Goal: Task Accomplishment & Management: Manage account settings

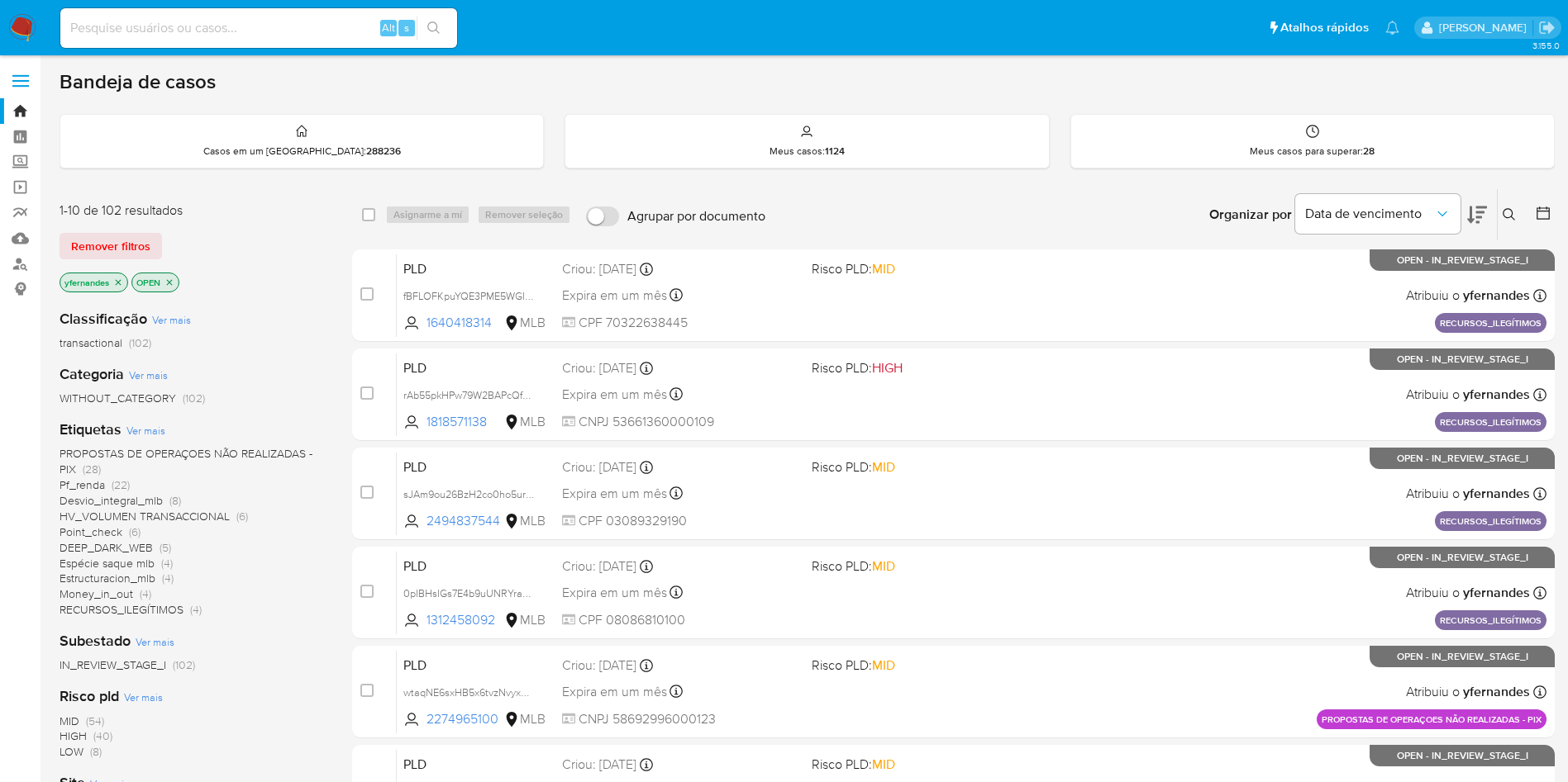
click at [285, 310] on div "Classificação Ver mais transactional (102)" at bounding box center [192, 329] width 267 height 42
click at [138, 430] on span "Ver mais" at bounding box center [146, 430] width 39 height 15
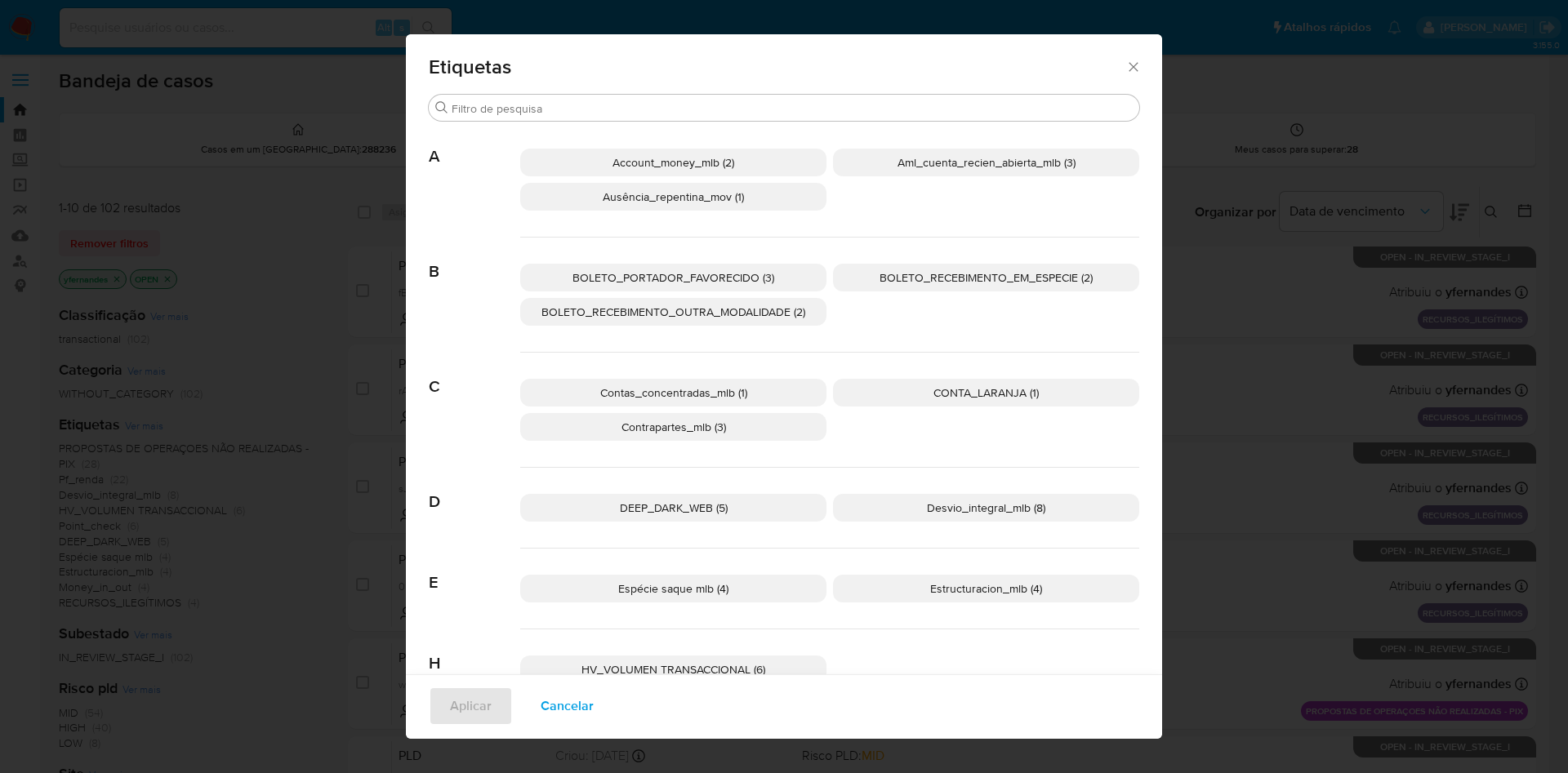
scroll to position [460, 0]
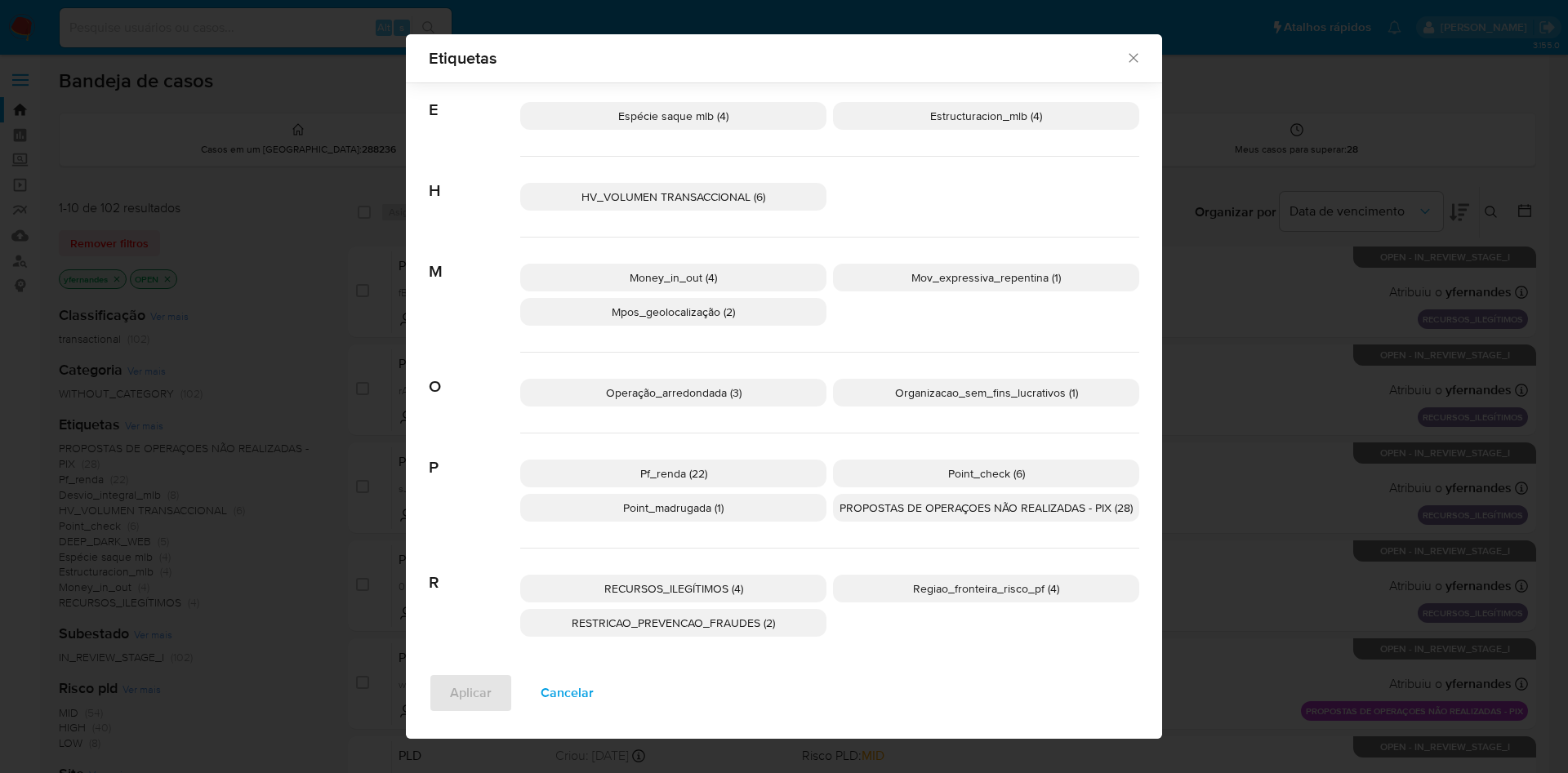
click at [885, 511] on span "PROPOSTAS DE OPERAÇOES NÃO REALIZADAS - PIX (28)" at bounding box center [986, 507] width 293 height 16
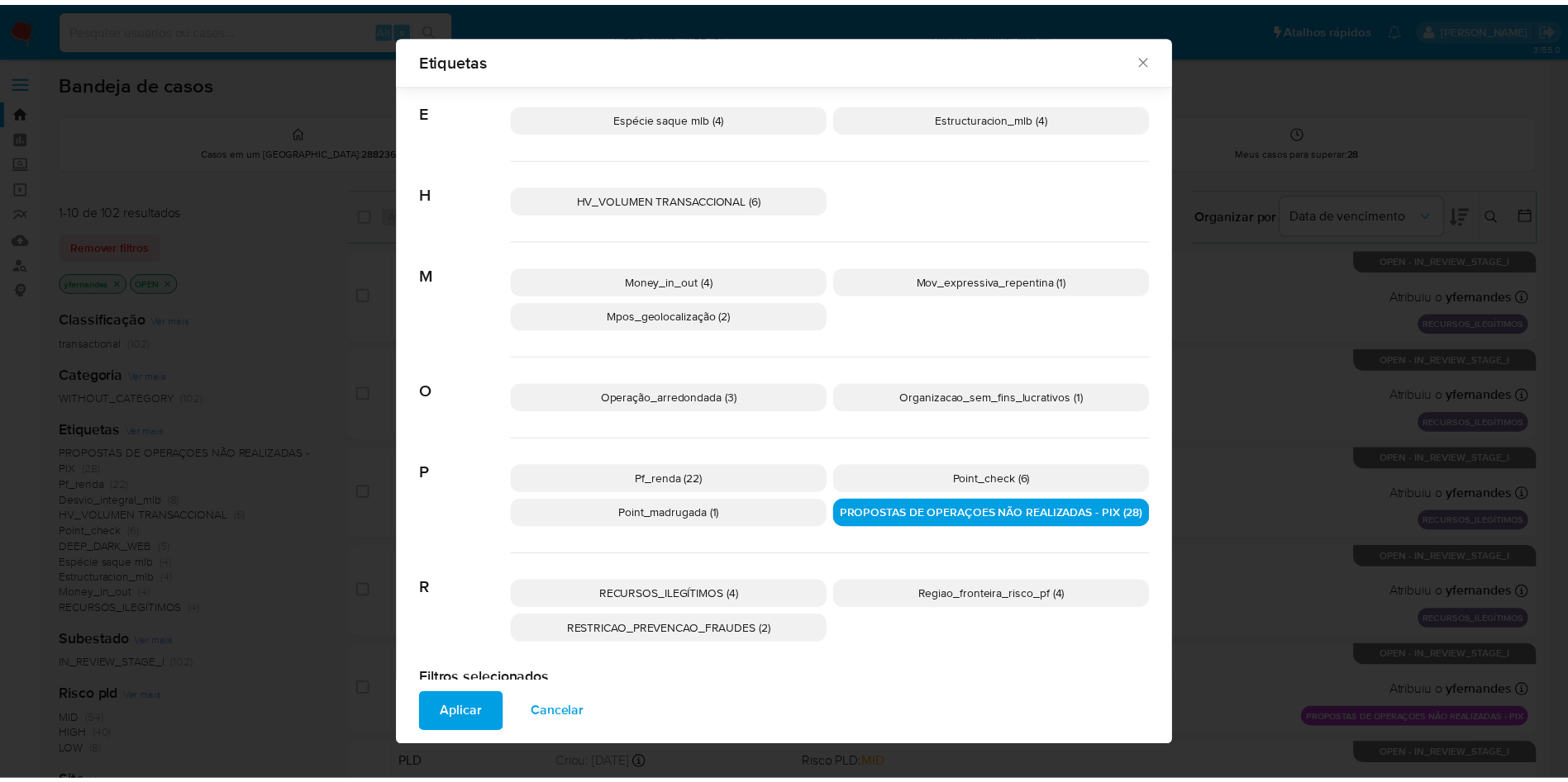
scroll to position [0, 0]
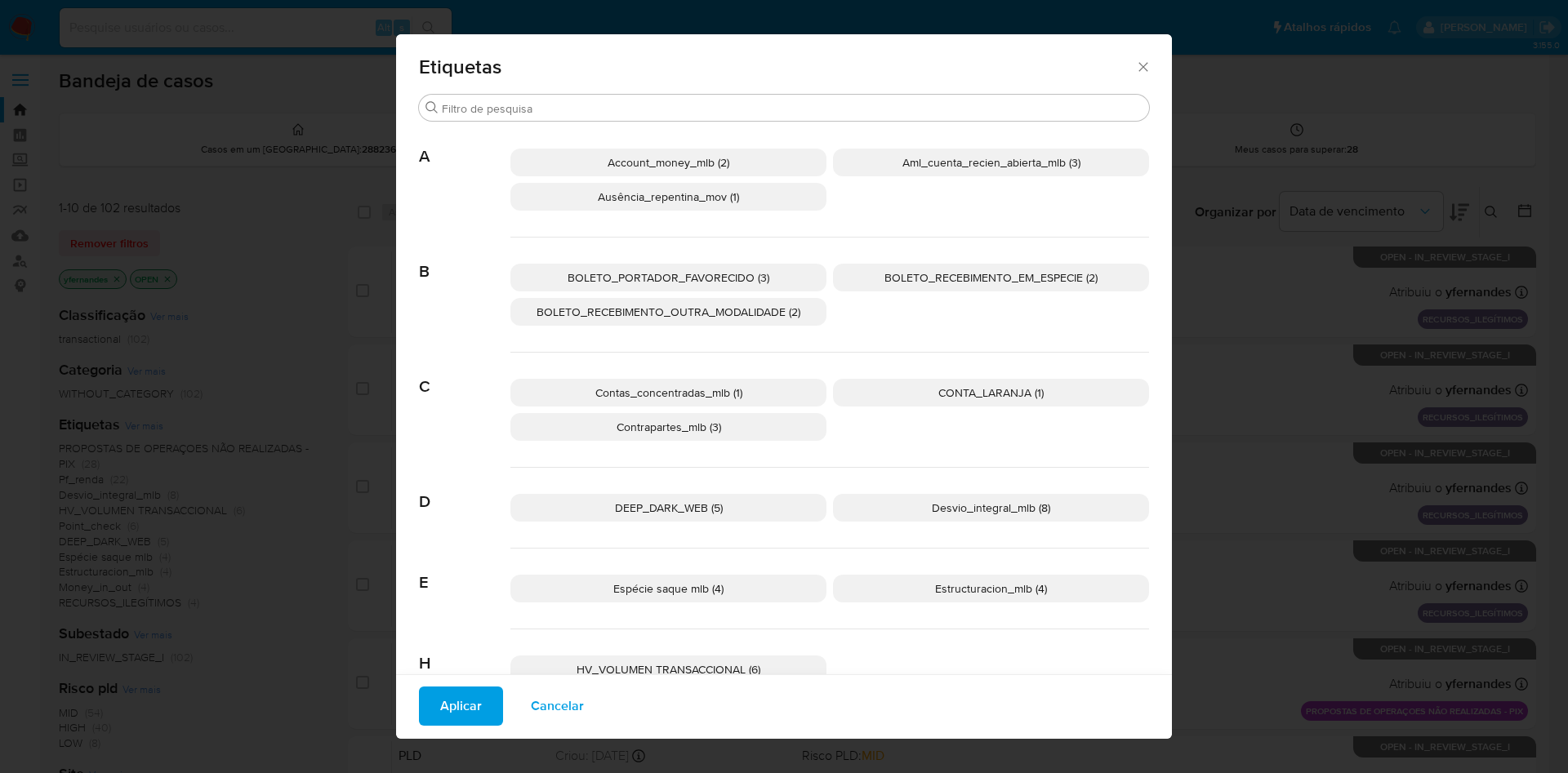
click at [1135, 69] on icon "Fechar" at bounding box center [1143, 66] width 16 height 16
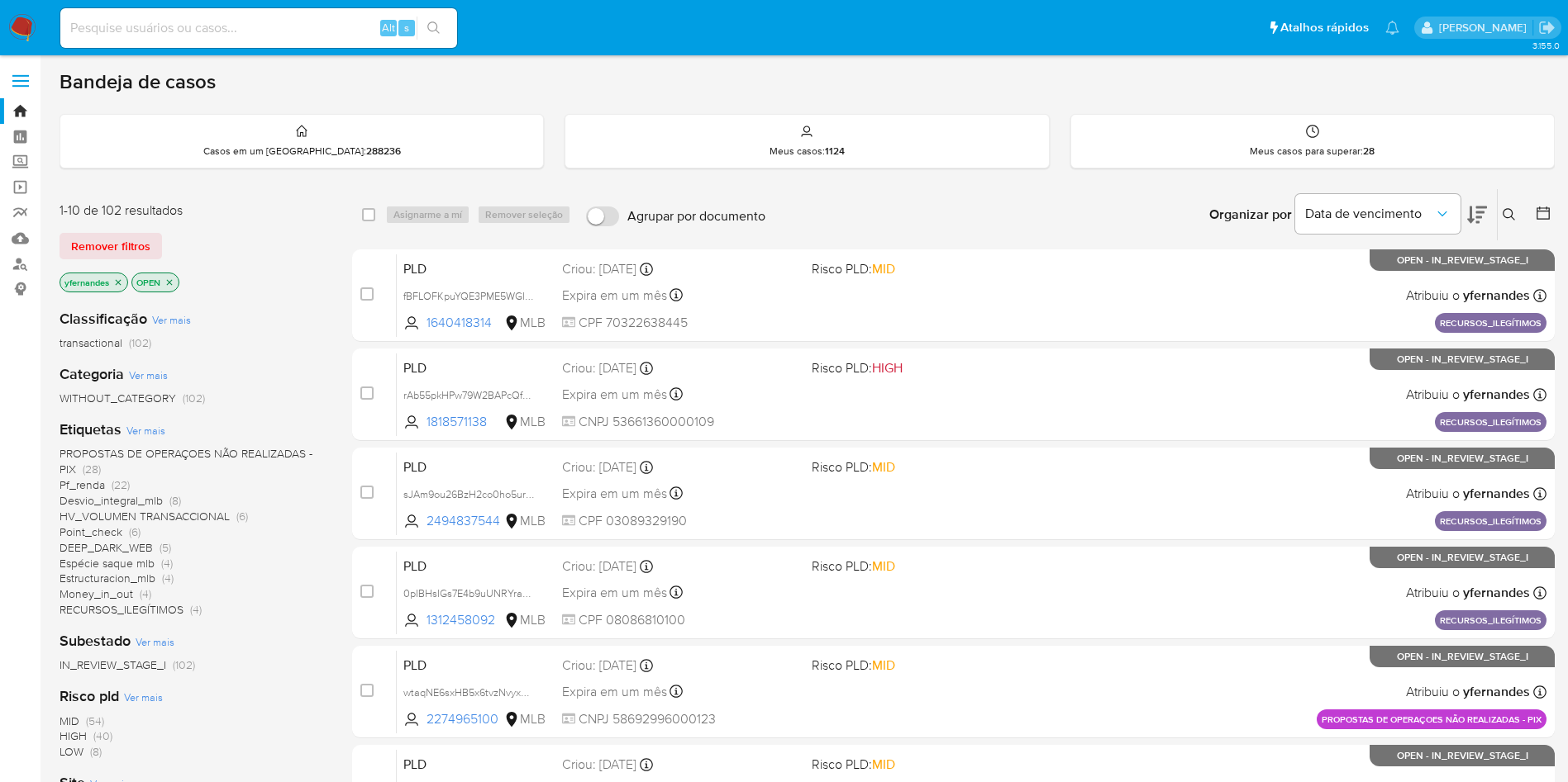
click at [147, 429] on span "Ver mais" at bounding box center [146, 430] width 39 height 15
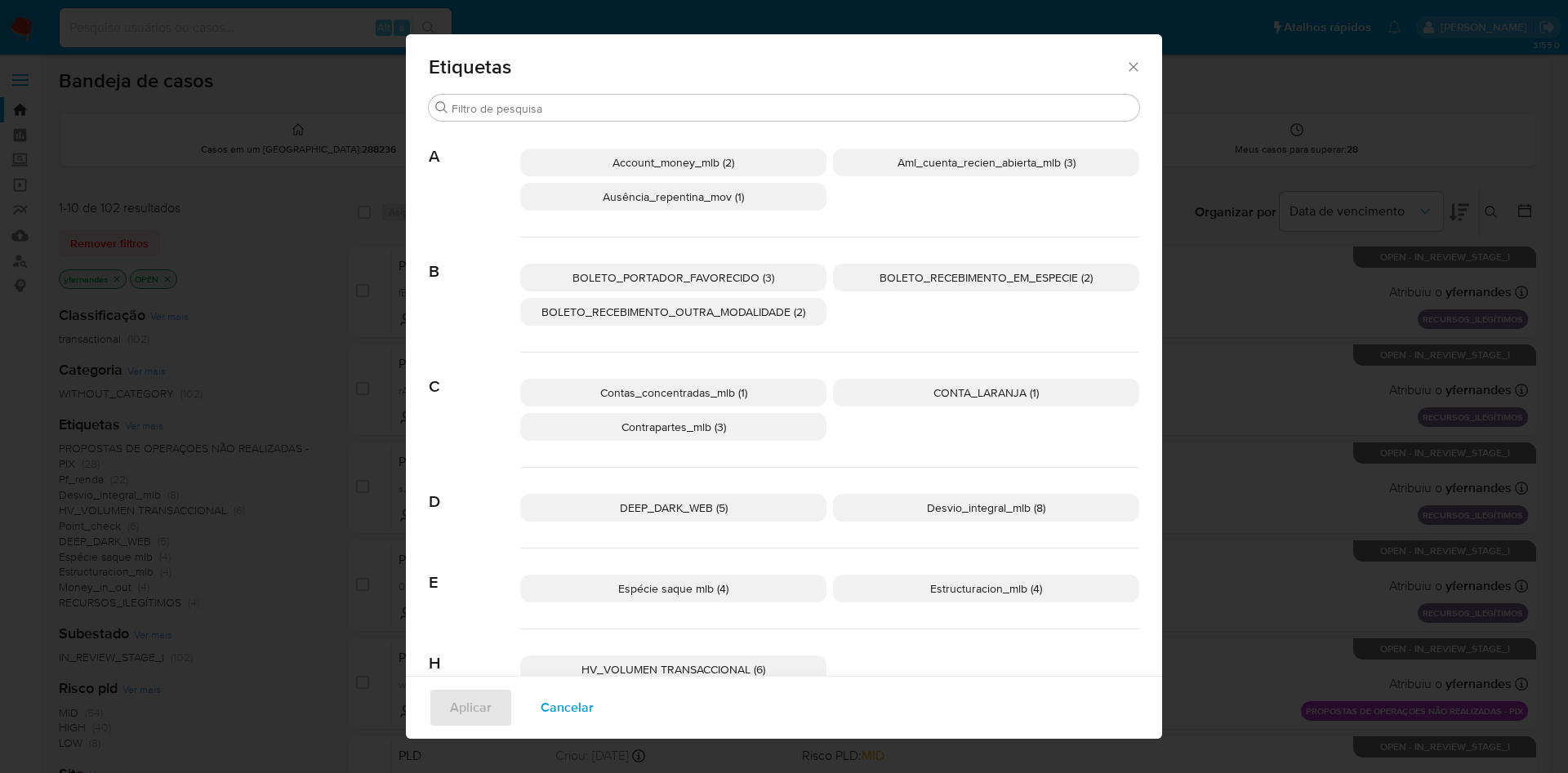
click at [620, 515] on span "DEEP_DARK_WEB (5)" at bounding box center [673, 507] width 107 height 16
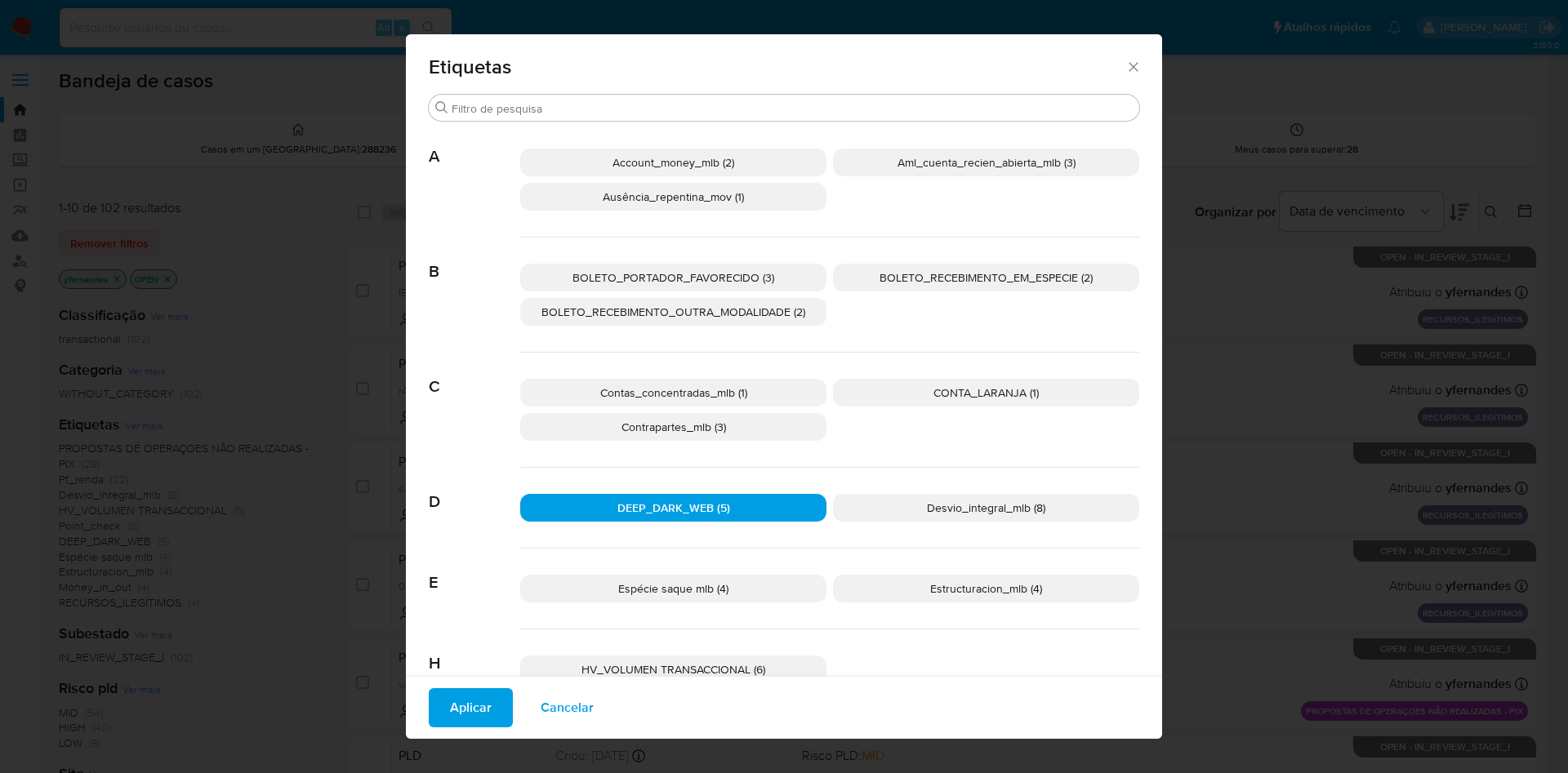
click at [457, 708] on span "Aplicar" at bounding box center [470, 708] width 42 height 36
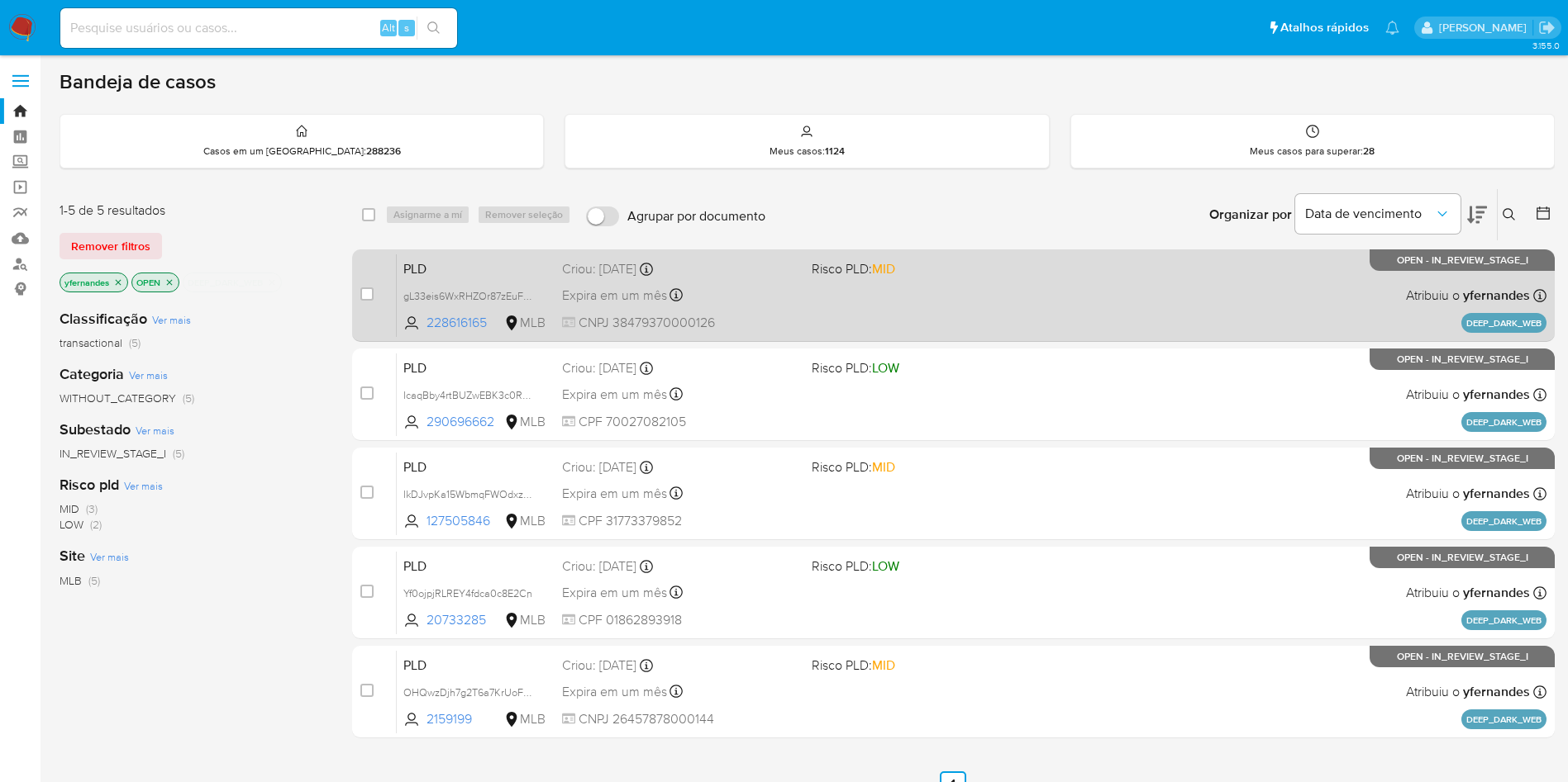
click at [937, 276] on span "Risco PLD: MID" at bounding box center [930, 267] width 236 height 22
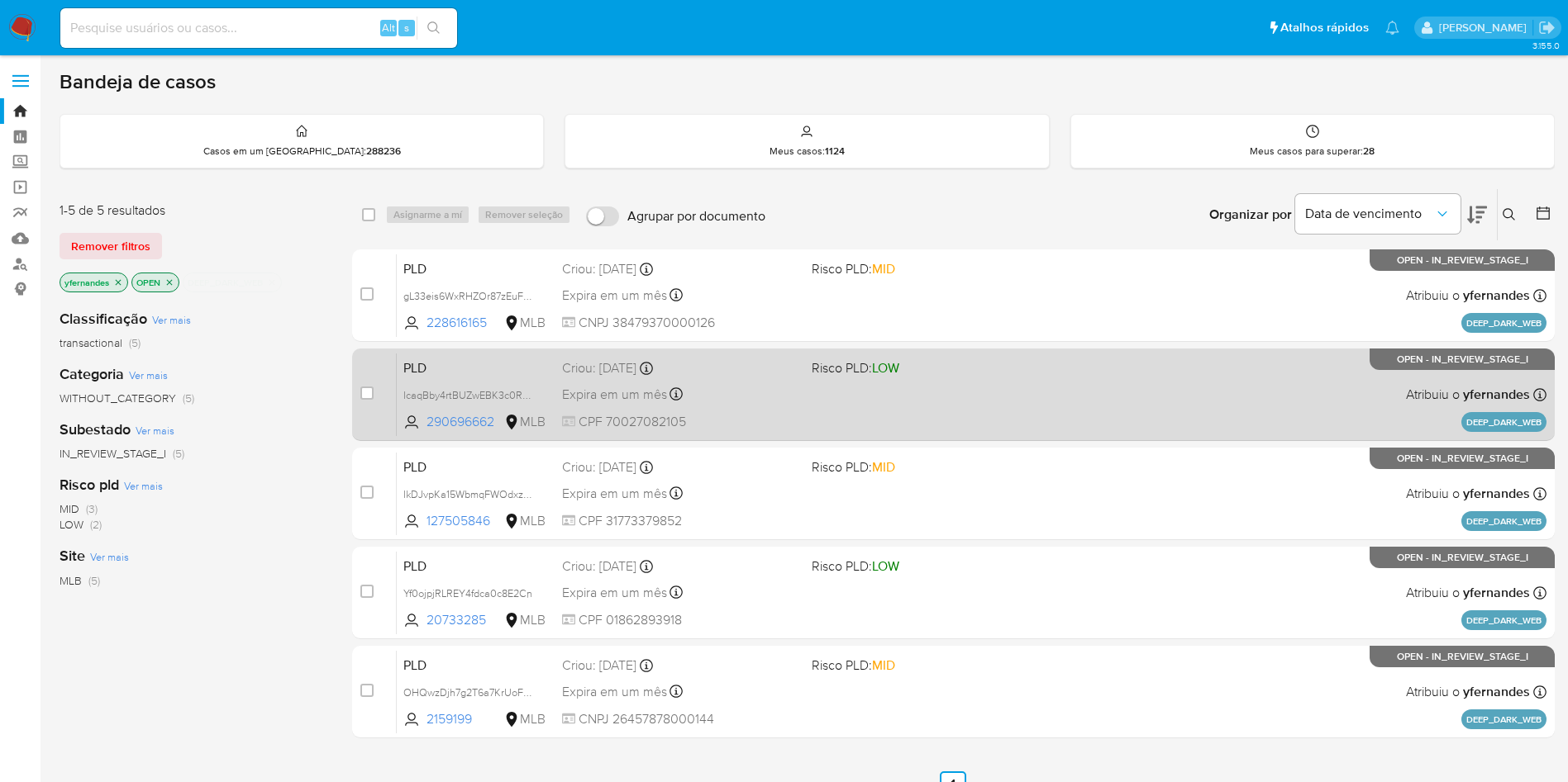
click at [789, 387] on div "Expira em um mês Expira em 28/09/2025 11:57:11" at bounding box center [681, 395] width 236 height 22
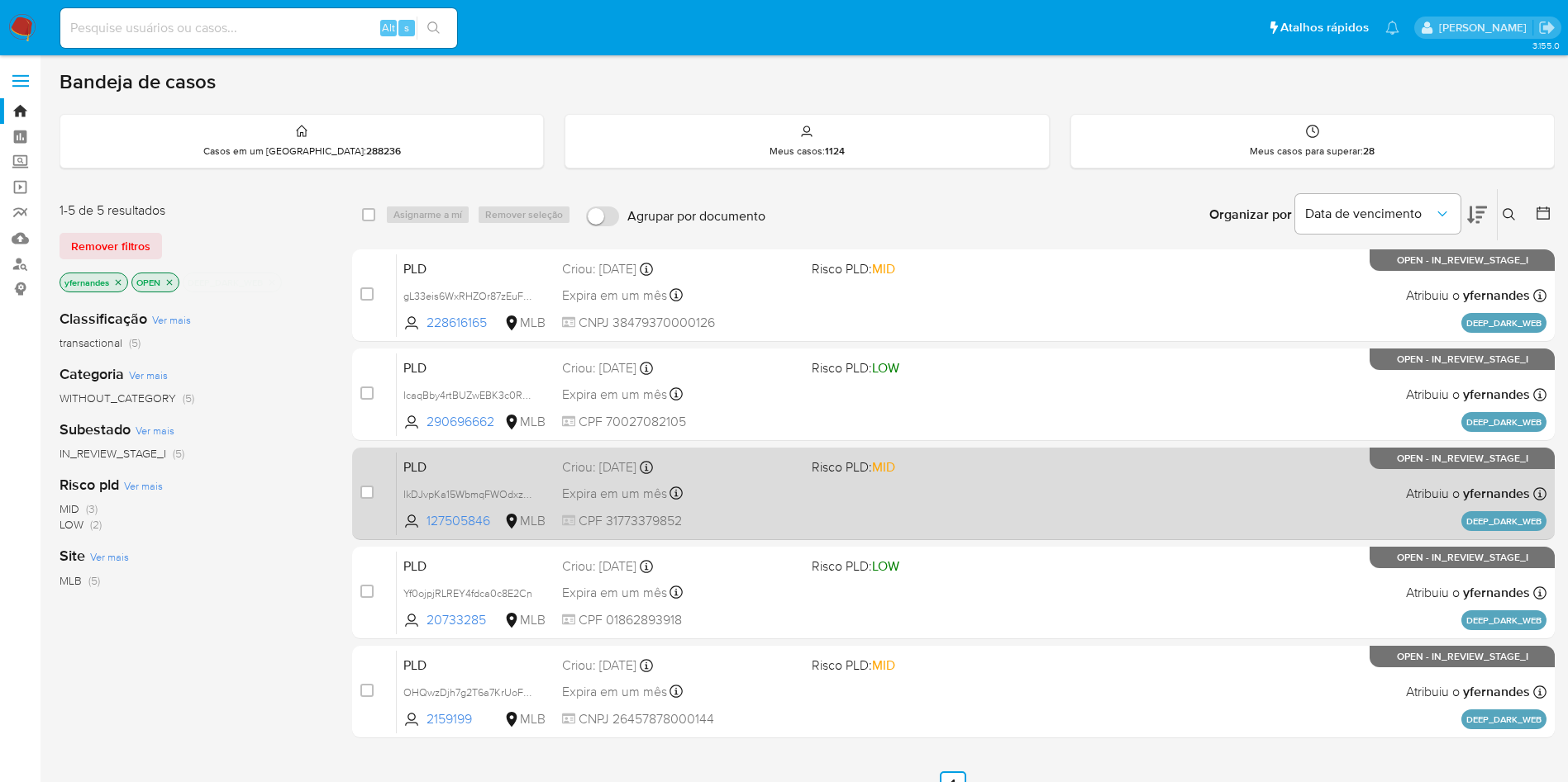
click at [718, 483] on div "Expira em um mês Expira em 28/09/2025 11:57:07" at bounding box center [681, 494] width 236 height 22
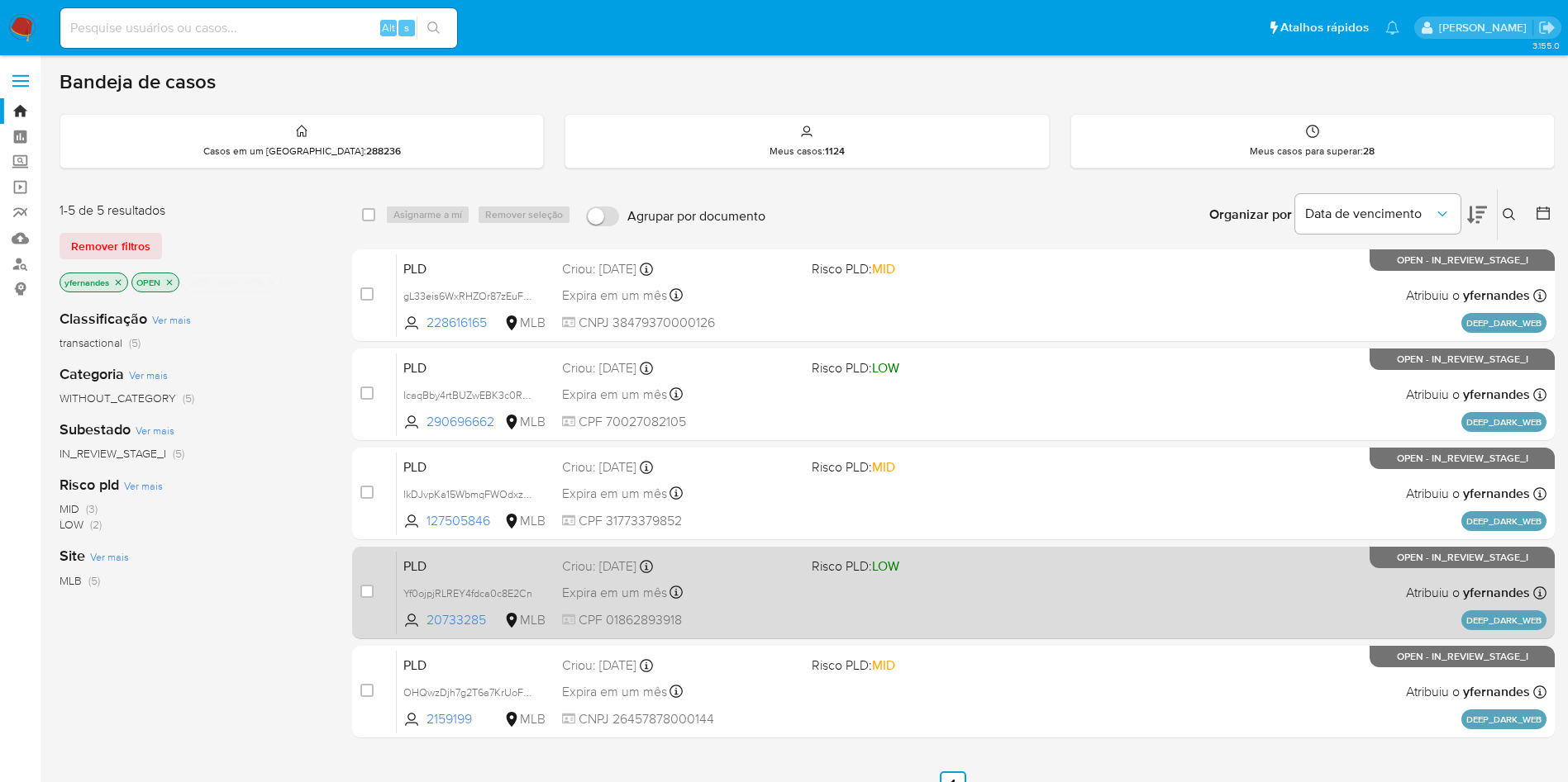
click at [729, 590] on div "Expira em um mês Expira em 28/09/2025 11:57:04" at bounding box center [681, 593] width 236 height 22
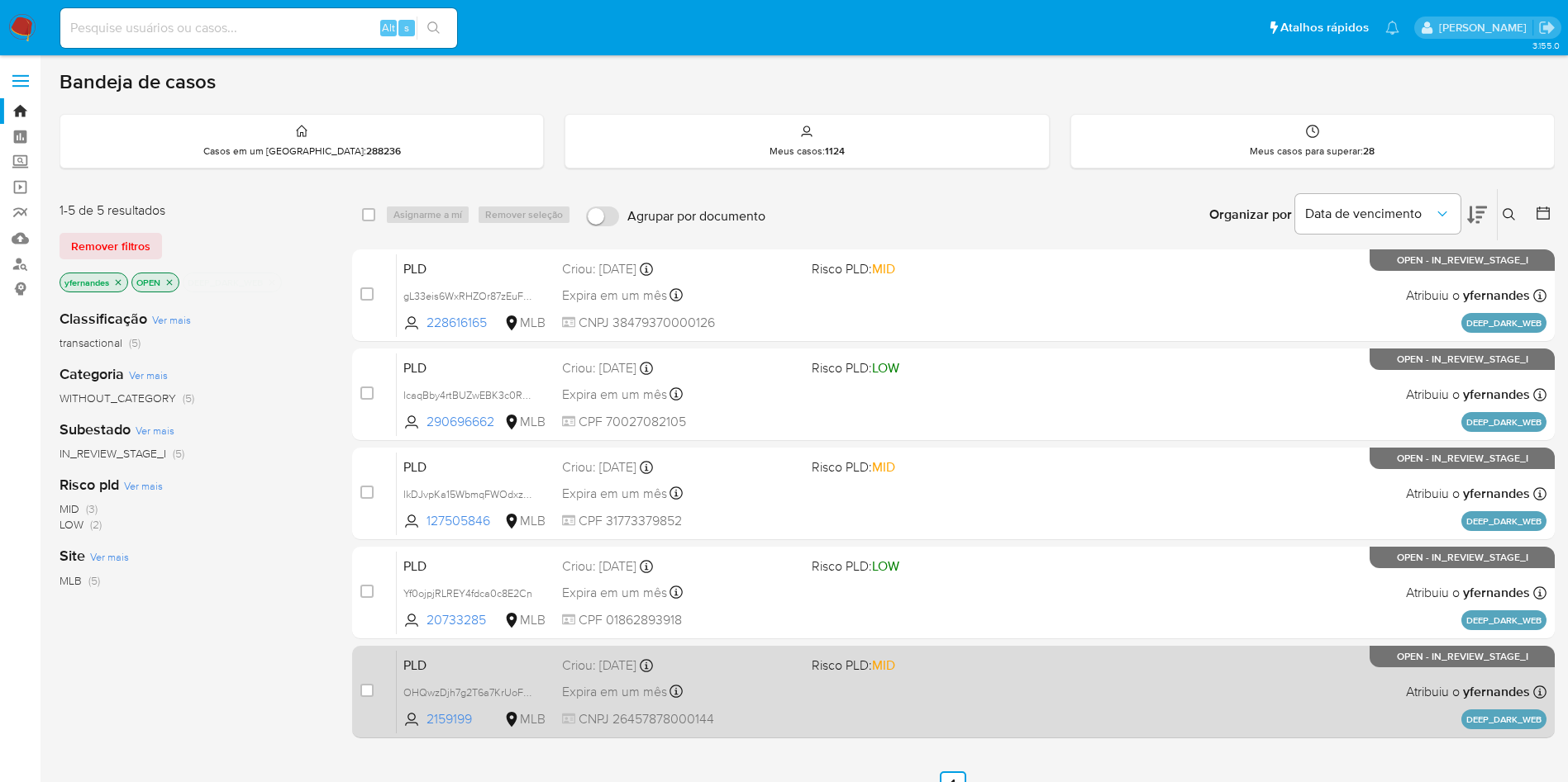
click at [771, 707] on div "PLD OHQwzDjh7g2T6a7KrUoFxDQ8 2159199 MLB Risco PLD: MID Criou: 14/08/2025 Criou…" at bounding box center [971, 691] width 1150 height 84
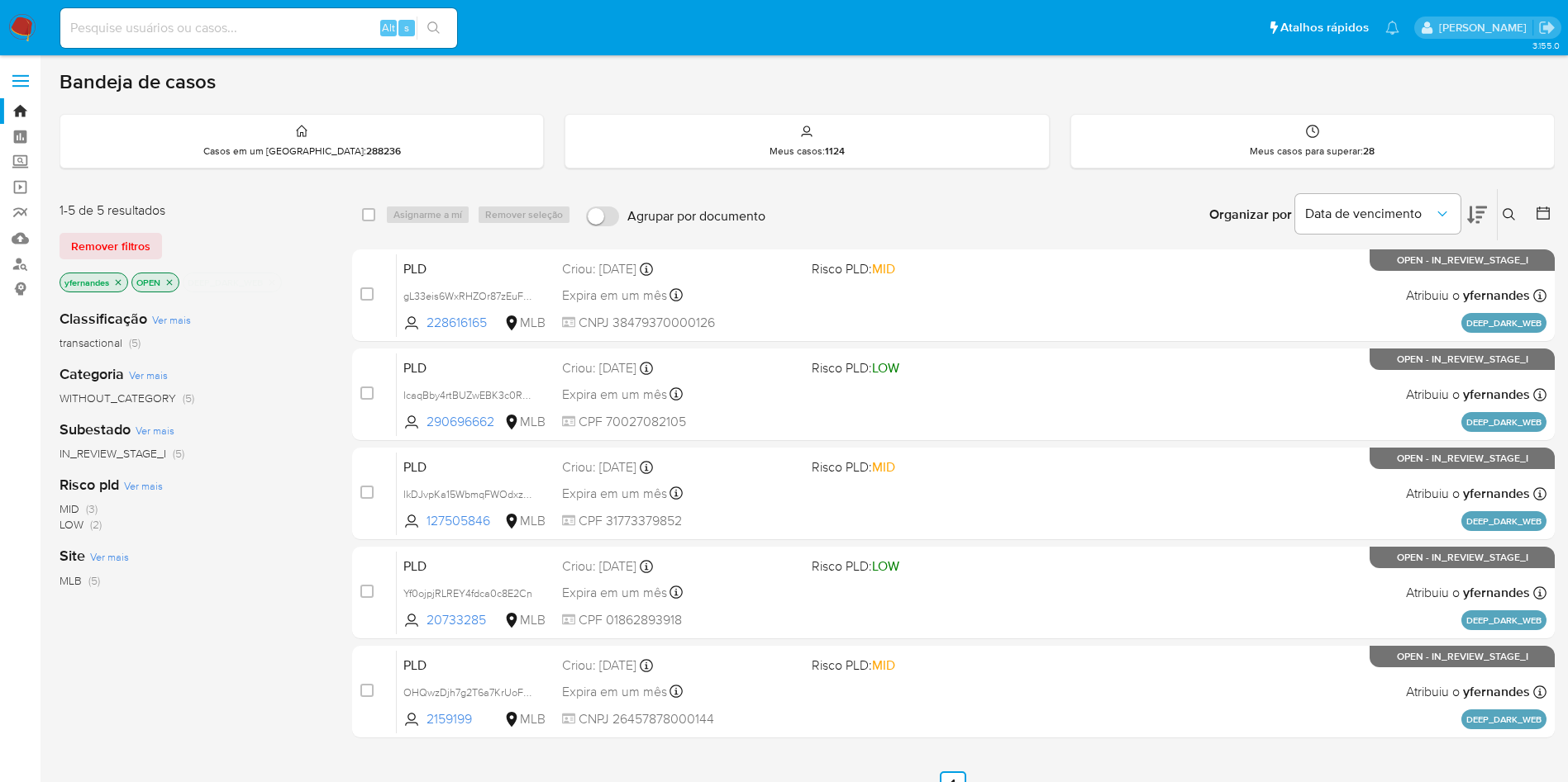
click at [19, 32] on img at bounding box center [22, 28] width 28 height 28
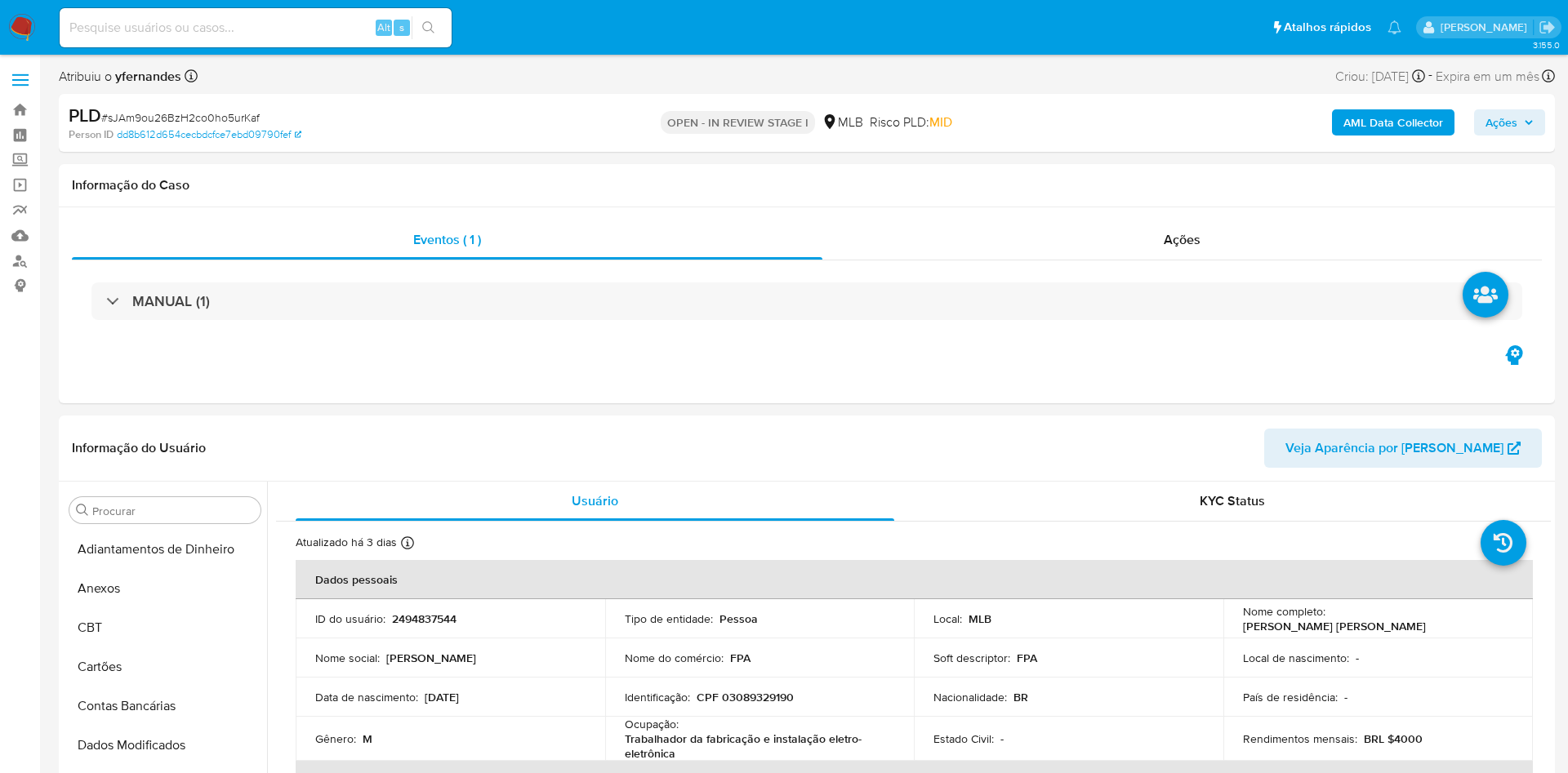
select select "10"
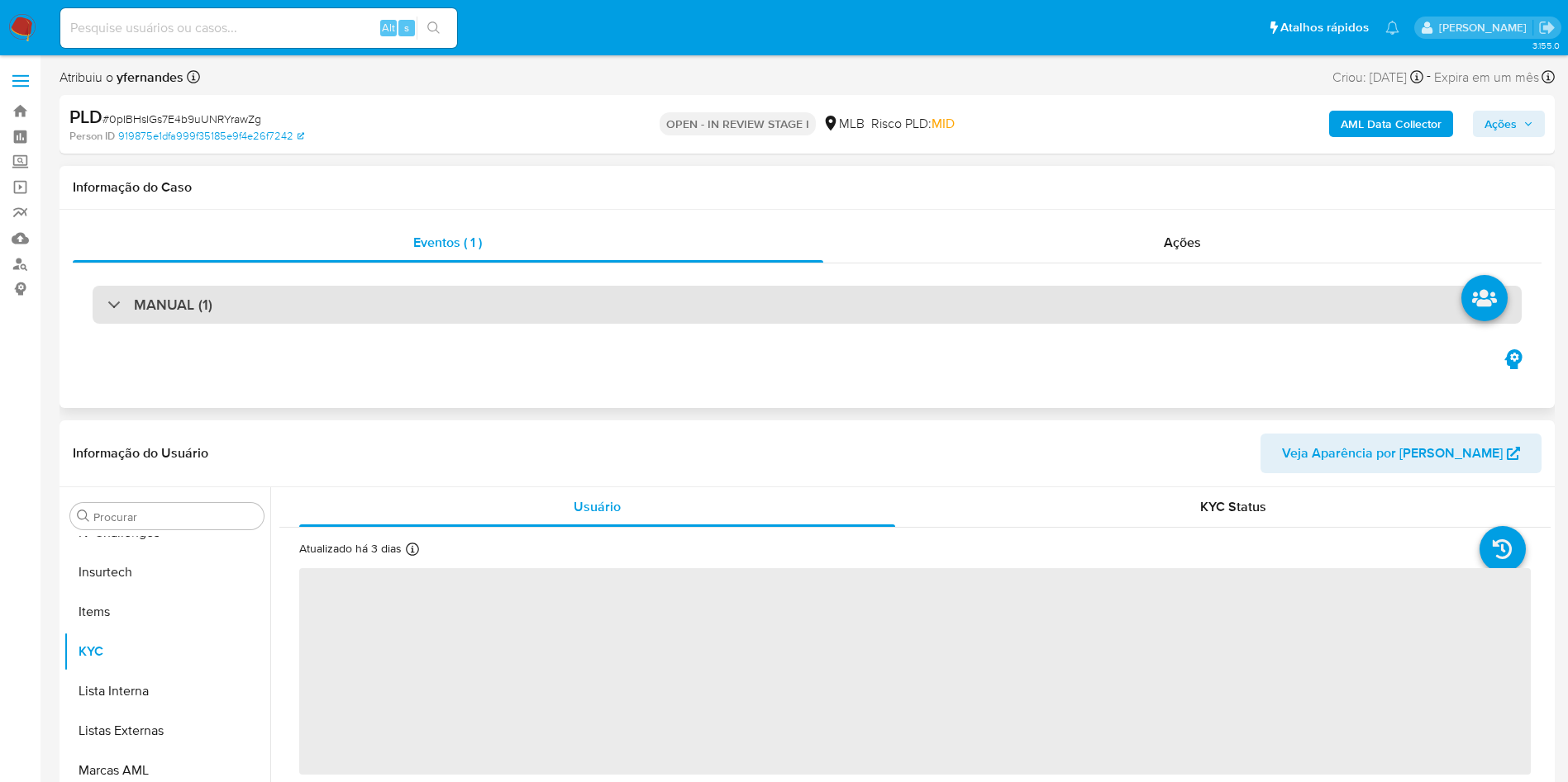
scroll to position [738, 0]
click at [496, 299] on div "MANUAL (1)" at bounding box center [806, 305] width 1429 height 38
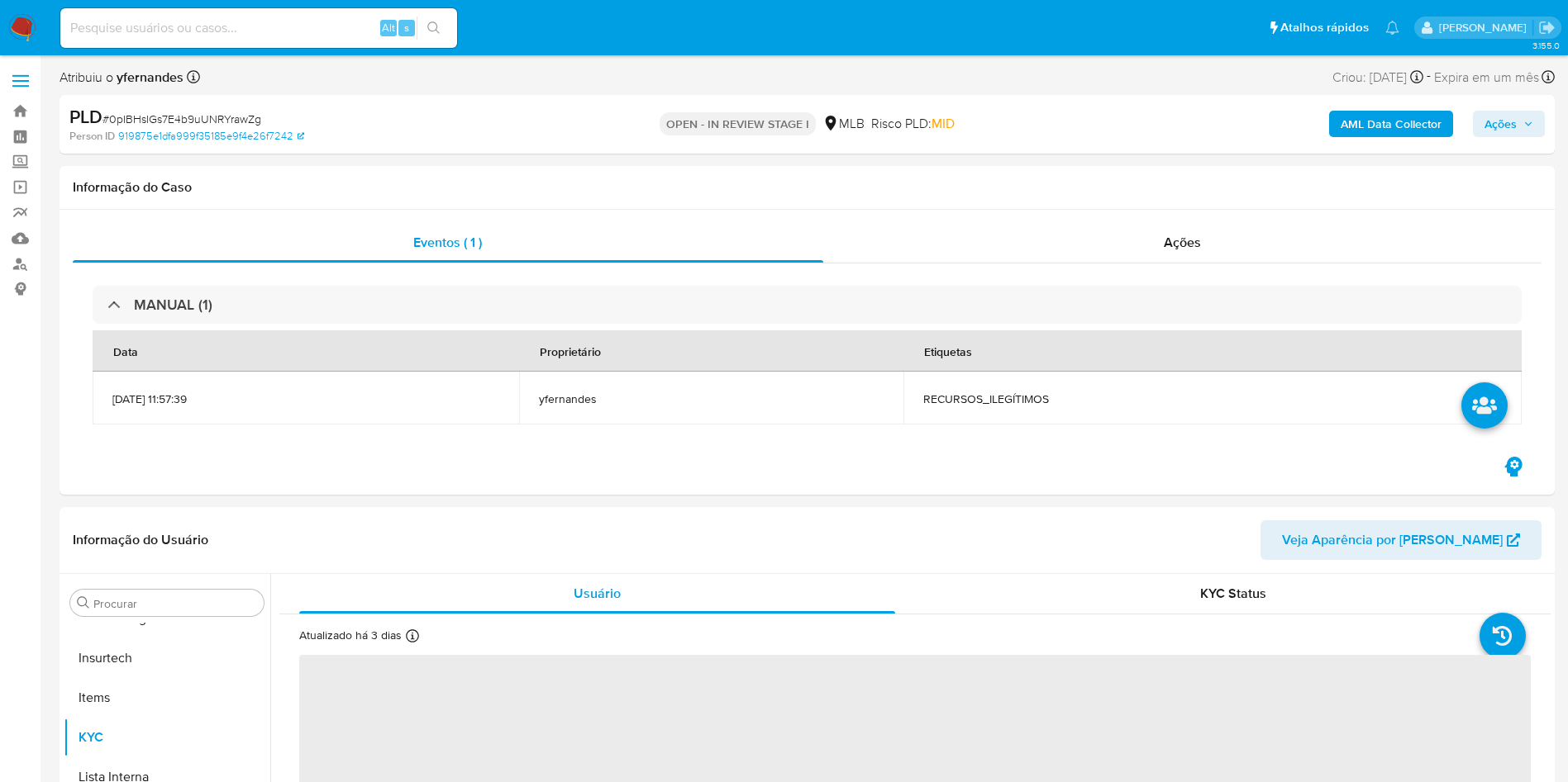
select select "10"
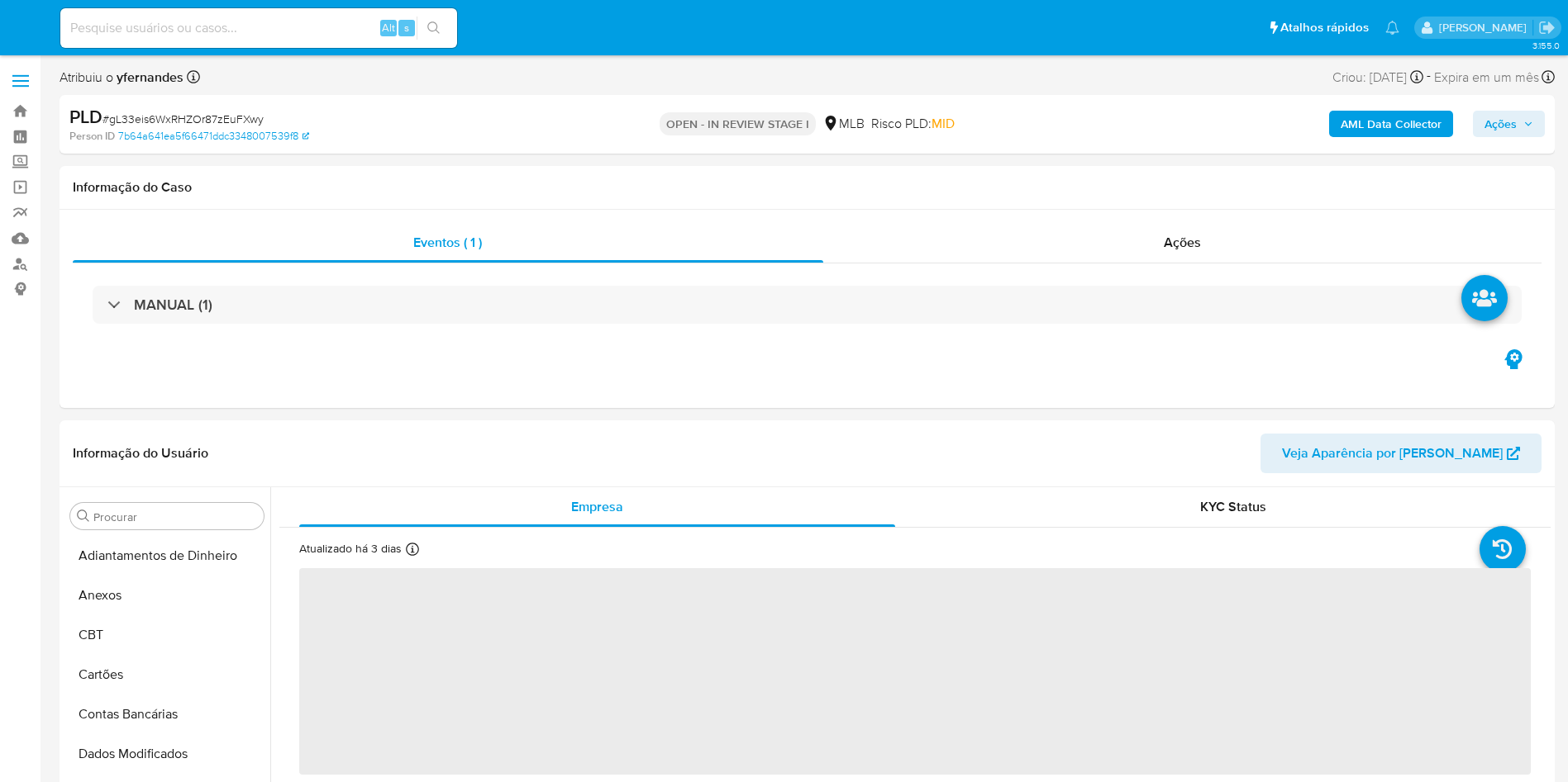
select select "10"
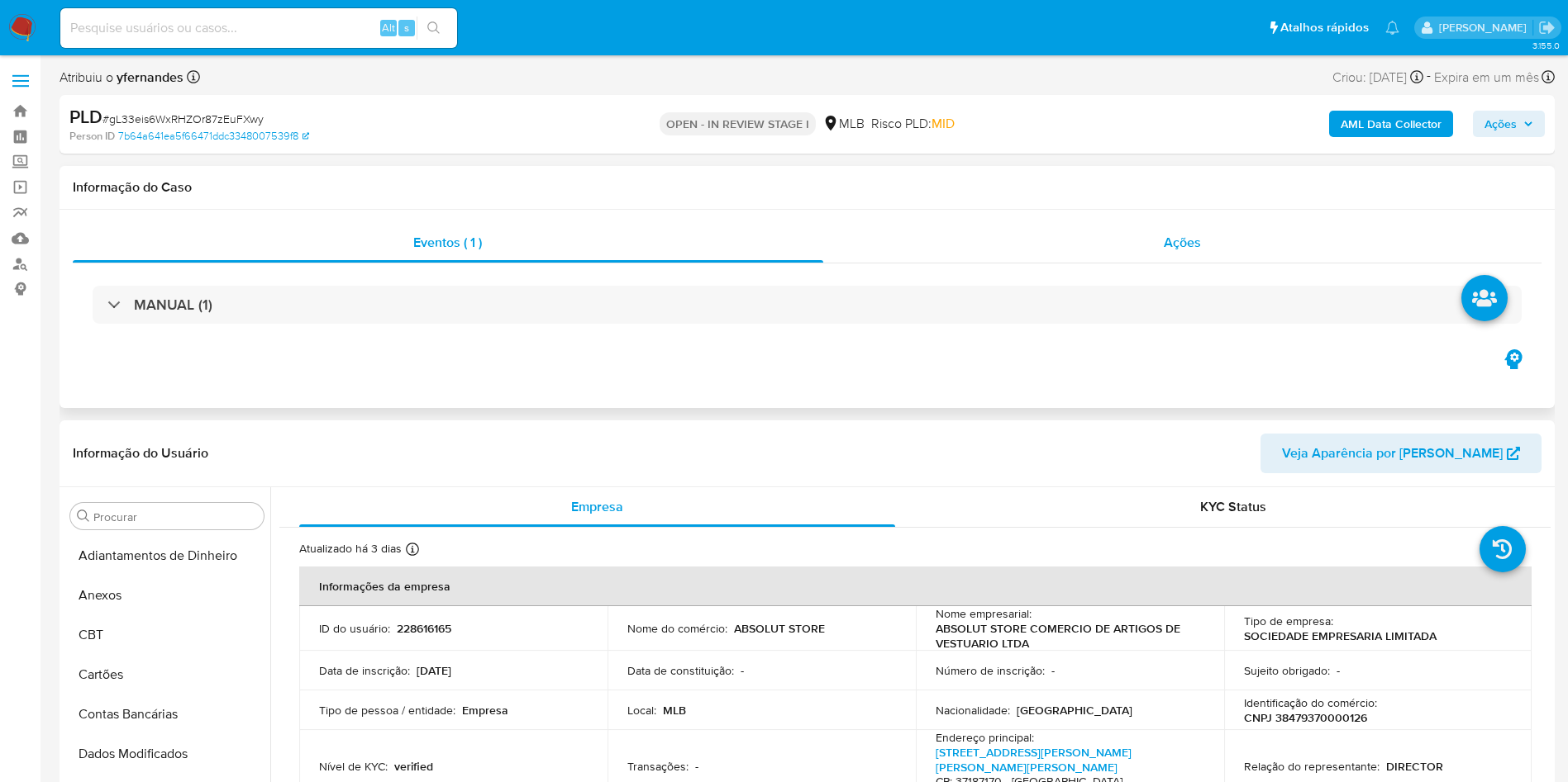
scroll to position [738, 0]
click at [1121, 221] on div "Eventos ( 1 ) Ações MANUAL (1)" at bounding box center [806, 309] width 1495 height 198
click at [1121, 228] on div "Ações" at bounding box center [1182, 243] width 719 height 40
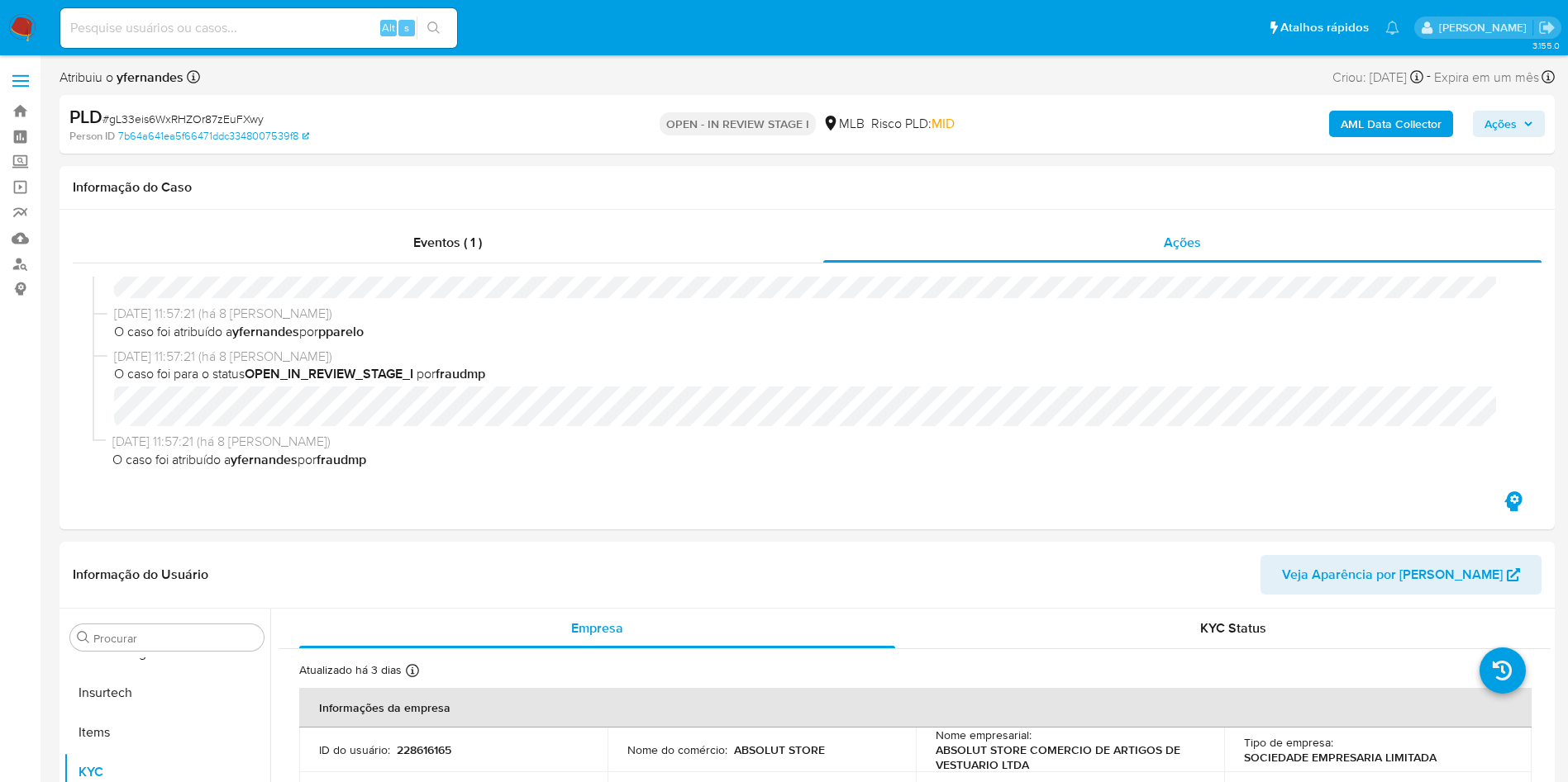
scroll to position [0, 0]
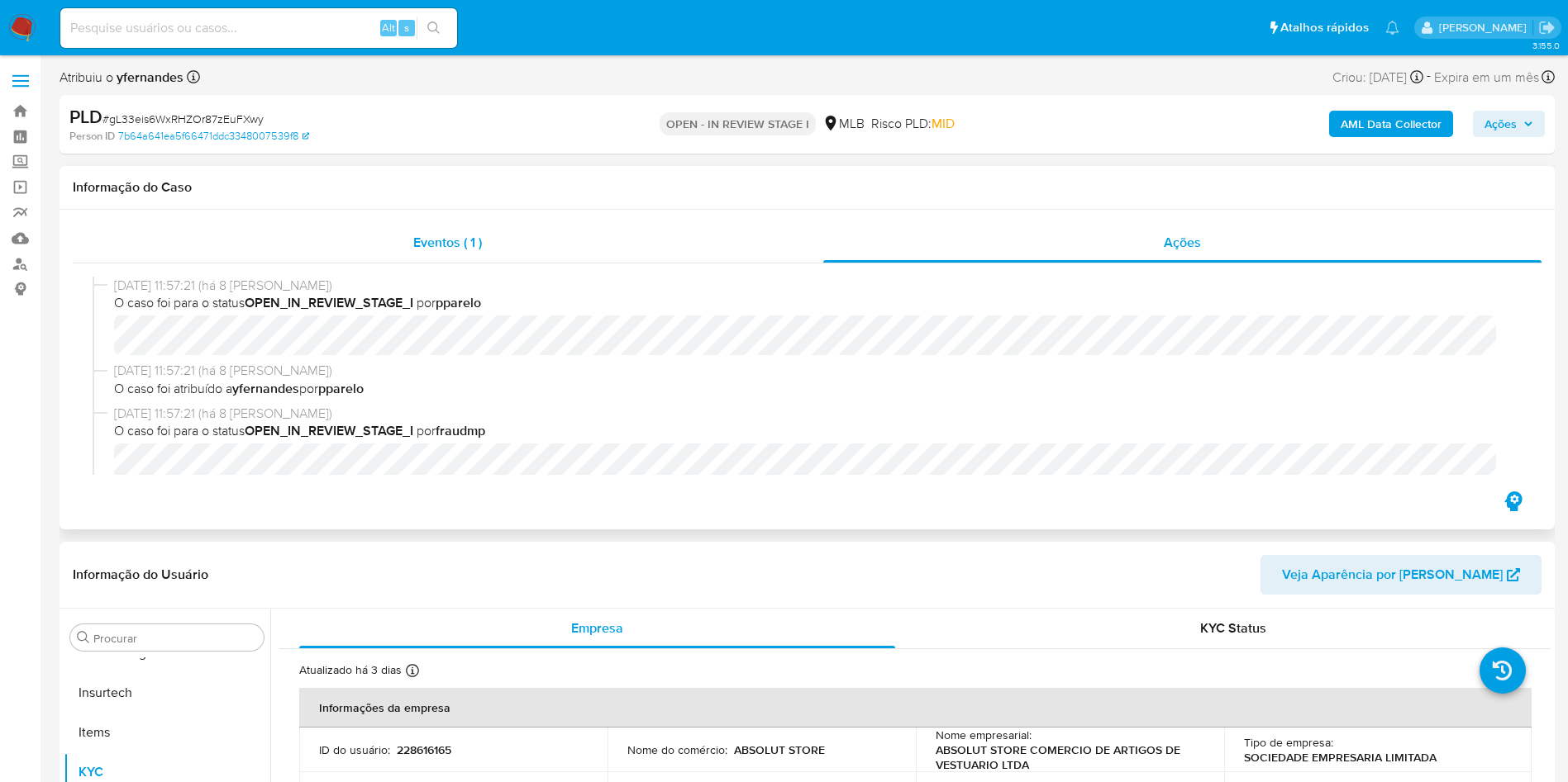
click at [473, 253] on div "Eventos ( 1 )" at bounding box center [448, 243] width 750 height 40
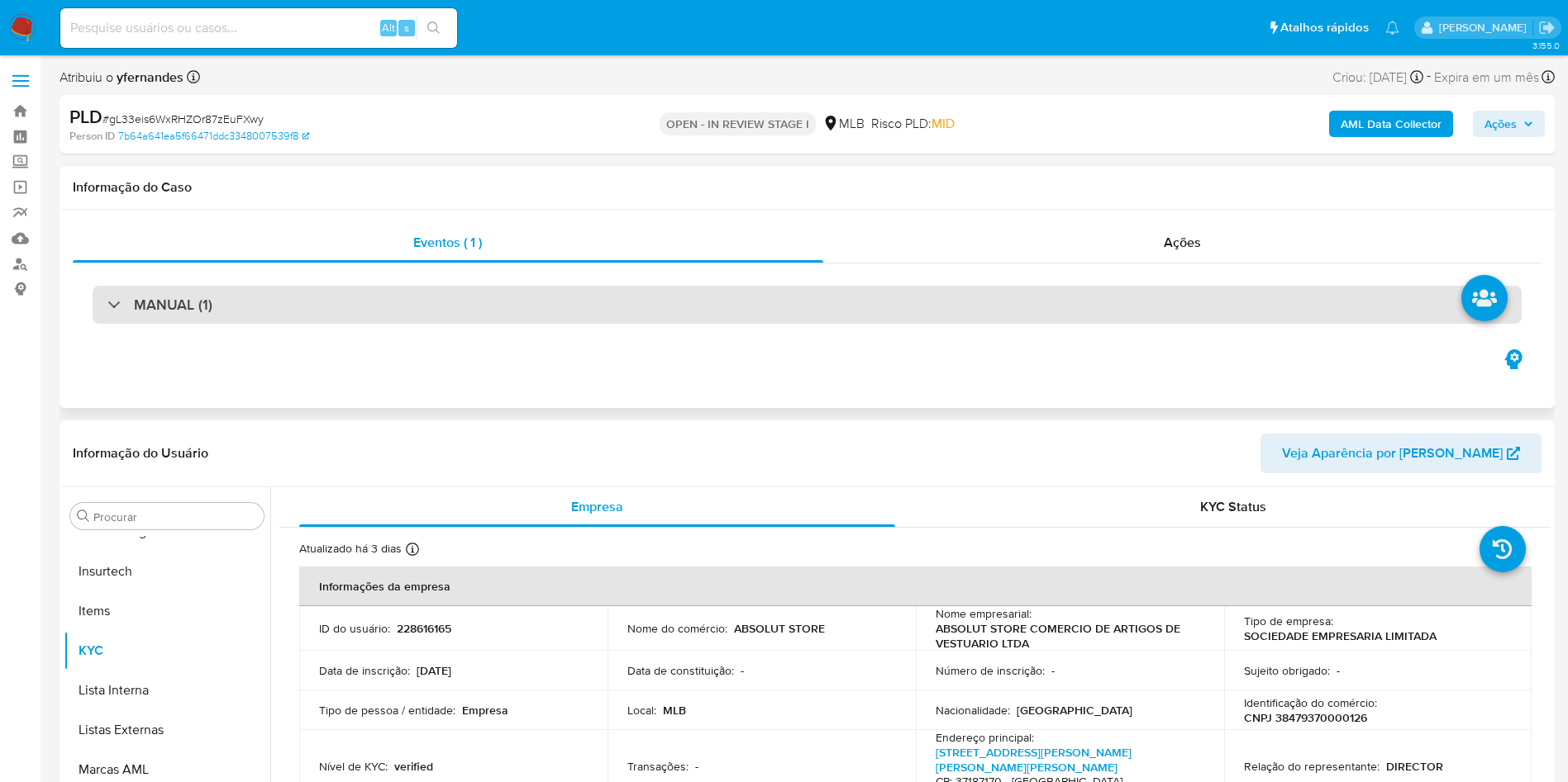
click at [358, 310] on div "MANUAL (1)" at bounding box center [806, 305] width 1429 height 38
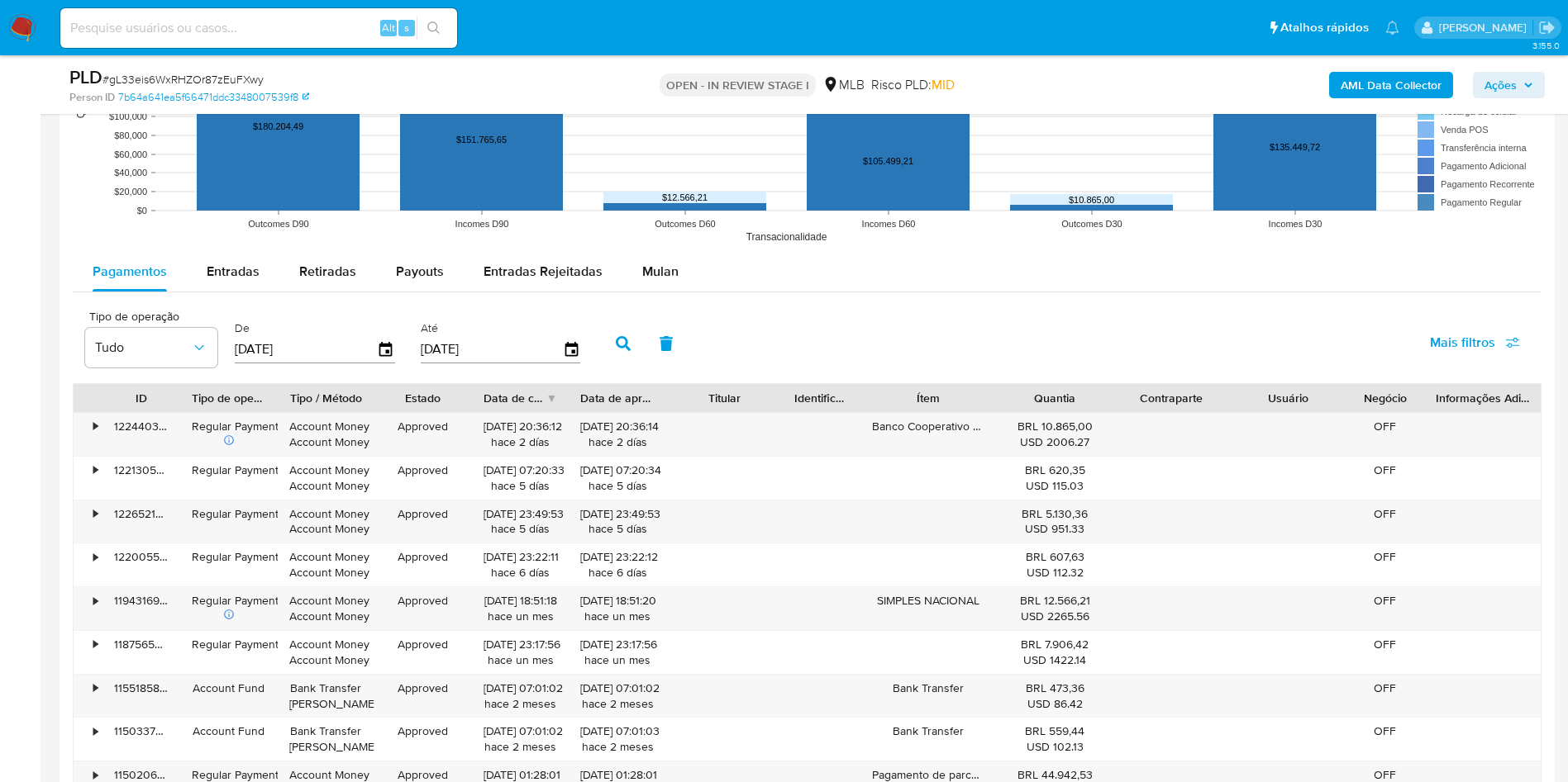
scroll to position [1859, 0]
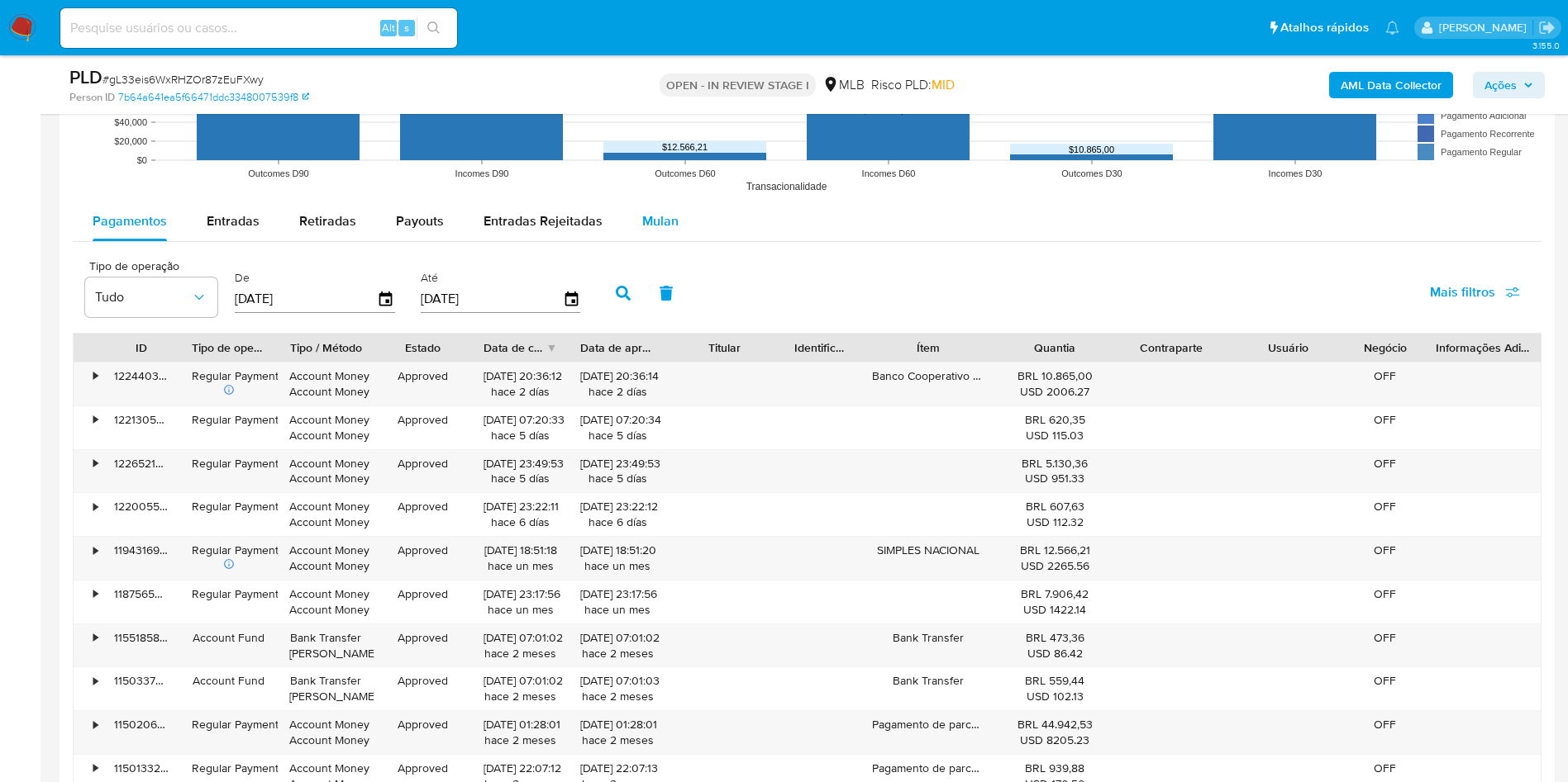
click at [666, 229] on span "Mulan" at bounding box center [661, 221] width 36 height 19
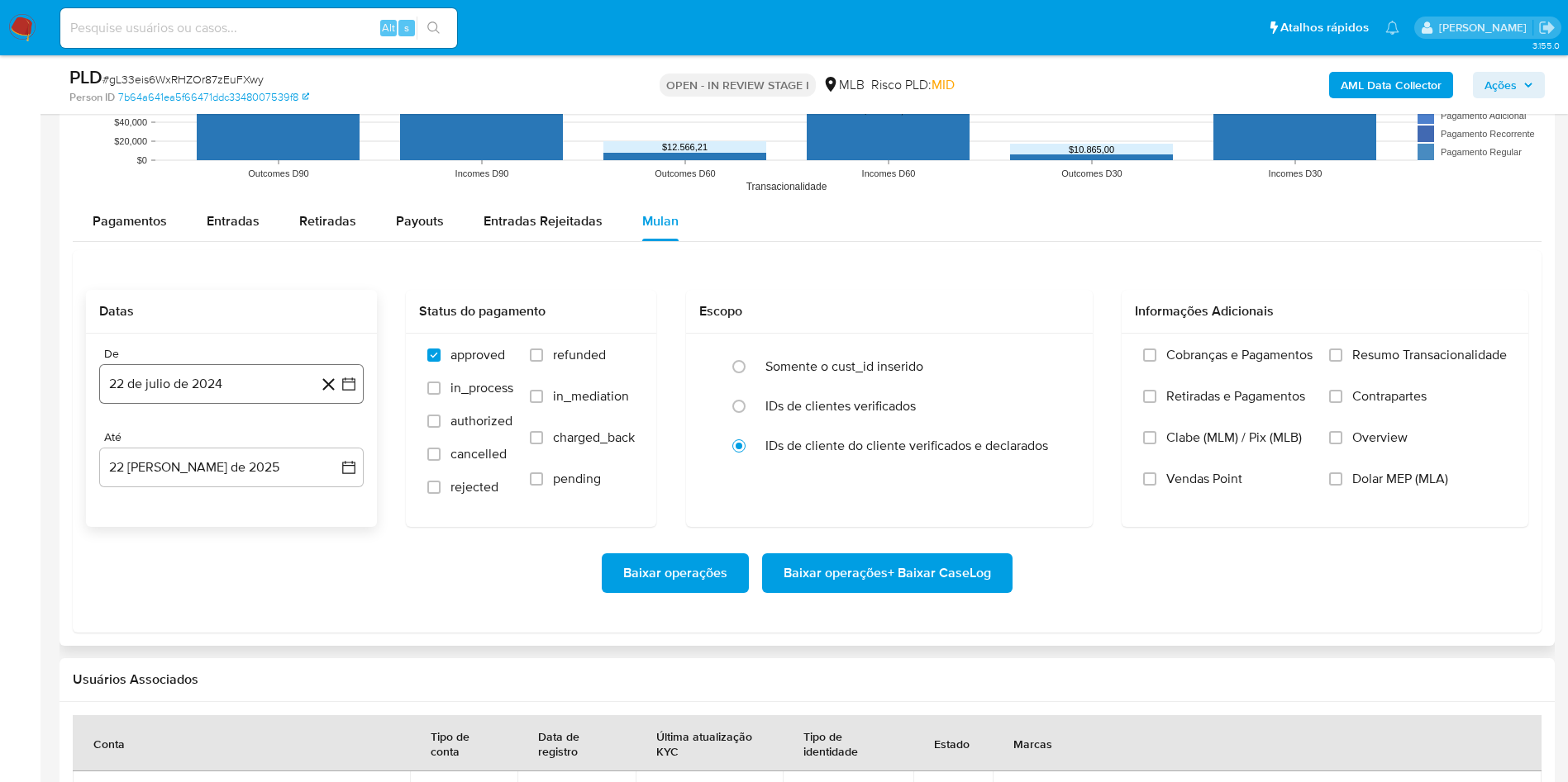
click at [247, 379] on button "22 de julio de 2024" at bounding box center [231, 385] width 265 height 40
click at [217, 435] on span "julio 2024" at bounding box center [223, 443] width 62 height 16
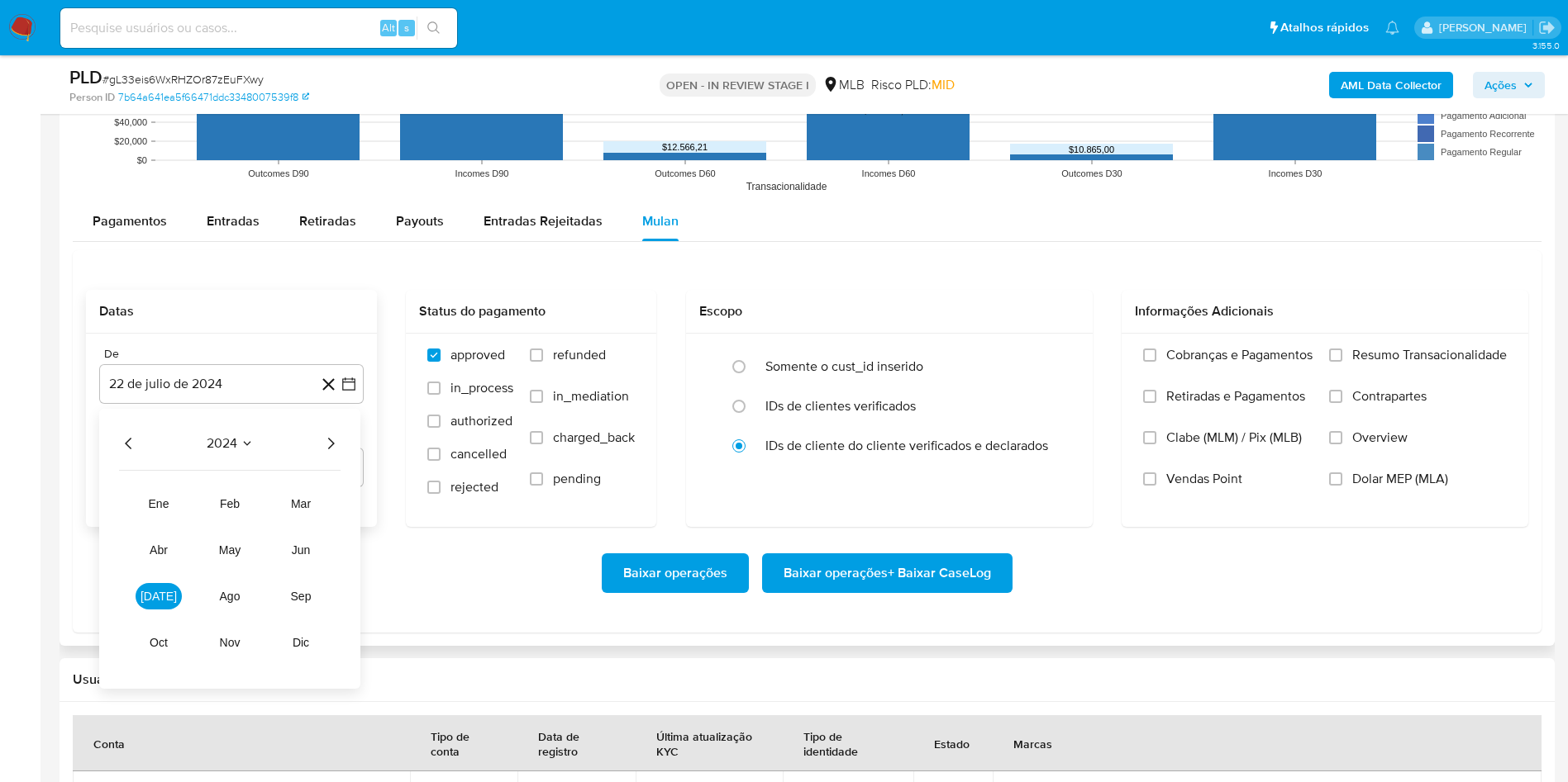
click at [333, 434] on icon "Año siguiente" at bounding box center [330, 443] width 20 height 20
click at [154, 609] on button "[DATE]" at bounding box center [159, 596] width 47 height 27
click at [168, 505] on button "1" at bounding box center [165, 504] width 27 height 27
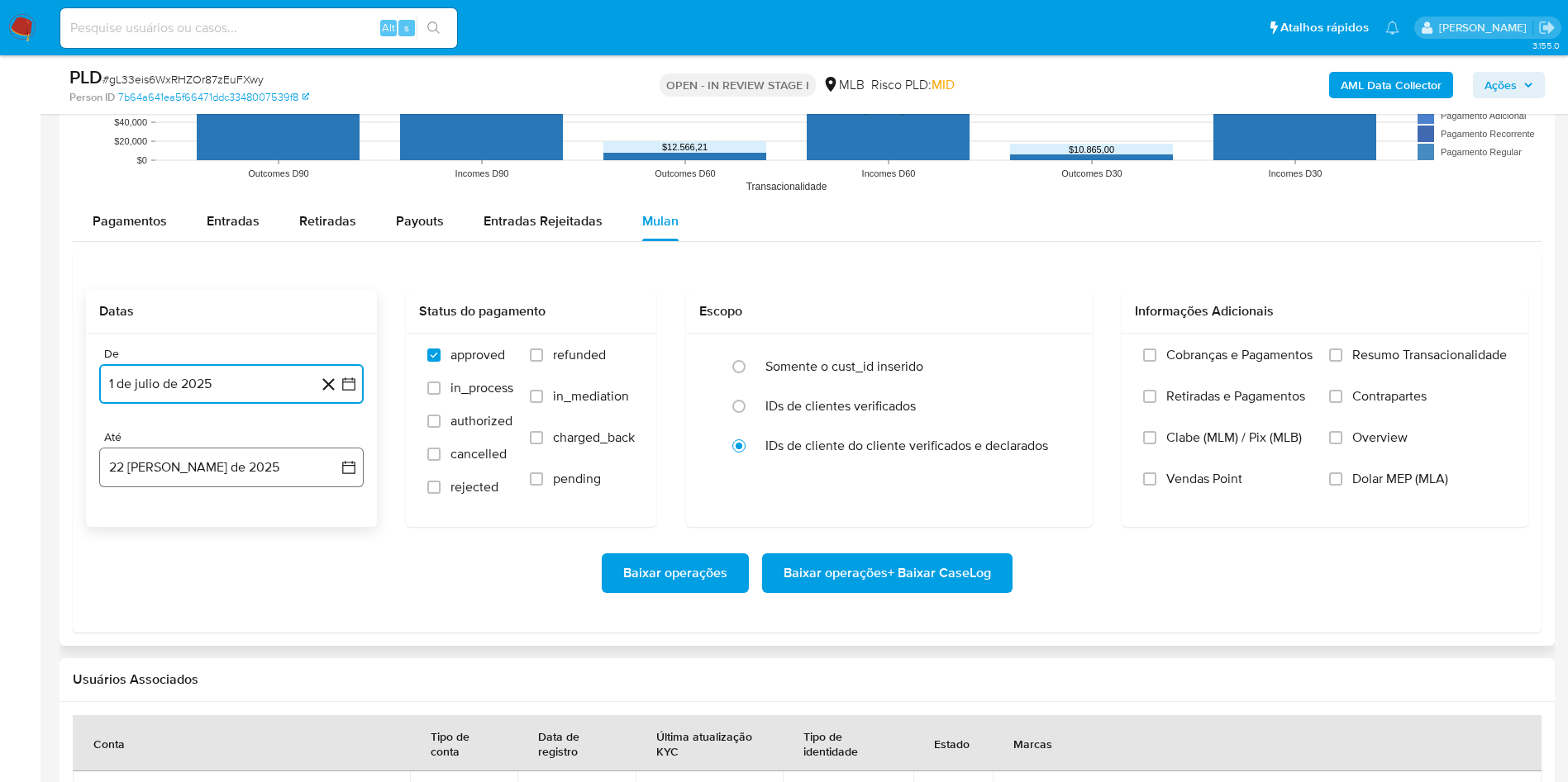
click at [166, 466] on button "22 de agosto de 2025" at bounding box center [231, 467] width 265 height 40
click at [224, 692] on button "21" at bounding box center [231, 687] width 27 height 27
click at [1447, 353] on span "Resumo Transacionalidade" at bounding box center [1429, 354] width 154 height 16
click at [1342, 353] on input "Resumo Transacionalidade" at bounding box center [1335, 354] width 13 height 13
click at [921, 572] on span "Baixar operações + Baixar CaseLog" at bounding box center [887, 573] width 208 height 36
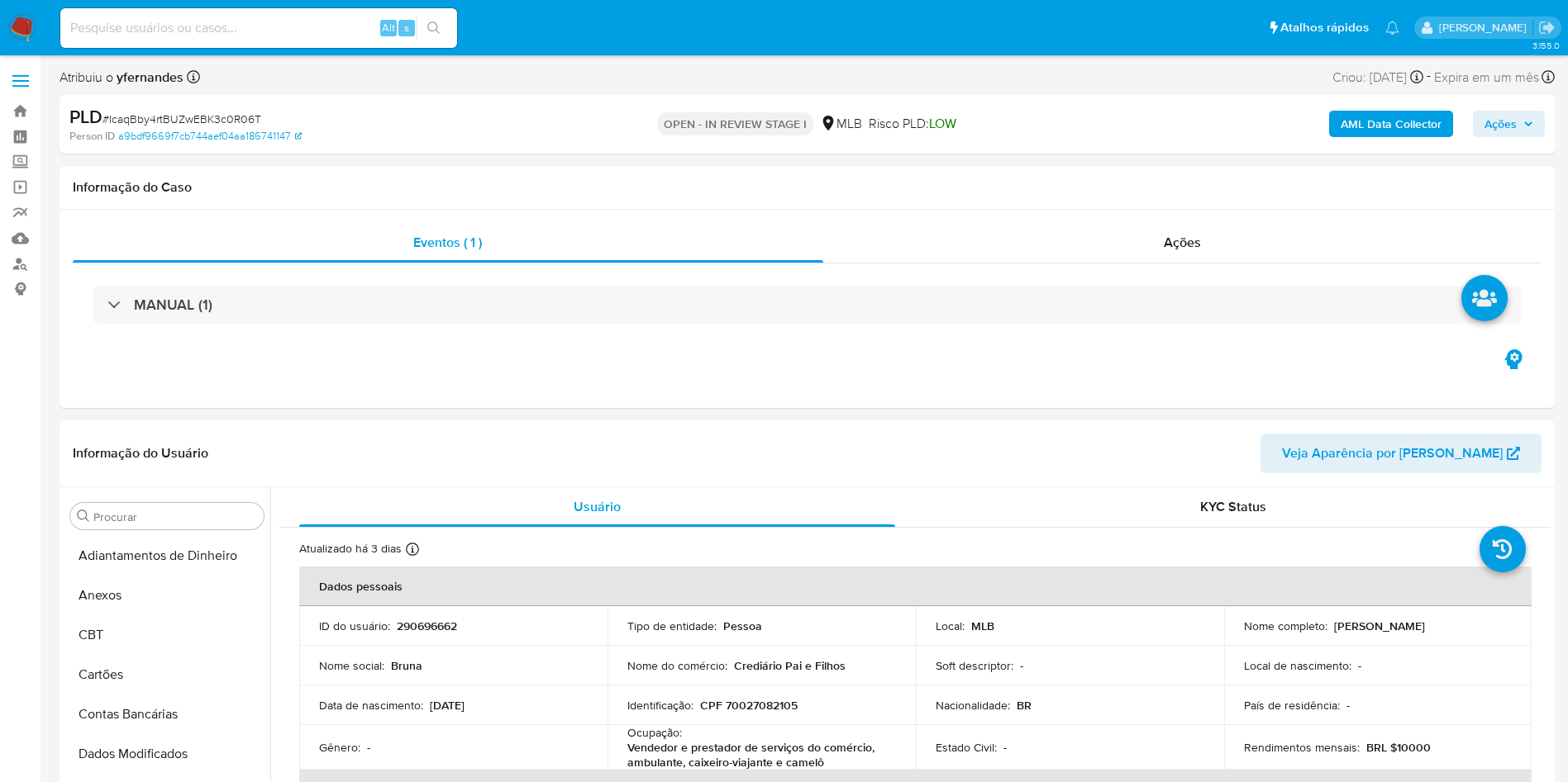
select select "10"
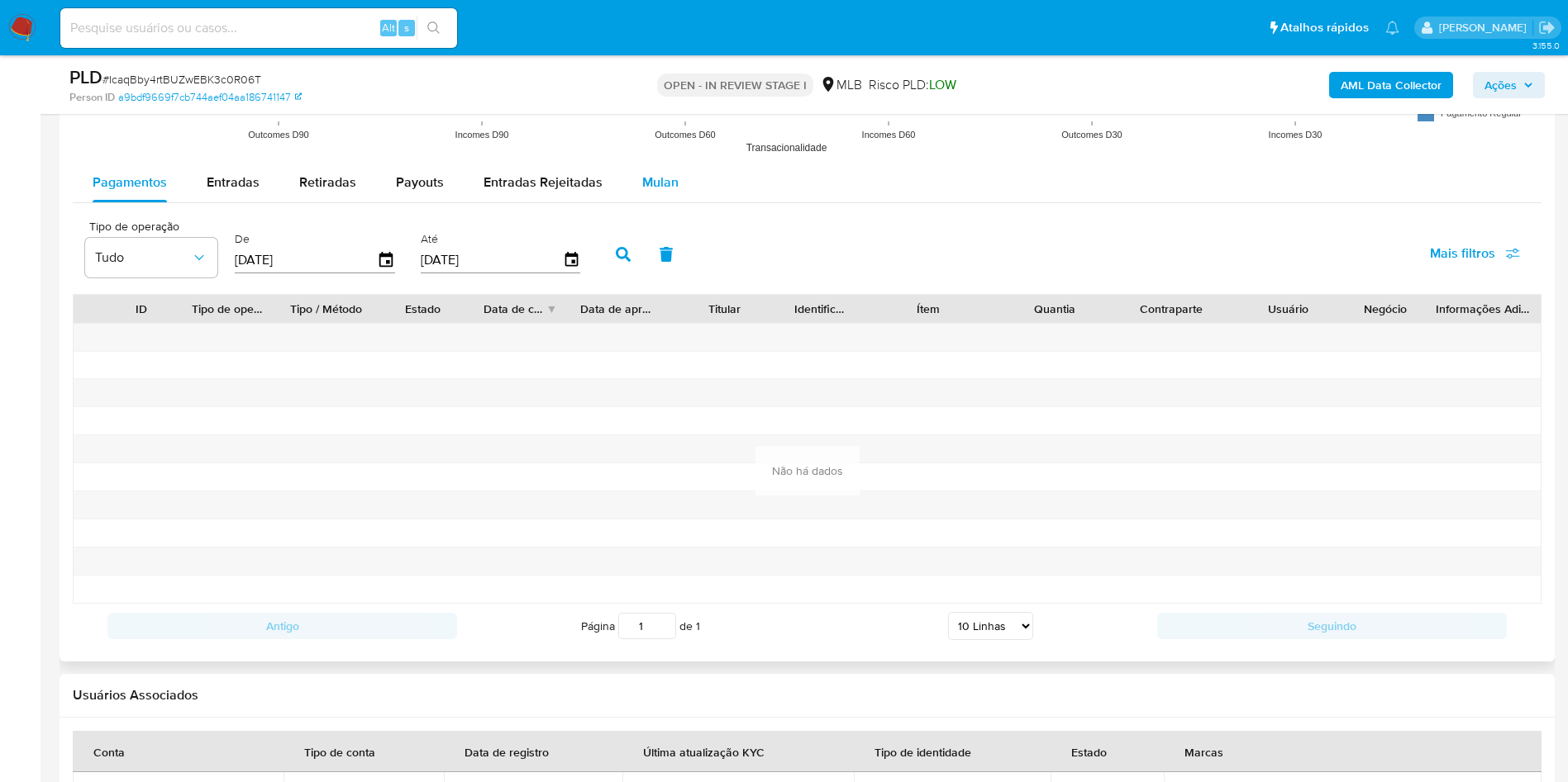
scroll to position [1735, 0]
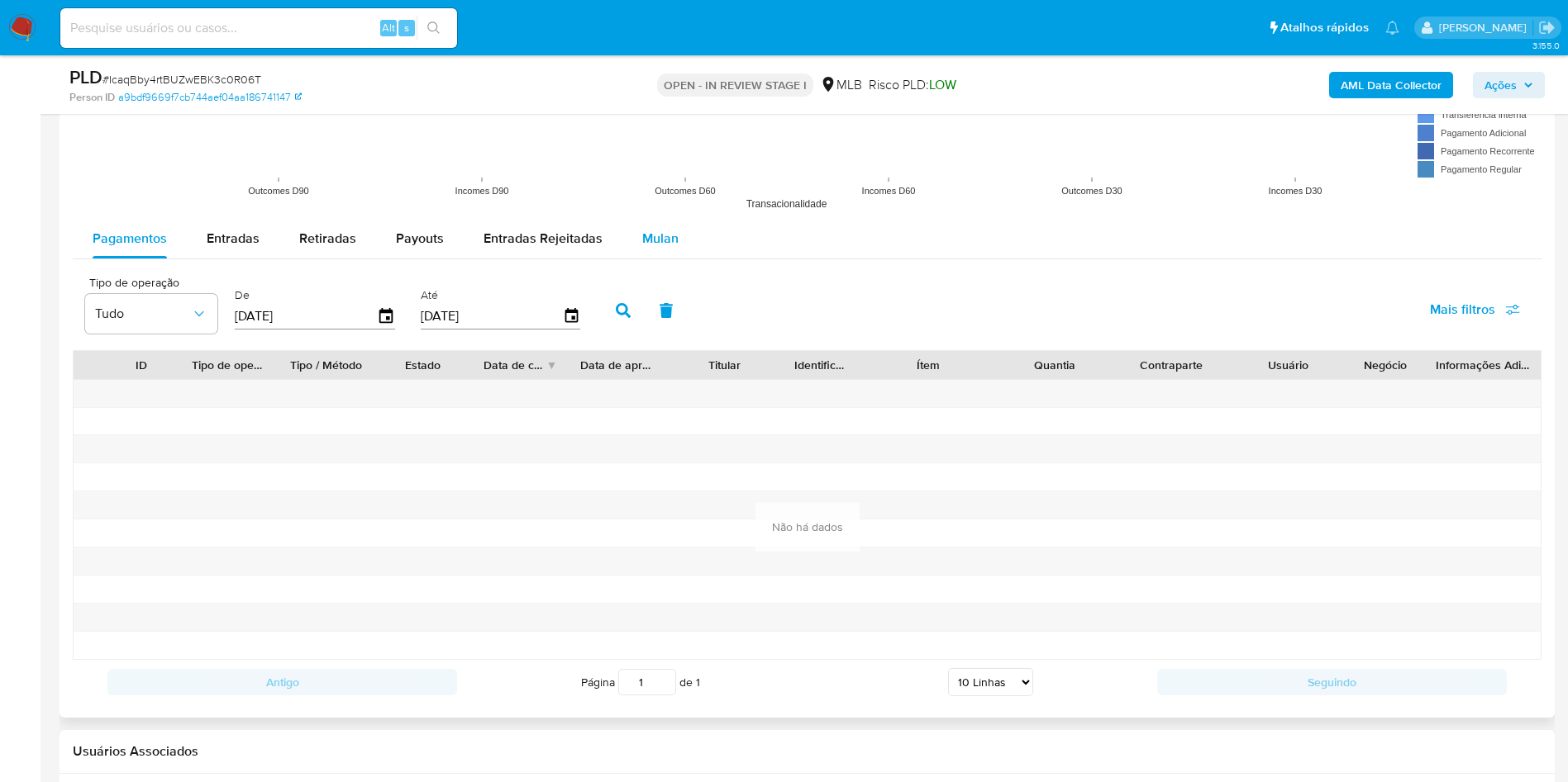
click at [664, 251] on div "Mulan" at bounding box center [661, 239] width 36 height 40
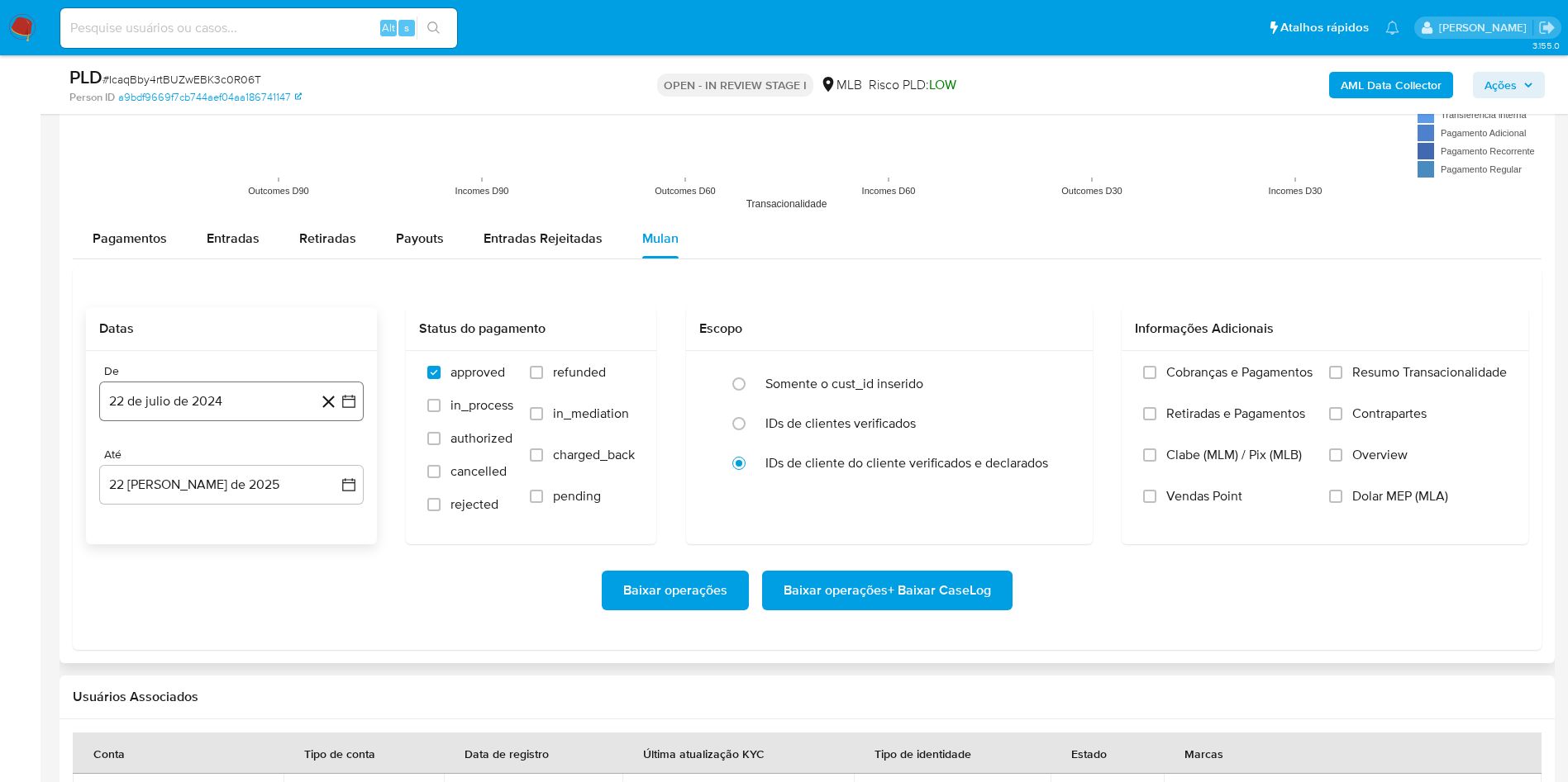
click at [212, 407] on button "22 de julio de 2024" at bounding box center [231, 402] width 265 height 40
click at [216, 463] on span "julio 2024" at bounding box center [223, 460] width 62 height 16
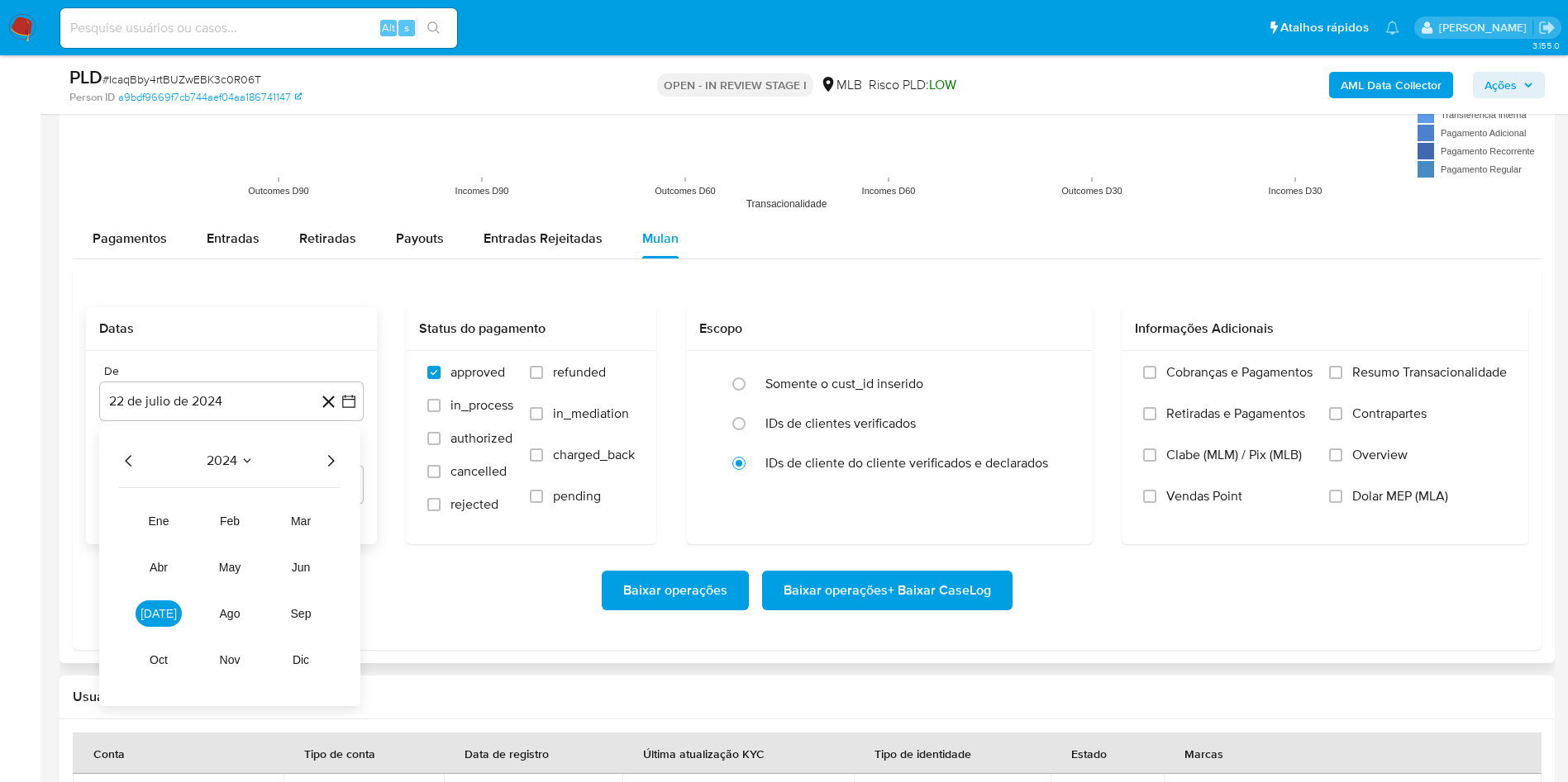
click at [326, 461] on icon "Año siguiente" at bounding box center [330, 460] width 20 height 20
click at [146, 627] on tr "ene feb mar abr may jun jul ago sep oct nov dic" at bounding box center [229, 591] width 188 height 166
click at [157, 622] on button "[DATE]" at bounding box center [159, 614] width 47 height 27
click at [172, 526] on button "1" at bounding box center [165, 522] width 27 height 27
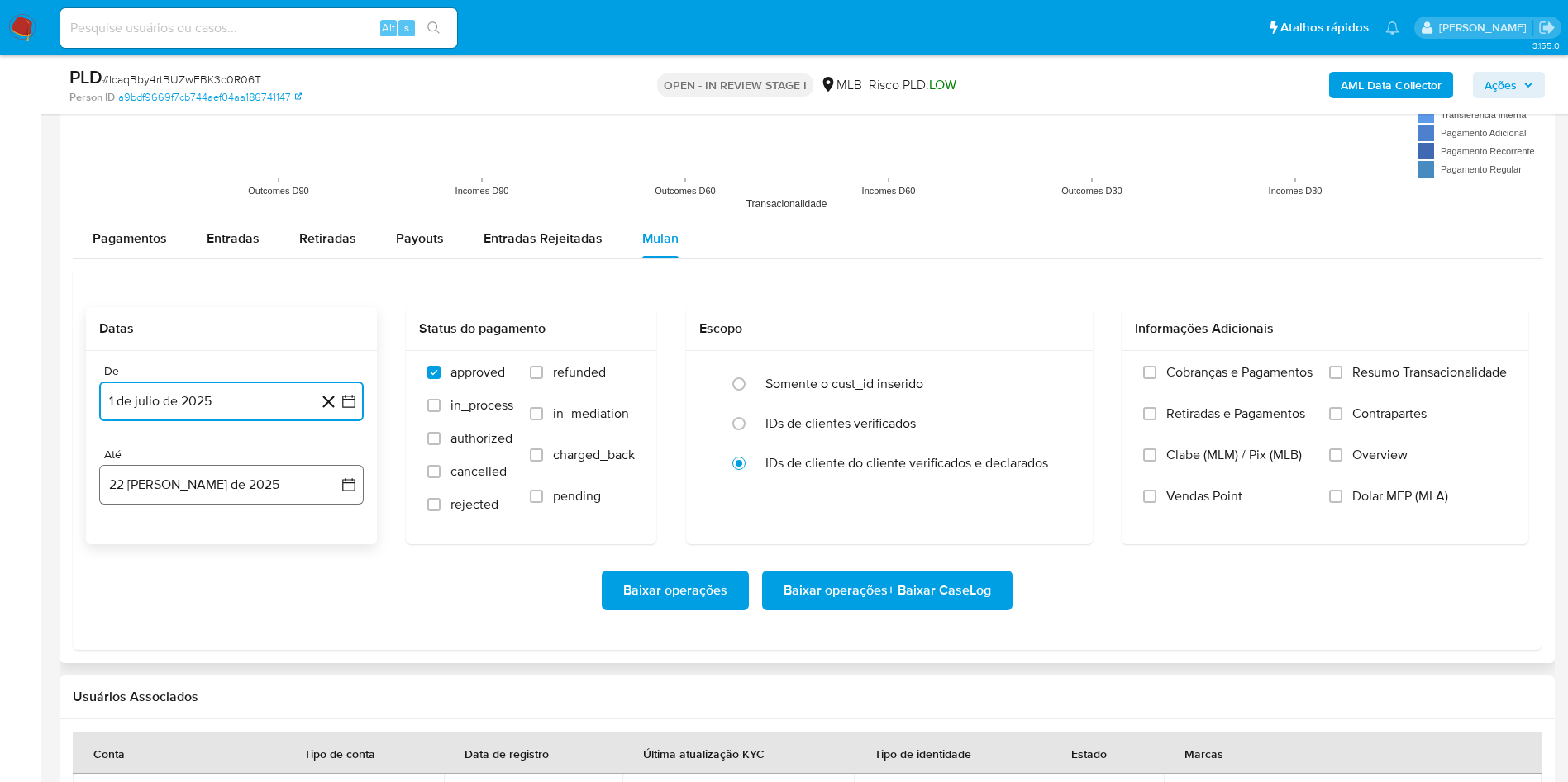
click at [185, 468] on button "22 [PERSON_NAME] de 2025" at bounding box center [231, 485] width 265 height 40
click at [233, 704] on button "21" at bounding box center [231, 704] width 27 height 27
click at [1377, 385] on label "Resumo Transacionalidade" at bounding box center [1418, 385] width 178 height 41
click at [1342, 379] on input "Resumo Transacionalidade" at bounding box center [1335, 372] width 13 height 13
click at [924, 575] on span "Baixar operações + Baixar CaseLog" at bounding box center [887, 591] width 208 height 36
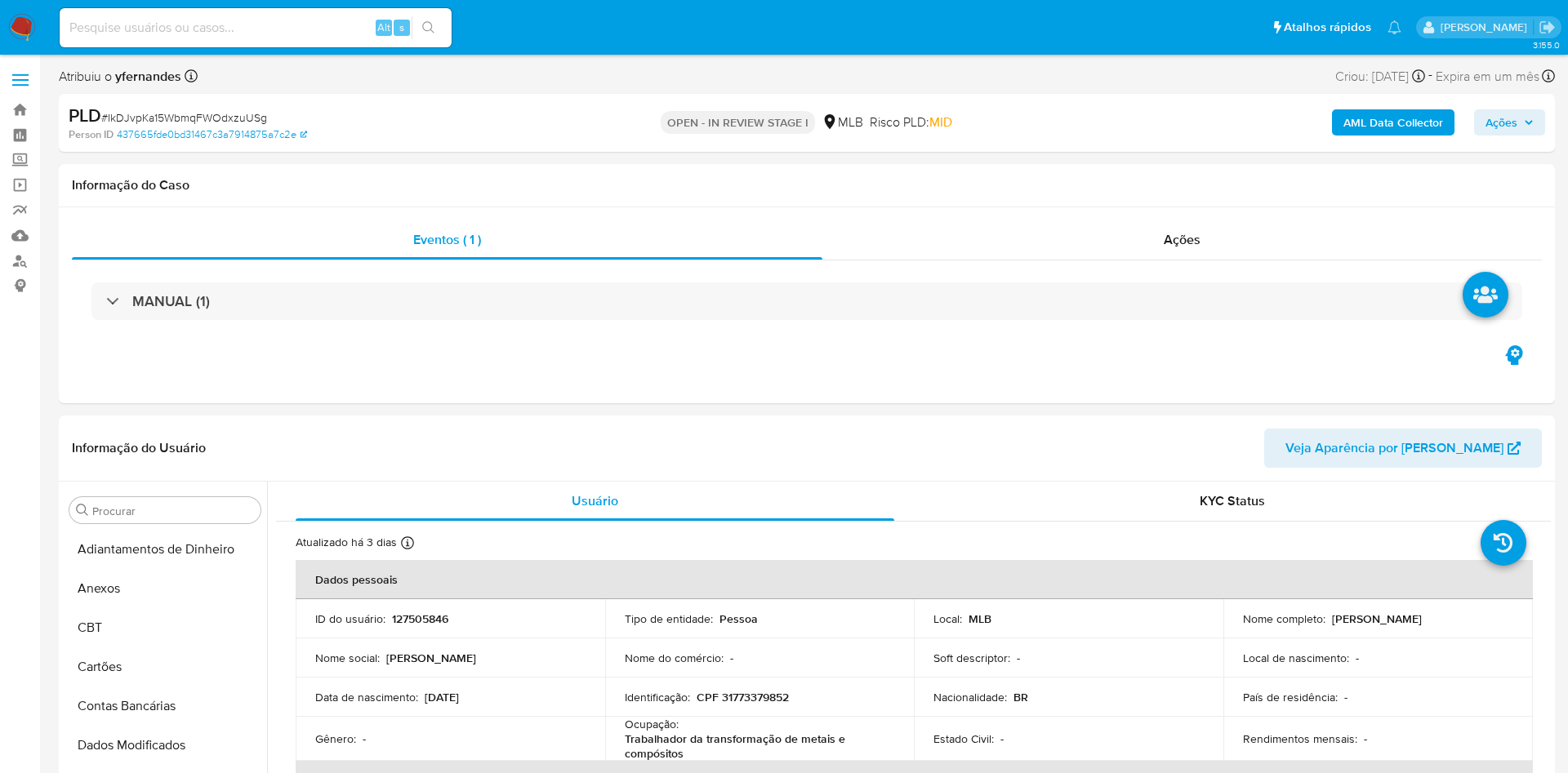
select select "10"
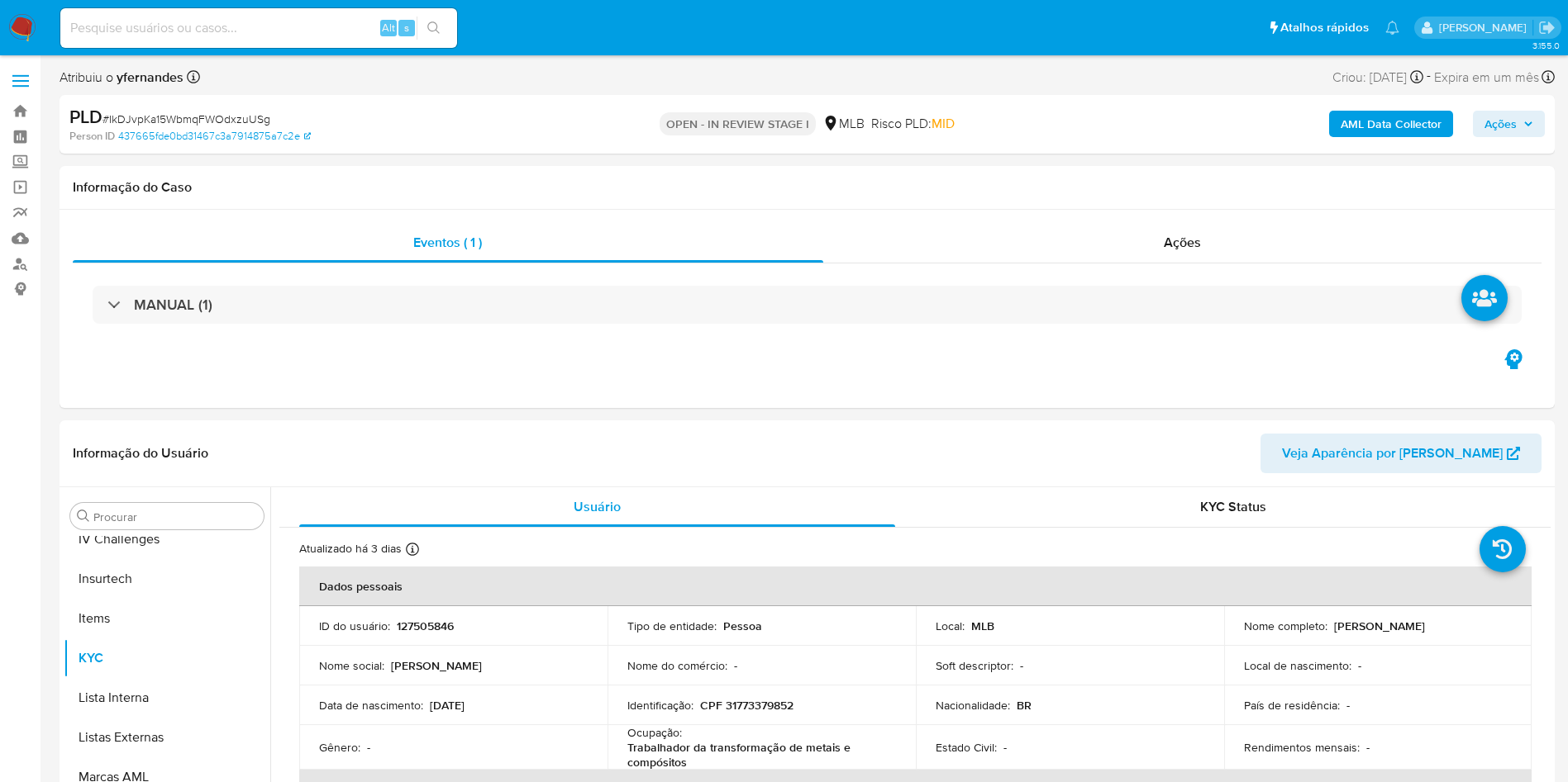
scroll to position [738, 0]
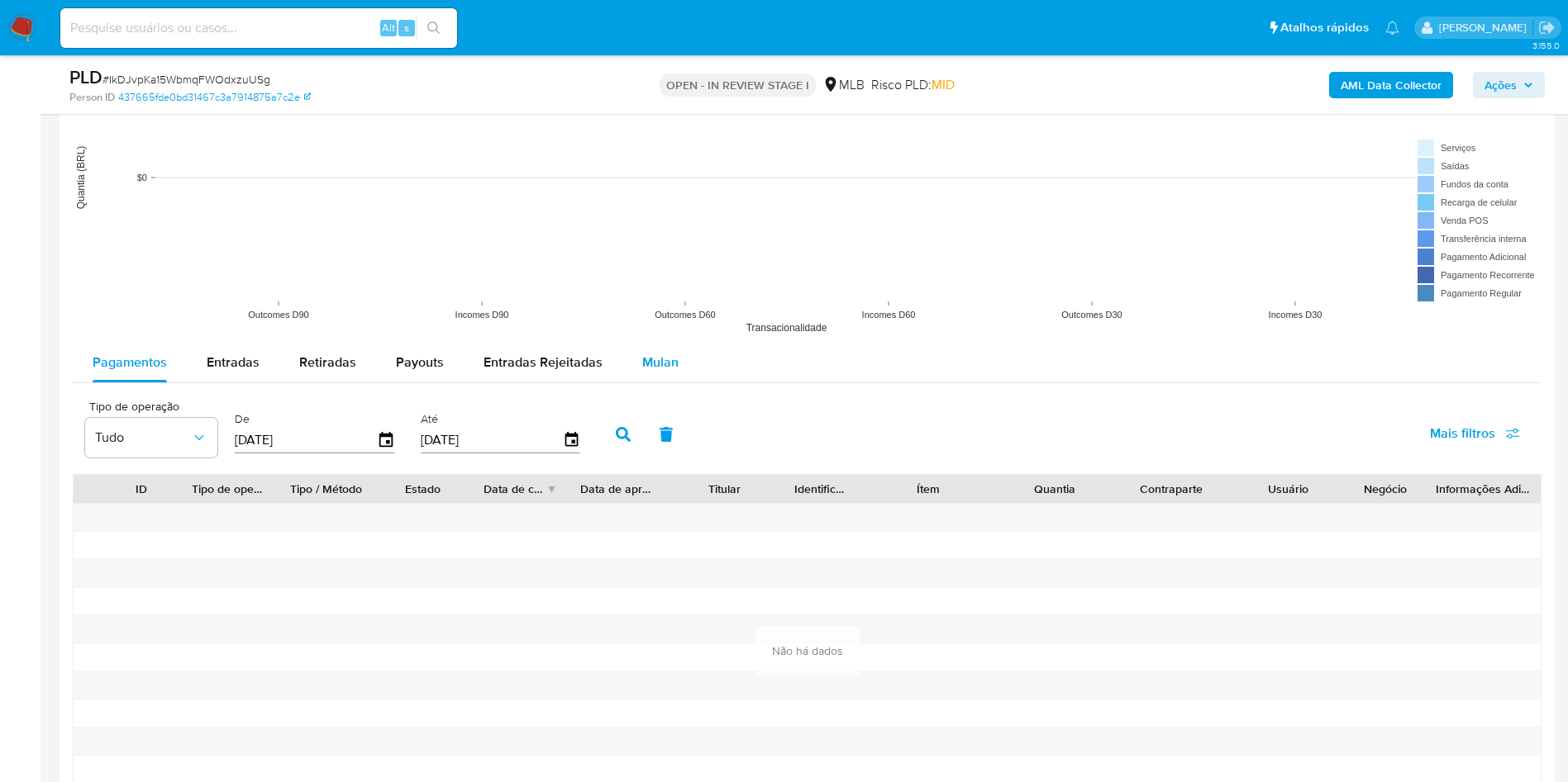
click at [643, 354] on span "Mulan" at bounding box center [661, 362] width 36 height 19
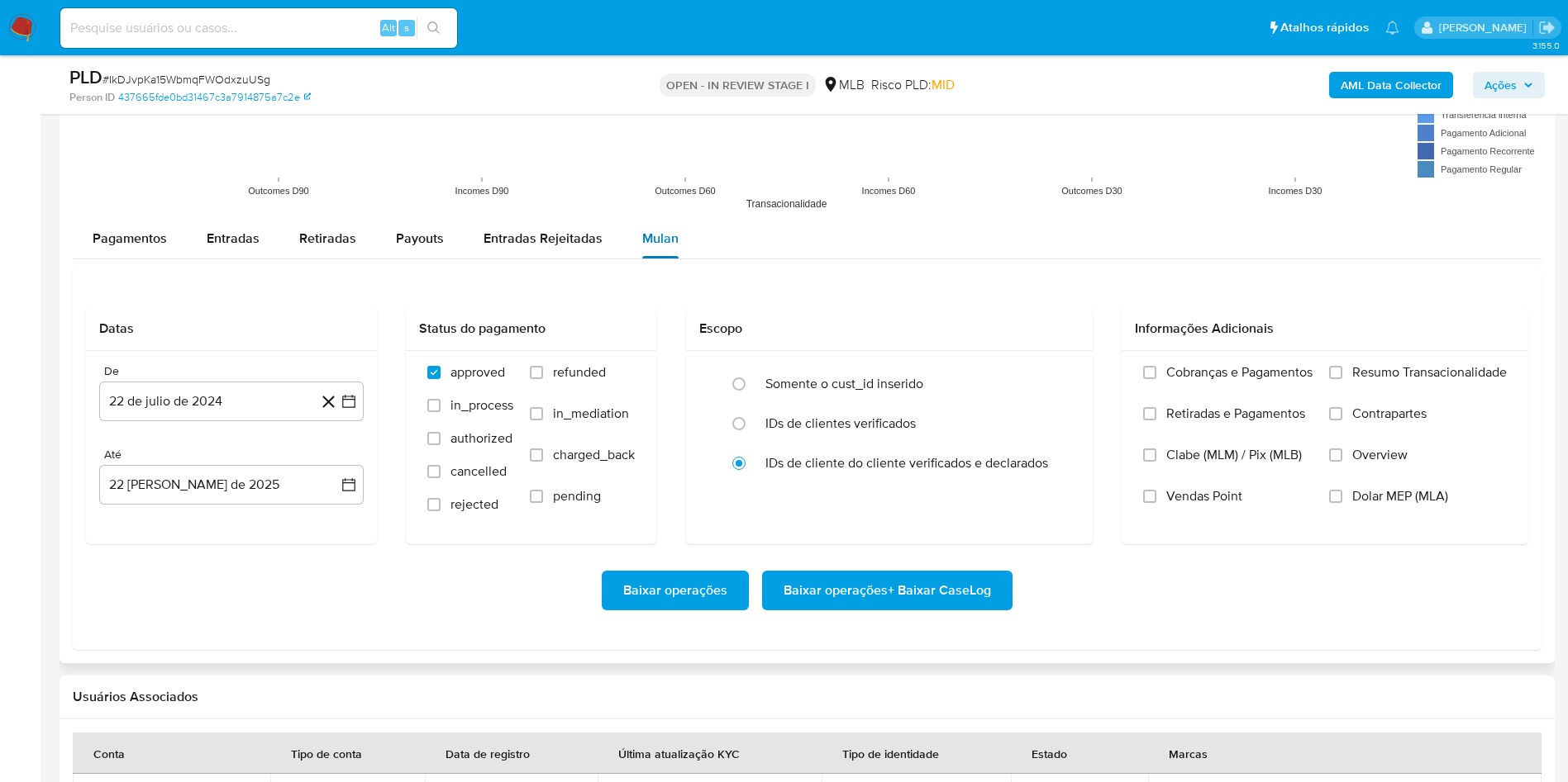
scroll to position [1859, 0]
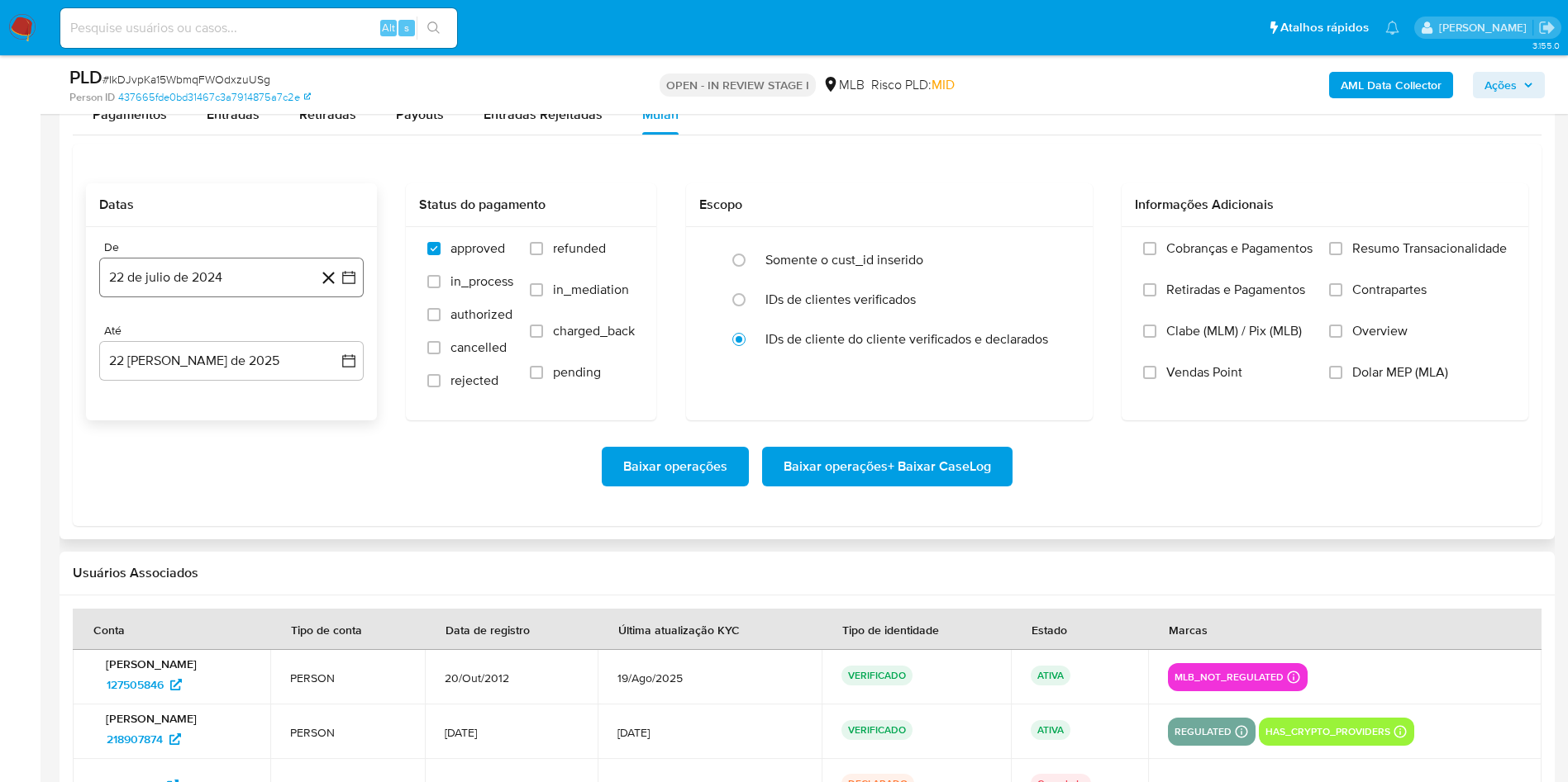
click at [226, 287] on button "22 de julio de 2024" at bounding box center [231, 278] width 265 height 40
click at [215, 339] on span "julio 2024" at bounding box center [223, 336] width 62 height 16
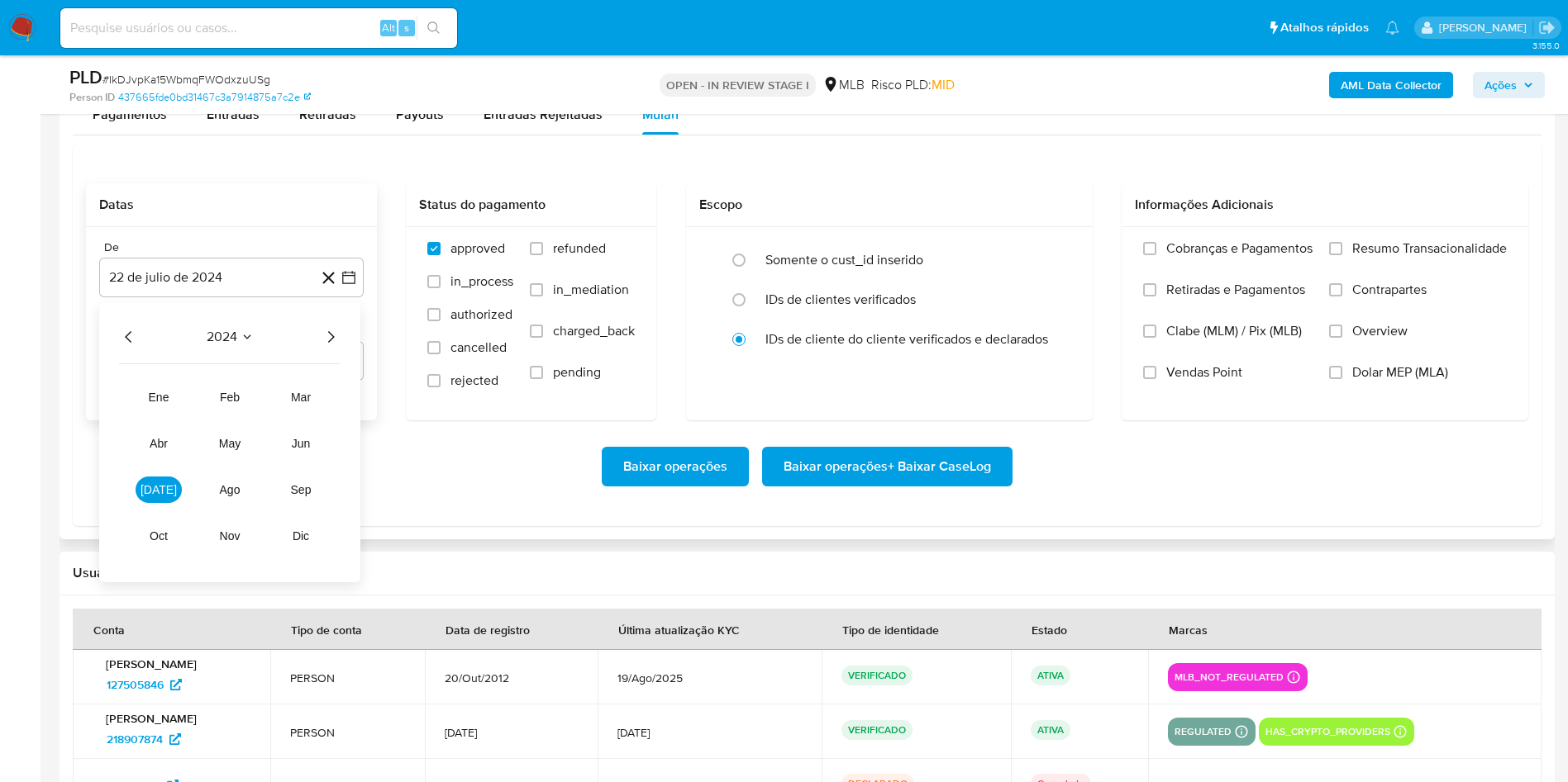
click at [326, 333] on icon "Año siguiente" at bounding box center [330, 336] width 20 height 20
click at [155, 493] on span "[DATE]" at bounding box center [159, 490] width 36 height 13
click at [166, 398] on button "1" at bounding box center [165, 398] width 27 height 27
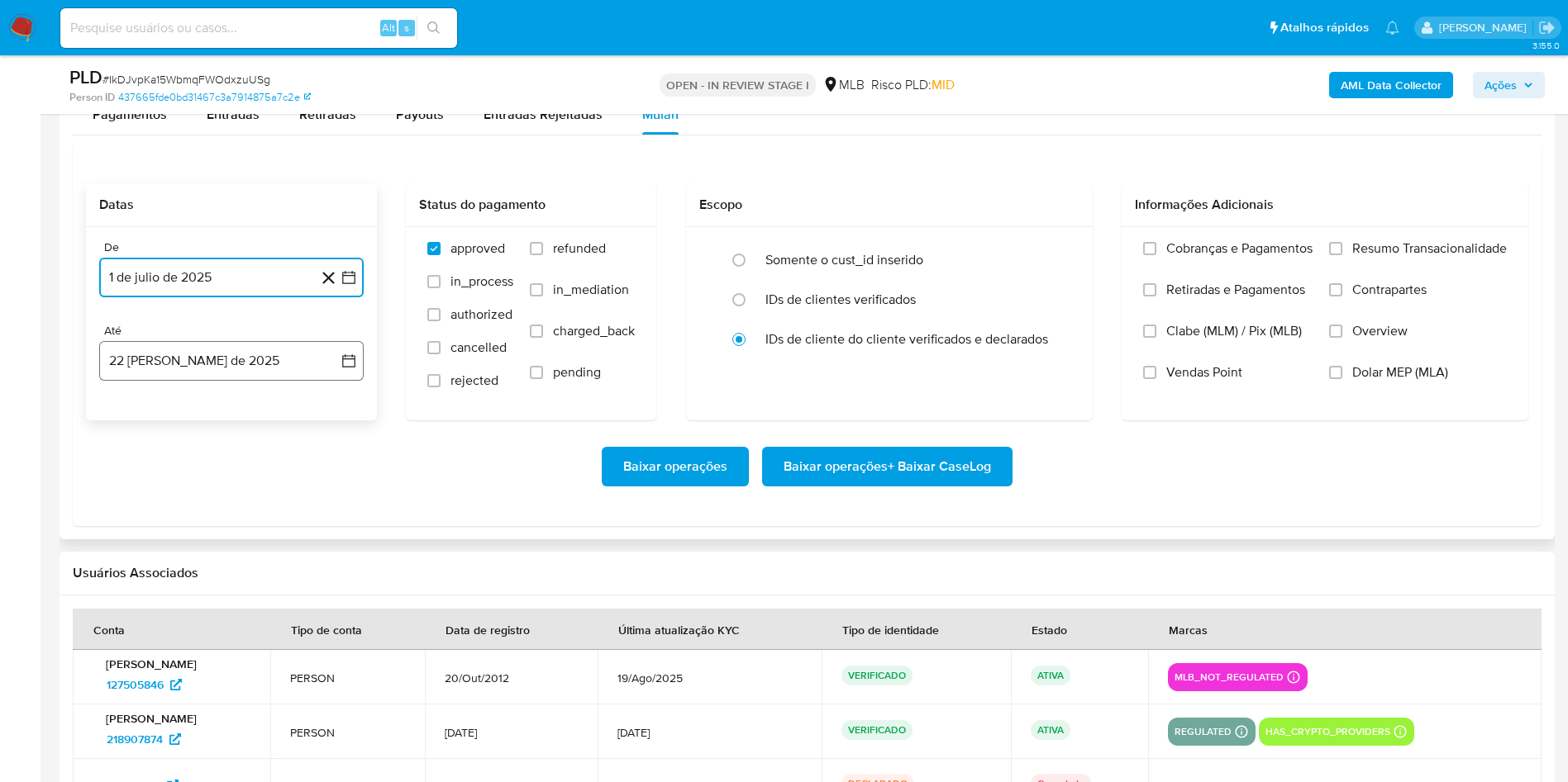
click at [172, 369] on button "22 [PERSON_NAME] de 2025" at bounding box center [231, 361] width 265 height 40
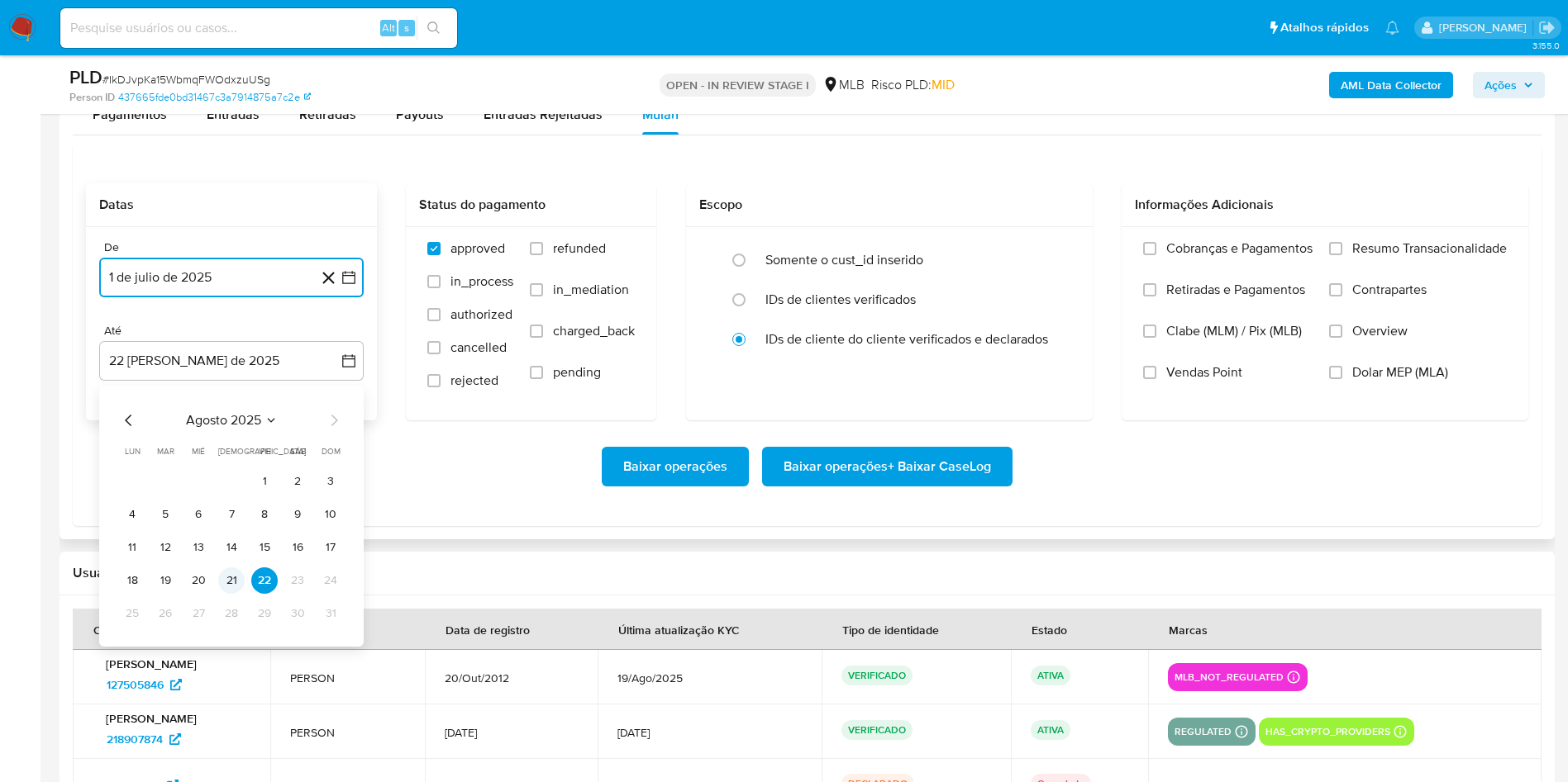
click at [222, 585] on button "21" at bounding box center [231, 580] width 27 height 27
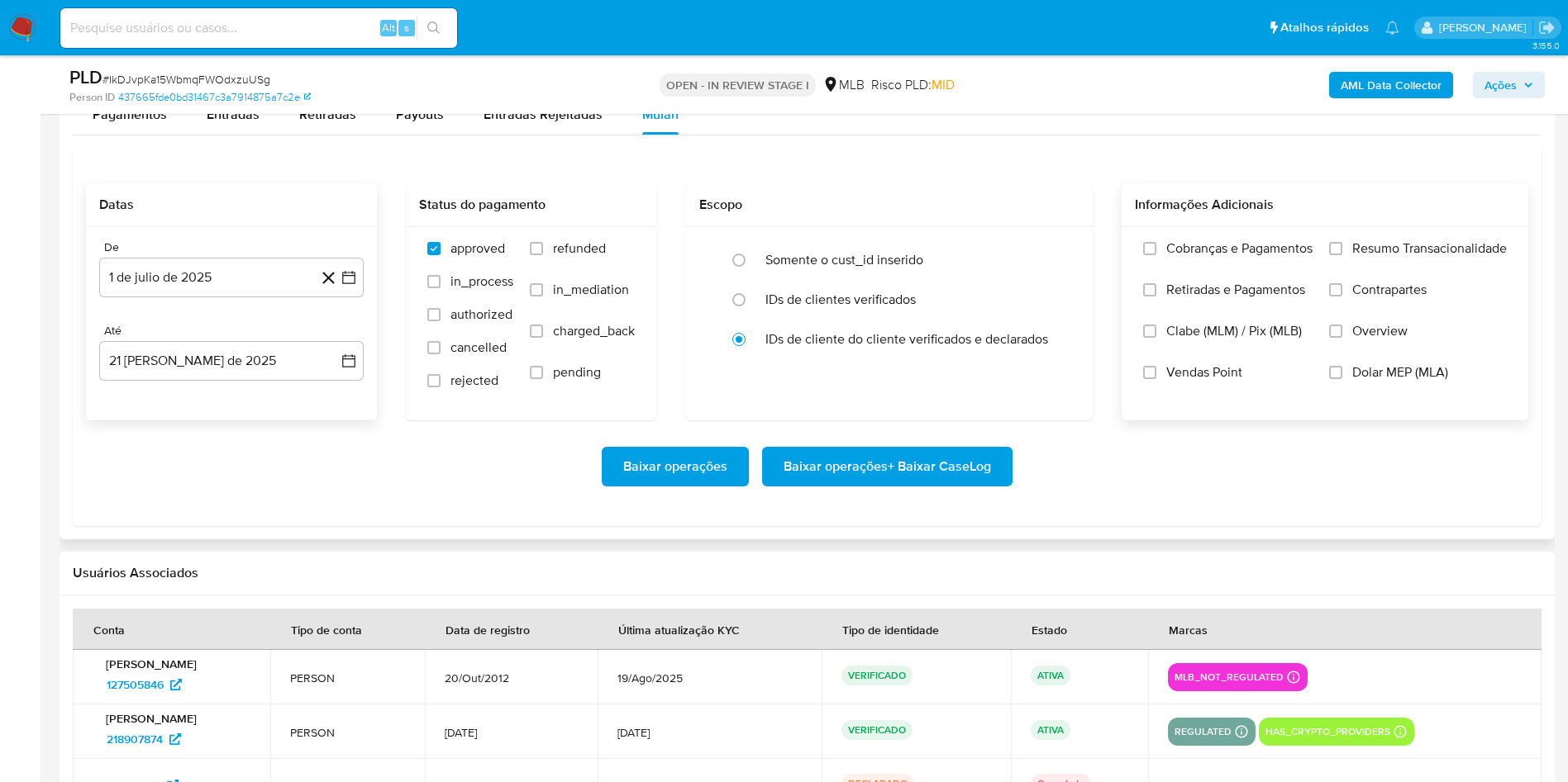
click at [1413, 254] on span "Resumo Transacionalidade" at bounding box center [1429, 248] width 154 height 16
click at [1370, 248] on span "Resumo Transacionalidade" at bounding box center [1429, 248] width 154 height 16
click at [1342, 248] on input "Resumo Transacionalidade" at bounding box center [1335, 248] width 13 height 13
click at [930, 458] on span "Baixar operações + Baixar CaseLog" at bounding box center [887, 466] width 208 height 36
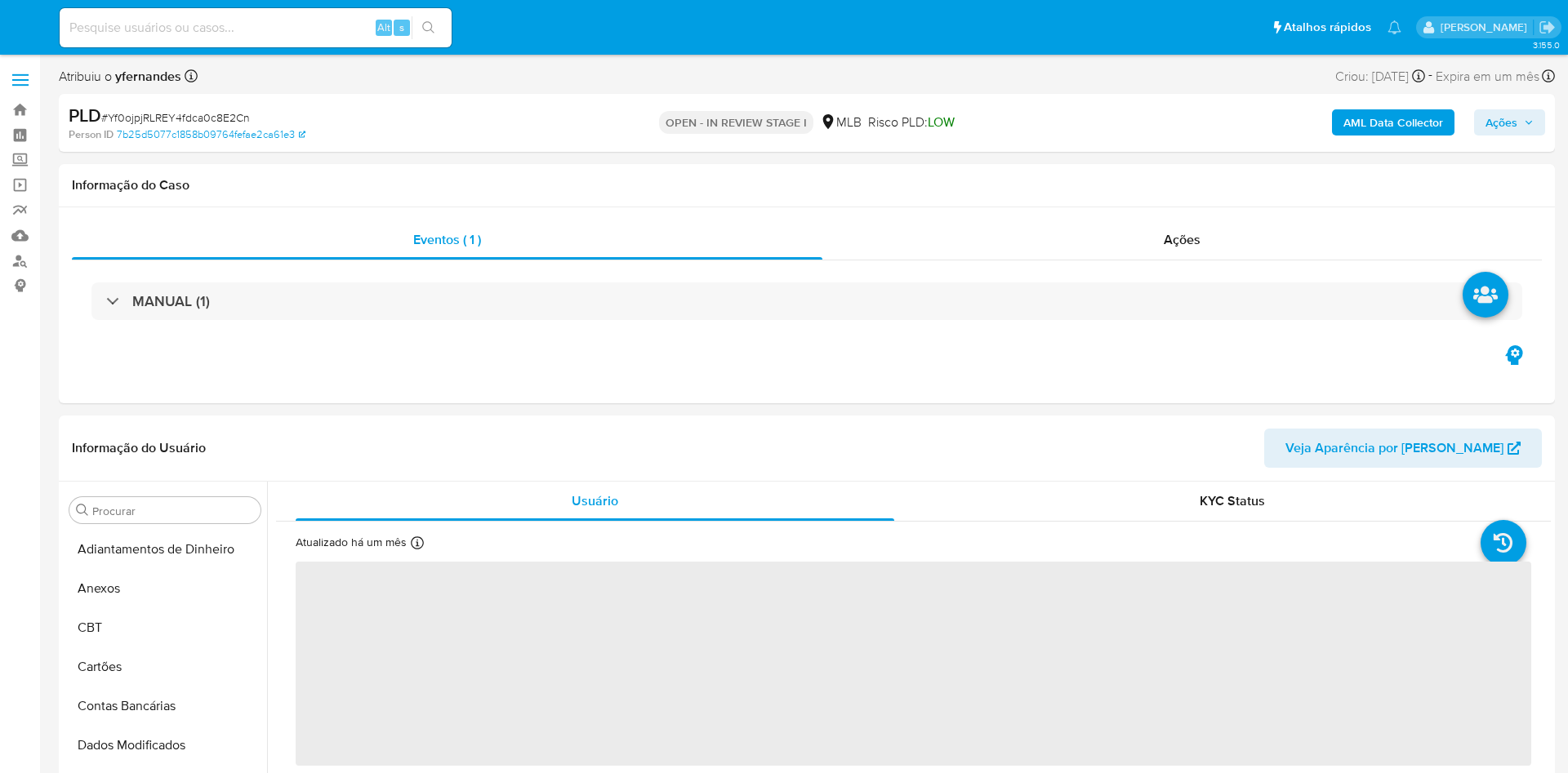
select select "10"
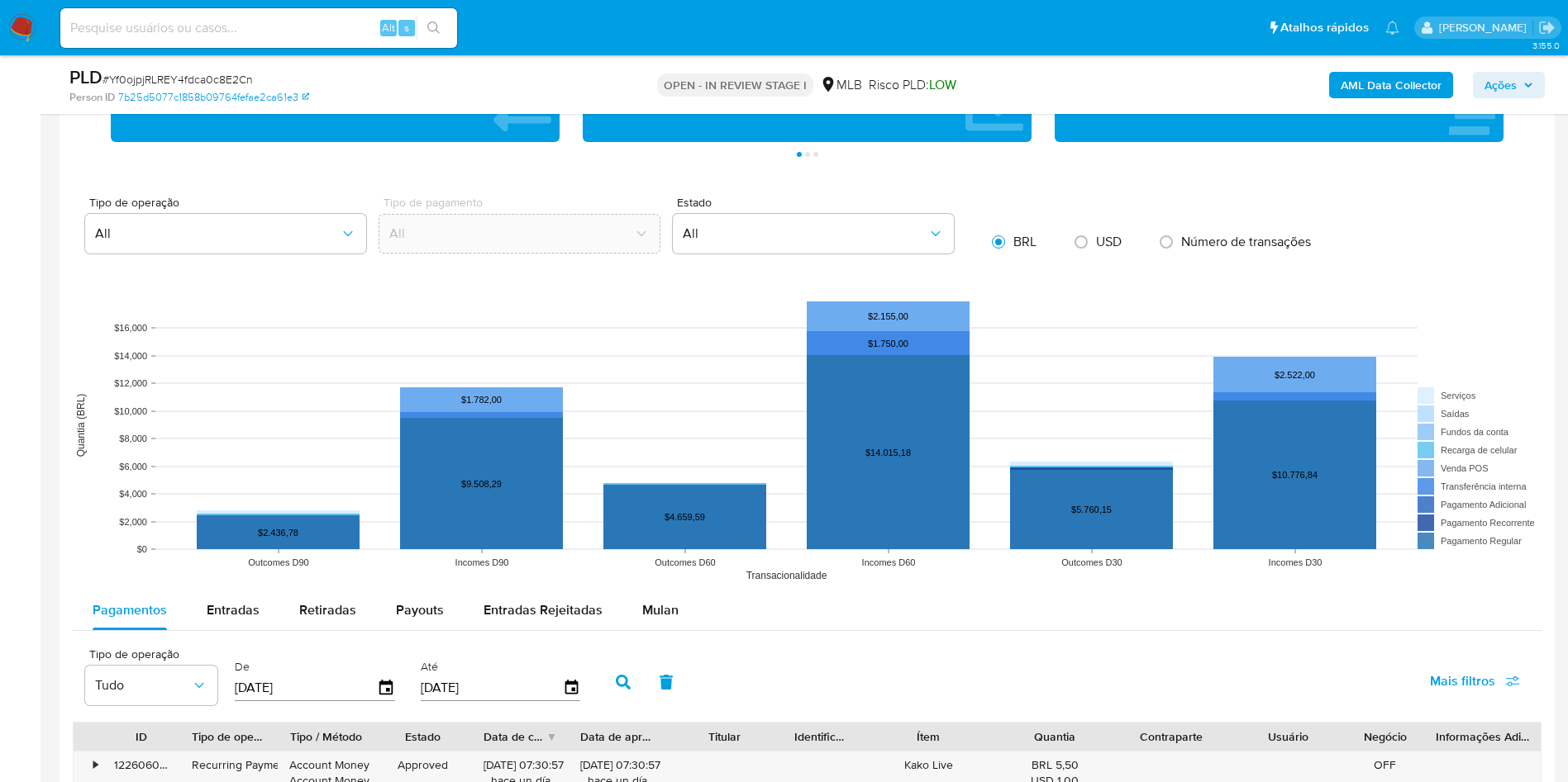
scroll to position [1735, 0]
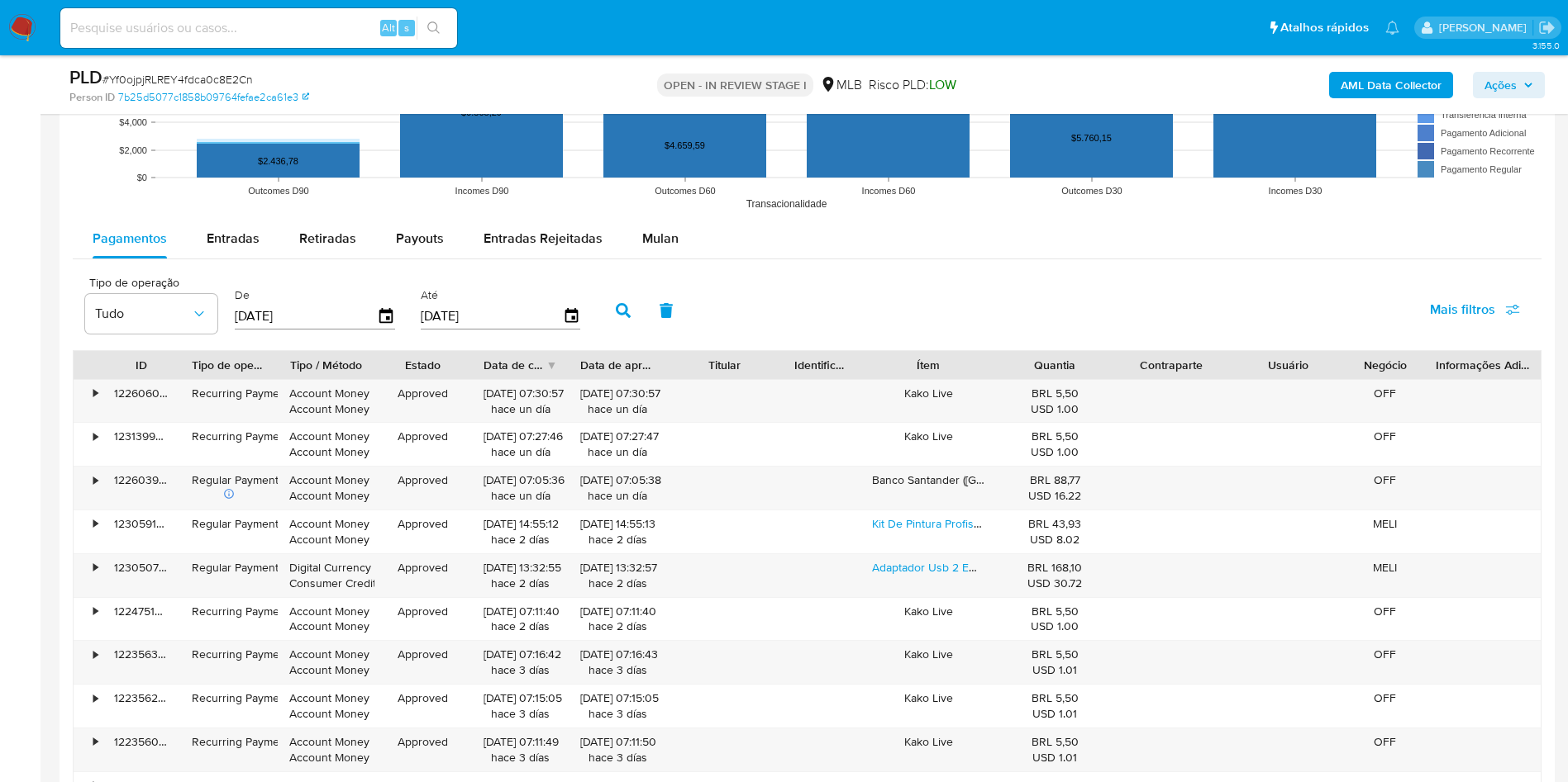
click at [669, 216] on rect at bounding box center [806, 53] width 1469 height 330
click at [643, 233] on span "Mulan" at bounding box center [661, 238] width 36 height 19
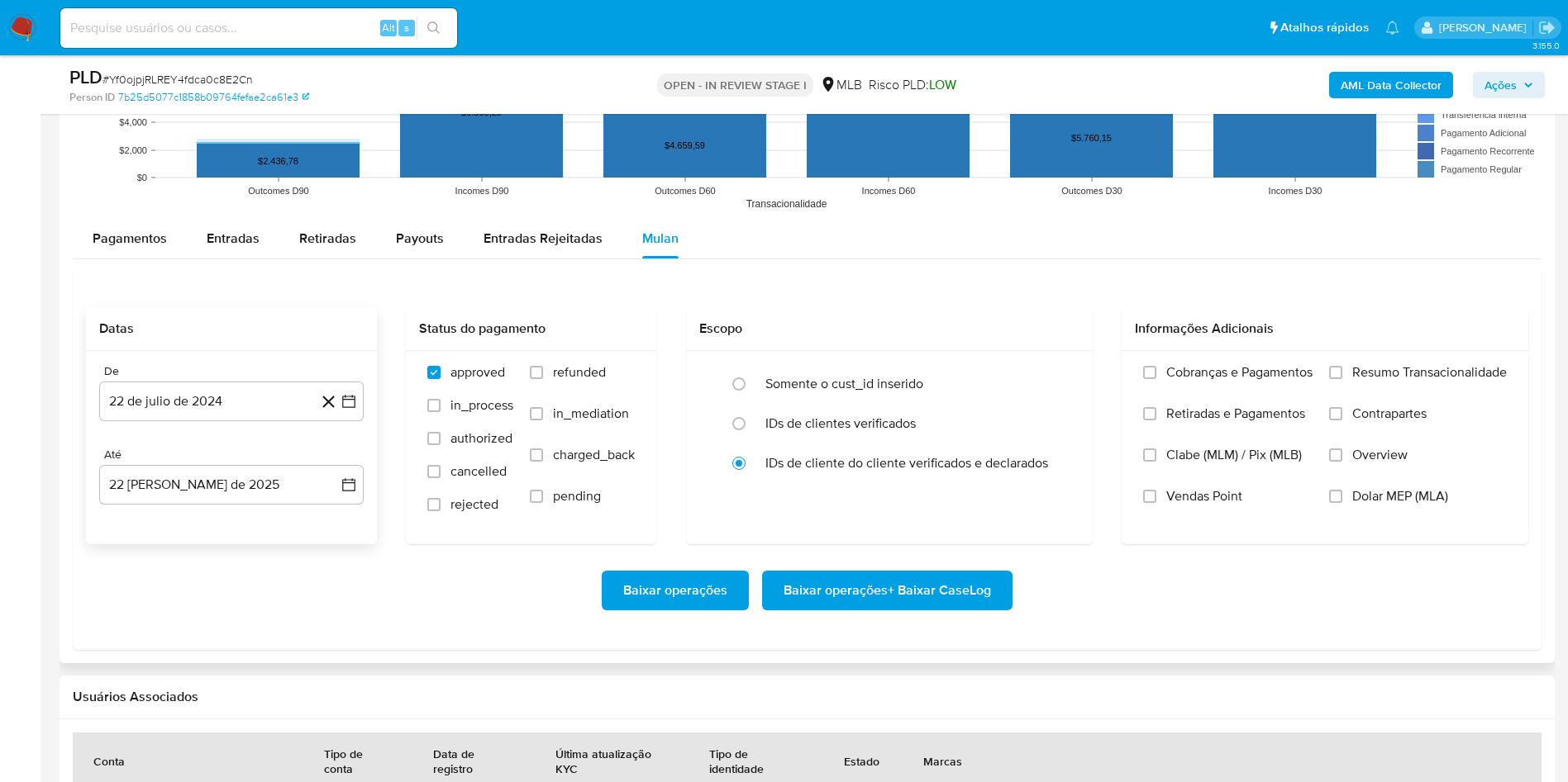
click at [235, 435] on div "De 22 de julio de 2024 22-07-2024 Até 22 de agosto de 2025 22-08-2025" at bounding box center [231, 447] width 291 height 193
click at [221, 399] on button "22 de julio de 2024" at bounding box center [231, 402] width 265 height 40
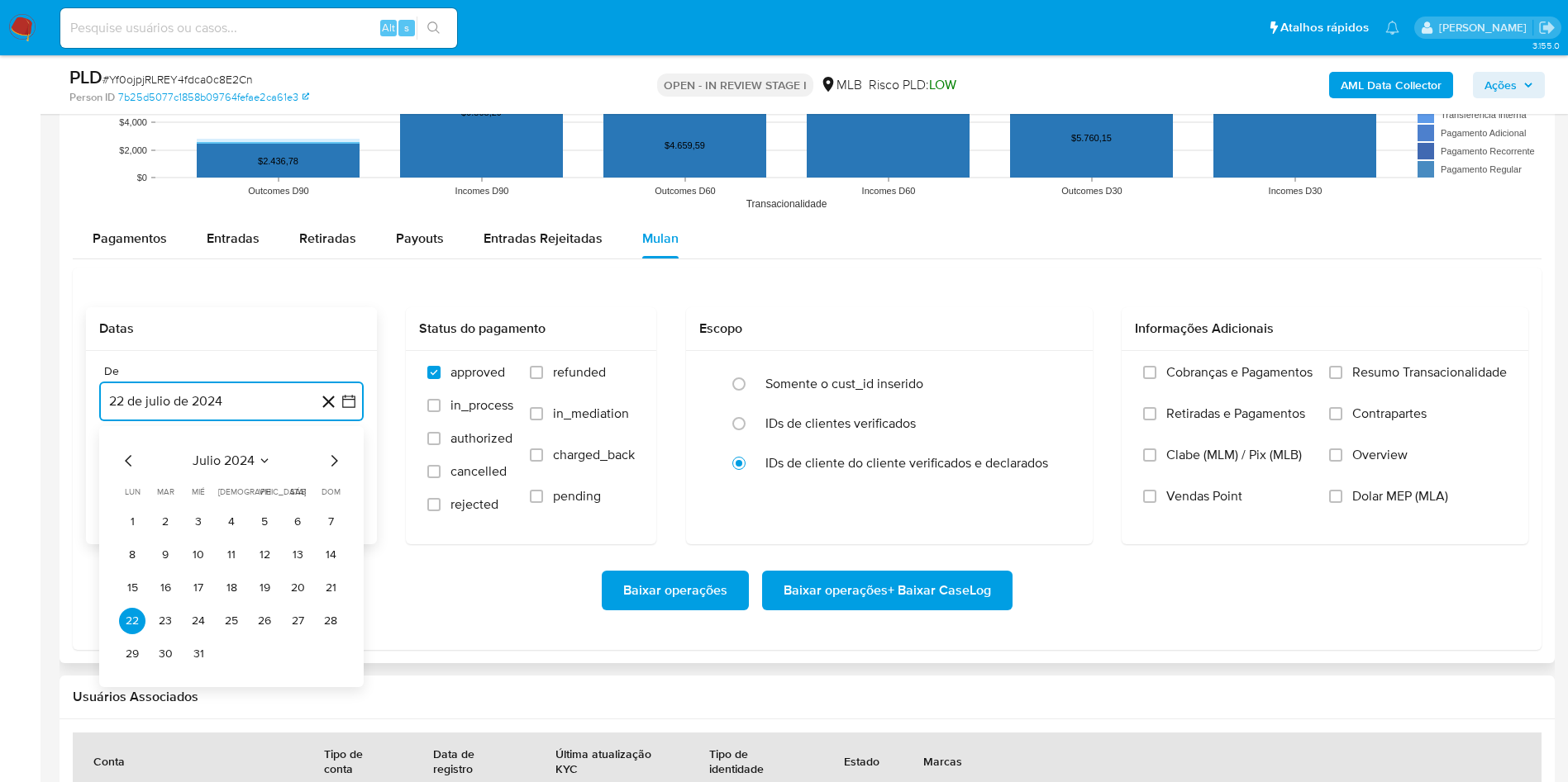
click at [238, 453] on span "julio 2024" at bounding box center [223, 460] width 62 height 16
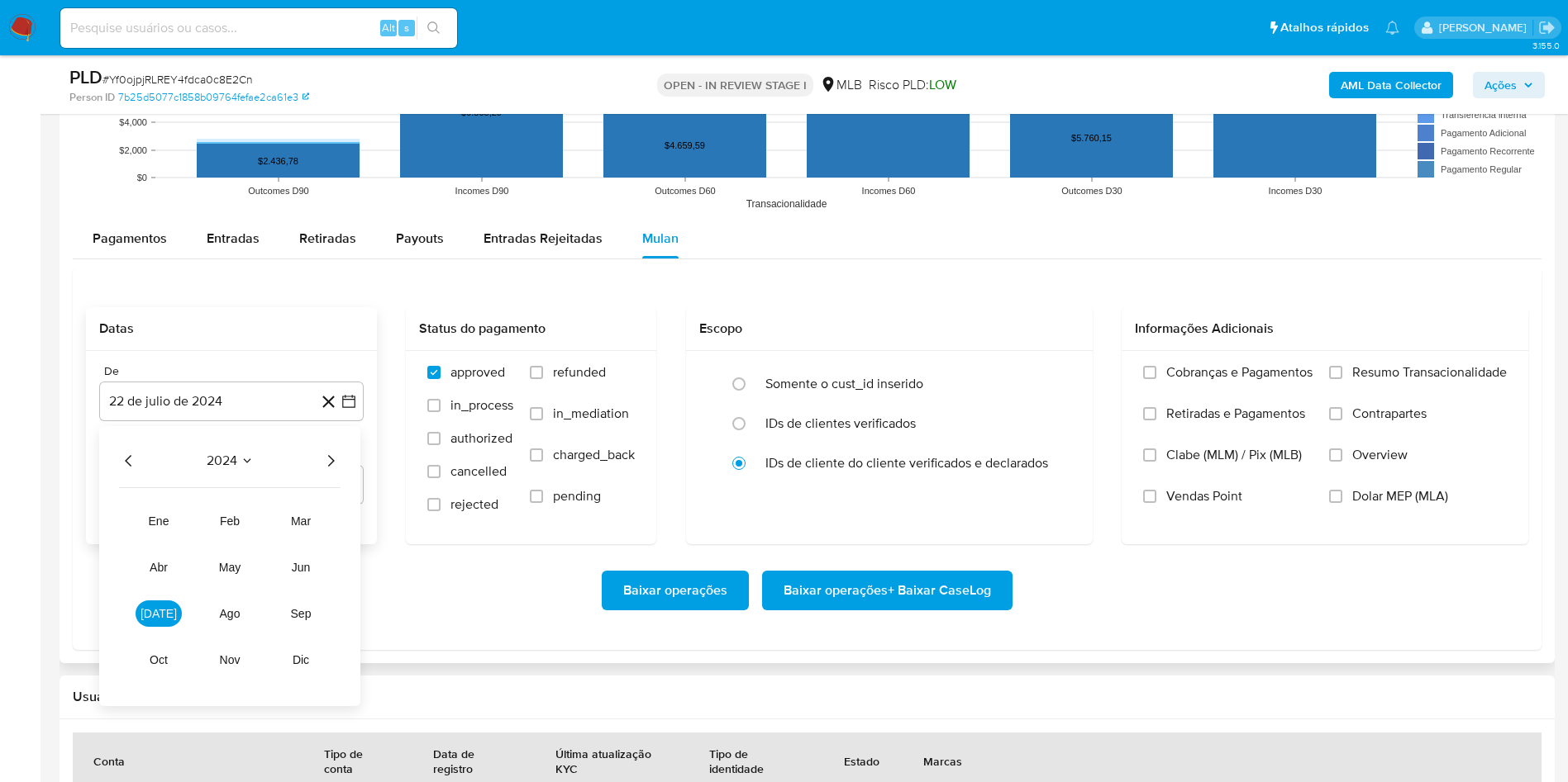
click at [329, 460] on icon "Año siguiente" at bounding box center [330, 460] width 20 height 20
click at [166, 611] on span "jul" at bounding box center [159, 613] width 36 height 13
click at [166, 519] on button "1" at bounding box center [165, 522] width 27 height 27
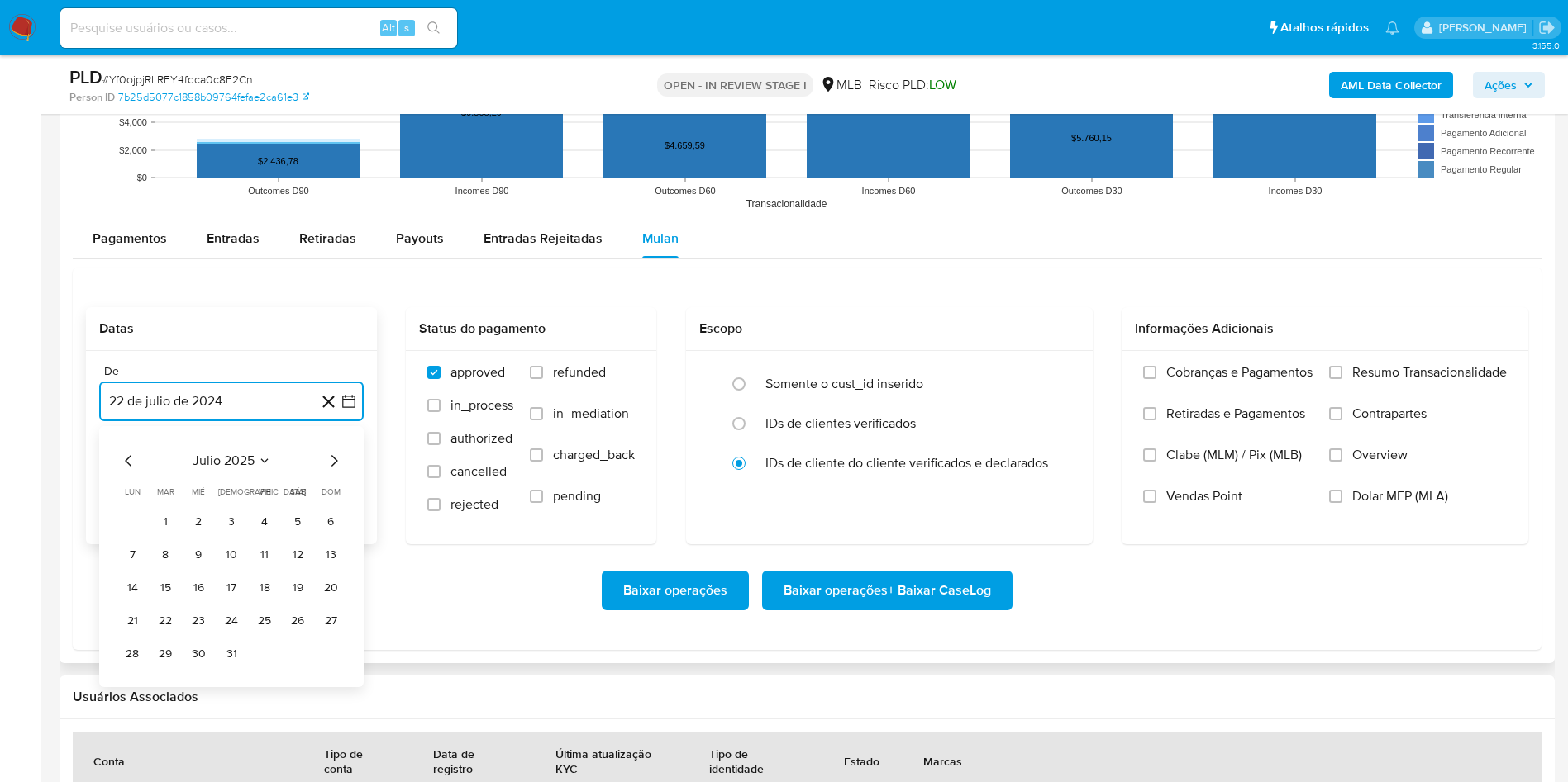
click at [172, 476] on button "22 de agosto de 2025" at bounding box center [231, 485] width 265 height 40
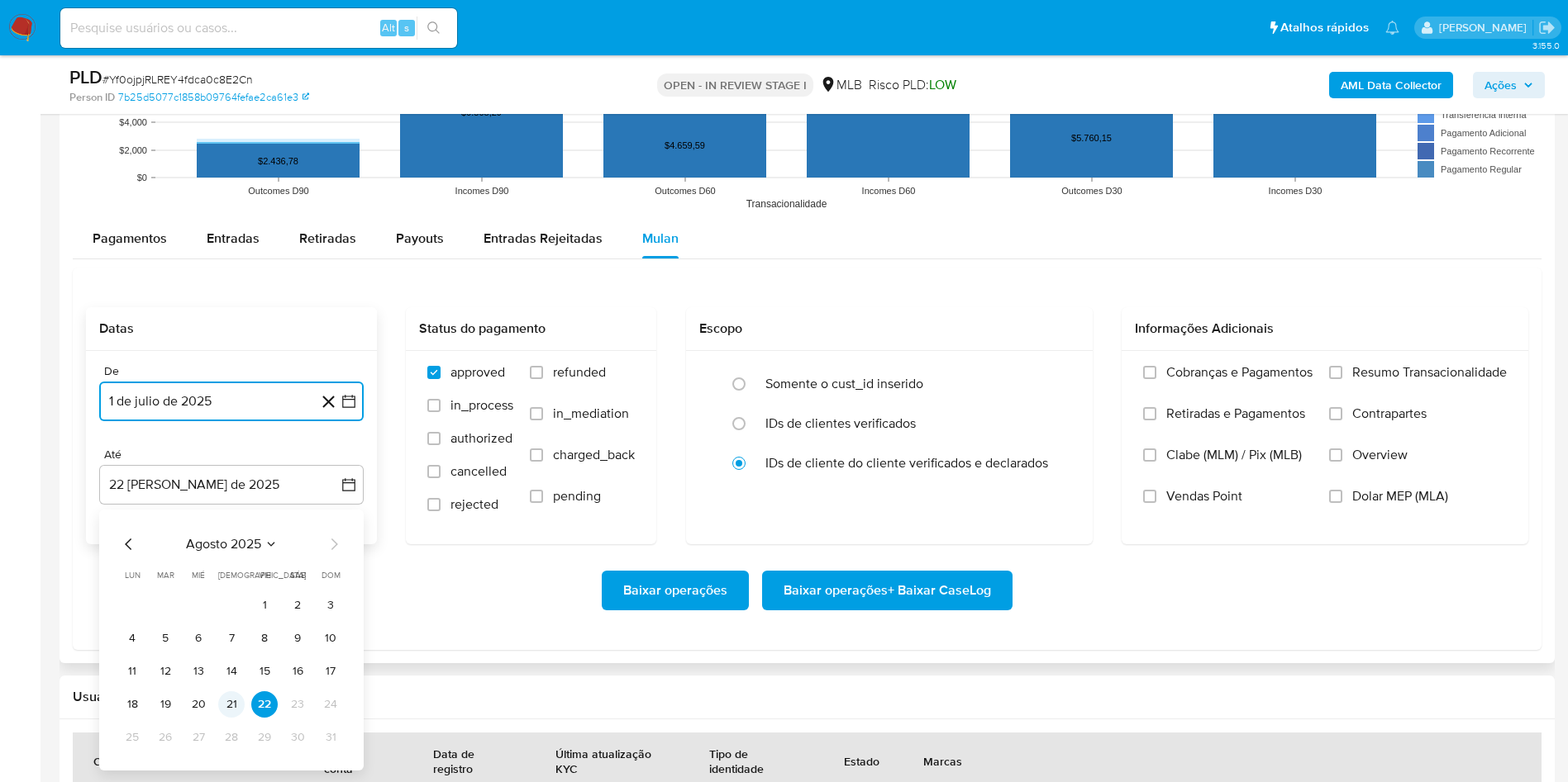
click at [237, 707] on button "21" at bounding box center [231, 704] width 27 height 27
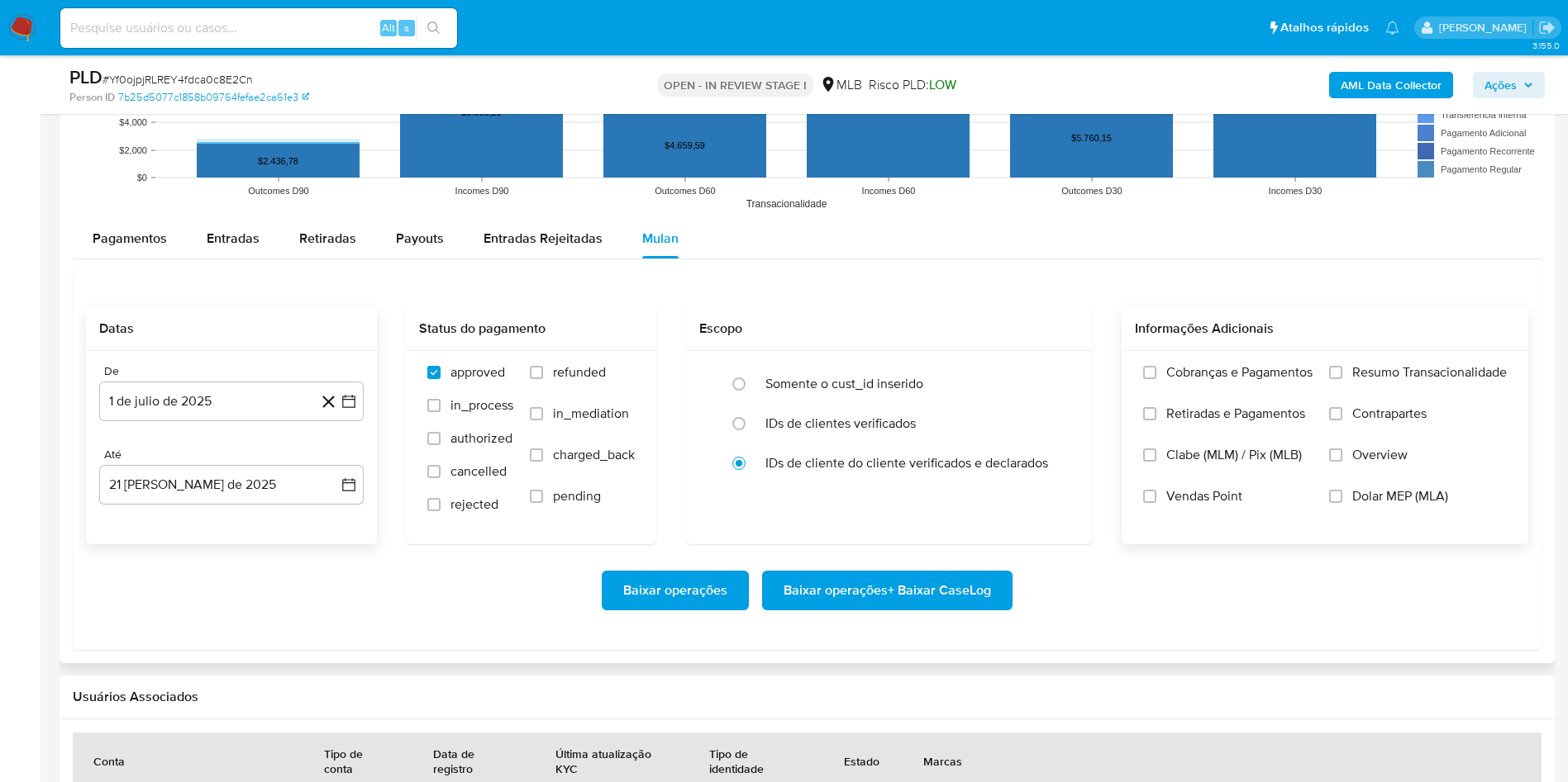
click at [1358, 361] on div "Cobranças e Pagamentos Retiradas e Pagamentos Clabe (MLM) / Pix (MLB) Vendas Po…" at bounding box center [1324, 447] width 406 height 191
click at [1342, 372] on label "Resumo Transacionalidade" at bounding box center [1418, 385] width 178 height 41
click at [1342, 372] on input "Resumo Transacionalidade" at bounding box center [1335, 372] width 13 height 13
click at [906, 591] on span "Baixar operações + Baixar CaseLog" at bounding box center [887, 591] width 208 height 36
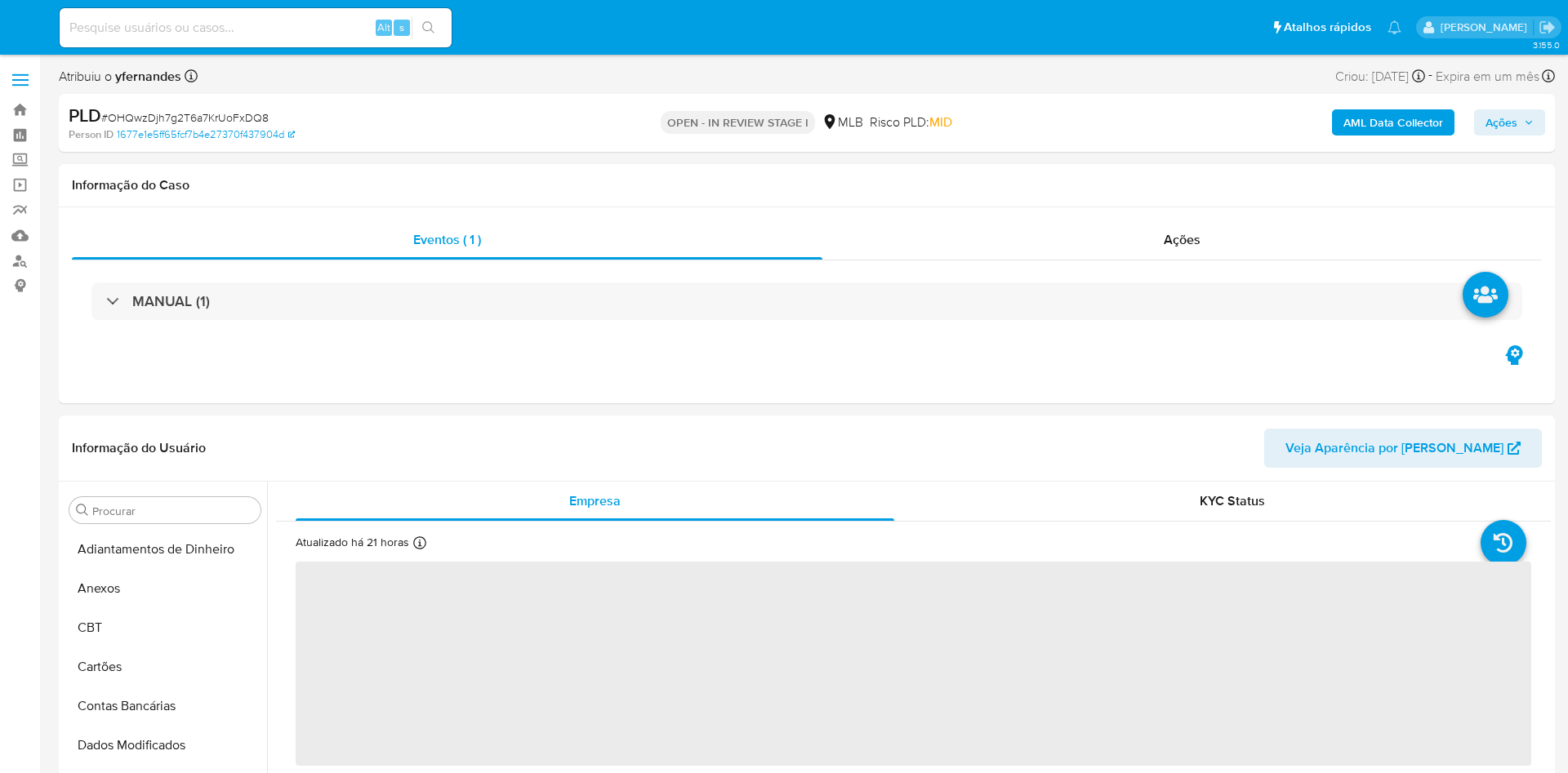
select select "10"
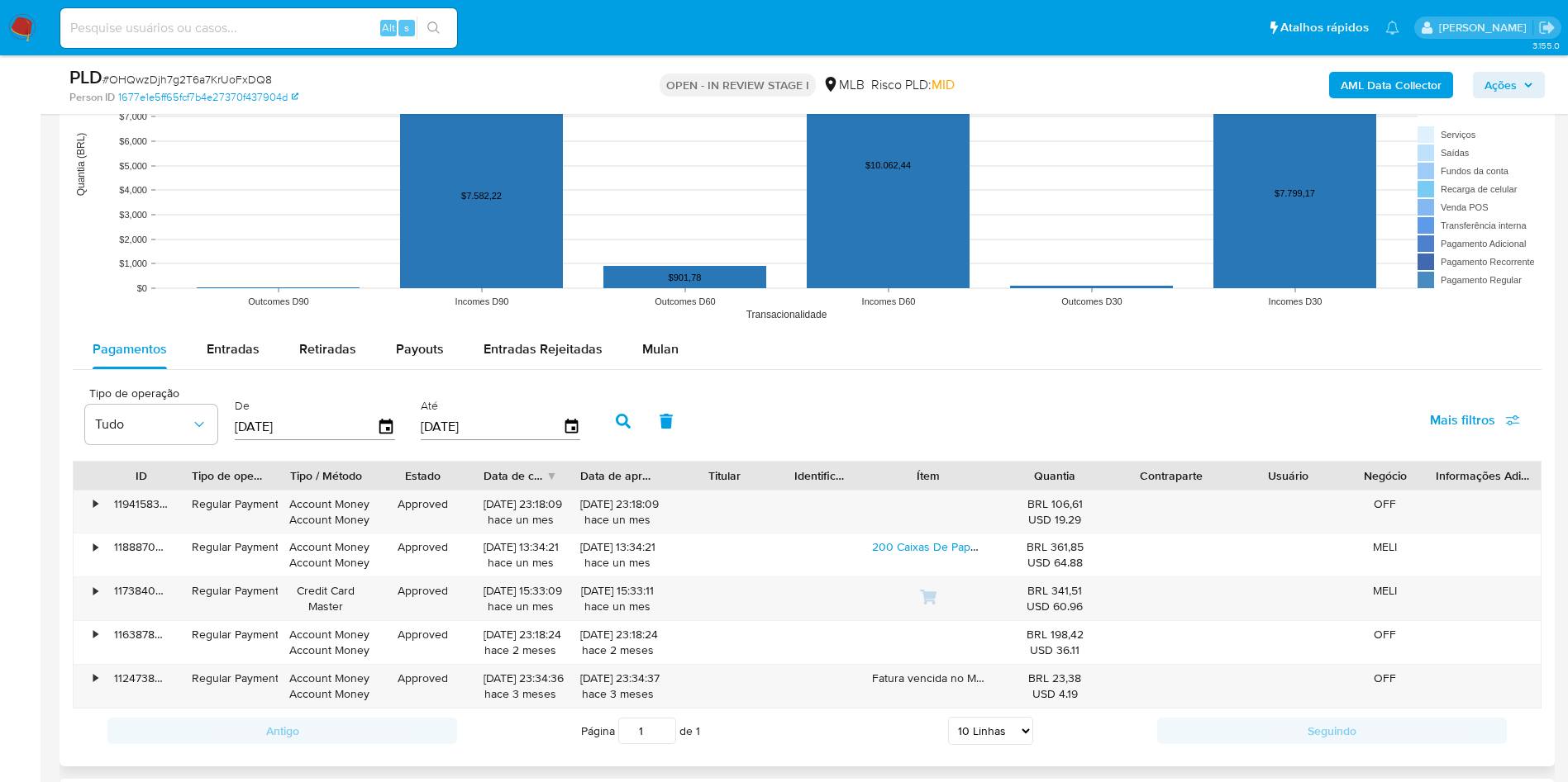
scroll to position [1735, 0]
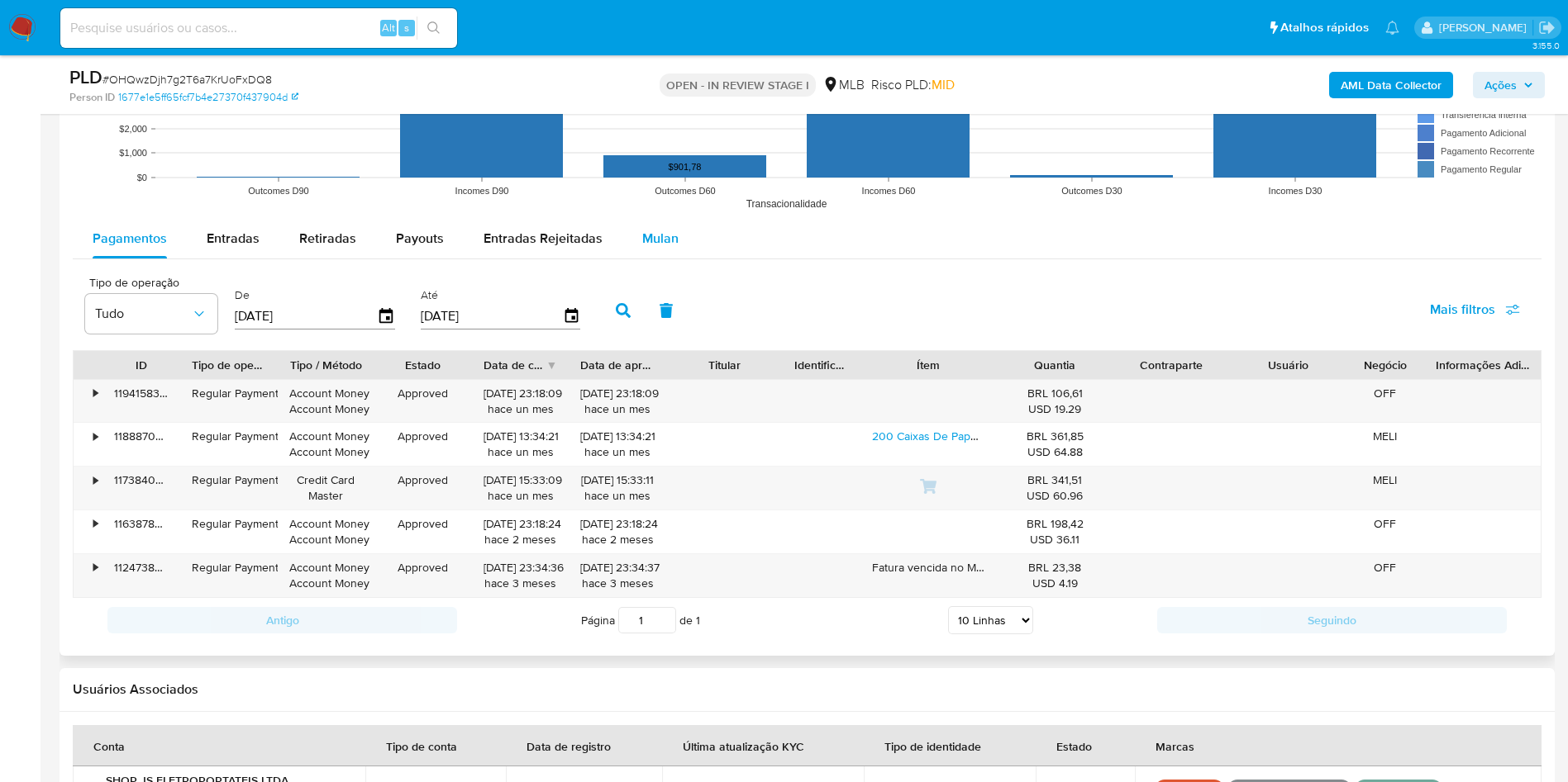
click at [643, 222] on div "Mulan" at bounding box center [661, 239] width 36 height 40
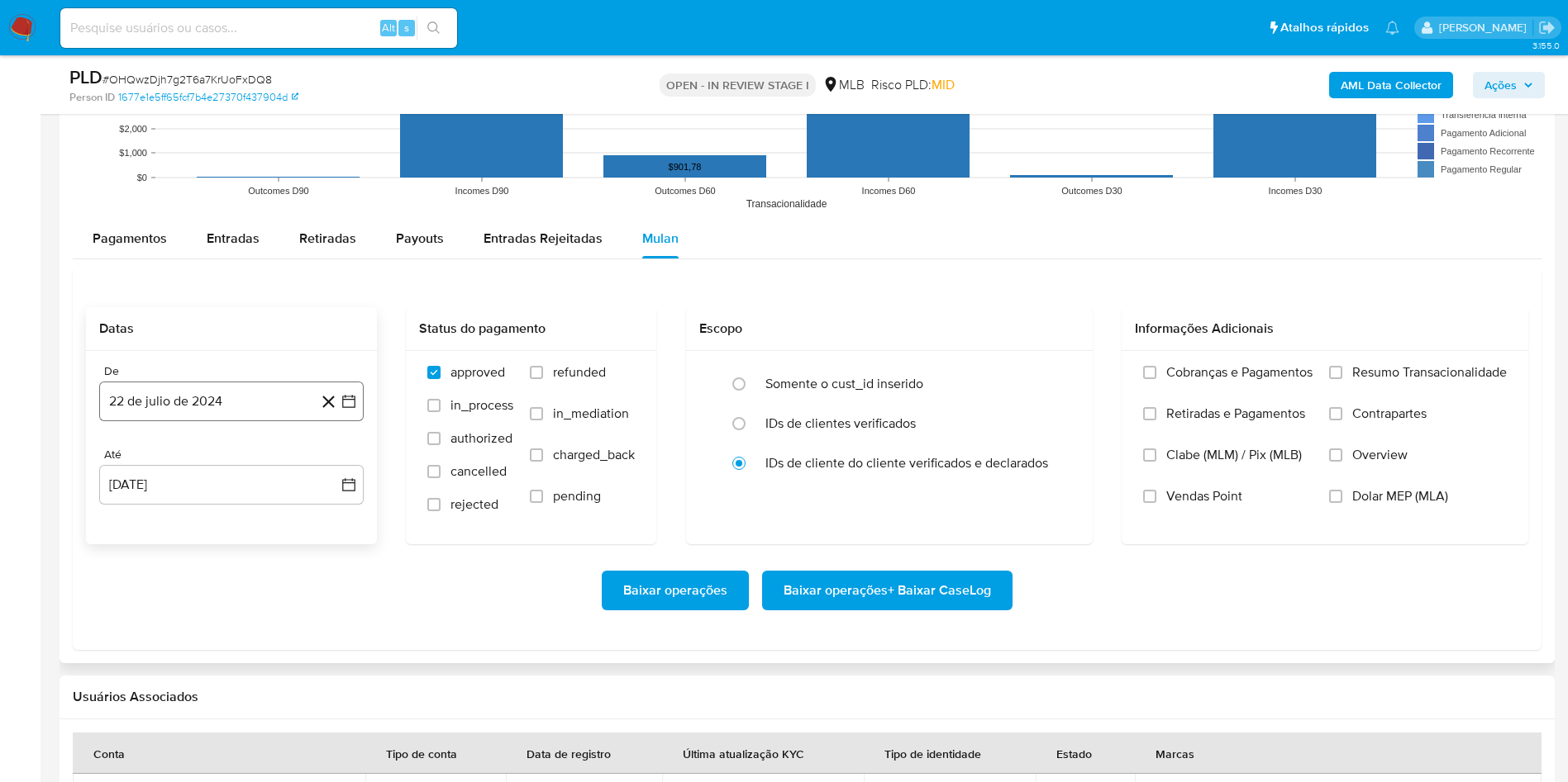
click at [258, 401] on button "22 de julio de 2024" at bounding box center [231, 402] width 265 height 40
click at [210, 463] on span "julio 2024" at bounding box center [223, 460] width 62 height 16
click at [329, 457] on icon "Año siguiente" at bounding box center [330, 460] width 20 height 20
click at [147, 611] on button "jul" at bounding box center [159, 614] width 47 height 27
click at [167, 530] on button "1" at bounding box center [165, 522] width 27 height 27
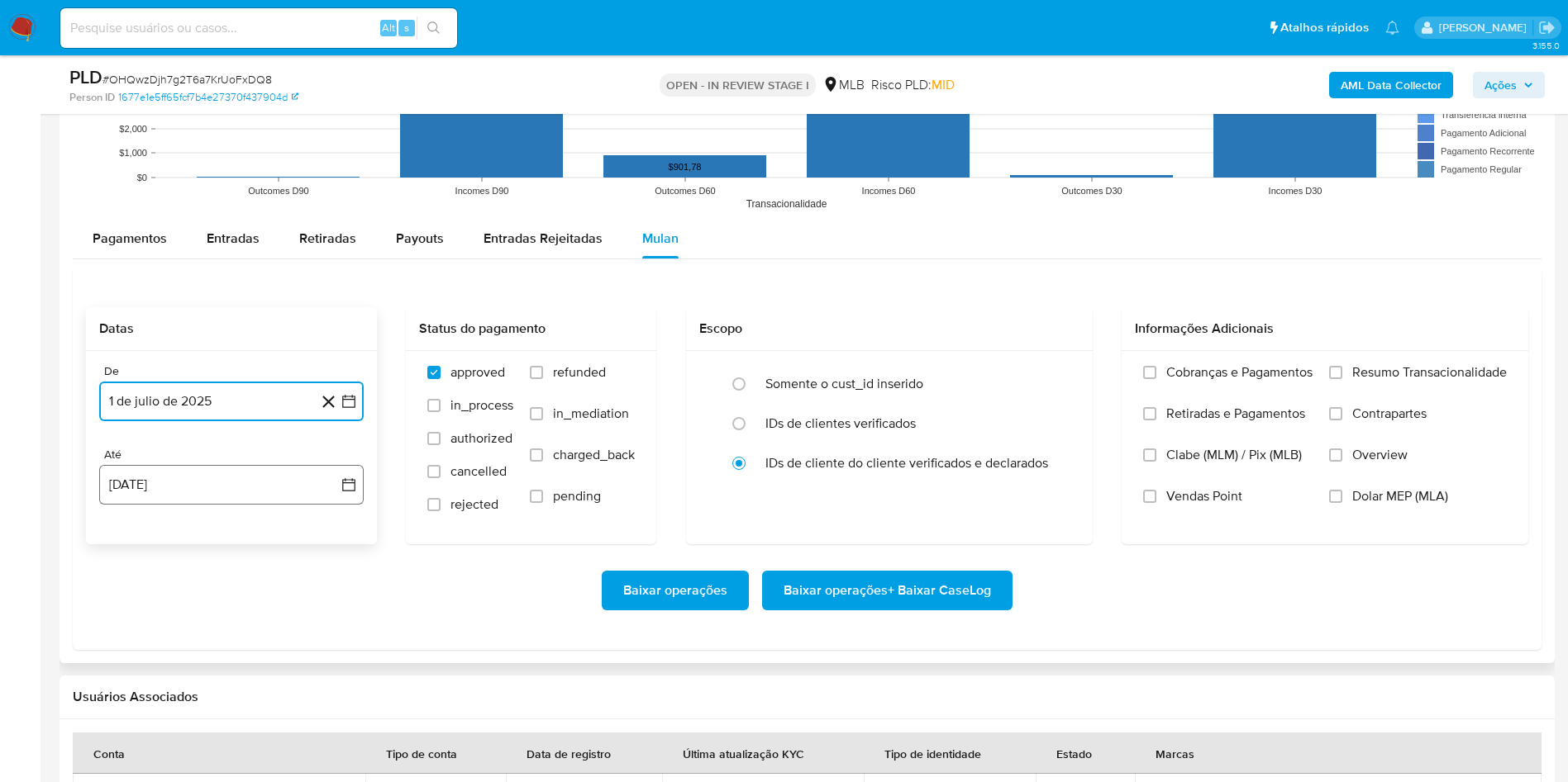
click at [174, 479] on button "22 de agosto de 2025" at bounding box center [231, 485] width 265 height 40
click at [228, 709] on button "21" at bounding box center [231, 704] width 27 height 27
click at [1416, 372] on span "Resumo Transacionalidade" at bounding box center [1429, 372] width 154 height 16
click at [1342, 372] on input "Resumo Transacionalidade" at bounding box center [1335, 372] width 13 height 13
click at [942, 599] on span "Baixar operações + Baixar CaseLog" at bounding box center [887, 591] width 208 height 36
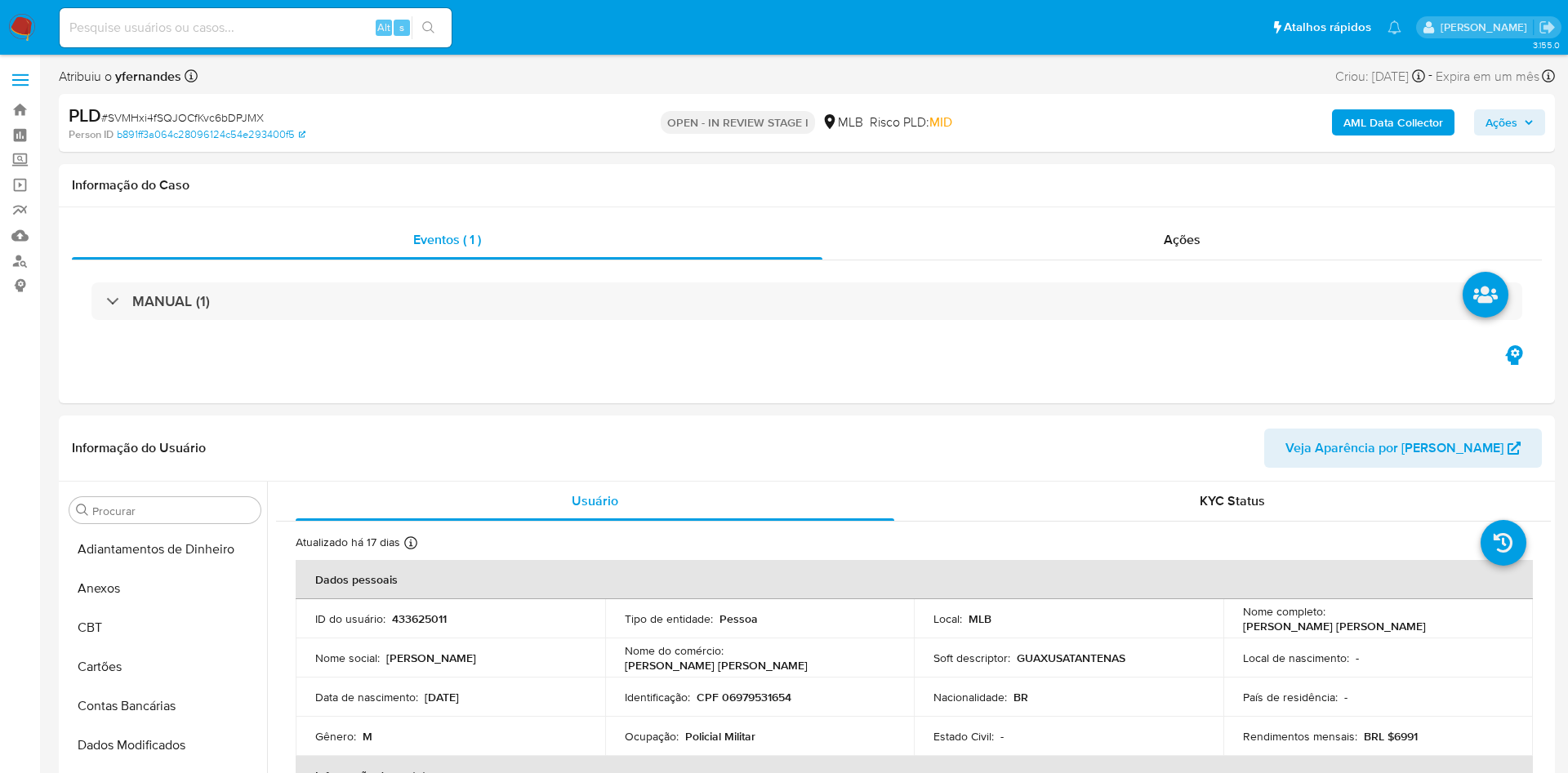
select select "10"
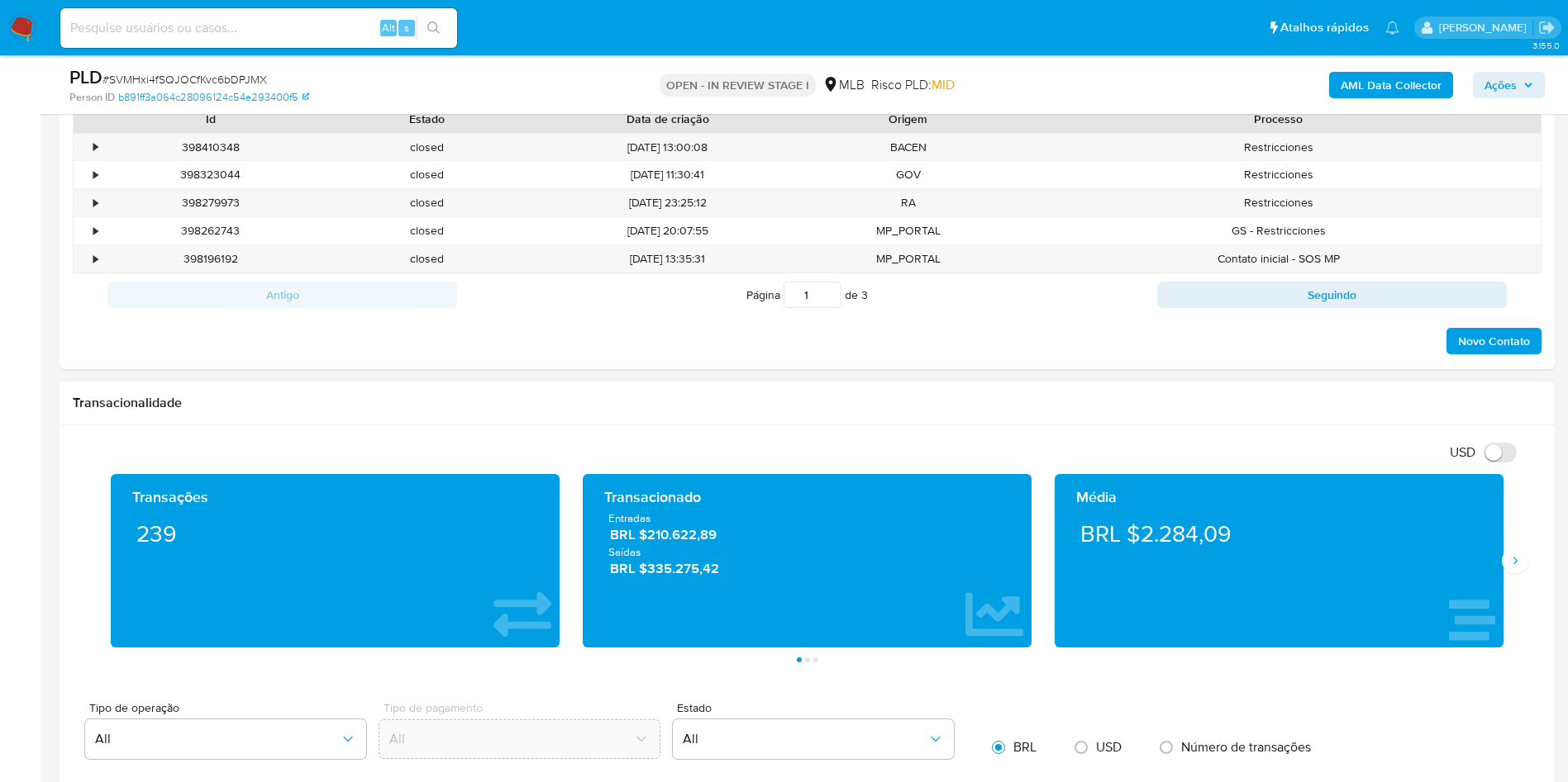
scroll to position [992, 0]
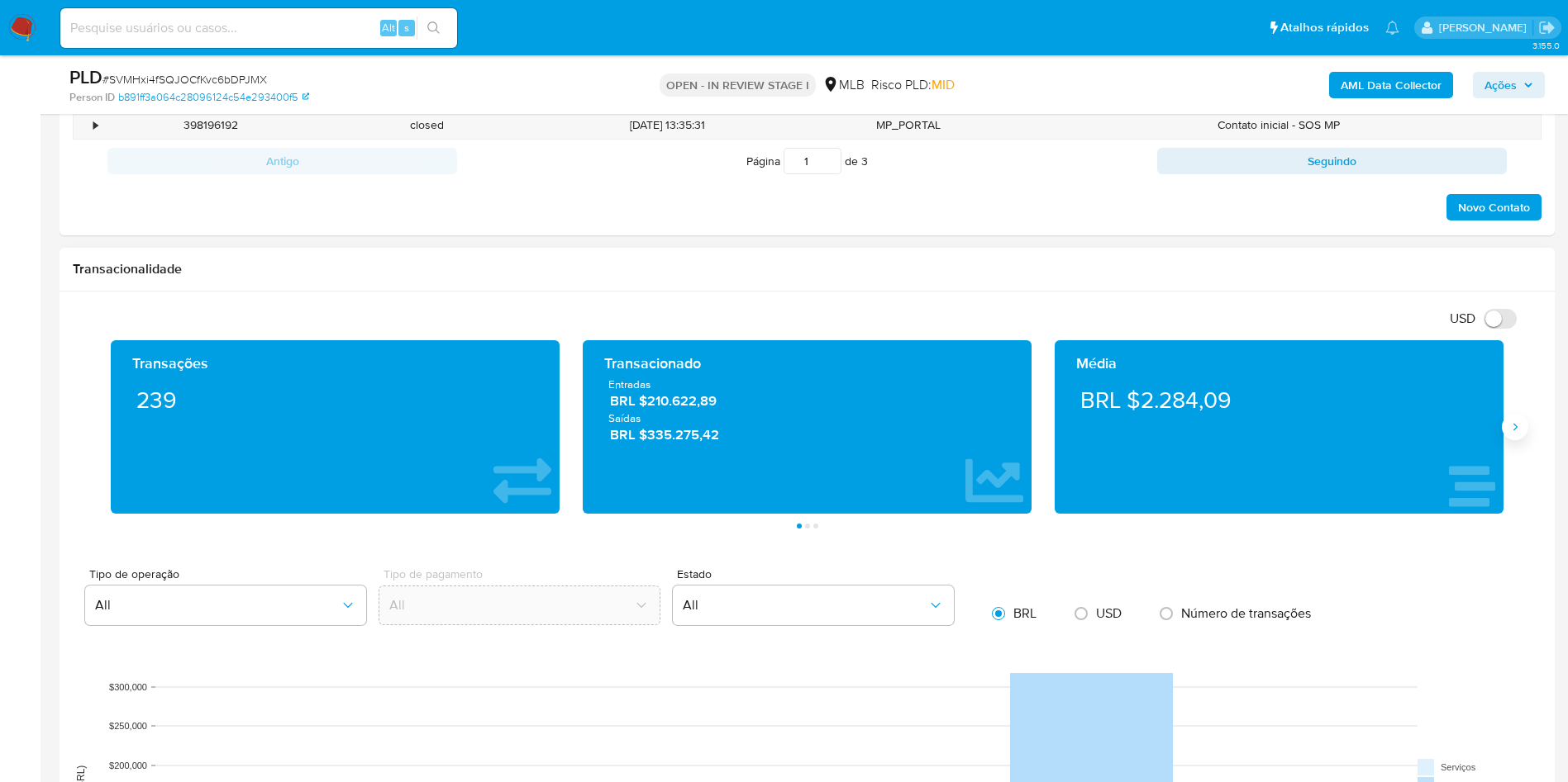
click at [1505, 433] on button "Siguiente" at bounding box center [1515, 427] width 27 height 27
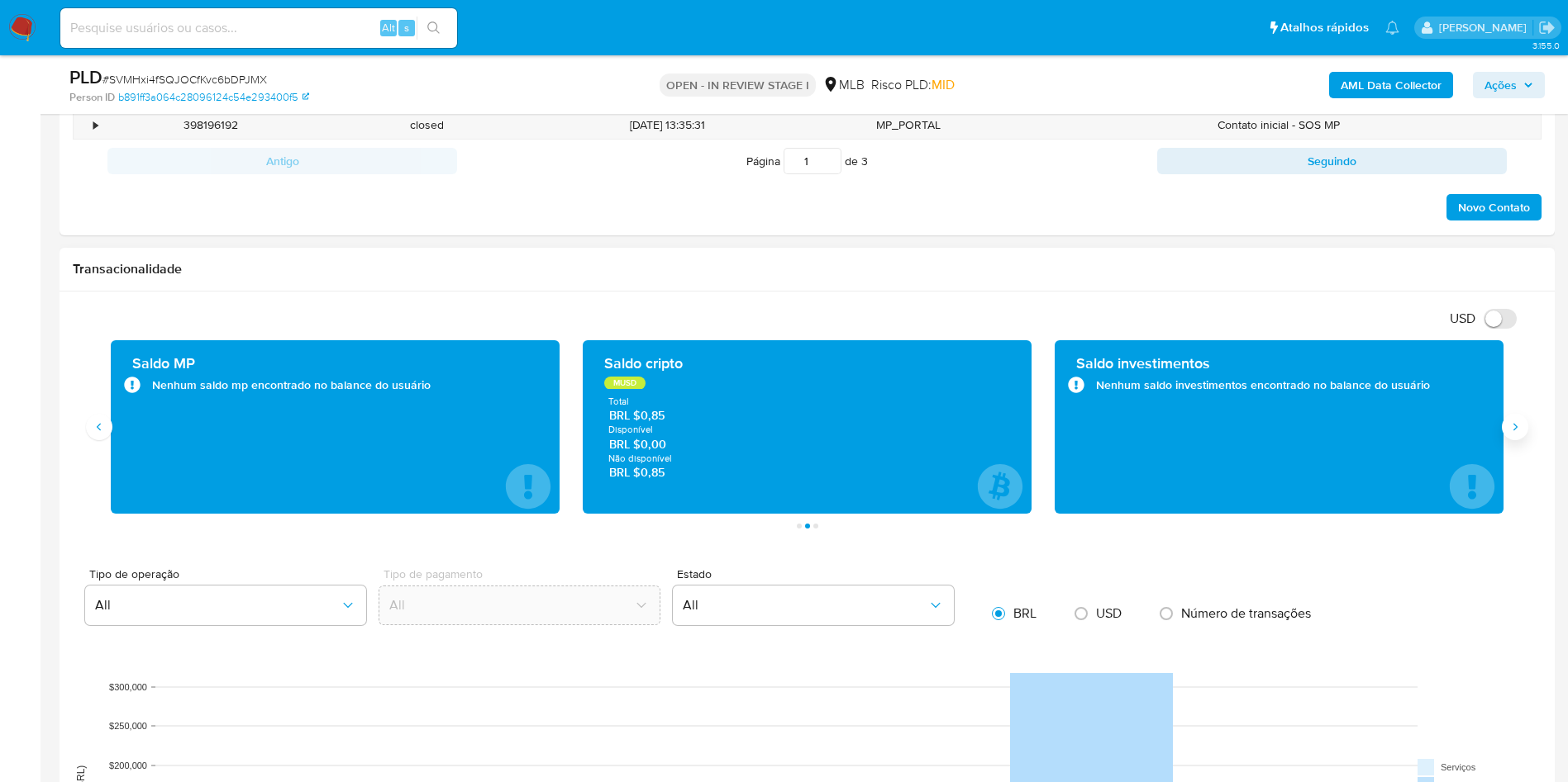
click at [1505, 433] on button "Siguiente" at bounding box center [1515, 427] width 27 height 27
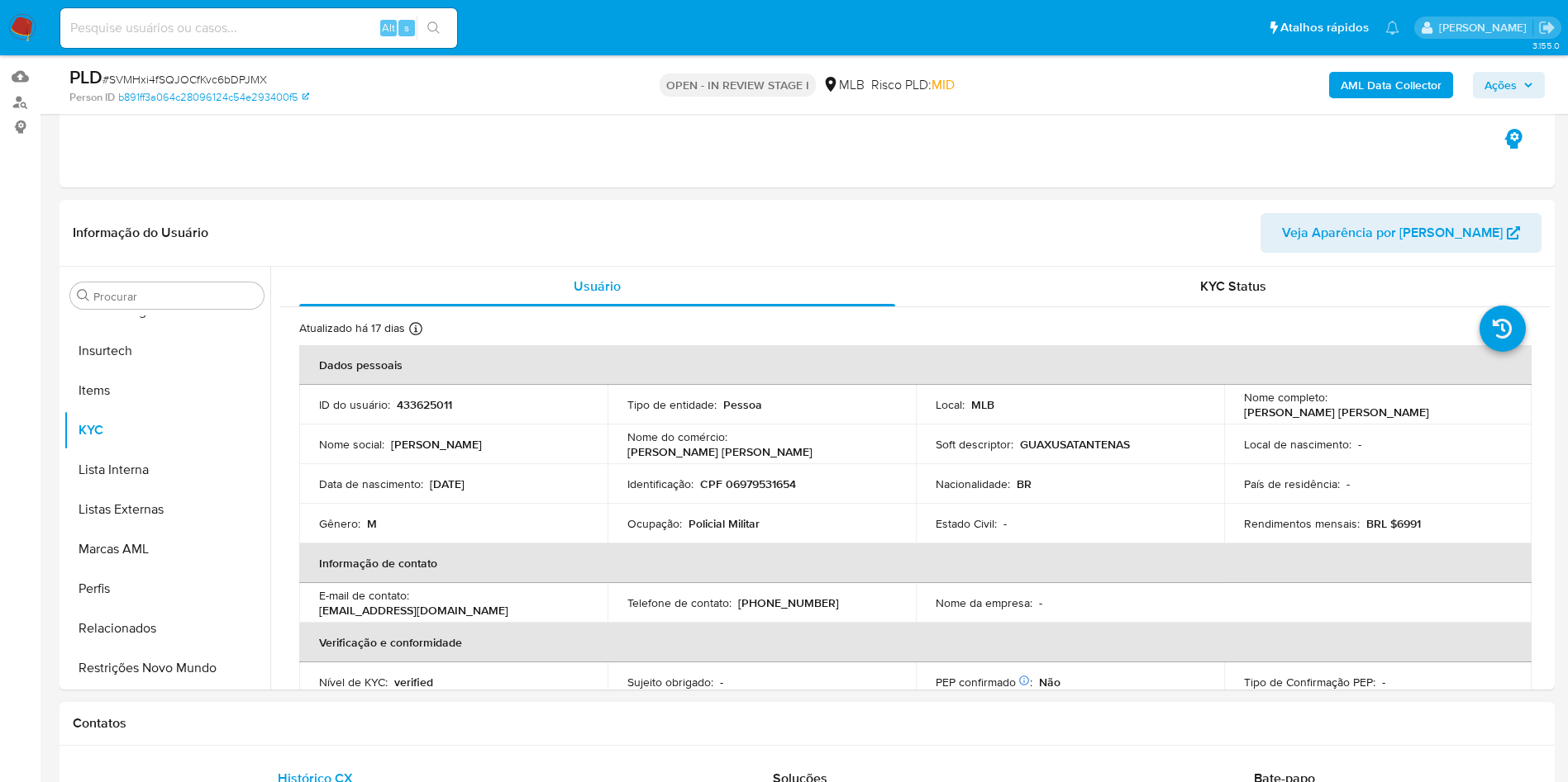
scroll to position [124, 0]
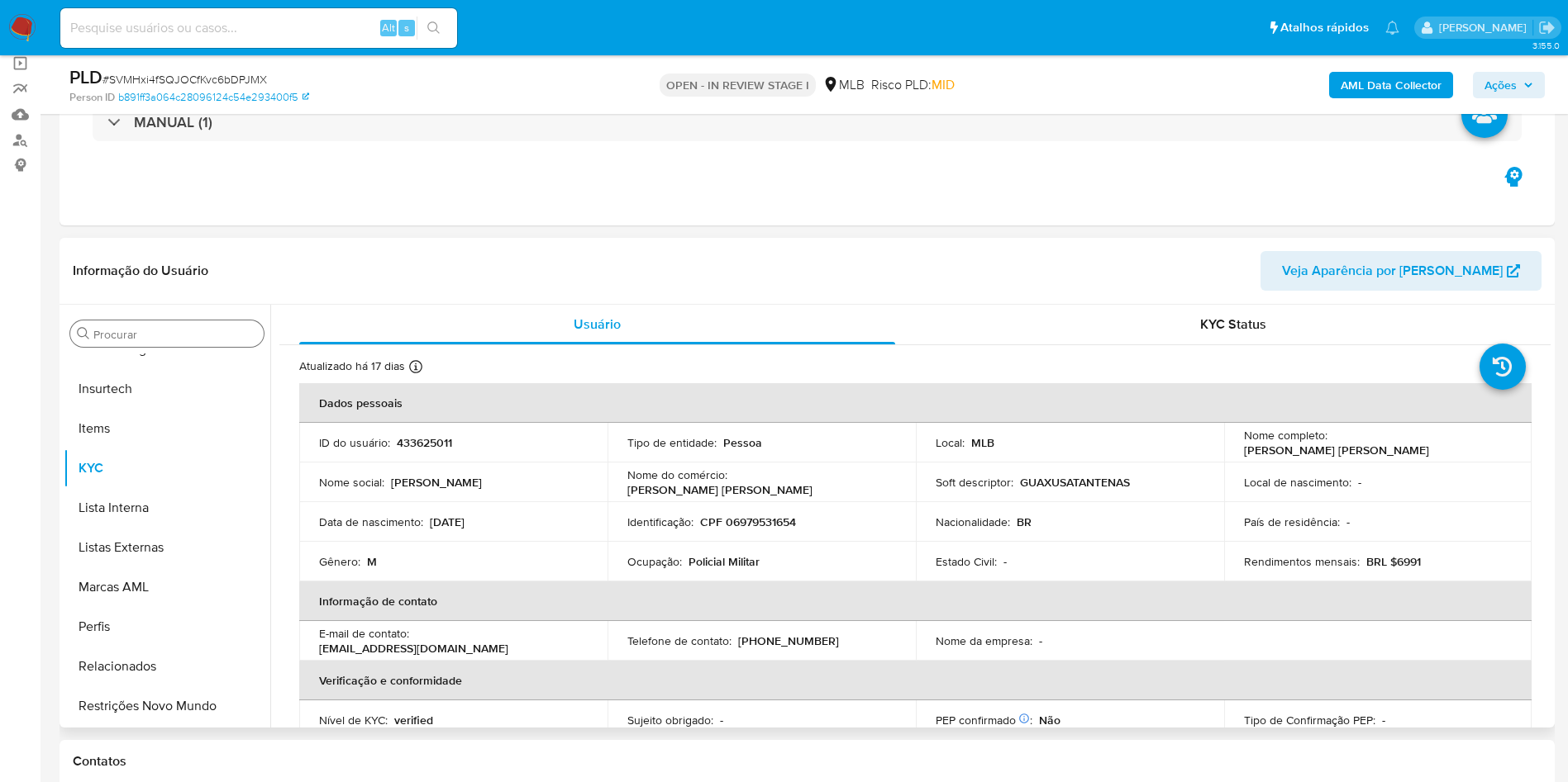
click at [132, 342] on div "Procurar" at bounding box center [166, 334] width 193 height 27
click at [122, 328] on input "Procurar" at bounding box center [175, 334] width 164 height 15
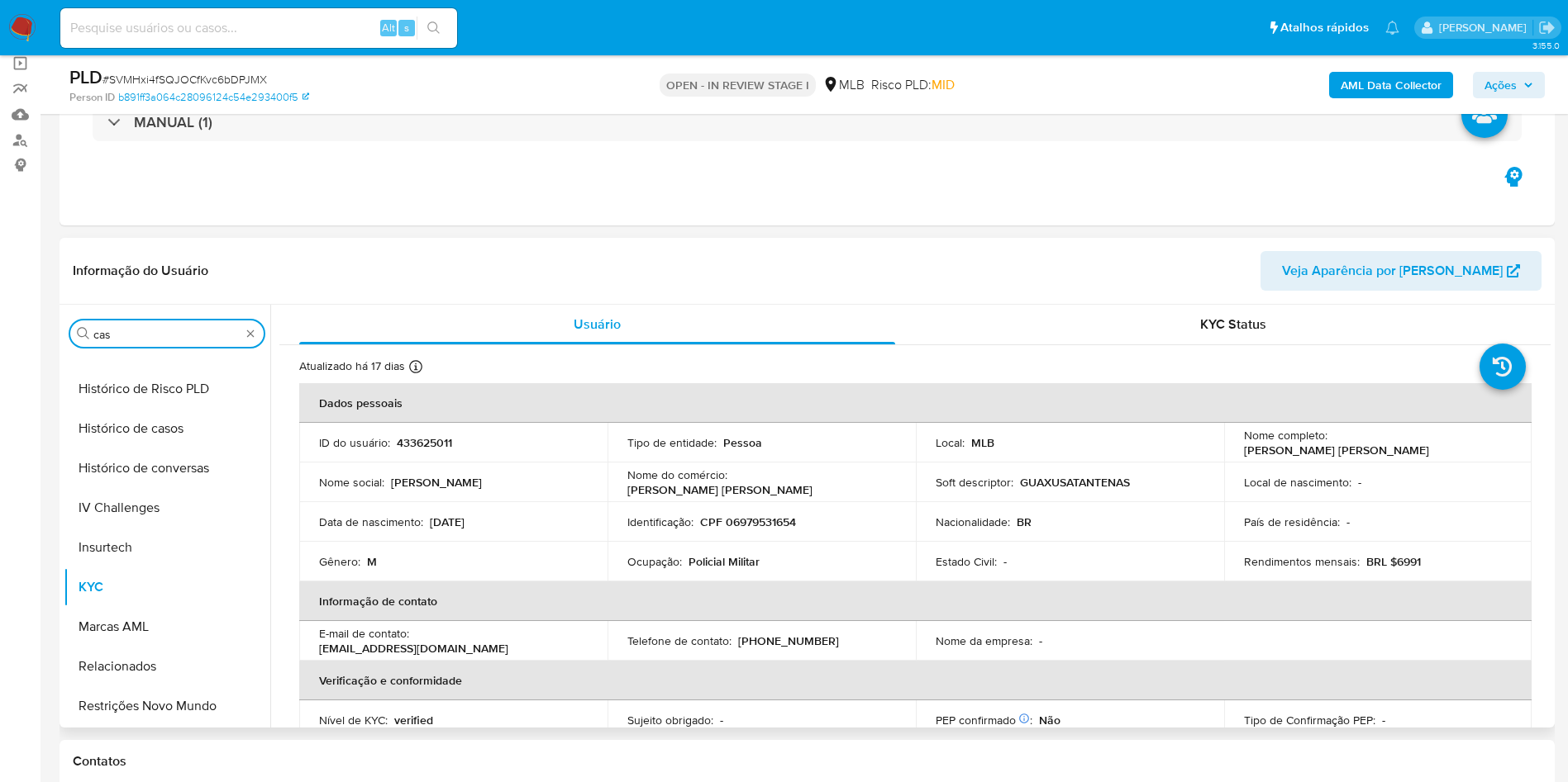
scroll to position [0, 0]
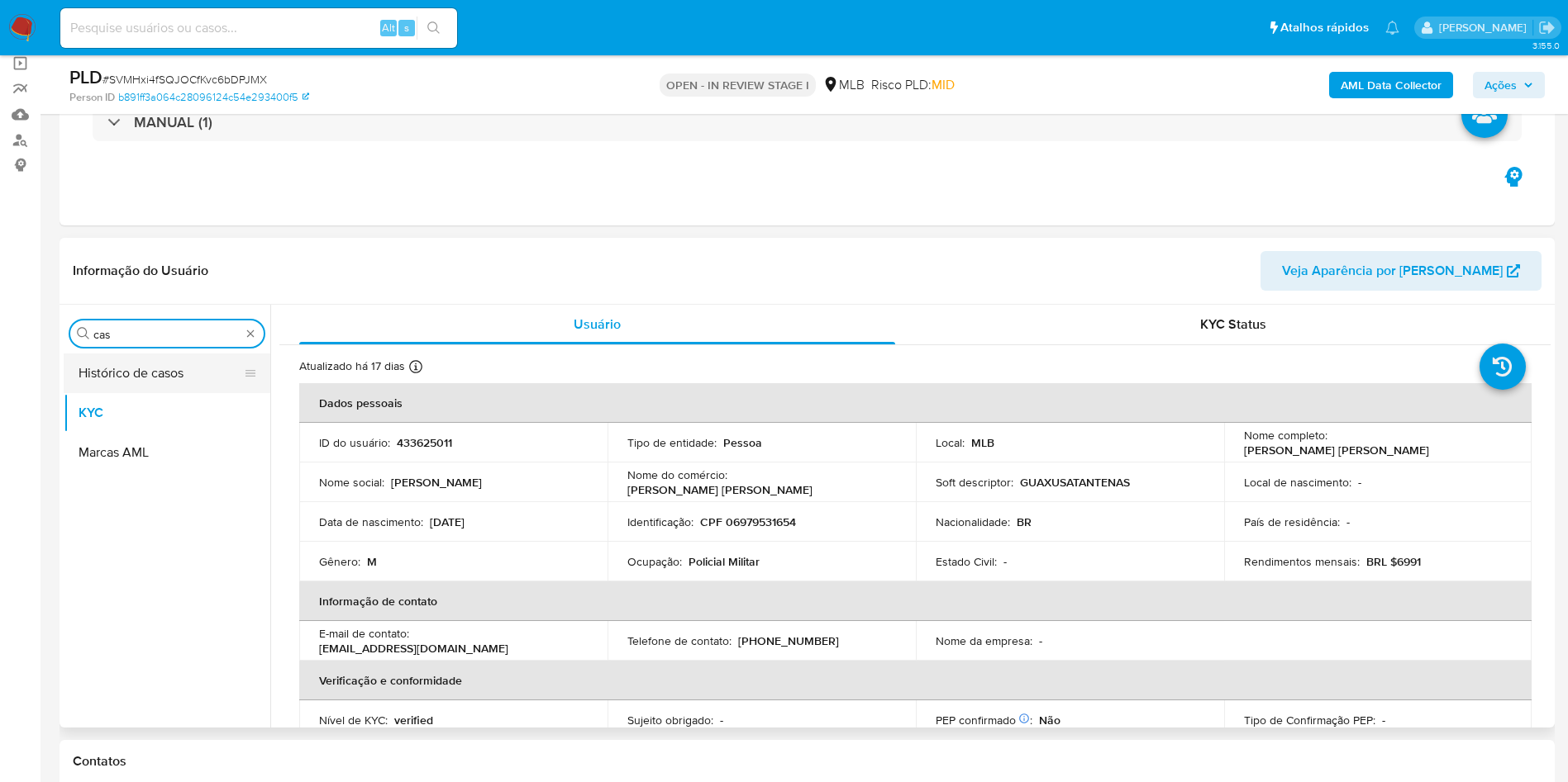
click at [128, 375] on button "Histórico de casos" at bounding box center [160, 373] width 193 height 40
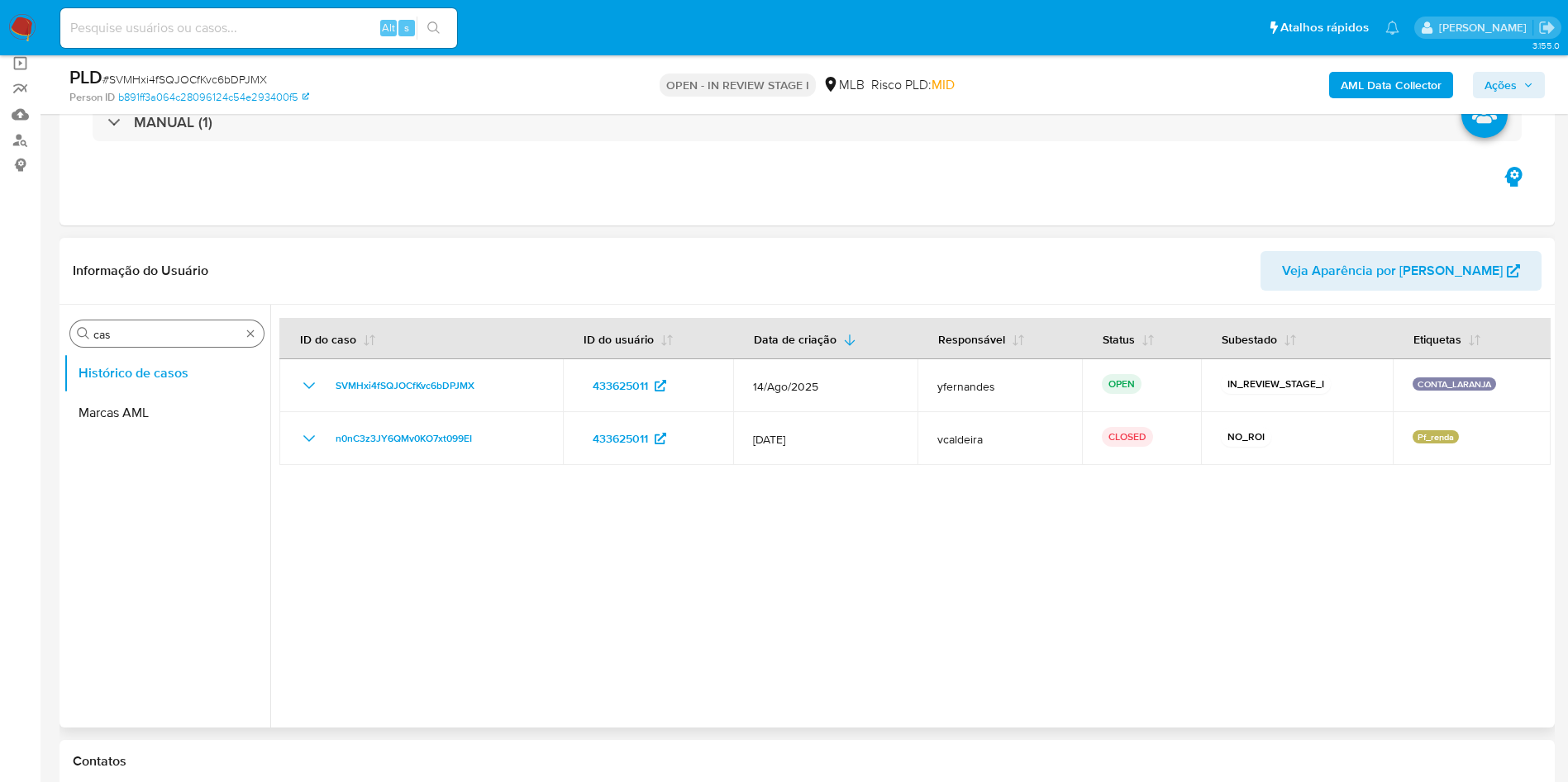
click at [129, 343] on div "Procurar cas" at bounding box center [166, 334] width 193 height 27
click at [127, 334] on input "cas" at bounding box center [166, 334] width 147 height 15
type input "ger"
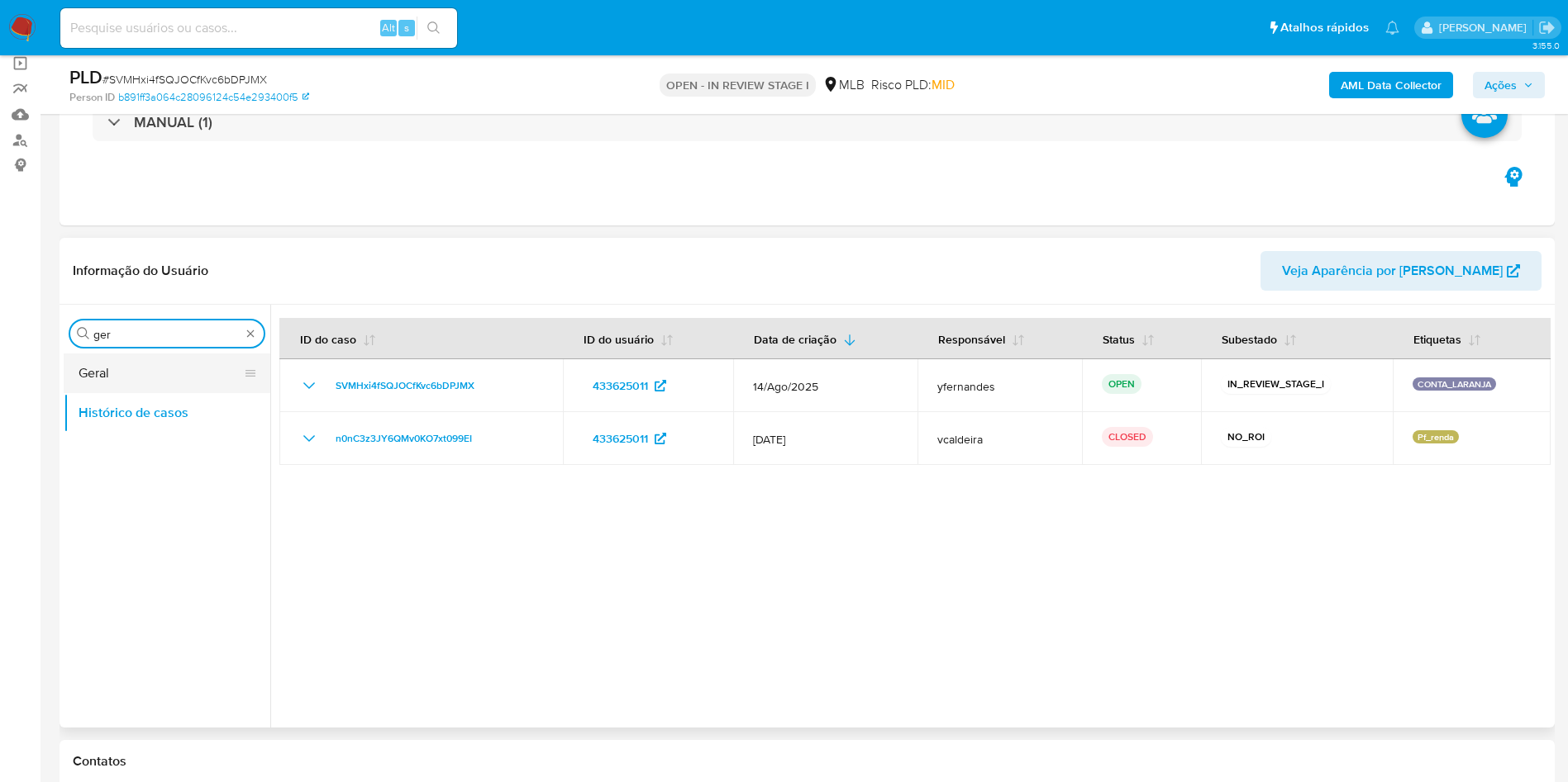
click at [102, 371] on button "Geral" at bounding box center [160, 373] width 193 height 40
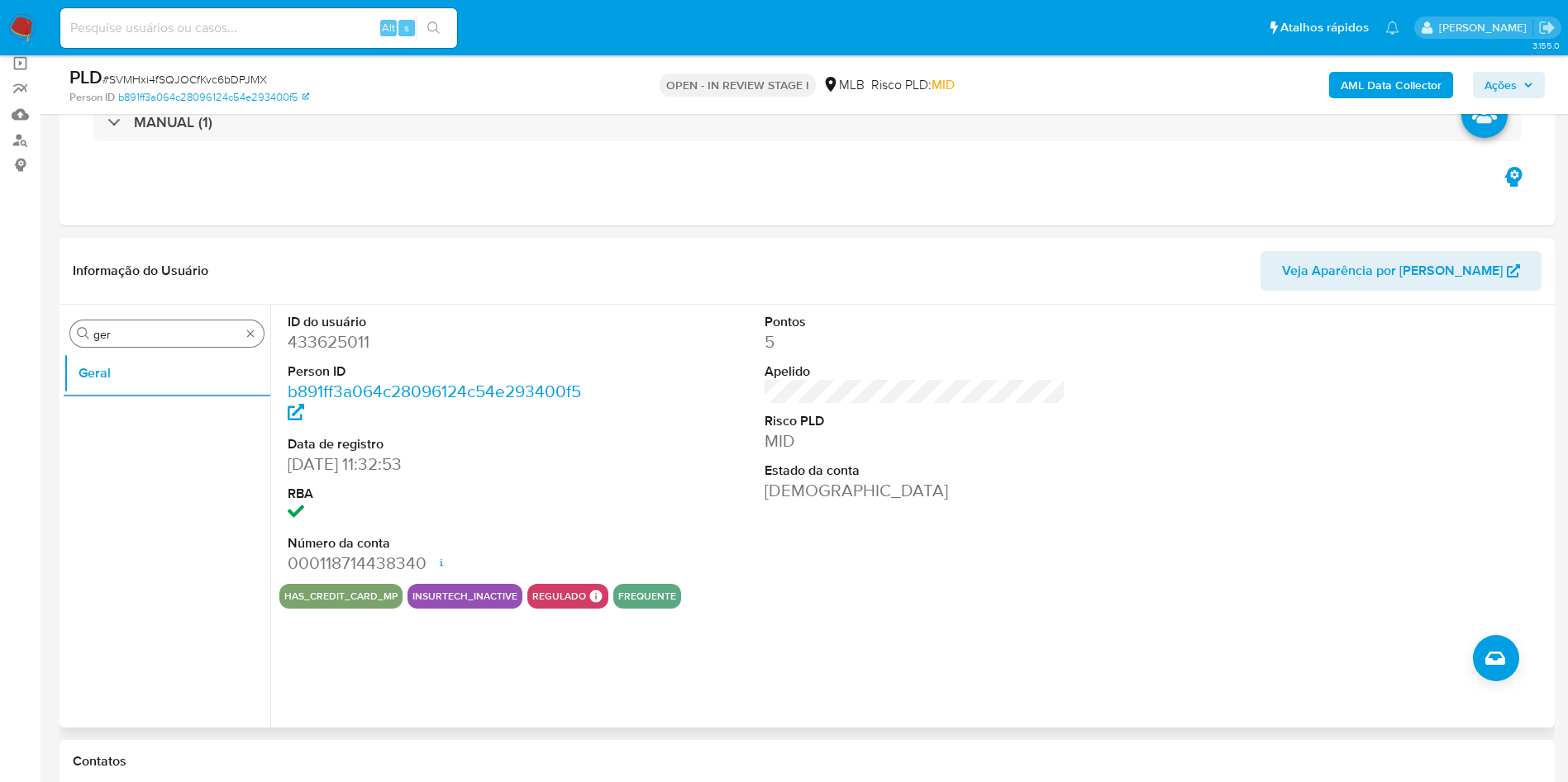
click at [155, 341] on input "ger" at bounding box center [166, 334] width 147 height 15
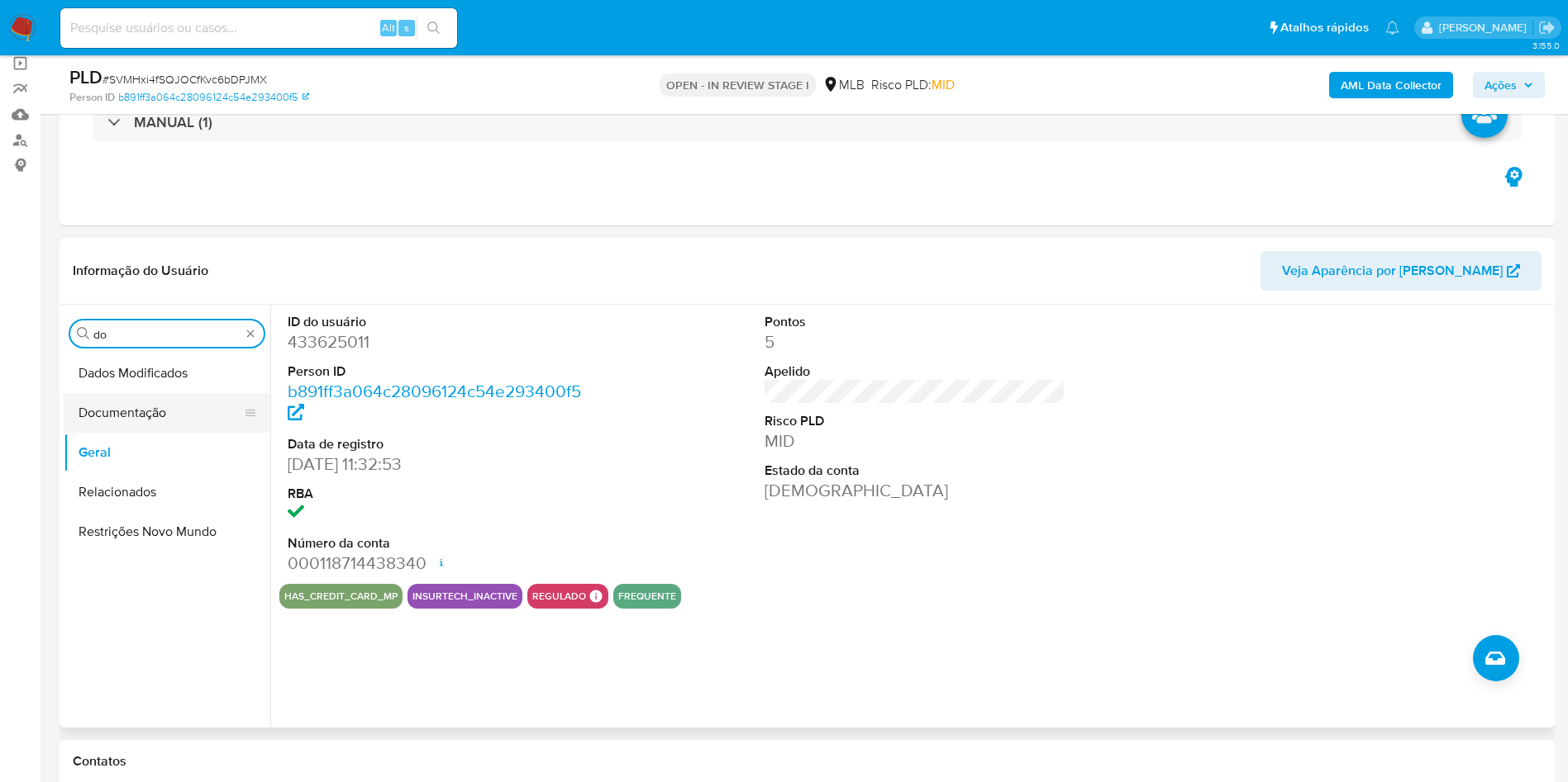
type input "do"
click at [111, 411] on button "Documentação" at bounding box center [160, 413] width 193 height 40
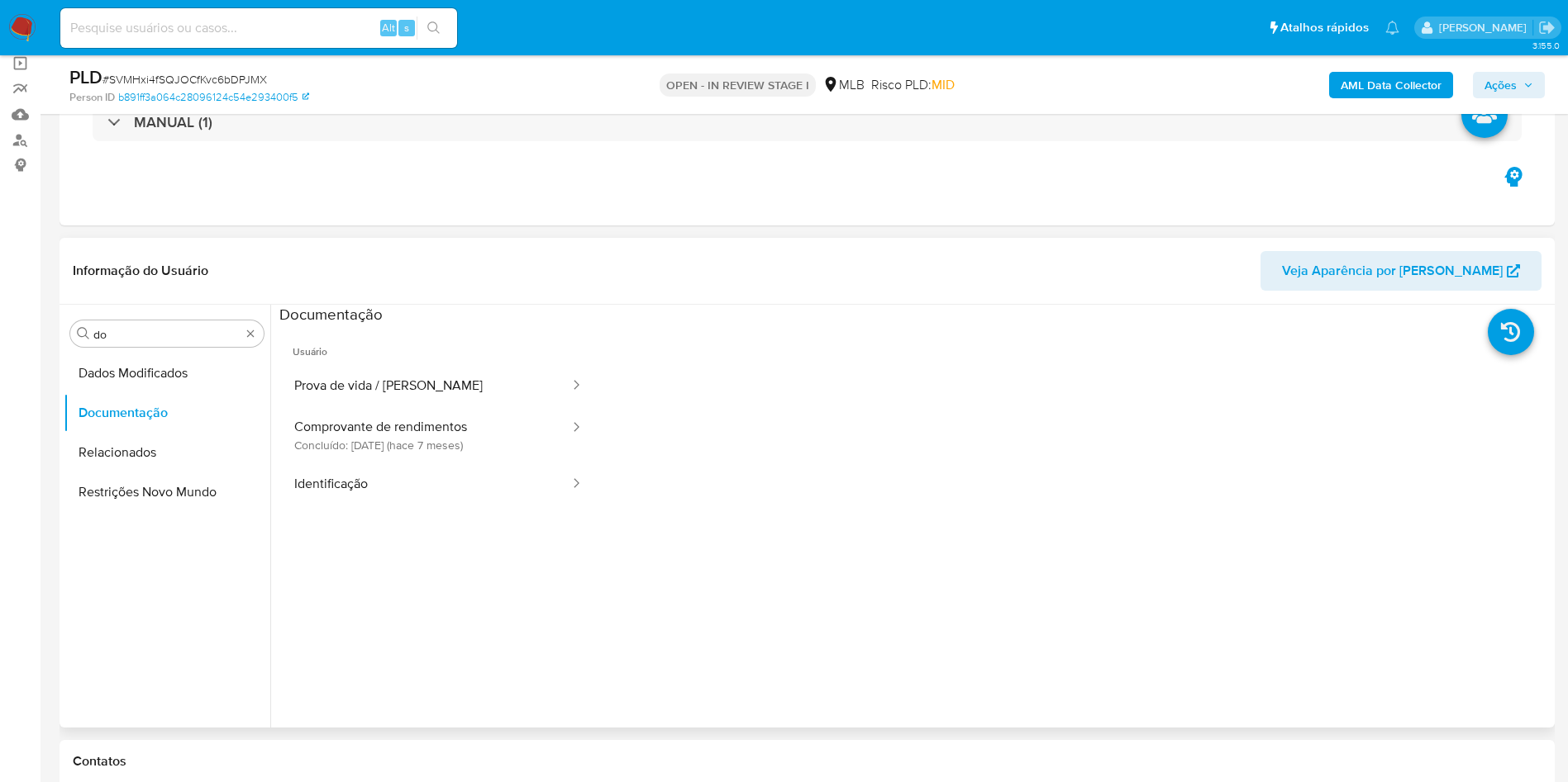
click at [356, 371] on button "Prova de vida / Selfie" at bounding box center [425, 386] width 292 height 42
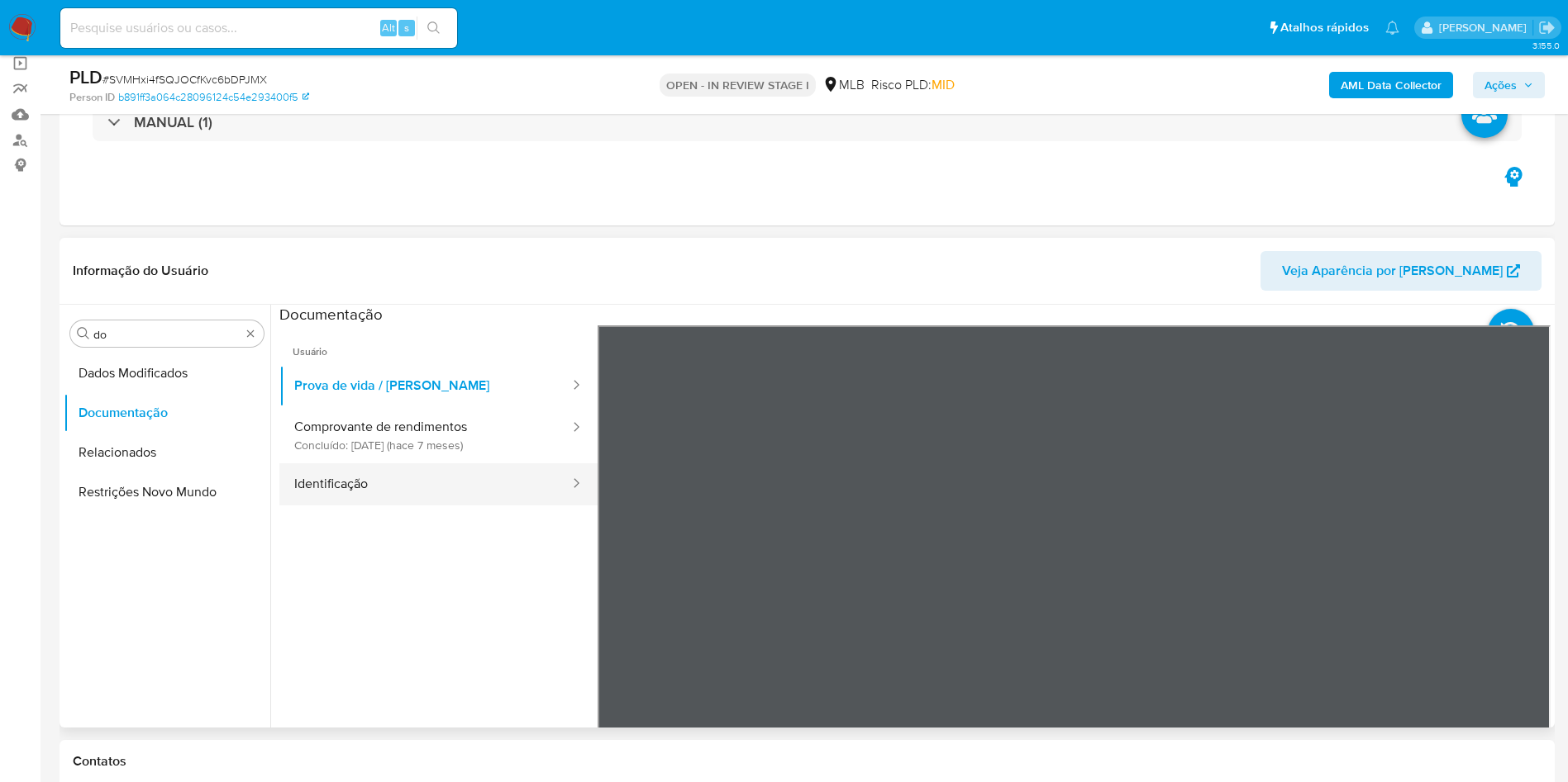
click at [413, 492] on button "Identificação" at bounding box center [425, 485] width 292 height 42
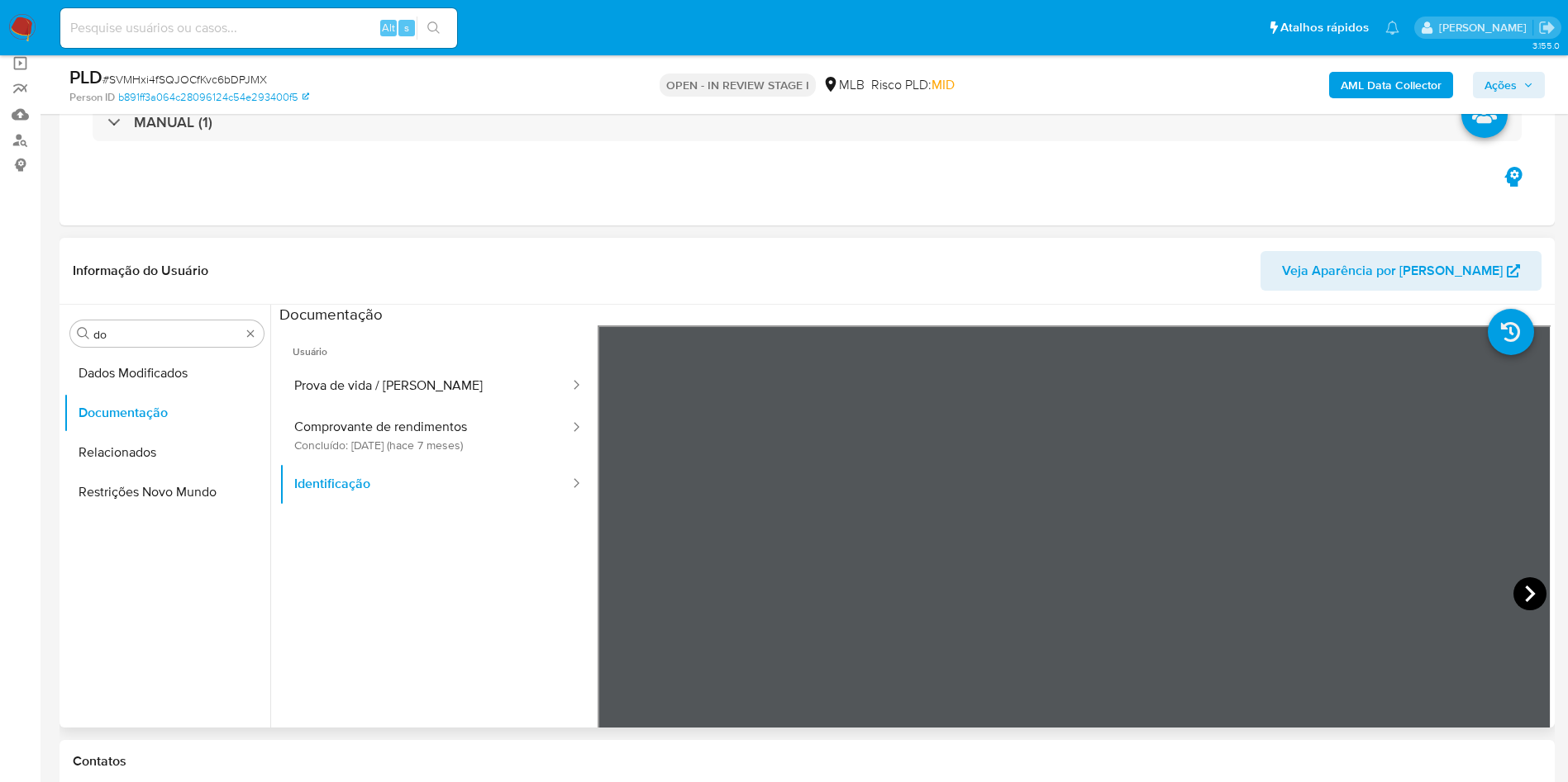
click at [1518, 591] on icon at bounding box center [1529, 594] width 33 height 33
click at [363, 422] on button "Comprovante de rendimentos Concluído: 19/01/2025 (hace 7 meses)" at bounding box center [425, 435] width 292 height 56
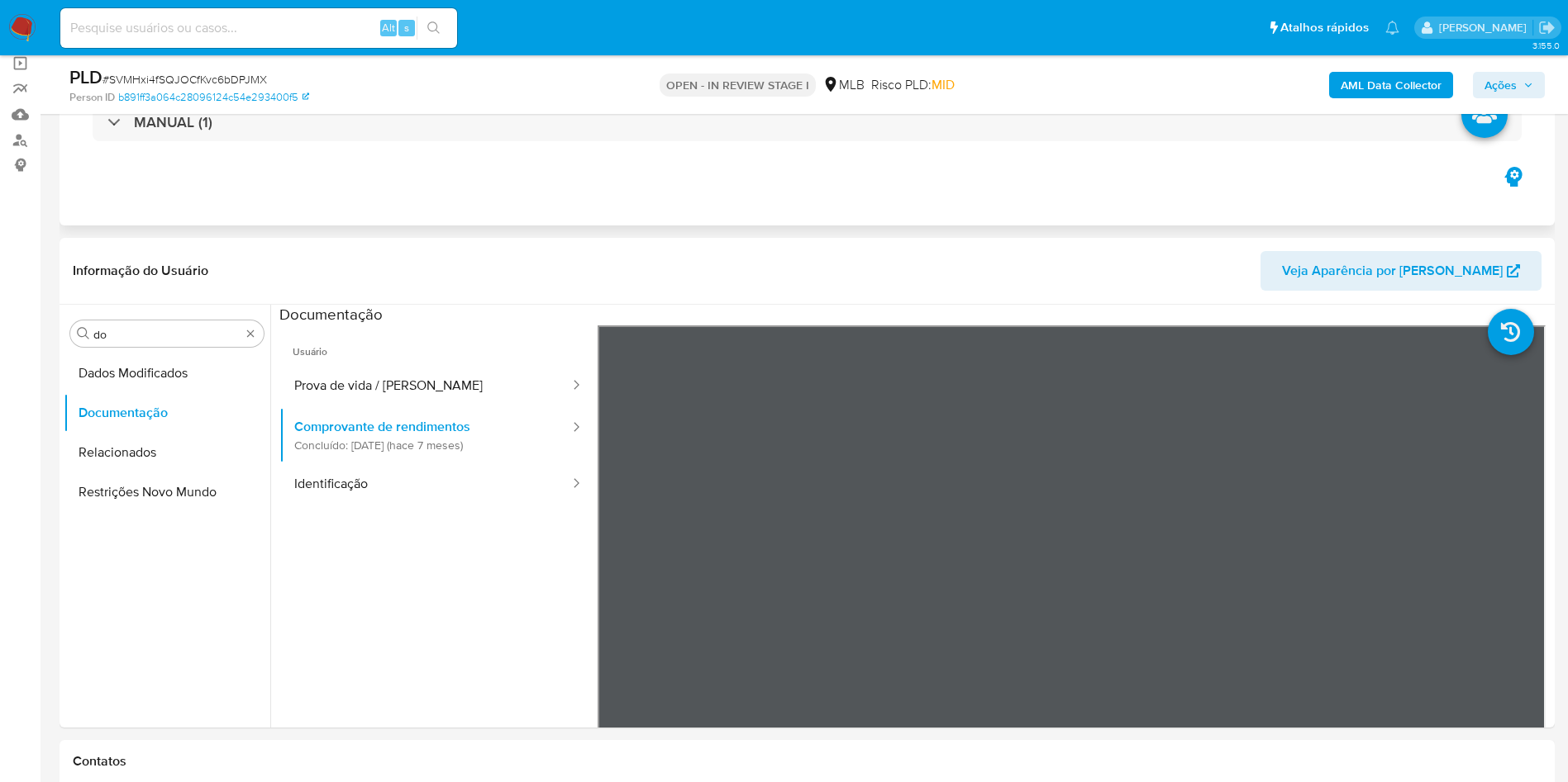
click at [850, 221] on div "Eventos ( 1 ) Ações MANUAL (1)" at bounding box center [806, 127] width 1495 height 198
click at [209, 321] on div "Procurar do" at bounding box center [166, 334] width 193 height 27
click at [120, 336] on input "do" at bounding box center [166, 334] width 147 height 15
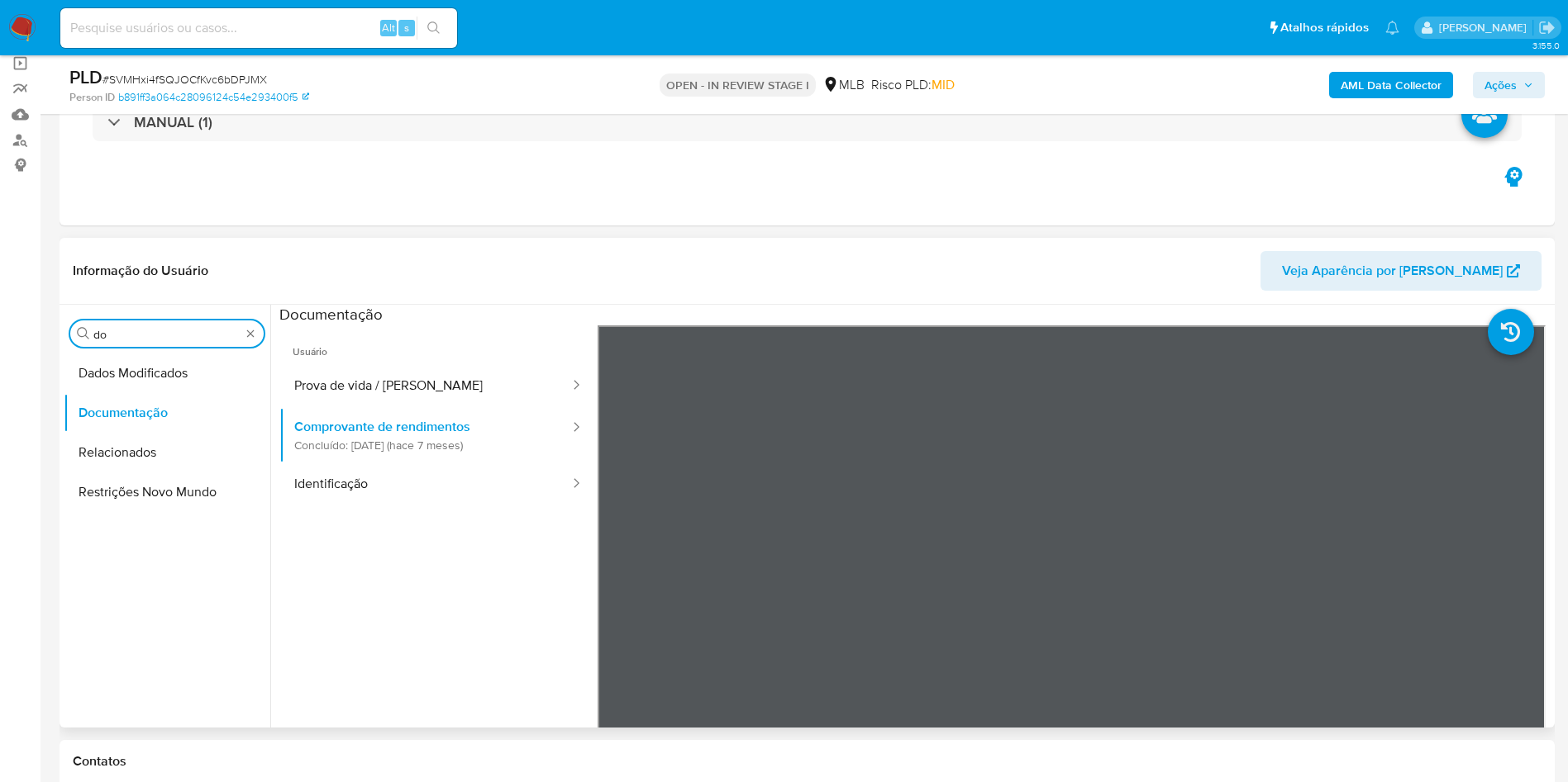
click at [120, 336] on input "do" at bounding box center [166, 334] width 147 height 15
type input "ky"
click at [95, 410] on button "KYC" at bounding box center [160, 413] width 193 height 40
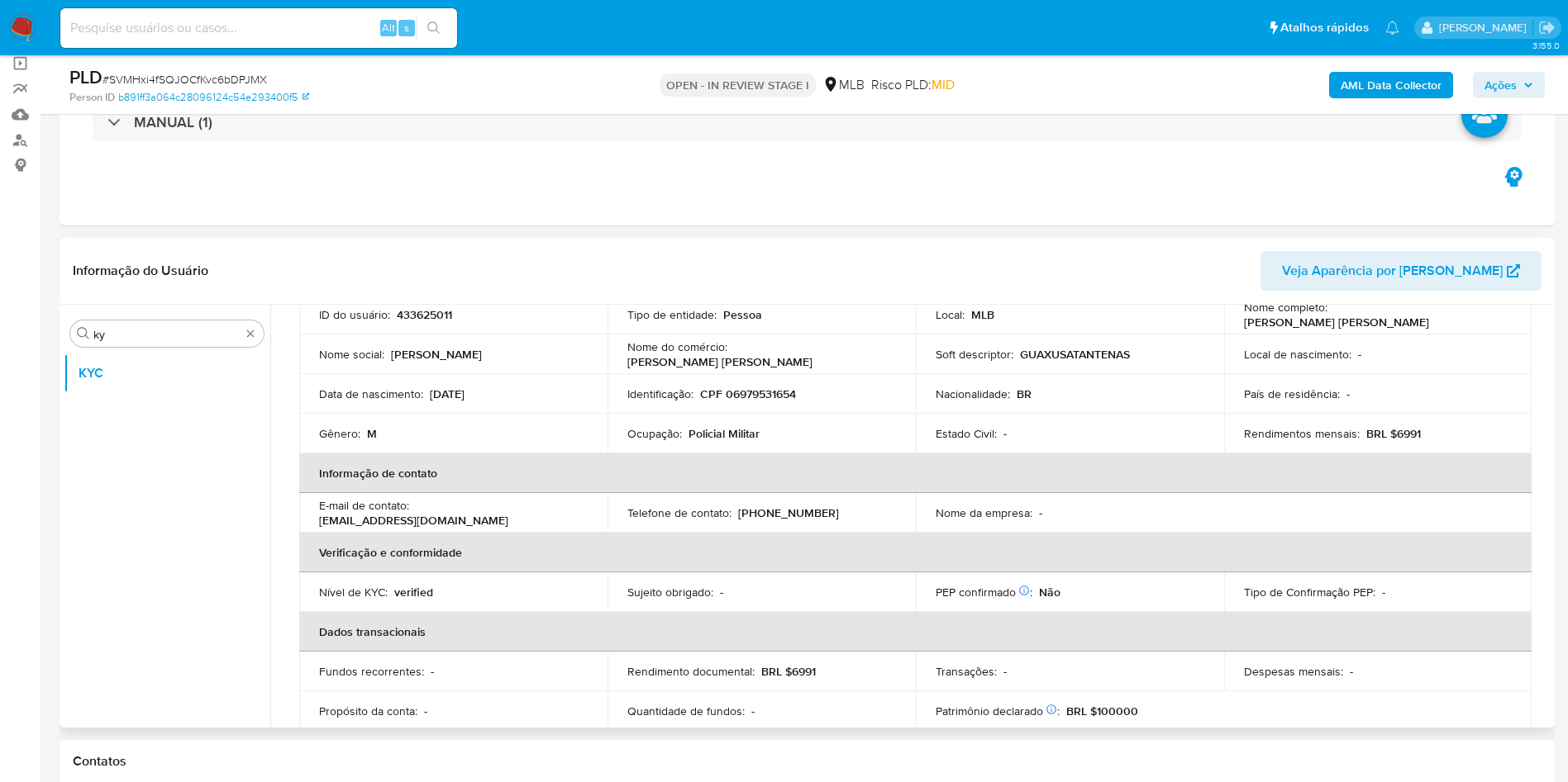
scroll to position [122, 0]
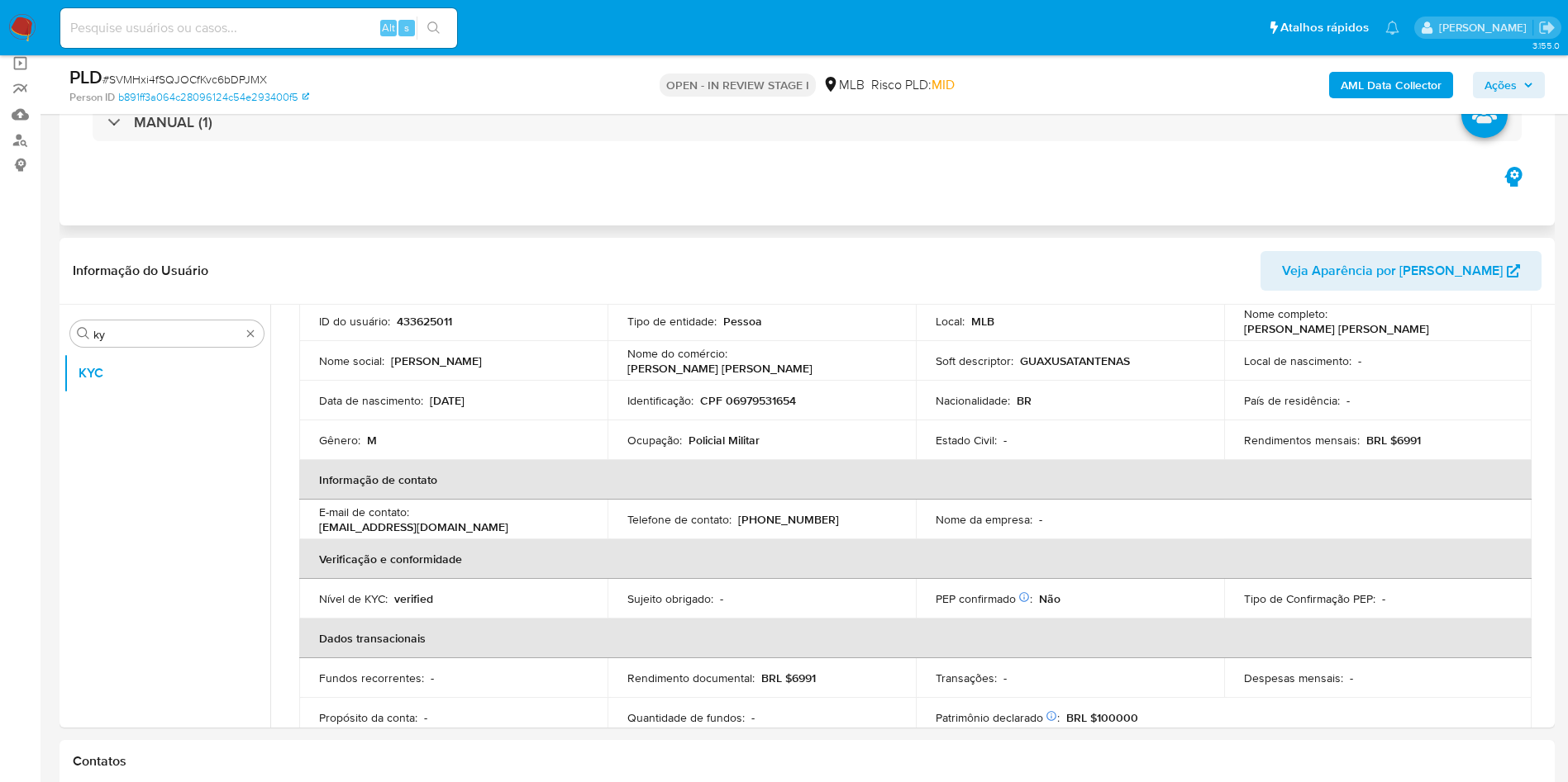
click at [863, 155] on div "MANUAL (1)" at bounding box center [806, 122] width 1469 height 83
click at [724, 240] on div "Informação do Usuário Veja Aparência por [PERSON_NAME]" at bounding box center [806, 272] width 1495 height 67
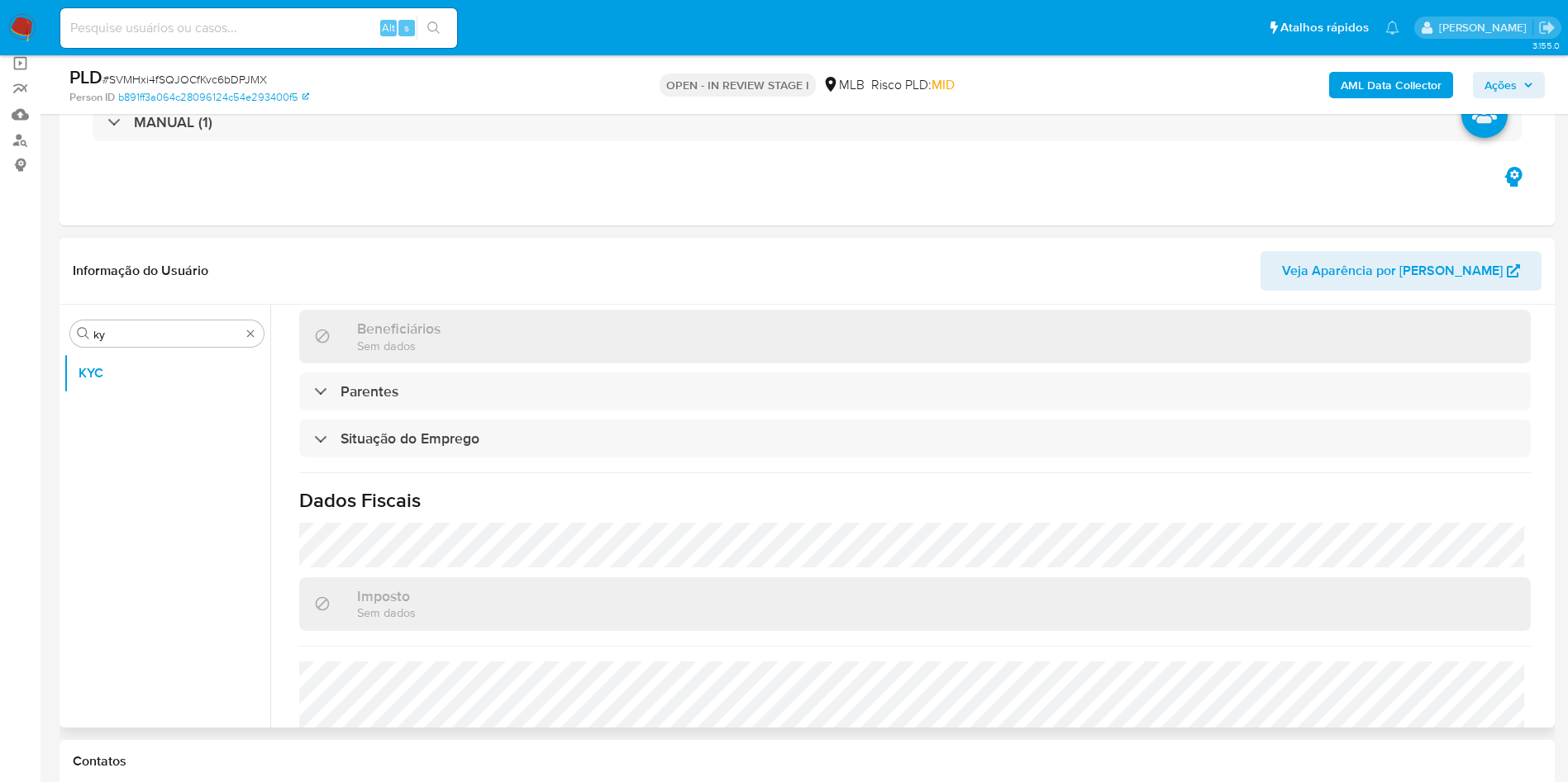
scroll to position [688, 0]
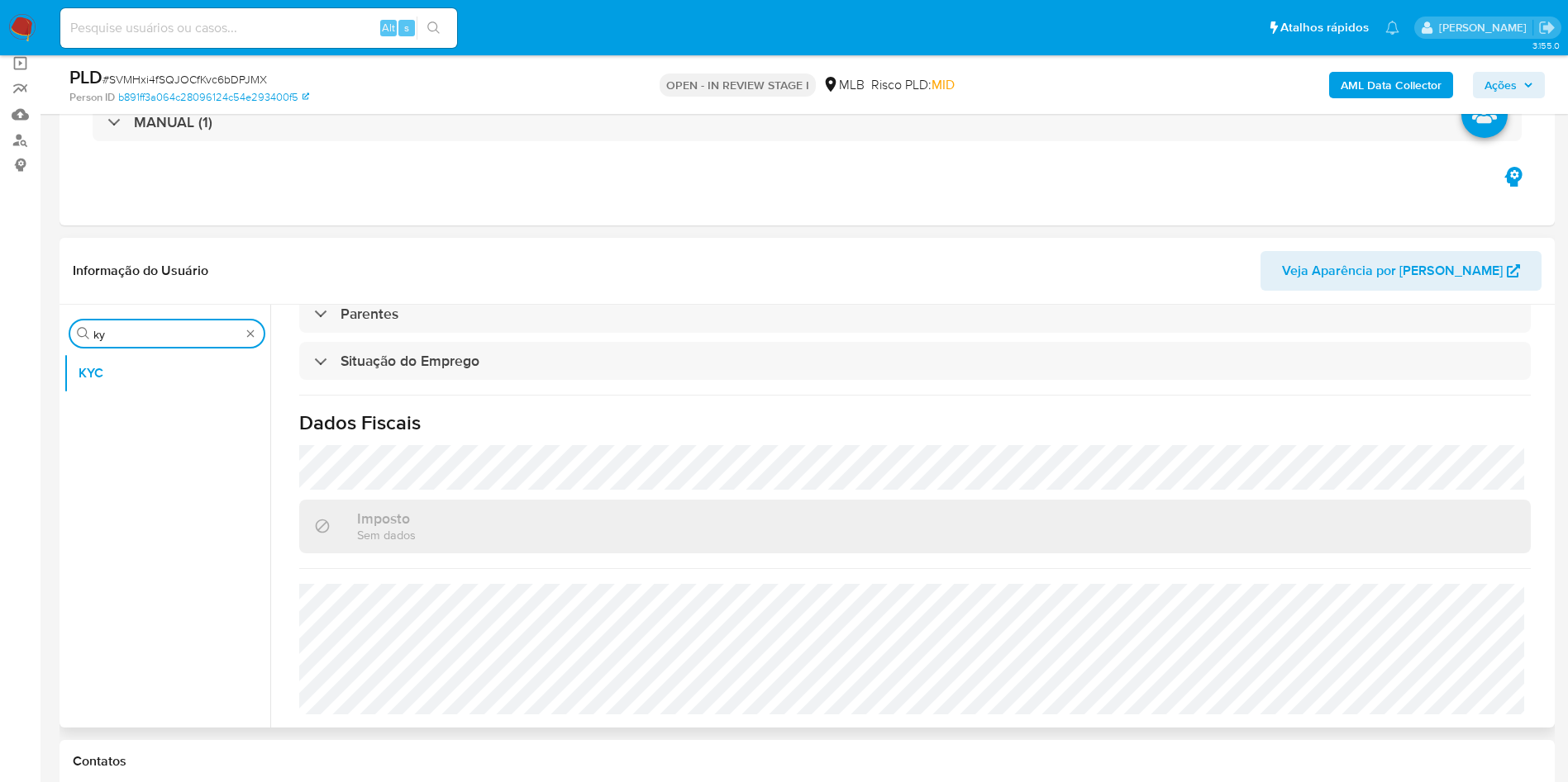
click at [122, 337] on input "ky" at bounding box center [166, 334] width 147 height 15
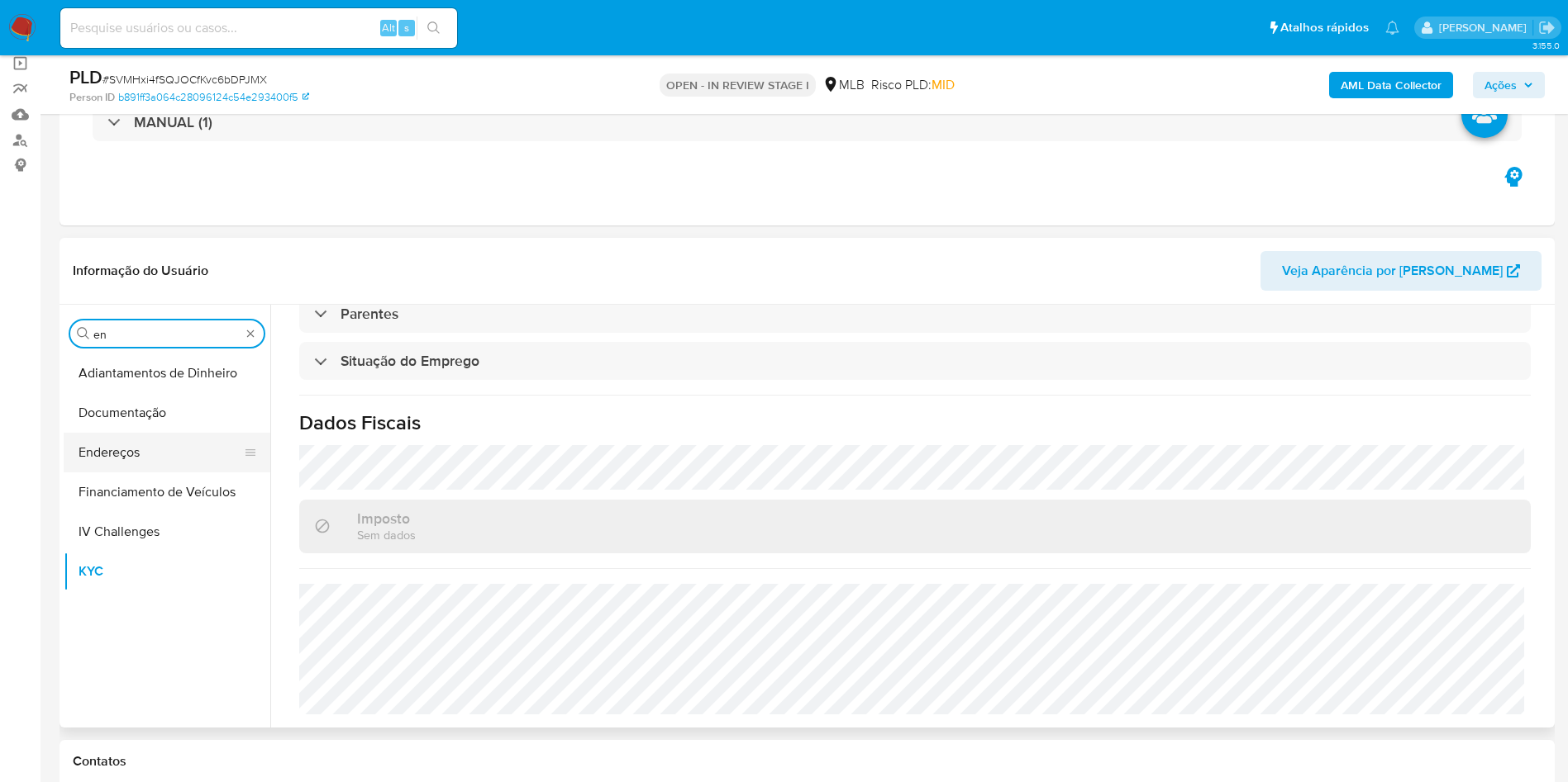
type input "en"
click at [123, 453] on button "Endereços" at bounding box center [160, 453] width 193 height 40
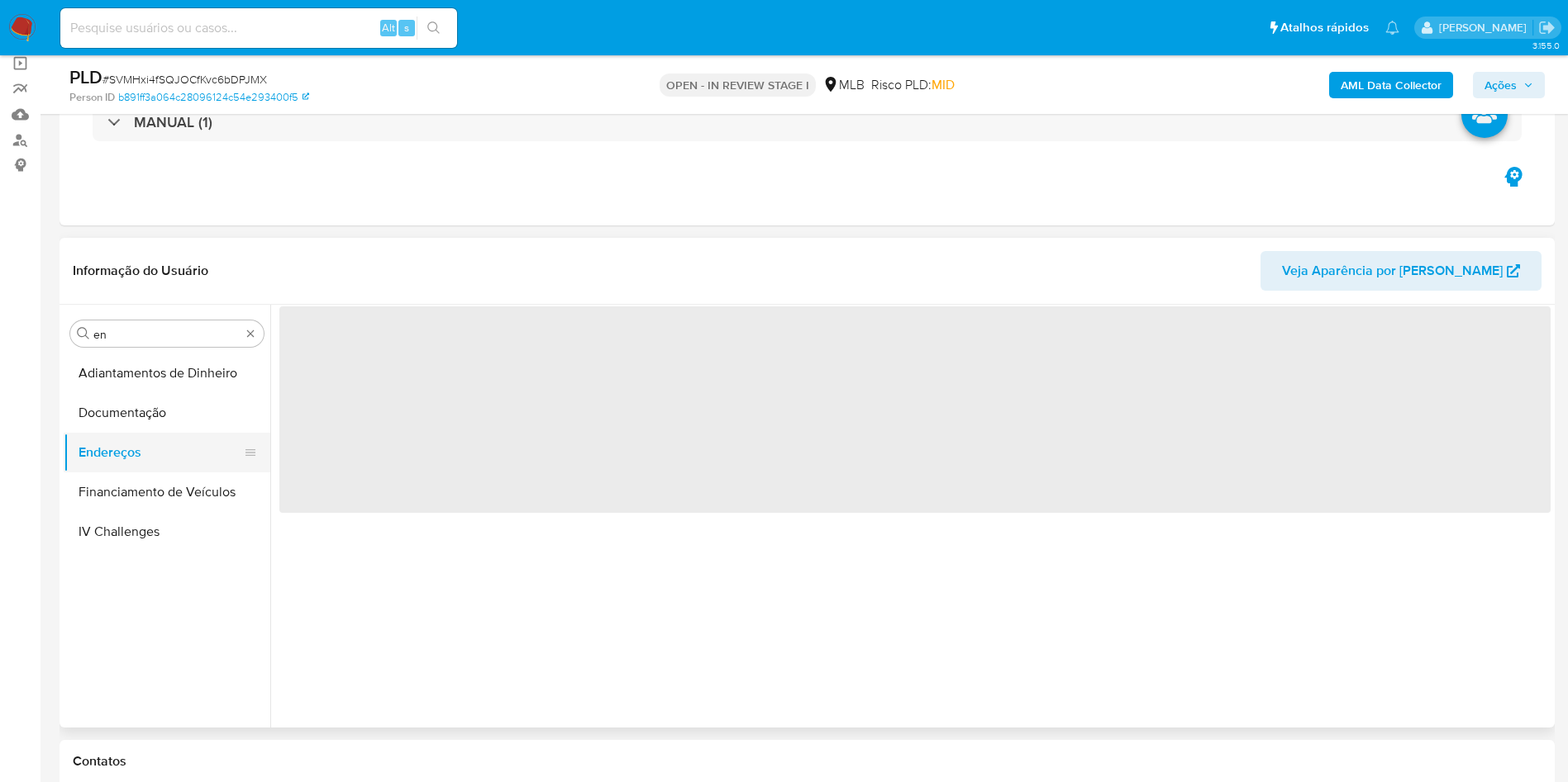
scroll to position [0, 0]
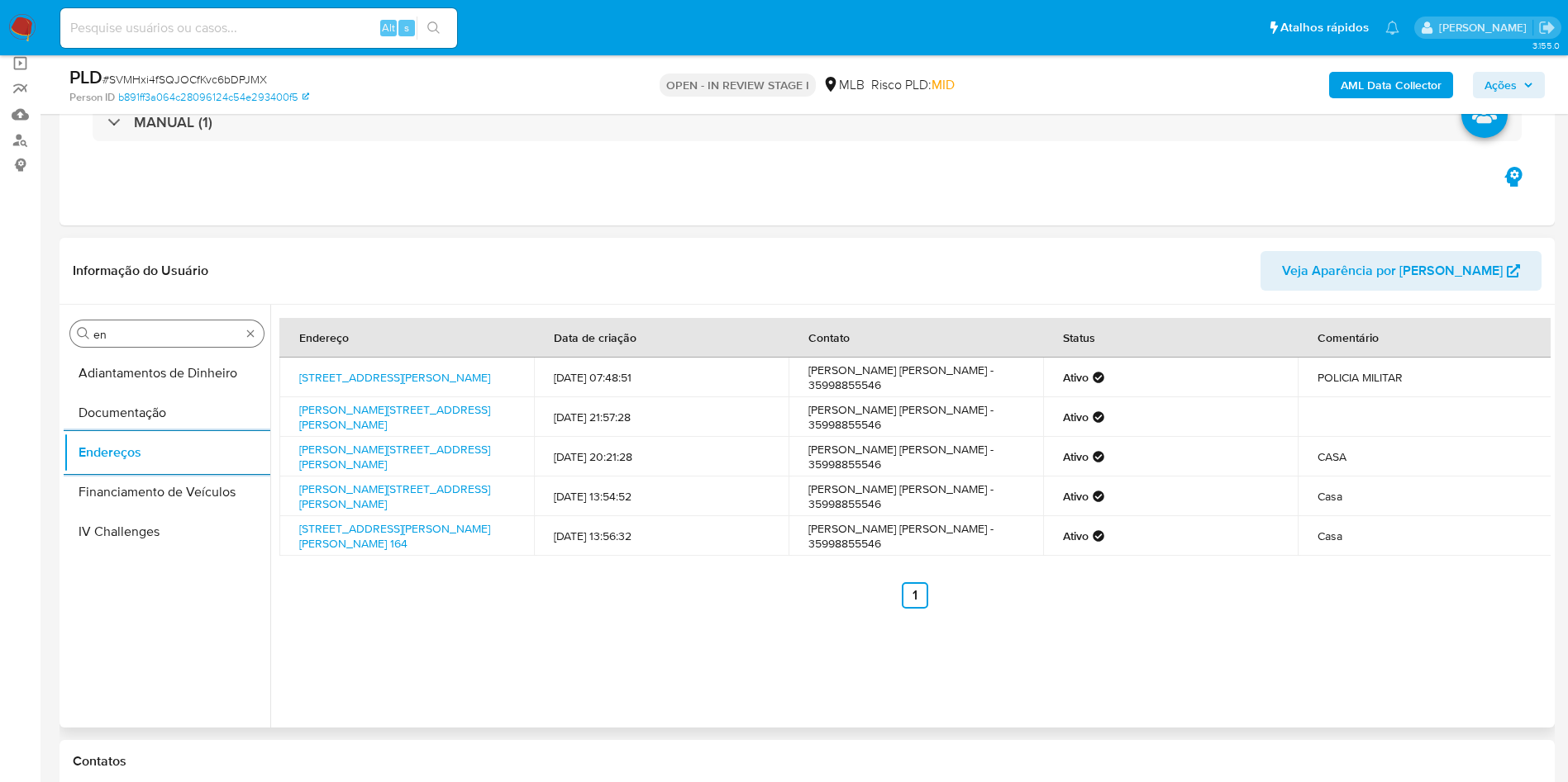
click at [148, 323] on div "Procurar en" at bounding box center [166, 334] width 193 height 27
click at [141, 325] on div "Procurar en" at bounding box center [166, 334] width 193 height 27
click at [115, 341] on input "en" at bounding box center [166, 334] width 147 height 15
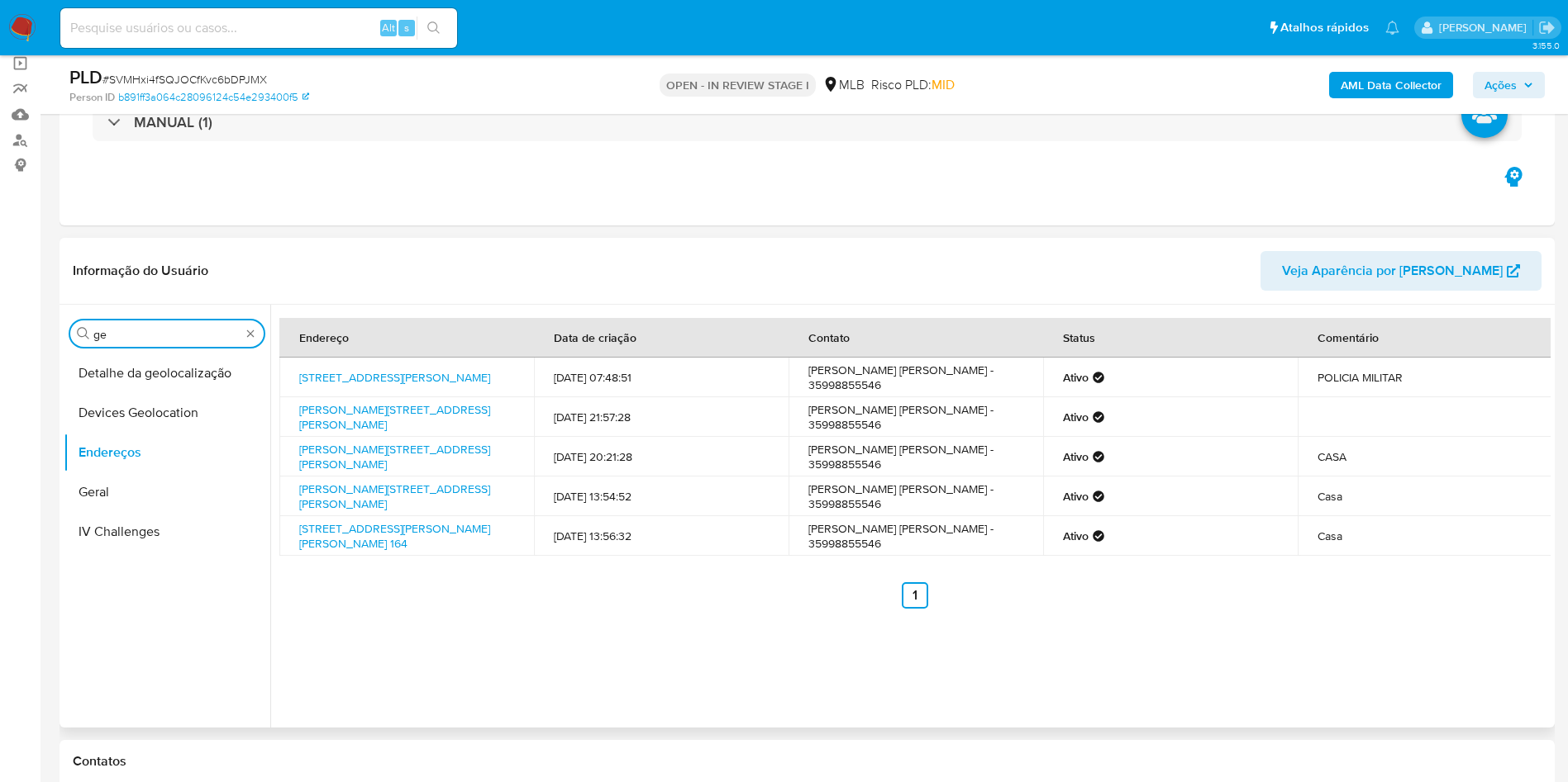
type input "ge"
click at [129, 363] on button "Detalhe da geolocalização" at bounding box center [167, 373] width 207 height 40
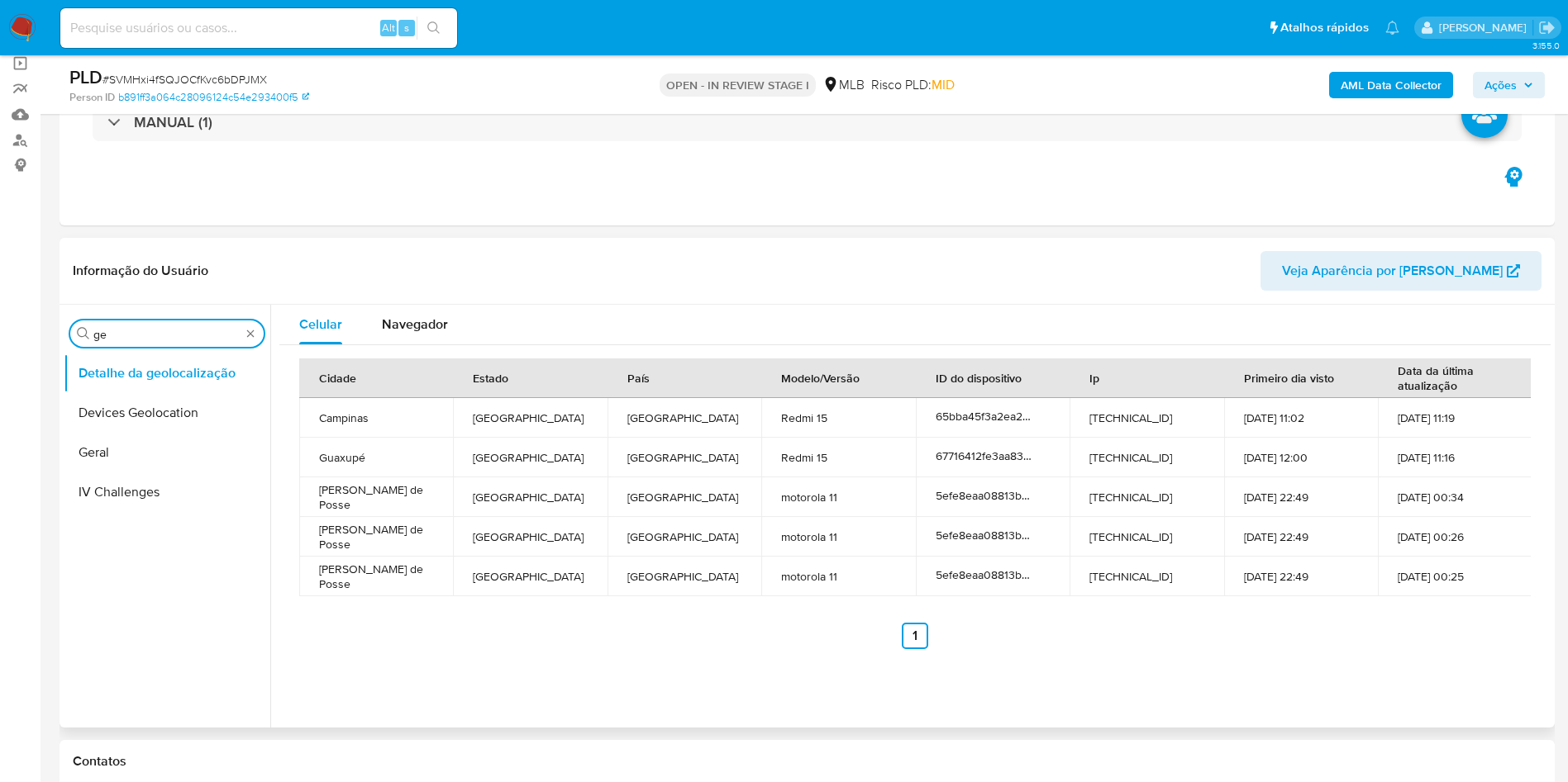
click at [151, 333] on input "ge" at bounding box center [166, 334] width 147 height 15
type input "res"
click at [100, 460] on button "Restrições Novo Mundo" at bounding box center [160, 453] width 193 height 40
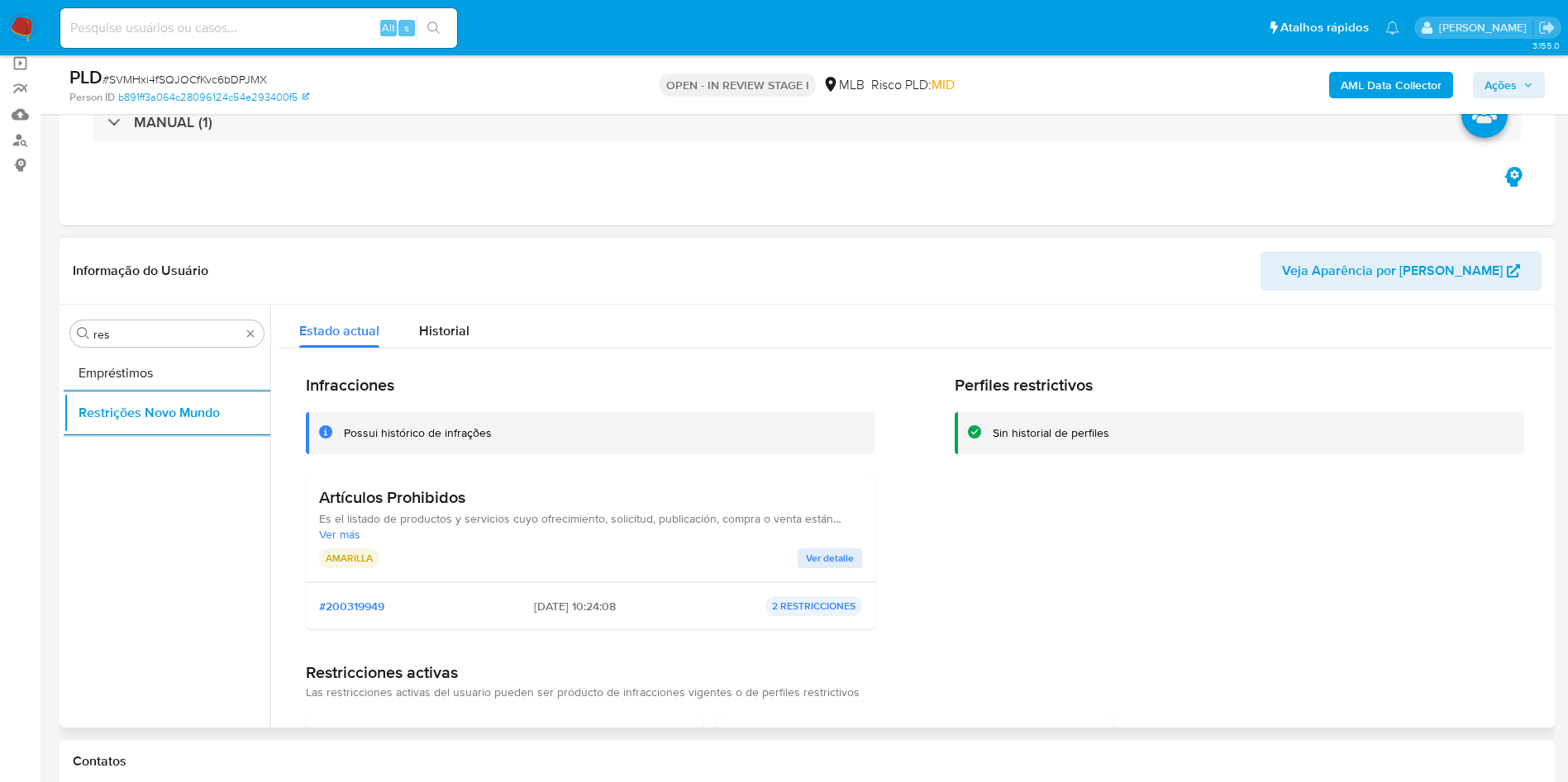
click at [322, 502] on h3 "Artículos Prohibidos" at bounding box center [591, 497] width 543 height 21
click at [817, 550] on span "Ver detalle" at bounding box center [830, 558] width 48 height 16
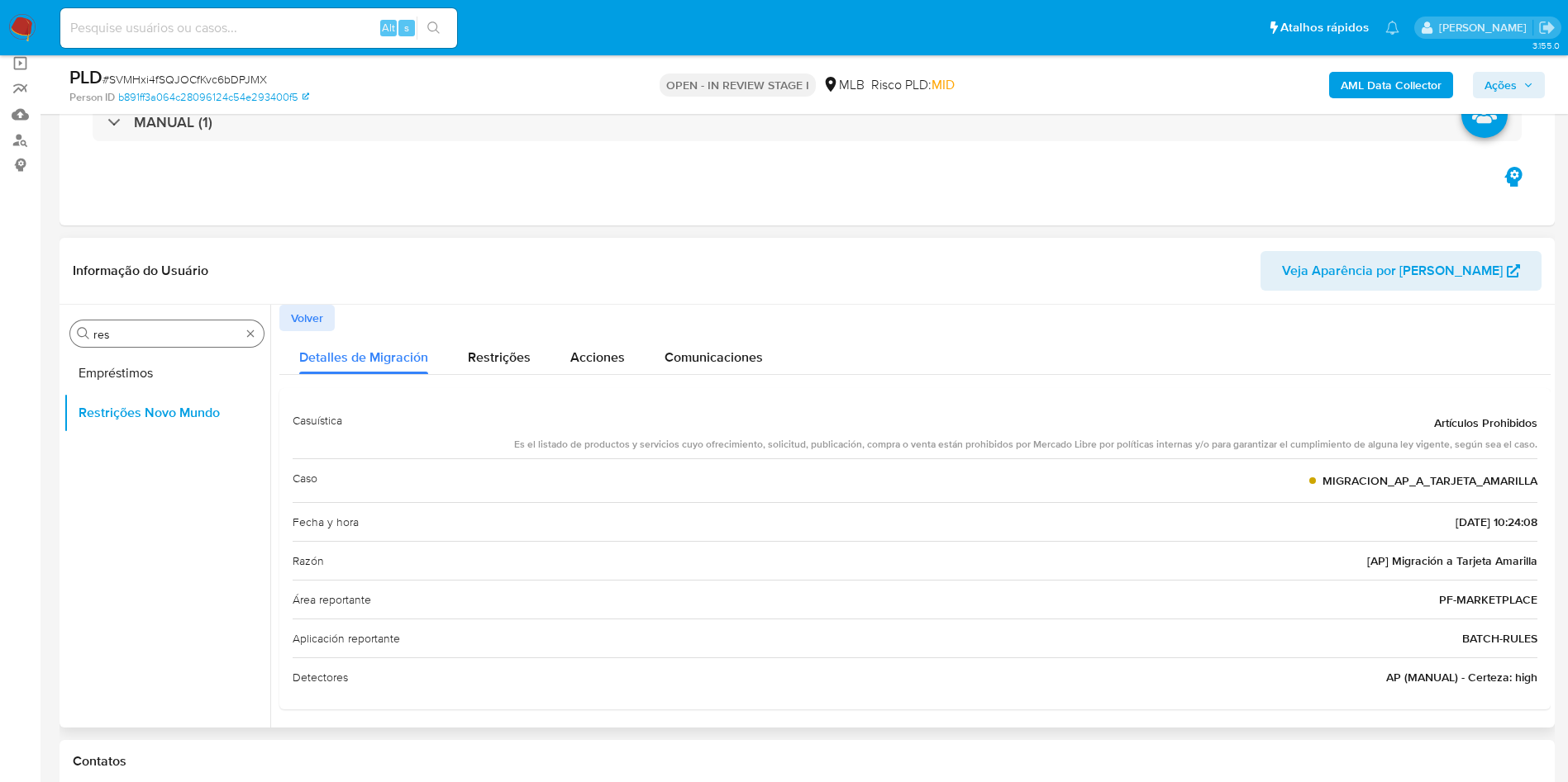
click at [143, 332] on input "res" at bounding box center [166, 334] width 147 height 15
click at [142, 331] on input "res" at bounding box center [166, 334] width 147 height 15
type input "po"
click at [110, 385] on button "Dispositivos Point" at bounding box center [160, 373] width 193 height 40
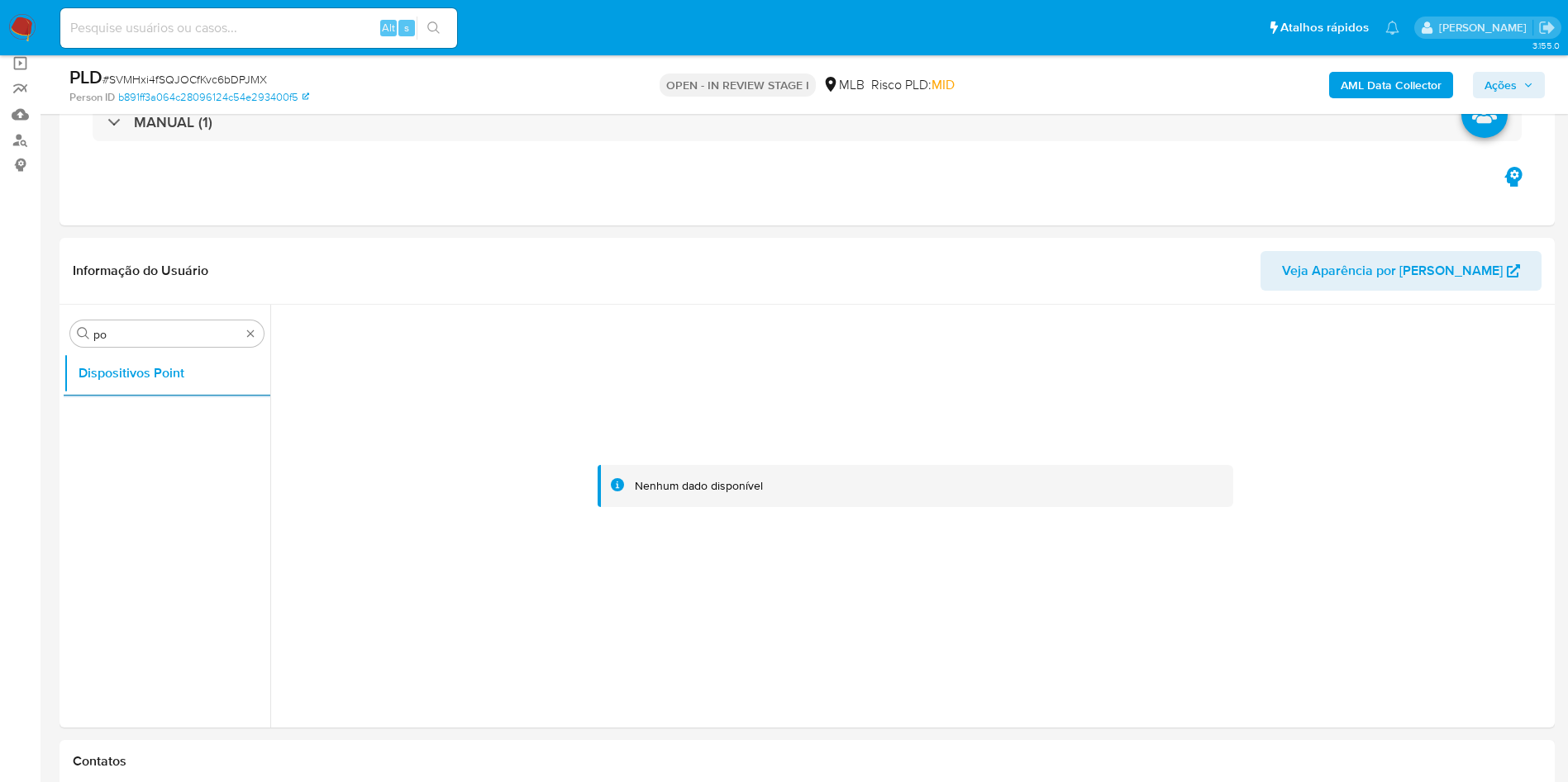
click at [1389, 72] on b "AML Data Collector" at bounding box center [1390, 84] width 101 height 27
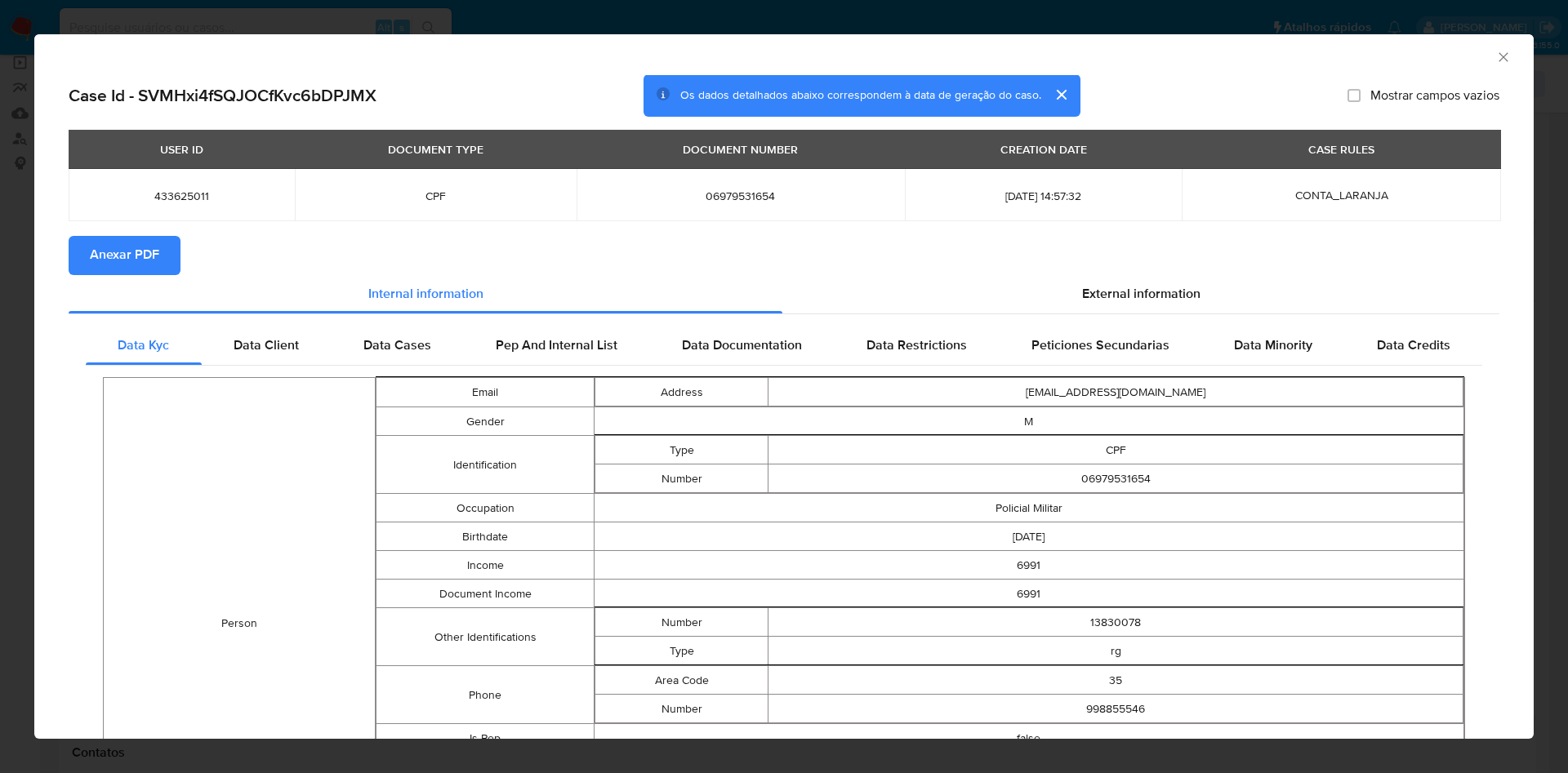
click at [139, 248] on span "Anexar PDF" at bounding box center [124, 256] width 69 height 36
click at [1127, 305] on span "External information" at bounding box center [1141, 297] width 118 height 19
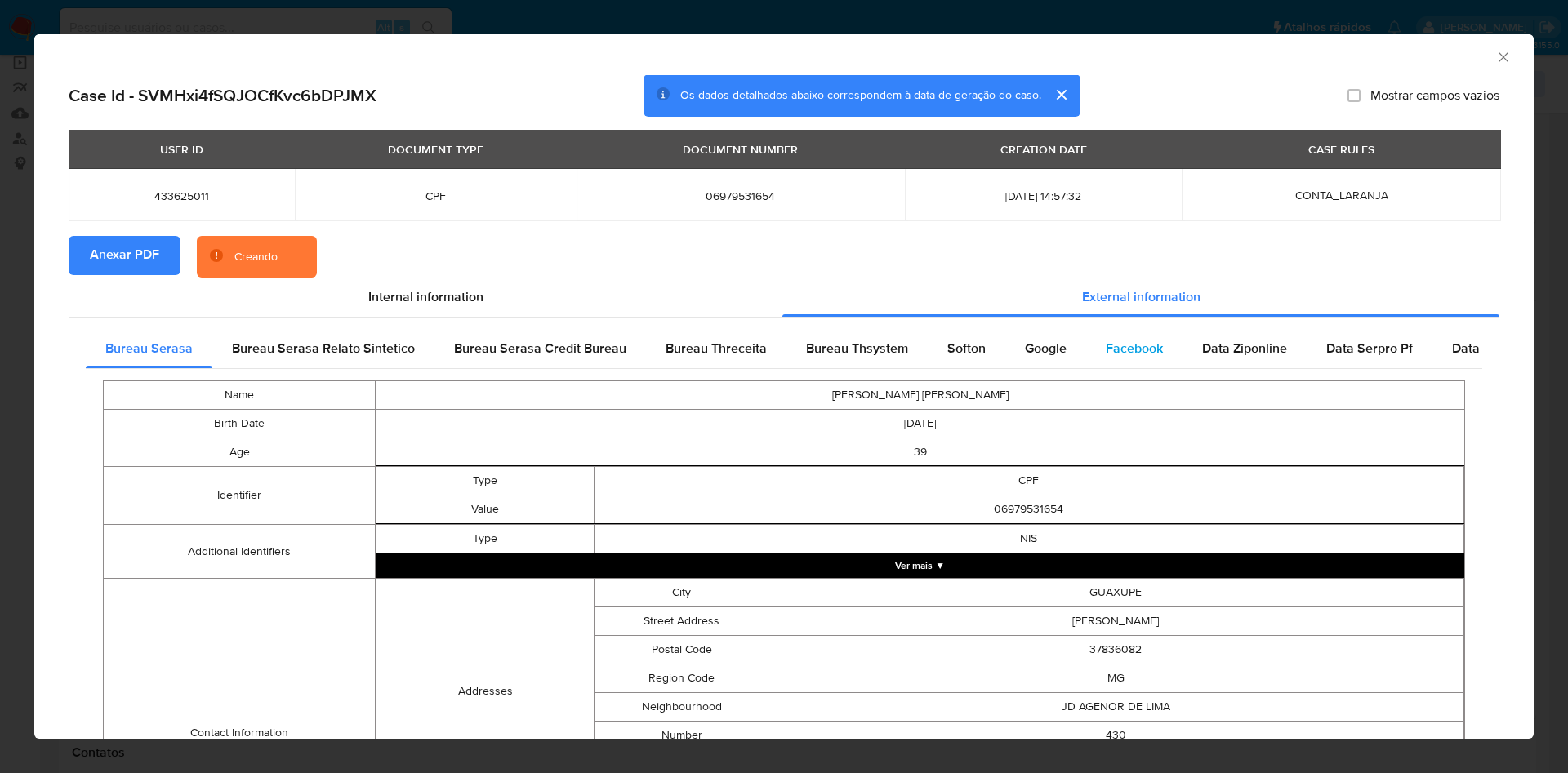
click at [1100, 363] on div "Facebook" at bounding box center [1133, 349] width 96 height 39
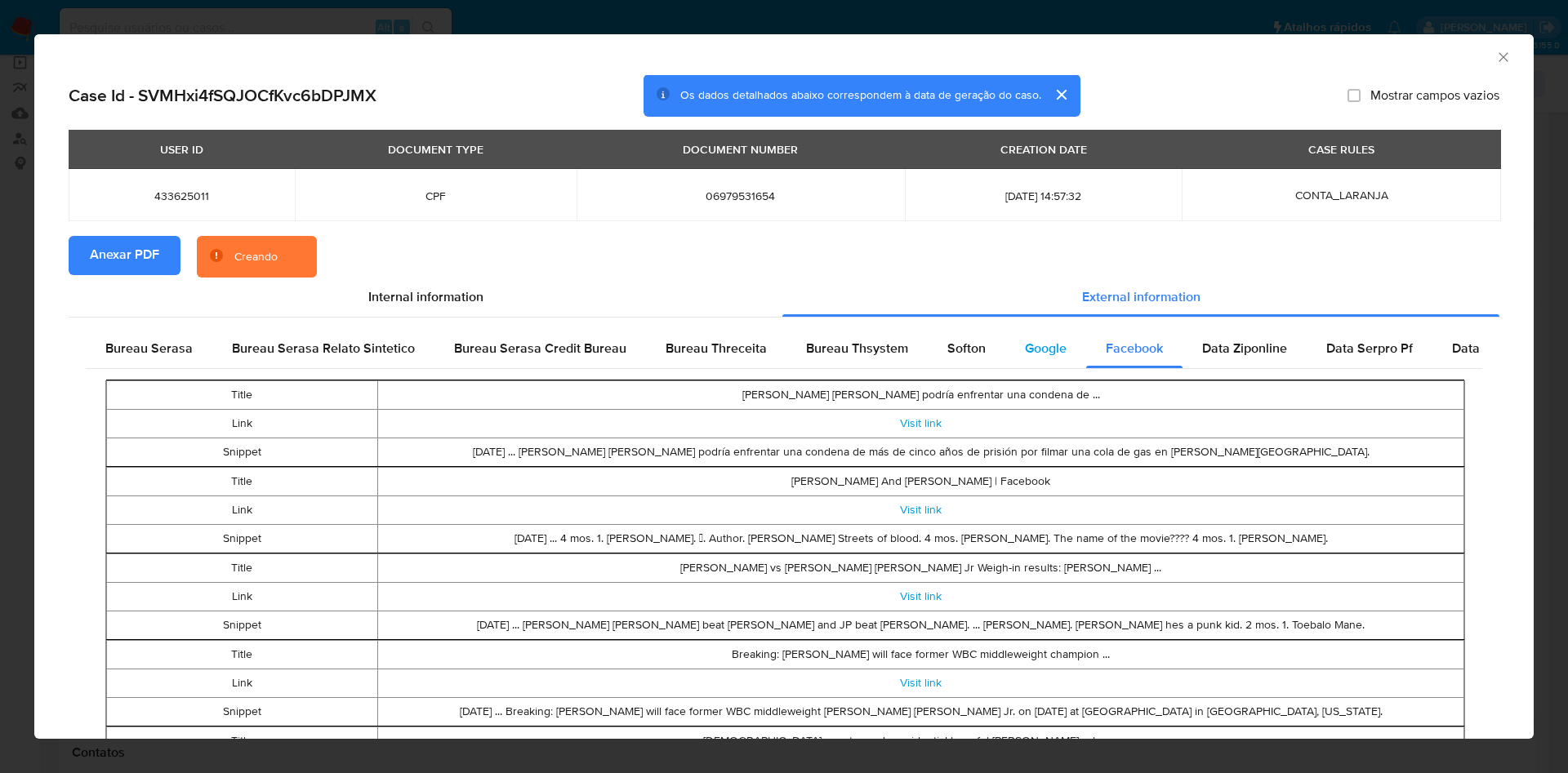
click at [1032, 350] on span "Google" at bounding box center [1046, 349] width 42 height 19
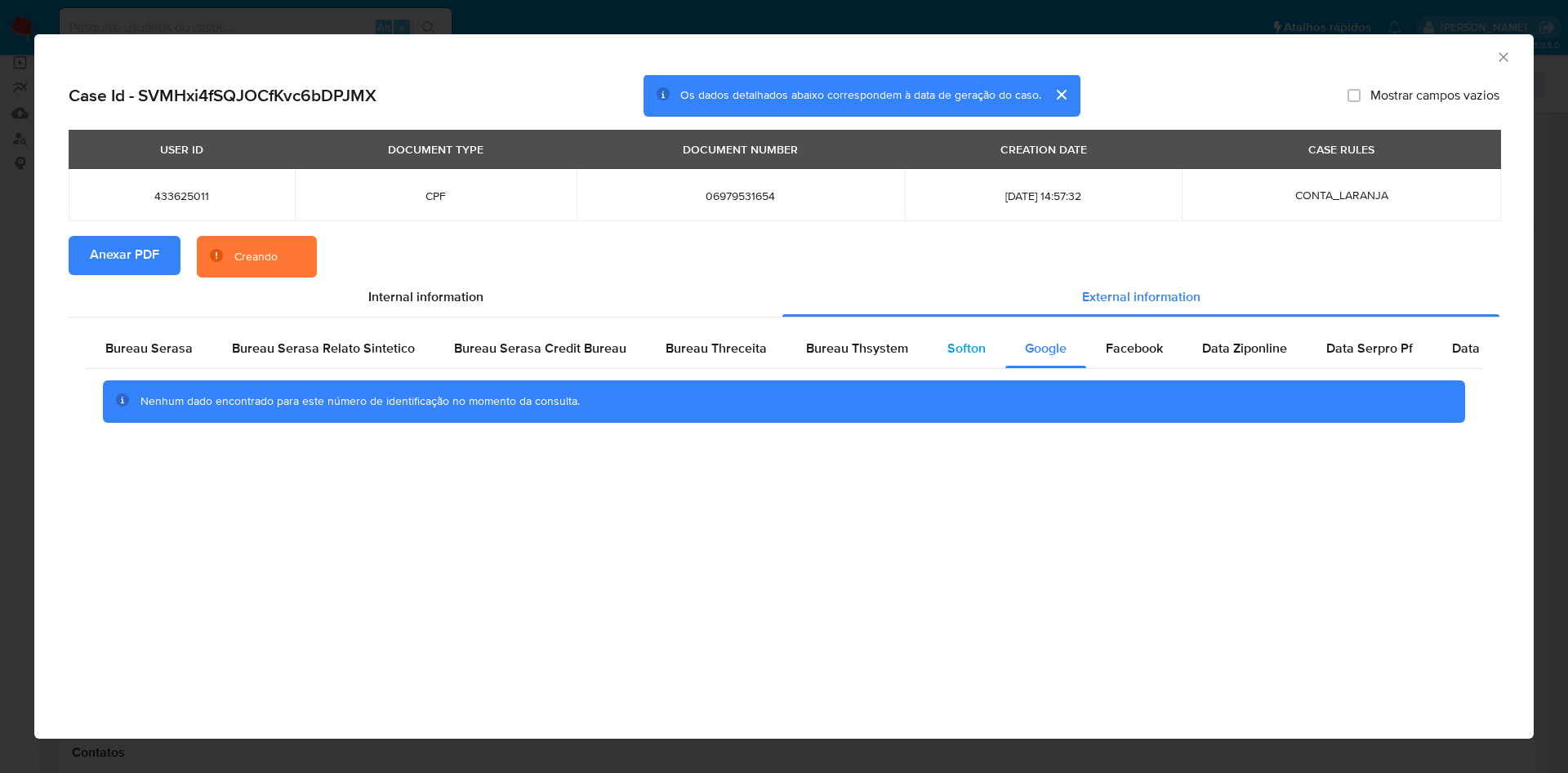
click at [951, 351] on span "Softon" at bounding box center [966, 349] width 38 height 19
click at [878, 355] on span "Bureau Thsystem" at bounding box center [857, 349] width 102 height 19
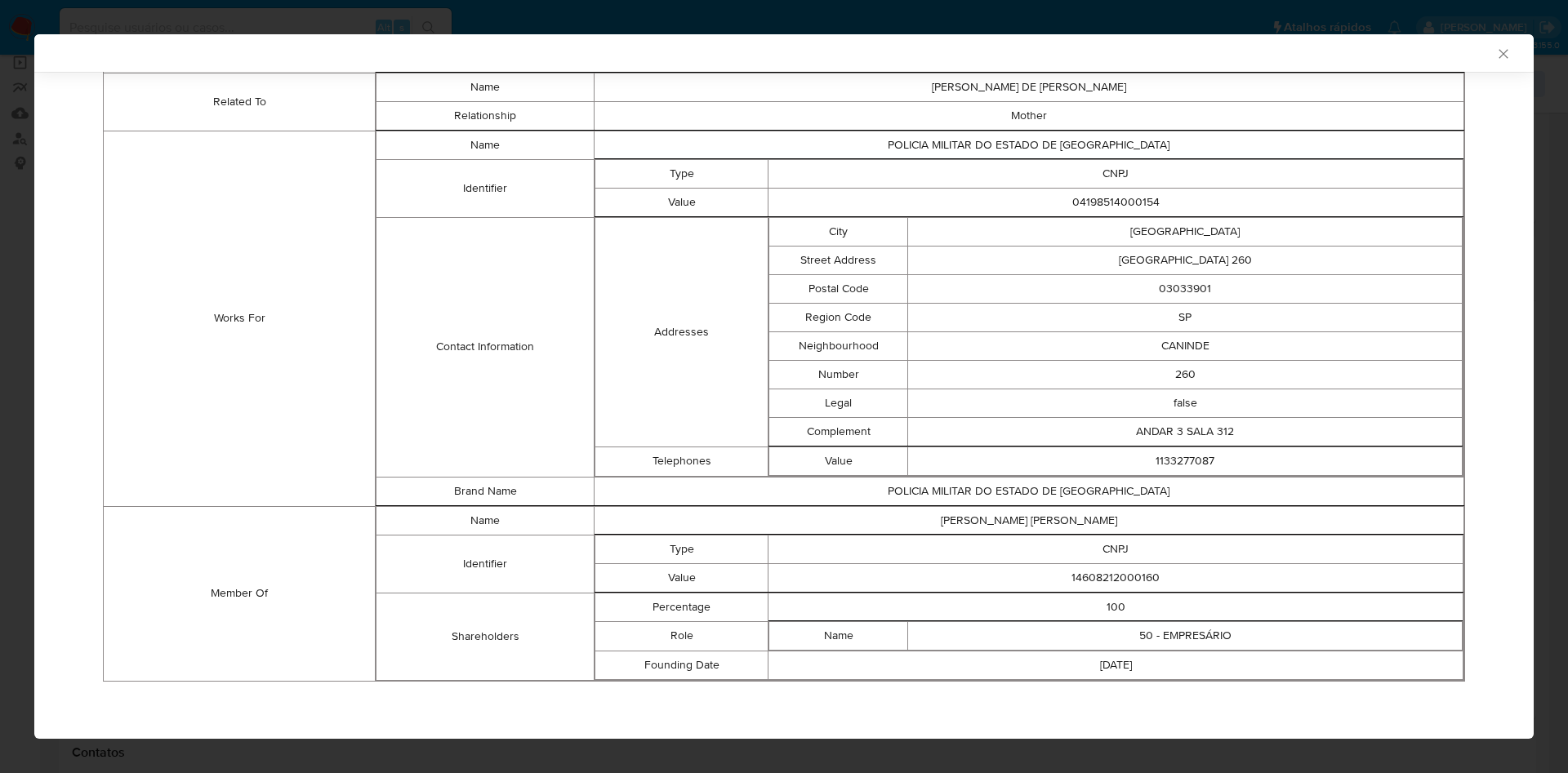
scroll to position [1044, 0]
click at [1070, 586] on td "14608212000160" at bounding box center [1115, 579] width 695 height 29
copy td "14608212000160"
click at [825, 498] on td "POLICIA MILITAR DO ESTADO DE SAO PAULO" at bounding box center [1029, 493] width 869 height 29
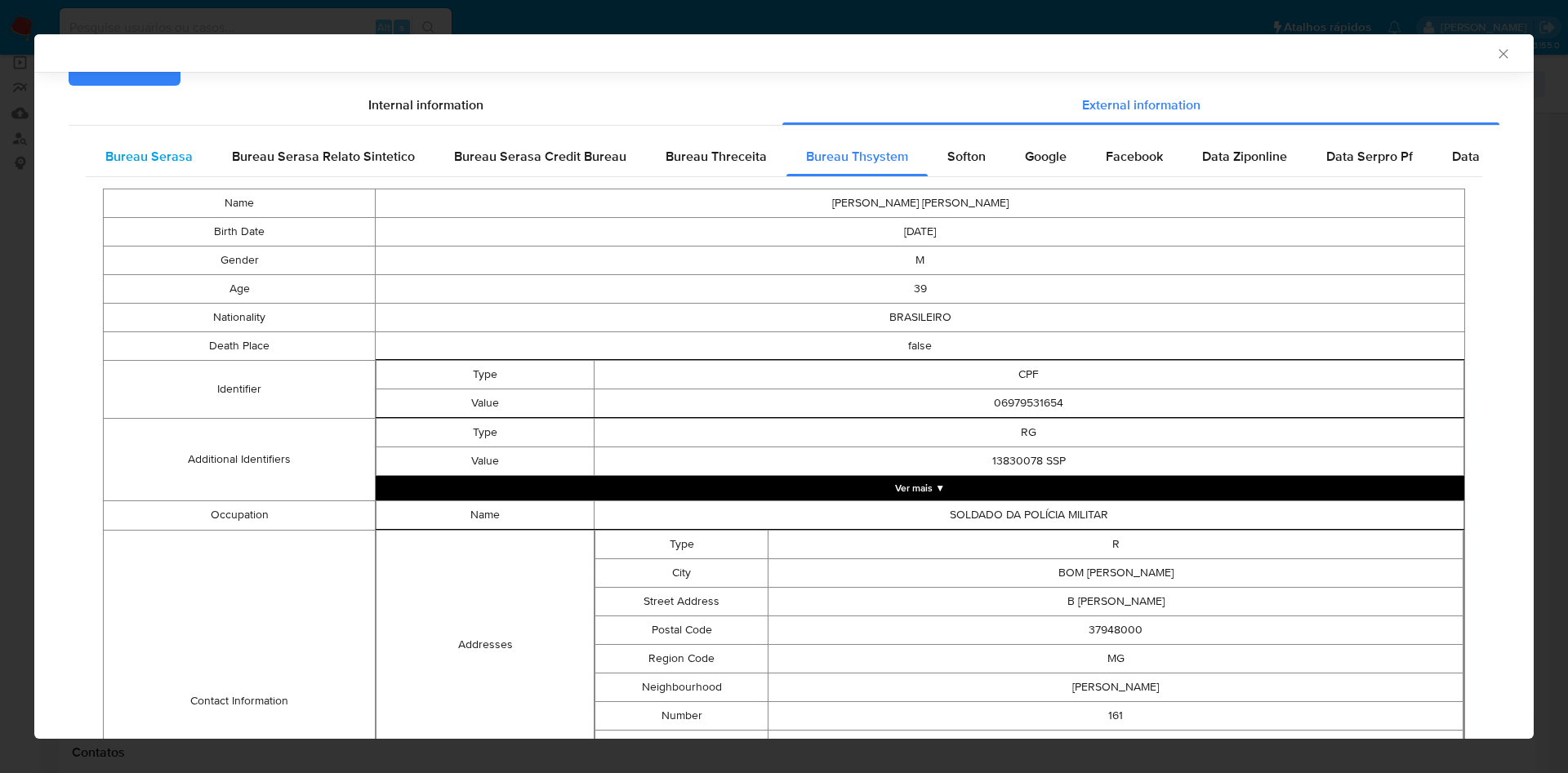
click at [122, 147] on span "Bureau Serasa" at bounding box center [149, 156] width 88 height 19
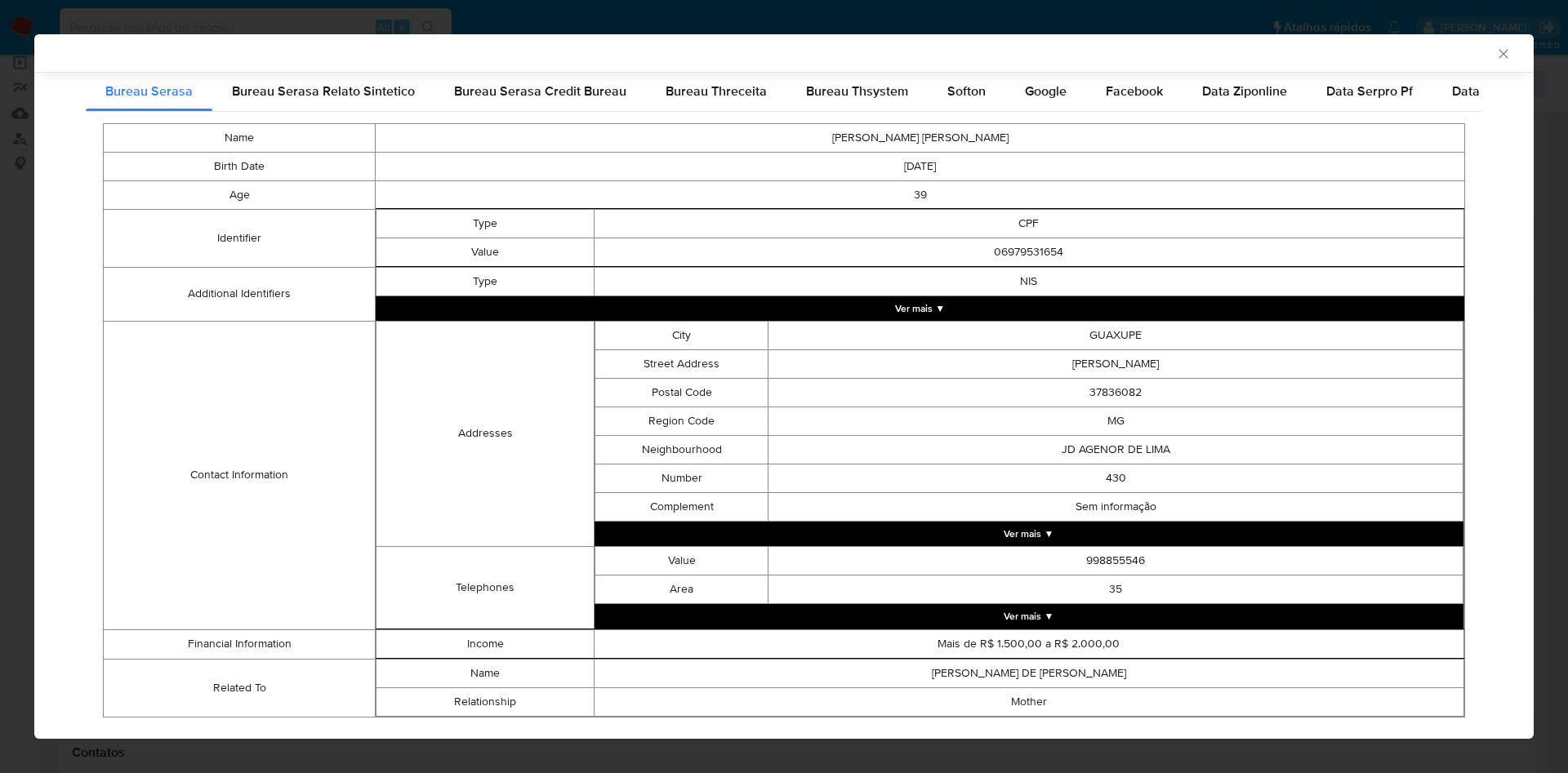
scroll to position [286, 0]
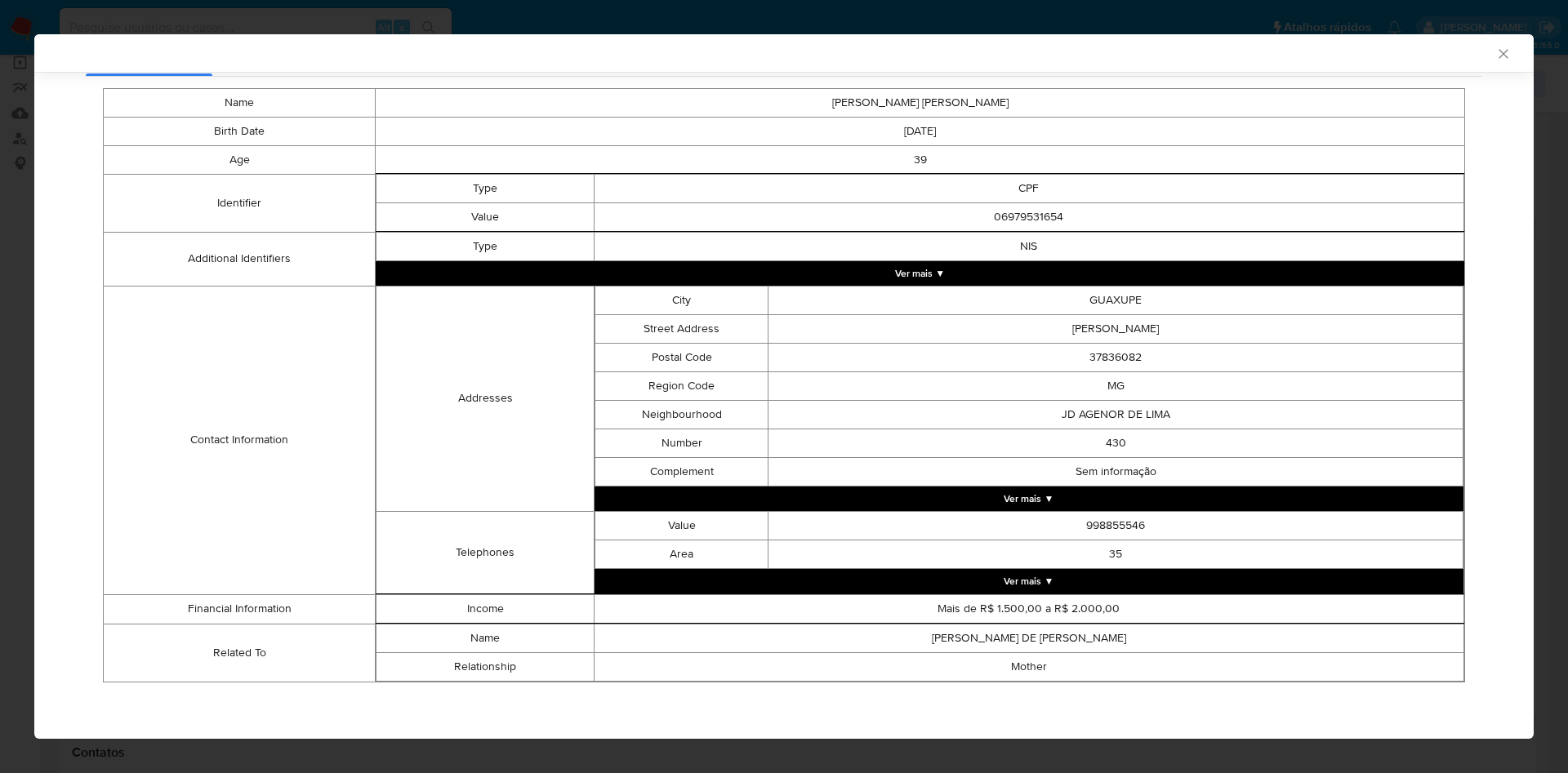
click at [22, 308] on div "AML Data Collector Case Id - SVMHxi4fSQJOCfKvc6bDPJMX Os dados detalhados abaix…" at bounding box center [784, 386] width 1568 height 773
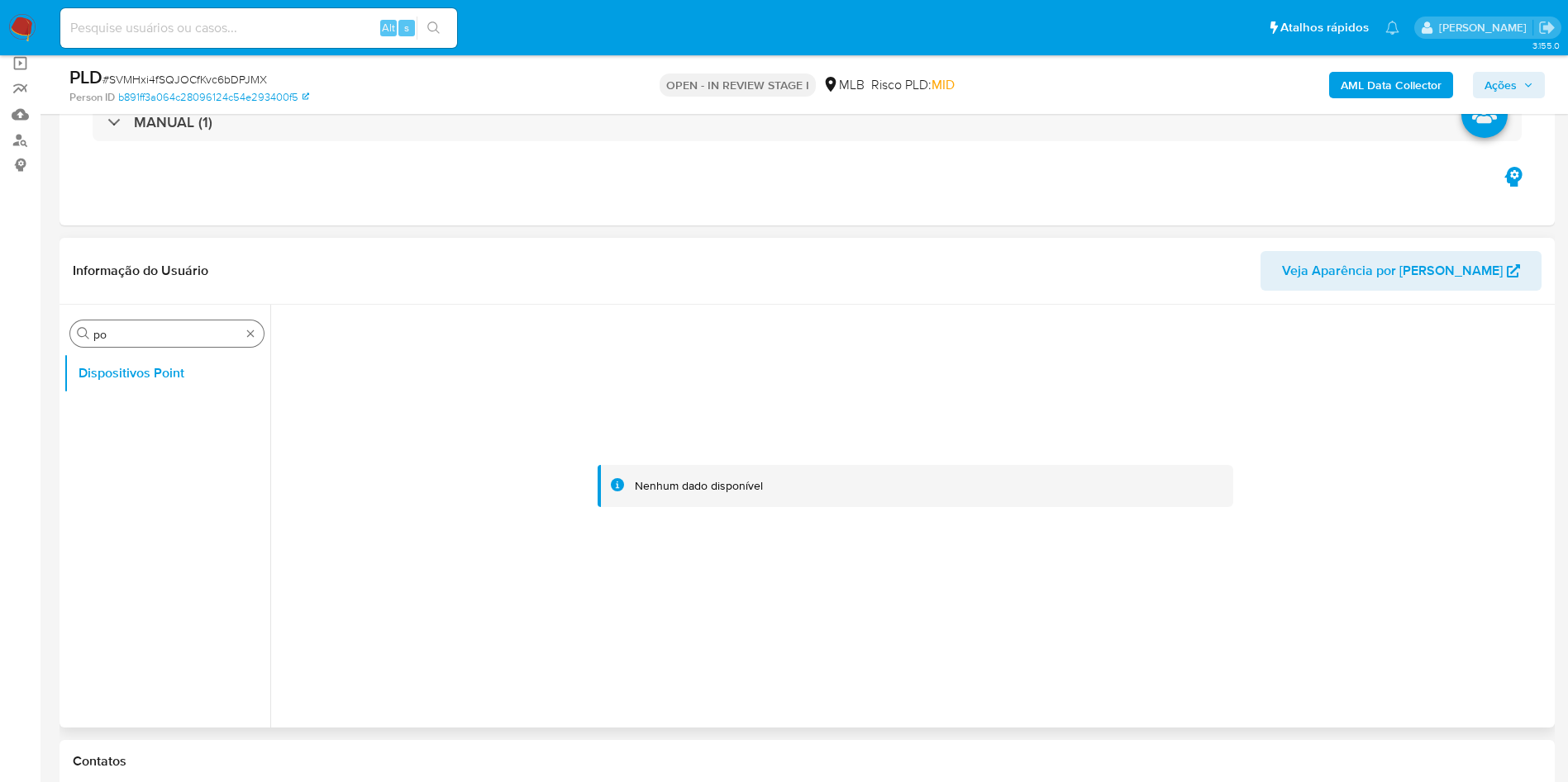
click at [128, 327] on input "po" at bounding box center [166, 334] width 147 height 15
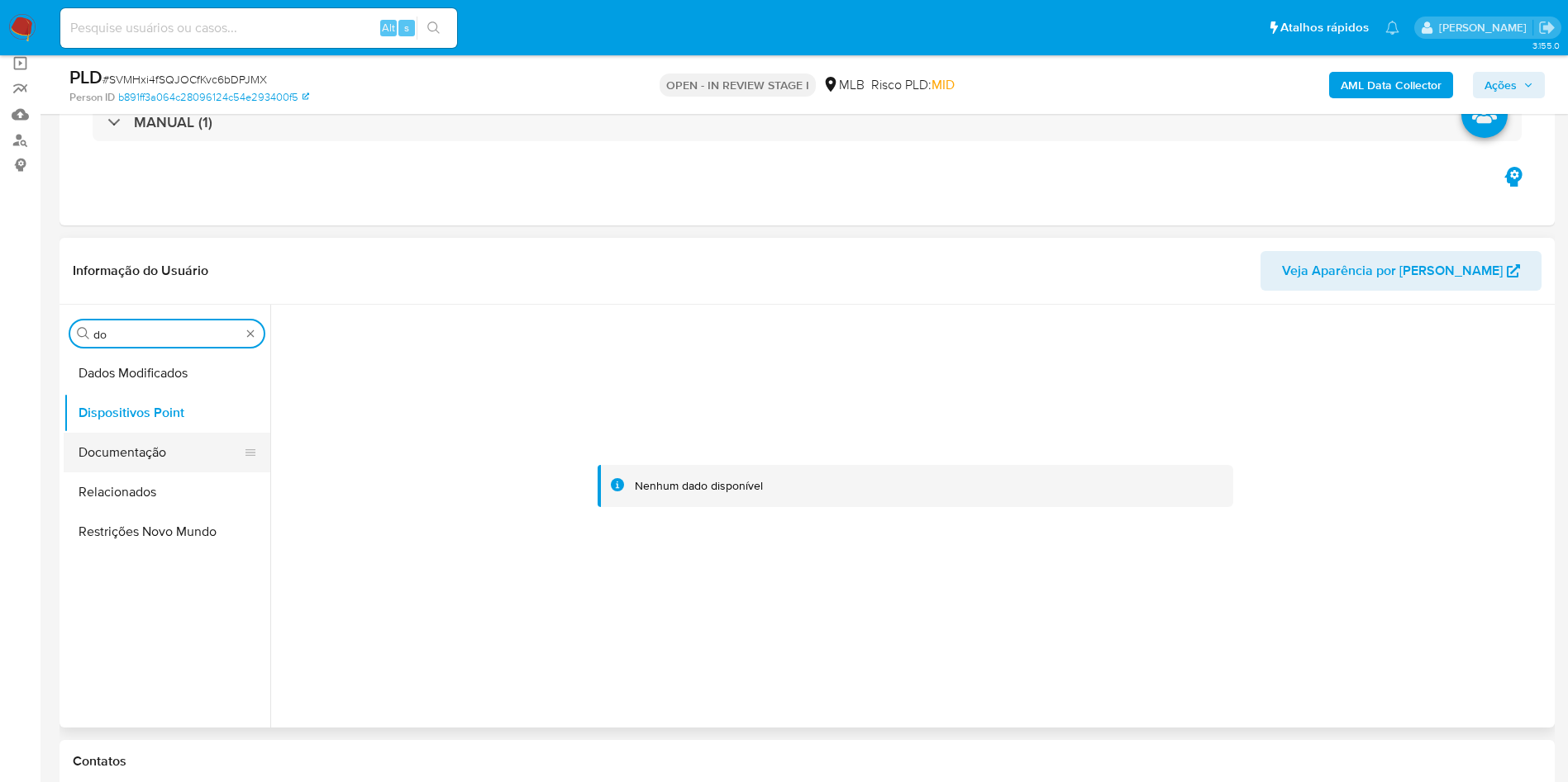
click at [107, 439] on button "Documentação" at bounding box center [160, 453] width 193 height 40
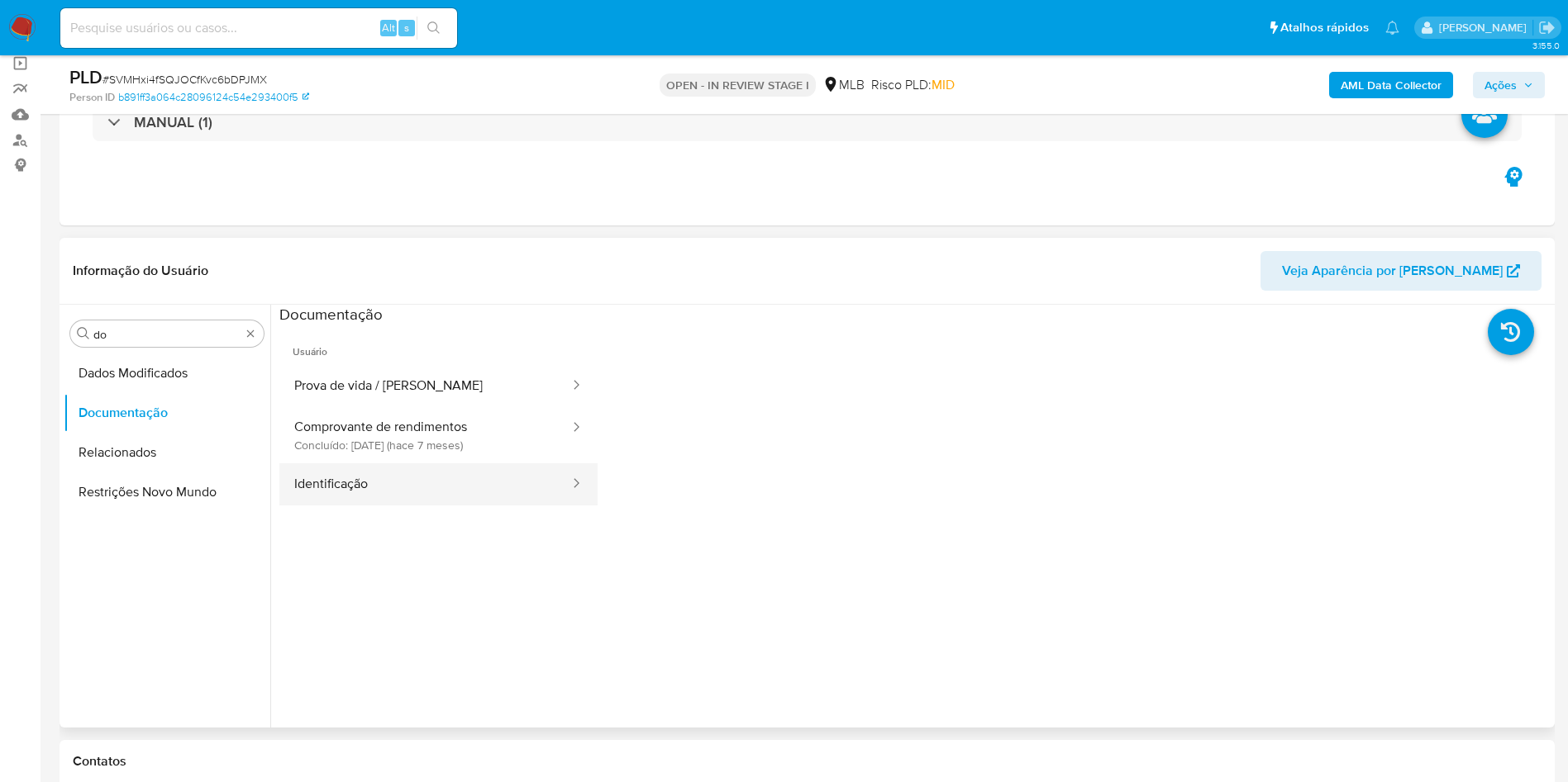
click at [405, 467] on button "Identificação" at bounding box center [425, 485] width 292 height 42
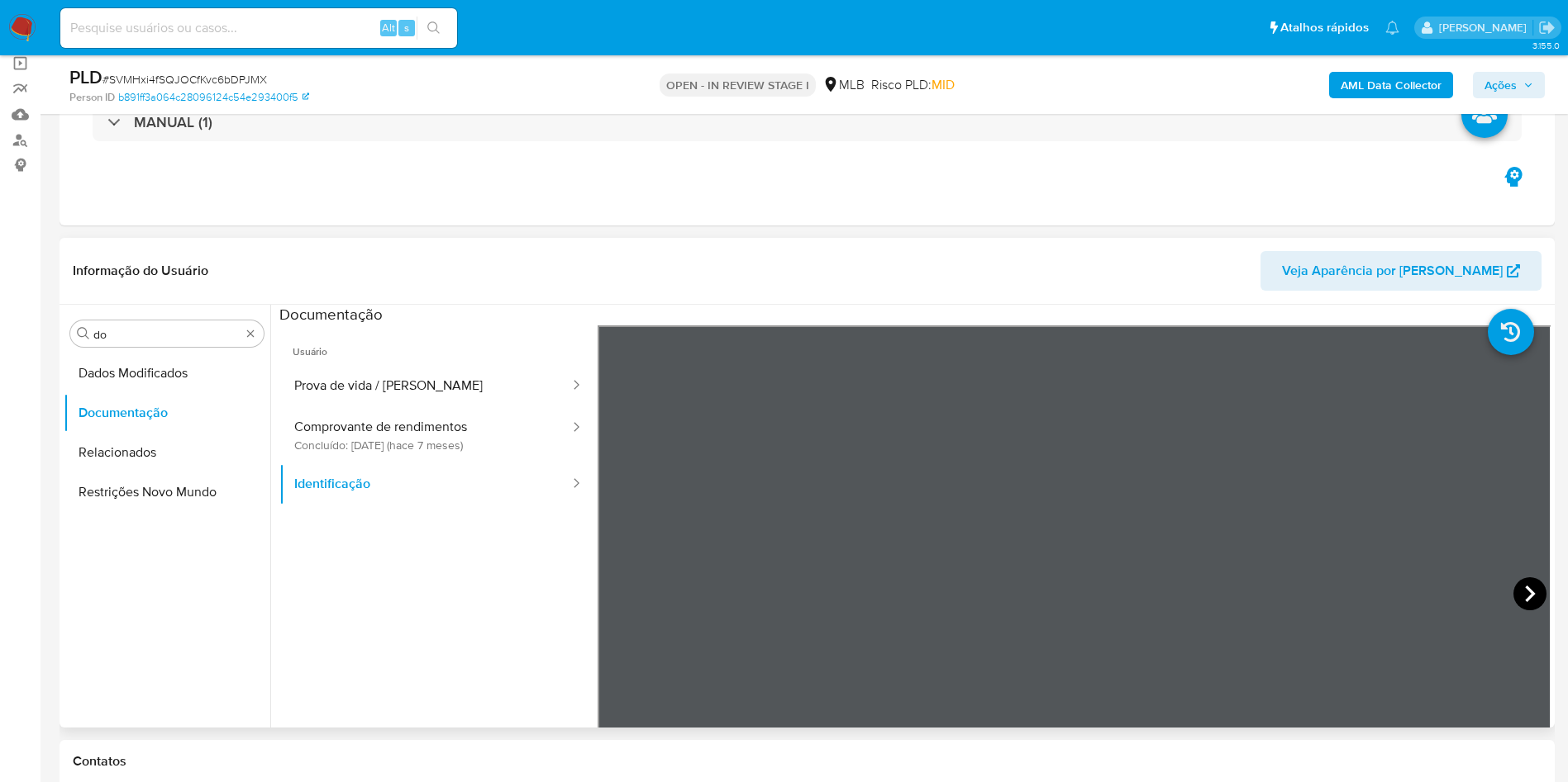
click at [1519, 602] on icon at bounding box center [1529, 594] width 33 height 33
click at [154, 323] on div "Procurar do" at bounding box center [166, 334] width 193 height 27
click at [132, 329] on input "do" at bounding box center [166, 334] width 147 height 15
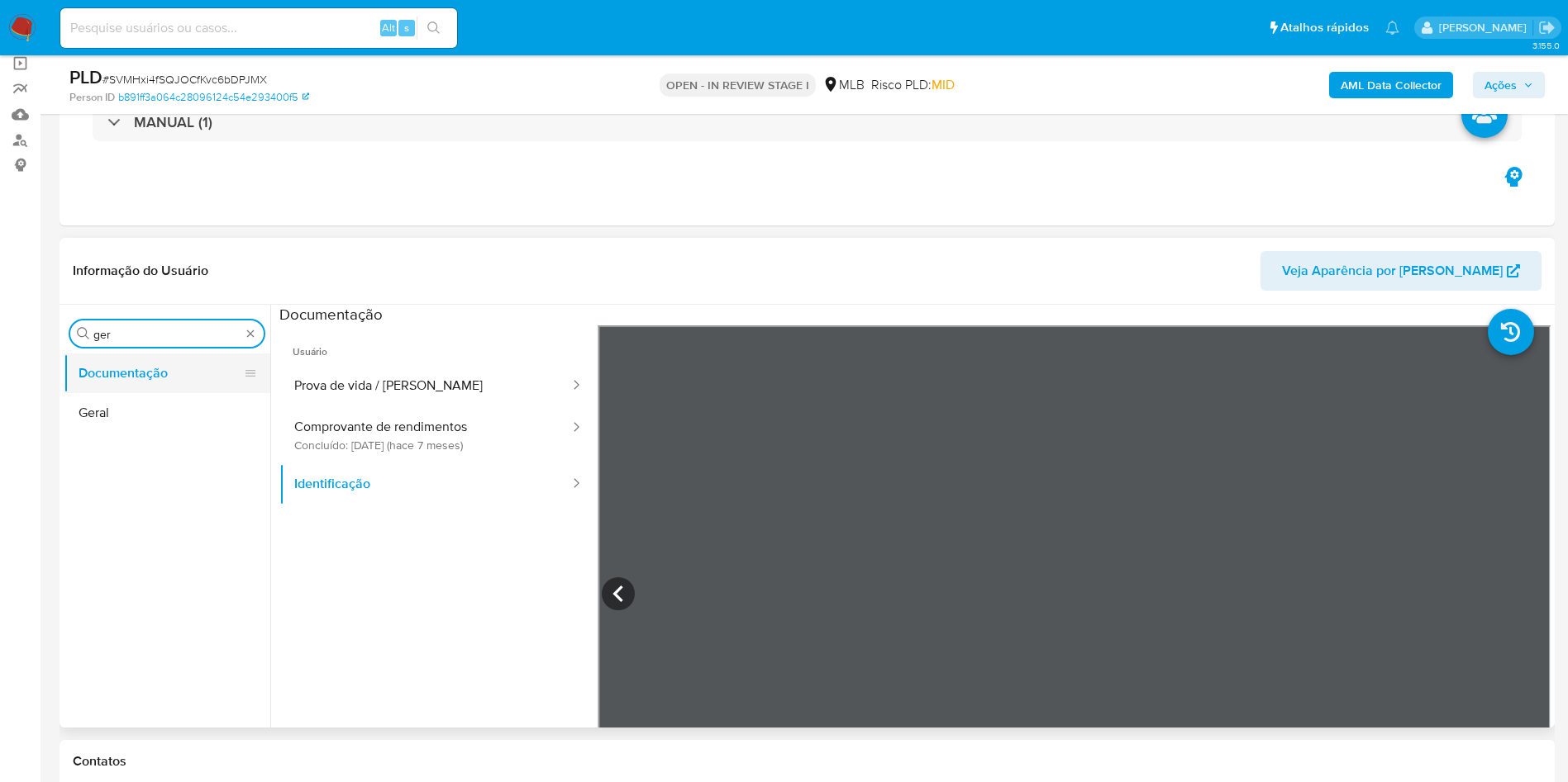
type input "ger"
click at [120, 370] on button "Documentação" at bounding box center [160, 373] width 193 height 40
click at [121, 416] on button "Geral" at bounding box center [167, 413] width 207 height 40
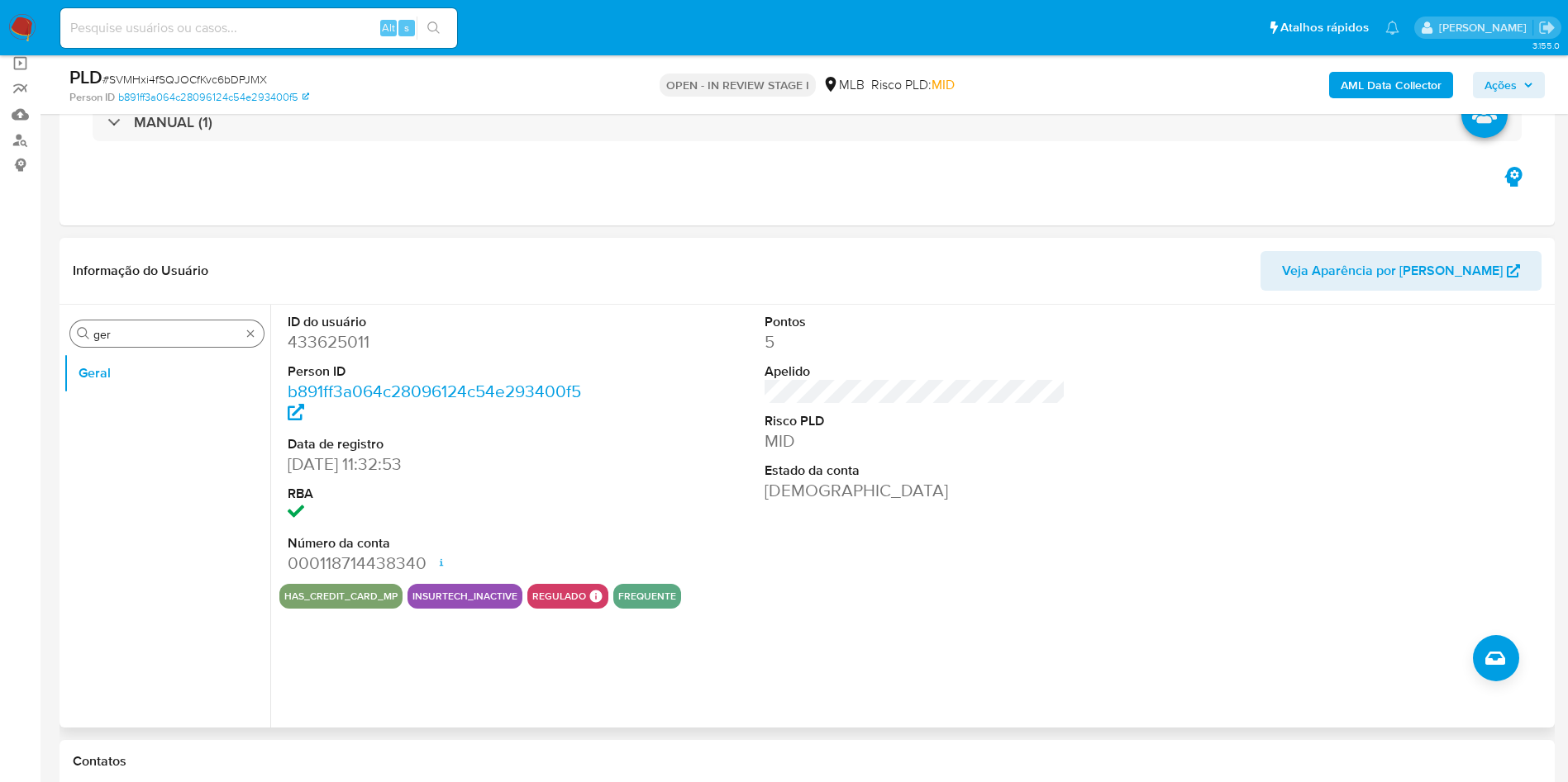
click at [243, 335] on div "Procurar ger" at bounding box center [166, 334] width 193 height 27
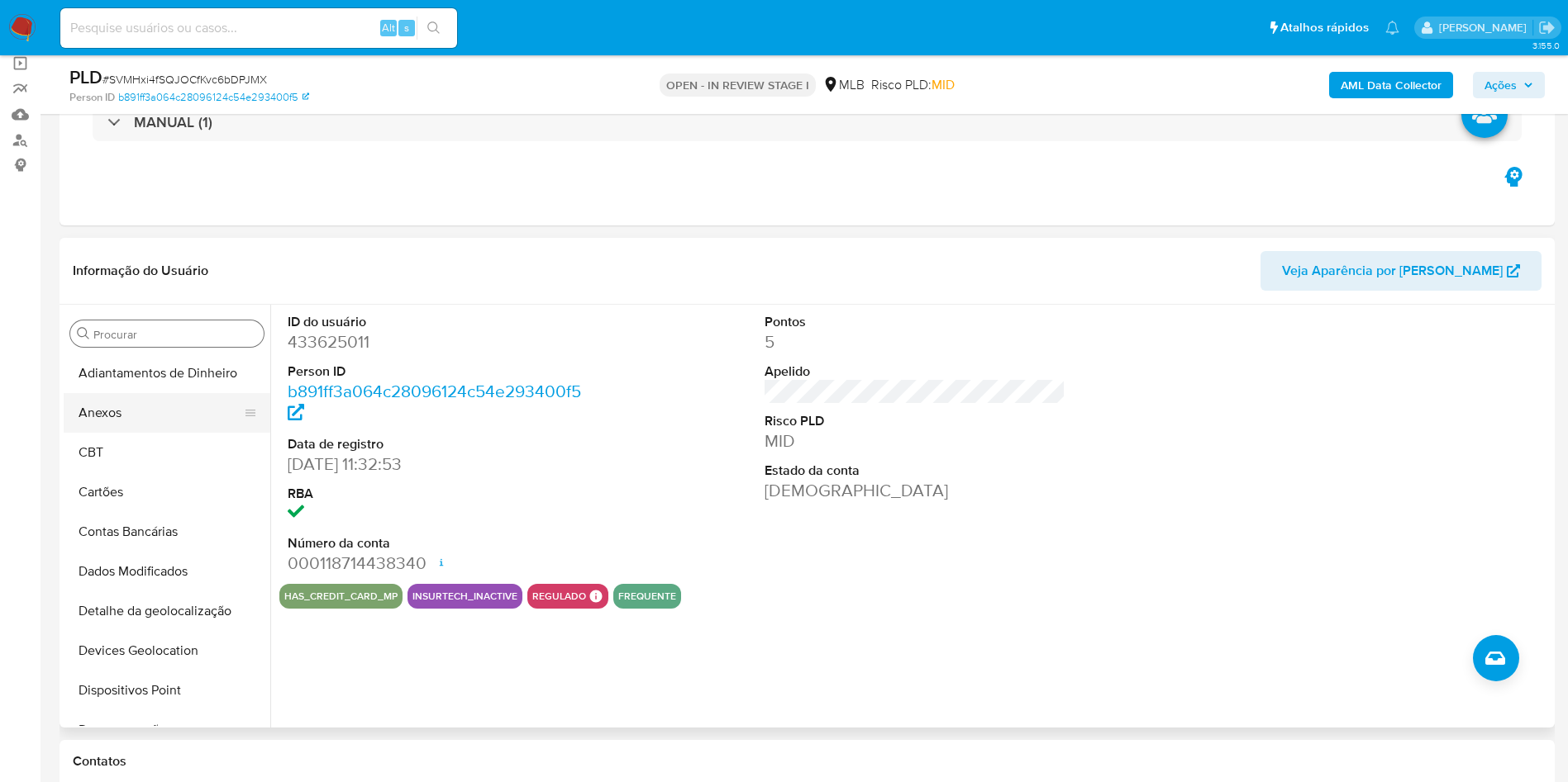
click at [167, 415] on button "Anexos" at bounding box center [160, 413] width 193 height 40
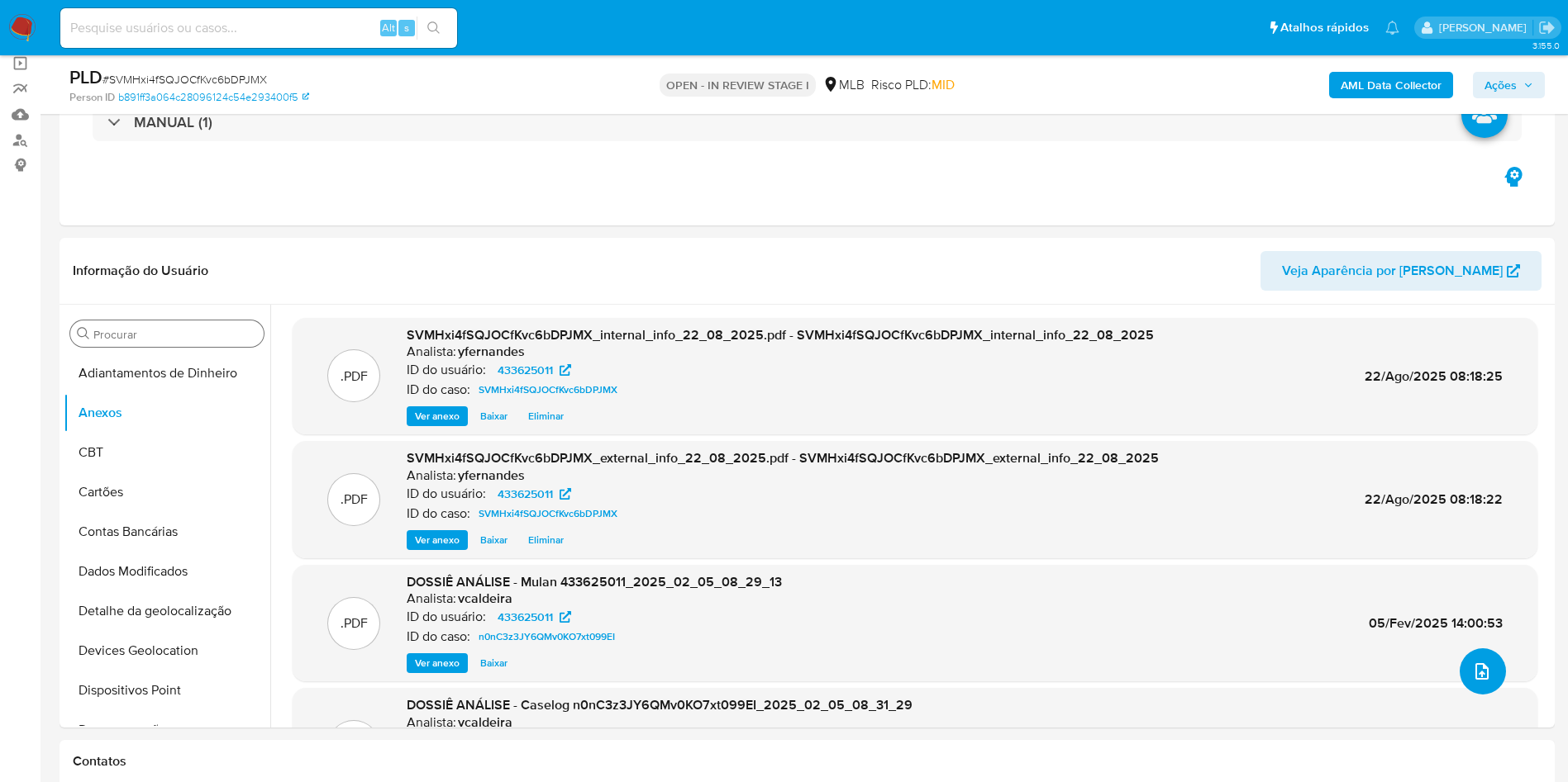
click at [1472, 681] on span "upload-file" at bounding box center [1482, 672] width 20 height 20
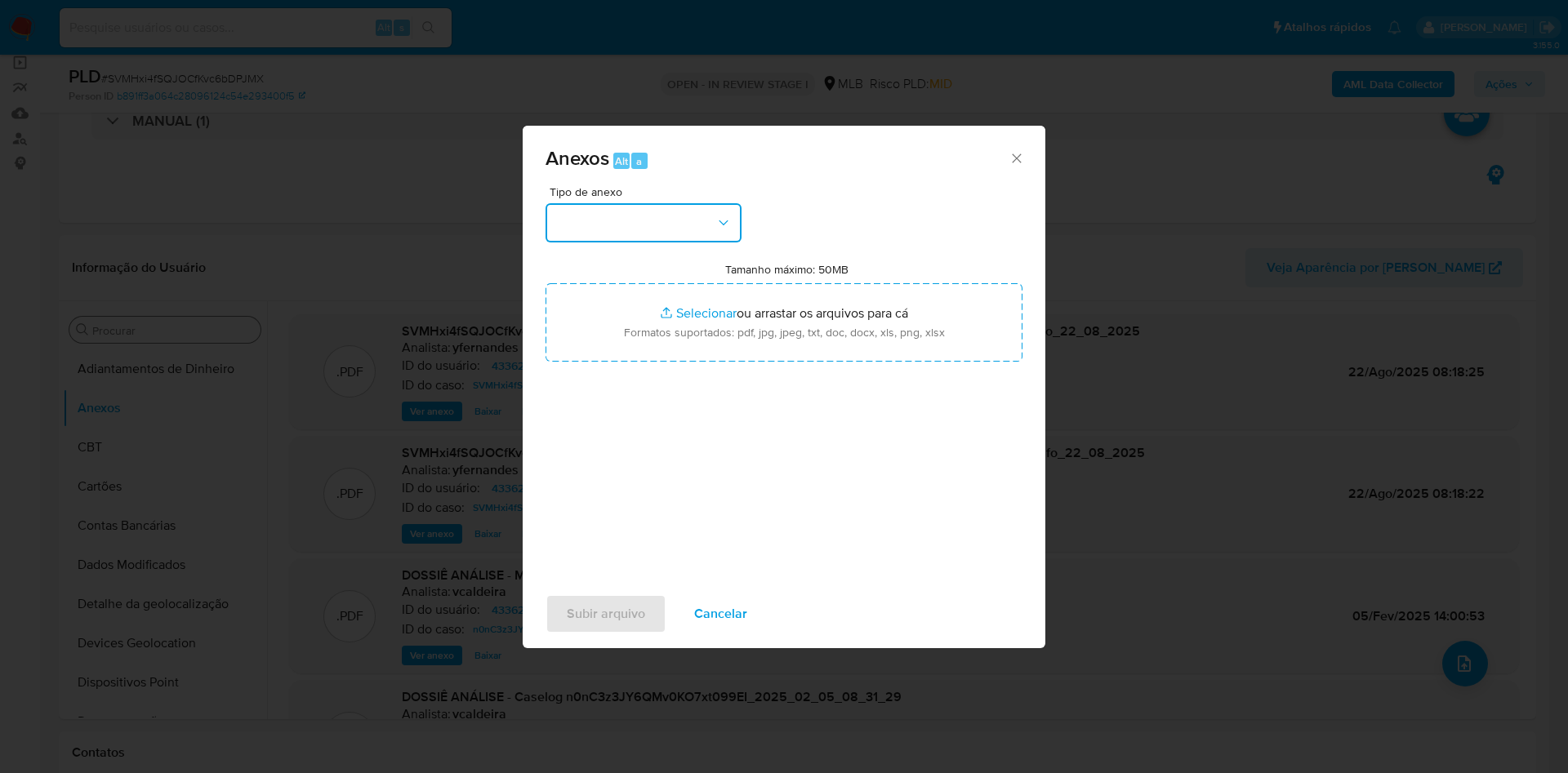
click at [689, 238] on button "button" at bounding box center [643, 223] width 196 height 39
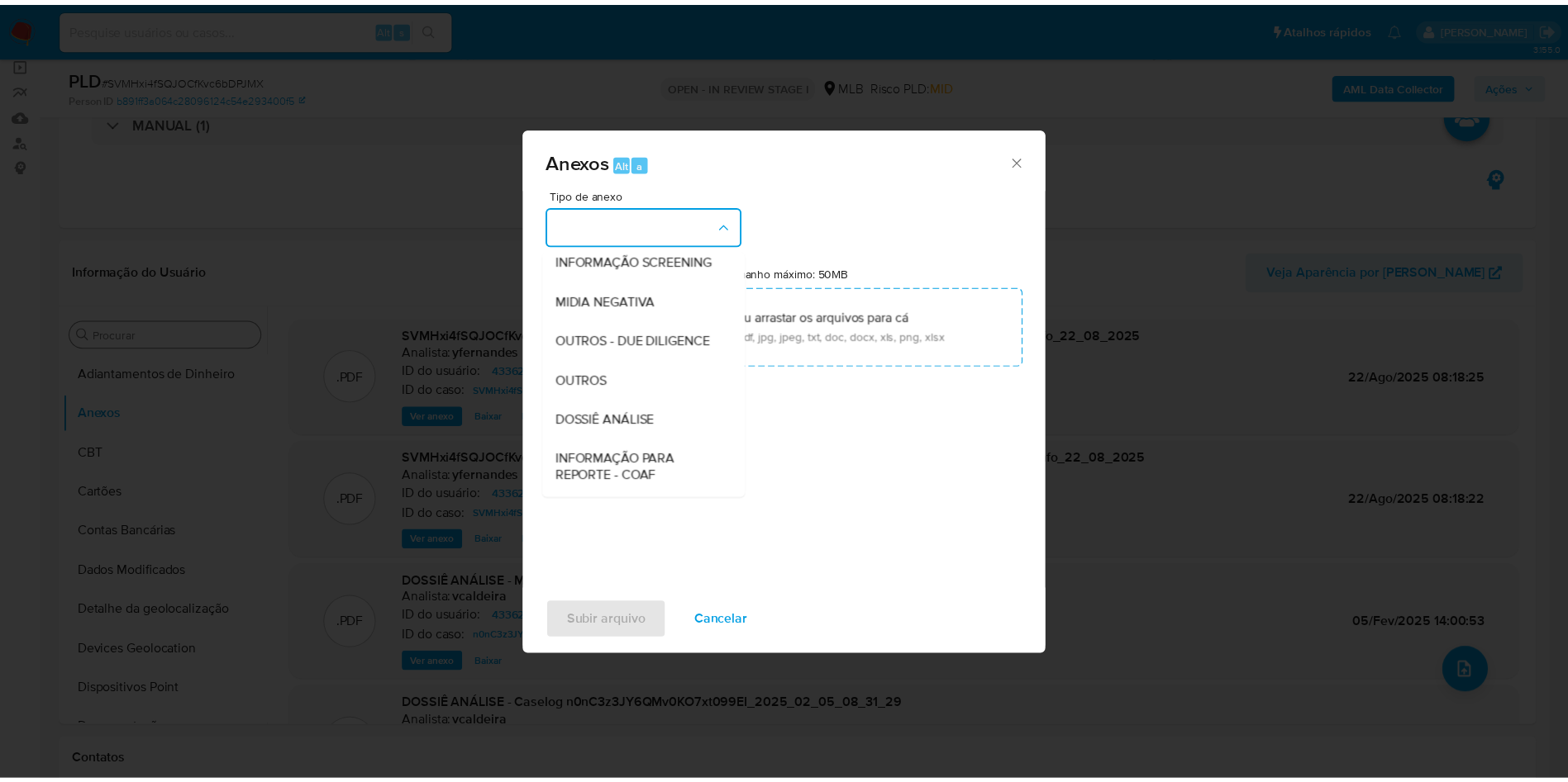
scroll to position [254, 0]
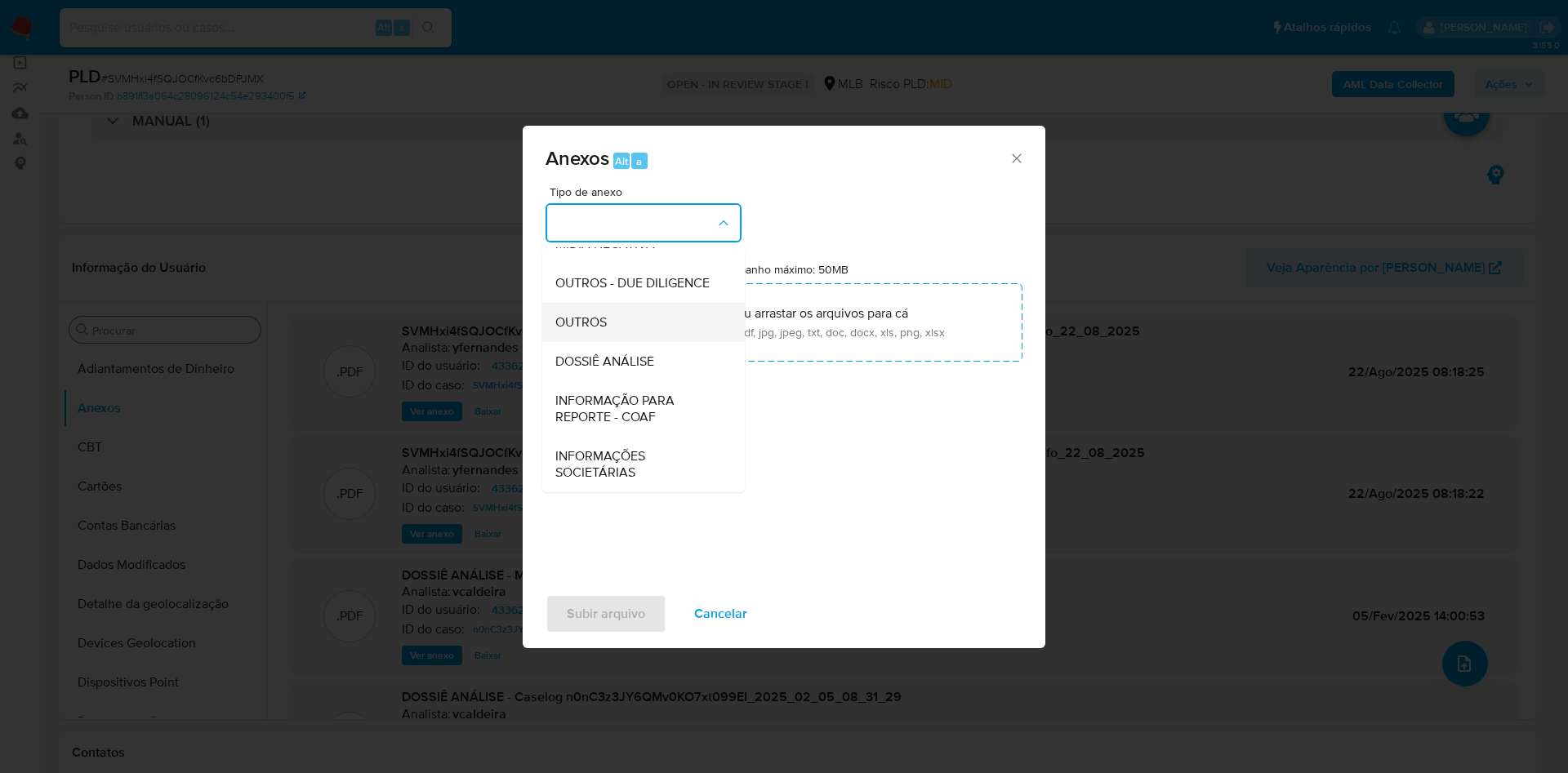
click at [650, 329] on div "OUTROS" at bounding box center [638, 322] width 166 height 39
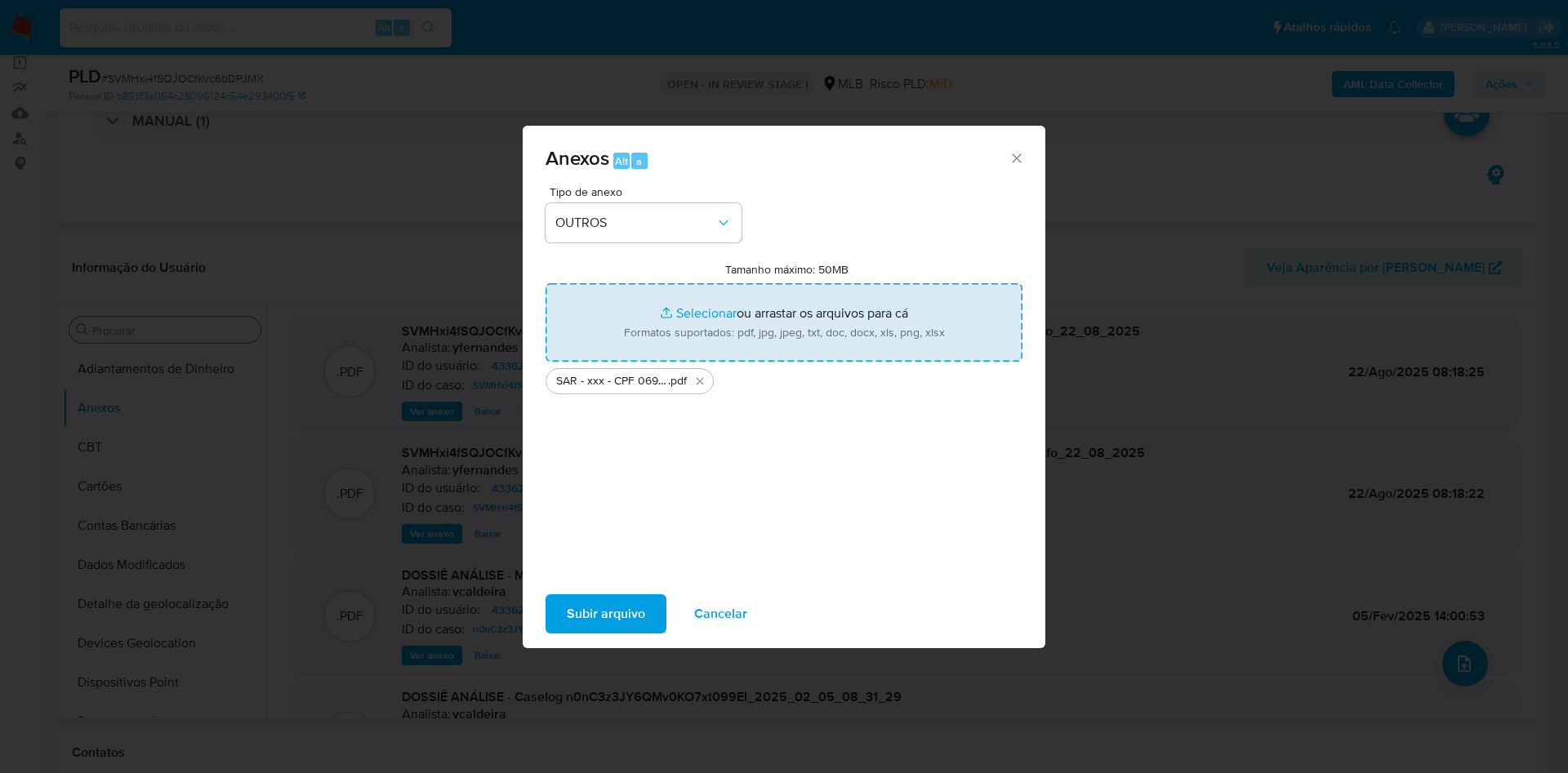
type input "C:\fakepath\Mulan 433625011_2025_08_21_14_58_52.xlsx"
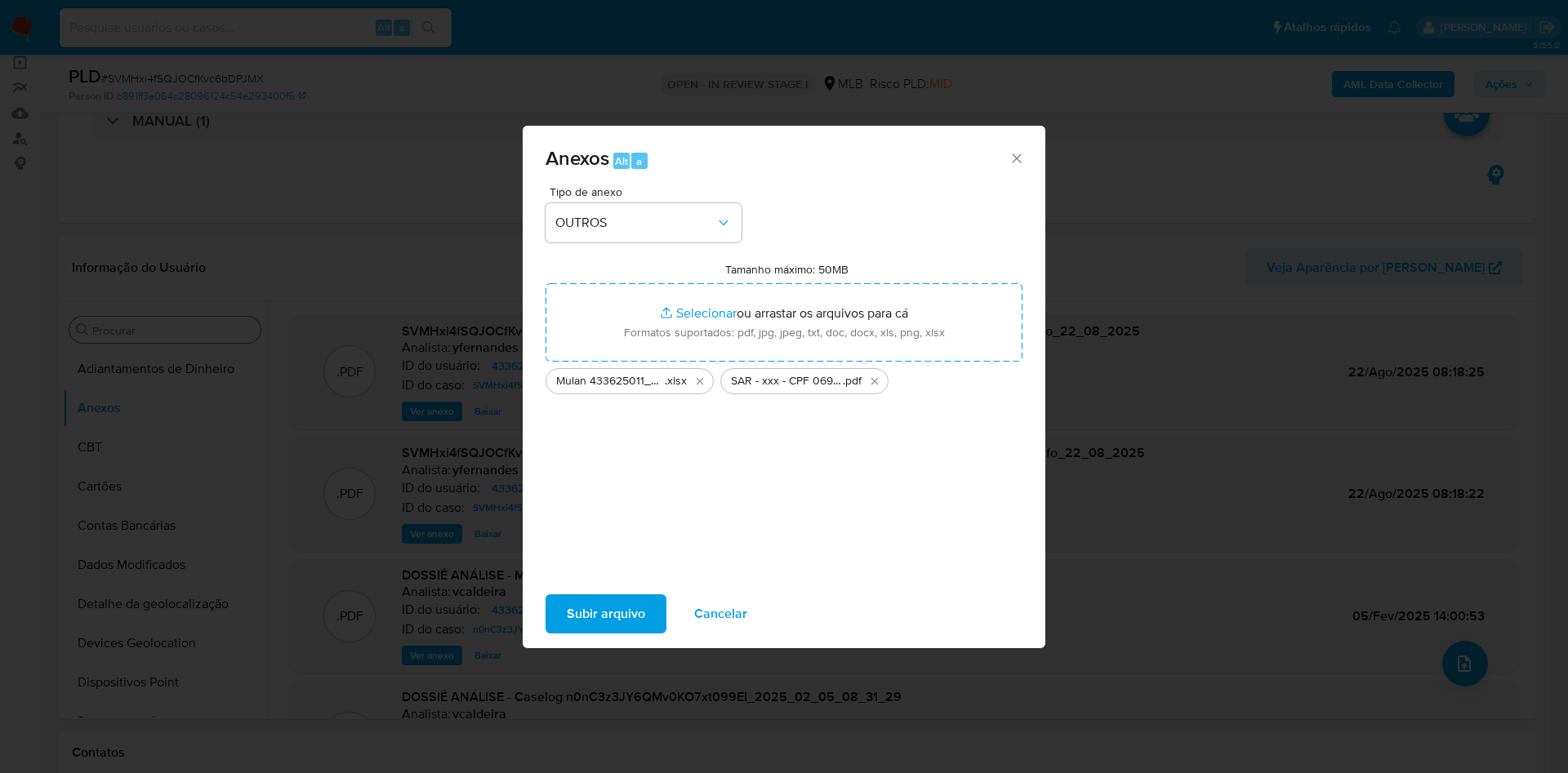
click at [603, 629] on span "Subir arquivo" at bounding box center [606, 614] width 78 height 36
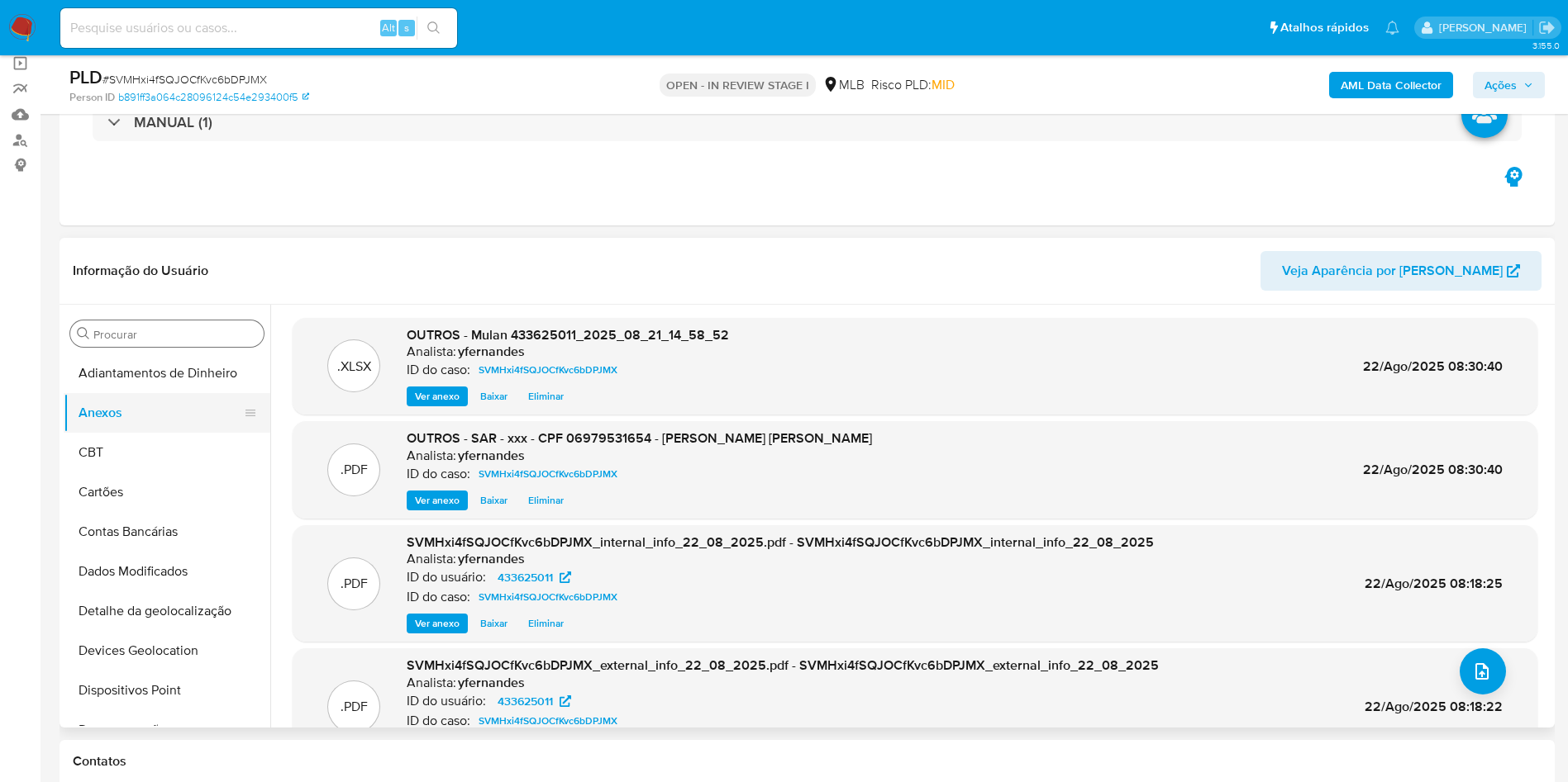
click at [142, 445] on button "CBT" at bounding box center [167, 453] width 207 height 40
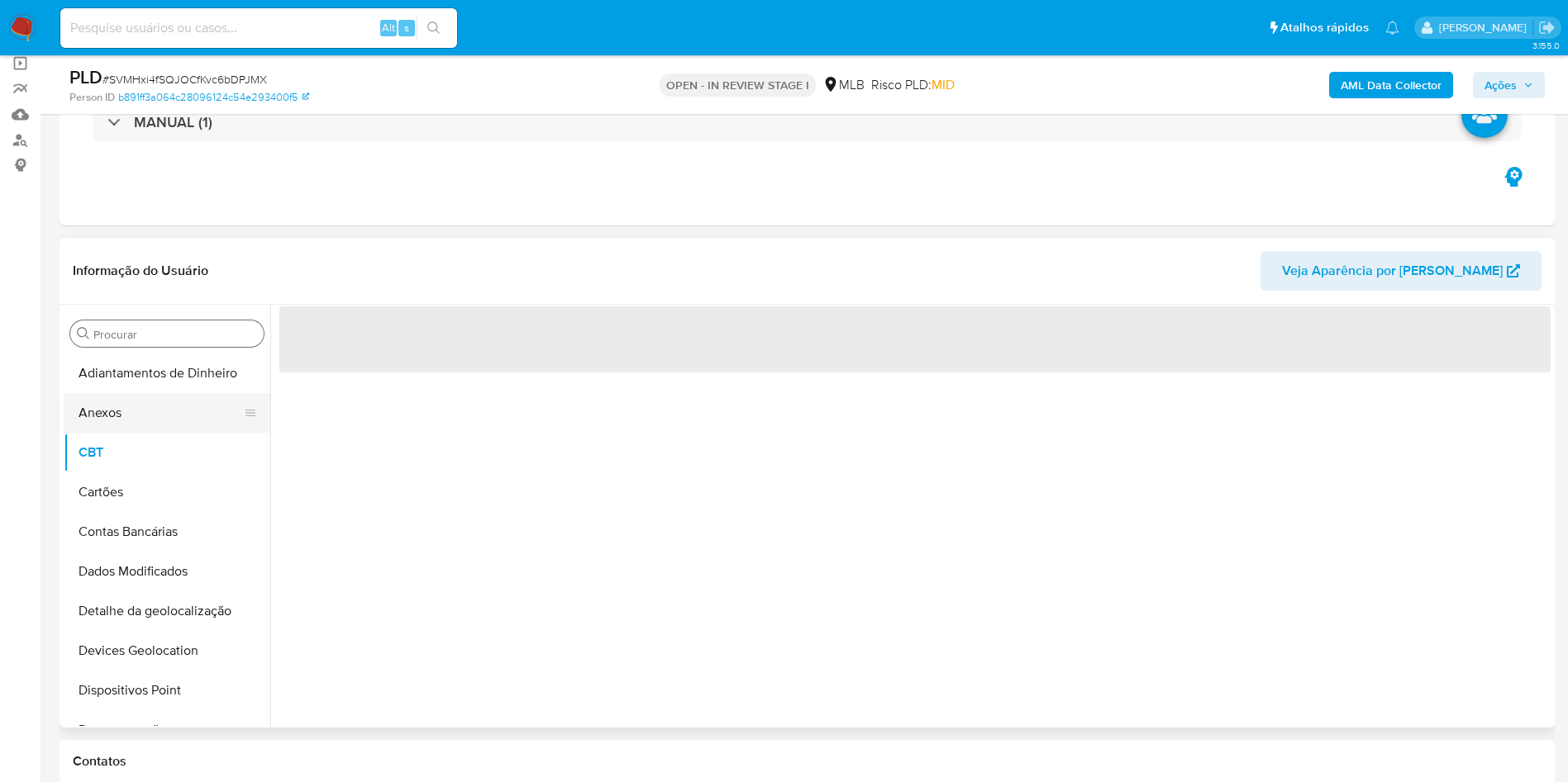
click at [142, 418] on button "Anexos" at bounding box center [160, 413] width 193 height 40
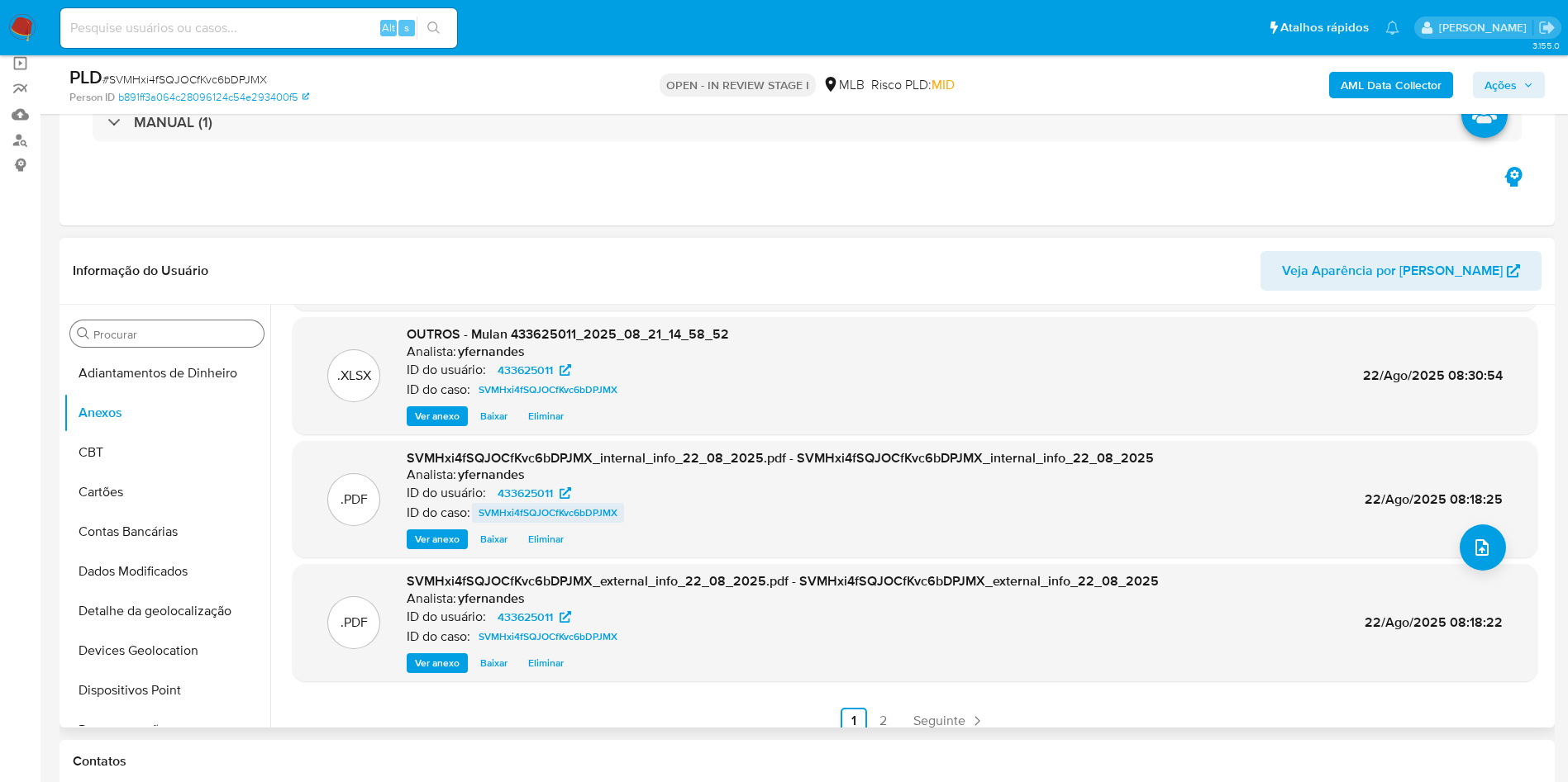
scroll to position [139, 0]
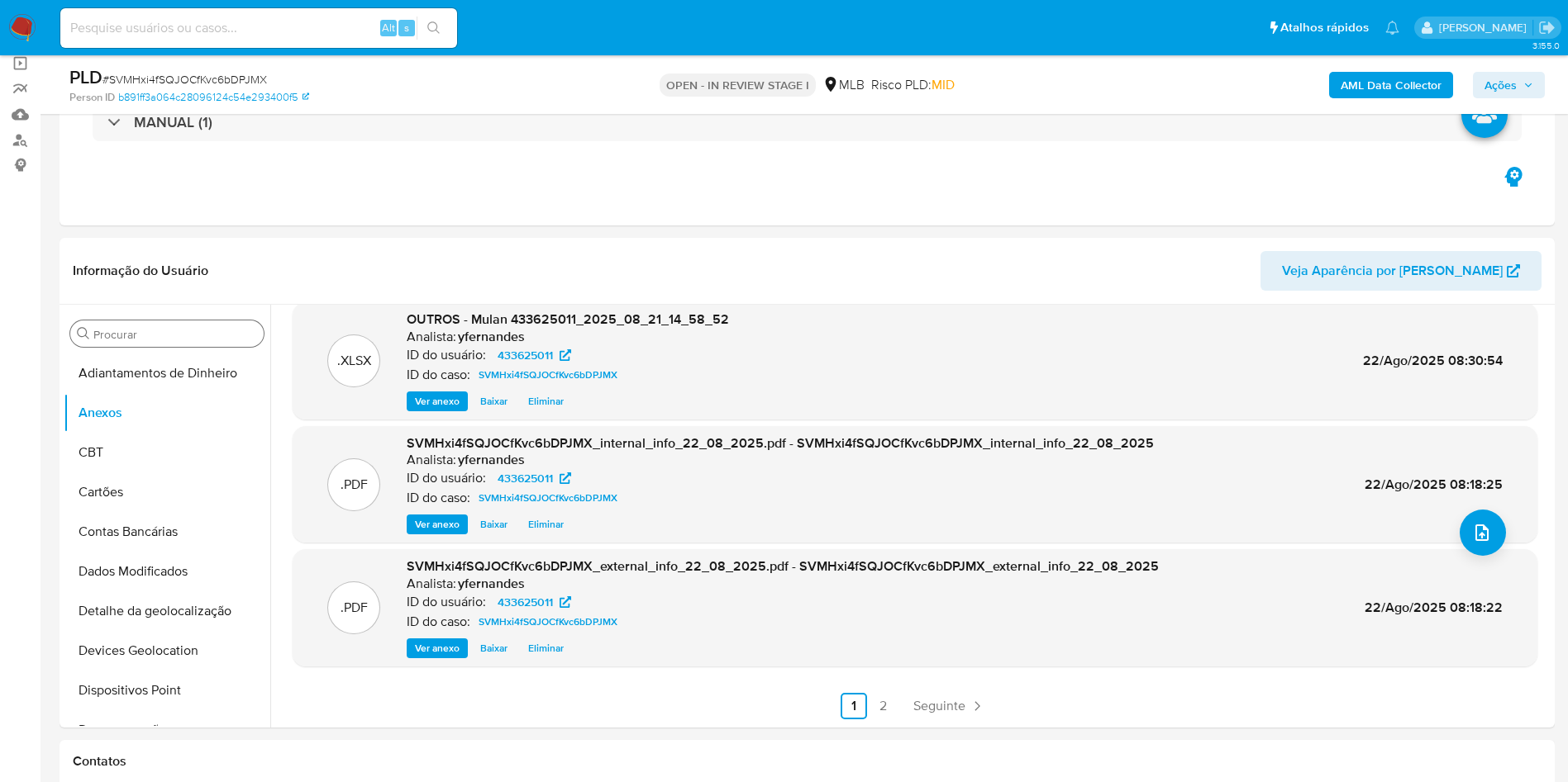
click at [1501, 90] on span "Ações" at bounding box center [1500, 84] width 32 height 27
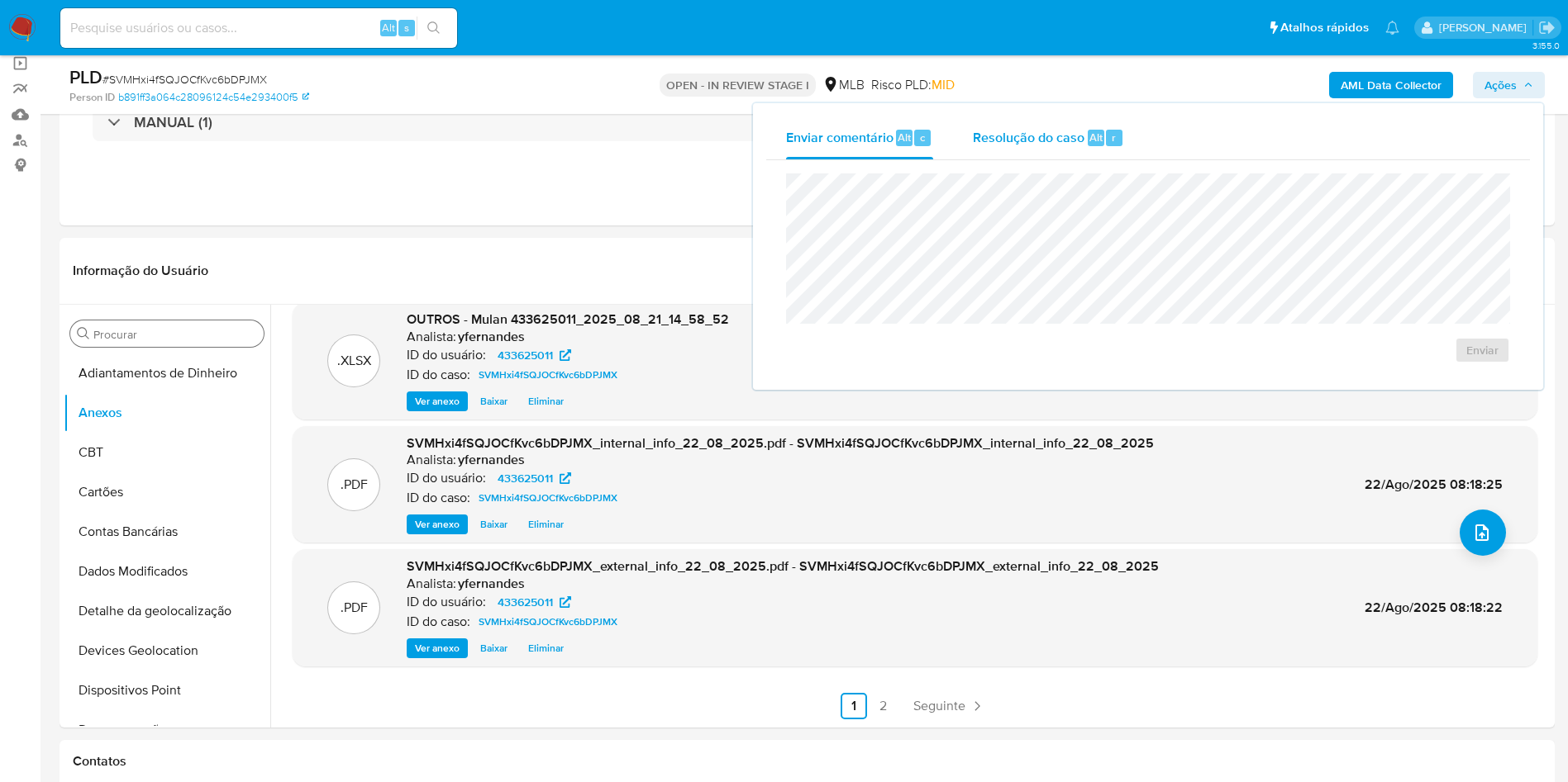
click at [1038, 128] on span "Resolução do caso" at bounding box center [1028, 137] width 111 height 19
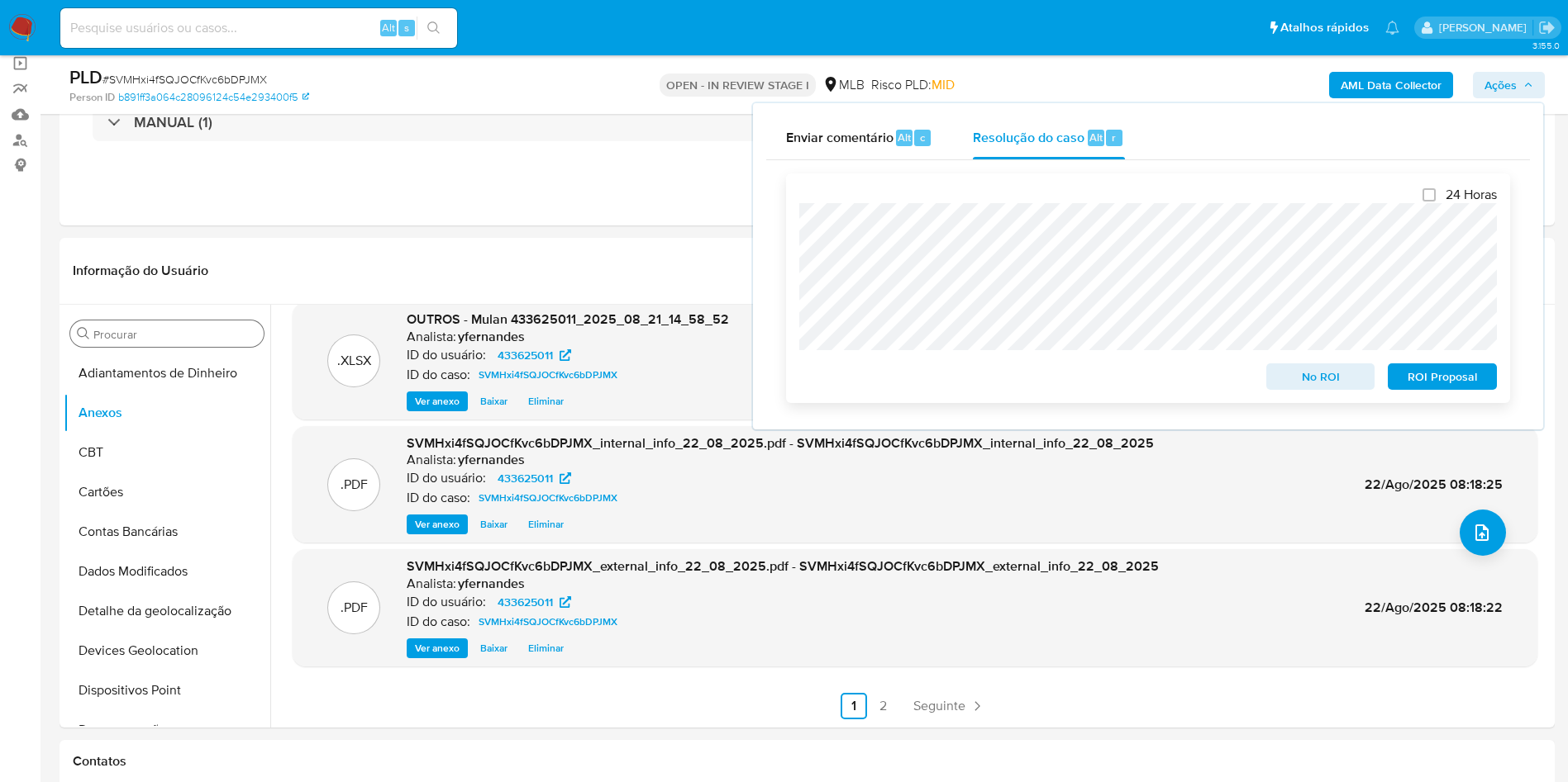
click at [1452, 375] on span "ROI Proposal" at bounding box center [1442, 377] width 86 height 23
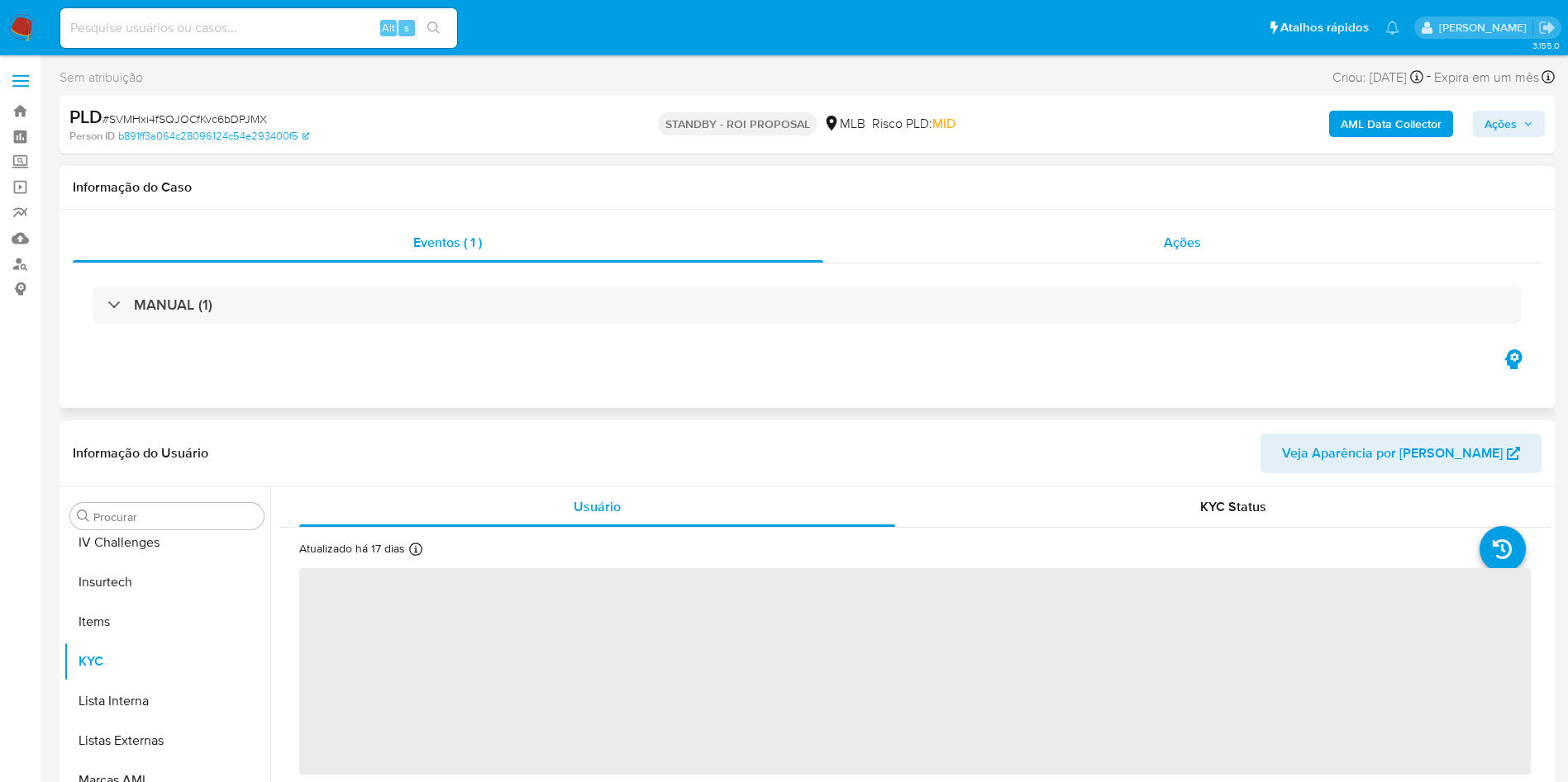
scroll to position [738, 0]
click at [1121, 239] on div "Ações" at bounding box center [1182, 243] width 719 height 40
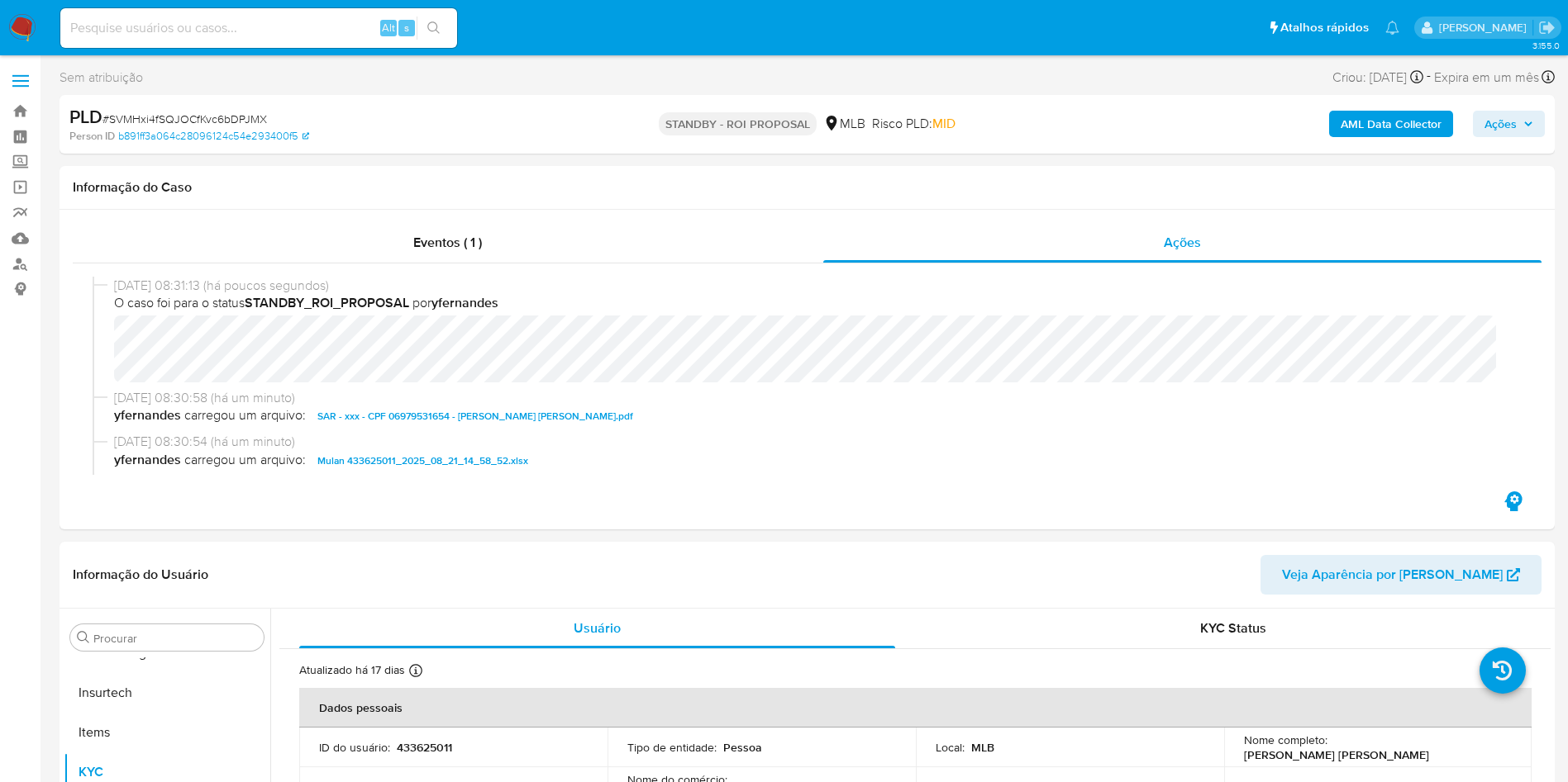
select select "10"
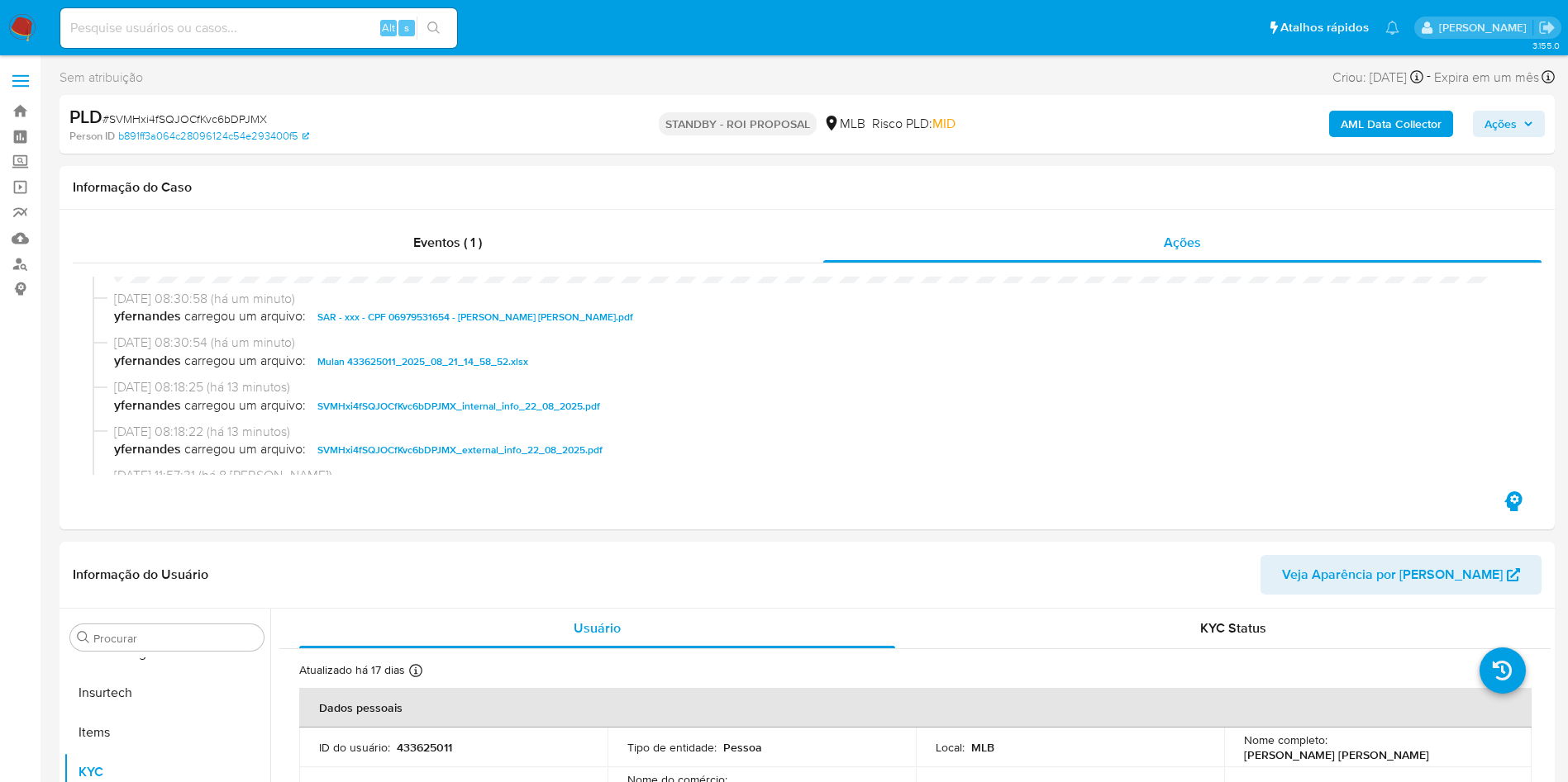
scroll to position [0, 0]
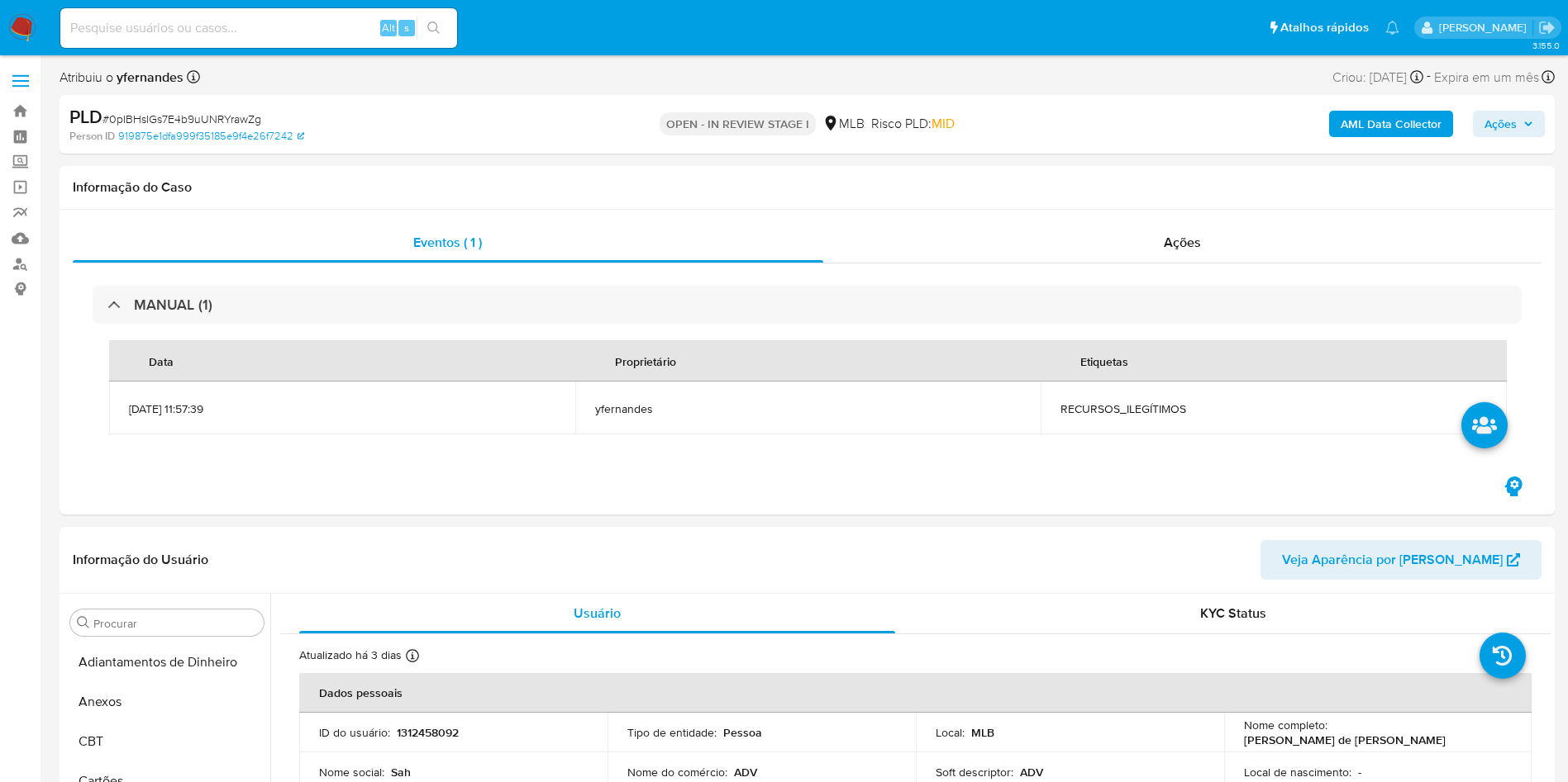
select select "10"
click at [210, 117] on span "# 0pIBHsIGs7E4b9uUNRYrawZg" at bounding box center [182, 118] width 159 height 16
copy span "0pIBHsIGs7E4b9uUNRYrawZg"
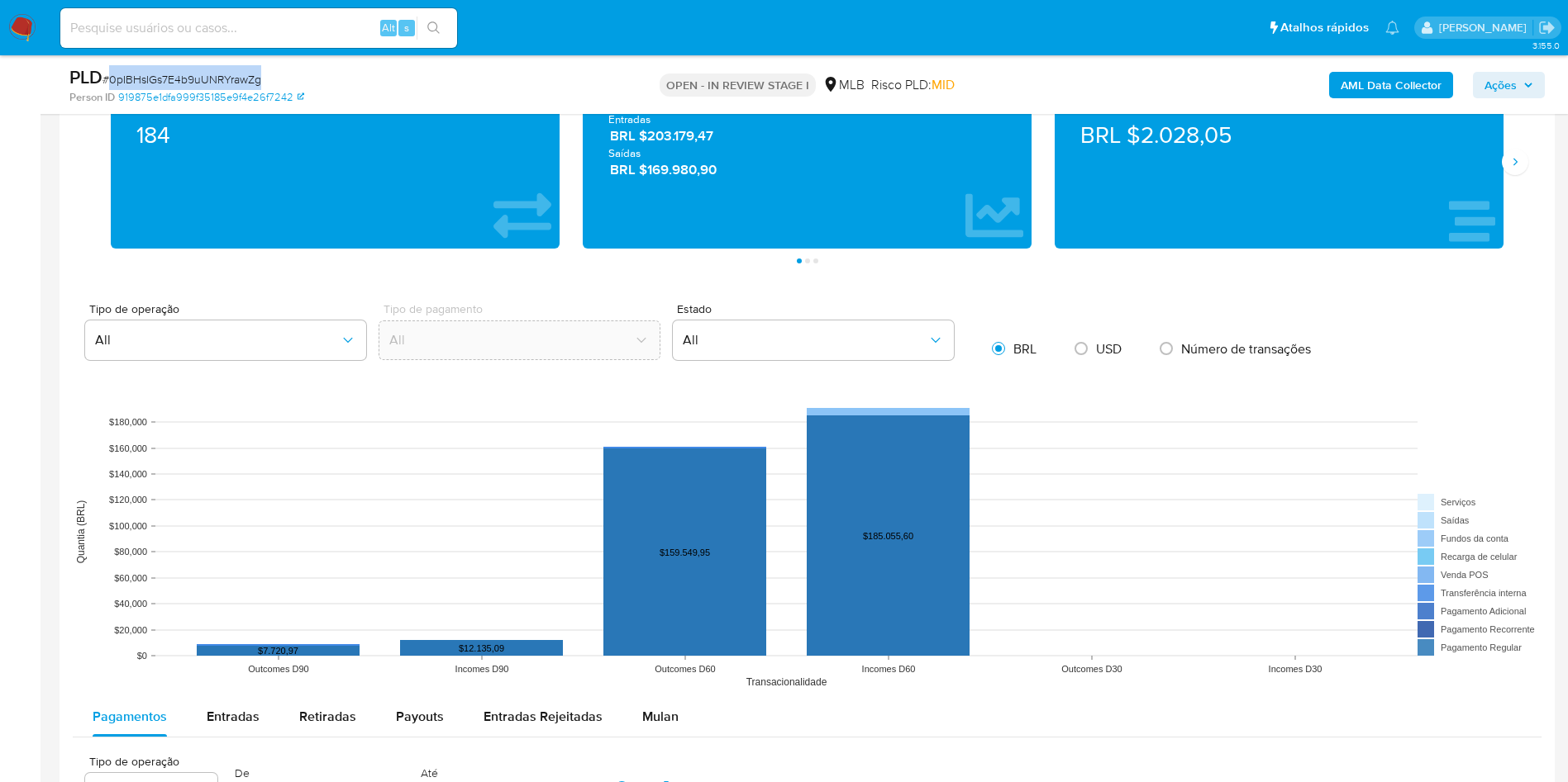
scroll to position [1239, 0]
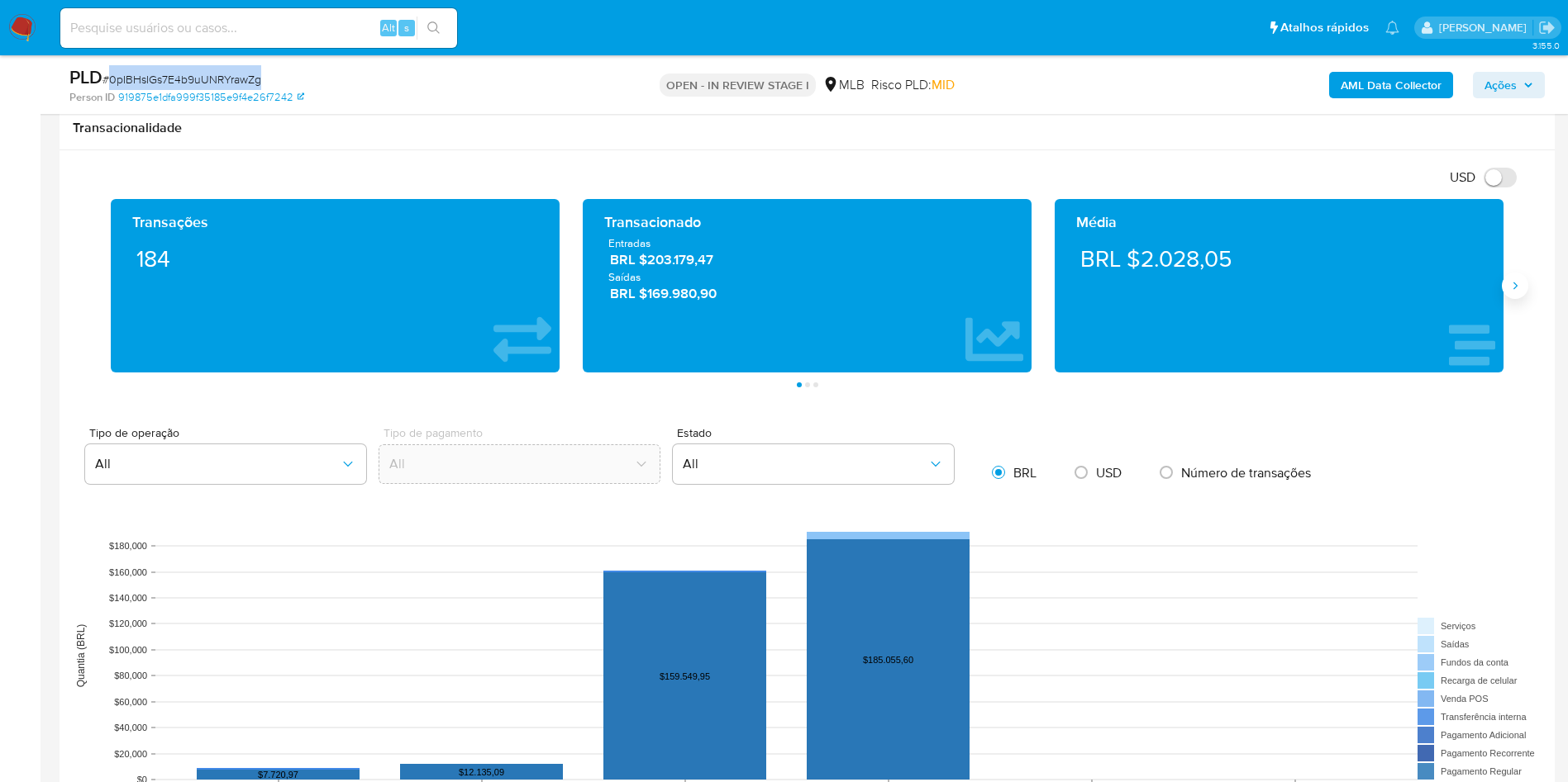
click at [1509, 283] on icon "Siguiente" at bounding box center [1515, 285] width 13 height 13
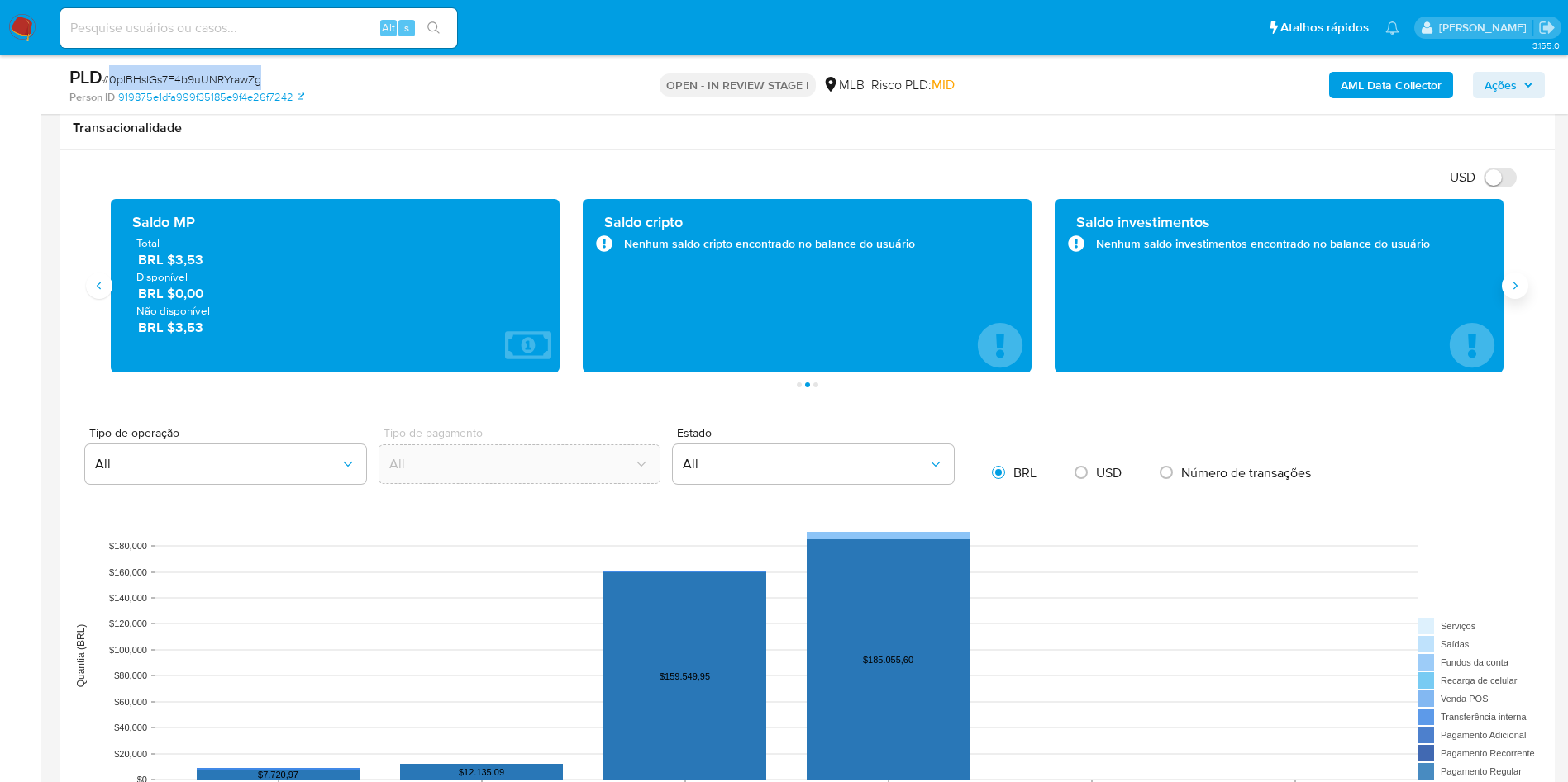
click at [1509, 283] on icon "Siguiente" at bounding box center [1515, 285] width 13 height 13
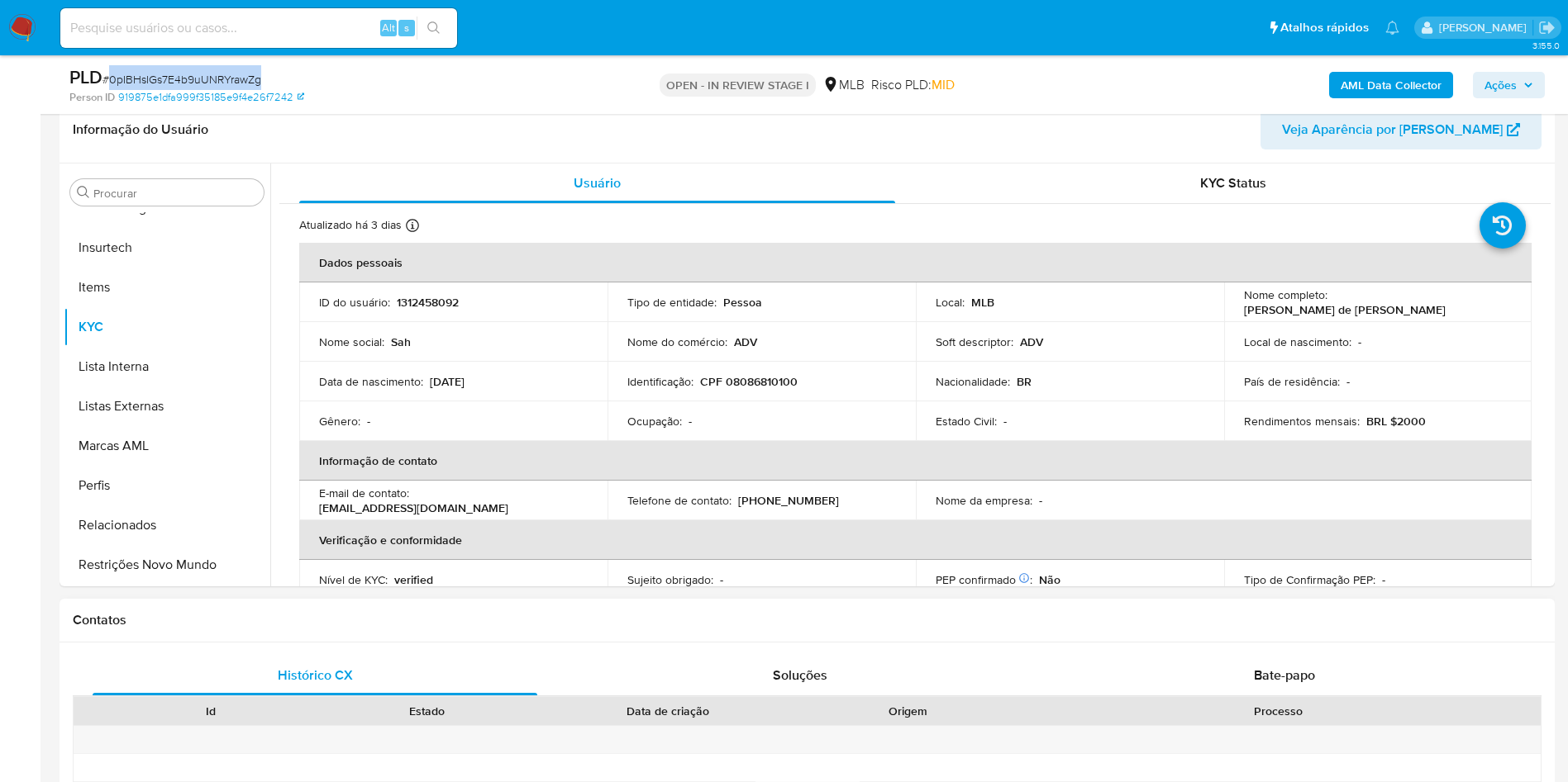
scroll to position [247, 0]
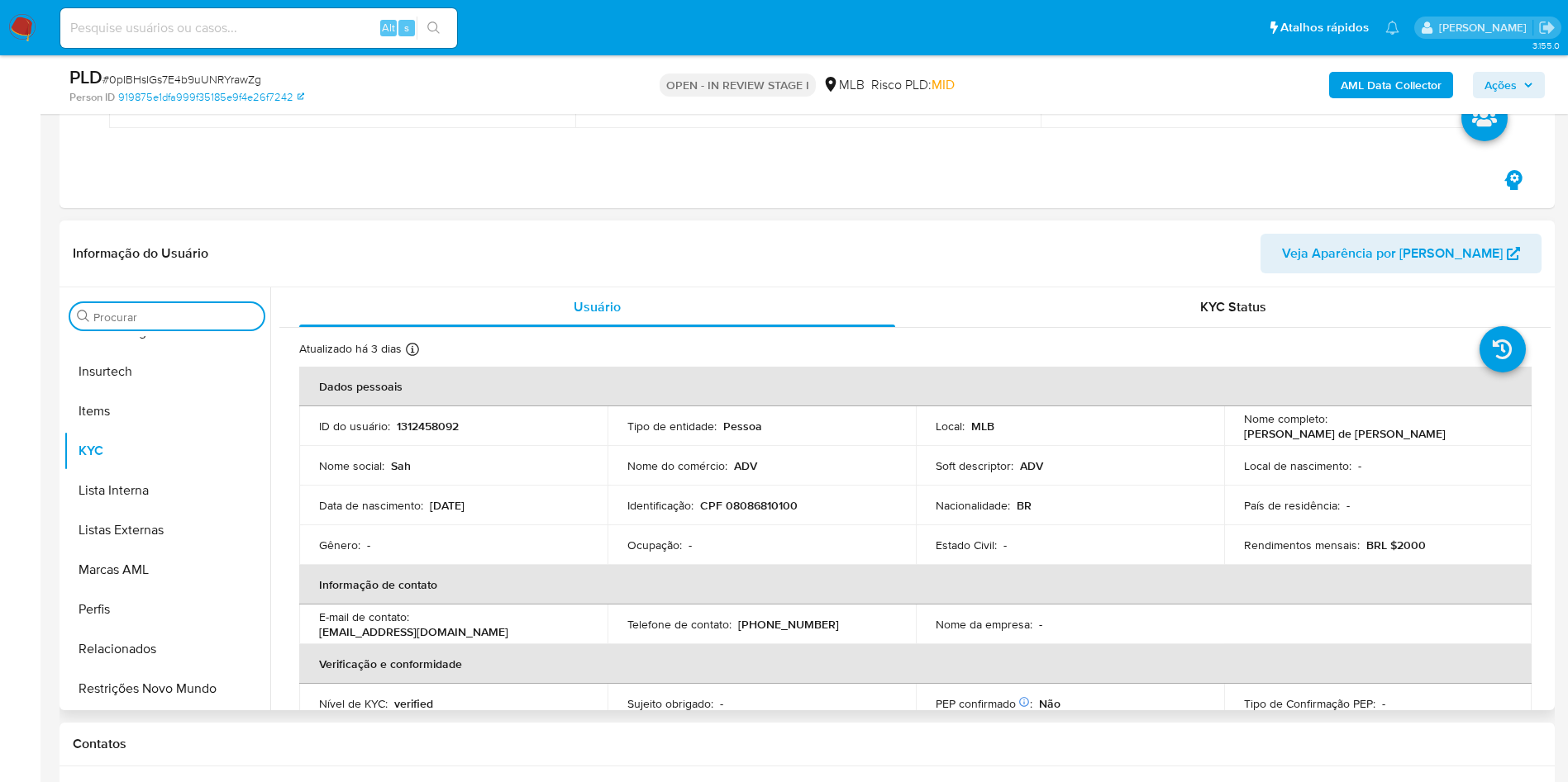
click at [179, 317] on input "Procurar" at bounding box center [175, 316] width 164 height 15
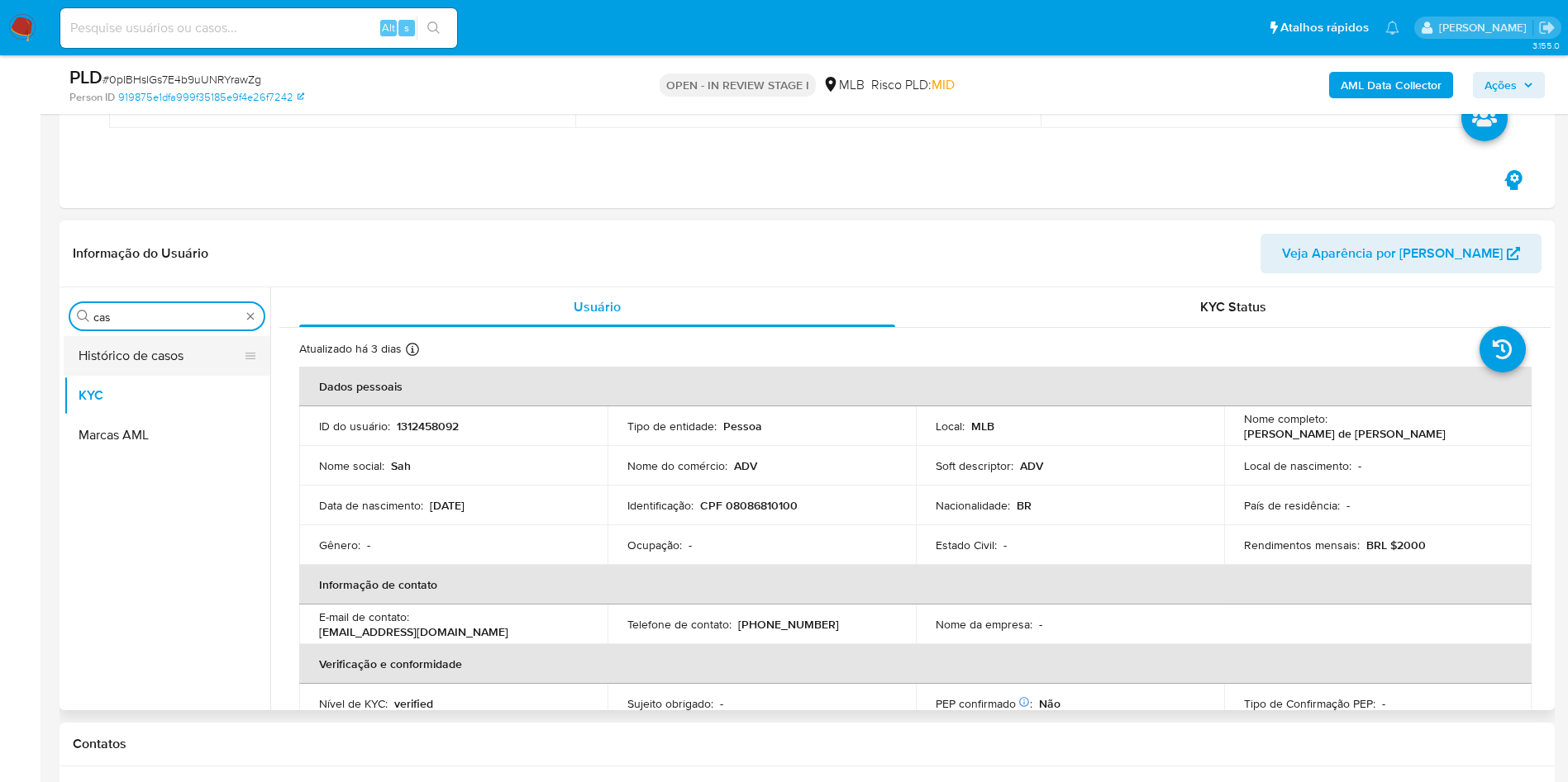
click at [123, 351] on button "Histórico de casos" at bounding box center [160, 356] width 193 height 40
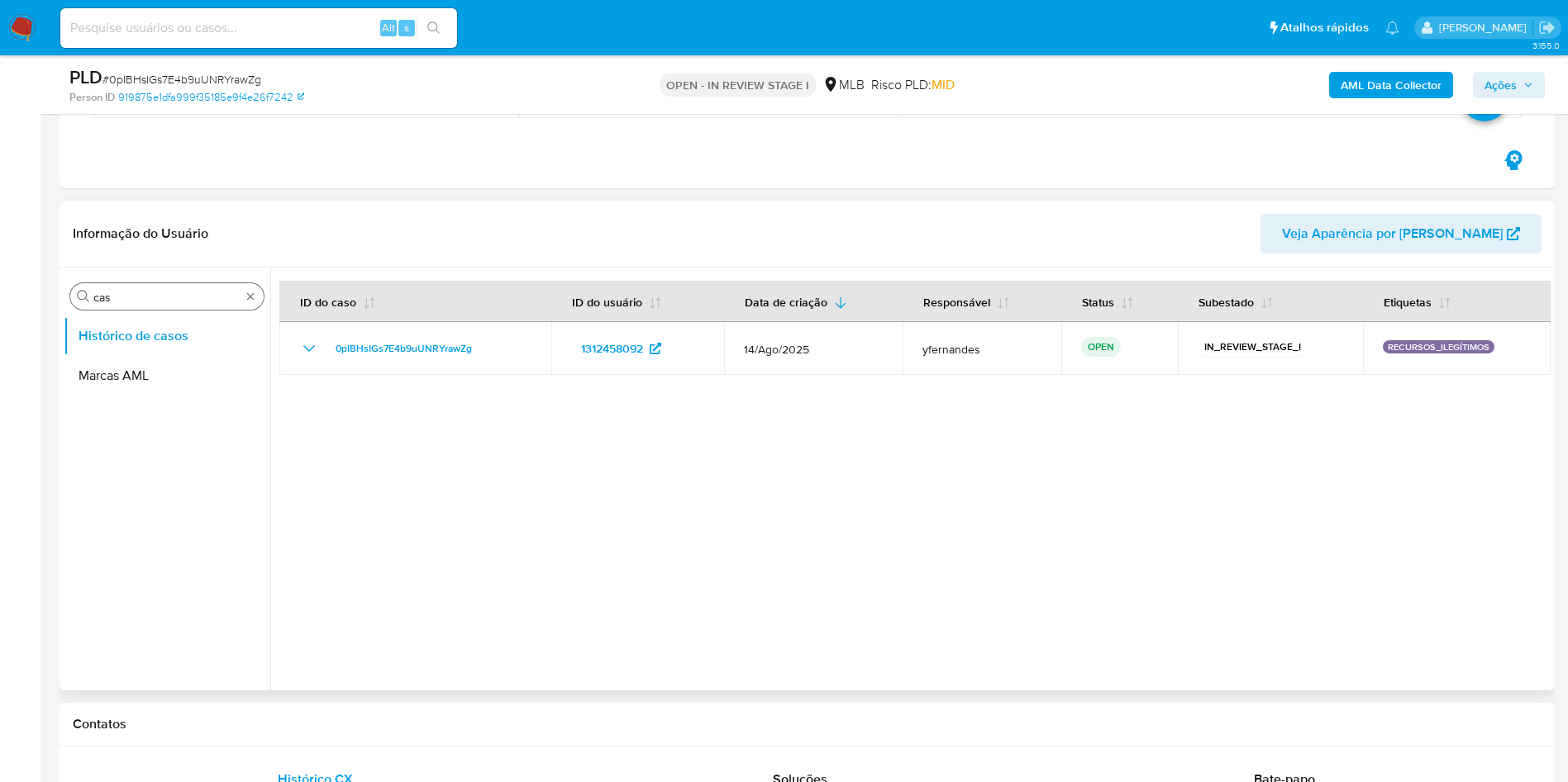
click at [144, 300] on input "cas" at bounding box center [166, 297] width 147 height 15
type input "ger"
click at [160, 316] on button "Geral" at bounding box center [160, 336] width 193 height 40
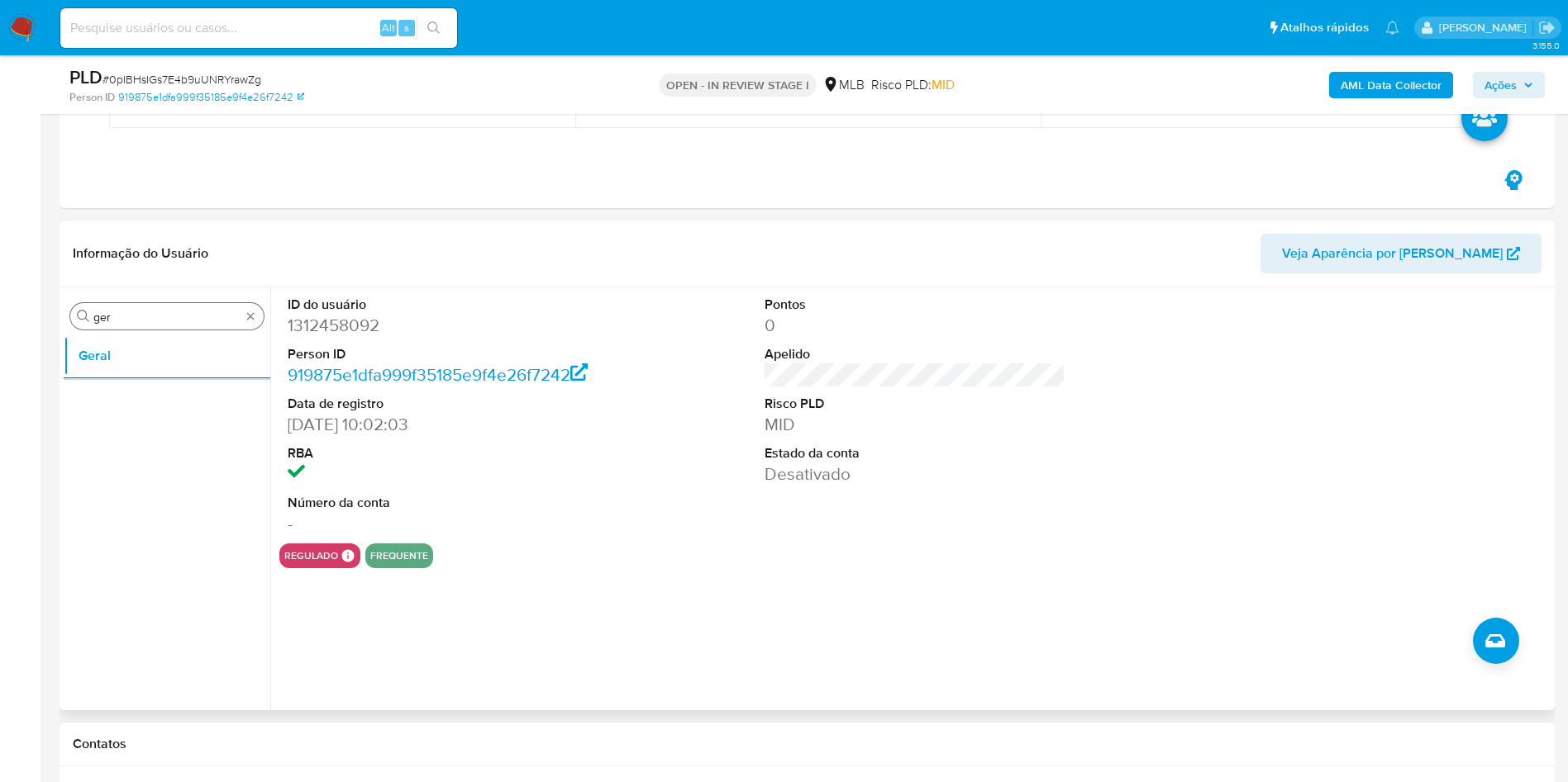
click at [136, 318] on input "ger" at bounding box center [166, 316] width 147 height 15
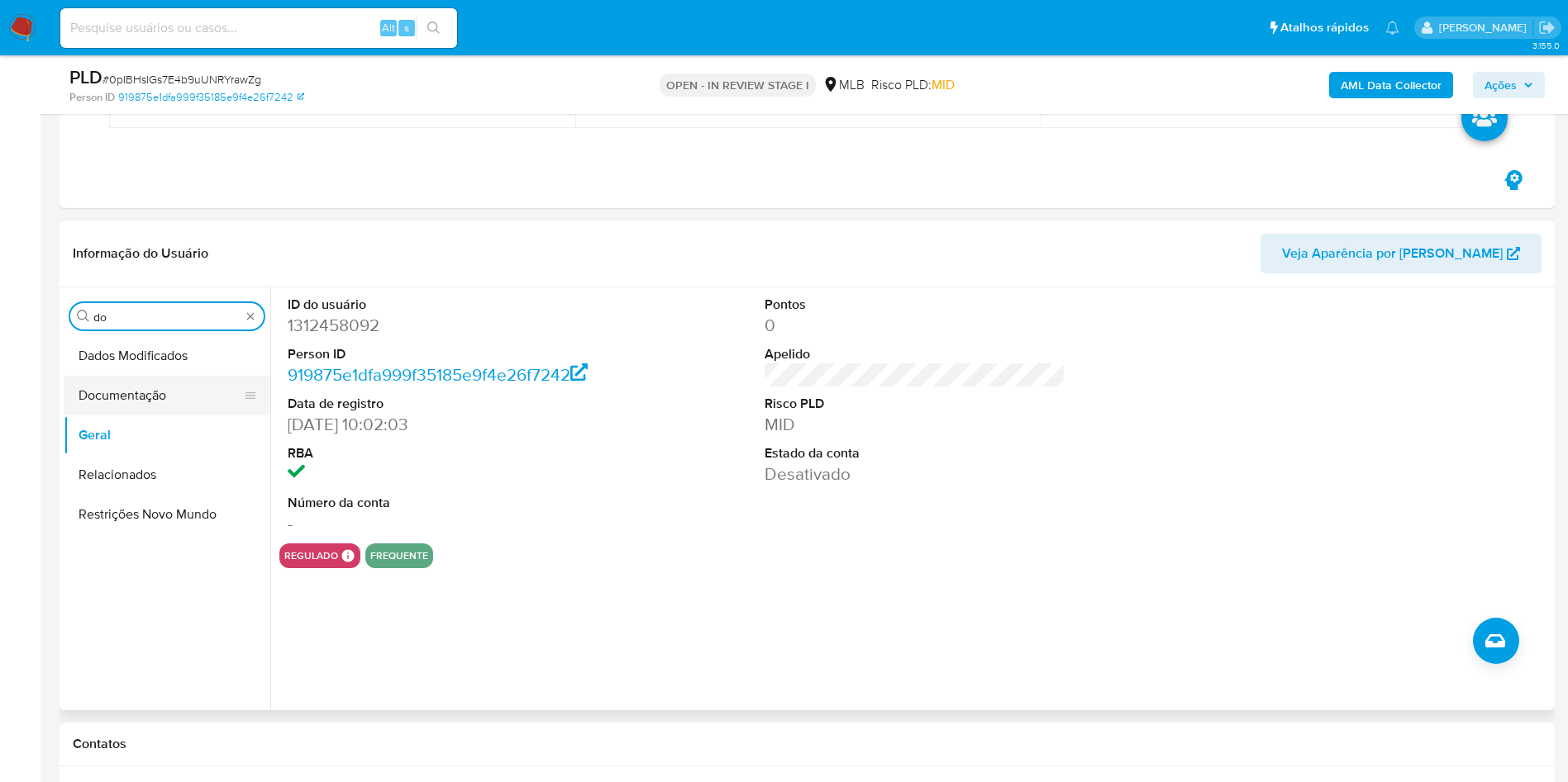
type input "do"
click at [164, 405] on button "Documentação" at bounding box center [160, 396] width 193 height 40
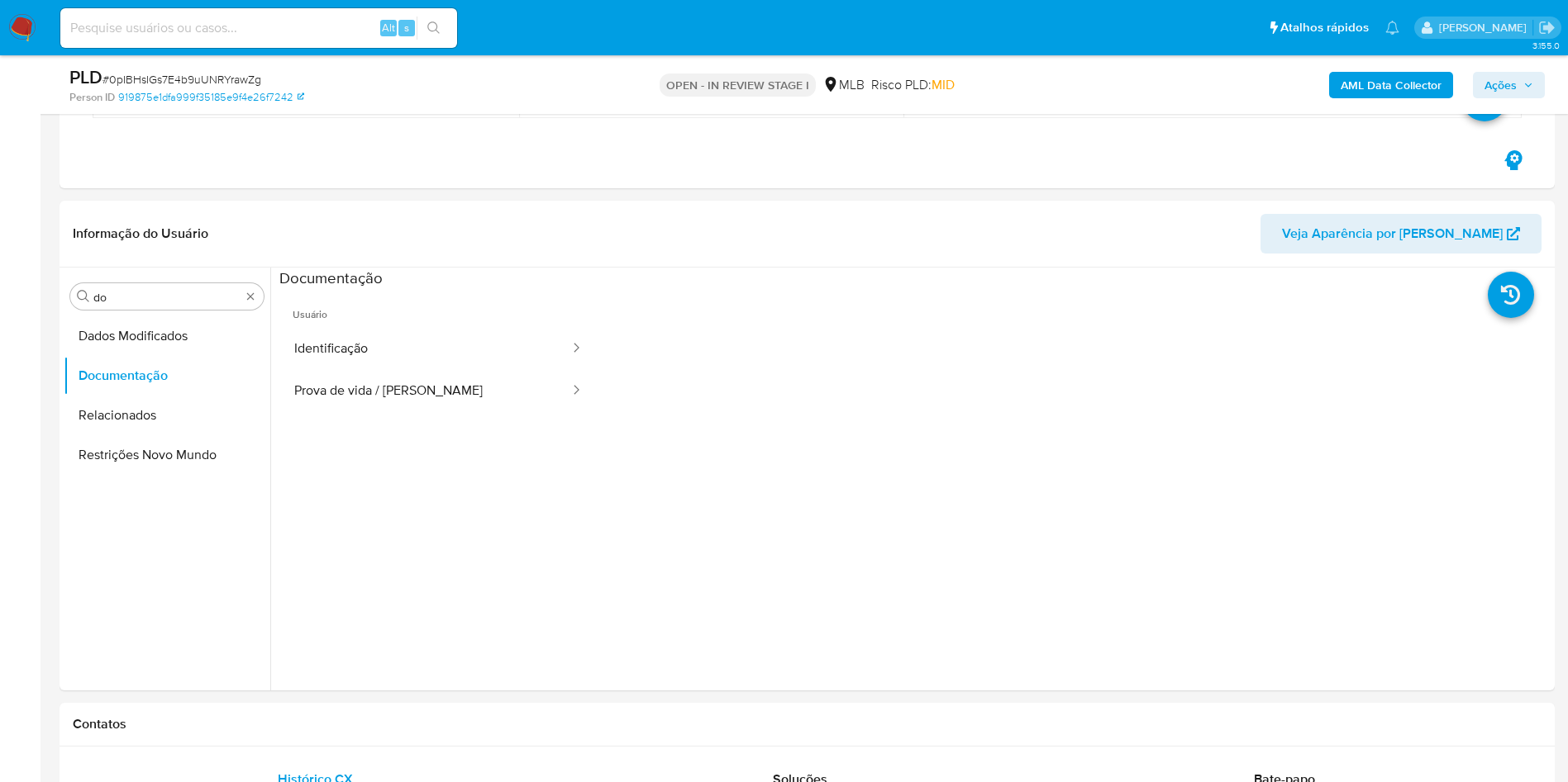
click at [398, 343] on button "Identificação" at bounding box center [425, 348] width 292 height 42
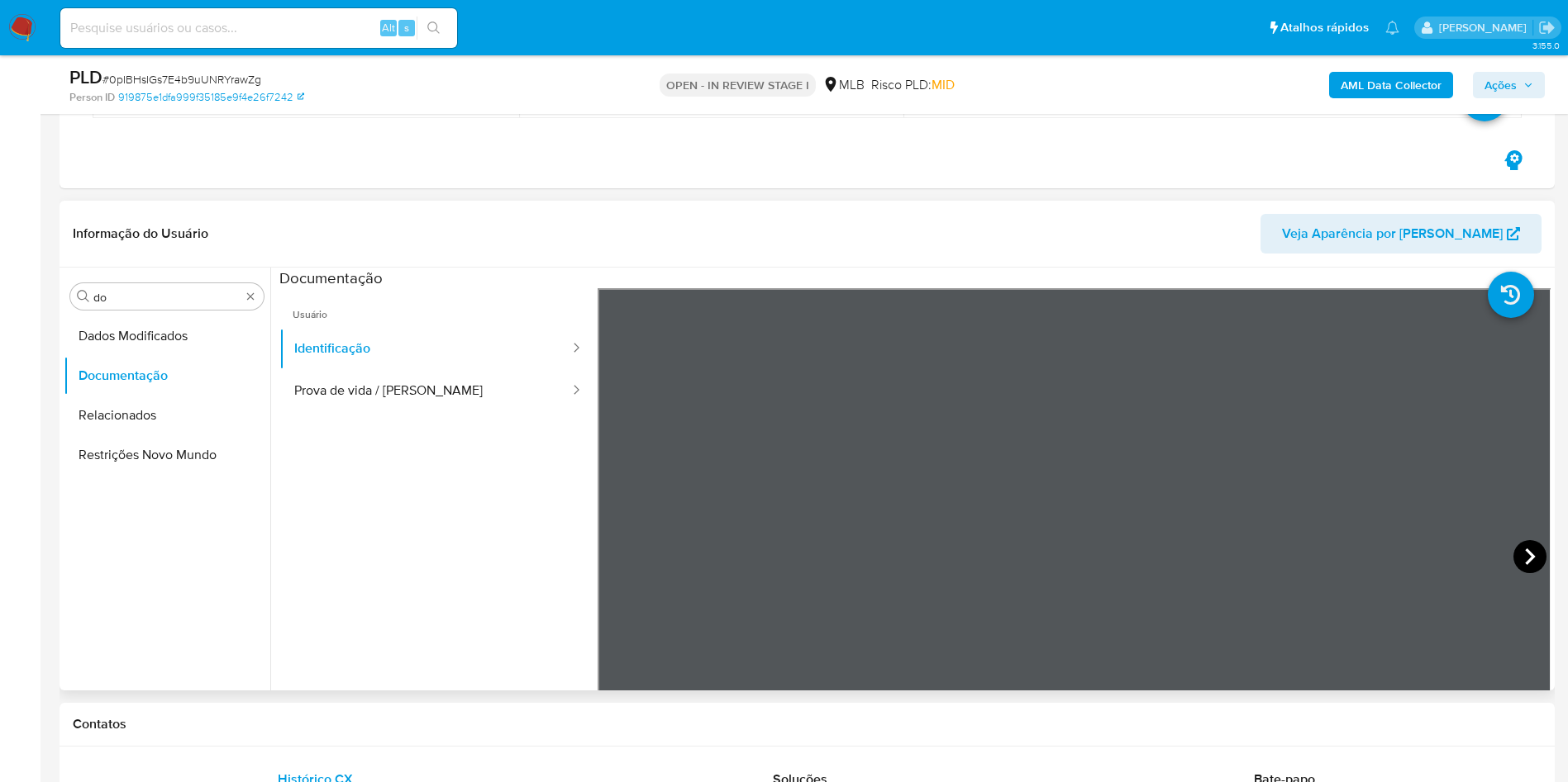
click at [1513, 545] on icon at bounding box center [1529, 557] width 33 height 33
click at [481, 395] on button "Prova de vida / Selfie" at bounding box center [425, 391] width 292 height 42
click at [156, 300] on input "do" at bounding box center [166, 297] width 147 height 15
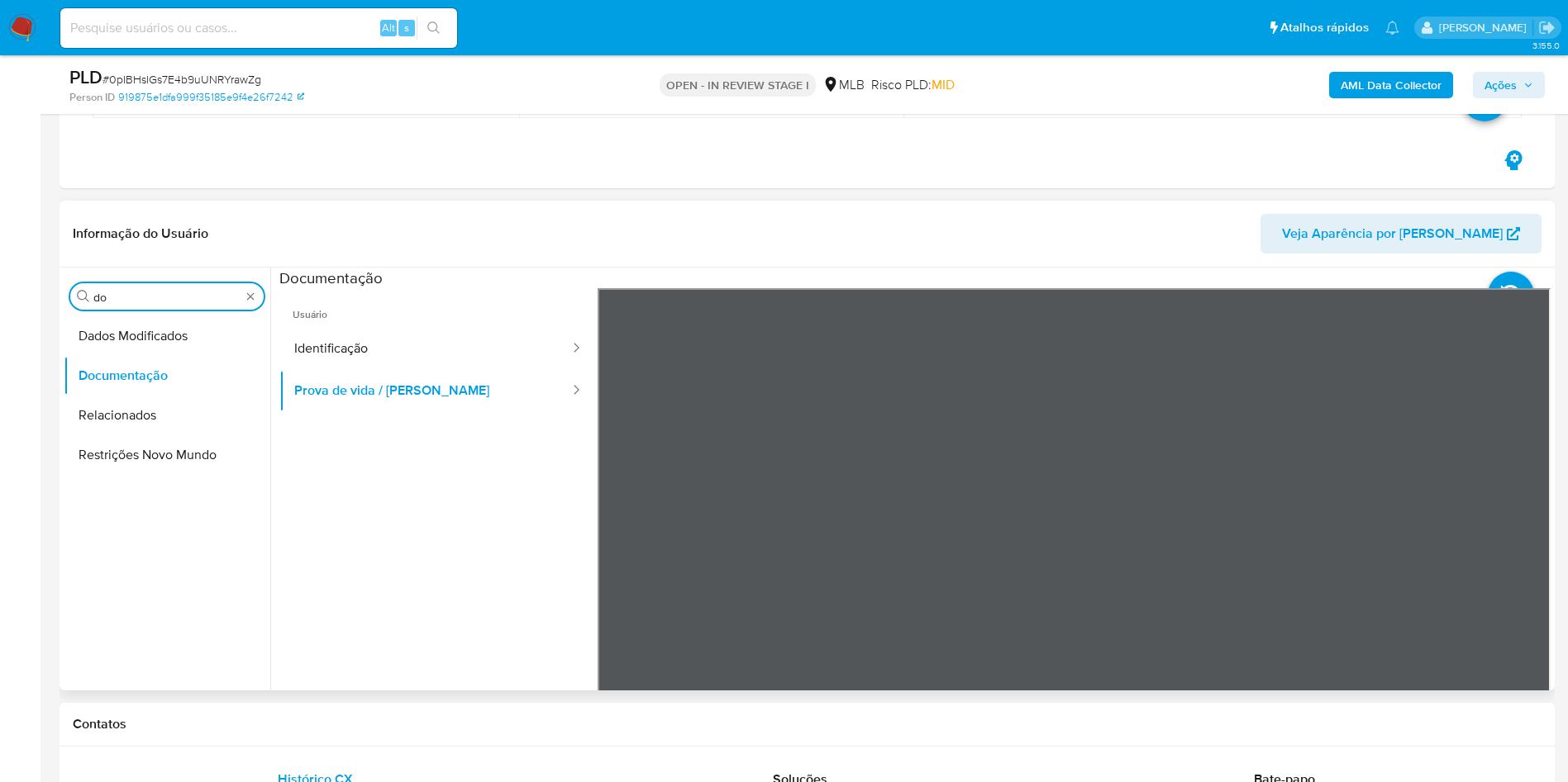
click at [156, 300] on input "do" at bounding box center [166, 297] width 147 height 15
type input "ky"
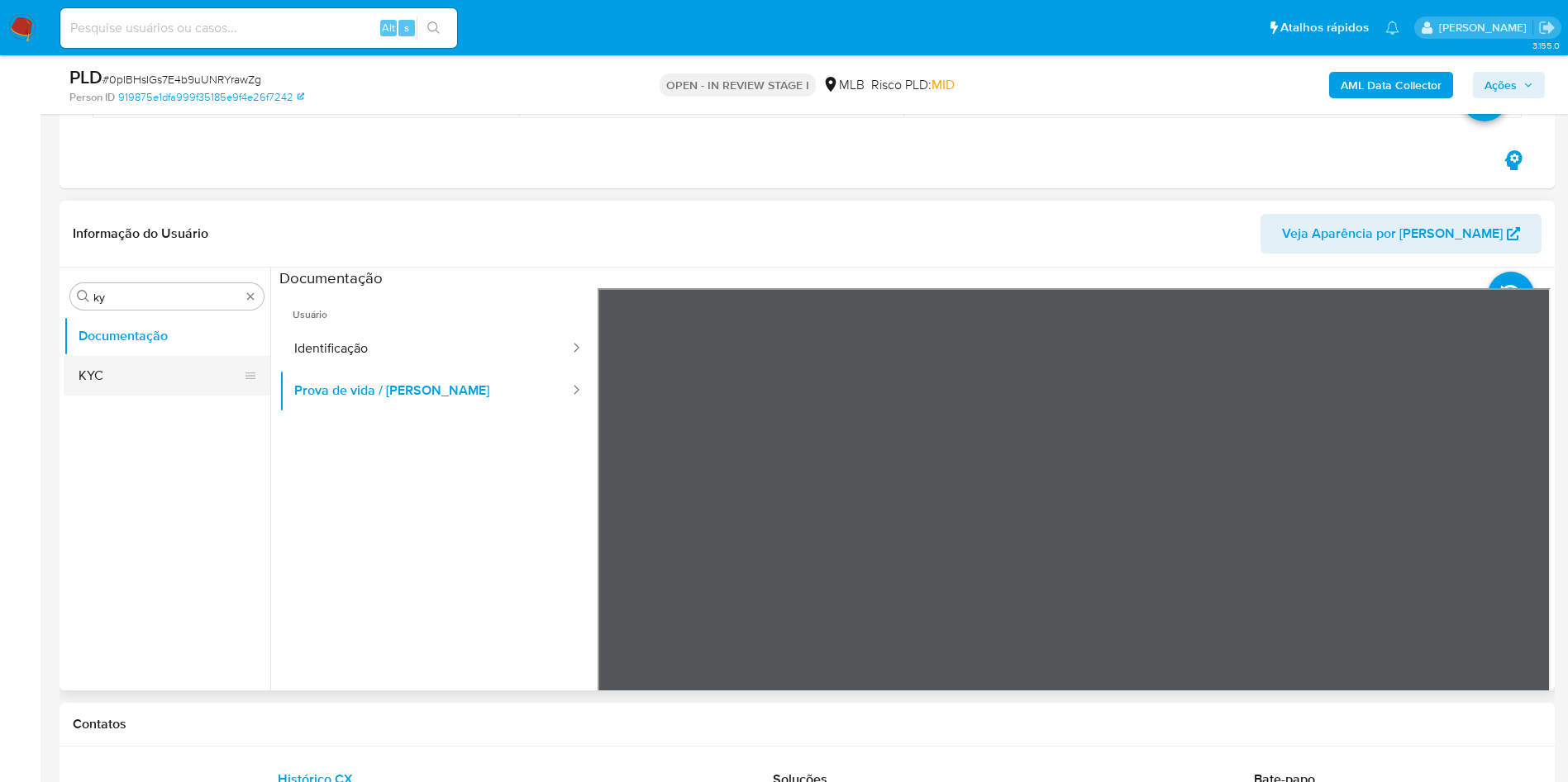
click at [143, 381] on button "KYC" at bounding box center [160, 376] width 193 height 40
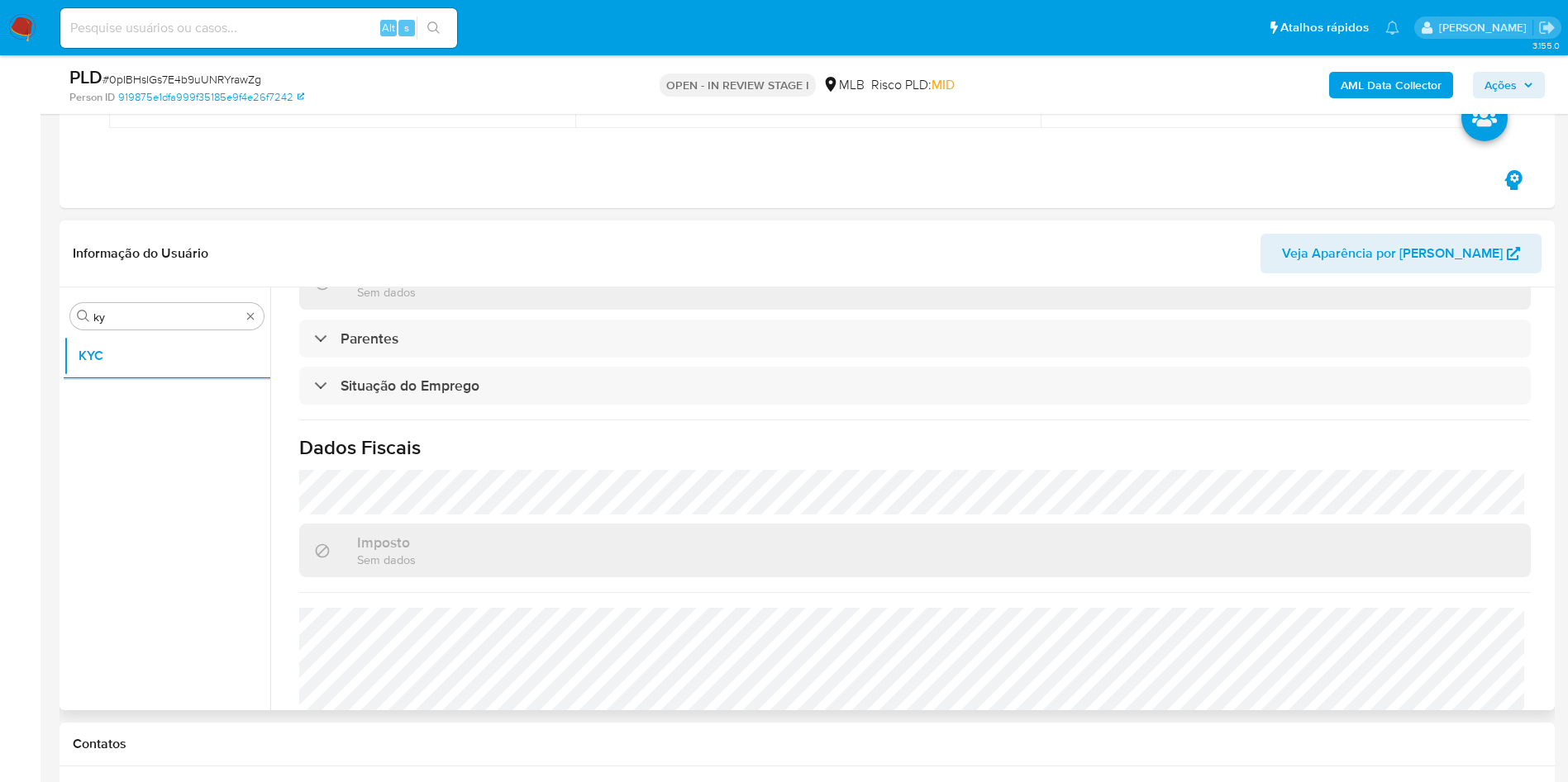
scroll to position [688, 0]
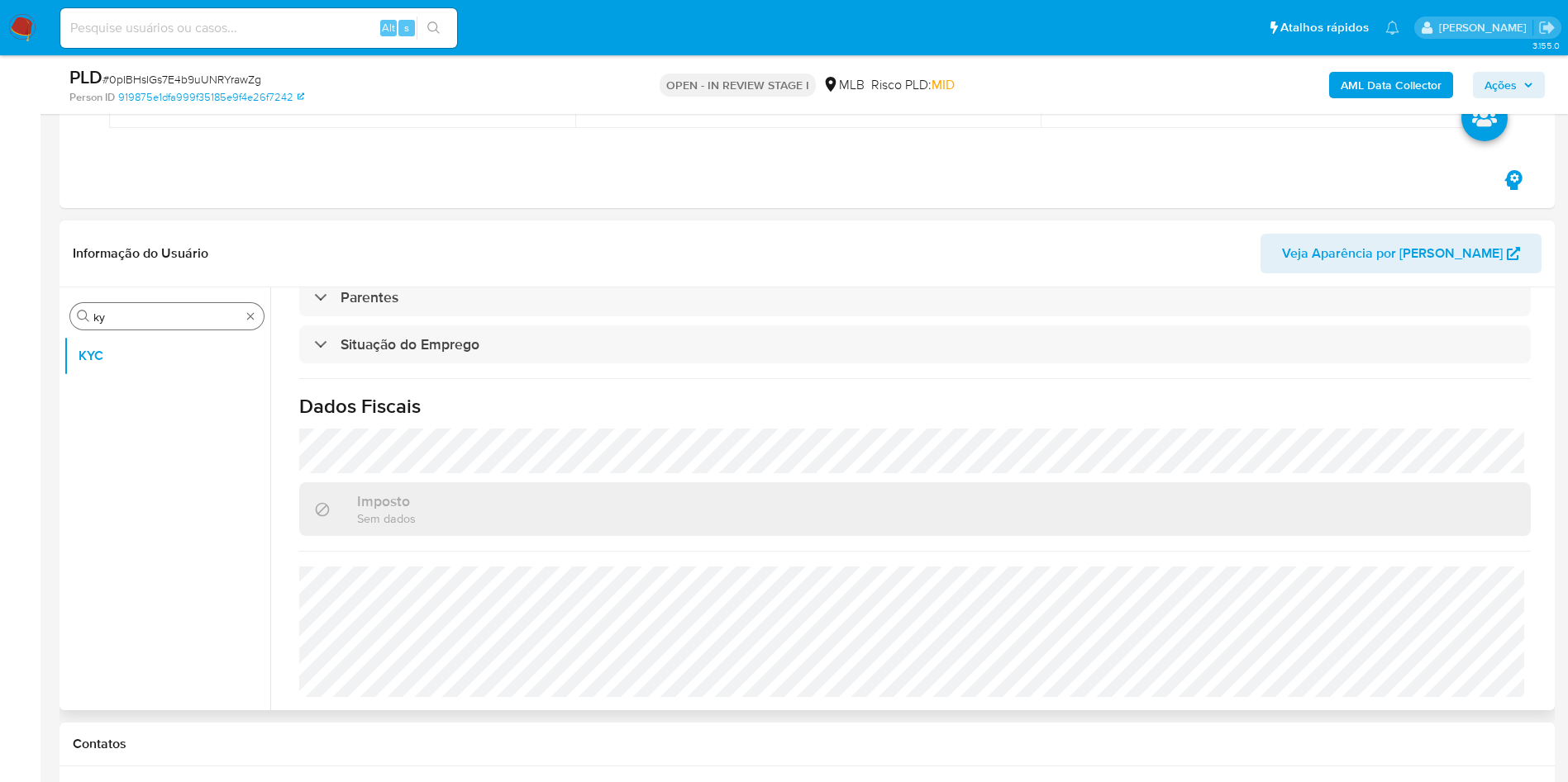
click at [157, 312] on input "ky" at bounding box center [166, 316] width 147 height 15
click at [156, 312] on input "ky" at bounding box center [166, 316] width 147 height 15
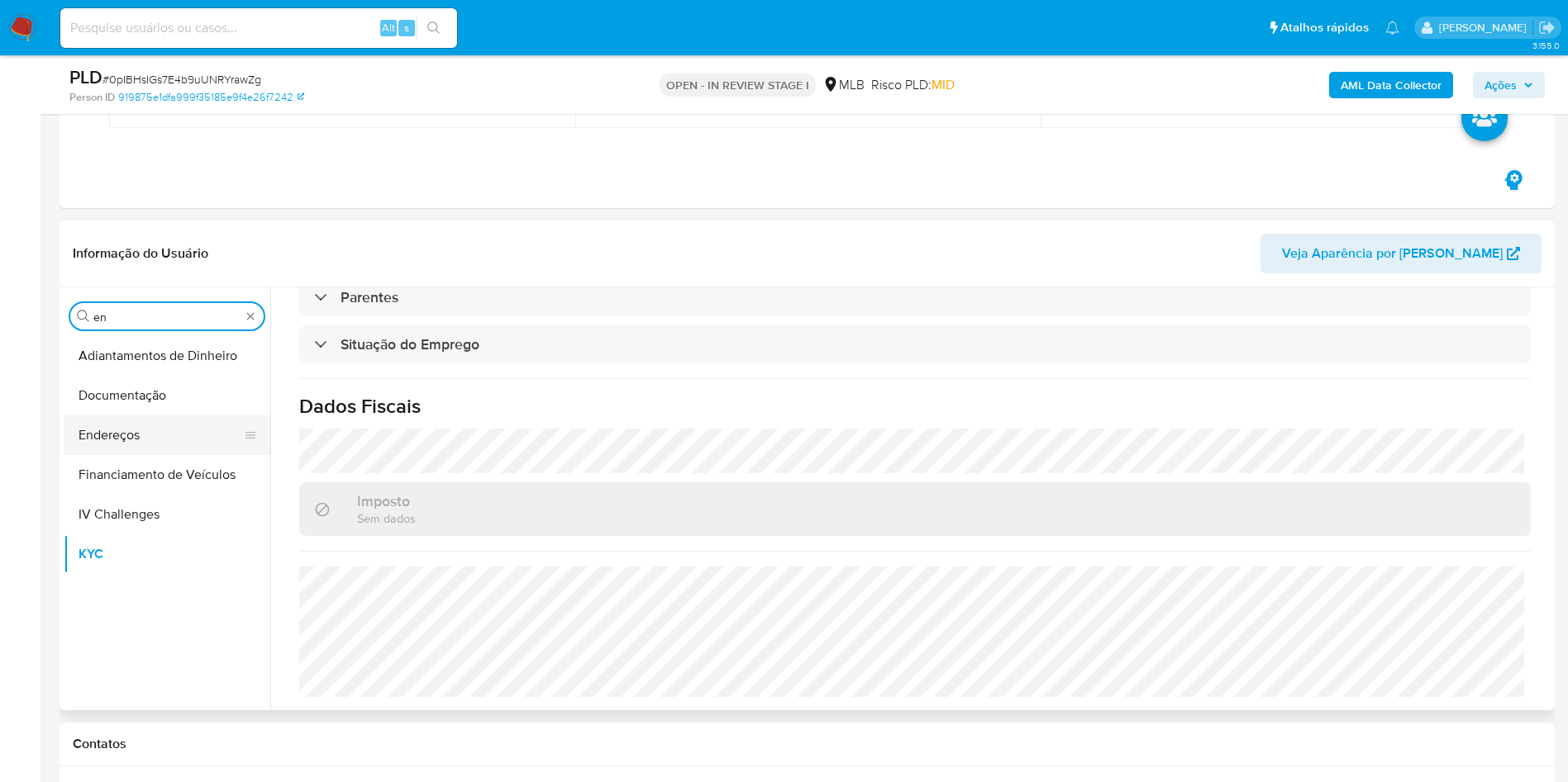
type input "en"
click at [151, 426] on button "Endereços" at bounding box center [160, 435] width 193 height 40
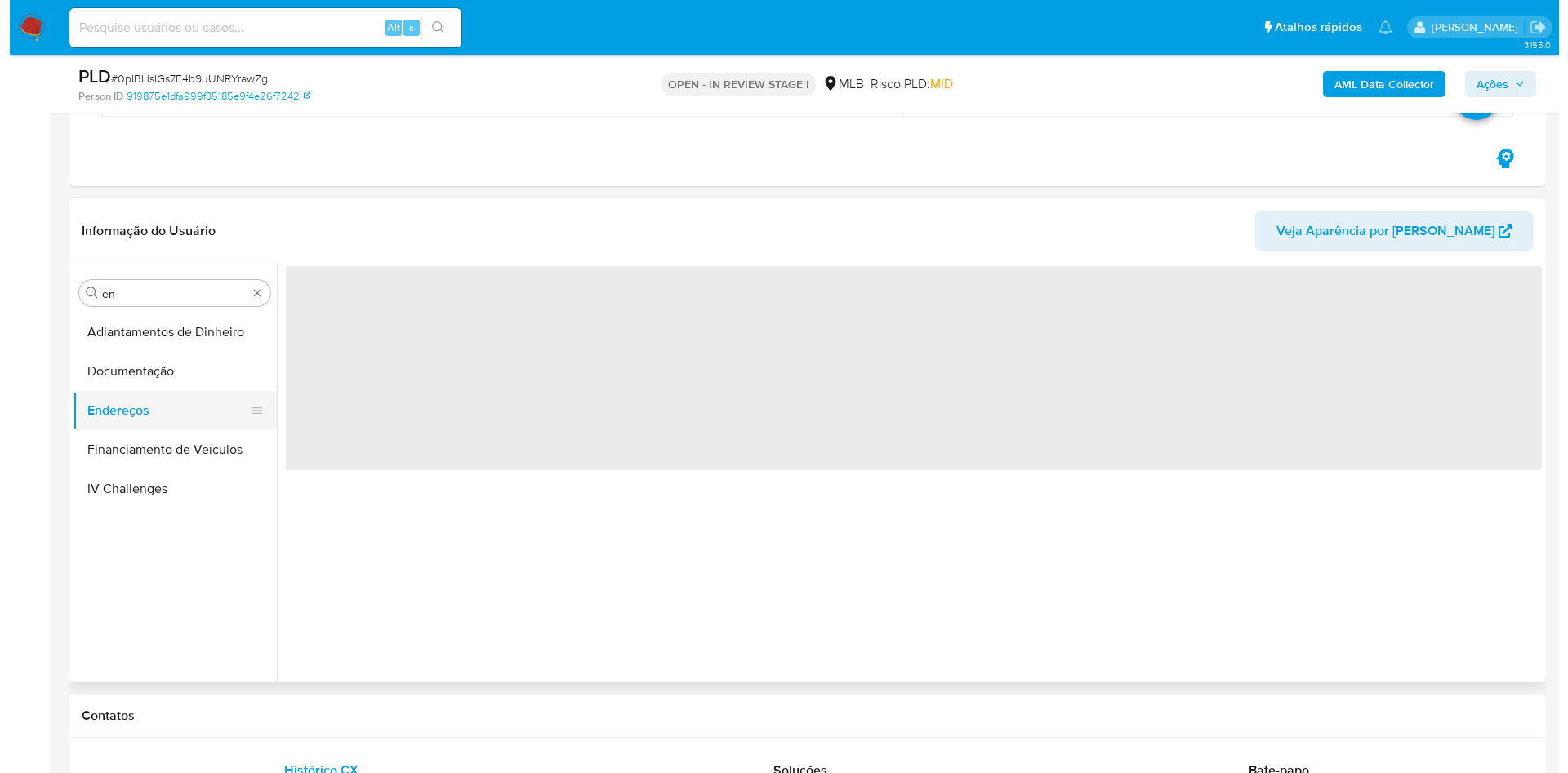
scroll to position [0, 0]
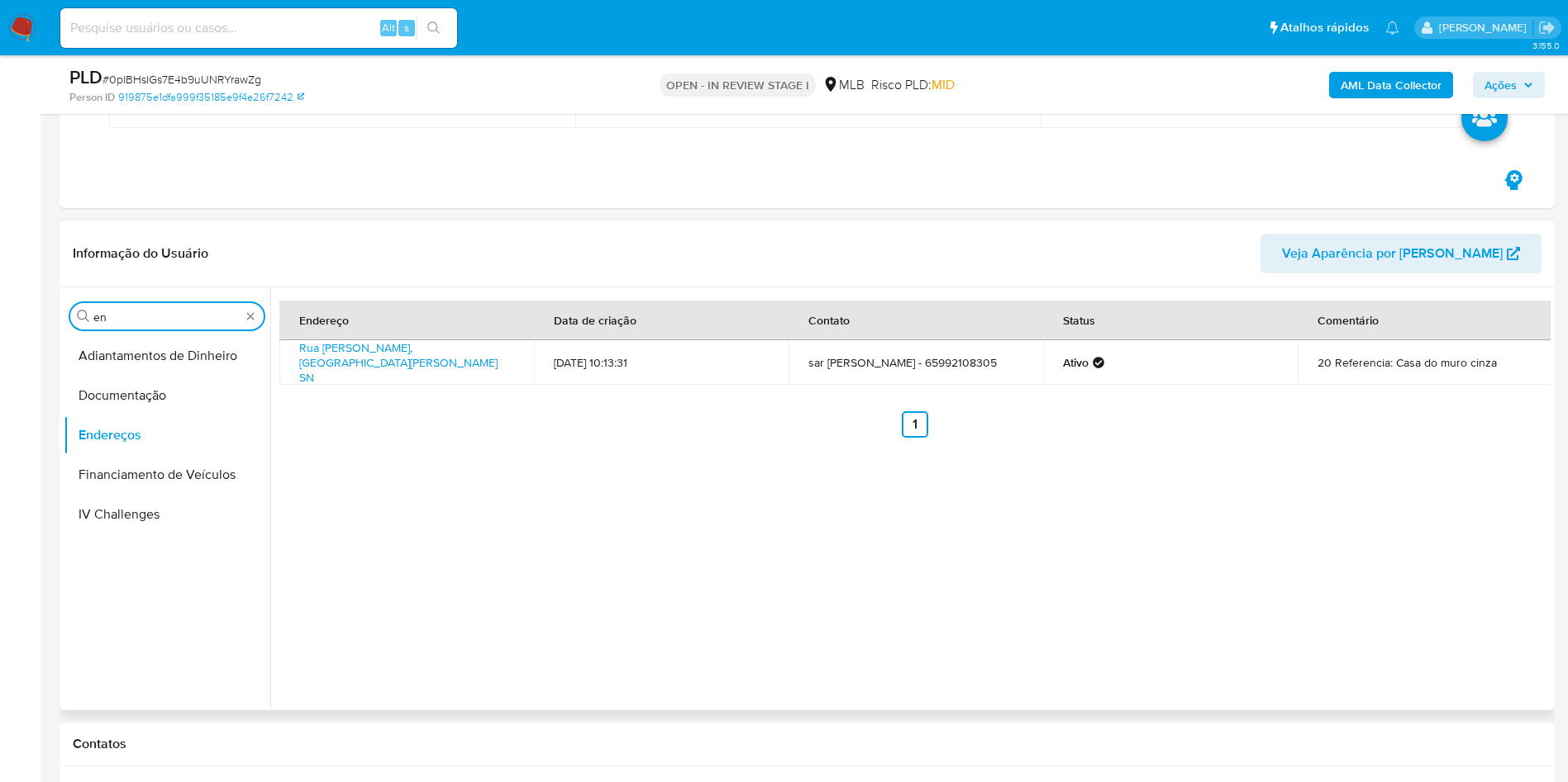
click at [126, 310] on input "en" at bounding box center [166, 316] width 147 height 15
type input "ge"
click at [148, 349] on button "Detalhe da geolocalização" at bounding box center [160, 356] width 193 height 40
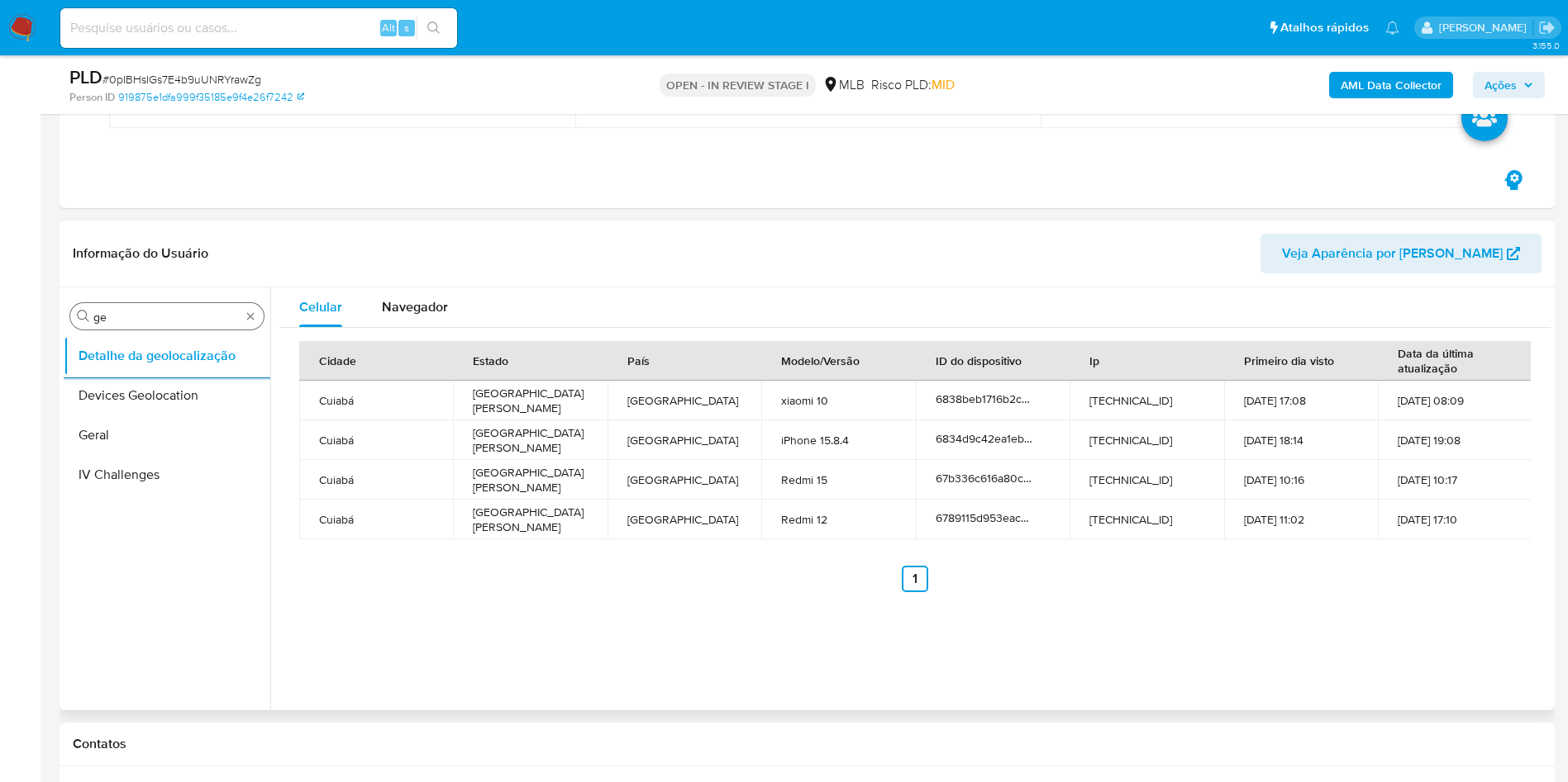
click at [174, 314] on input "ge" at bounding box center [166, 316] width 147 height 15
click at [173, 314] on input "ge" at bounding box center [166, 316] width 147 height 15
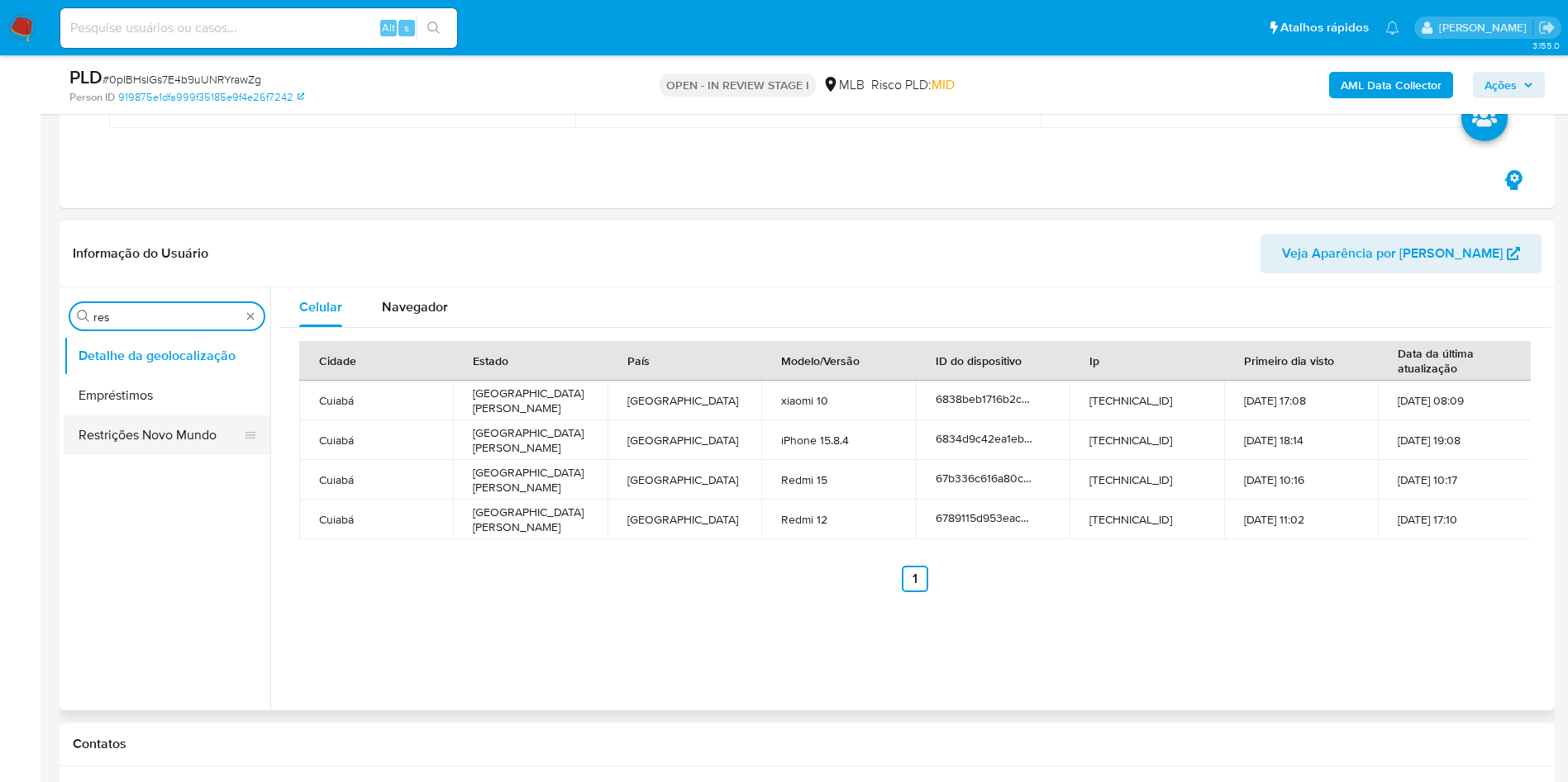
type input "res"
click at [103, 432] on button "Restrições Novo Mundo" at bounding box center [160, 435] width 193 height 40
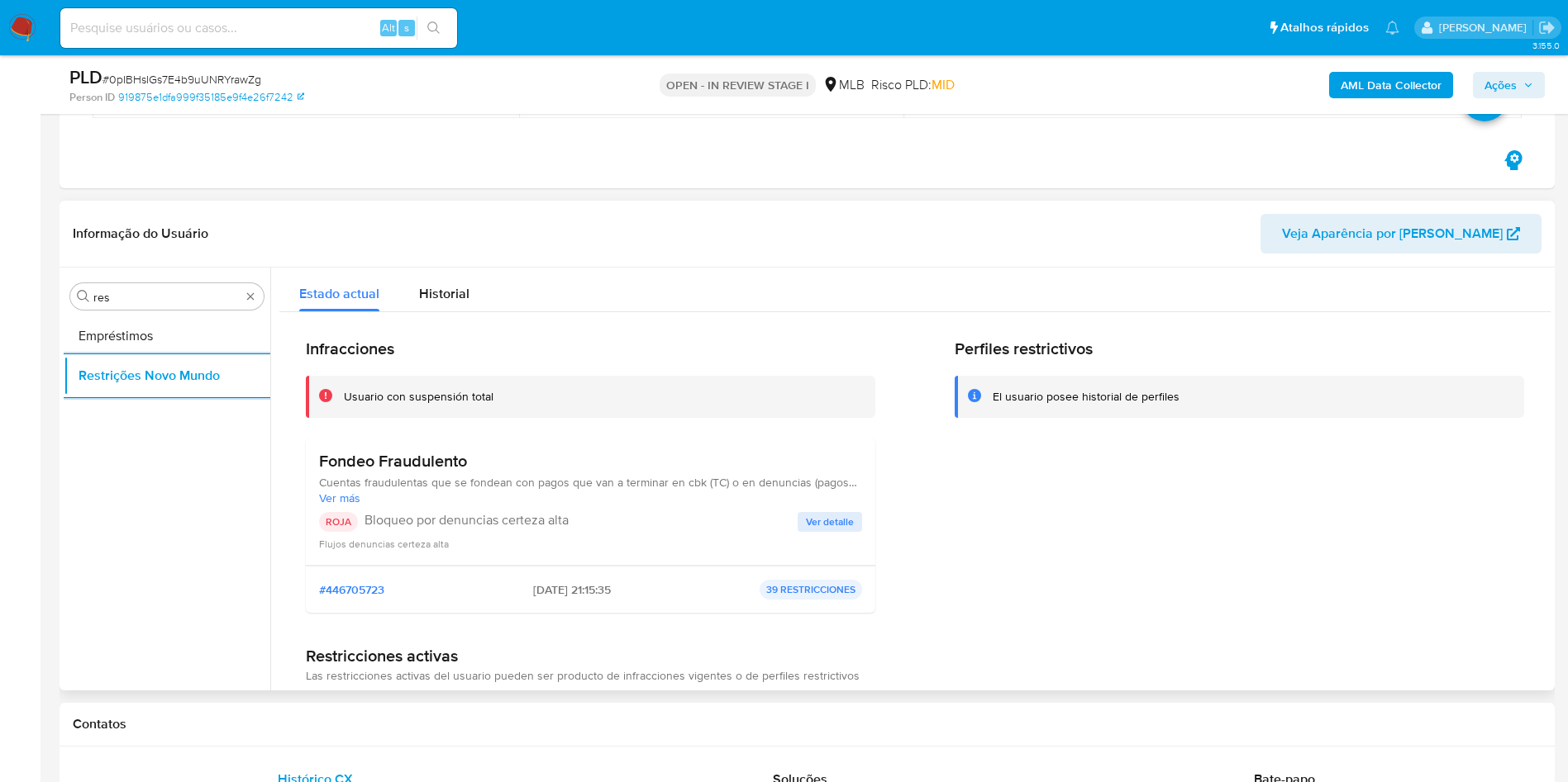
click at [403, 454] on h3 "Fondeo Fraudulento" at bounding box center [591, 461] width 543 height 21
click at [475, 524] on p "Bloqueo por denuncias certeza alta" at bounding box center [581, 520] width 433 height 16
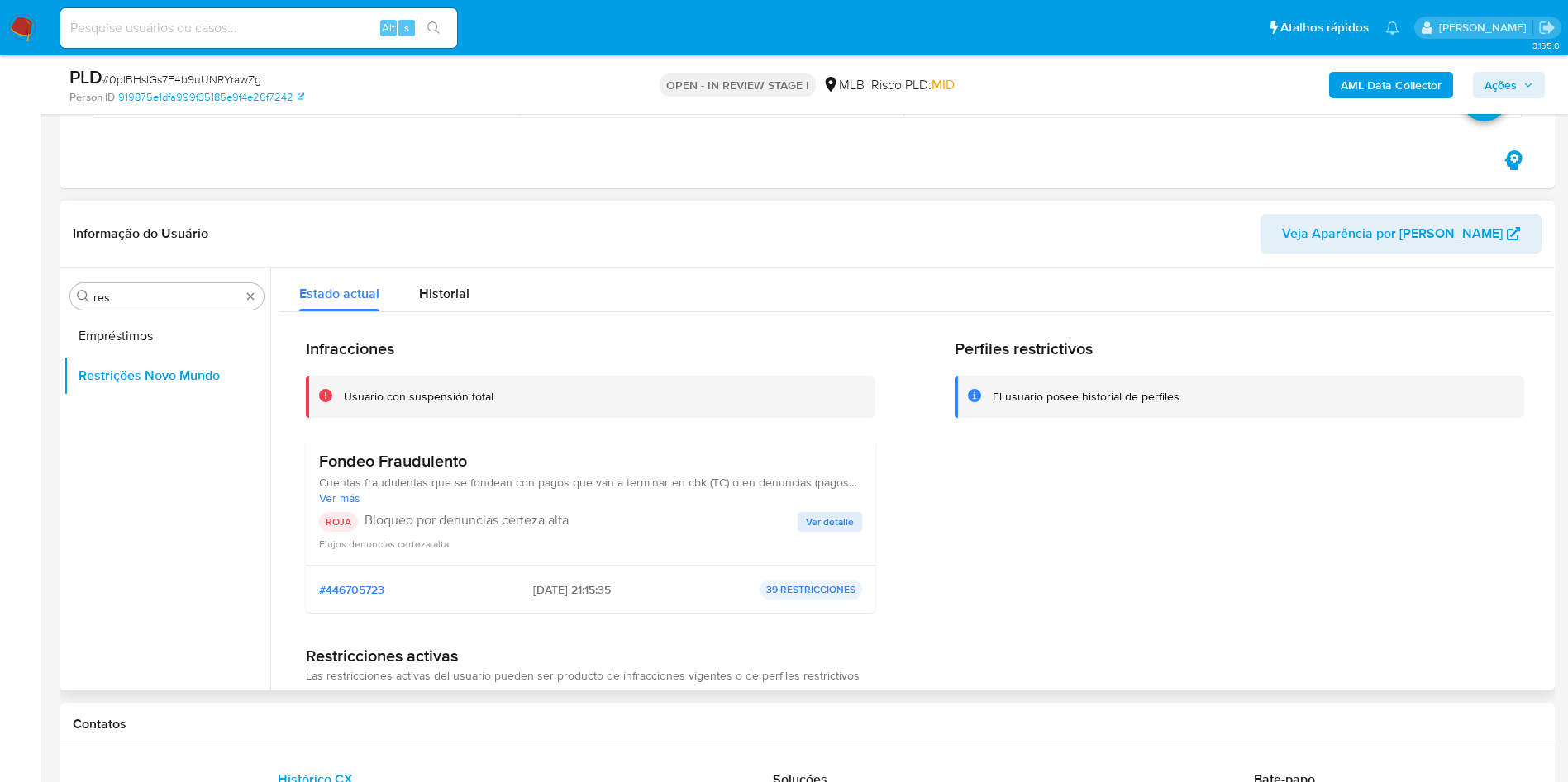
click at [475, 524] on p "Bloqueo por denuncias certeza alta" at bounding box center [581, 520] width 433 height 16
click at [844, 516] on span "Ver detalle" at bounding box center [830, 522] width 48 height 16
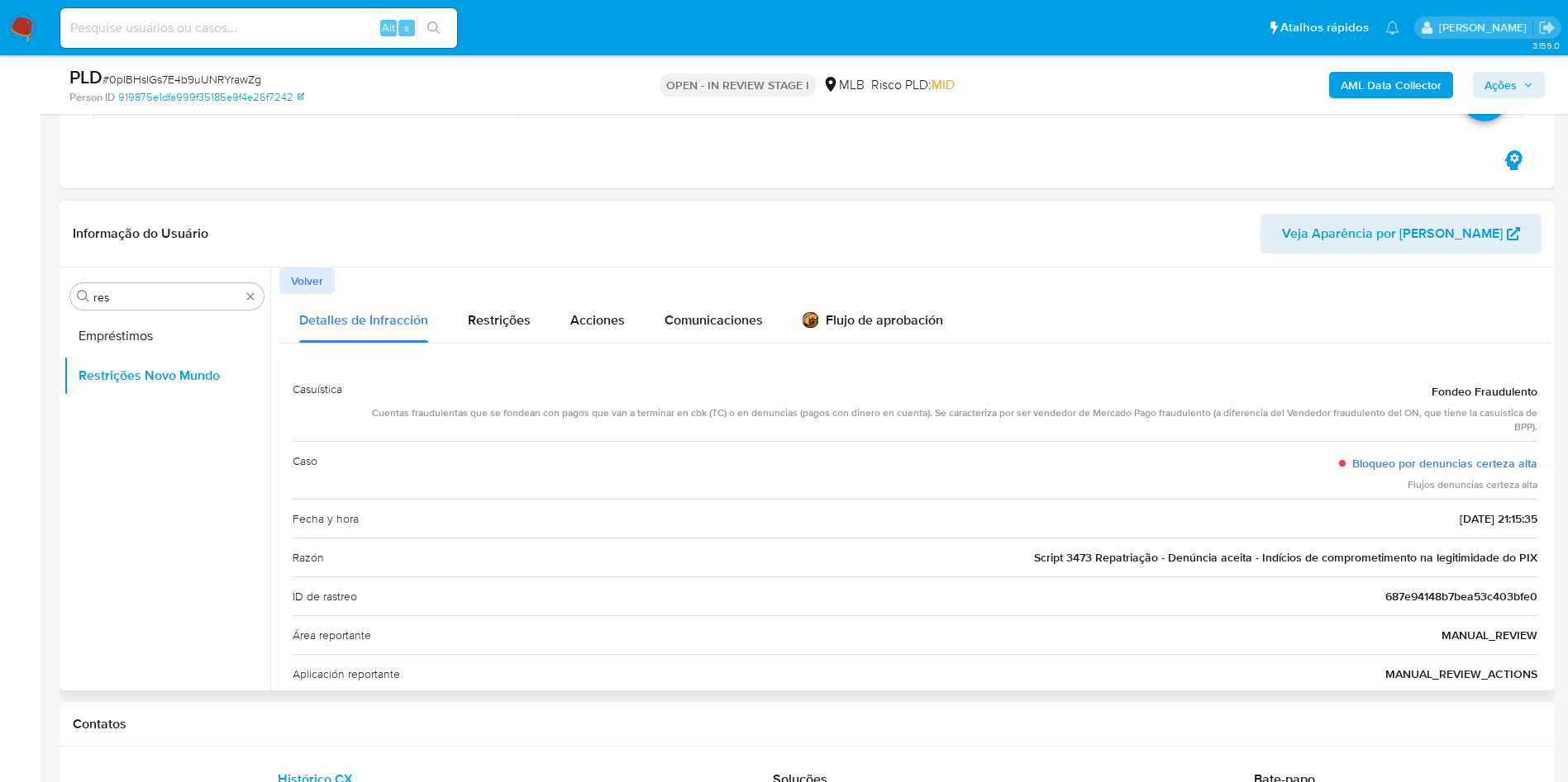
click at [1289, 541] on div "Razón Script 3473 Repatriação - Denúncia aceita - Indícios de comprometimento n…" at bounding box center [914, 557] width 1245 height 39
click at [1306, 554] on span "Script 3473 Repatriação - Denúncia aceita - Indícios de comprometimento na legi…" at bounding box center [1286, 557] width 504 height 16
click at [818, 416] on div "Cuentas fraudulentas que se fondean con pagos que van a terminar en cbk (TC) o …" at bounding box center [946, 420] width 1182 height 28
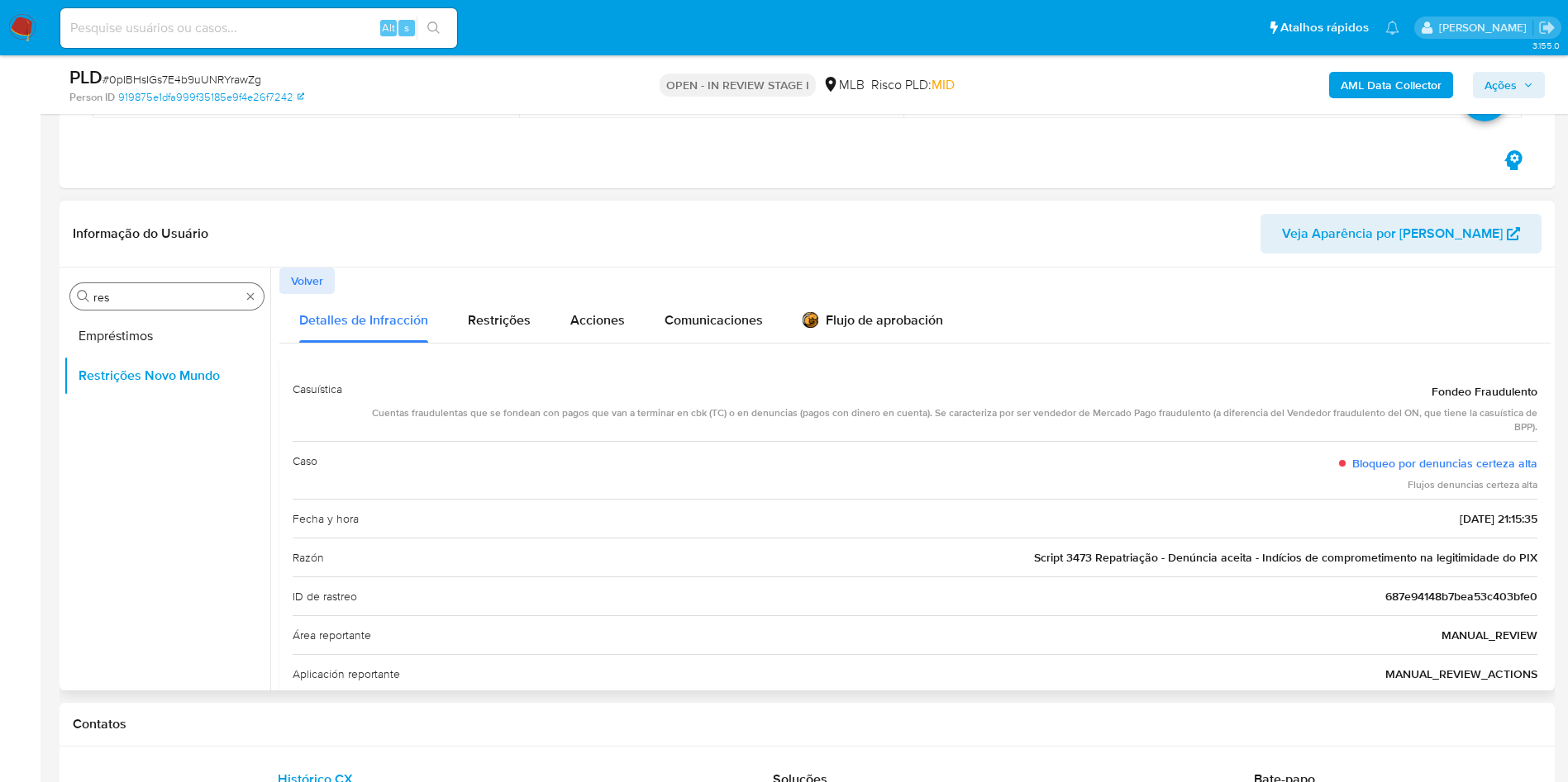
click at [192, 286] on div "Procurar res" at bounding box center [166, 297] width 193 height 27
click at [164, 293] on input "res" at bounding box center [166, 297] width 147 height 15
click at [163, 293] on input "res" at bounding box center [166, 297] width 147 height 15
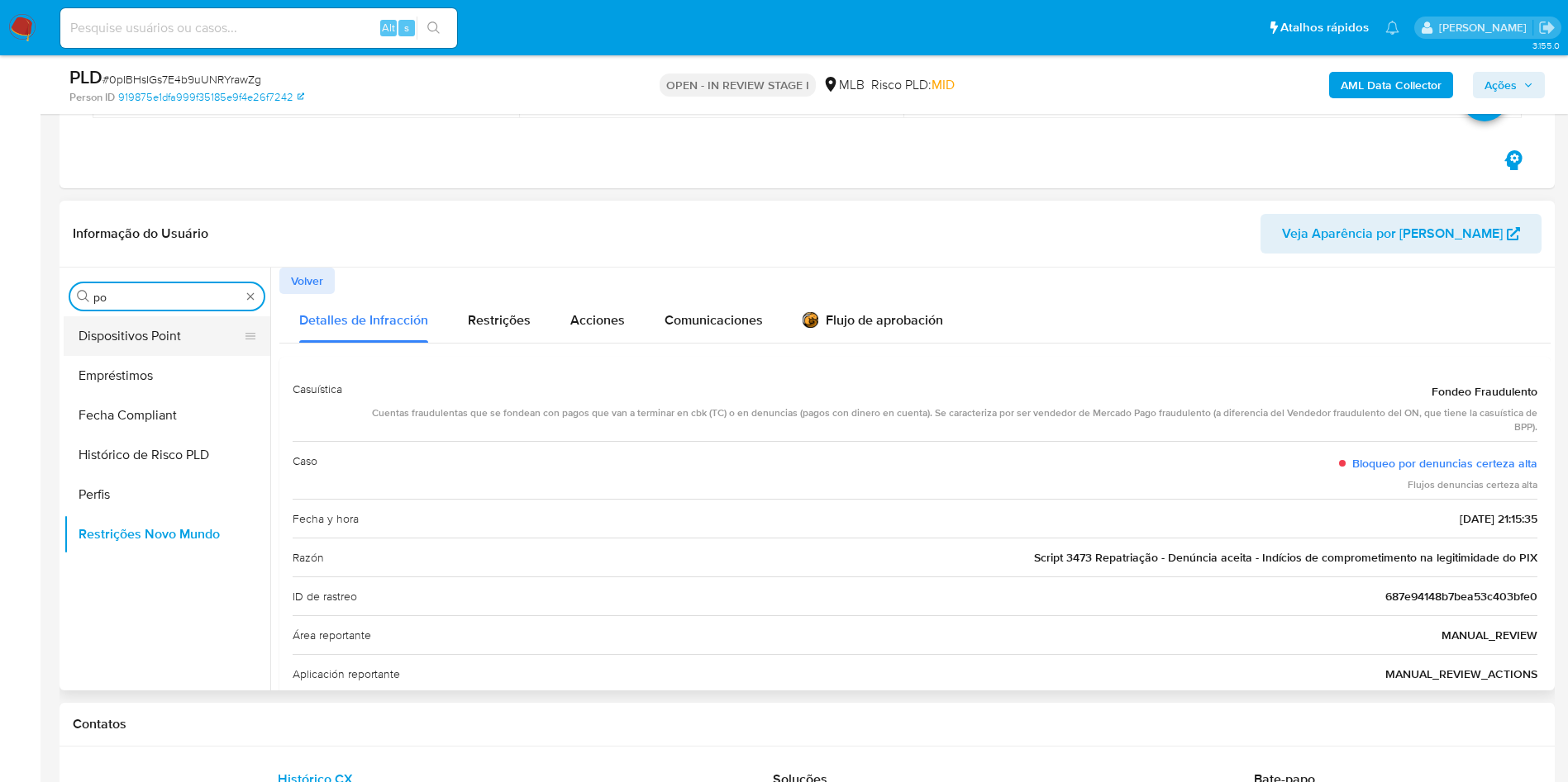
type input "po"
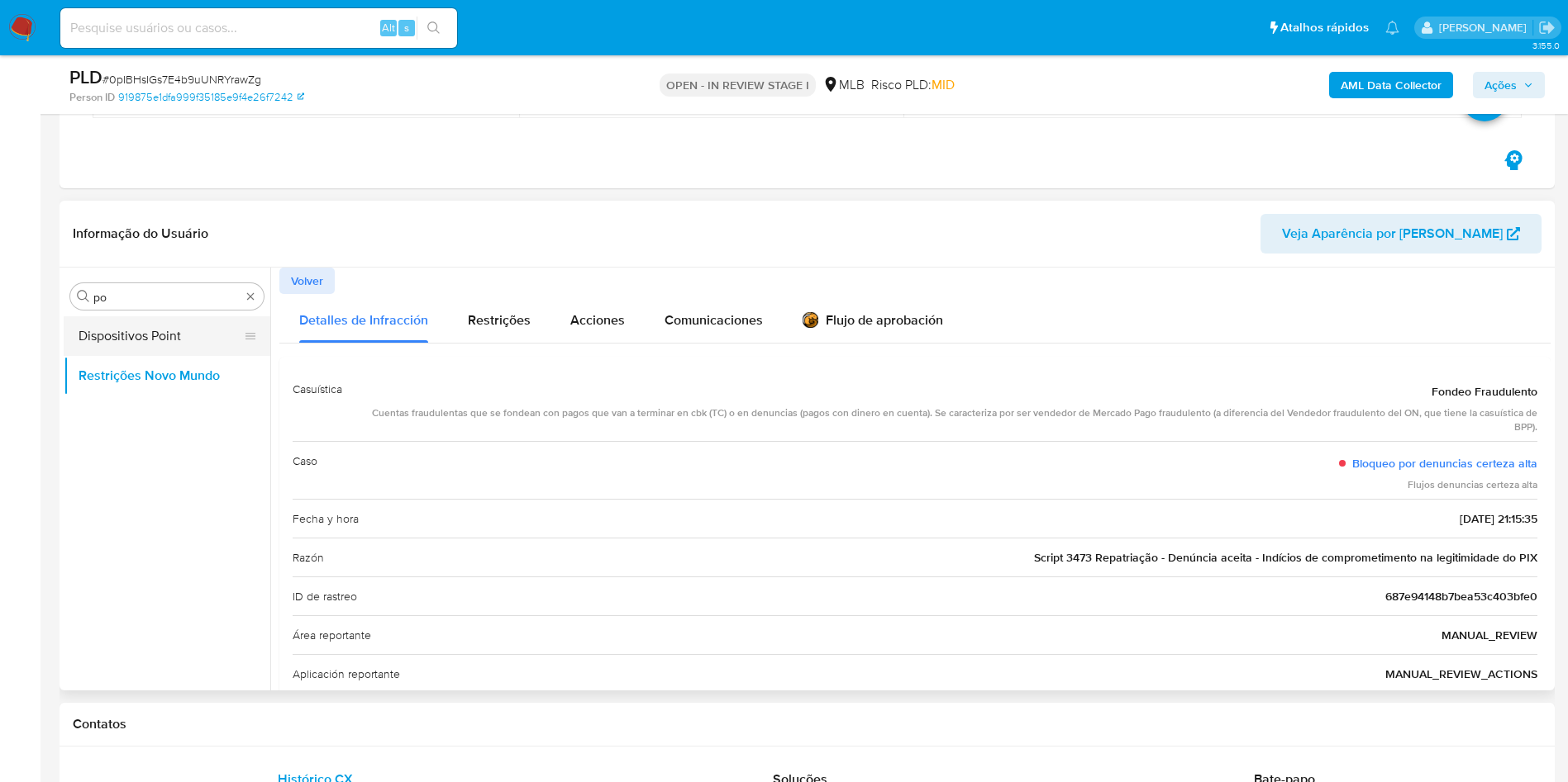
click at [158, 317] on button "Dispositivos Point" at bounding box center [160, 336] width 193 height 40
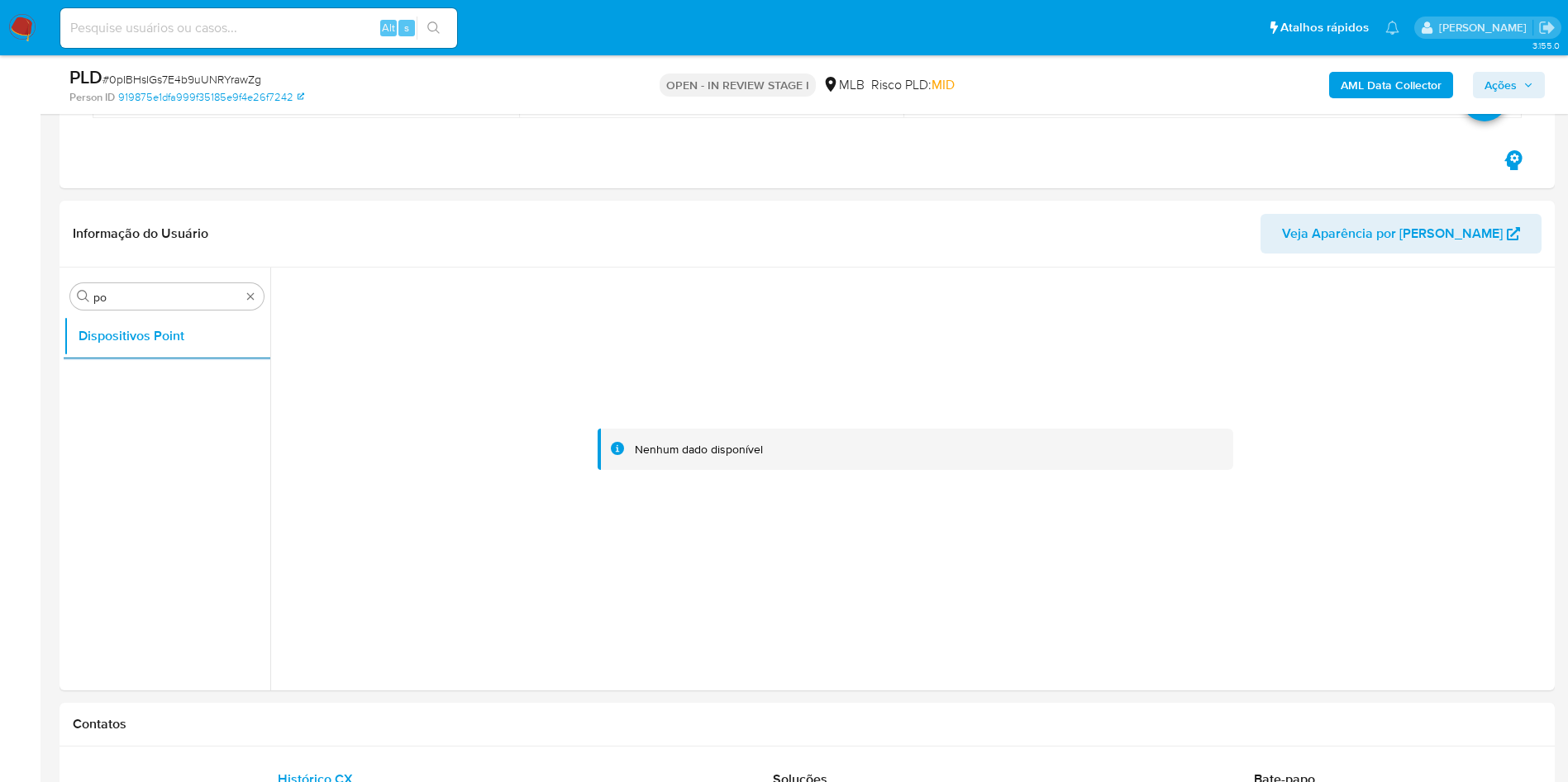
click at [1370, 89] on b "AML Data Collector" at bounding box center [1390, 84] width 101 height 27
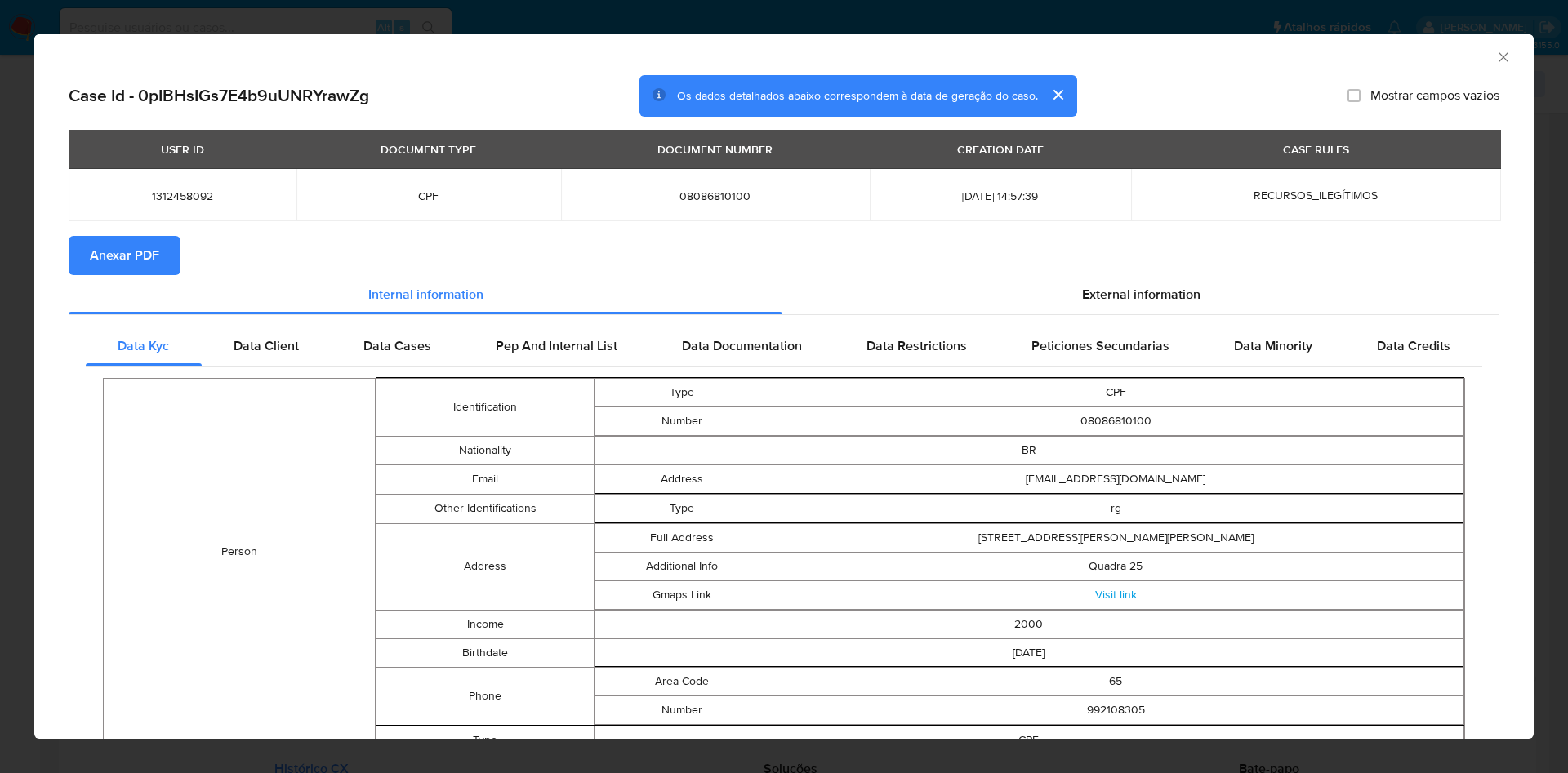
click at [127, 252] on span "Anexar PDF" at bounding box center [124, 256] width 69 height 36
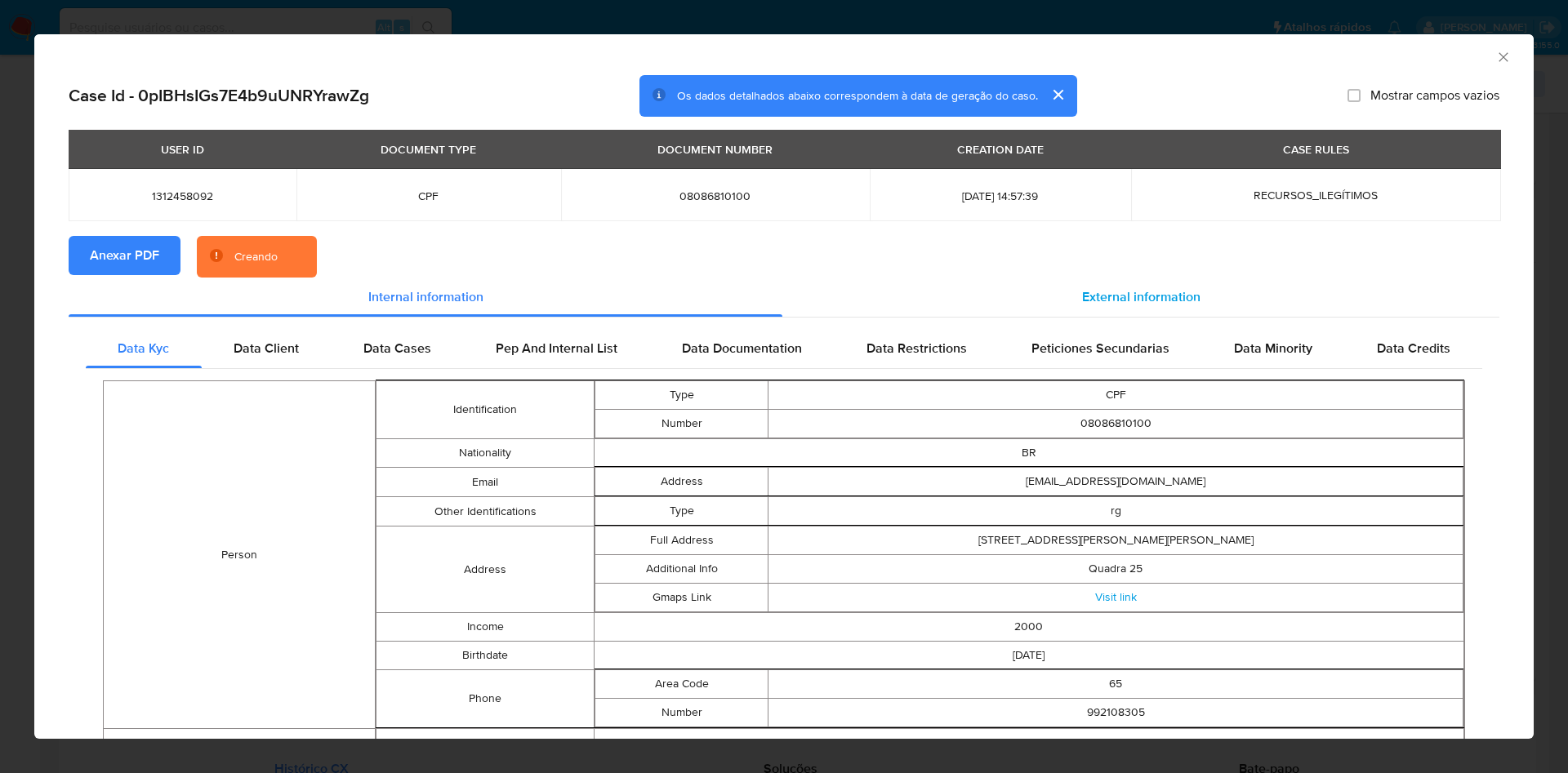
click at [1124, 290] on span "External information" at bounding box center [1141, 297] width 118 height 19
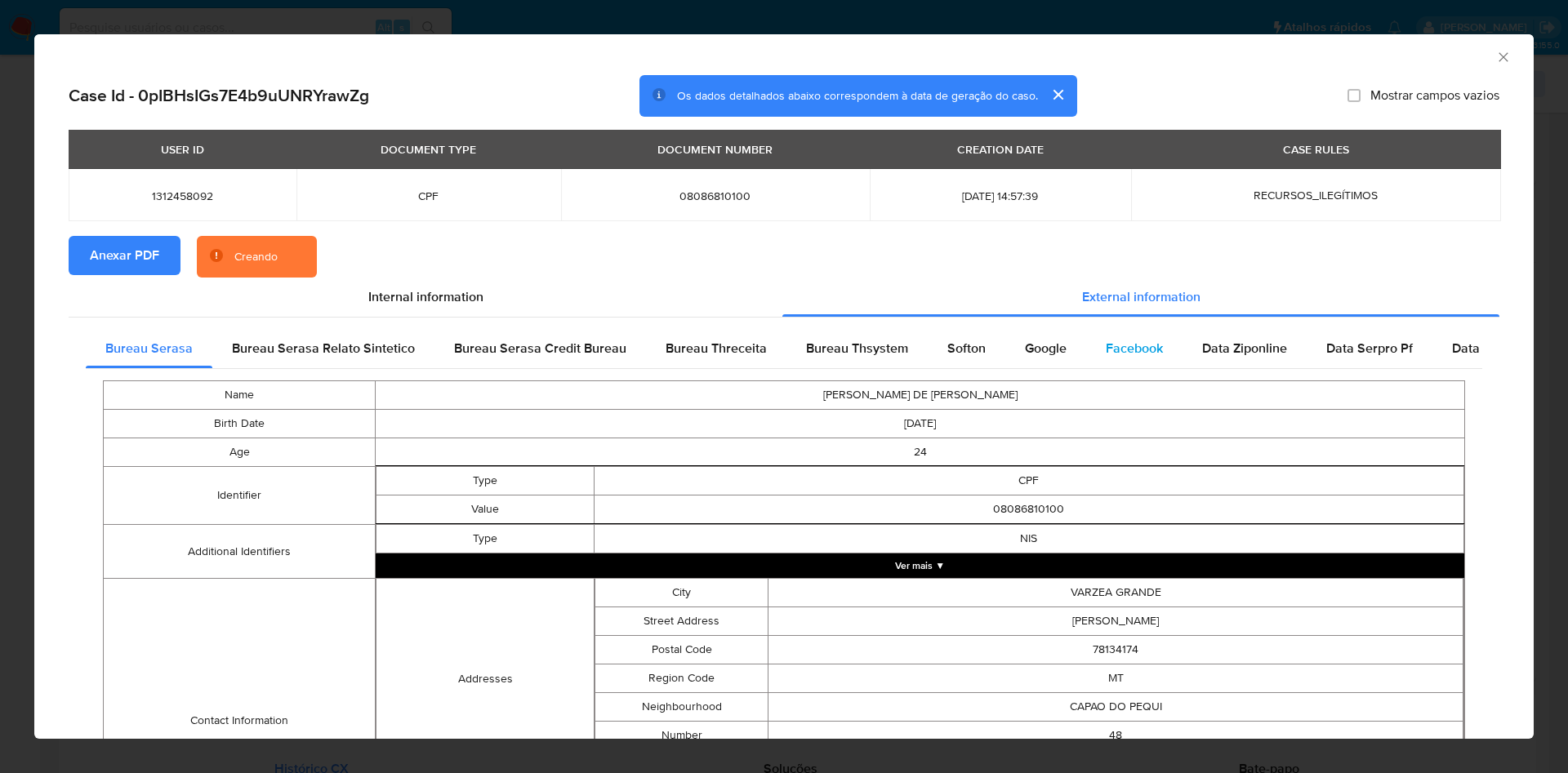
click at [1092, 339] on div "Facebook" at bounding box center [1133, 349] width 96 height 39
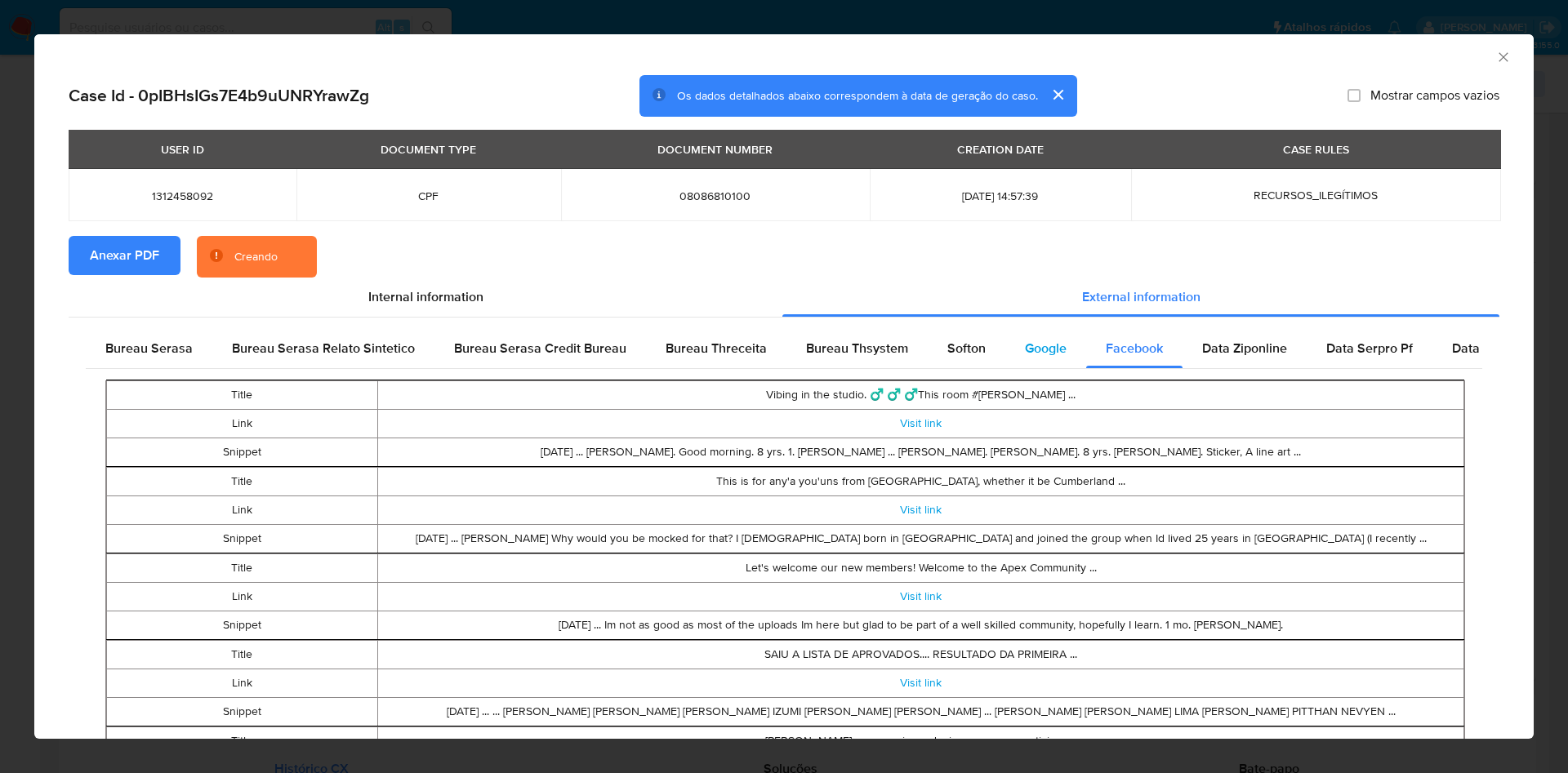
click at [1025, 350] on span "Google" at bounding box center [1046, 349] width 42 height 19
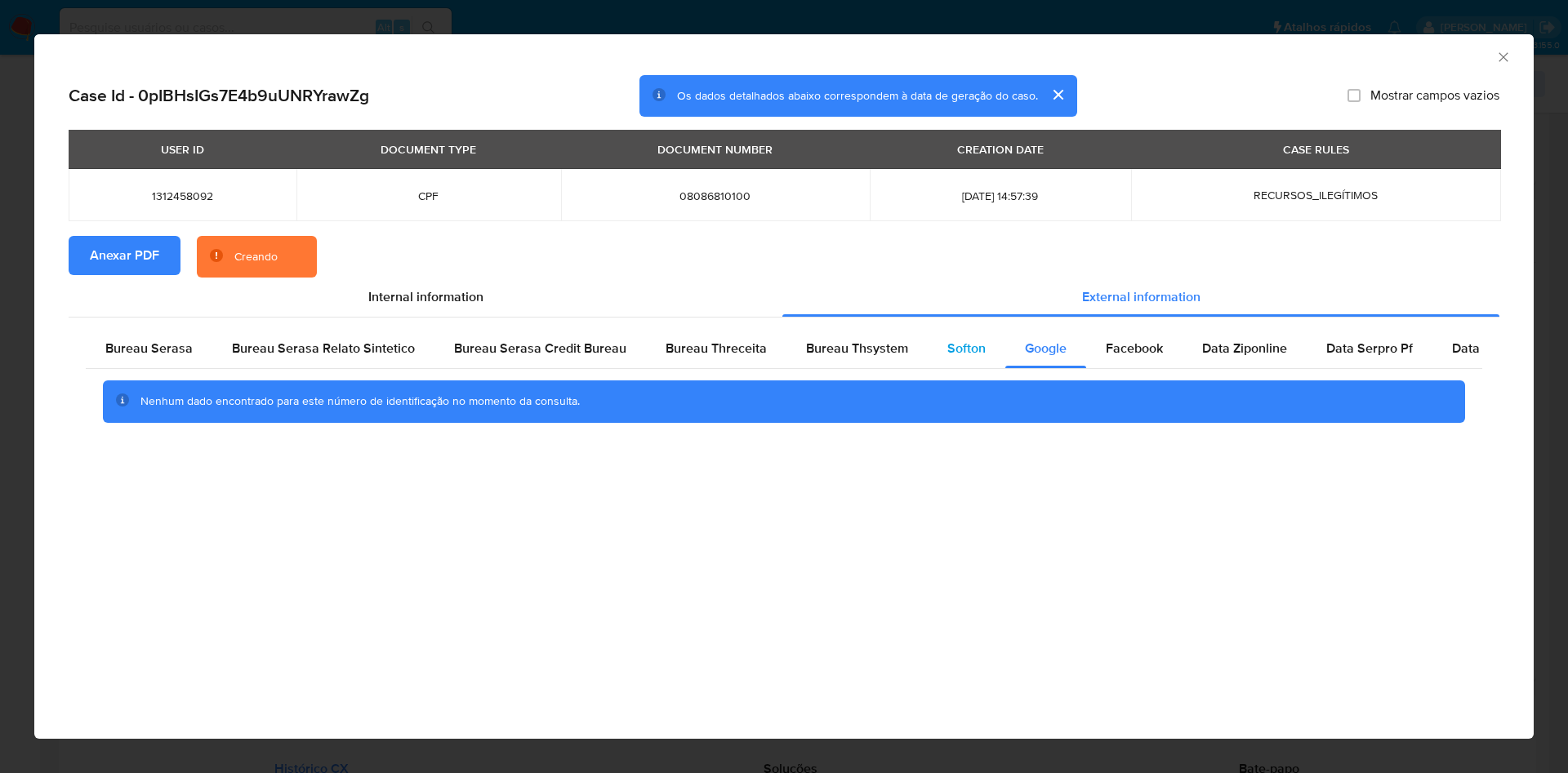
click at [947, 354] on span "Softon" at bounding box center [966, 349] width 38 height 19
click at [844, 361] on div "Bureau Thsystem" at bounding box center [857, 349] width 141 height 39
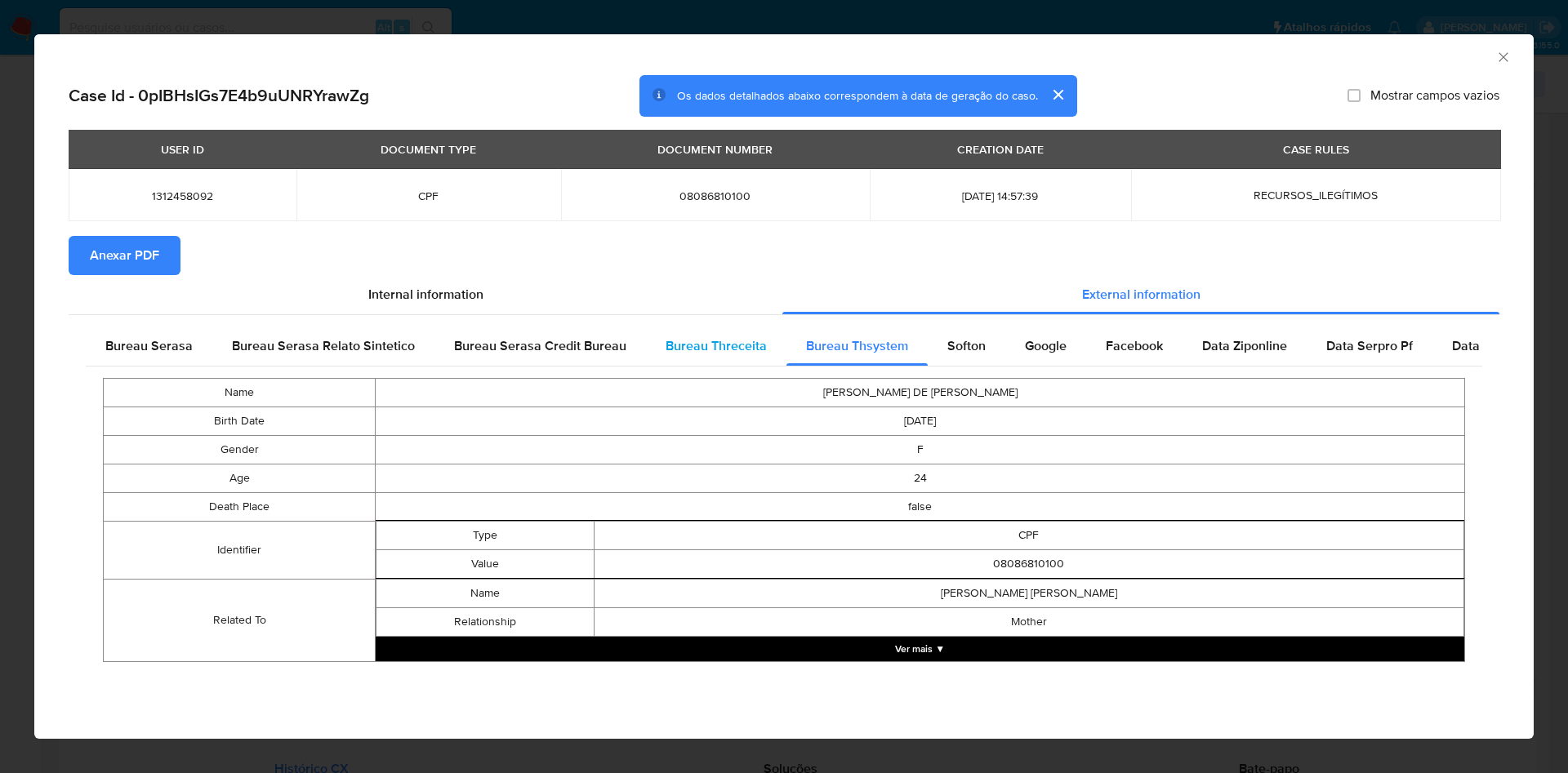
click at [706, 352] on span "Bureau Threceita" at bounding box center [716, 346] width 101 height 19
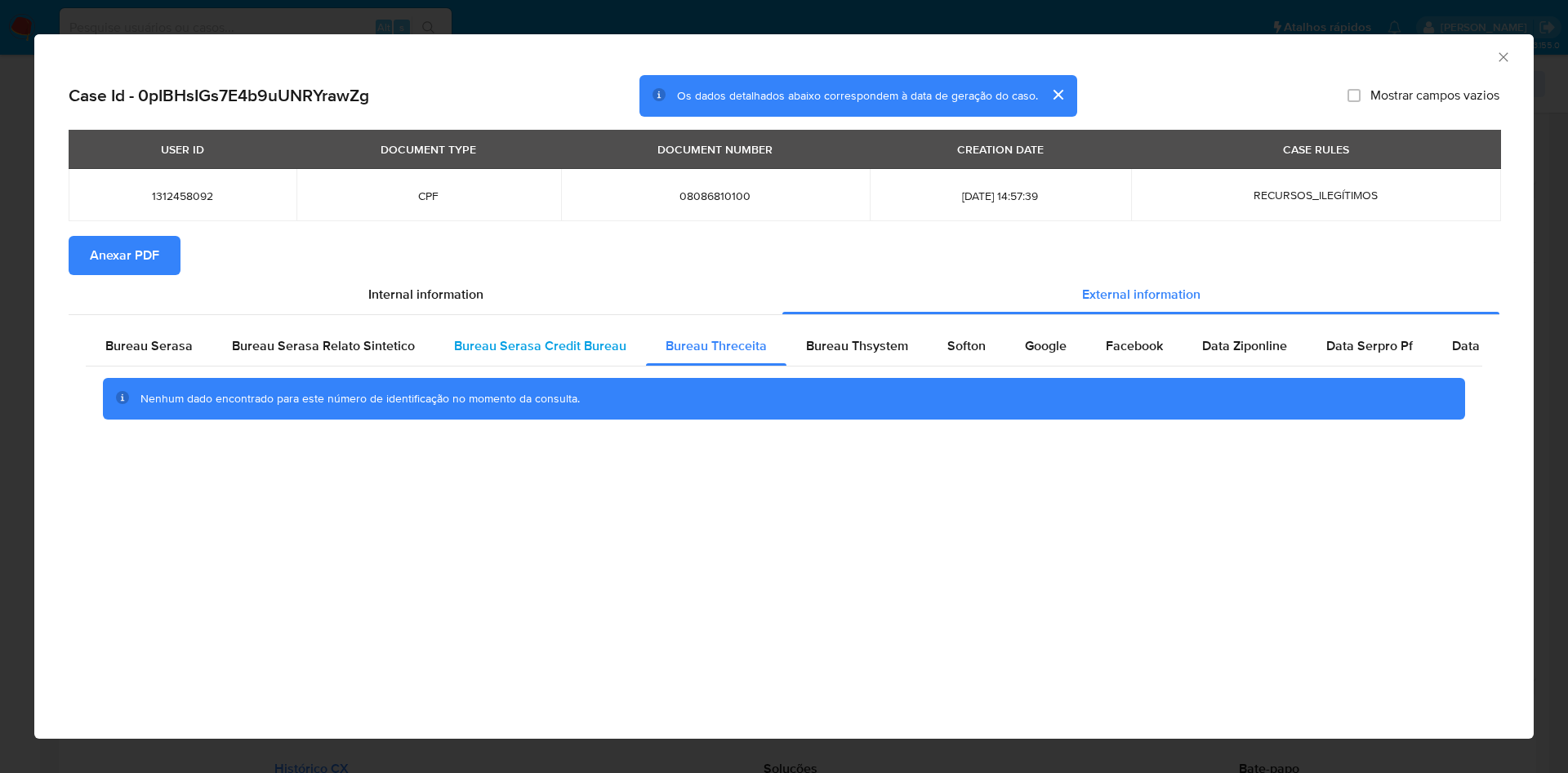
click at [558, 353] on span "Bureau Serasa Credit Bureau" at bounding box center [540, 346] width 172 height 19
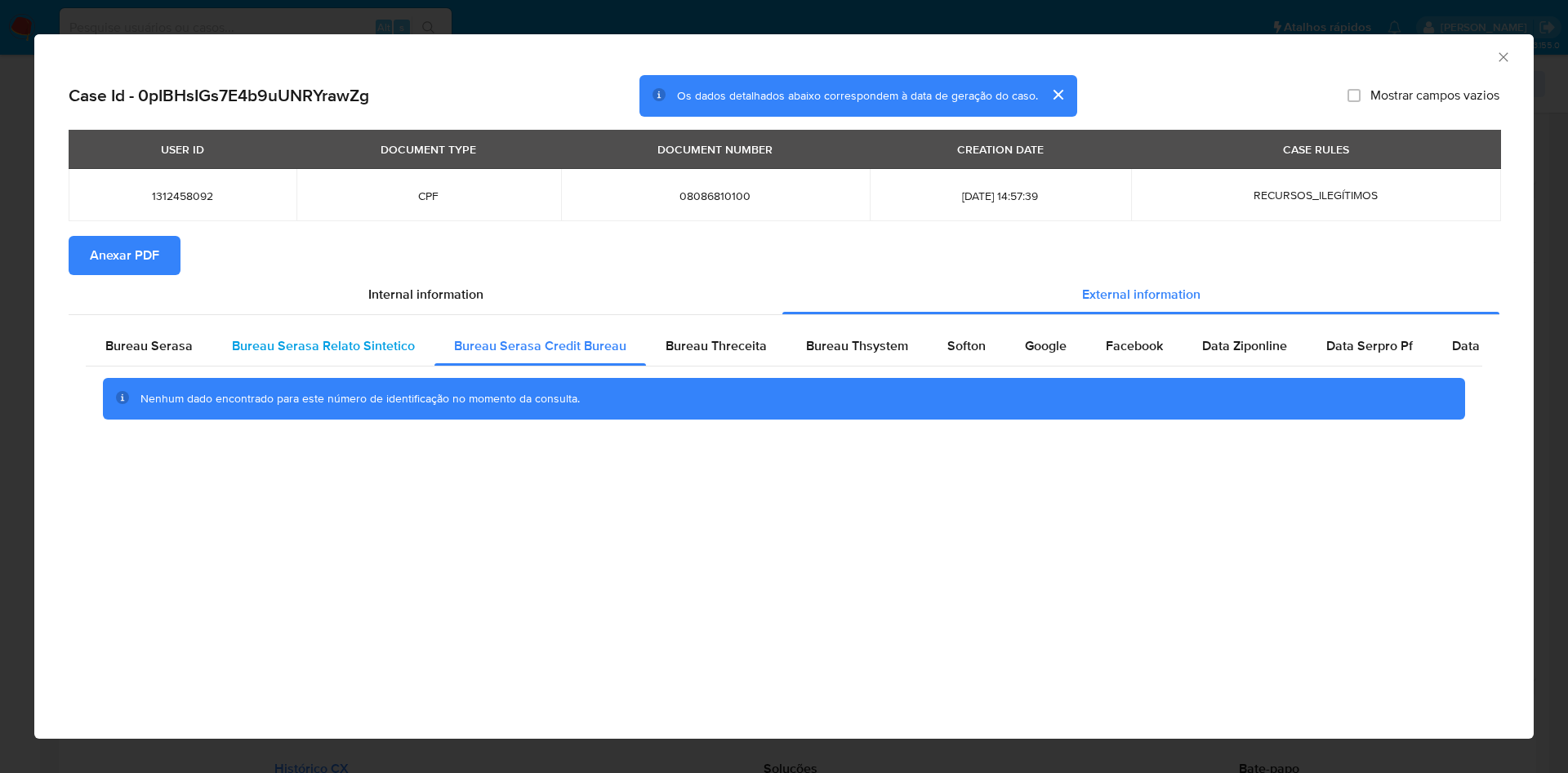
click at [376, 350] on span "Bureau Serasa Relato Sintetico" at bounding box center [323, 346] width 183 height 19
click at [29, 340] on div "AML Data Collector Case Id - 0pIBHsIGs7E4b9uUNRYrawZg Os dados detalhados abaix…" at bounding box center [784, 386] width 1568 height 773
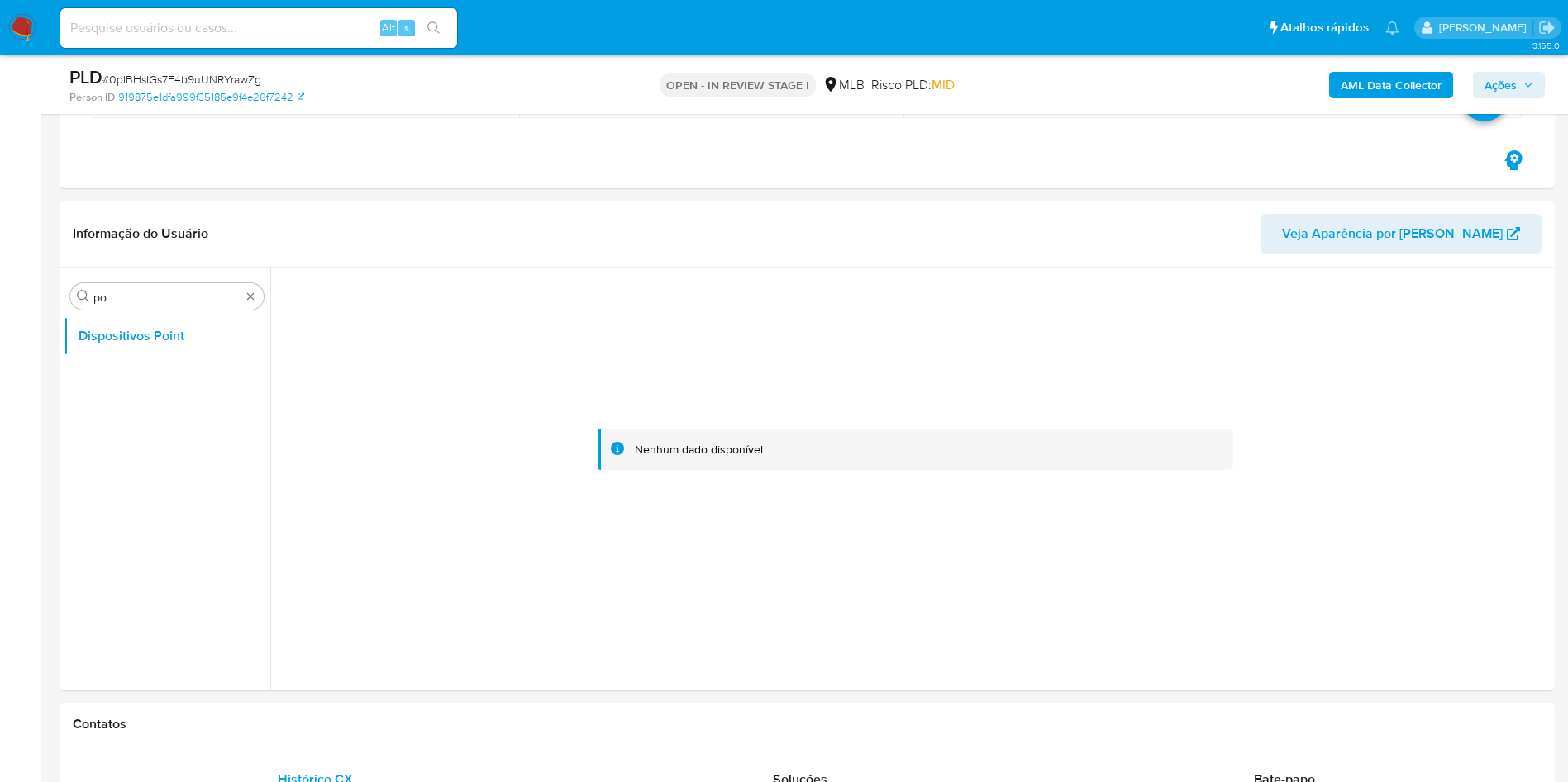
click at [1434, 88] on b "AML Data Collector" at bounding box center [1390, 84] width 101 height 27
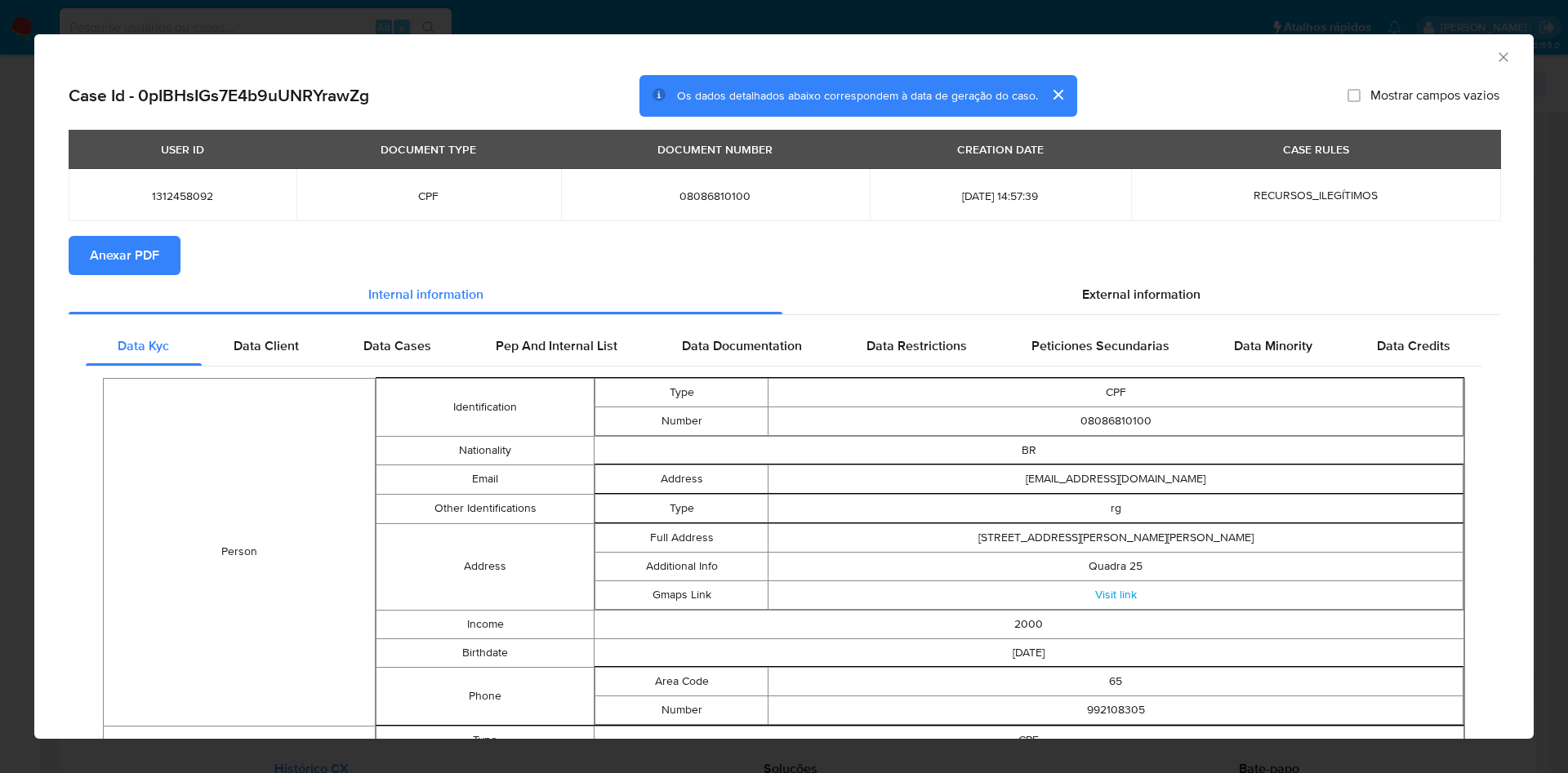
click at [1121, 269] on section "Anexar PDF" at bounding box center [783, 256] width 1431 height 39
click at [1121, 275] on div "External information" at bounding box center [1140, 295] width 717 height 39
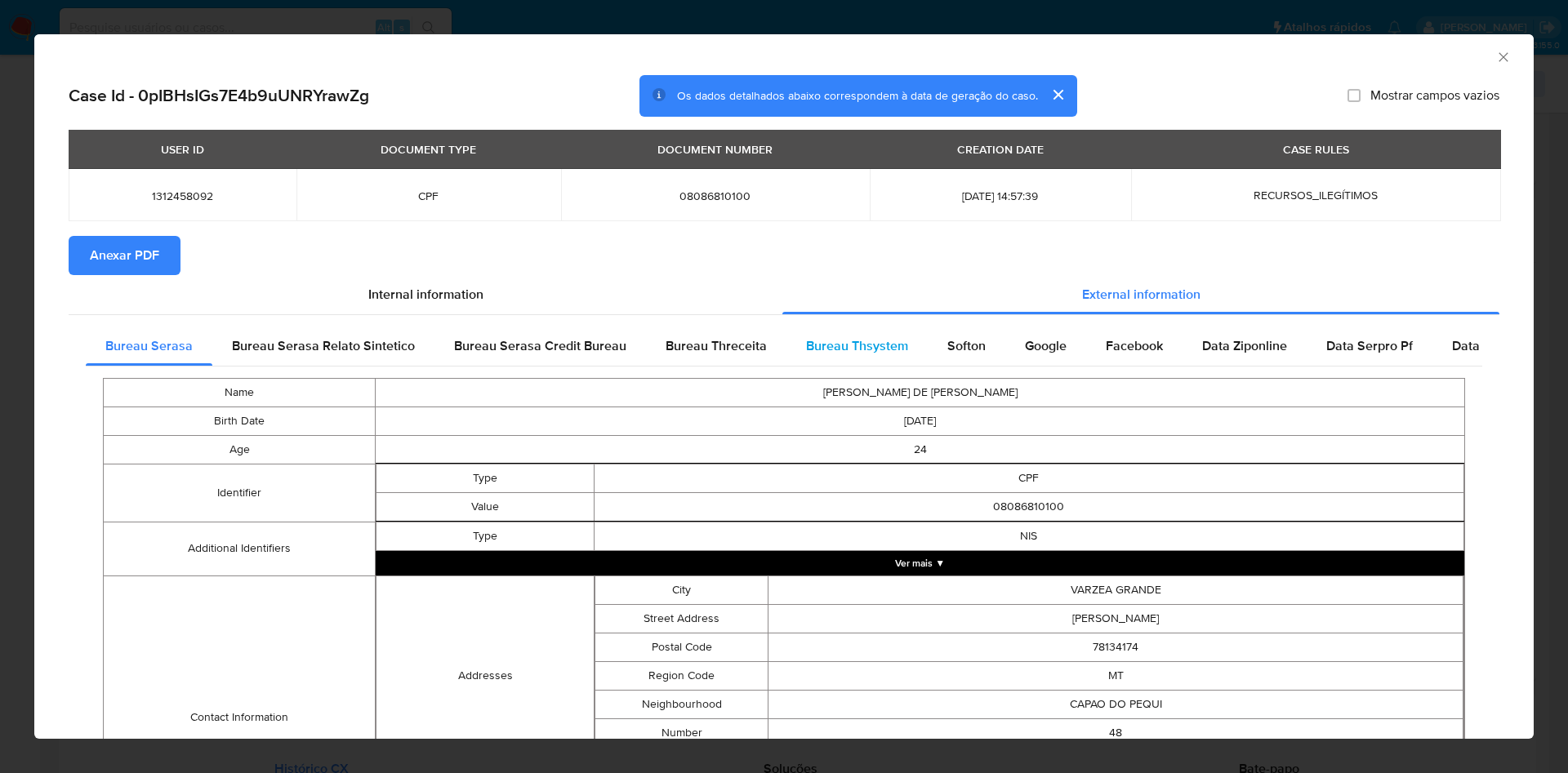
click at [916, 353] on div "Bureau Thsystem" at bounding box center [857, 346] width 141 height 39
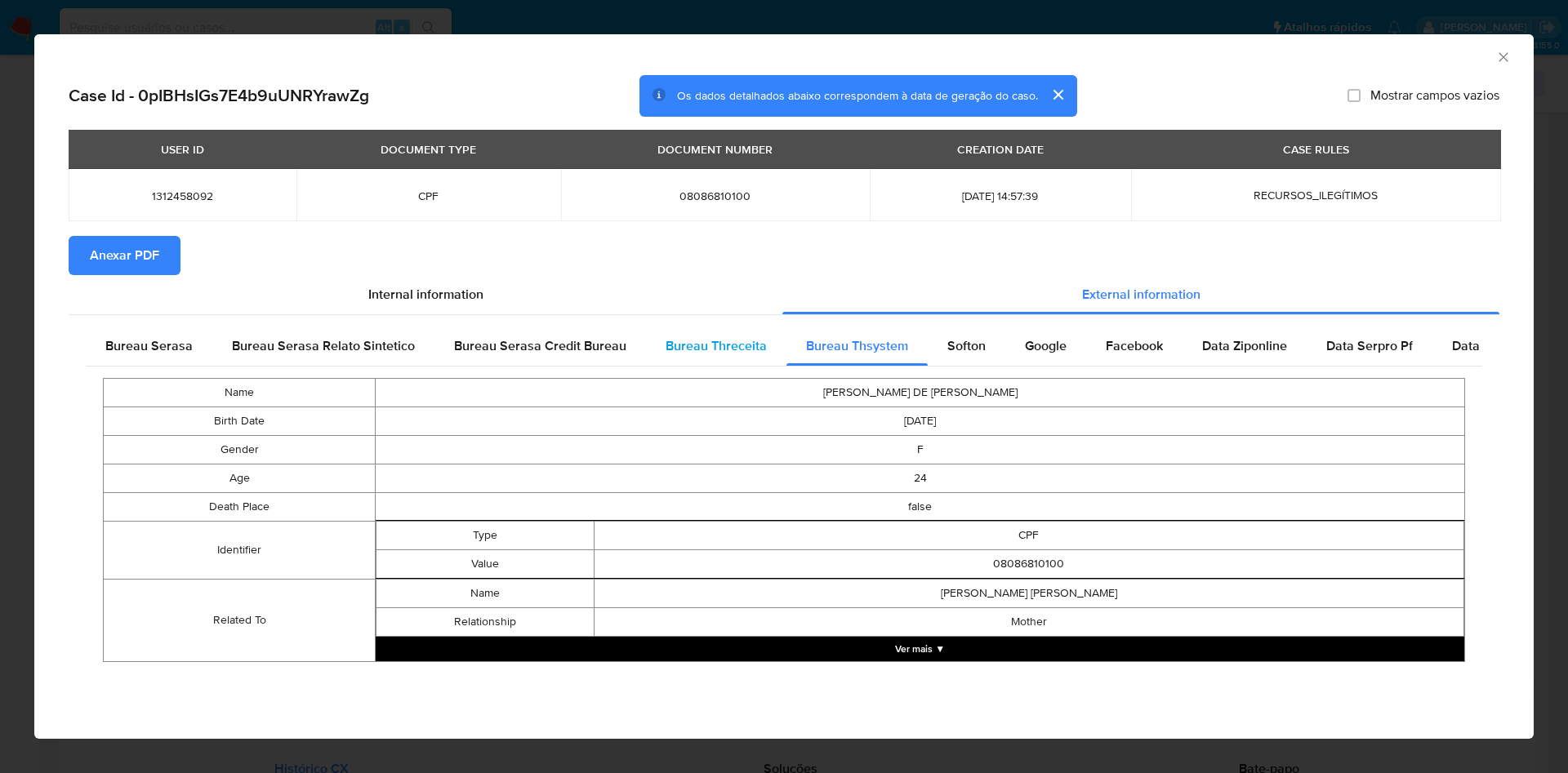
click at [714, 352] on span "Bureau Threceita" at bounding box center [716, 346] width 101 height 19
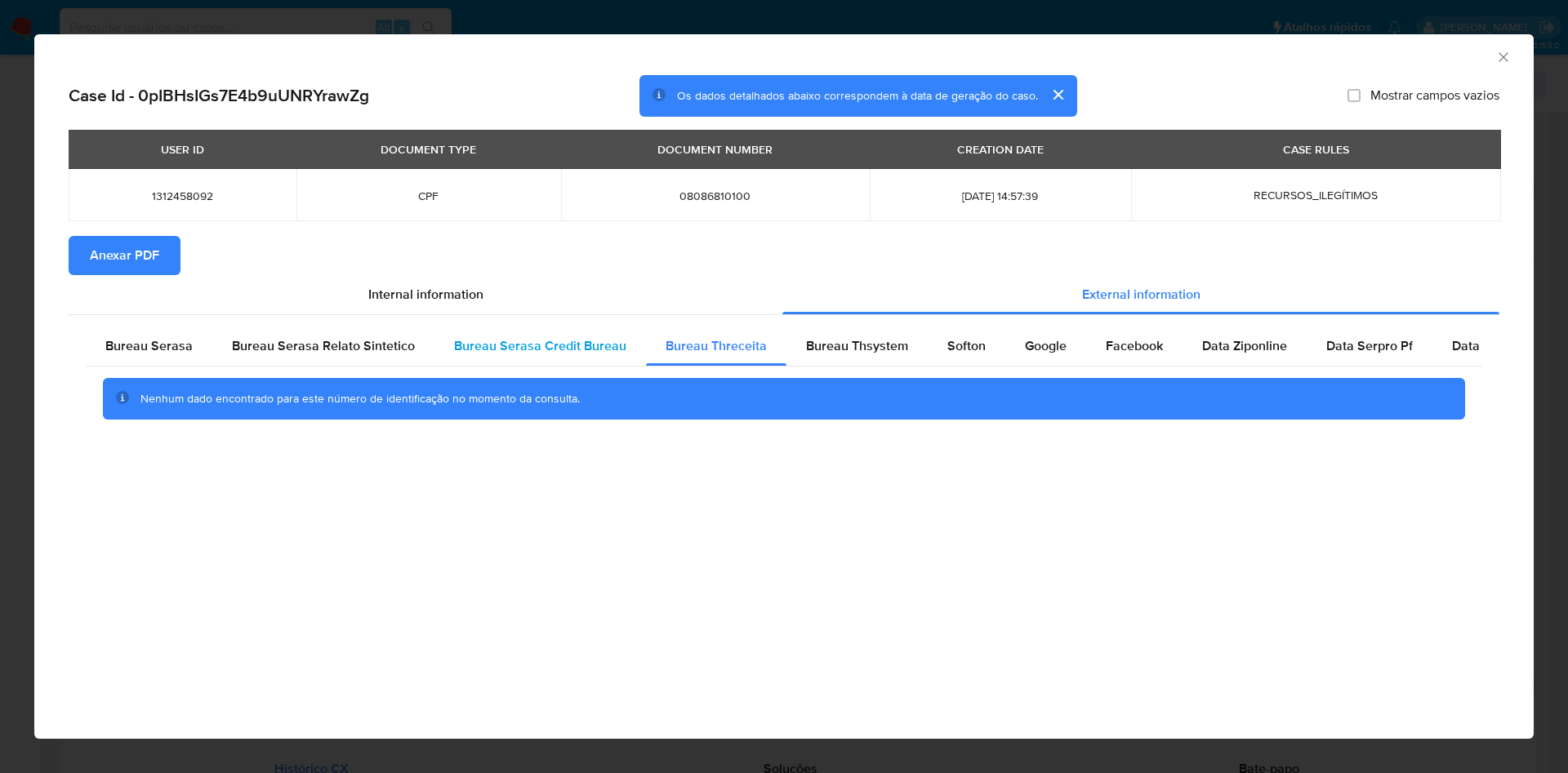
click at [545, 355] on div "Bureau Serasa Credit Bureau" at bounding box center [540, 346] width 211 height 39
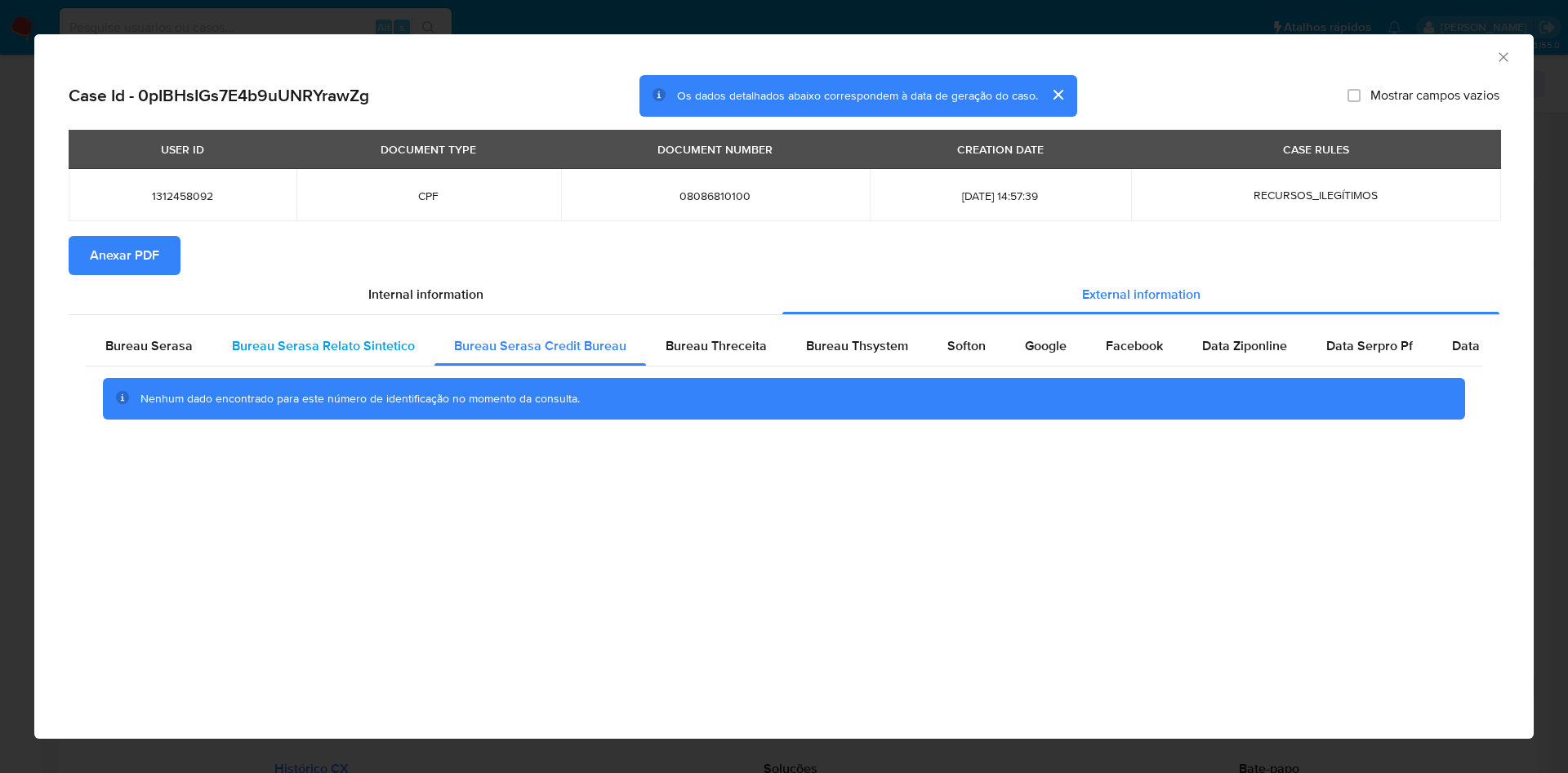
click at [362, 357] on div "Bureau Serasa Relato Sintetico" at bounding box center [323, 346] width 222 height 39
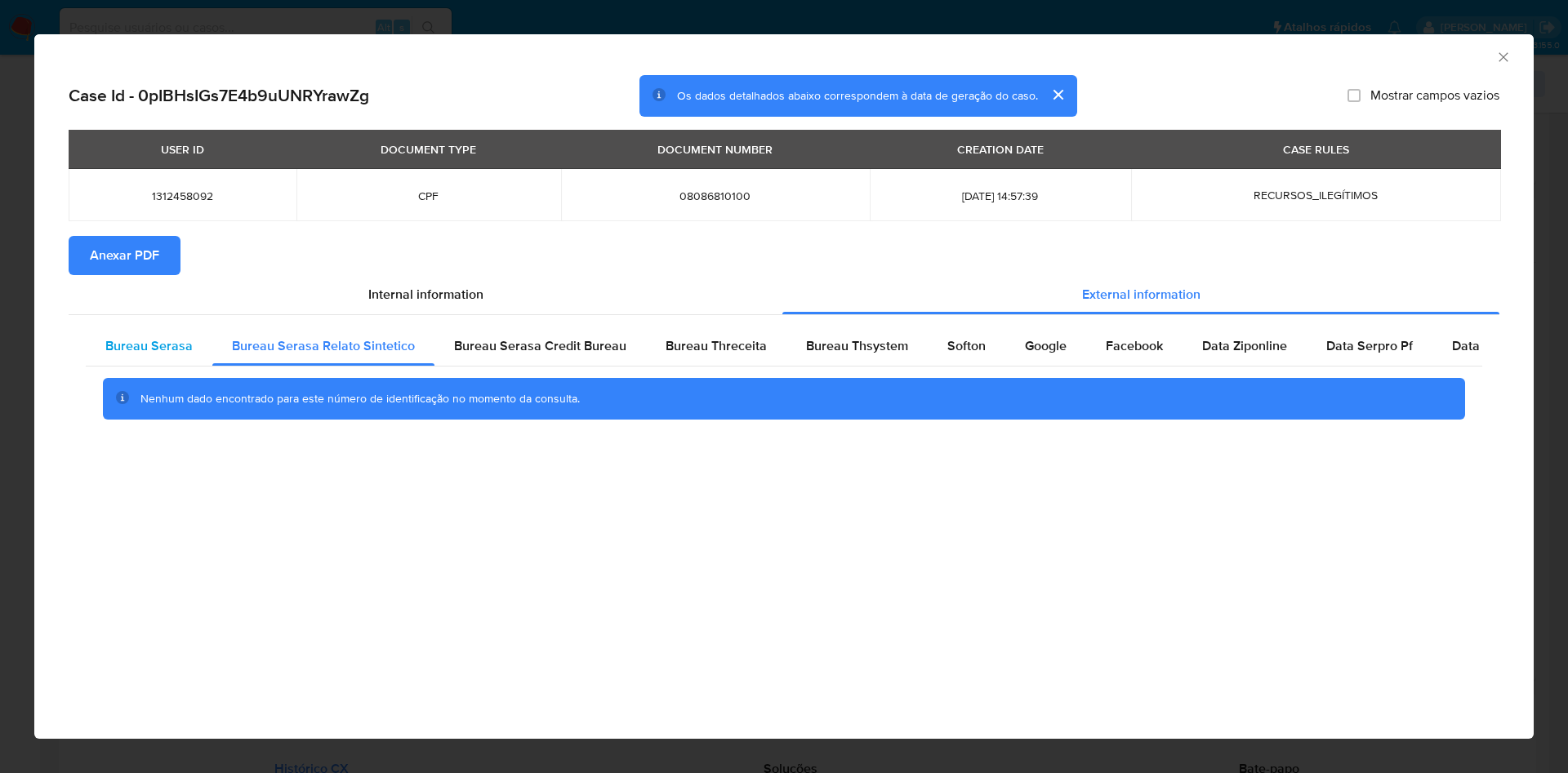
click at [191, 356] on div "Bureau Serasa" at bounding box center [149, 346] width 127 height 39
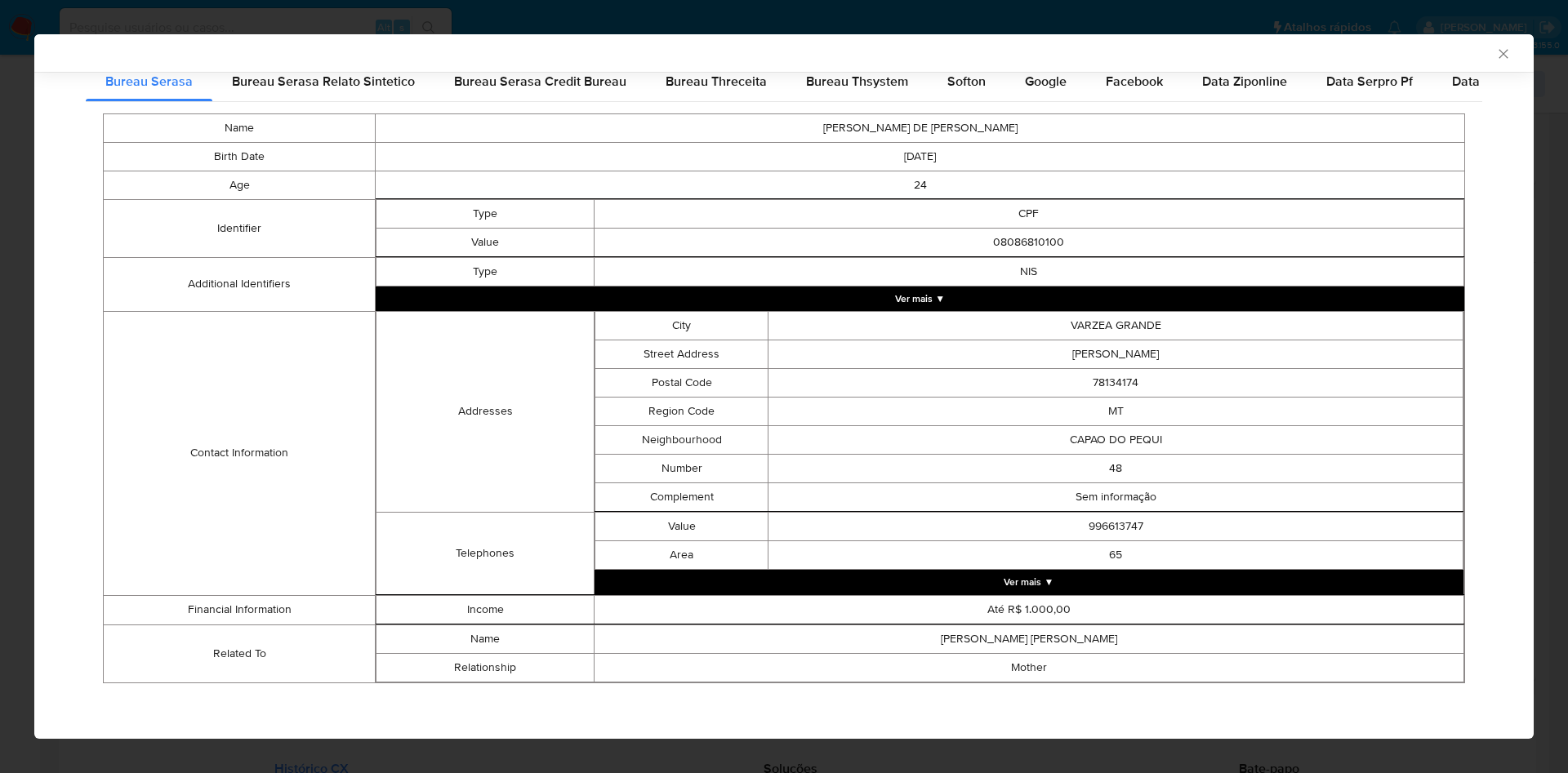
scroll to position [262, 0]
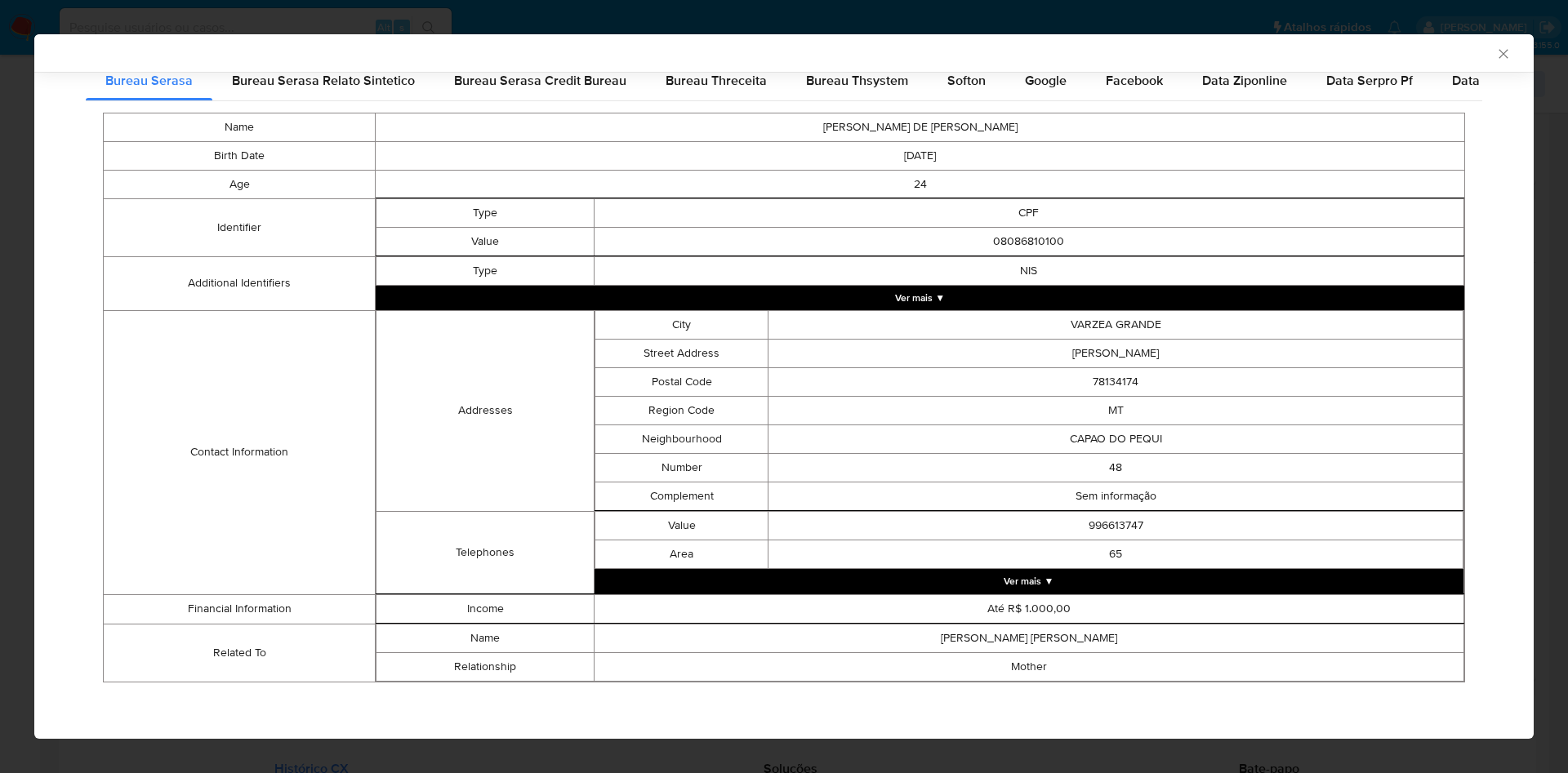
click at [25, 296] on div "AML Data Collector Case Id - 0pIBHsIGs7E4b9uUNRYrawZg Os dados detalhados abaix…" at bounding box center [784, 386] width 1568 height 773
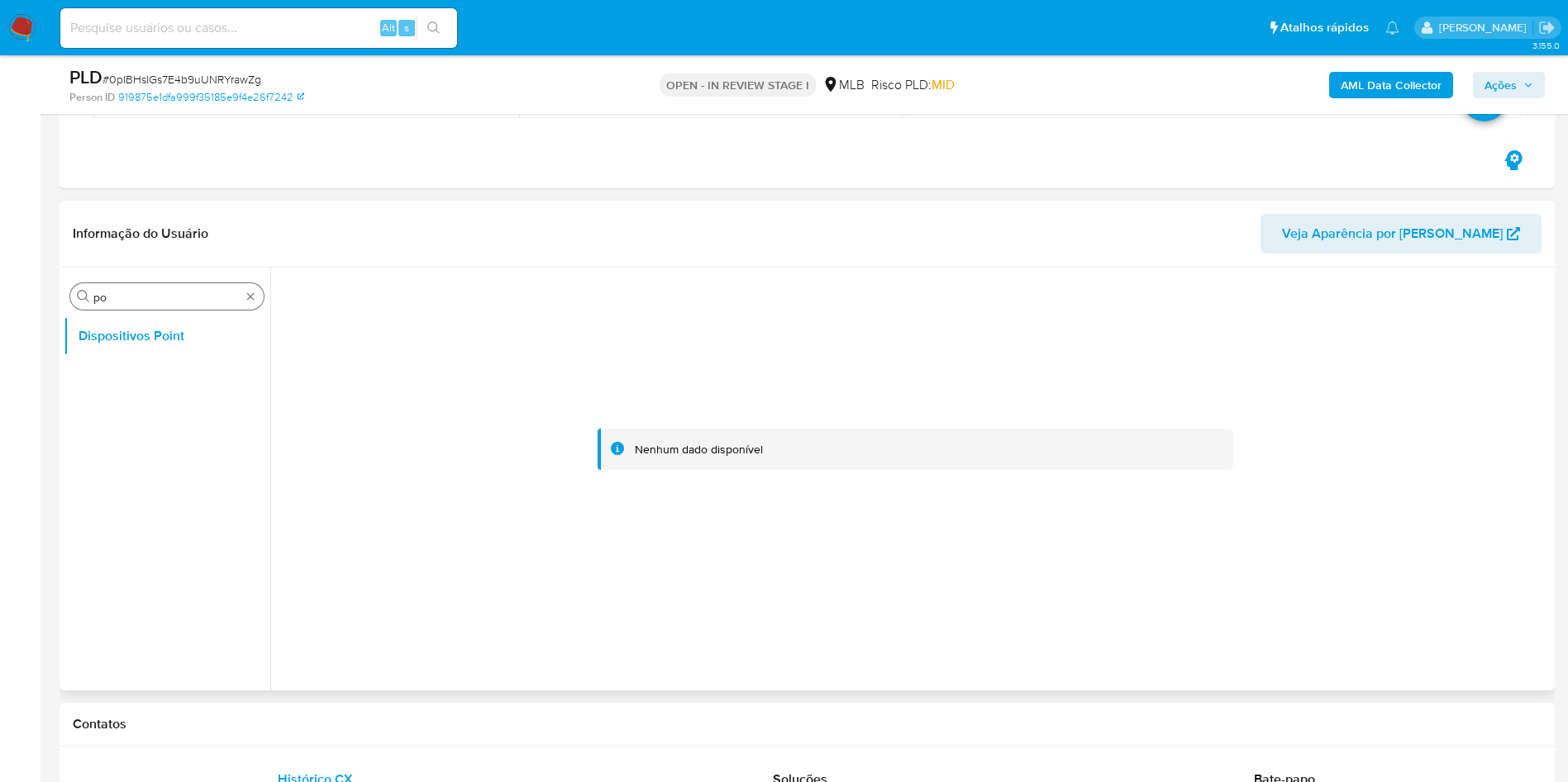
click at [111, 304] on input "po" at bounding box center [166, 297] width 147 height 15
click at [106, 300] on input "po" at bounding box center [166, 297] width 147 height 15
type input "res"
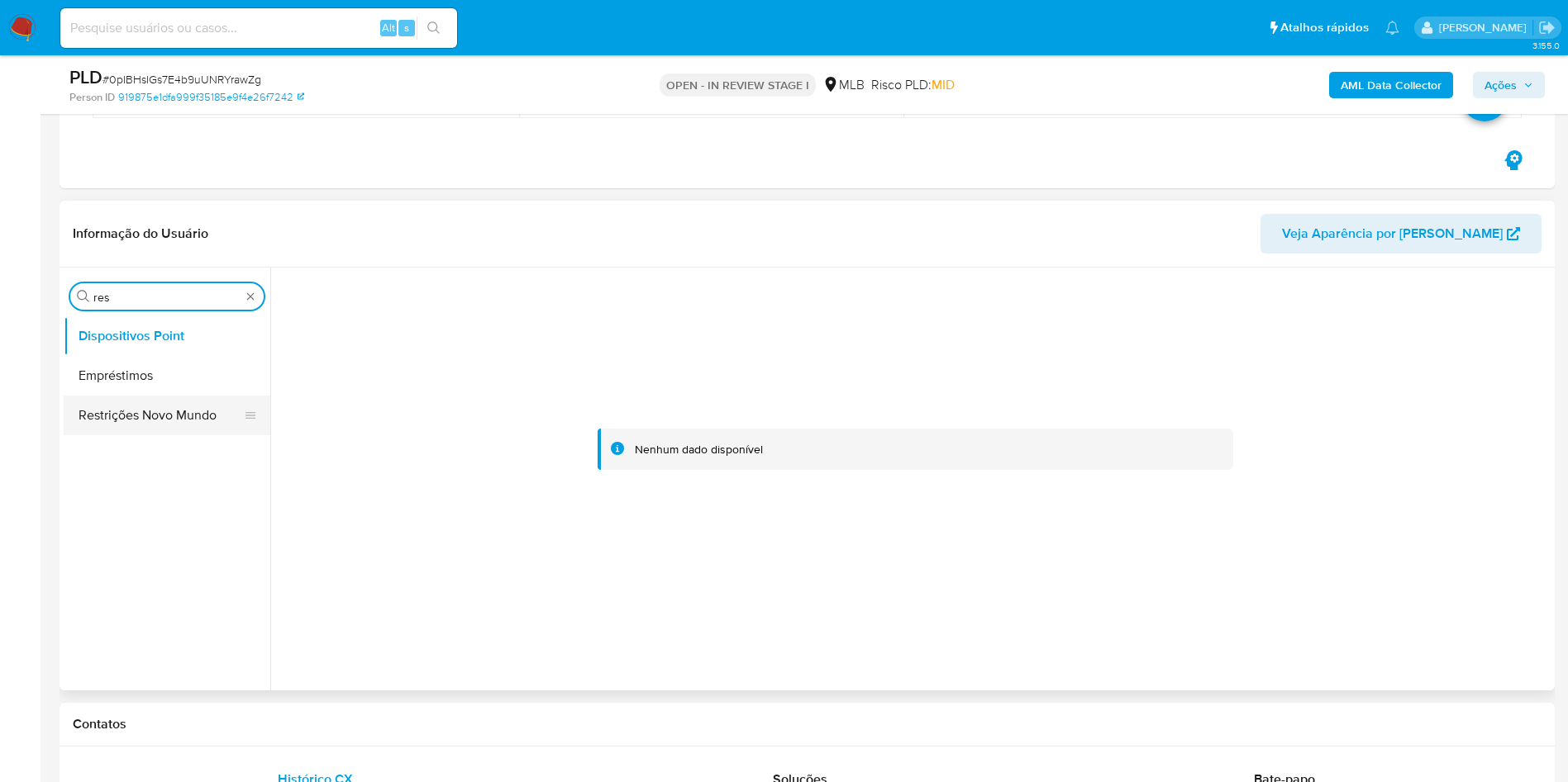
click at [136, 404] on button "Restrições Novo Mundo" at bounding box center [160, 416] width 193 height 40
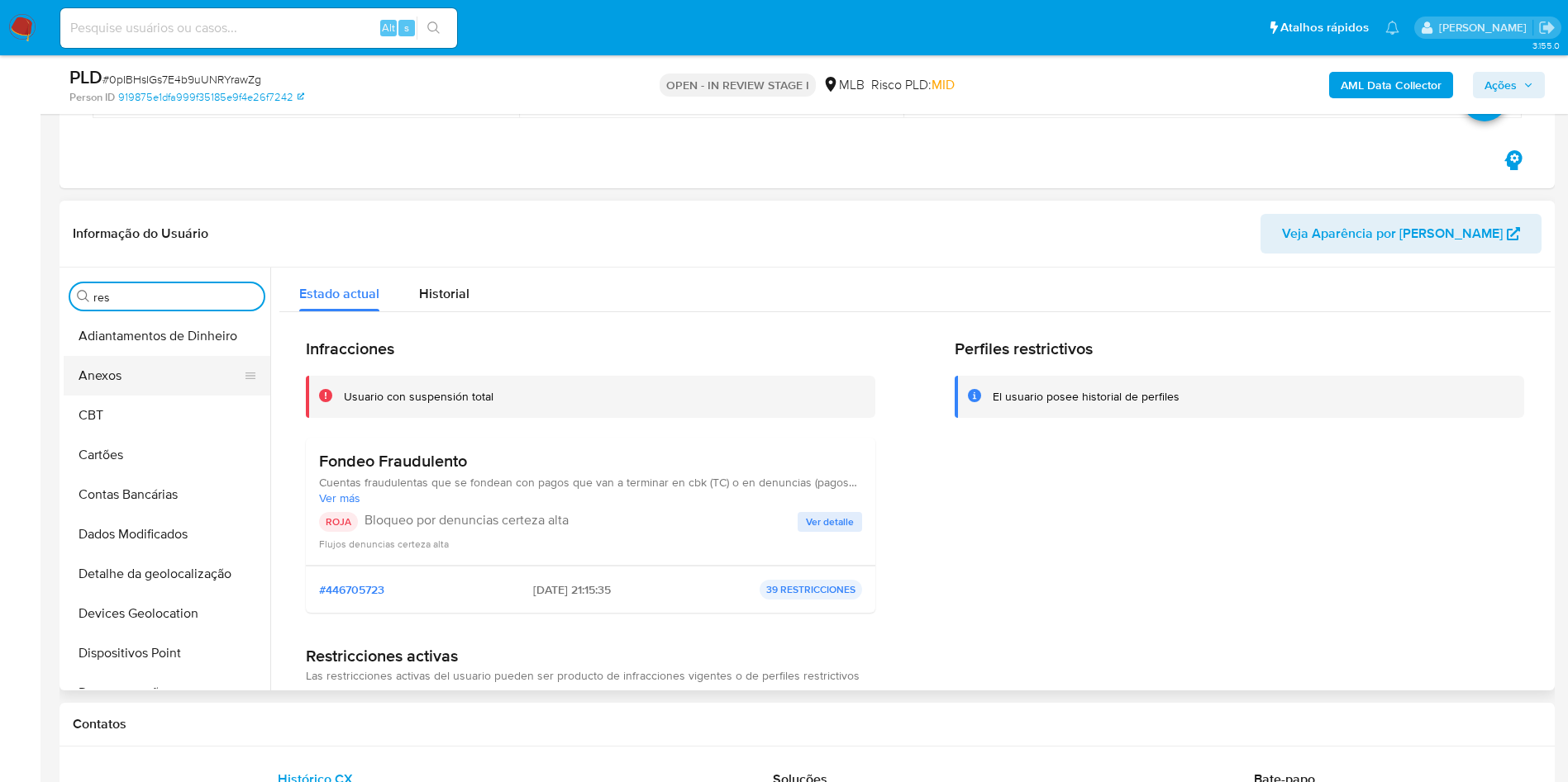
drag, startPoint x: 251, startPoint y: 301, endPoint x: 186, endPoint y: 367, distance: 92.6
click at [172, 371] on button "Anexos" at bounding box center [160, 376] width 193 height 40
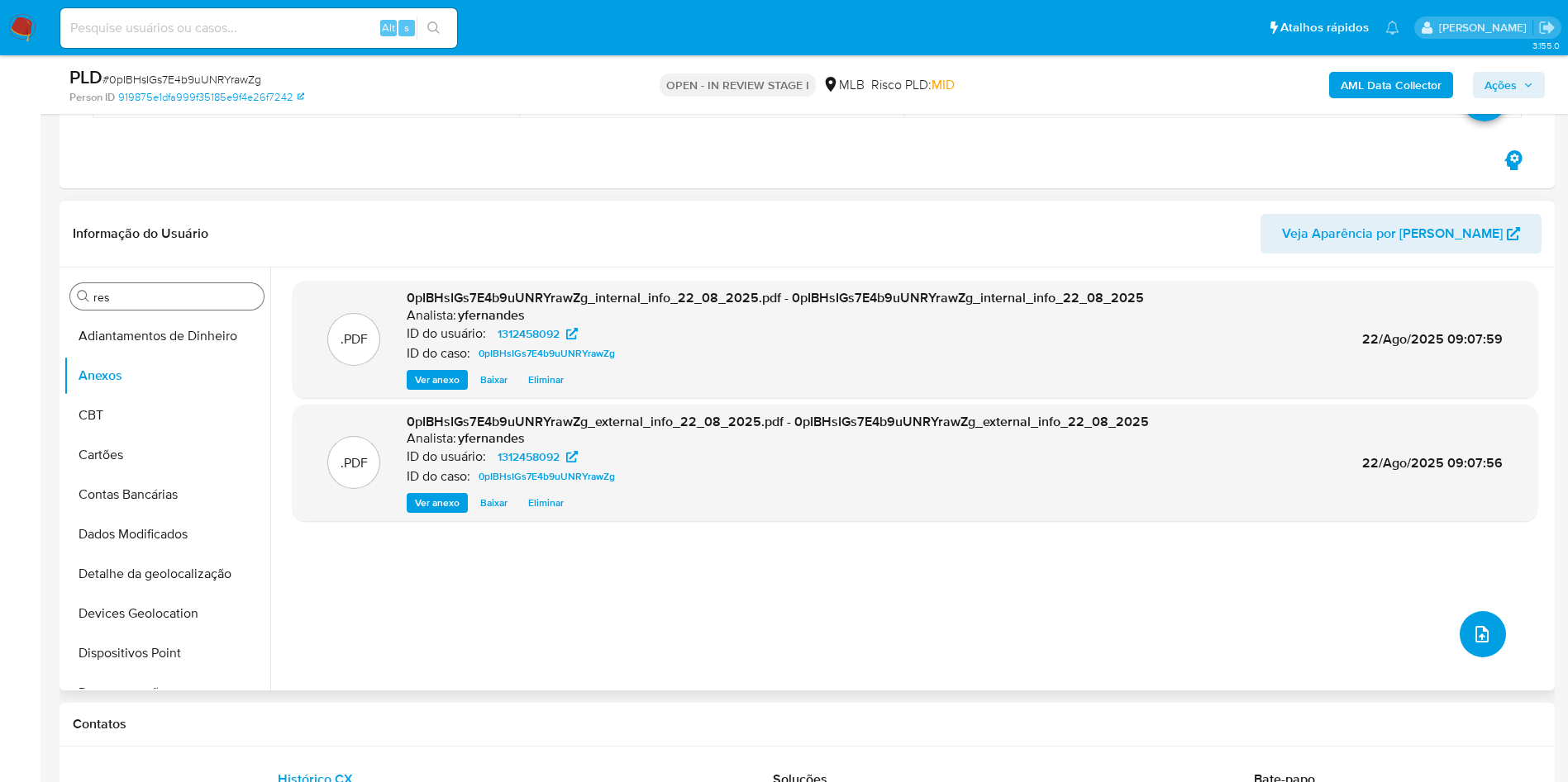
click at [1475, 633] on icon "upload-file" at bounding box center [1482, 634] width 20 height 20
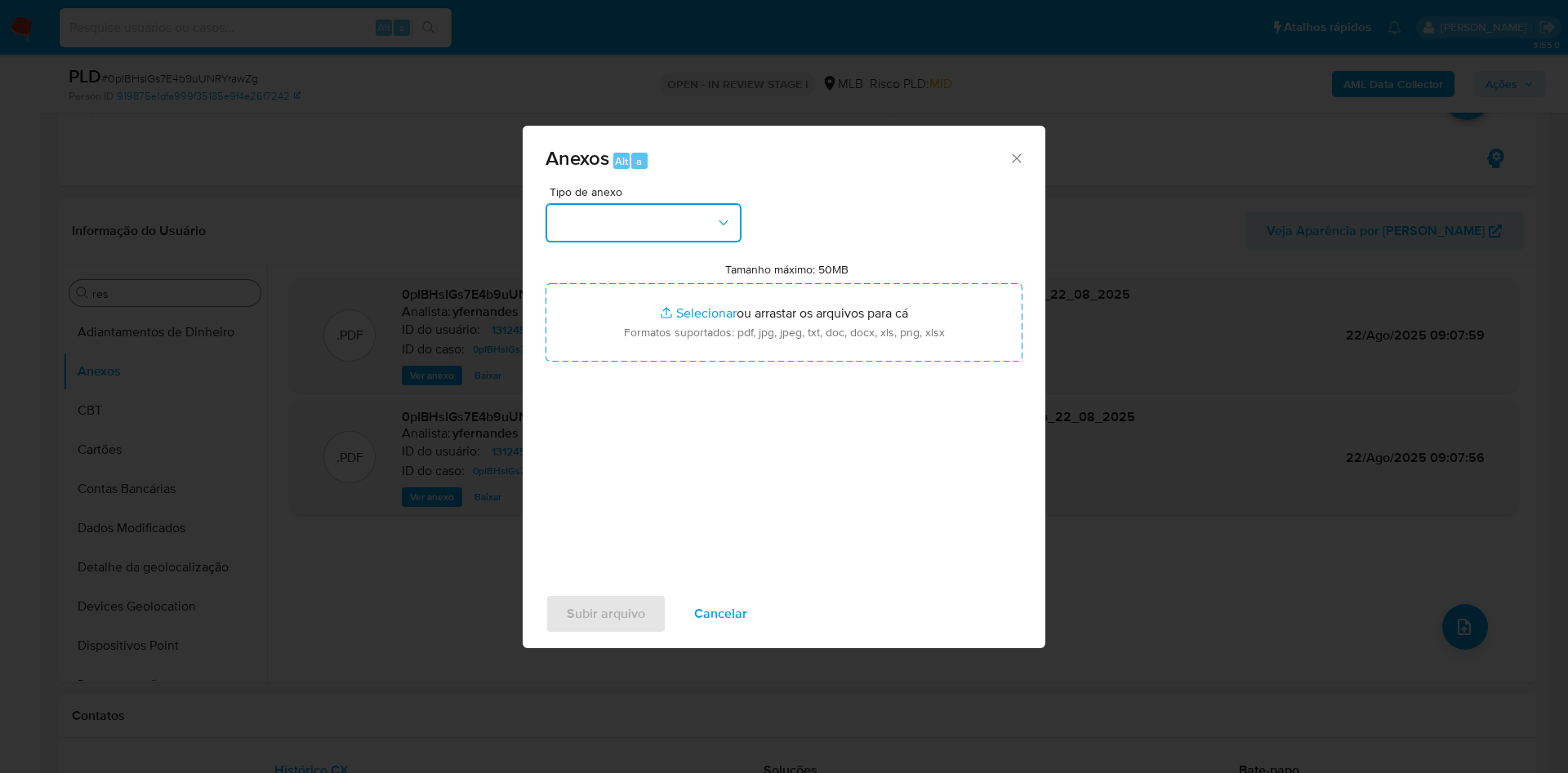
click at [661, 236] on button "button" at bounding box center [643, 223] width 196 height 39
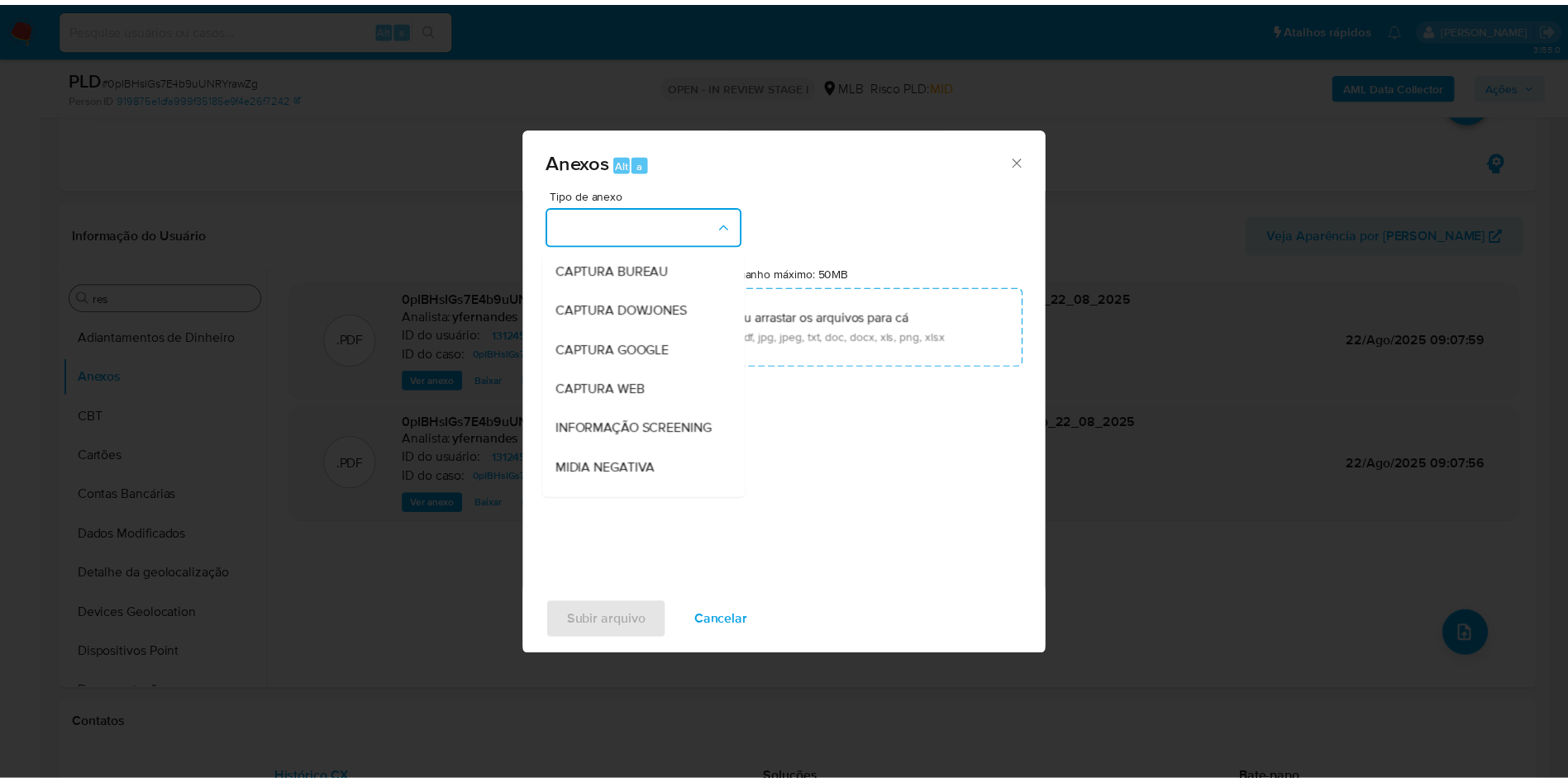
scroll to position [254, 0]
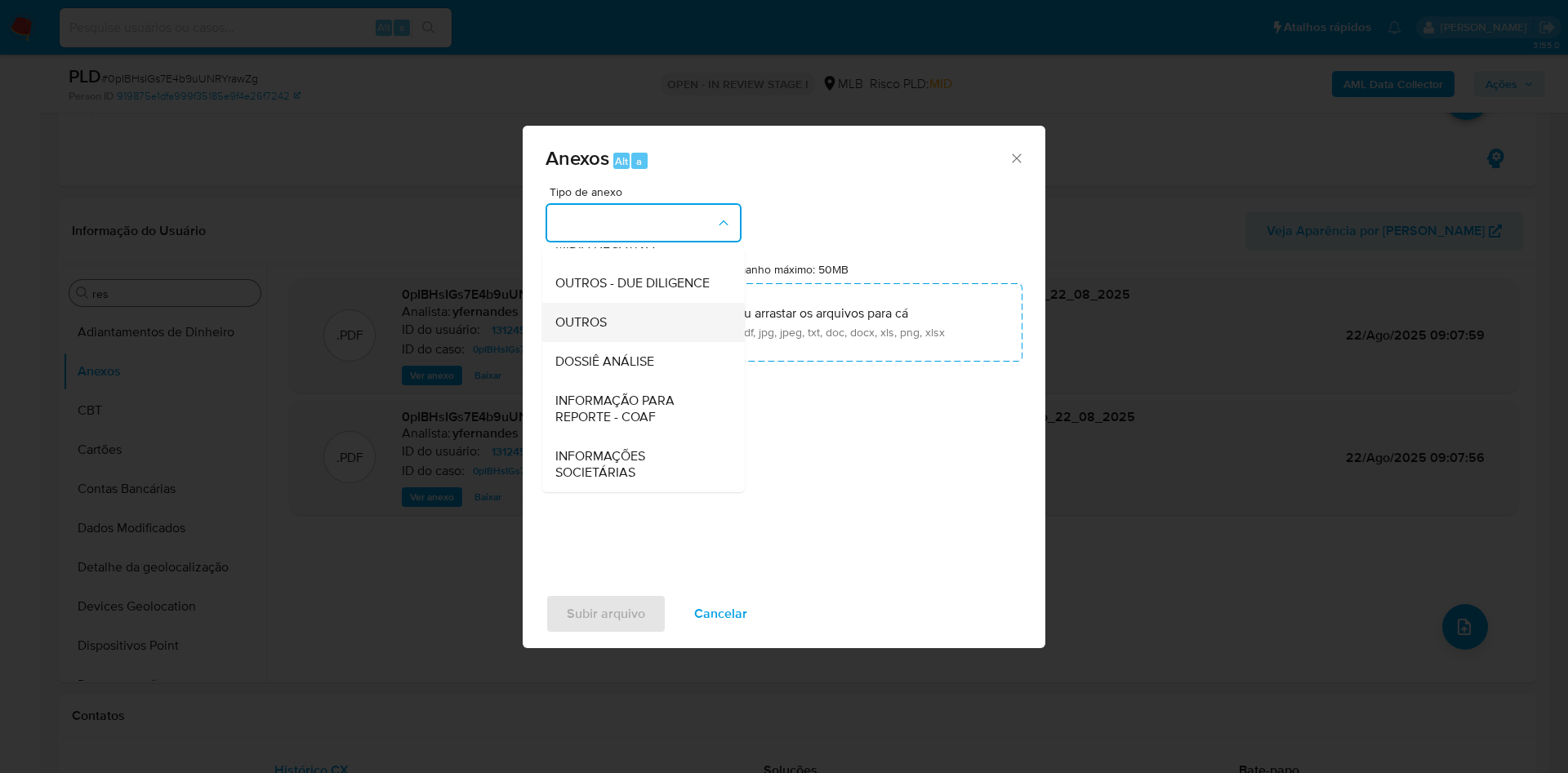
click at [628, 329] on div "OUTROS" at bounding box center [638, 322] width 166 height 39
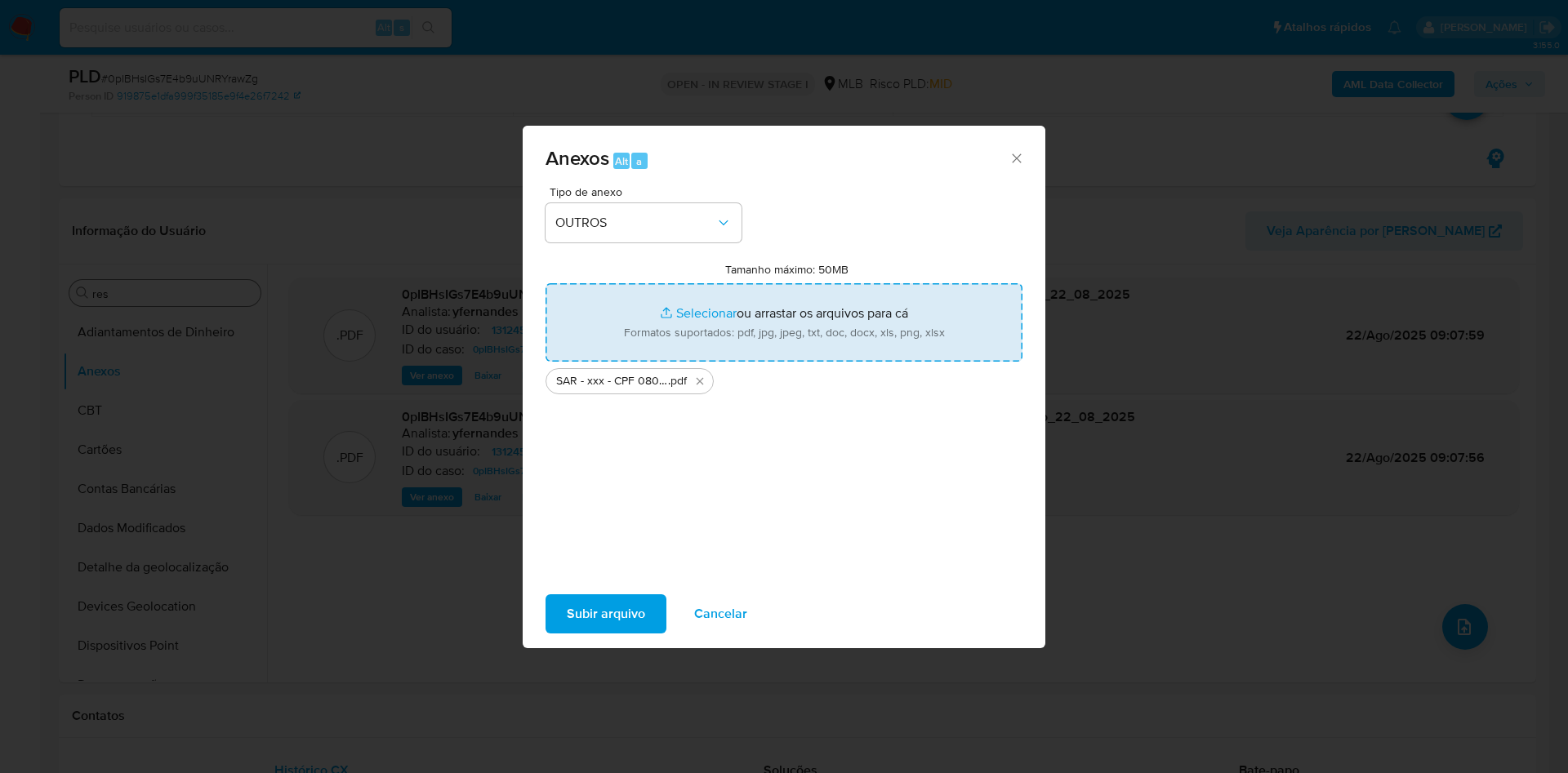
type input "C:\fakepath\Mulan 1312458092_2025_08_21_13_48_08.xlsx"
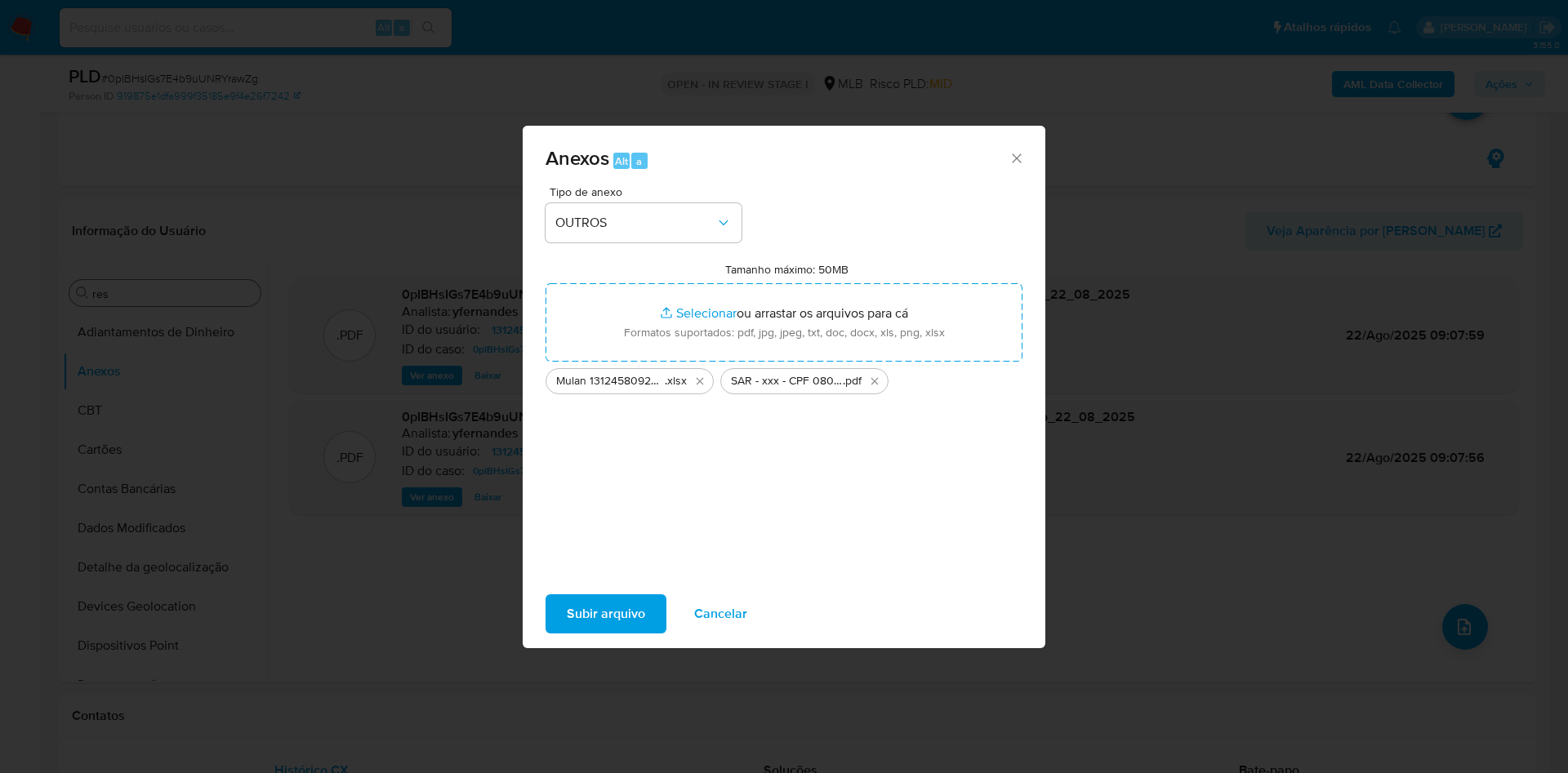
click at [635, 596] on span "Subir arquivo" at bounding box center [606, 614] width 78 height 36
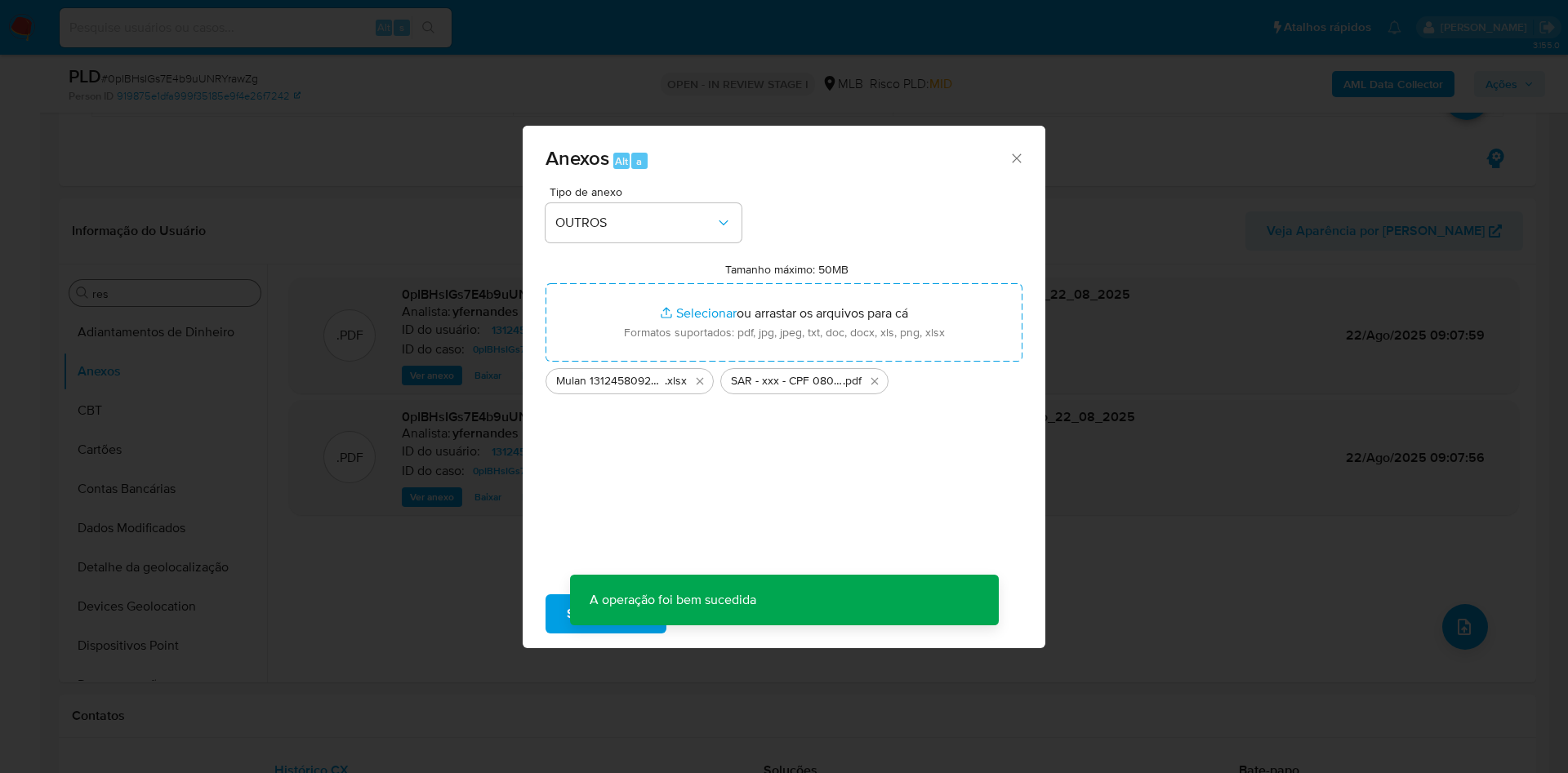
click at [201, 400] on div "Anexos Alt a Tipo de anexo OUTROS Tamanho máximo: 50MB Selecionar arquivos Sele…" at bounding box center [784, 386] width 1568 height 773
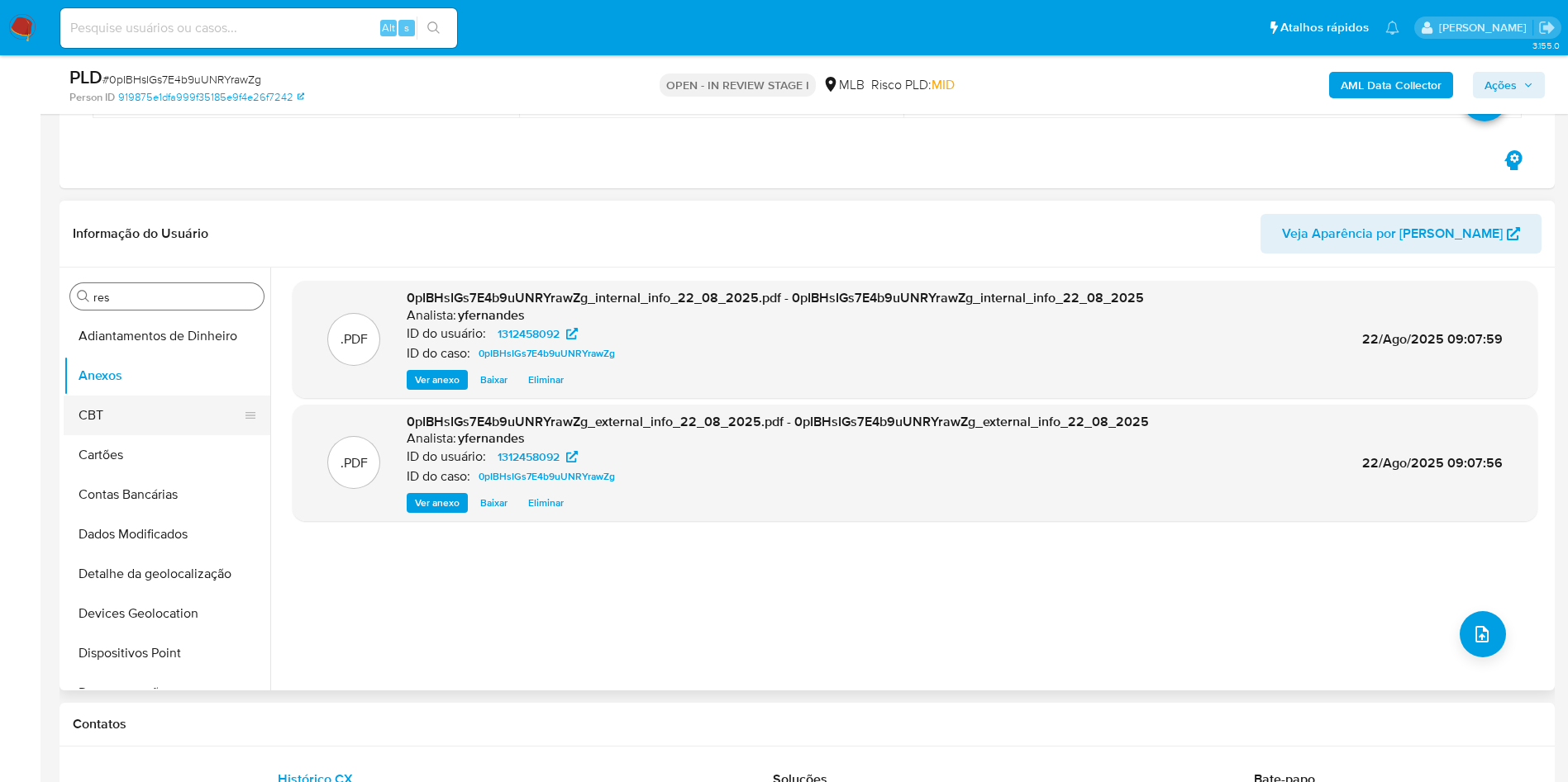
click at [129, 420] on button "CBT" at bounding box center [160, 416] width 193 height 40
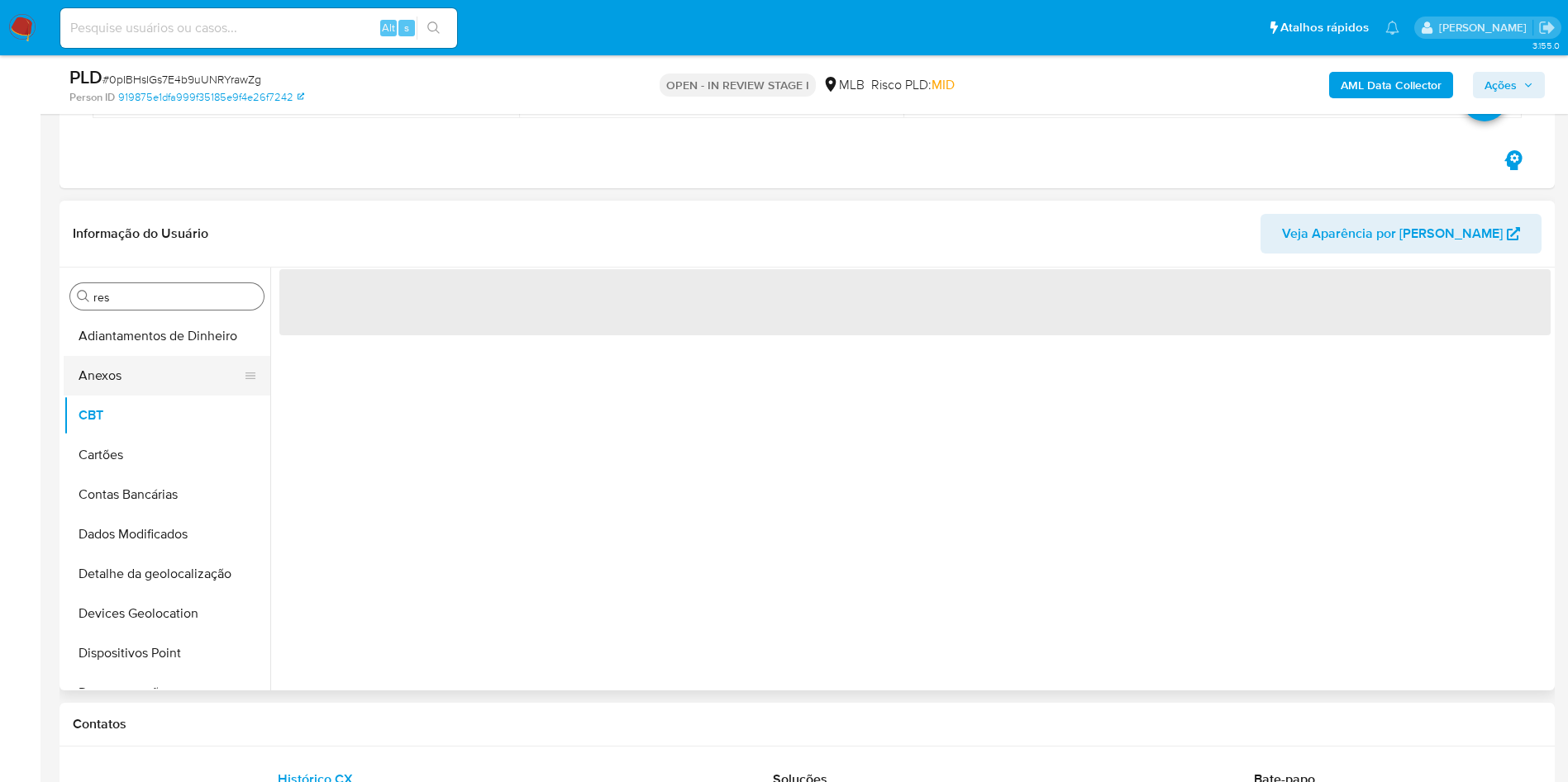
click at [115, 385] on button "Anexos" at bounding box center [160, 376] width 193 height 40
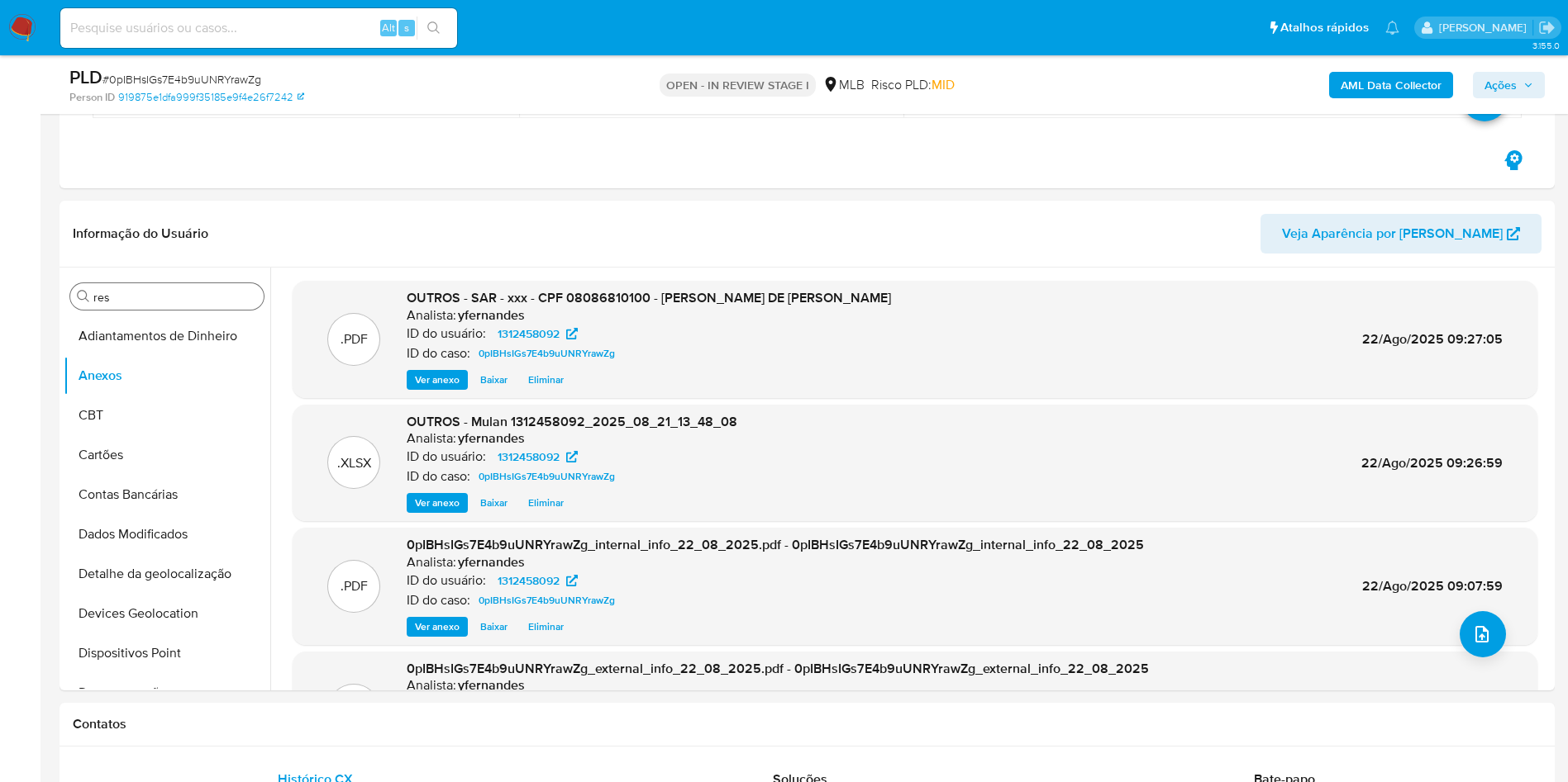
click at [1504, 86] on span "Ações" at bounding box center [1500, 84] width 32 height 27
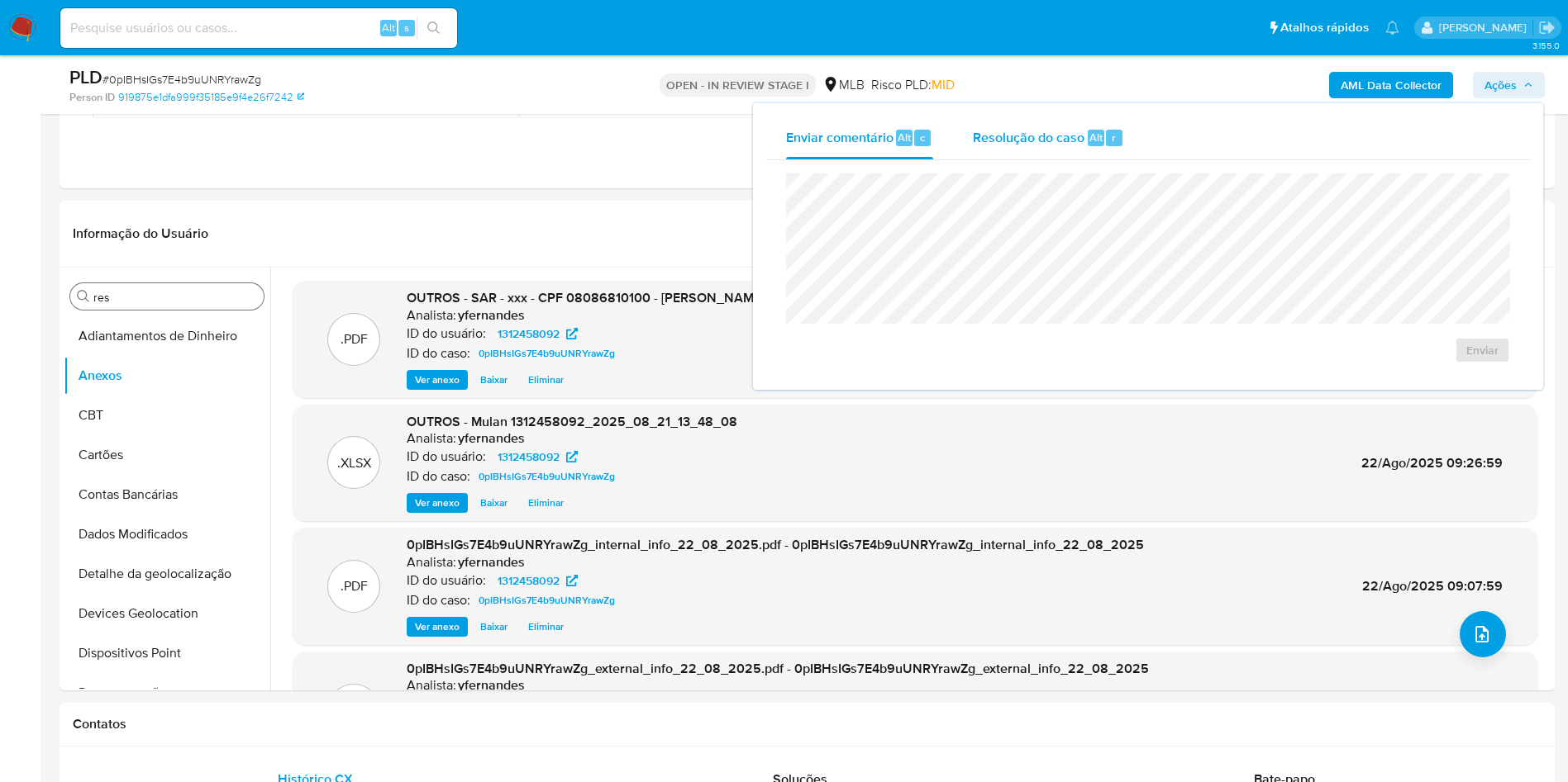
click at [1042, 147] on div "Resolução do caso Alt r" at bounding box center [1048, 138] width 151 height 43
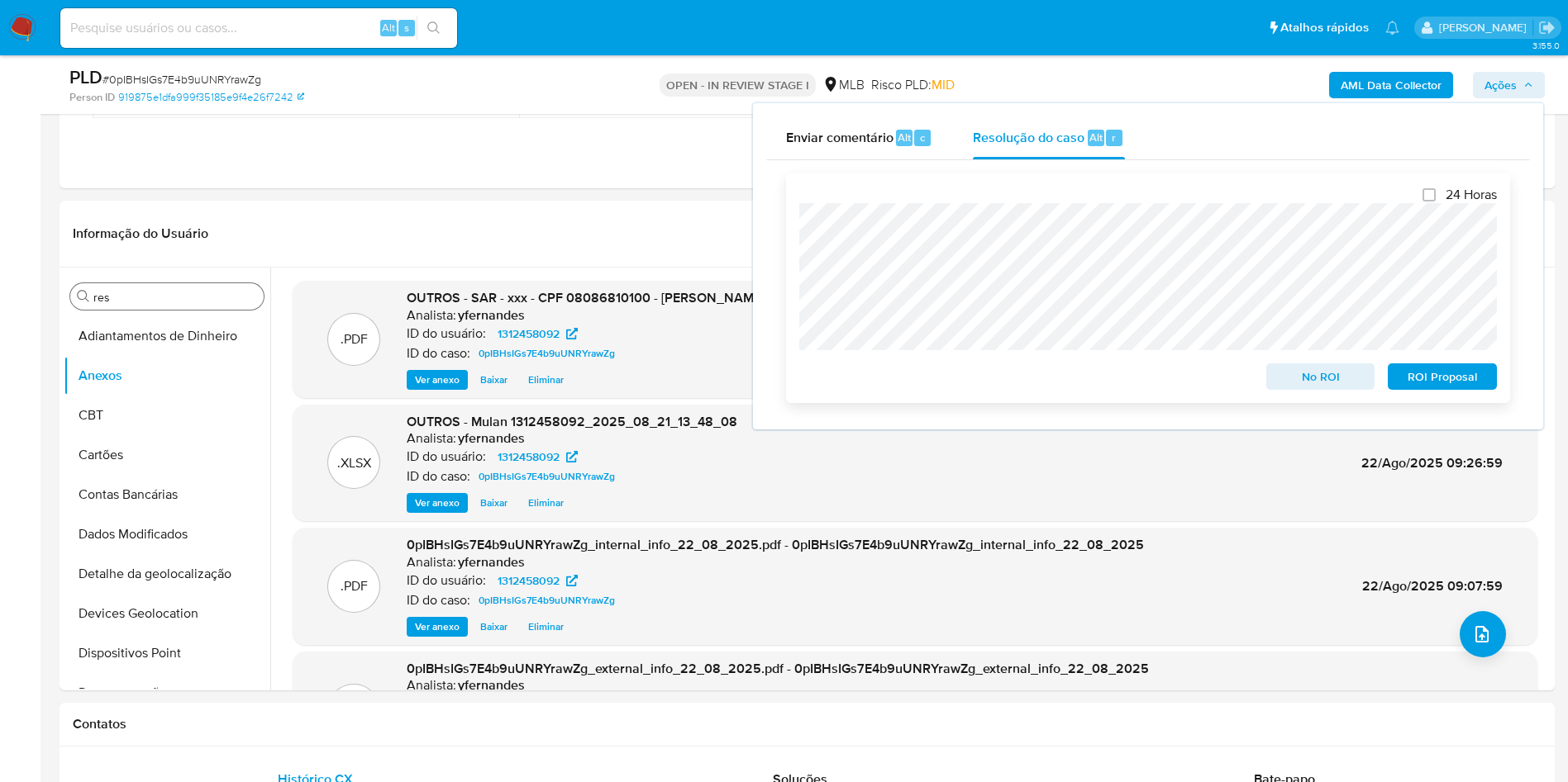
click at [1431, 372] on span "ROI Proposal" at bounding box center [1442, 377] width 86 height 23
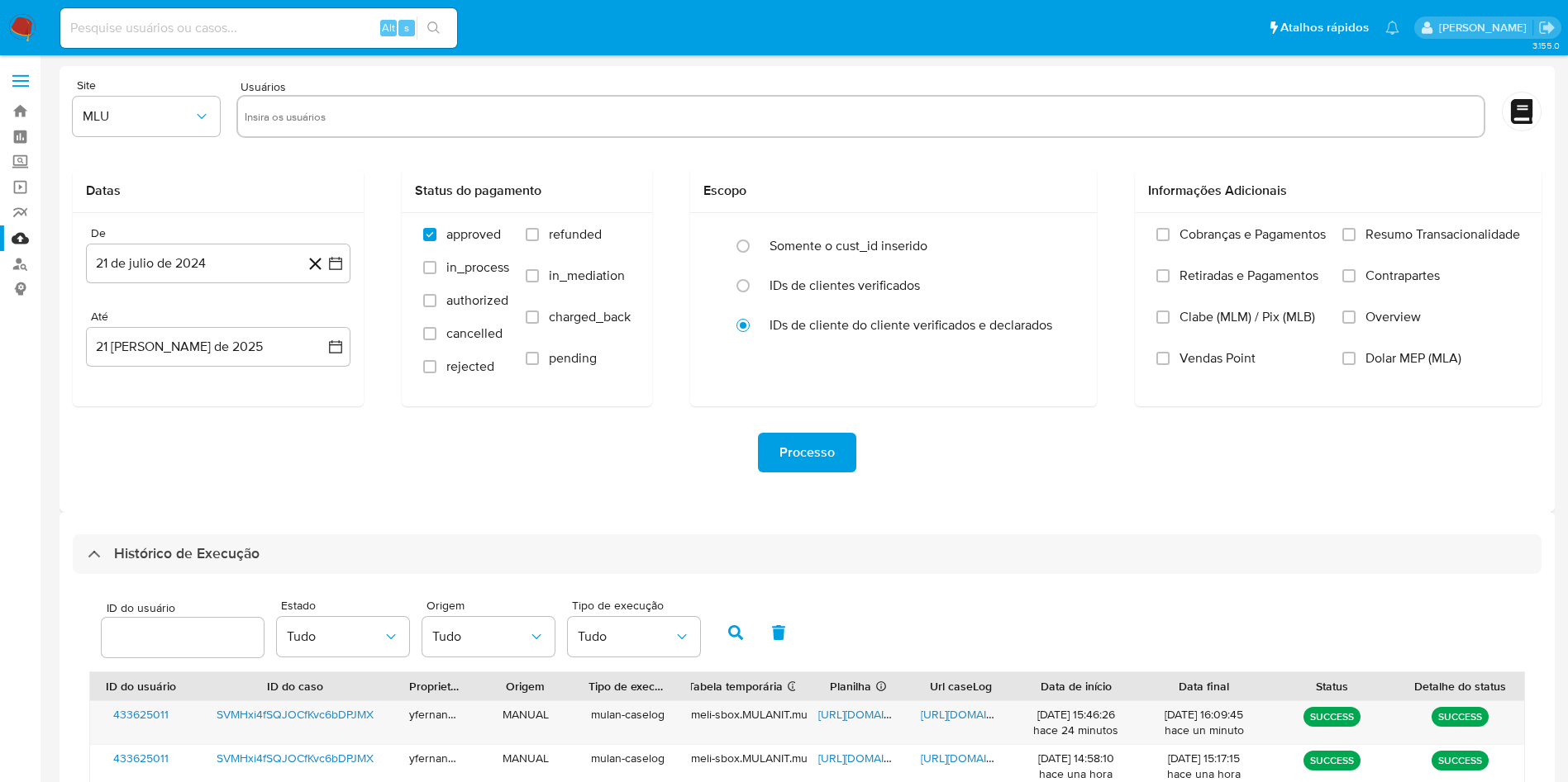
select select "10"
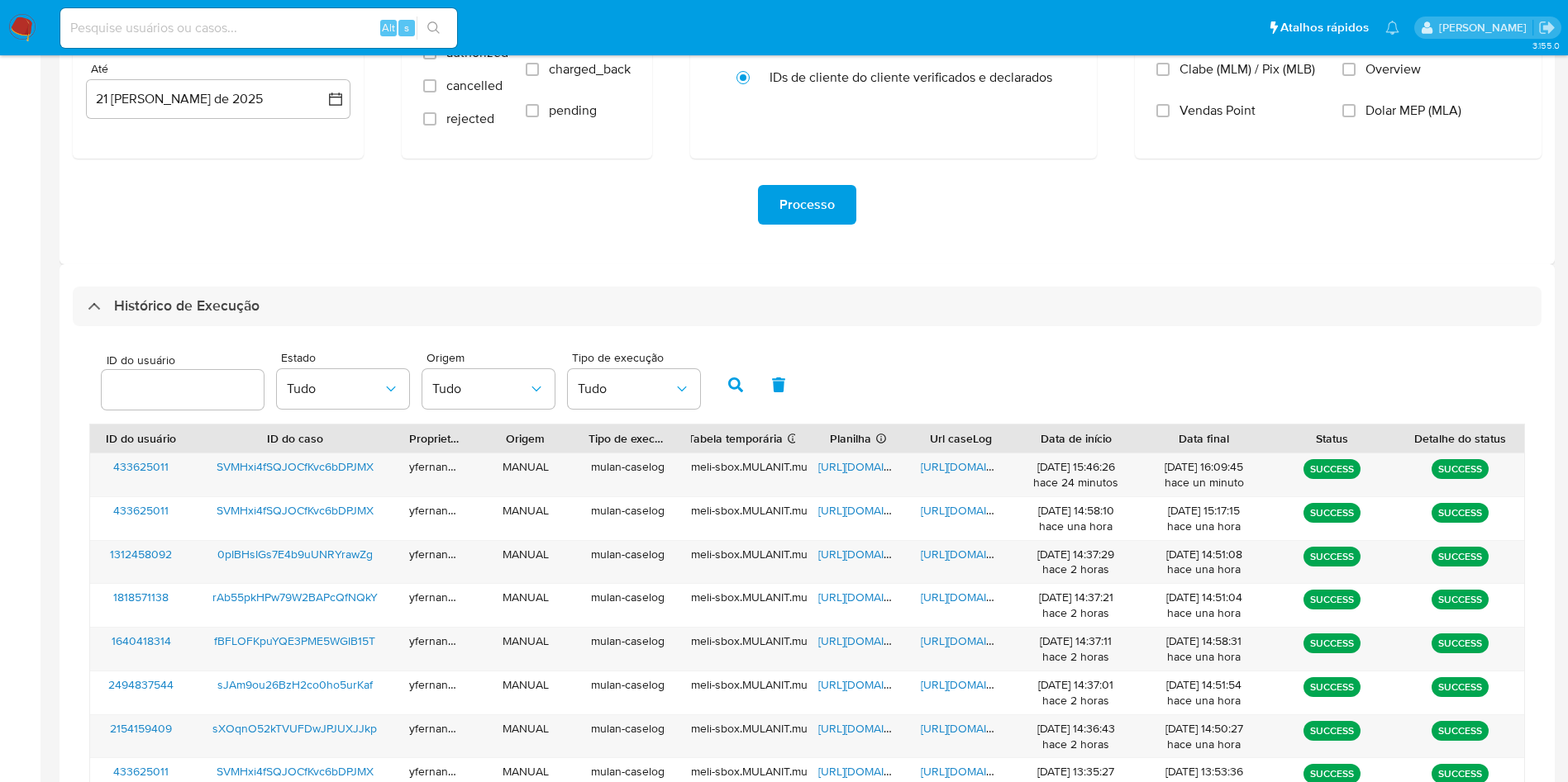
scroll to position [372, 0]
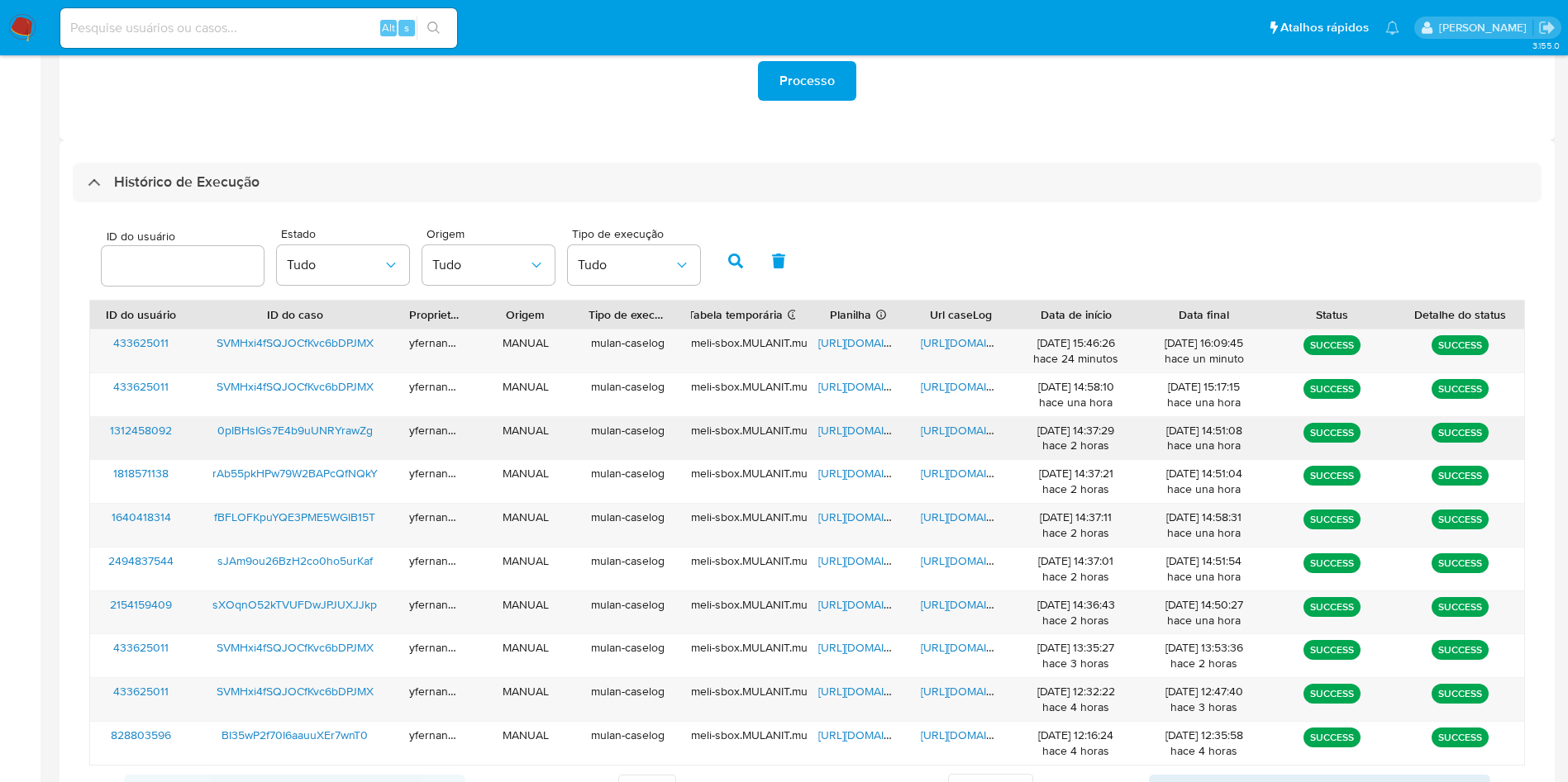
click at [836, 429] on span "[URL][DOMAIN_NAME]" at bounding box center [875, 430] width 114 height 16
drag, startPoint x: 955, startPoint y: 424, endPoint x: 936, endPoint y: 432, distance: 20.6
click at [947, 429] on span "[URL][DOMAIN_NAME]" at bounding box center [977, 430] width 114 height 16
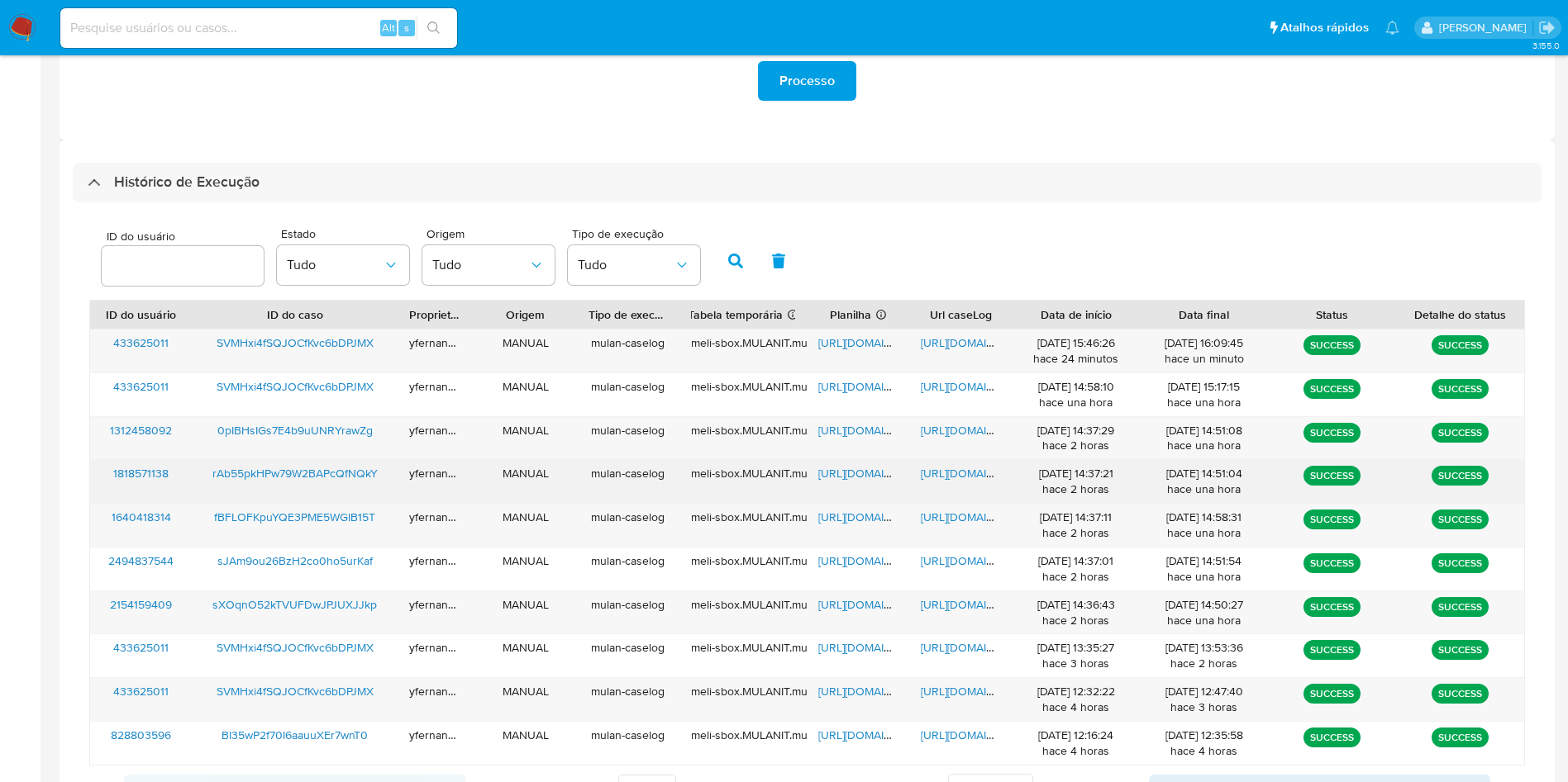
click at [830, 470] on span "[URL][DOMAIN_NAME]" at bounding box center [875, 472] width 114 height 16
click at [952, 475] on span "[URL][DOMAIN_NAME]" at bounding box center [977, 472] width 114 height 16
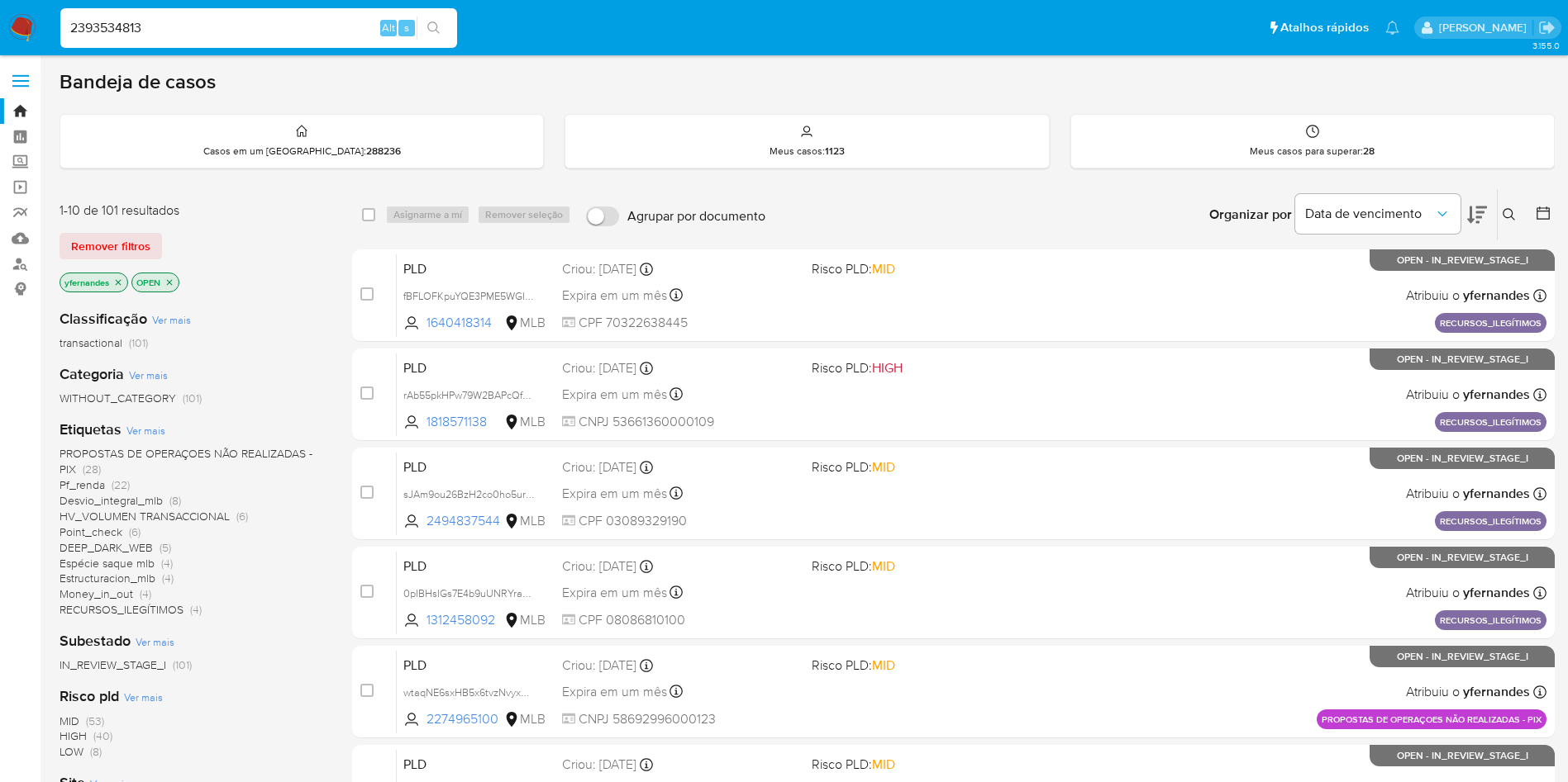
type input "2393534813"
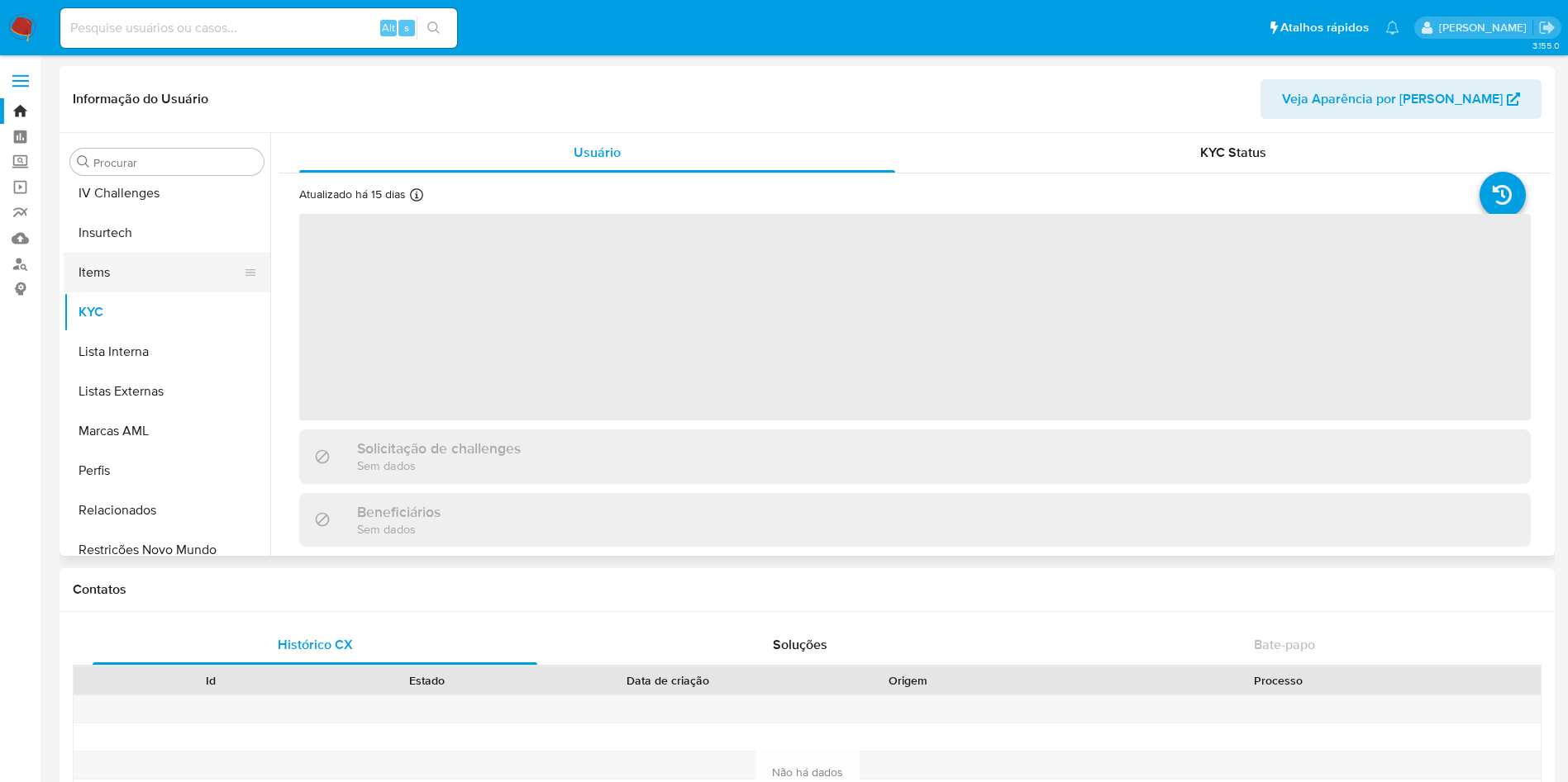
scroll to position [738, 0]
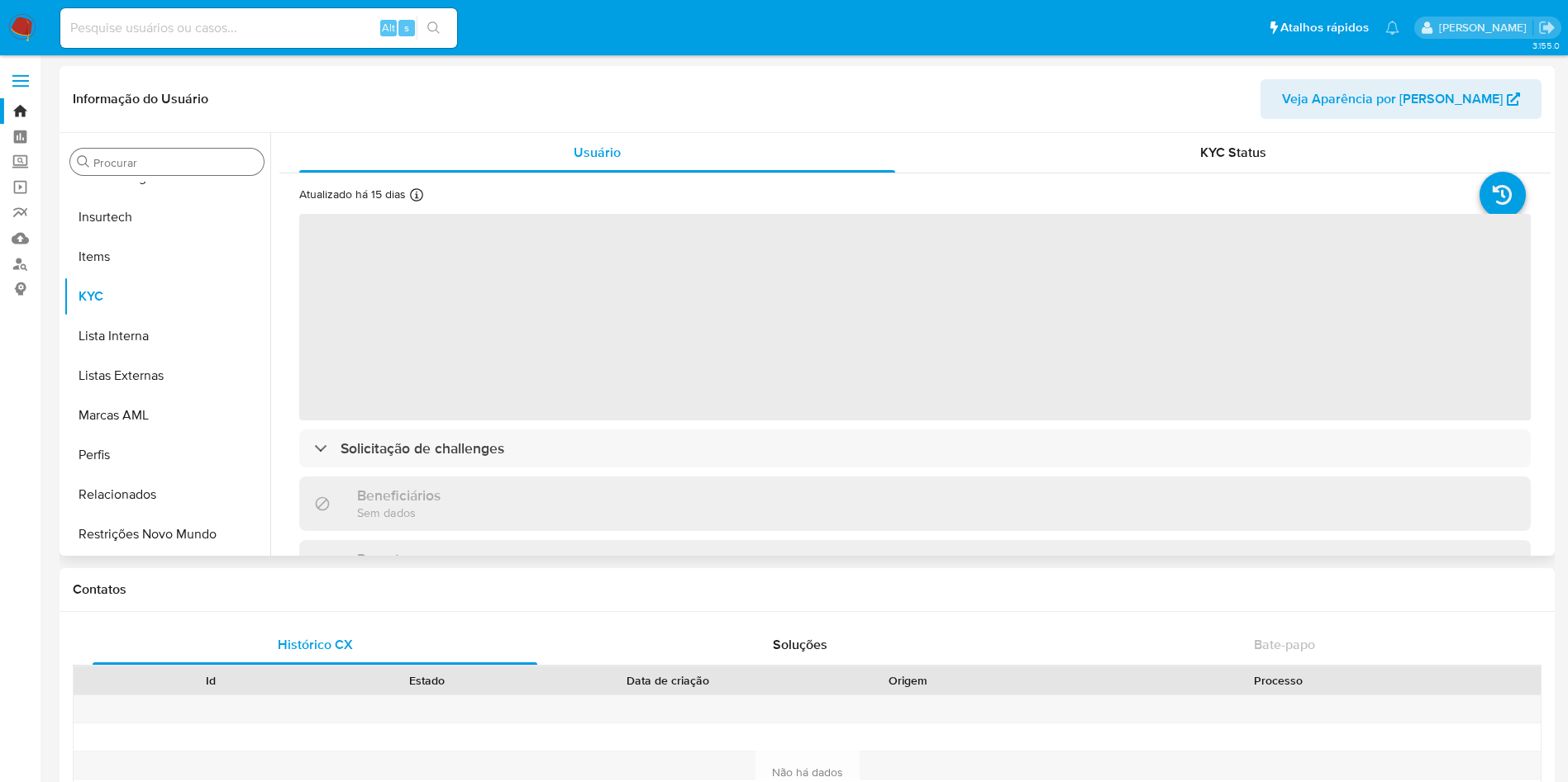
click at [121, 161] on input "Procurar" at bounding box center [175, 162] width 164 height 15
type input "cas"
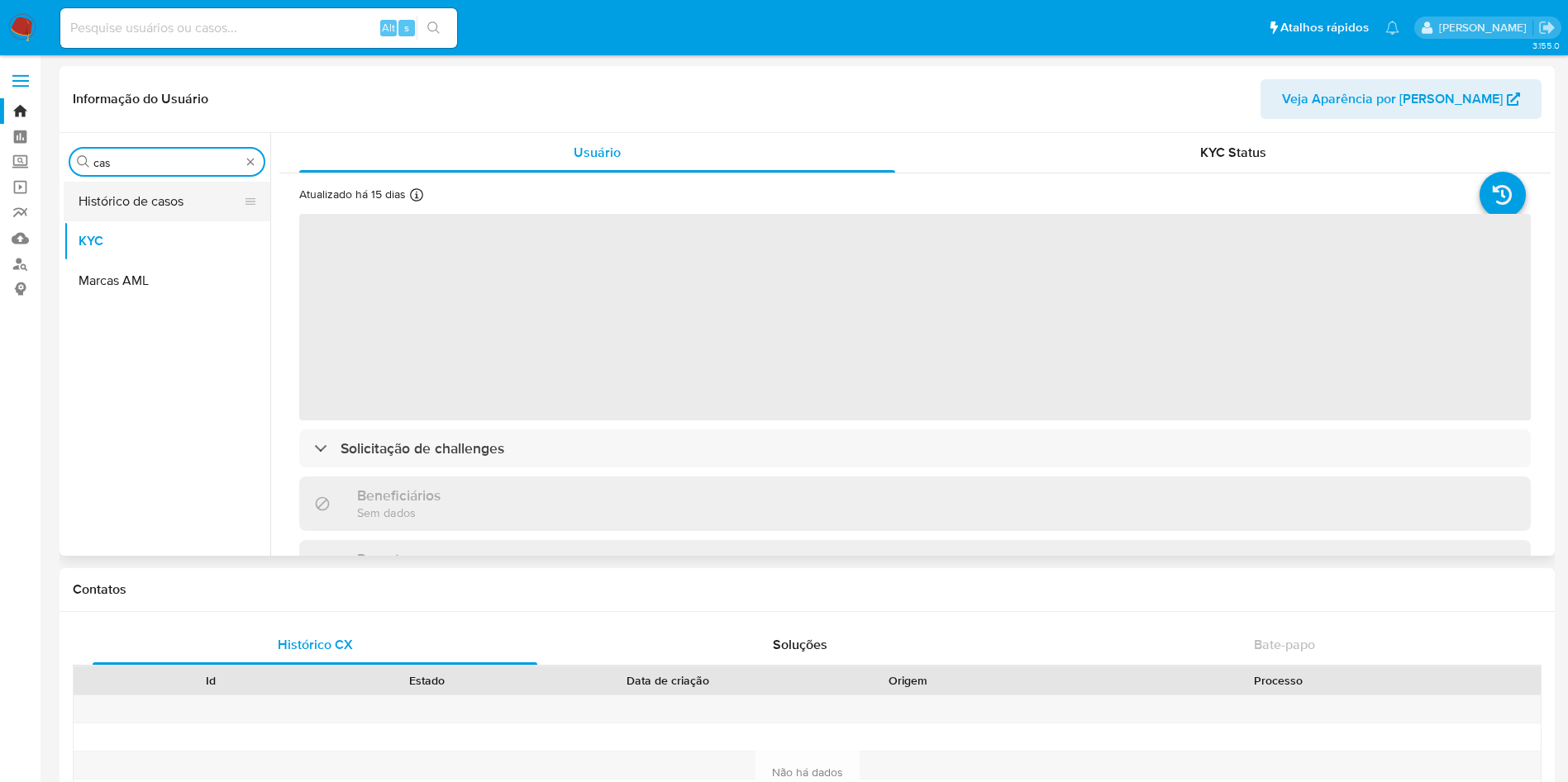
scroll to position [0, 0]
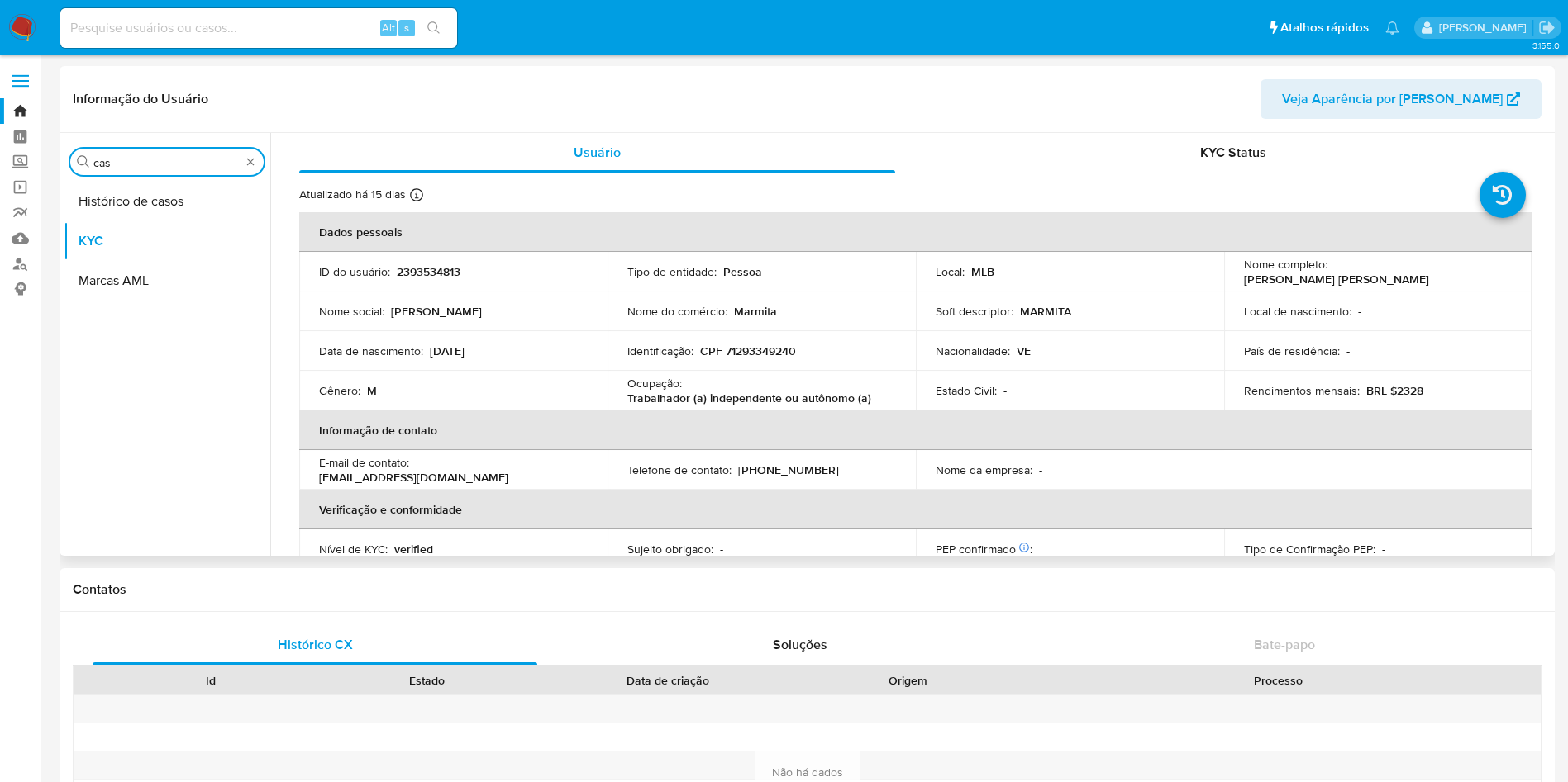
select select "10"
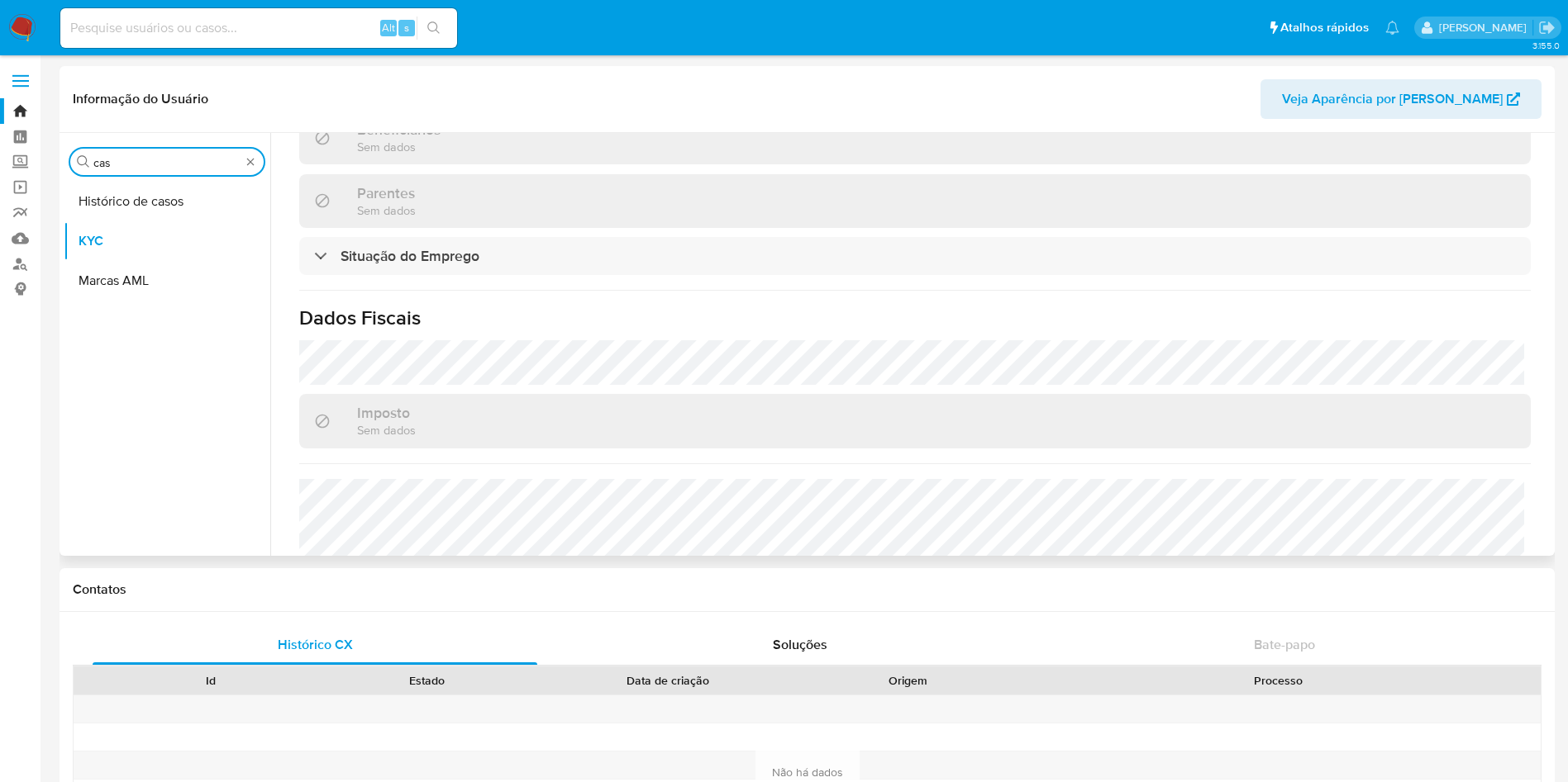
scroll to position [704, 0]
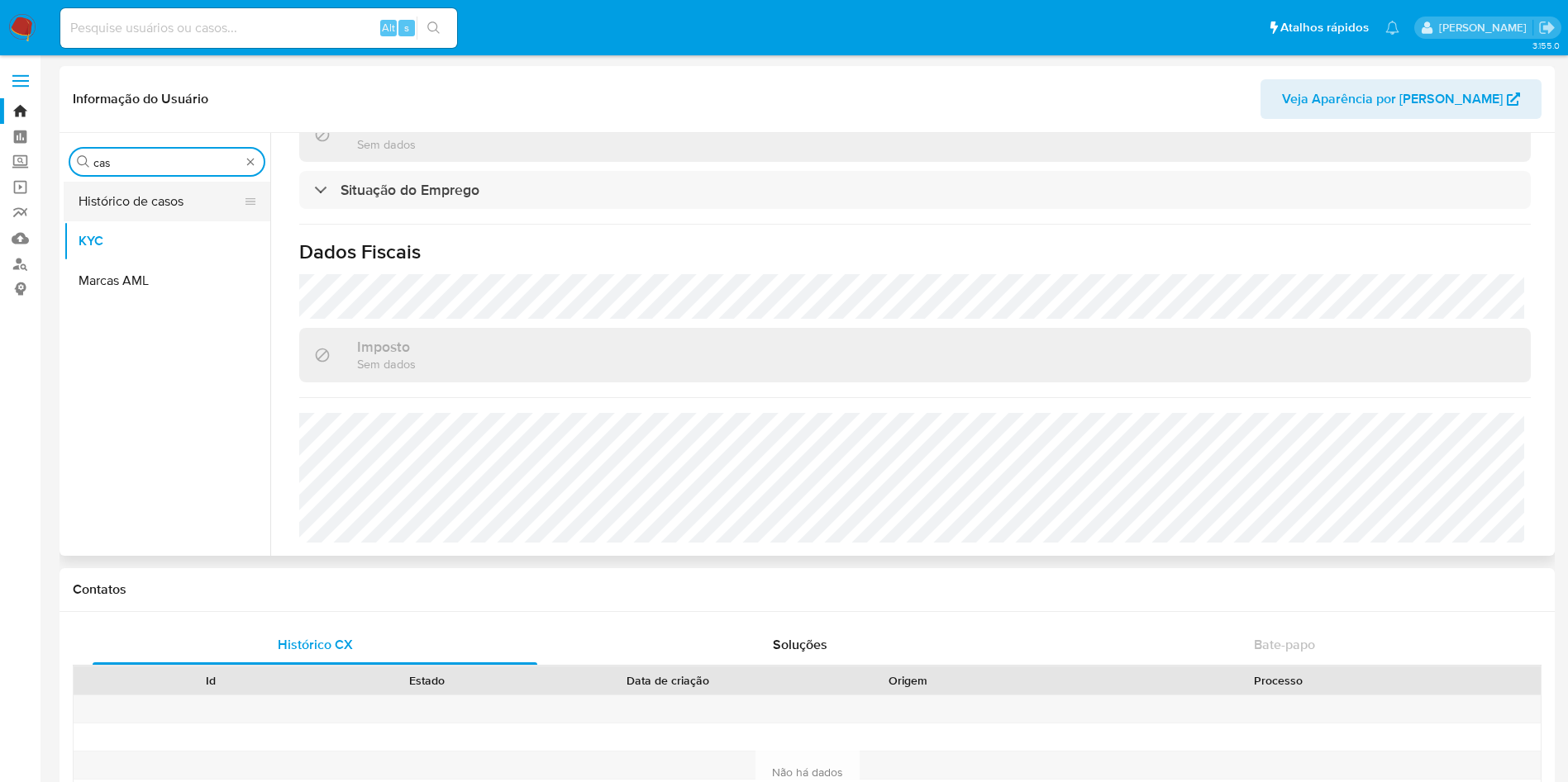
type input "cas"
click at [168, 206] on button "Histórico de casos" at bounding box center [160, 202] width 193 height 40
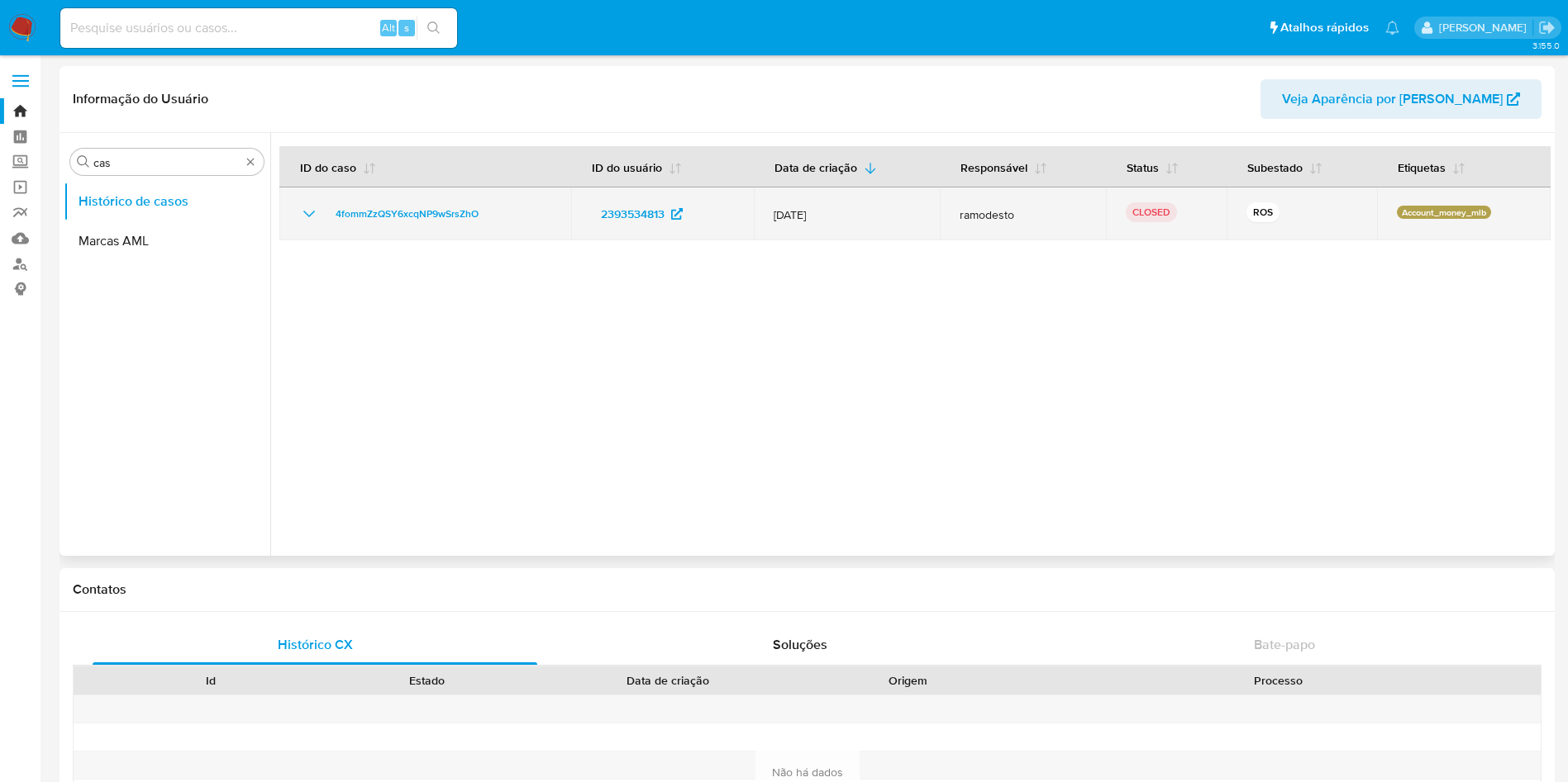
click at [304, 216] on icon "Mostrar/Ocultar" at bounding box center [309, 214] width 20 height 20
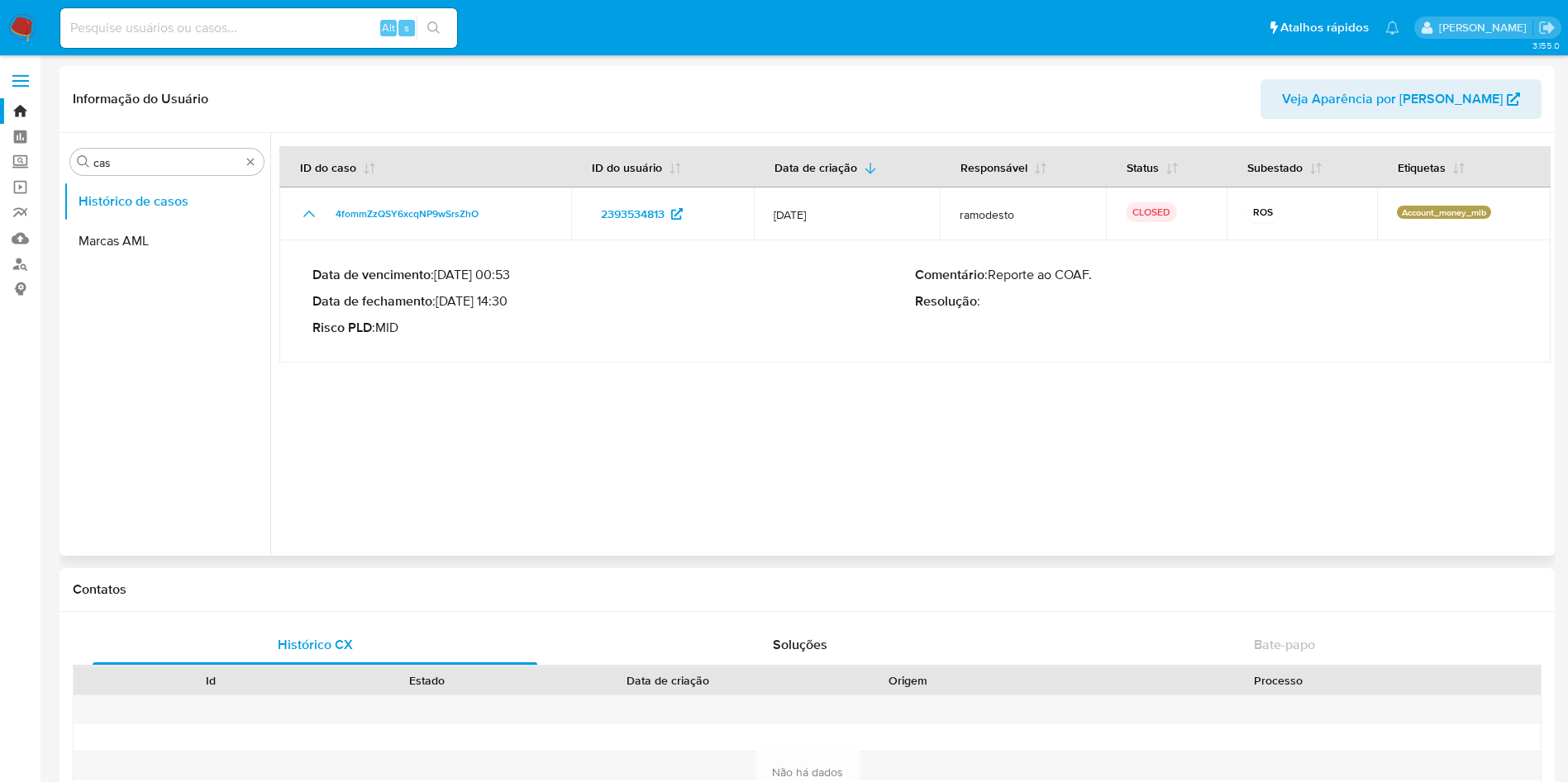
drag, startPoint x: 461, startPoint y: 301, endPoint x: 511, endPoint y: 303, distance: 50.0
click at [511, 303] on p "Data de fechamento : 07/08/2025 14:30" at bounding box center [613, 301] width 603 height 16
click at [22, 32] on img at bounding box center [22, 28] width 28 height 28
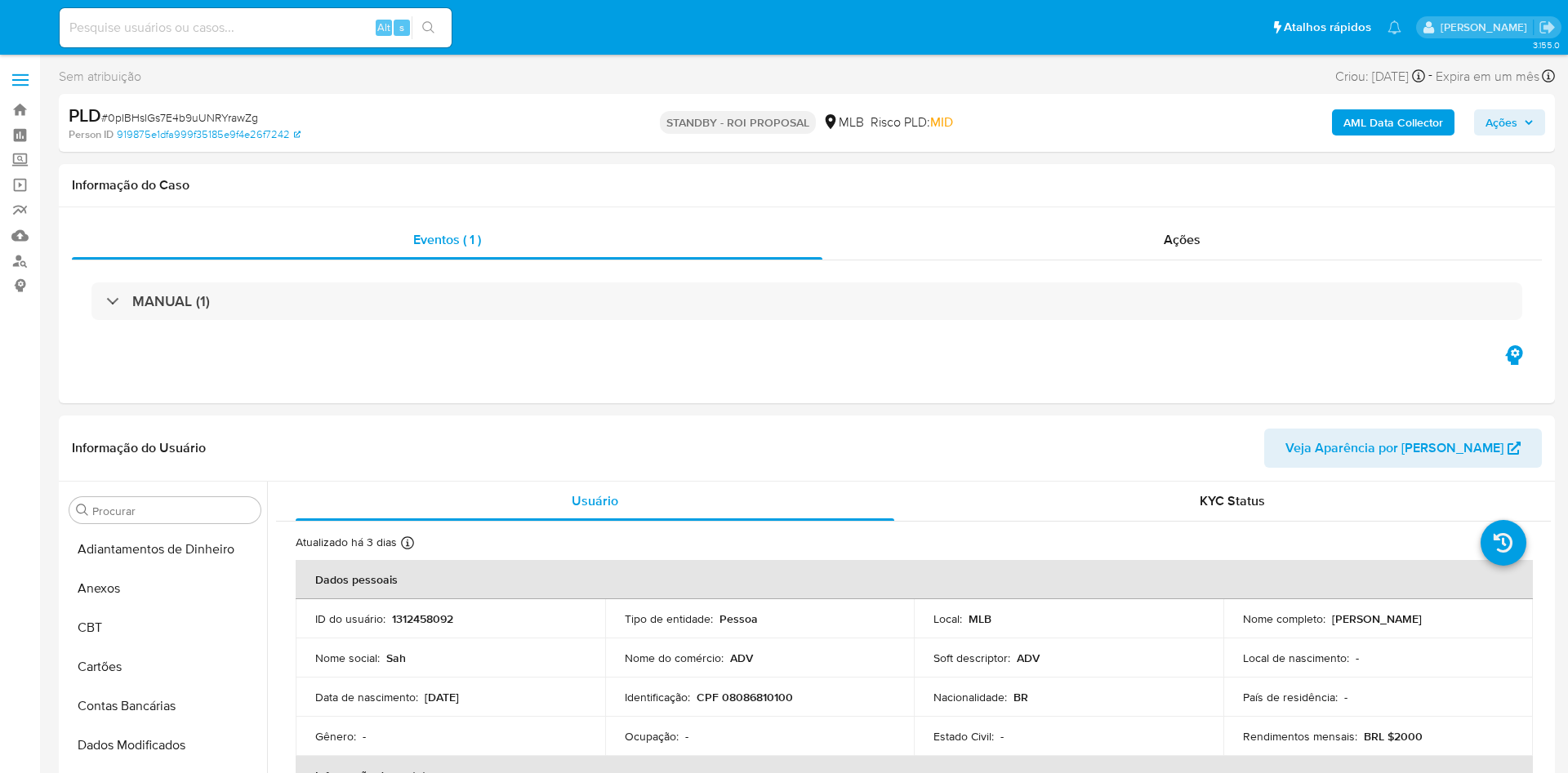
select select "10"
click at [1022, 238] on div "Ações" at bounding box center [1182, 240] width 719 height 39
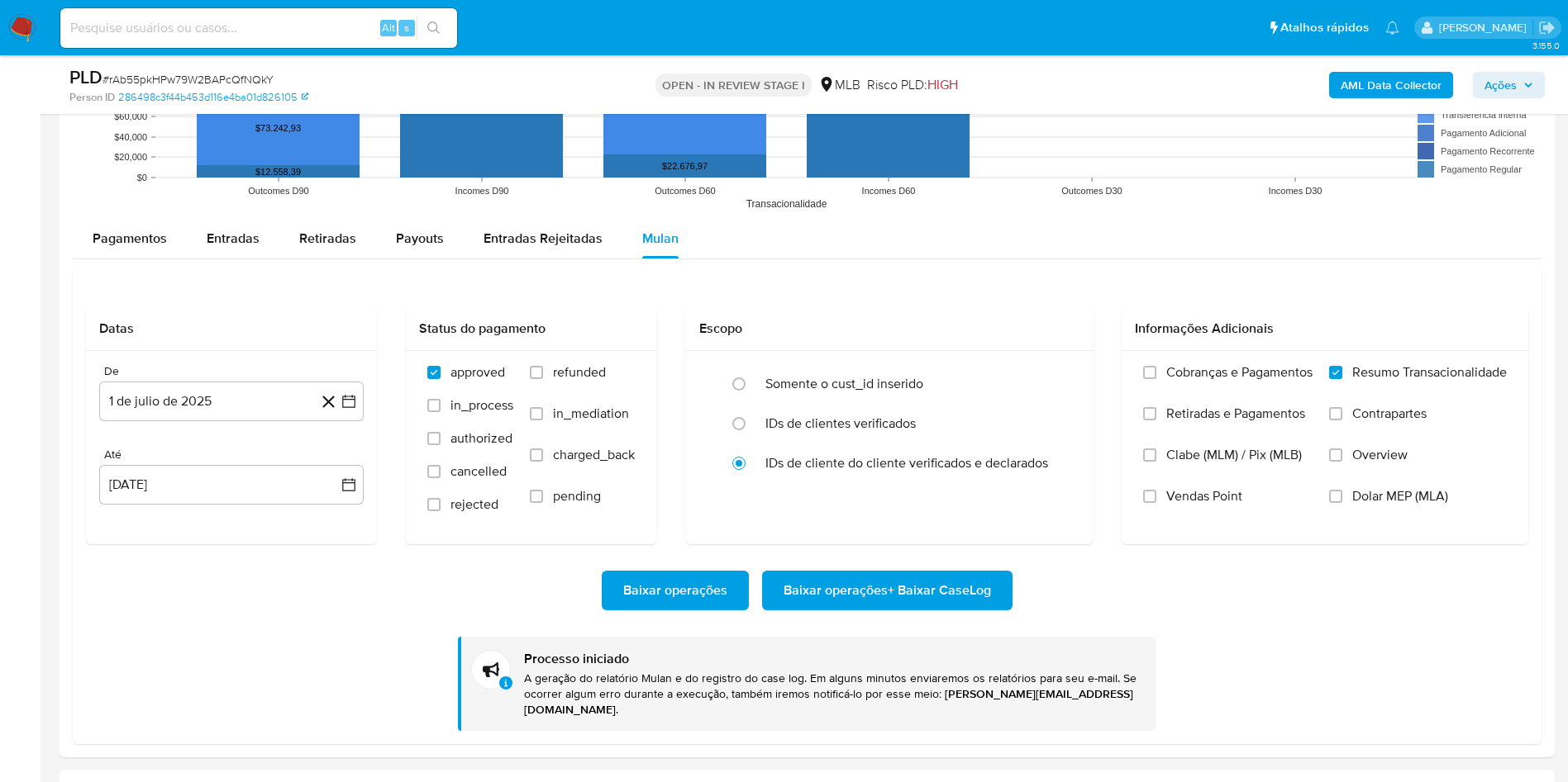
scroll to position [738, 0]
click at [205, 72] on span "# rAb55pkHPw79W2BAPcQfNQkY" at bounding box center [188, 78] width 171 height 16
copy span "rAb55pkHPw79W2BAPcQfNQkY"
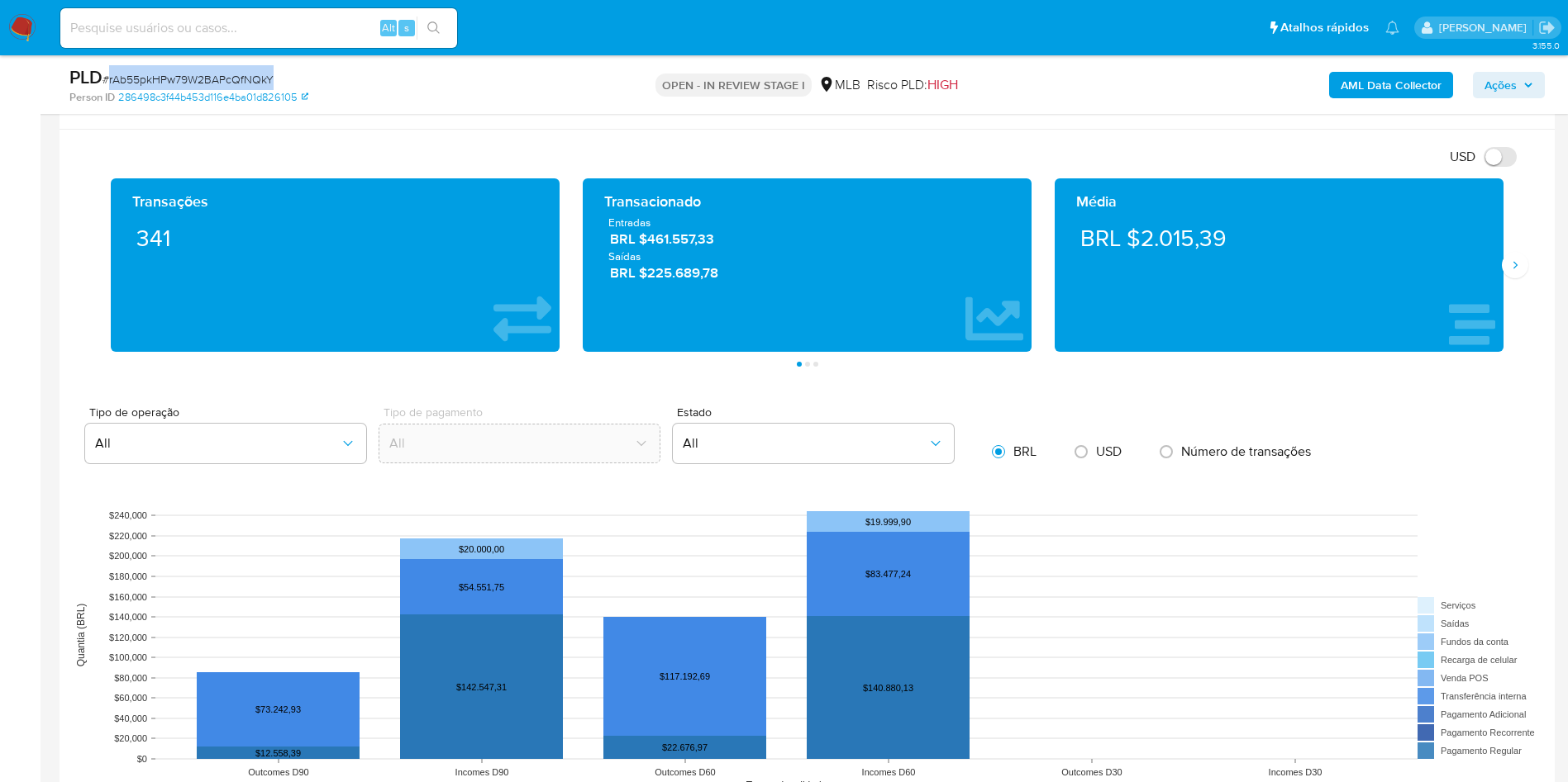
scroll to position [1116, 0]
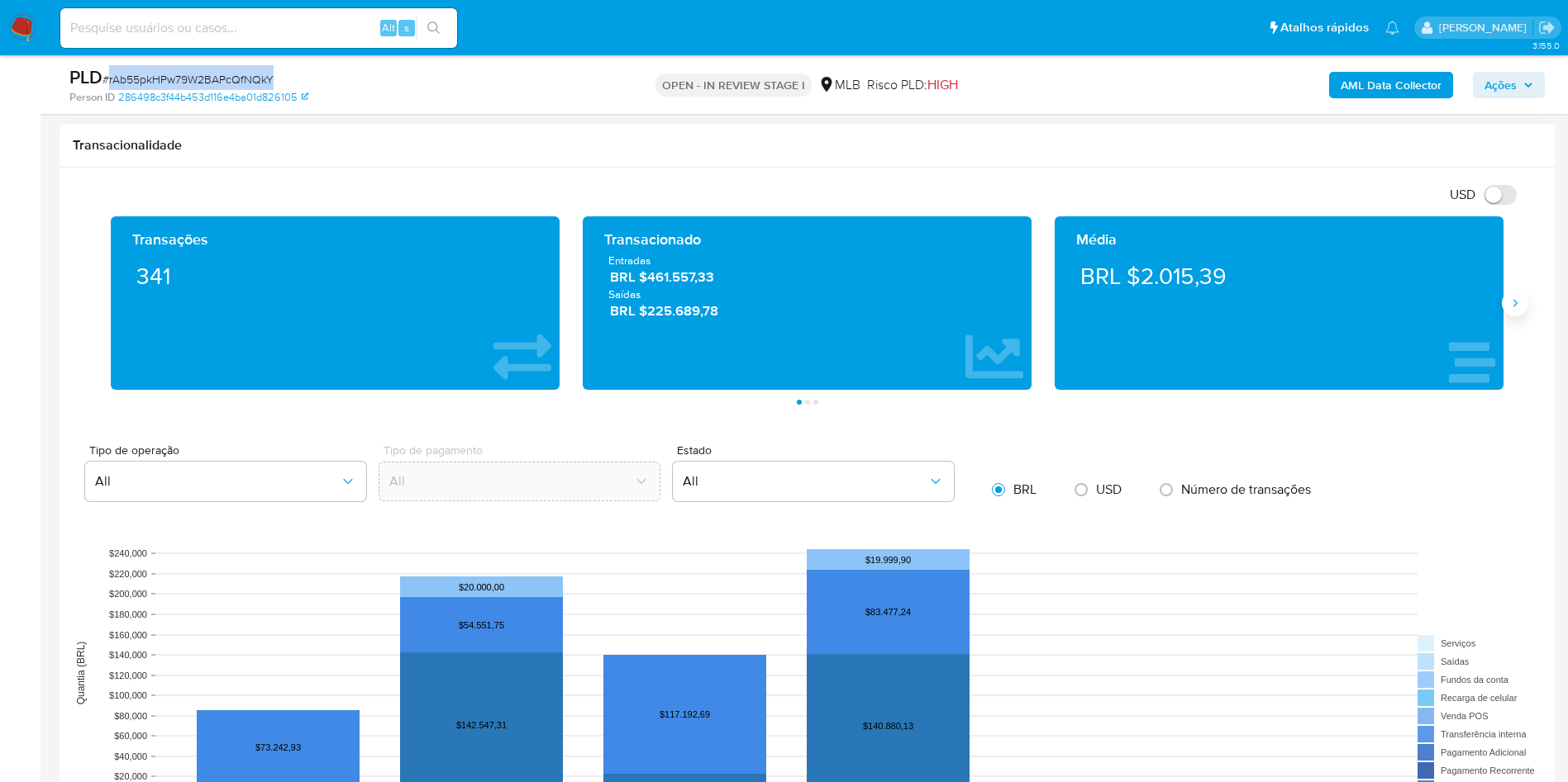
click at [1515, 302] on icon "Siguiente" at bounding box center [1515, 303] width 4 height 8
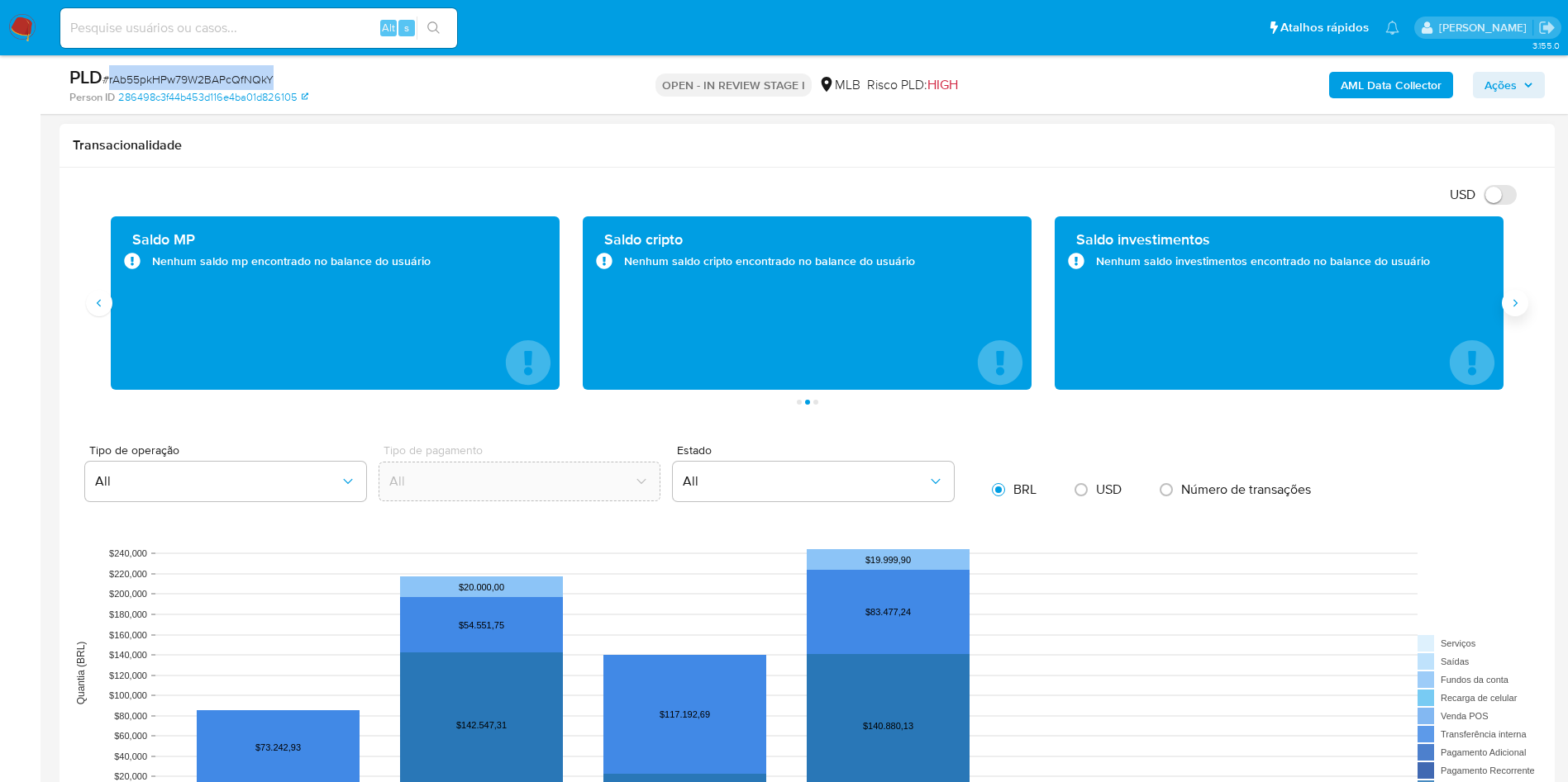
click at [1515, 302] on icon "Siguiente" at bounding box center [1515, 303] width 13 height 13
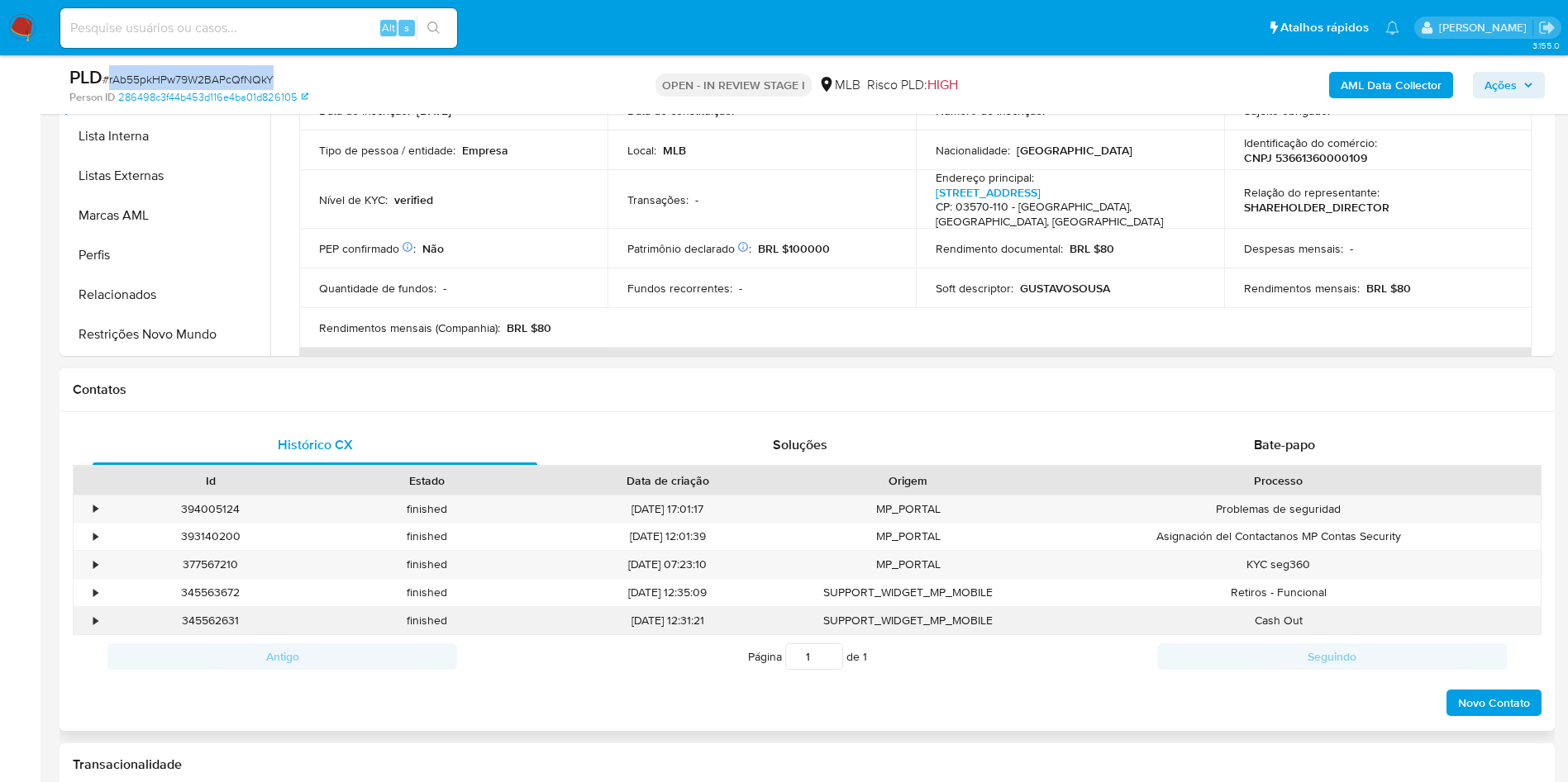
scroll to position [247, 0]
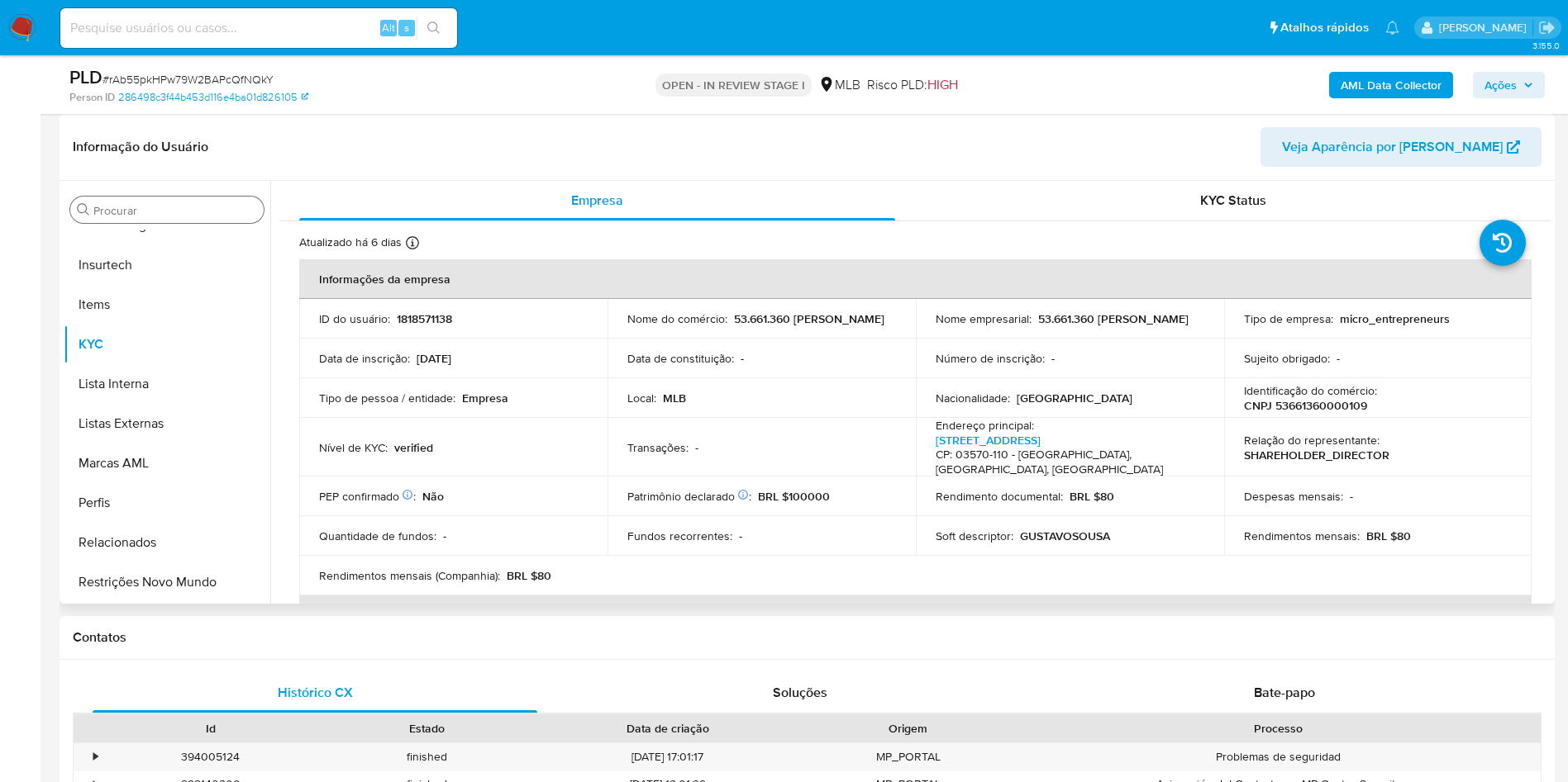
click at [122, 200] on div "Procurar" at bounding box center [166, 210] width 193 height 27
click at [129, 204] on input "Procurar" at bounding box center [175, 210] width 164 height 15
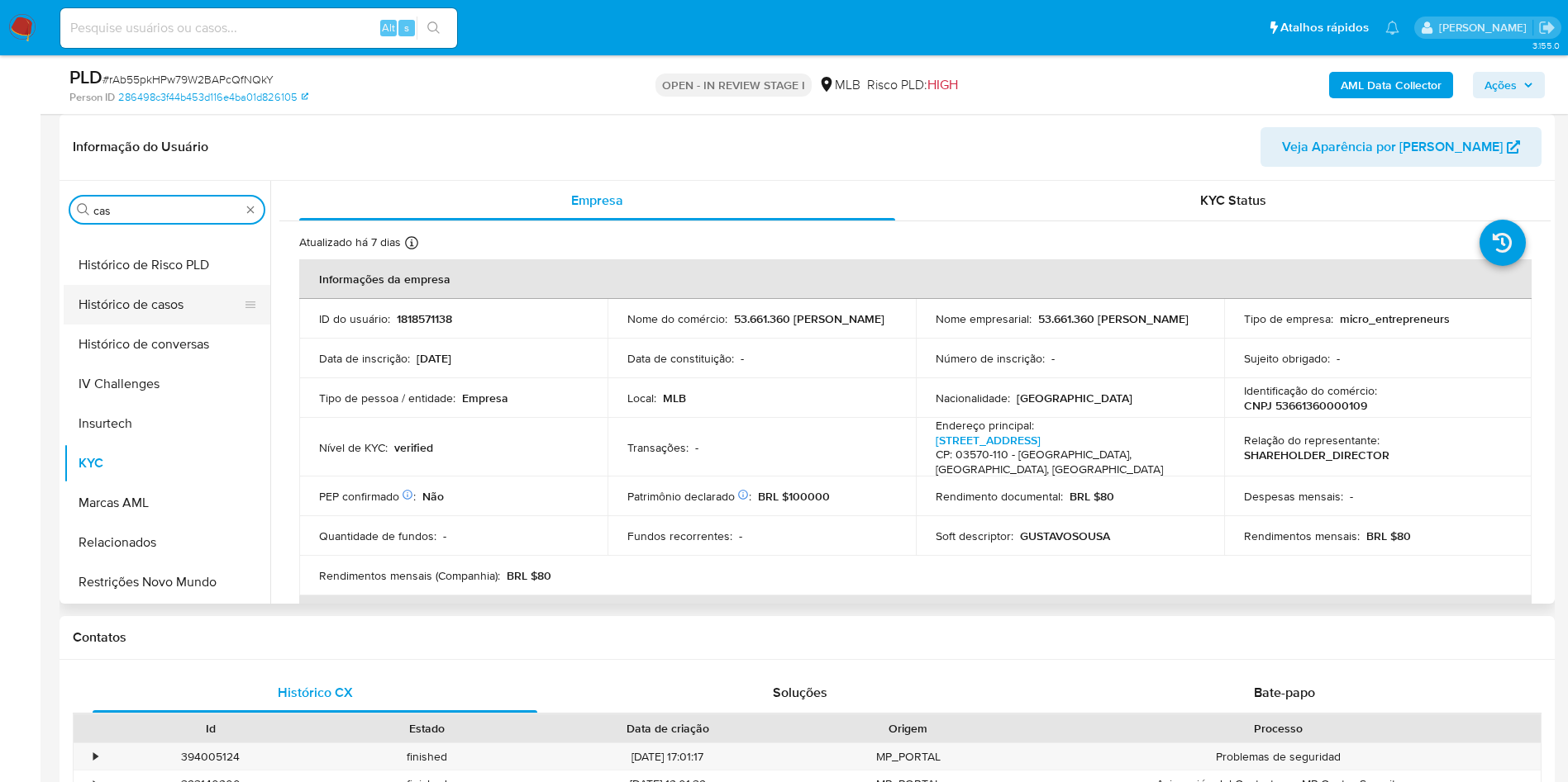
scroll to position [0, 0]
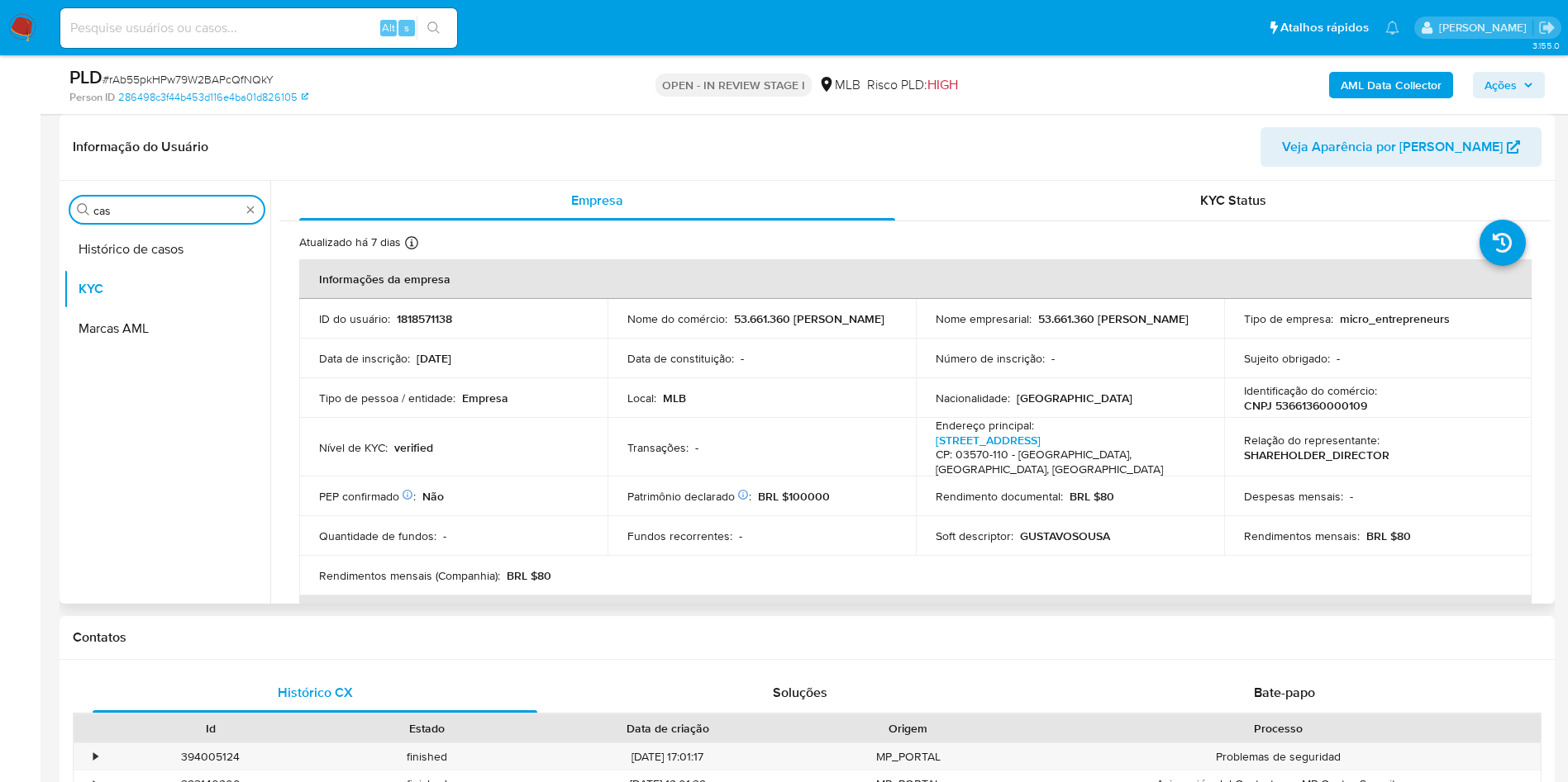
click at [135, 245] on button "Histórico de casos" at bounding box center [167, 249] width 207 height 40
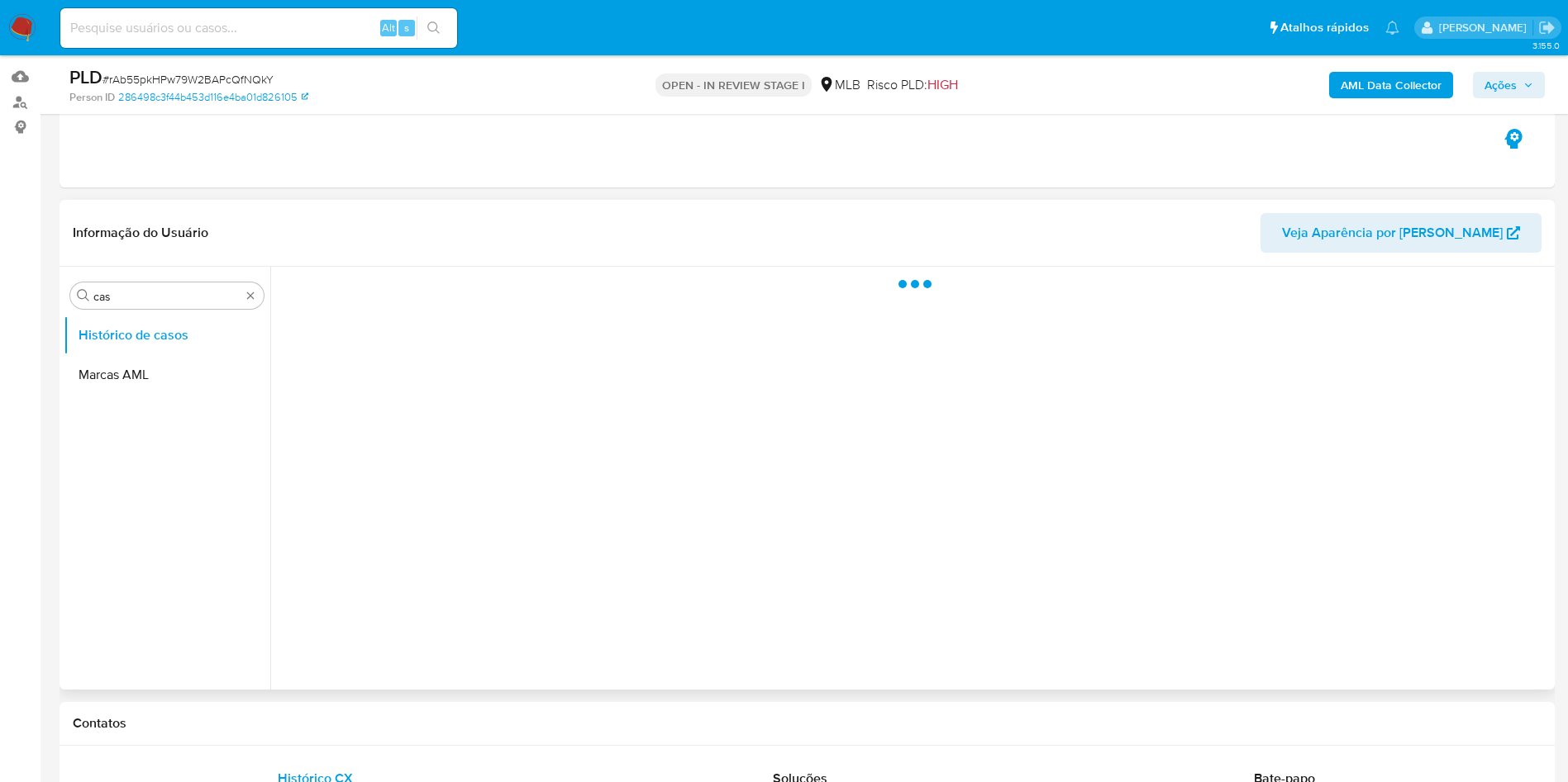
scroll to position [124, 0]
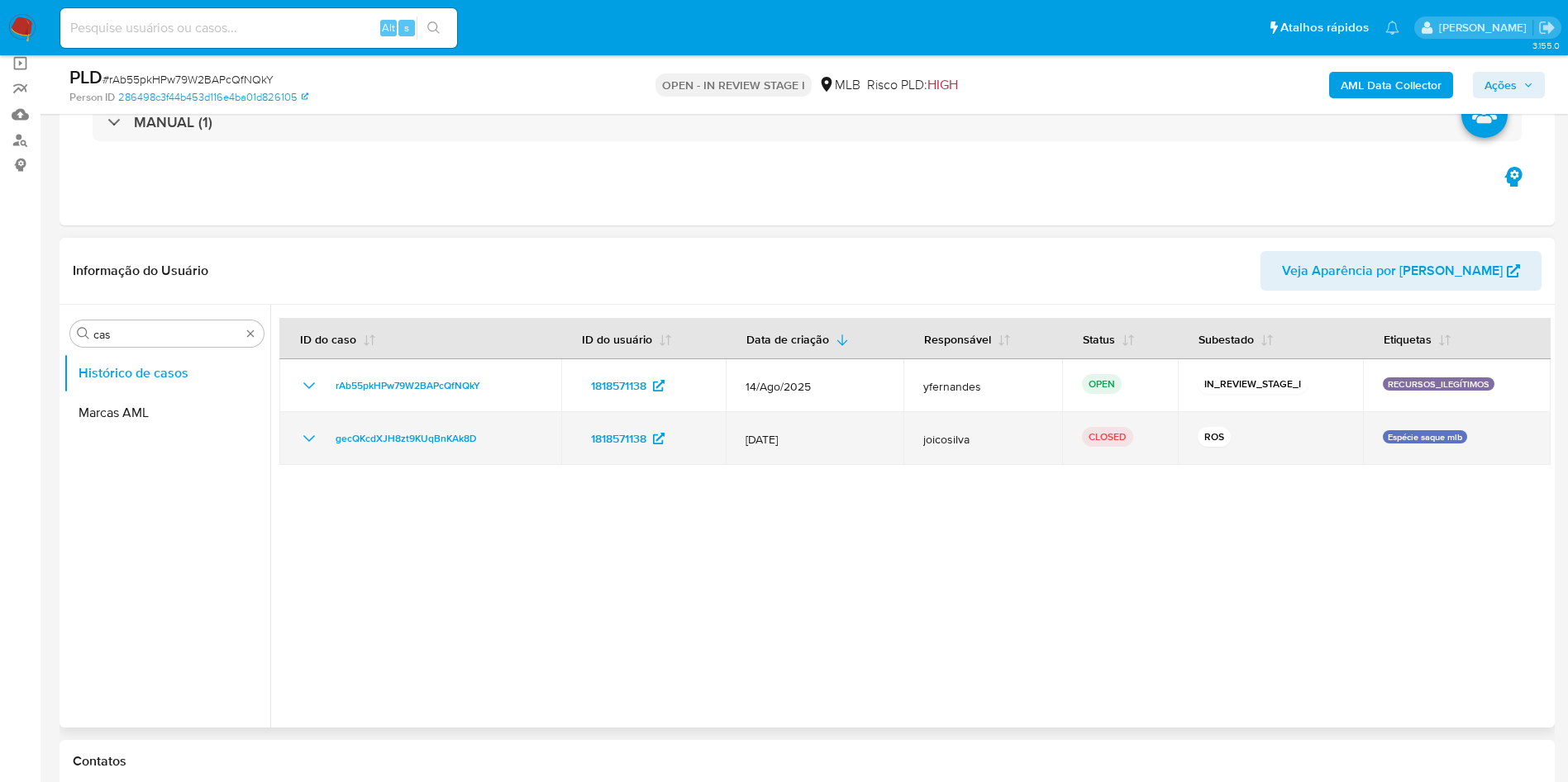
click at [839, 454] on td "12/Mar/2025" at bounding box center [814, 438] width 178 height 53
click at [818, 440] on span "12/Mar/2025" at bounding box center [814, 439] width 138 height 15
click at [774, 435] on span "12/Mar/2025" at bounding box center [814, 439] width 138 height 15
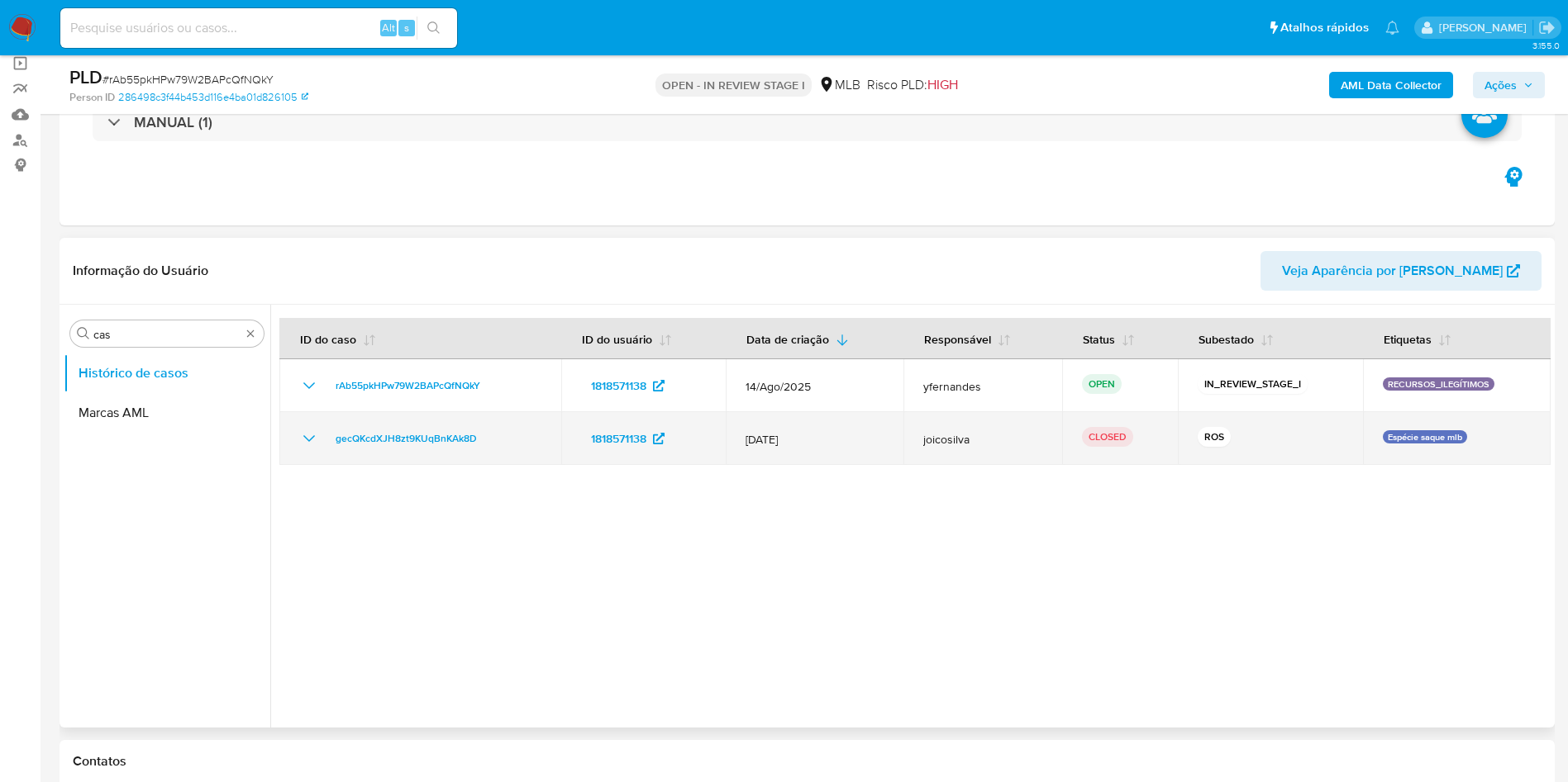
click at [299, 426] on td "gecQKcdXJH8zt9KUqBnKAk8D" at bounding box center [420, 438] width 282 height 53
click at [299, 427] on td "gecQKcdXJH8zt9KUqBnKAk8D" at bounding box center [420, 438] width 282 height 53
click at [300, 430] on icon "Mostrar/Ocultar" at bounding box center [309, 438] width 20 height 20
click at [319, 454] on td "gecQKcdXJH8zt9KUqBnKAk8D" at bounding box center [420, 438] width 282 height 53
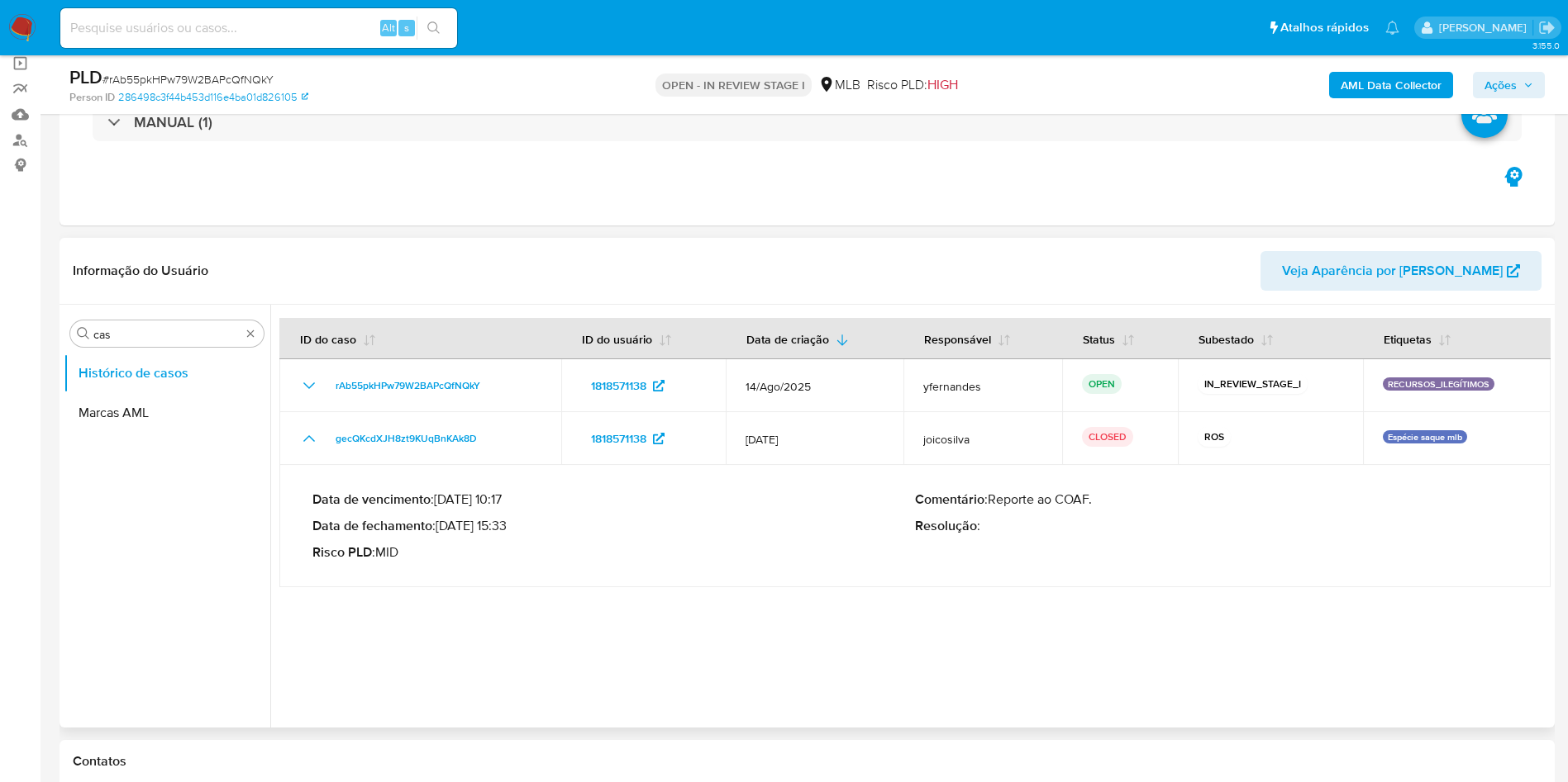
drag, startPoint x: 328, startPoint y: 425, endPoint x: 494, endPoint y: 513, distance: 187.9
click at [494, 513] on tbody "rAb55pkHPw79W2BAPcQfNQkY 1818571138 14/Ago/2025 yfernandes OPEN IN_REVIEW_STAGE…" at bounding box center [915, 473] width 1271 height 228
drag, startPoint x: 439, startPoint y: 527, endPoint x: 506, endPoint y: 520, distance: 67.4
click at [506, 520] on p "Data de fechamento : 11/04/2025 15:33" at bounding box center [613, 526] width 603 height 16
click at [718, 625] on div at bounding box center [910, 516] width 1280 height 423
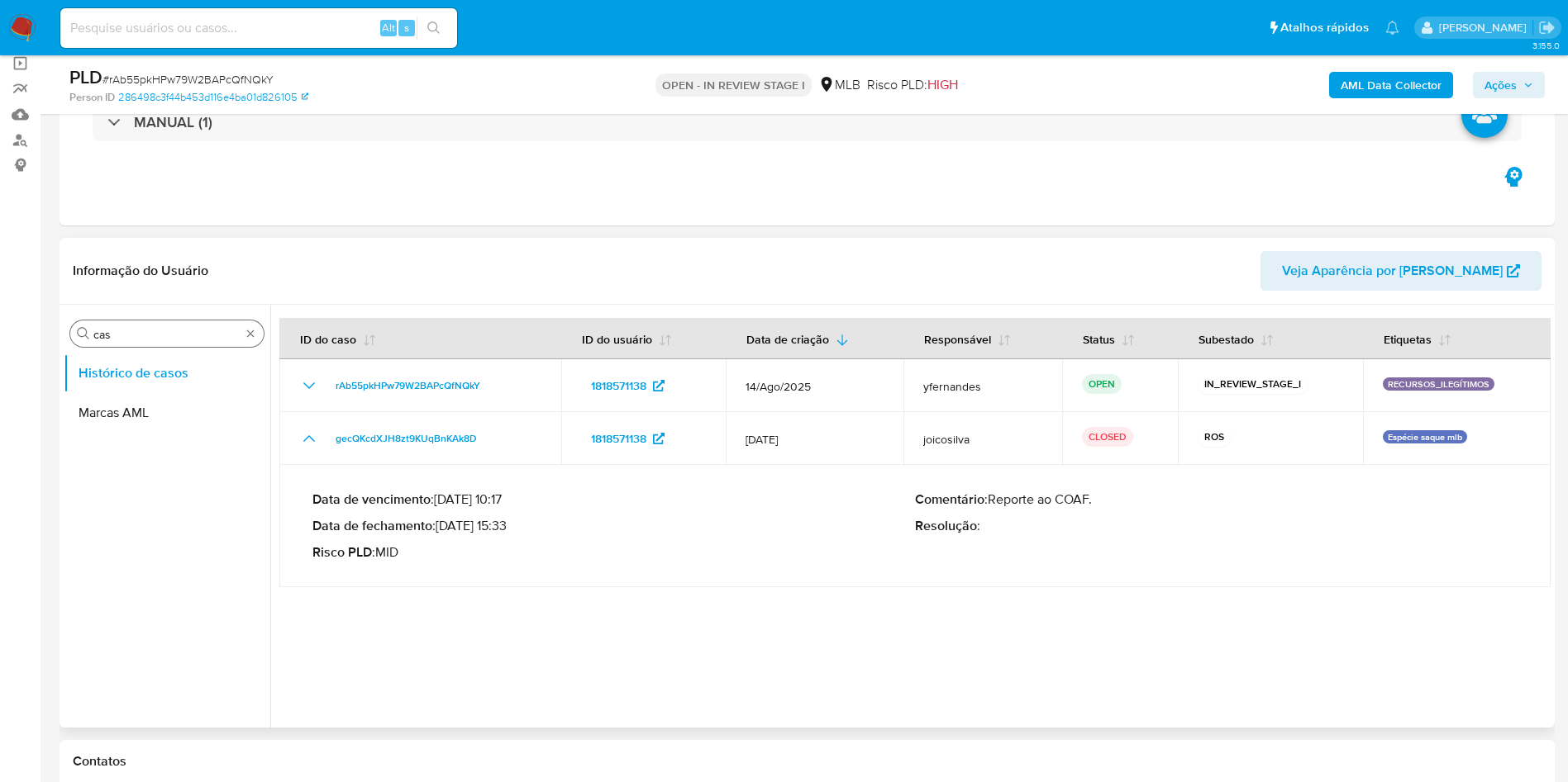
click at [189, 327] on input "cas" at bounding box center [166, 334] width 147 height 15
type input "ger"
click at [126, 354] on button "Geral" at bounding box center [160, 373] width 193 height 40
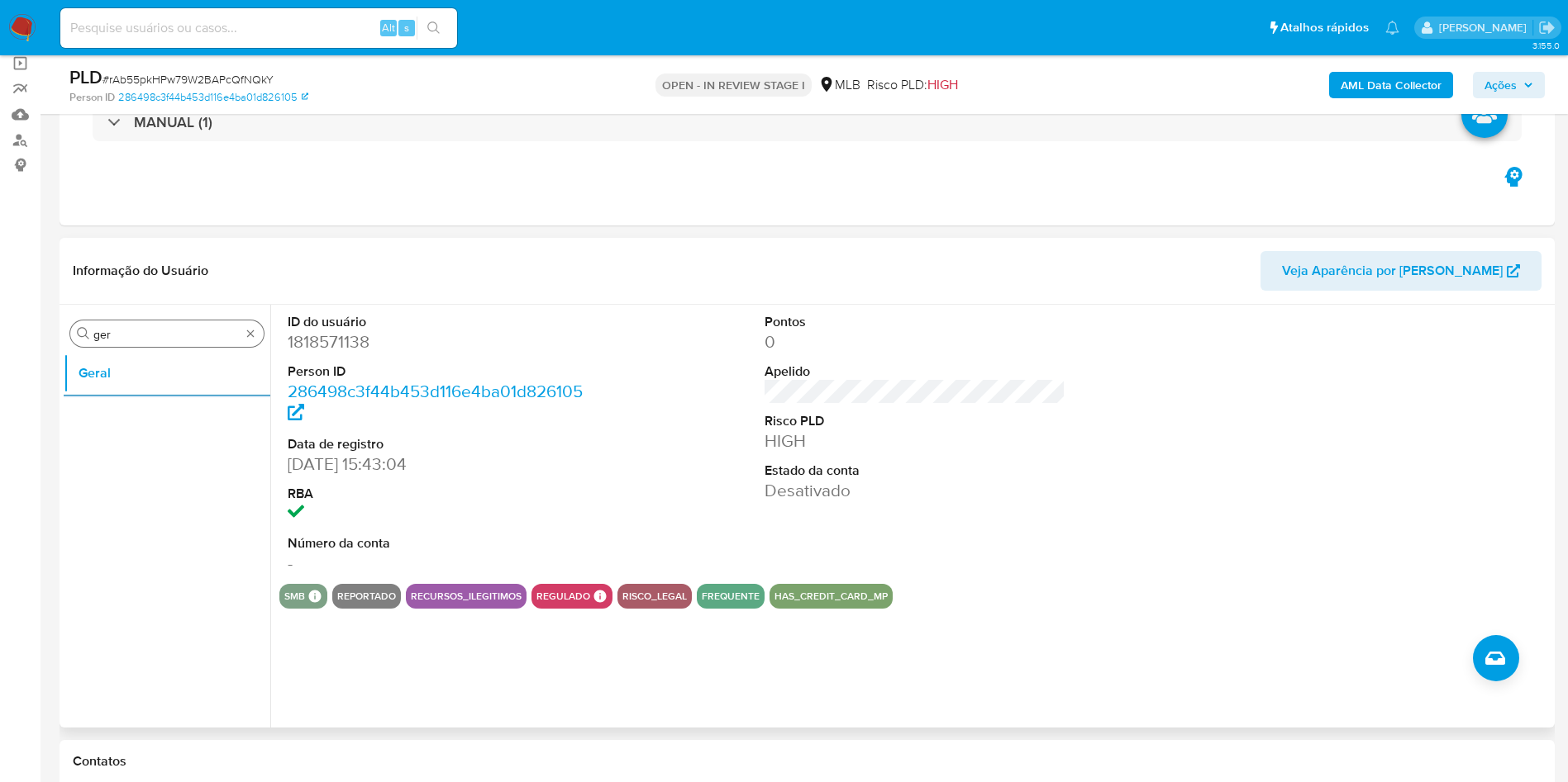
click at [185, 327] on input "ger" at bounding box center [166, 334] width 147 height 15
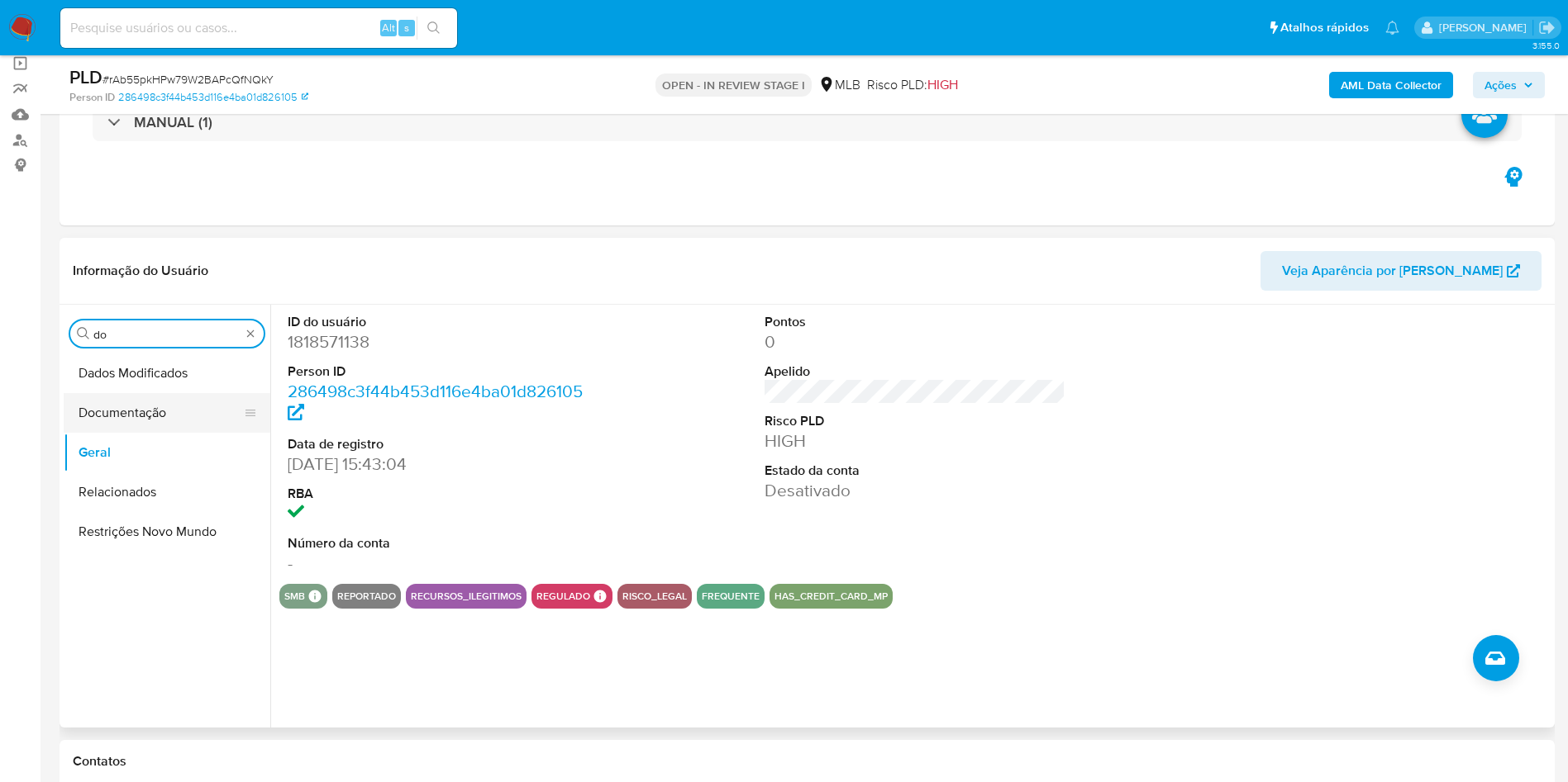
type input "do"
click at [122, 393] on button "Documentação" at bounding box center [160, 413] width 193 height 40
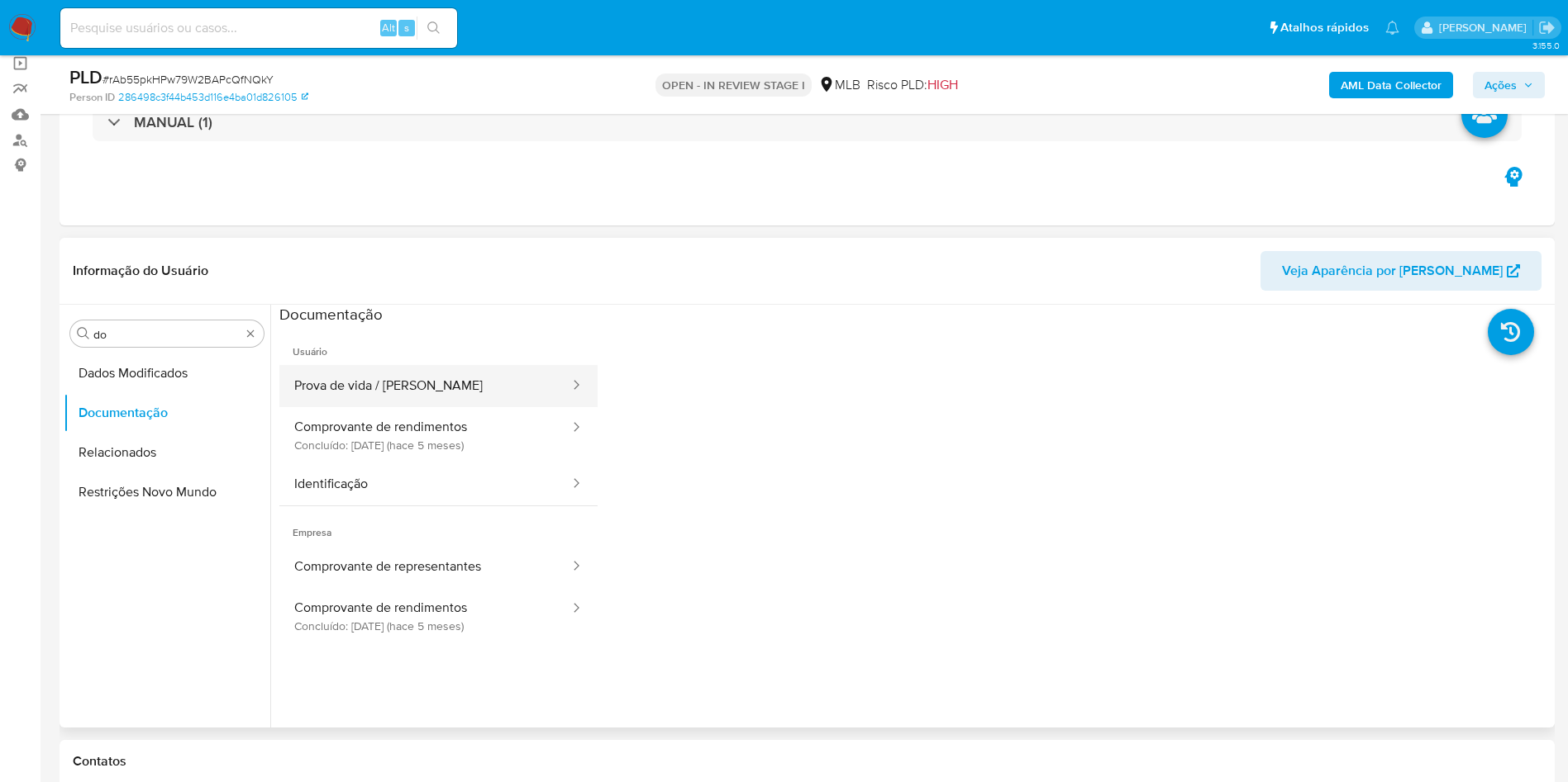
click at [375, 390] on button "Prova de vida / [PERSON_NAME]" at bounding box center [425, 386] width 292 height 42
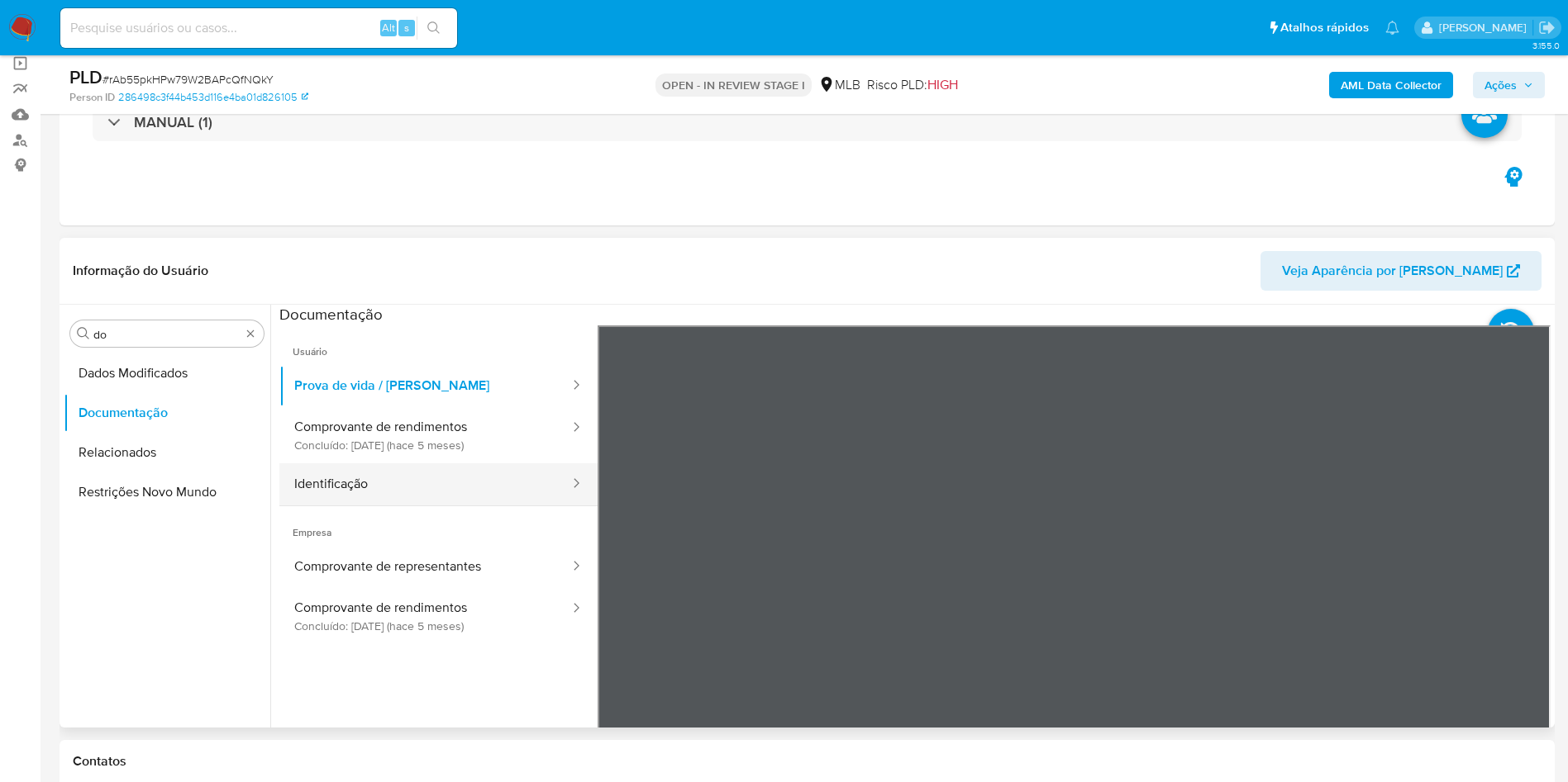
click at [536, 490] on button "Identificação" at bounding box center [425, 485] width 292 height 42
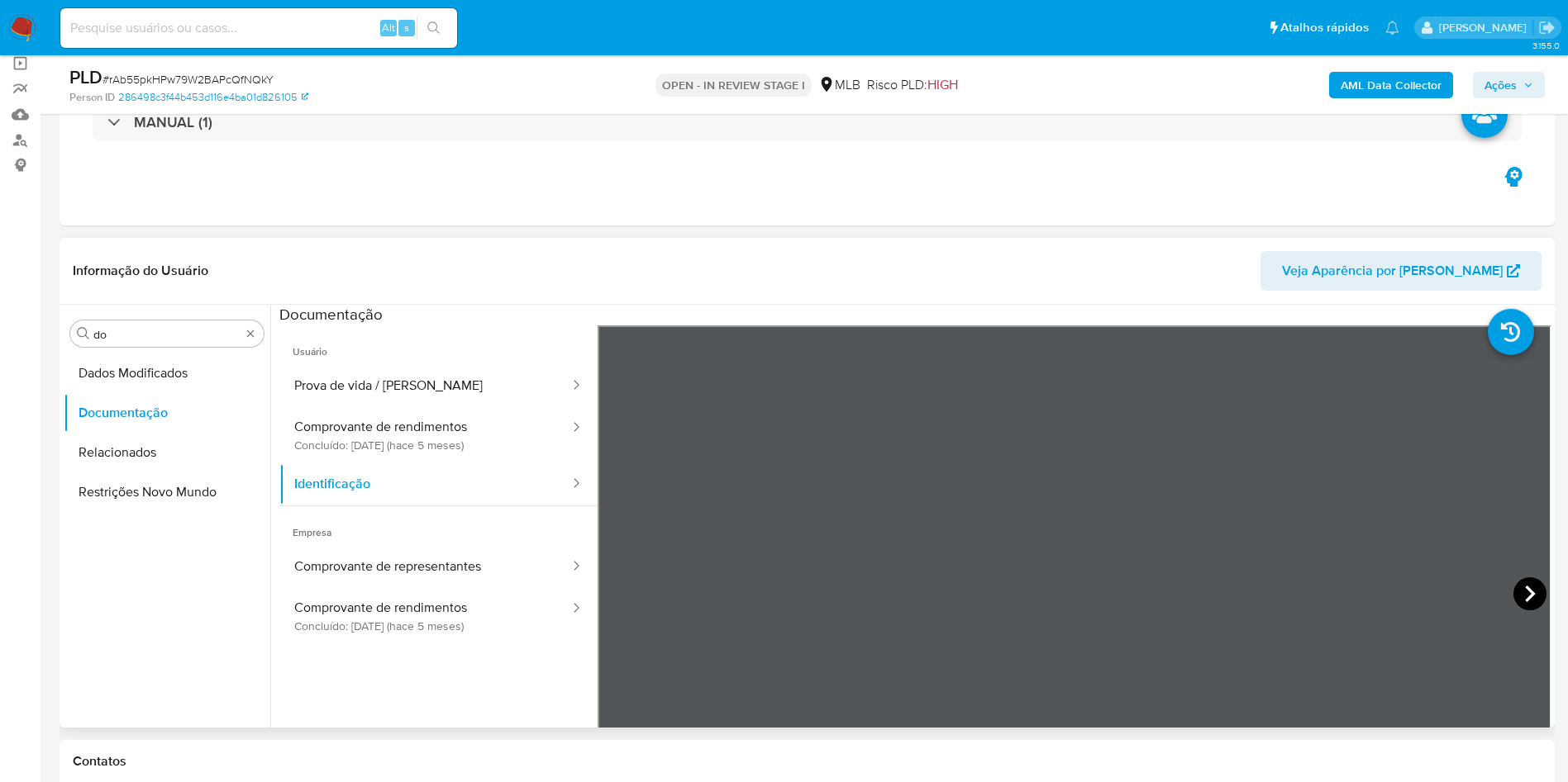
click at [1532, 589] on icon at bounding box center [1529, 594] width 33 height 33
click at [628, 595] on icon at bounding box center [618, 594] width 33 height 33
drag, startPoint x: 383, startPoint y: 439, endPoint x: 431, endPoint y: 453, distance: 50.0
click at [383, 439] on button "Comprovante de rendimentos Concluído: 05/04/2025 (hace 5 meses)" at bounding box center [425, 435] width 292 height 56
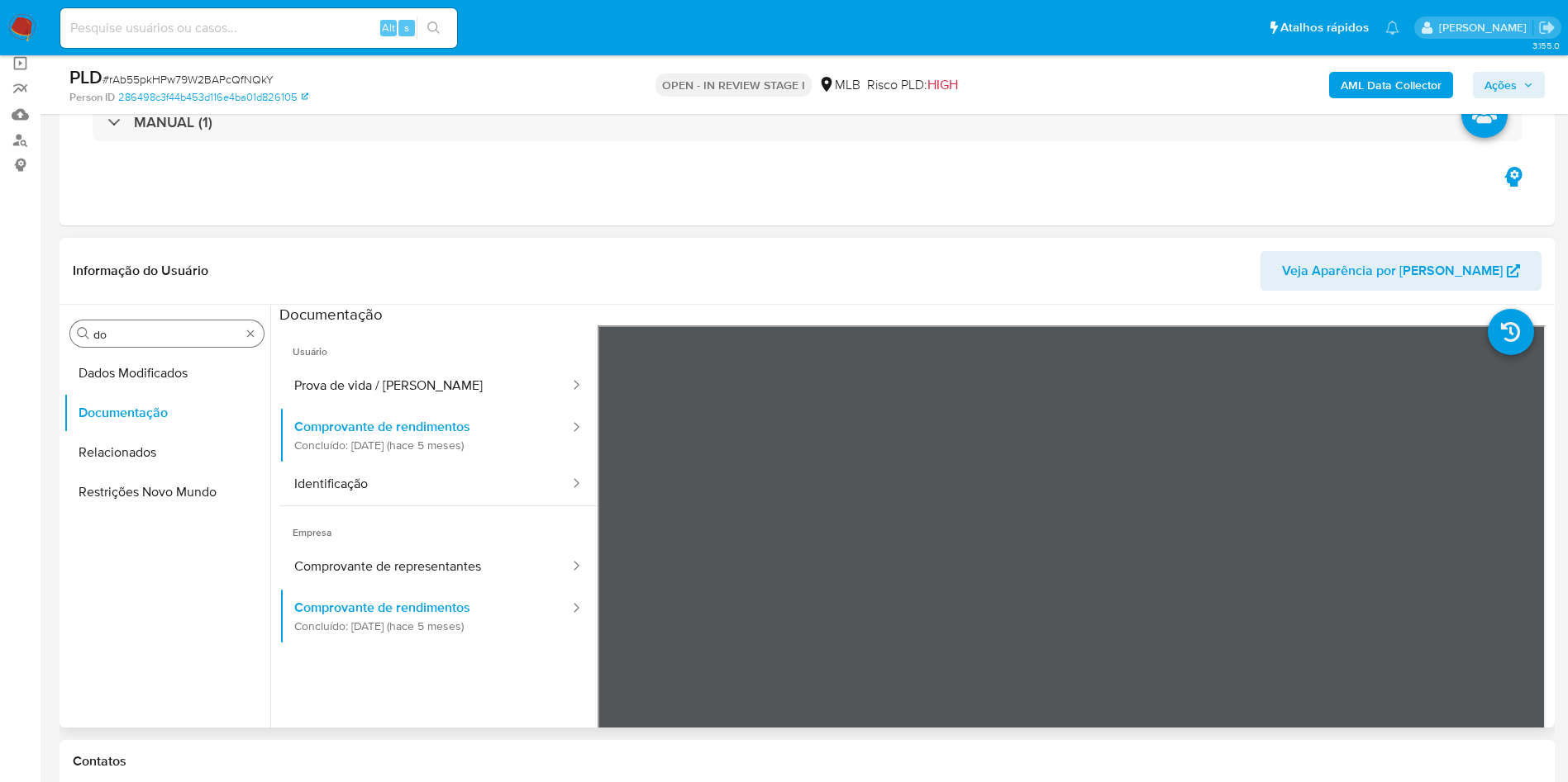
click at [143, 338] on input "do" at bounding box center [166, 334] width 147 height 15
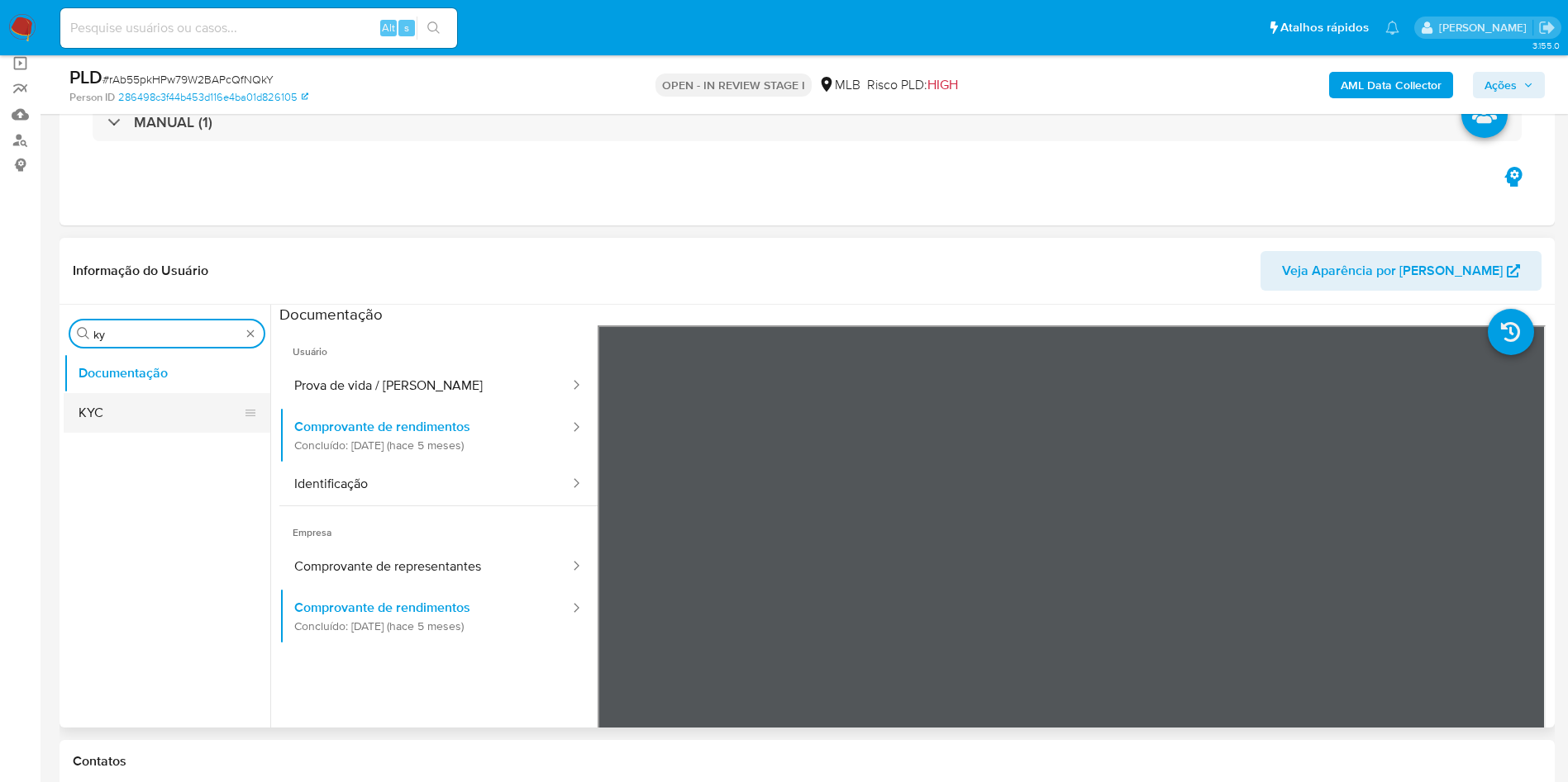
type input "ky"
click at [81, 425] on button "KYC" at bounding box center [160, 413] width 193 height 40
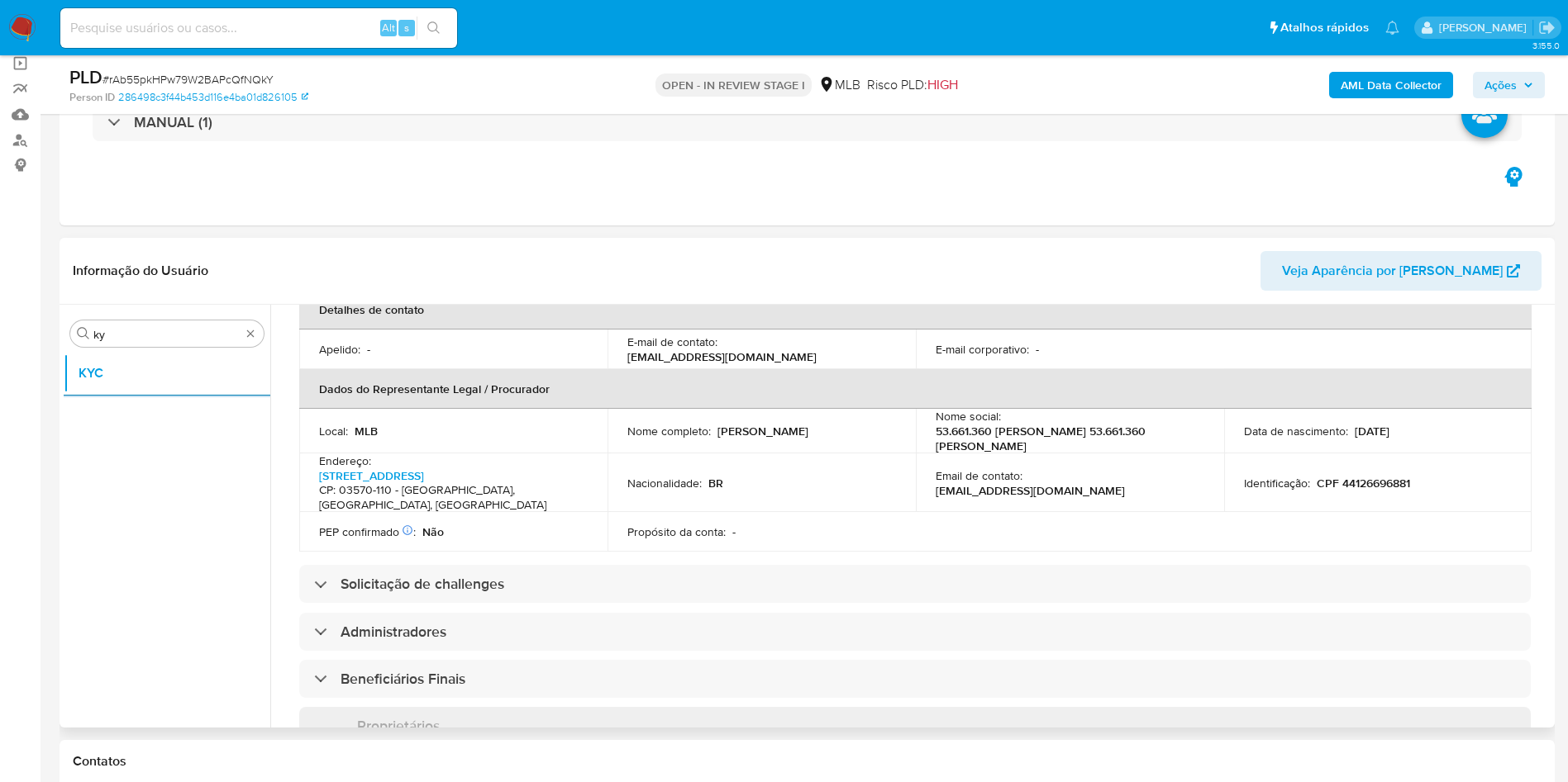
scroll to position [441, 0]
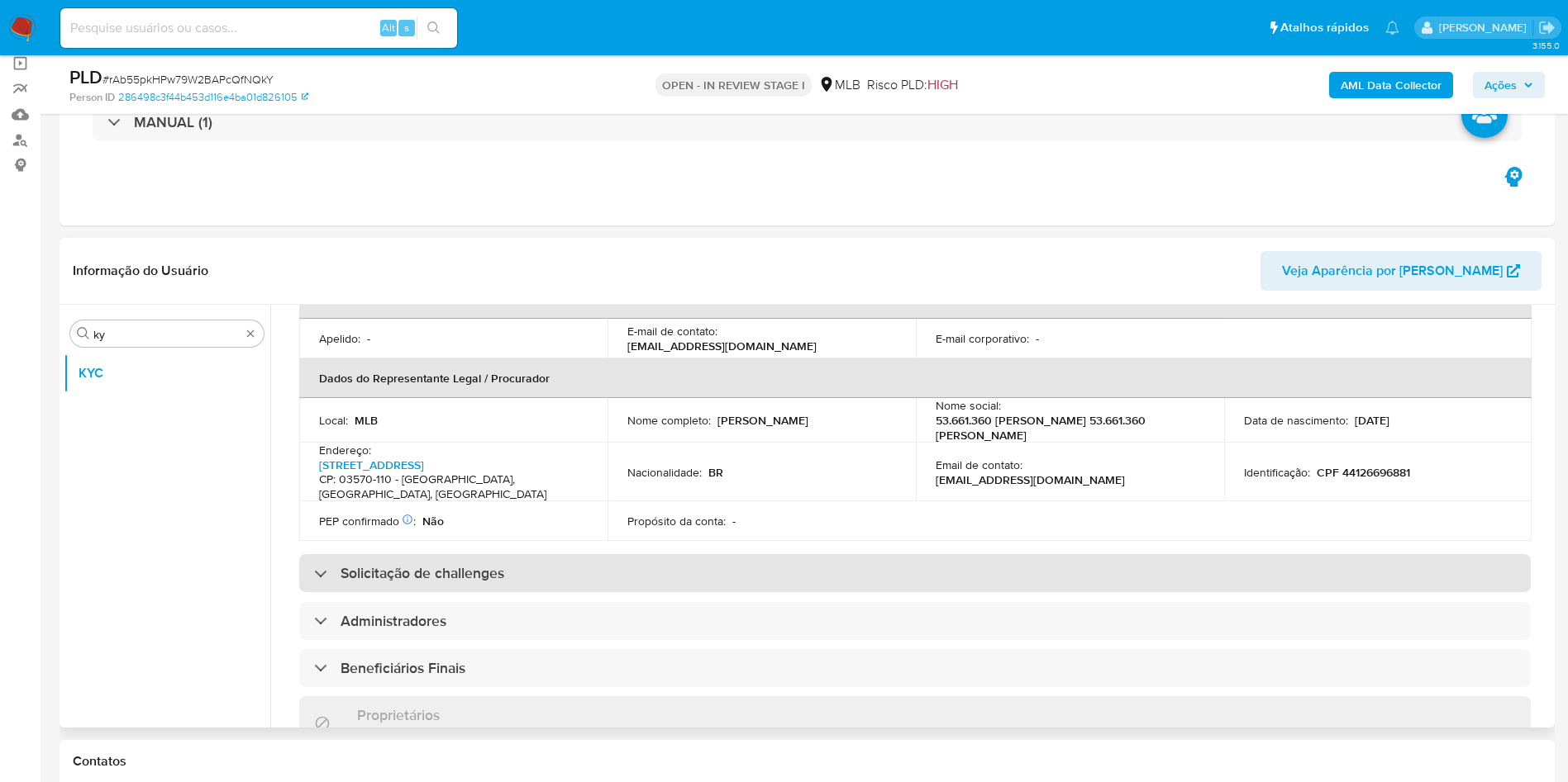
click at [741, 554] on div "Solicitação de challenges" at bounding box center [915, 573] width 1232 height 38
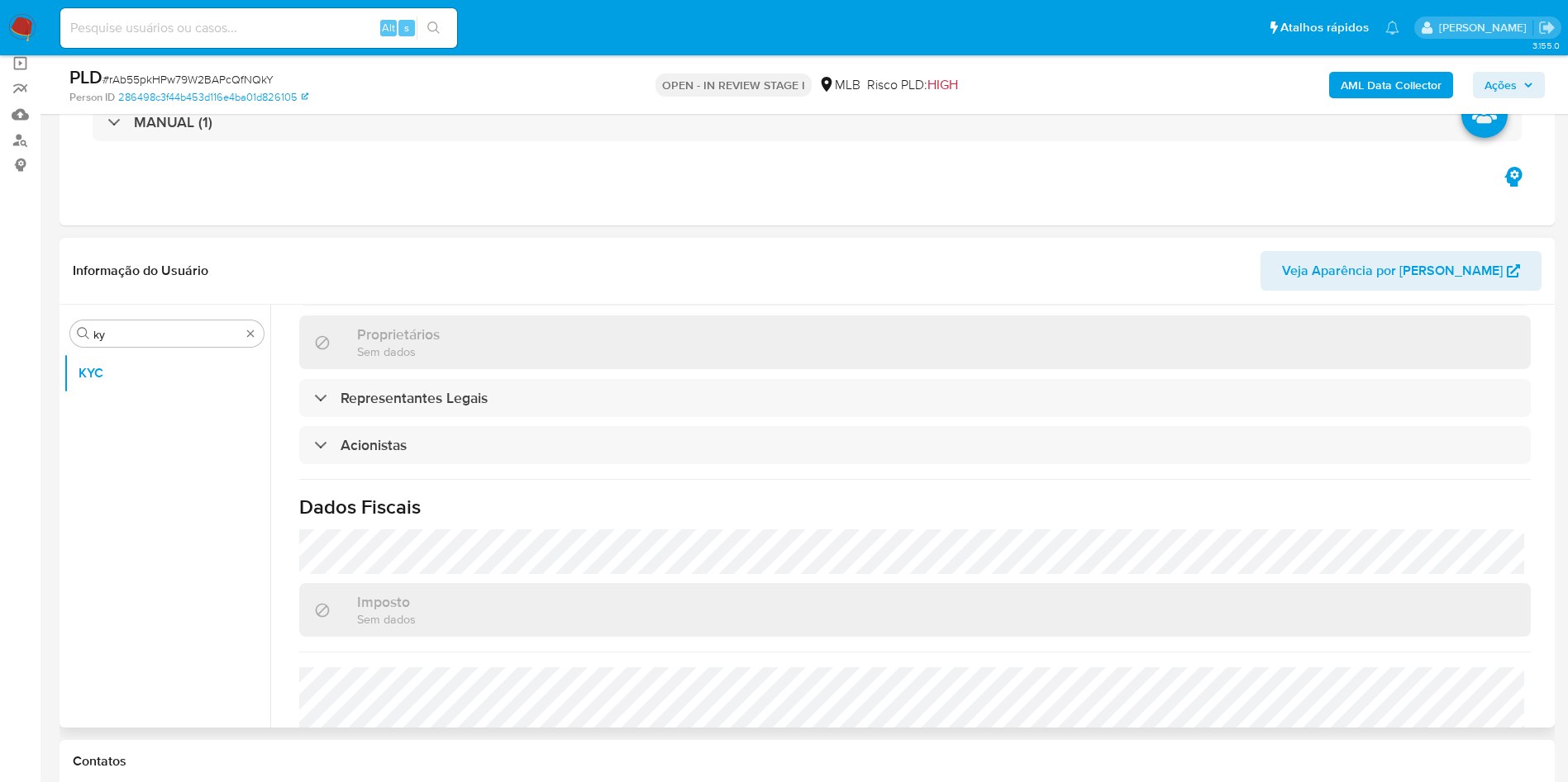
scroll to position [1065, 0]
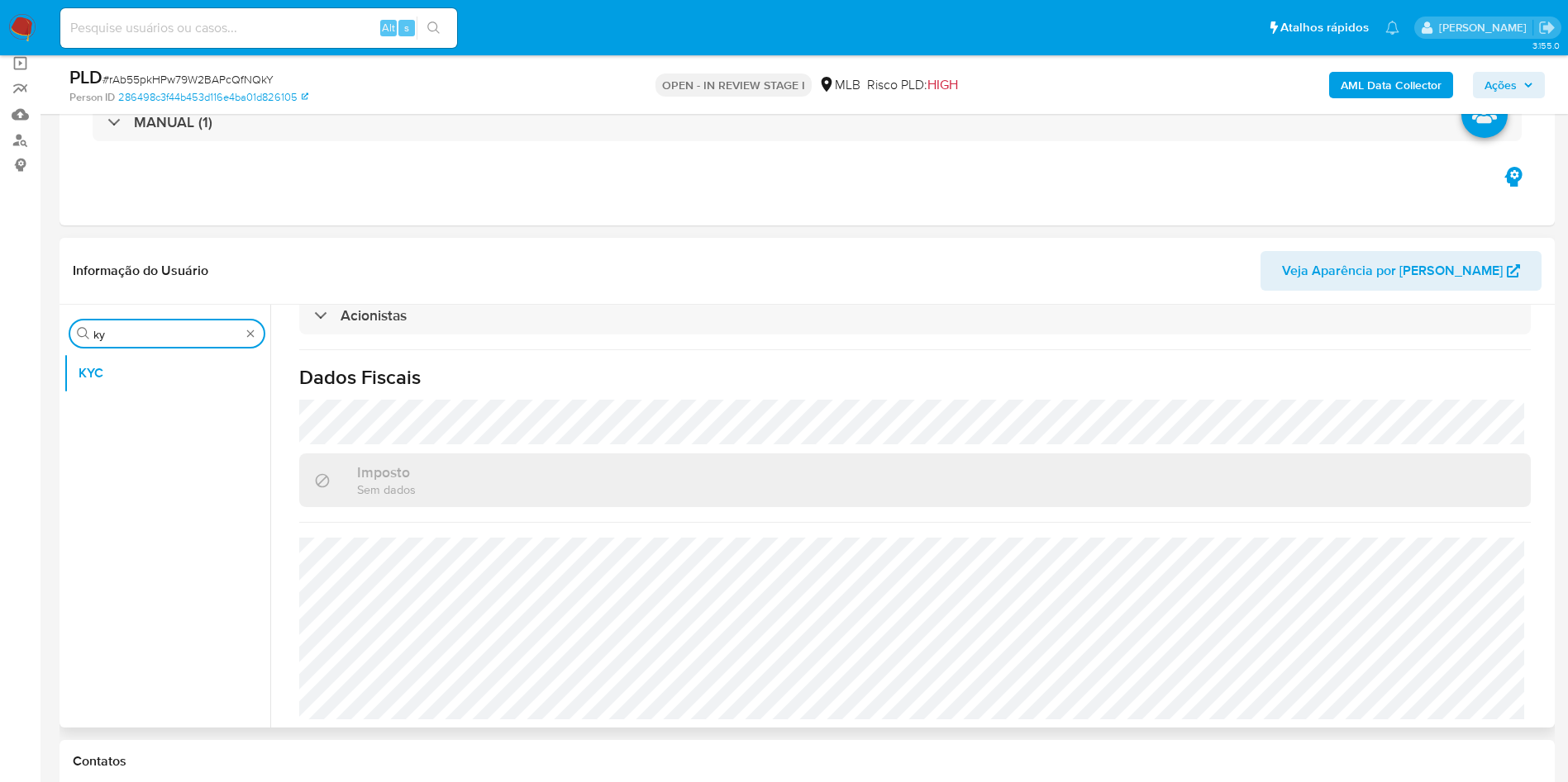
click at [148, 332] on input "ky" at bounding box center [166, 334] width 147 height 15
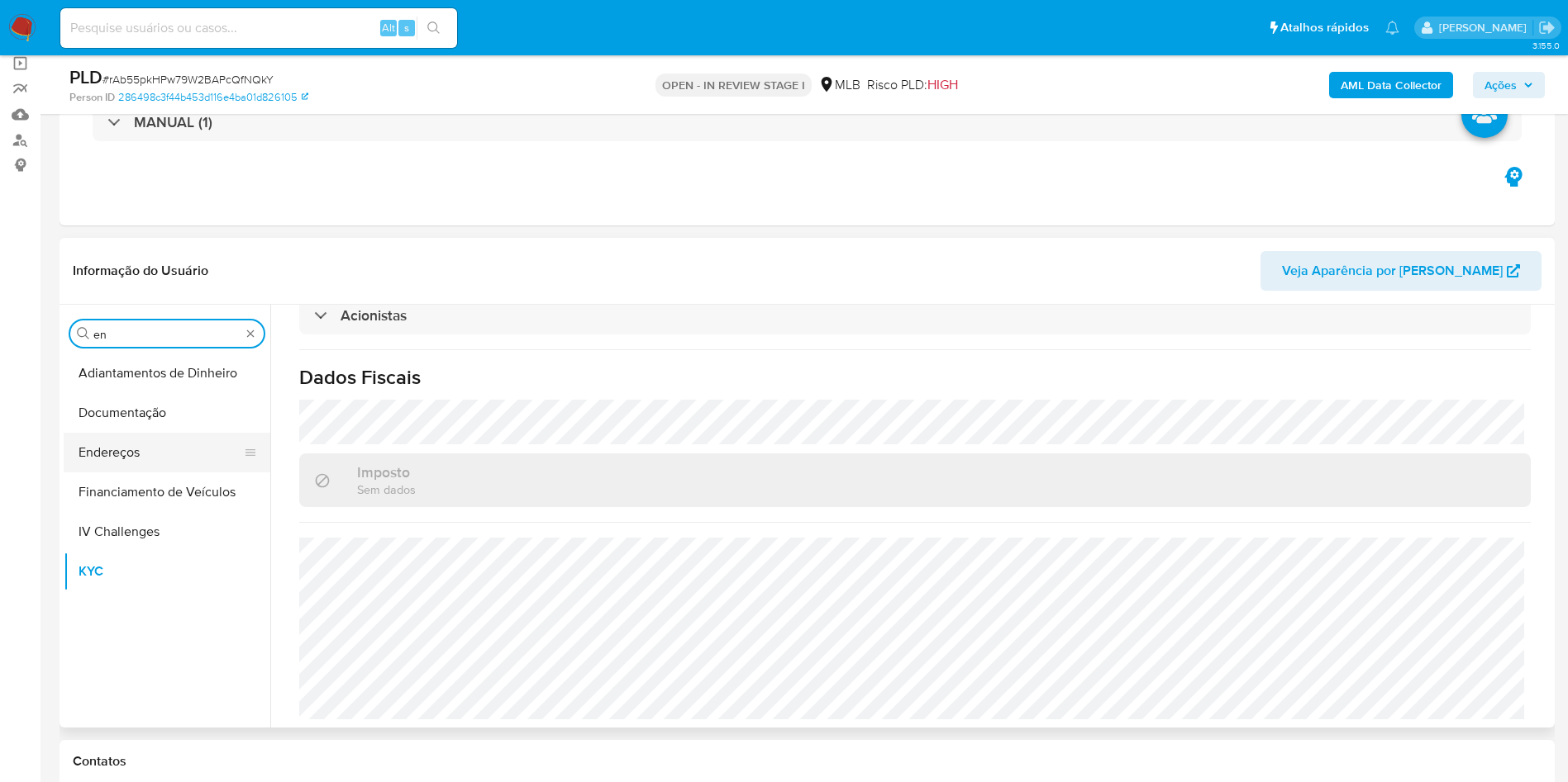
type input "en"
click at [185, 450] on button "Endereços" at bounding box center [160, 453] width 193 height 40
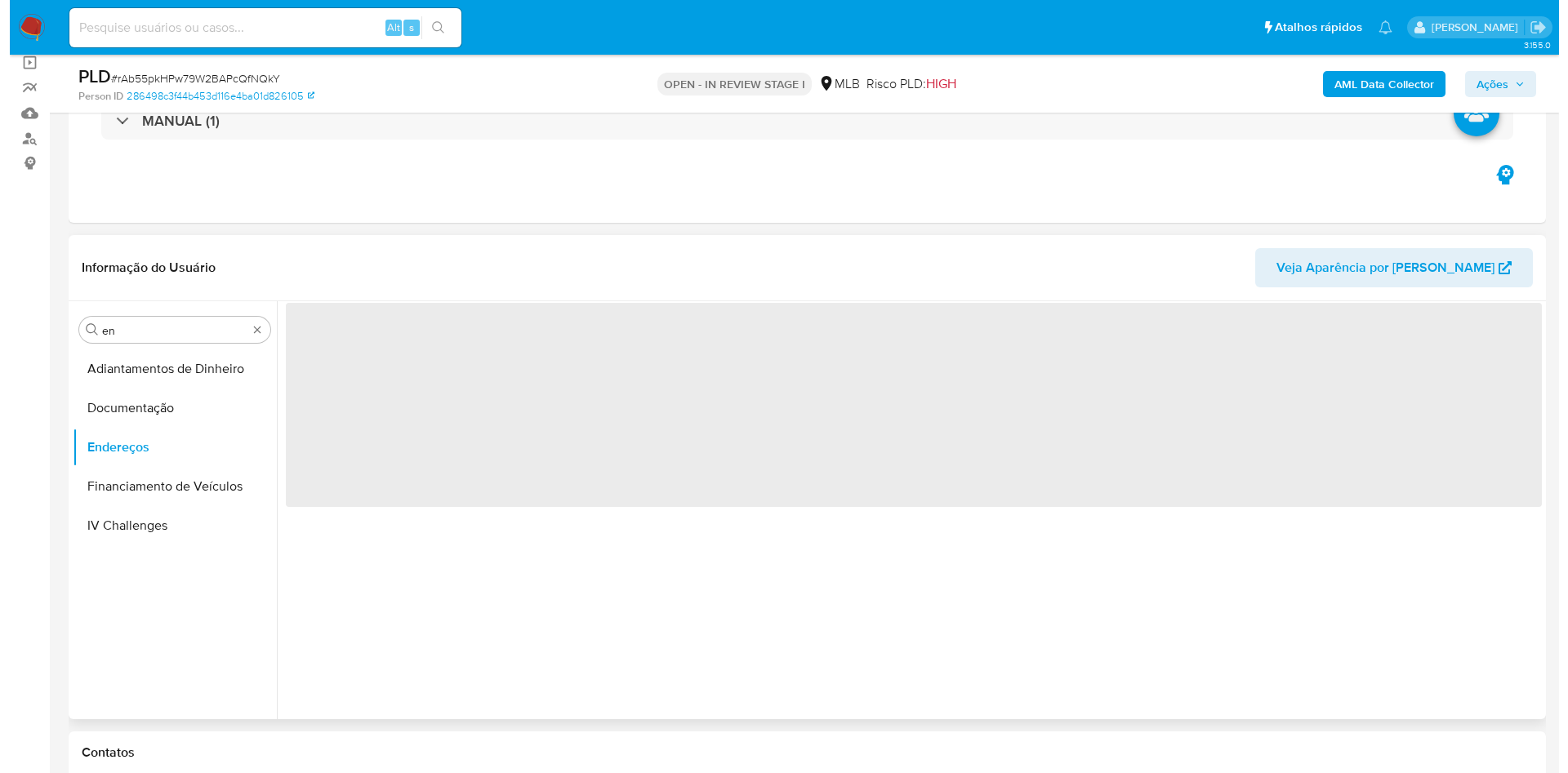
scroll to position [0, 0]
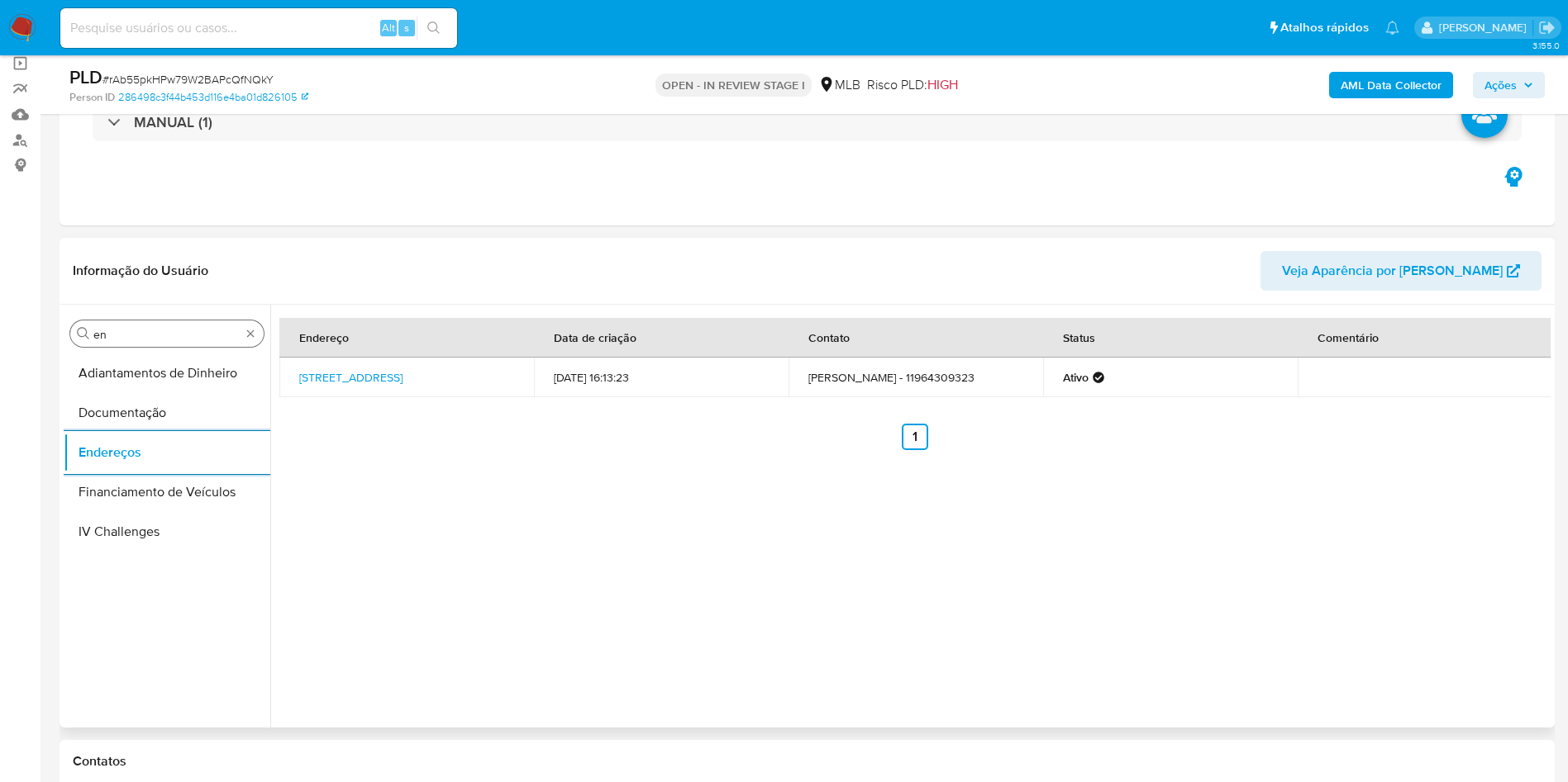
click at [148, 331] on input "en" at bounding box center [166, 334] width 147 height 15
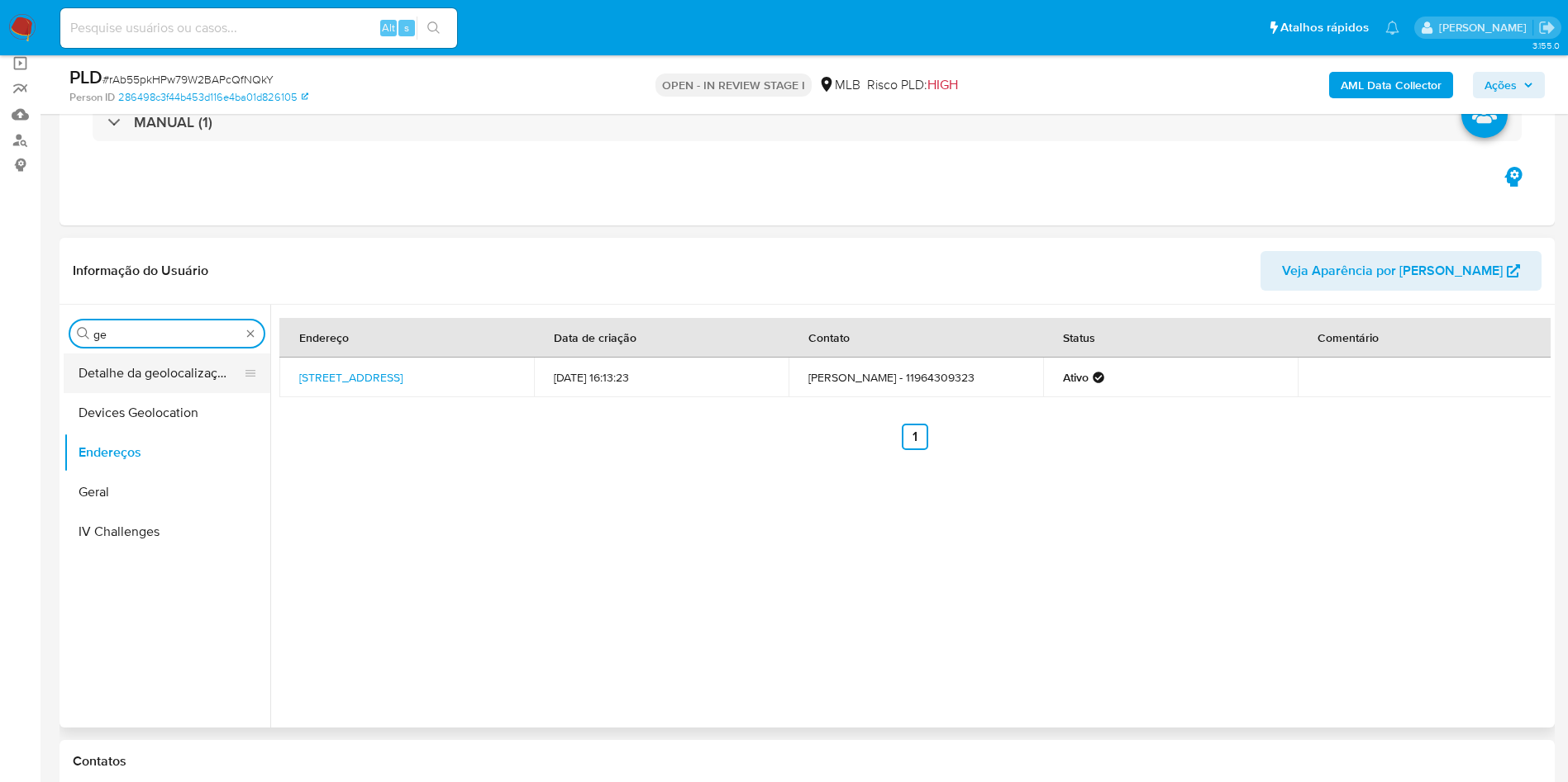
type input "ge"
click at [140, 370] on button "Detalhe da geolocalização" at bounding box center [160, 373] width 193 height 40
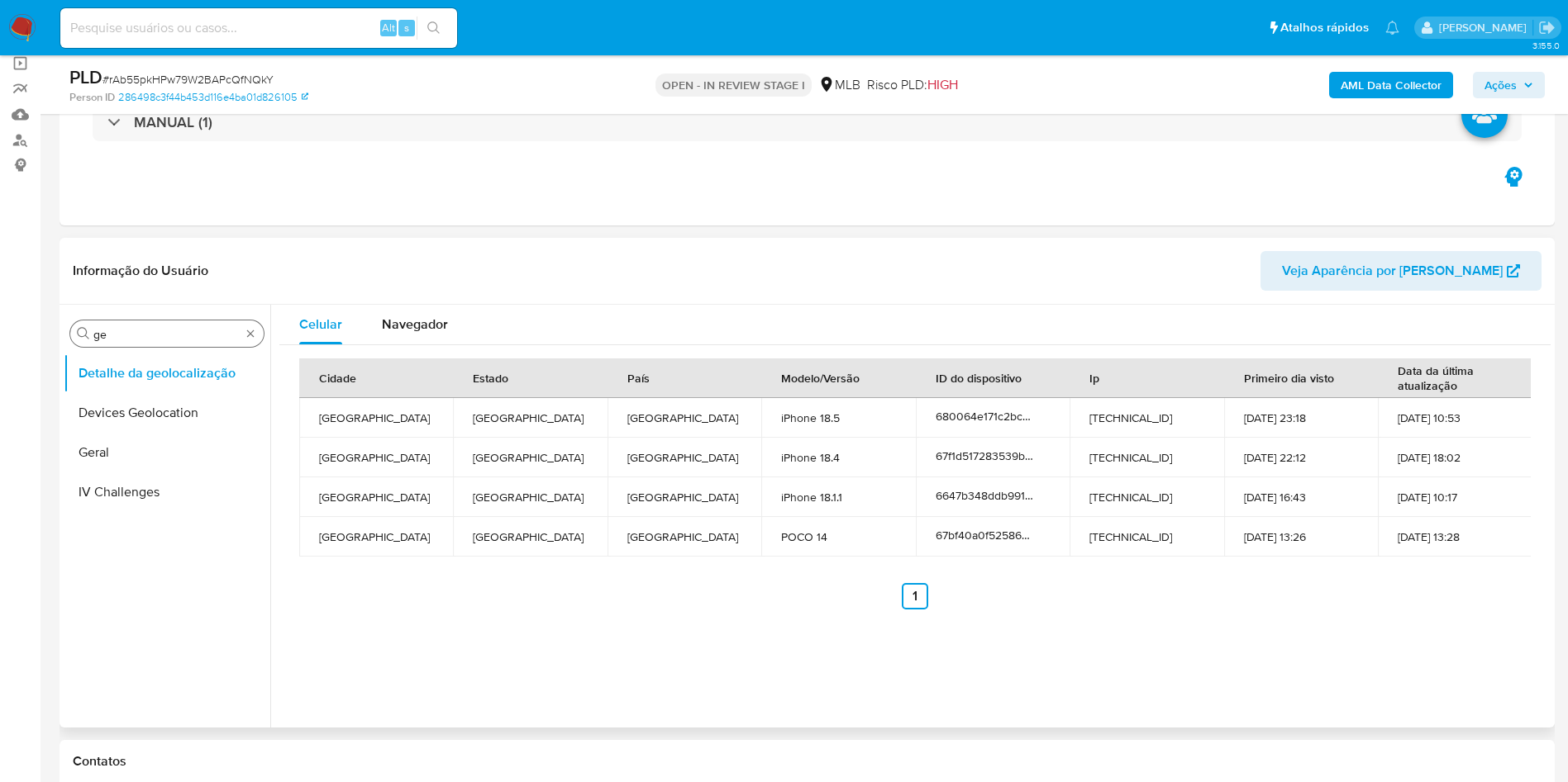
click at [125, 322] on div "Procurar ge" at bounding box center [166, 334] width 193 height 27
click at [135, 328] on input "ge" at bounding box center [166, 334] width 147 height 15
type input "res"
click at [87, 454] on button "Restrições Novo Mundo" at bounding box center [160, 453] width 193 height 40
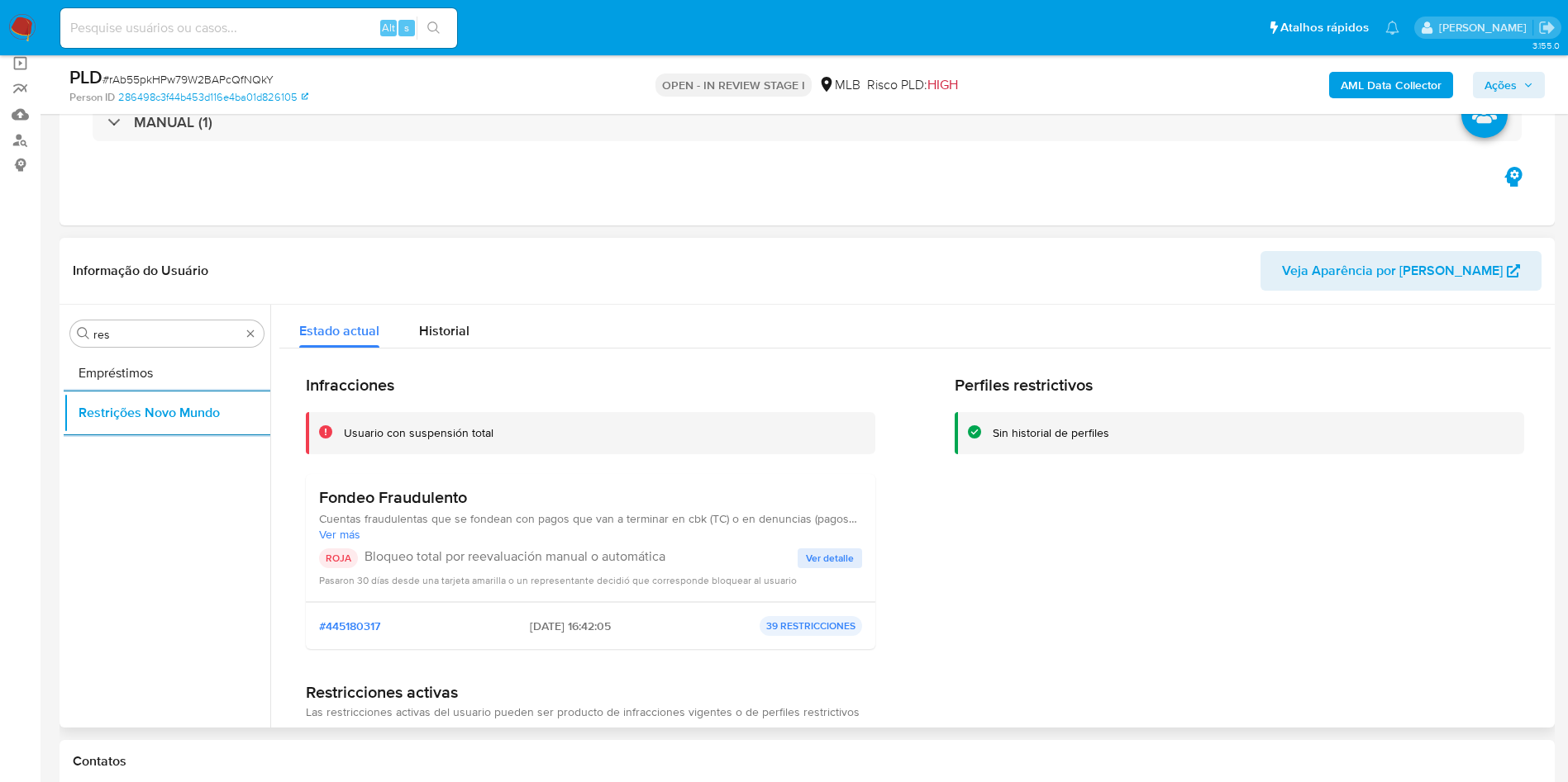
click at [353, 491] on h3 "Fondeo Fraudulento" at bounding box center [591, 497] width 543 height 21
click at [533, 560] on p "Bloqueo total por reevaluación manual o automática" at bounding box center [581, 556] width 433 height 16
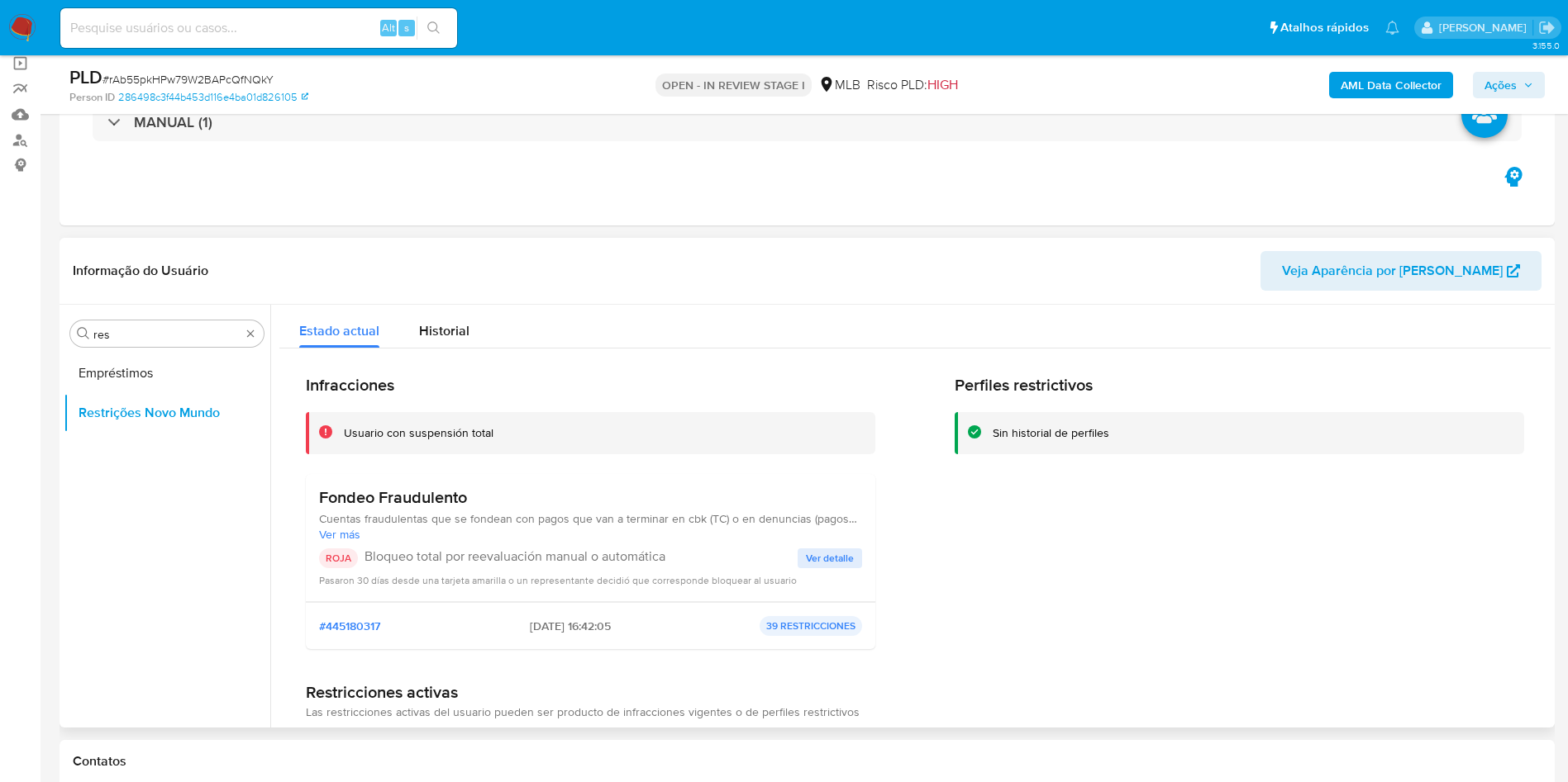
click at [533, 560] on p "Bloqueo total por reevaluación manual o automática" at bounding box center [581, 556] width 433 height 16
click at [820, 566] on span "Ver detalle" at bounding box center [830, 558] width 48 height 16
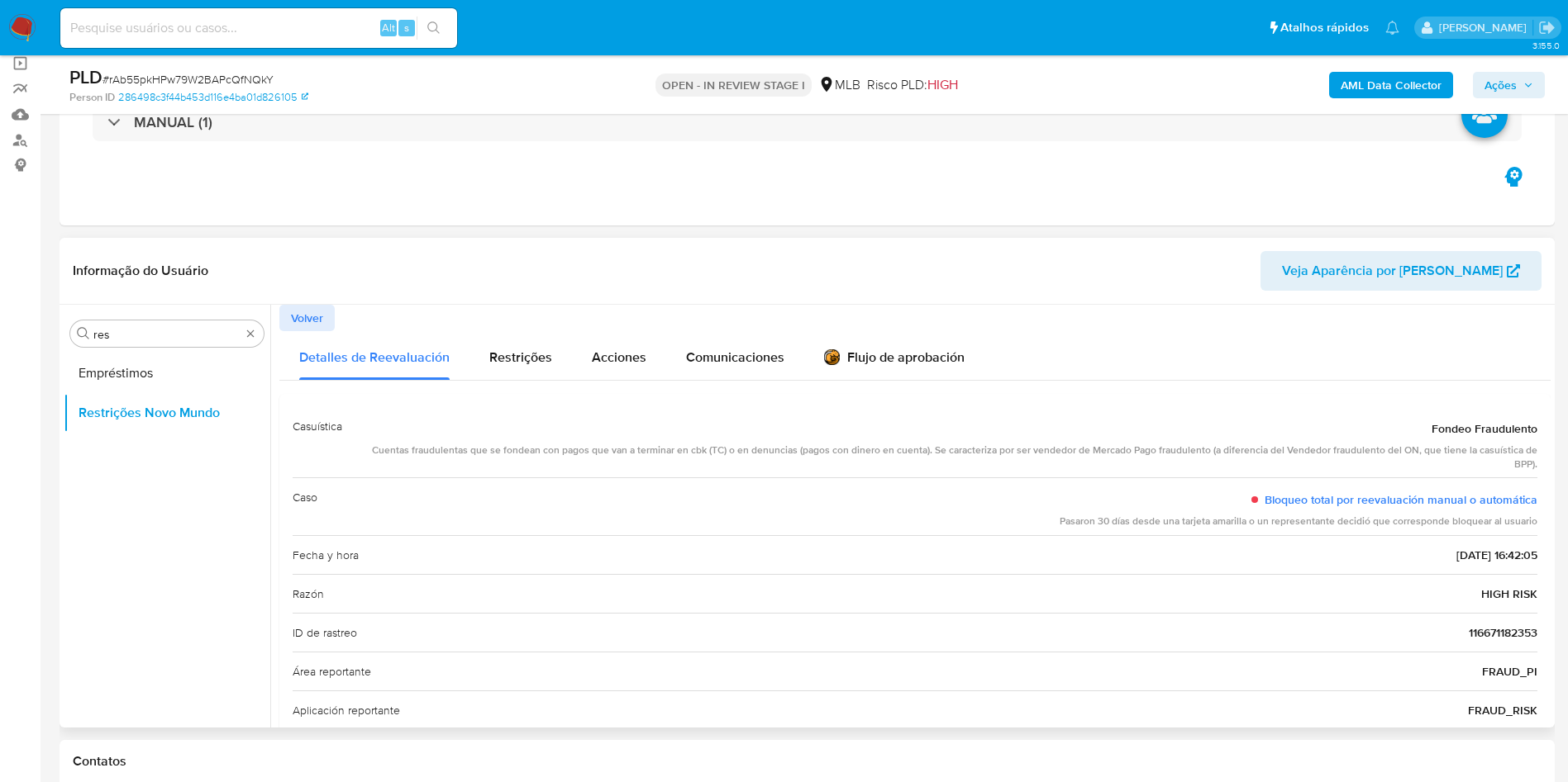
click at [289, 315] on button "Volver" at bounding box center [307, 318] width 55 height 27
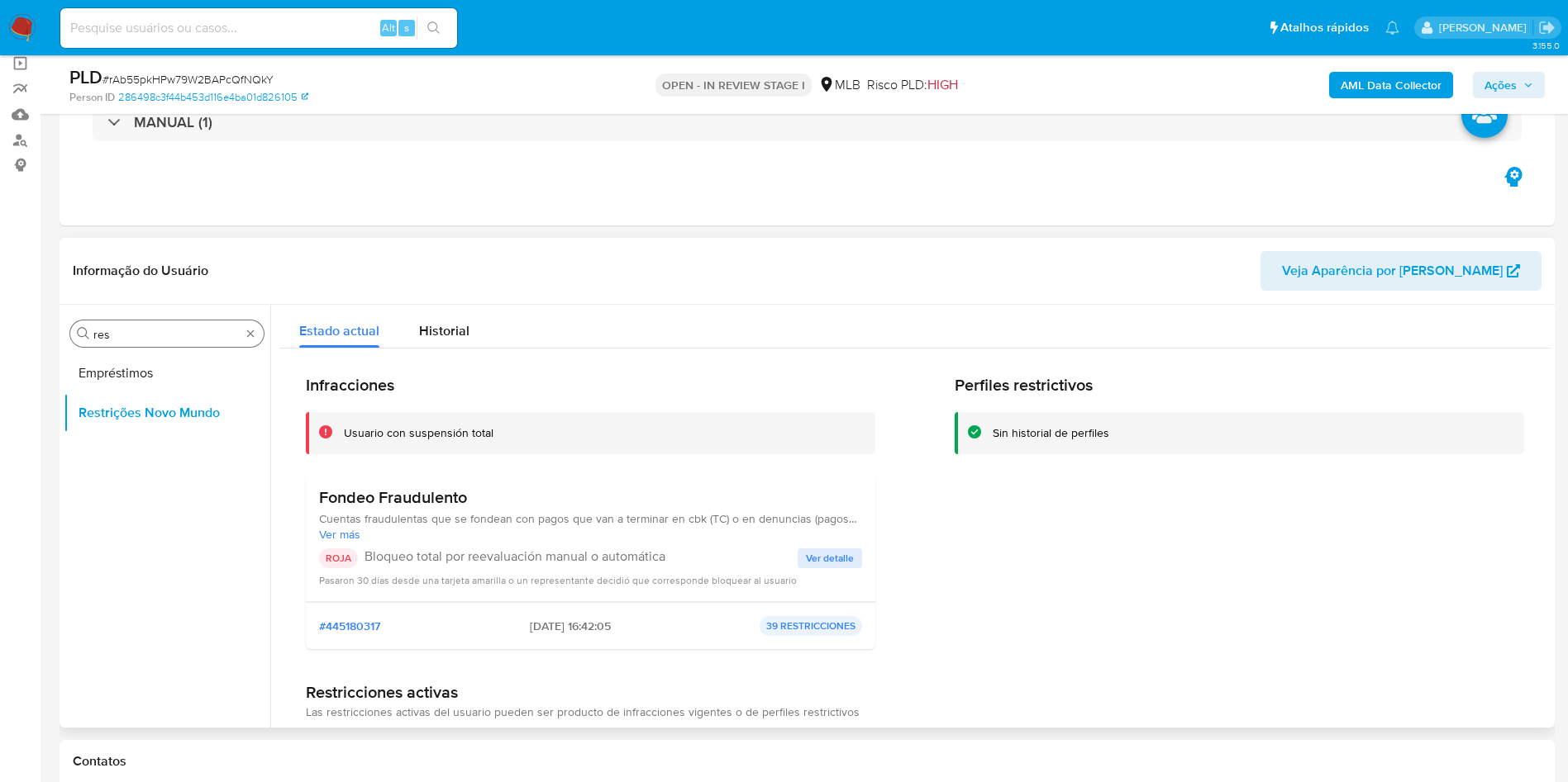
click at [165, 328] on input "res" at bounding box center [166, 334] width 147 height 15
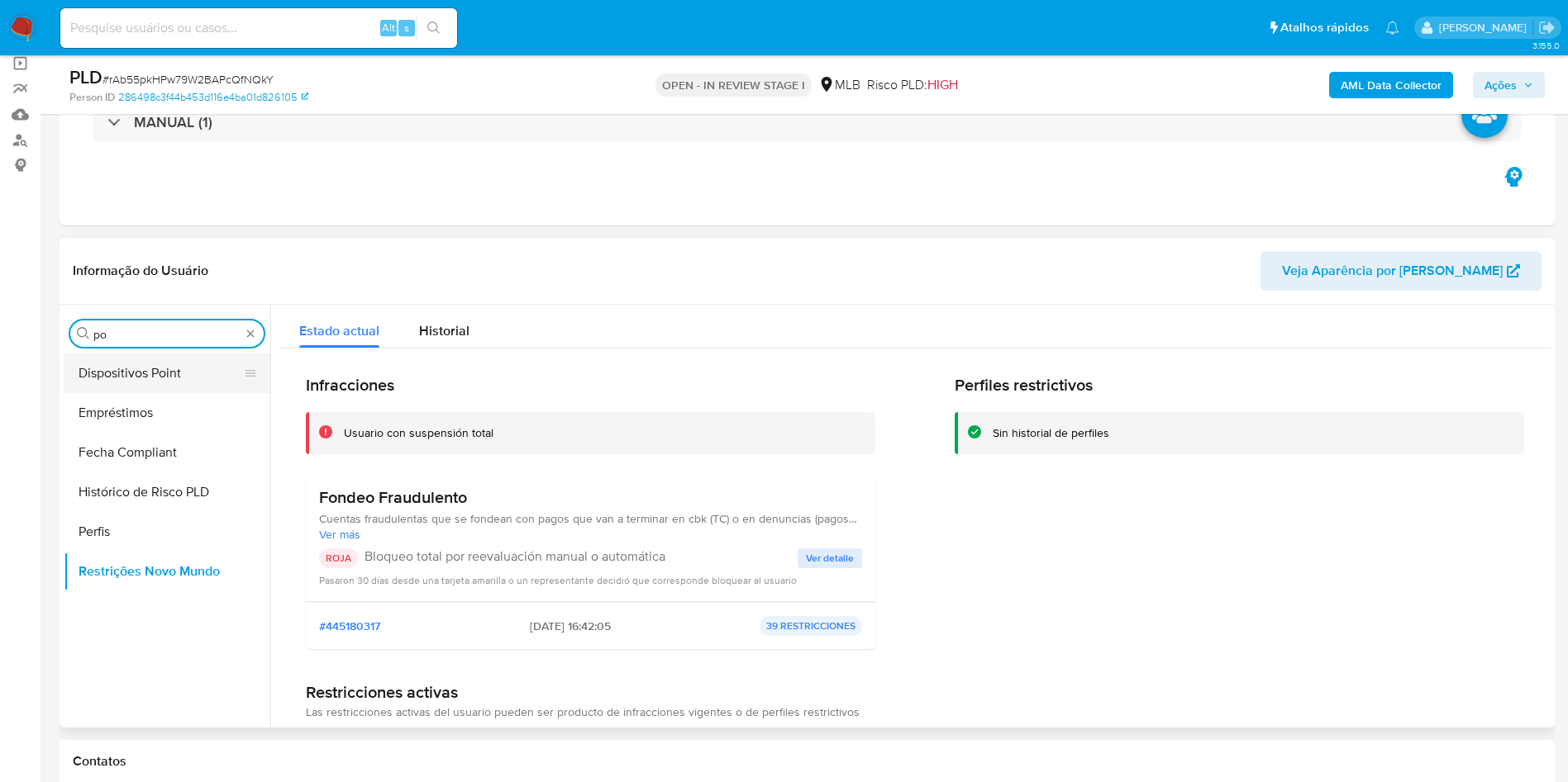
type input "po"
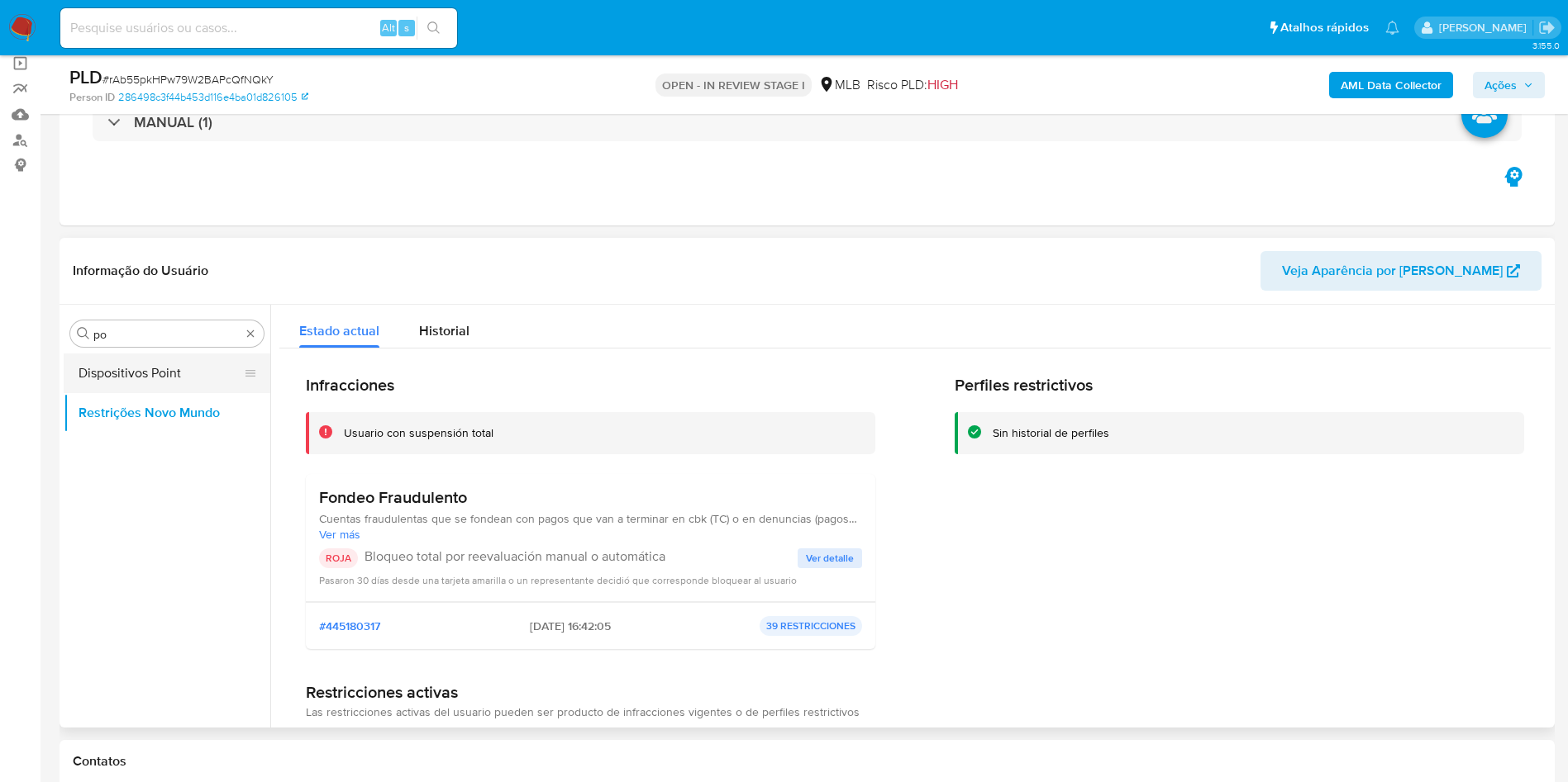
click at [144, 385] on button "Dispositivos Point" at bounding box center [160, 373] width 193 height 40
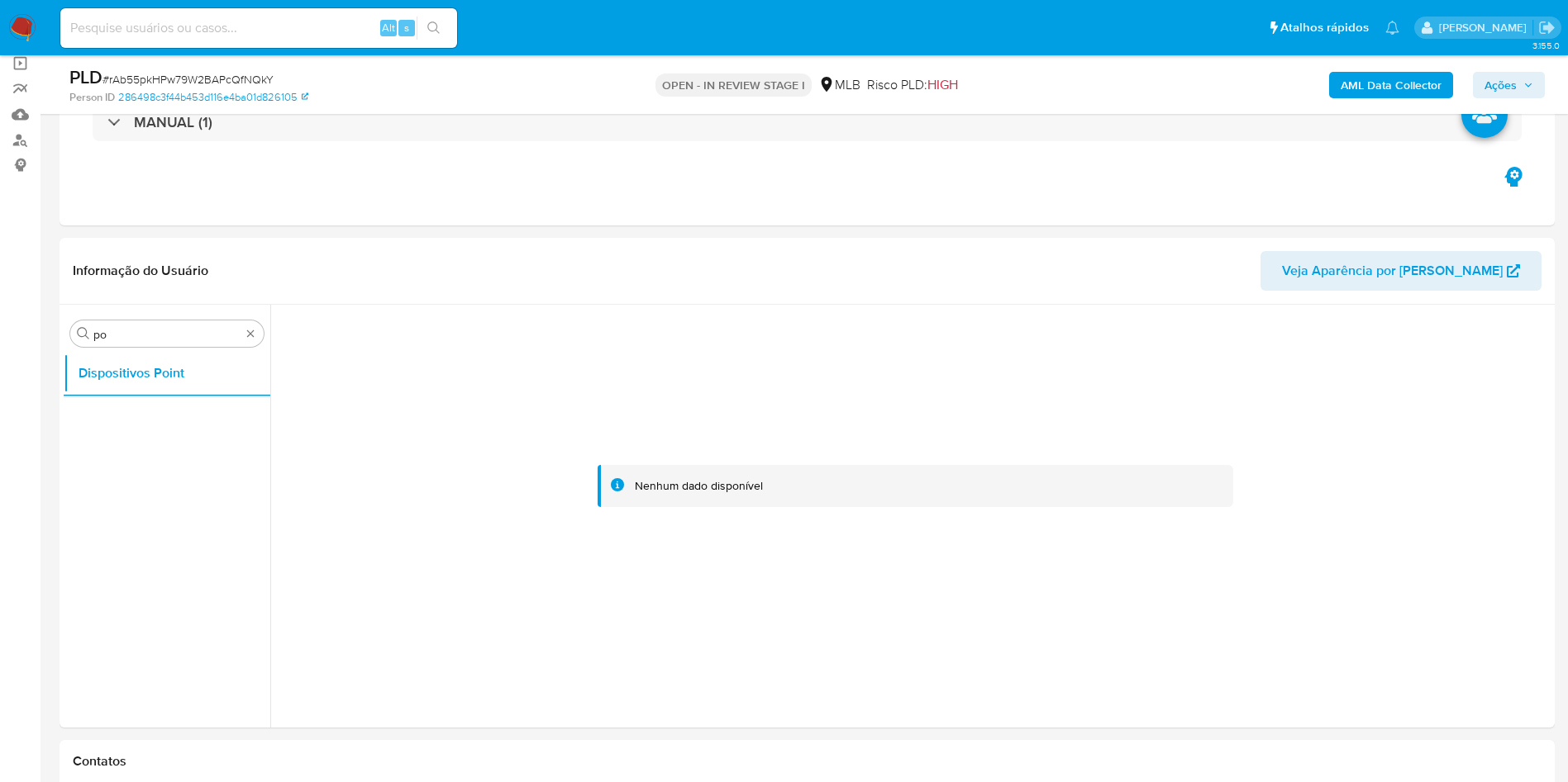
click at [1353, 89] on b "AML Data Collector" at bounding box center [1390, 84] width 101 height 27
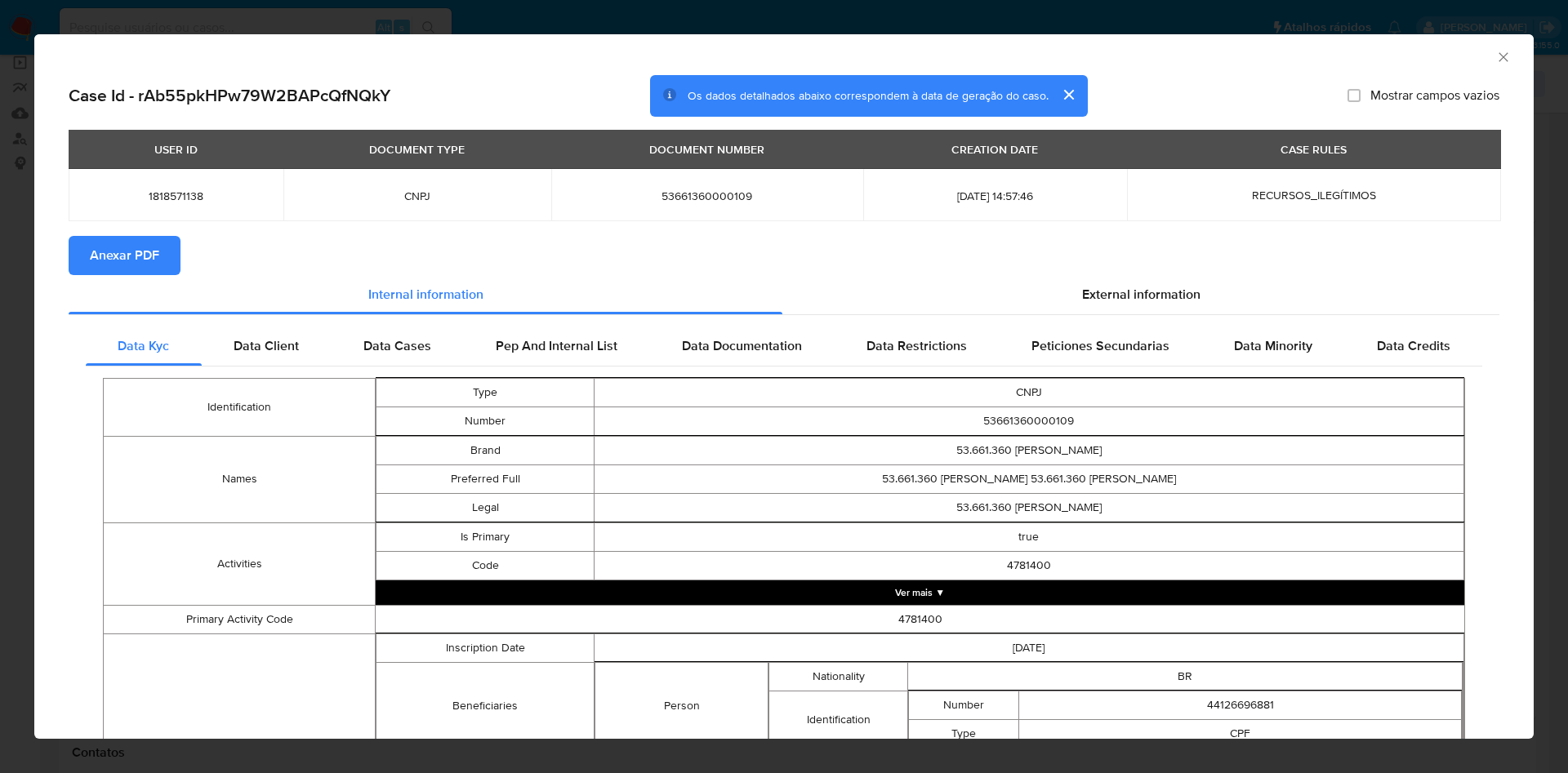
click at [122, 246] on span "Anexar PDF" at bounding box center [124, 256] width 69 height 36
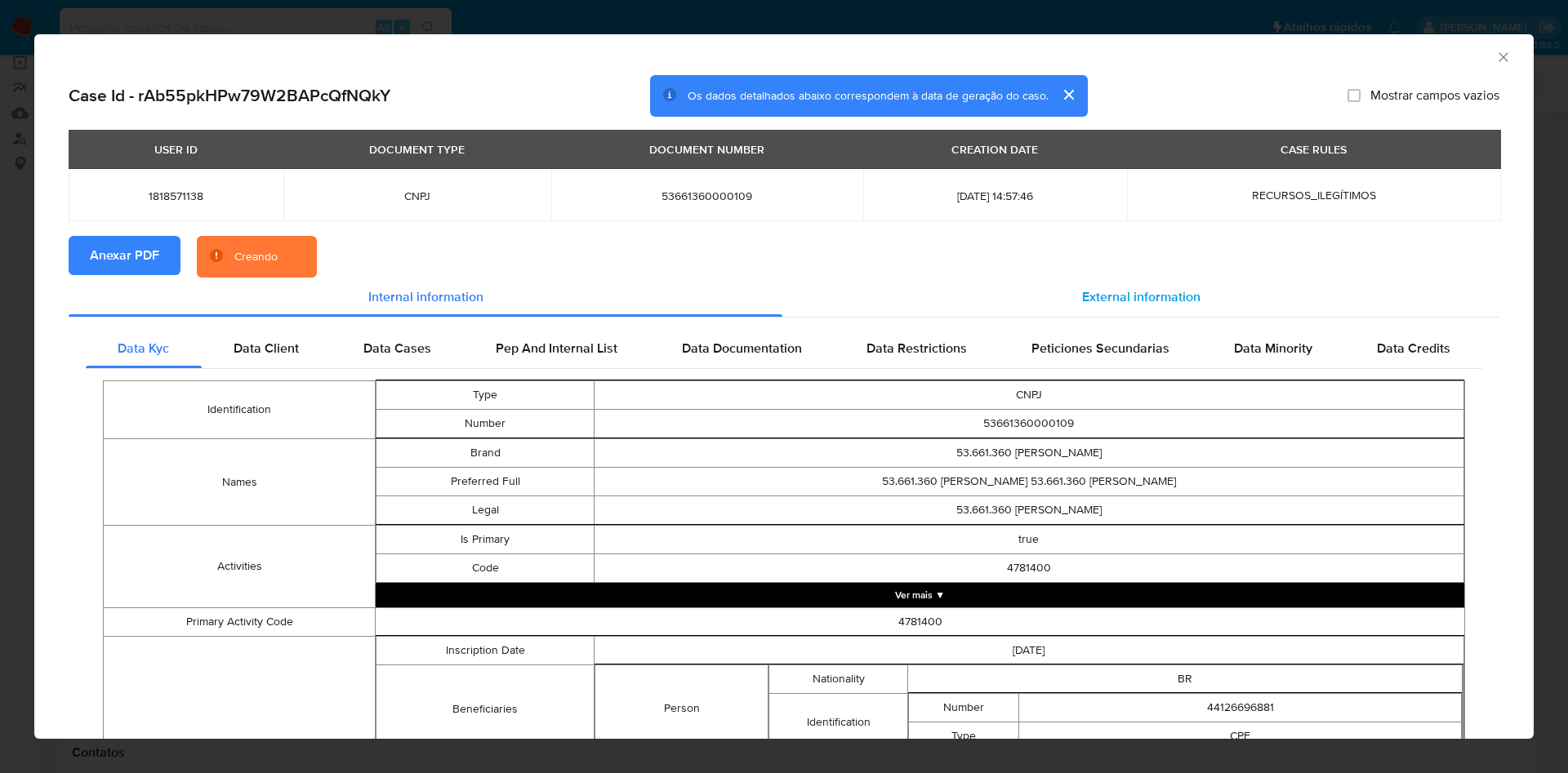
click at [1130, 307] on div "External information" at bounding box center [1140, 297] width 717 height 39
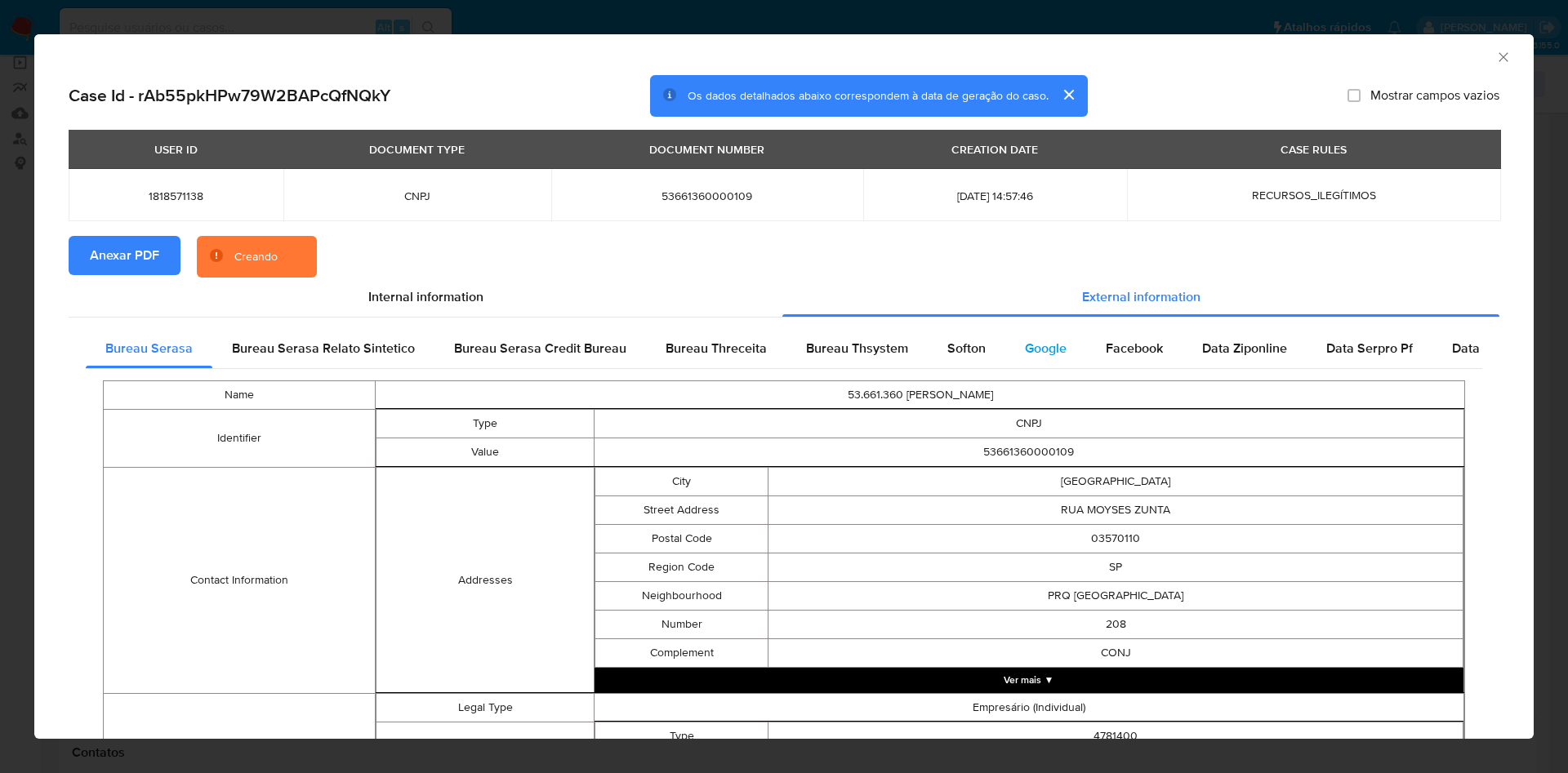
click at [1073, 358] on div "Google" at bounding box center [1046, 349] width 81 height 39
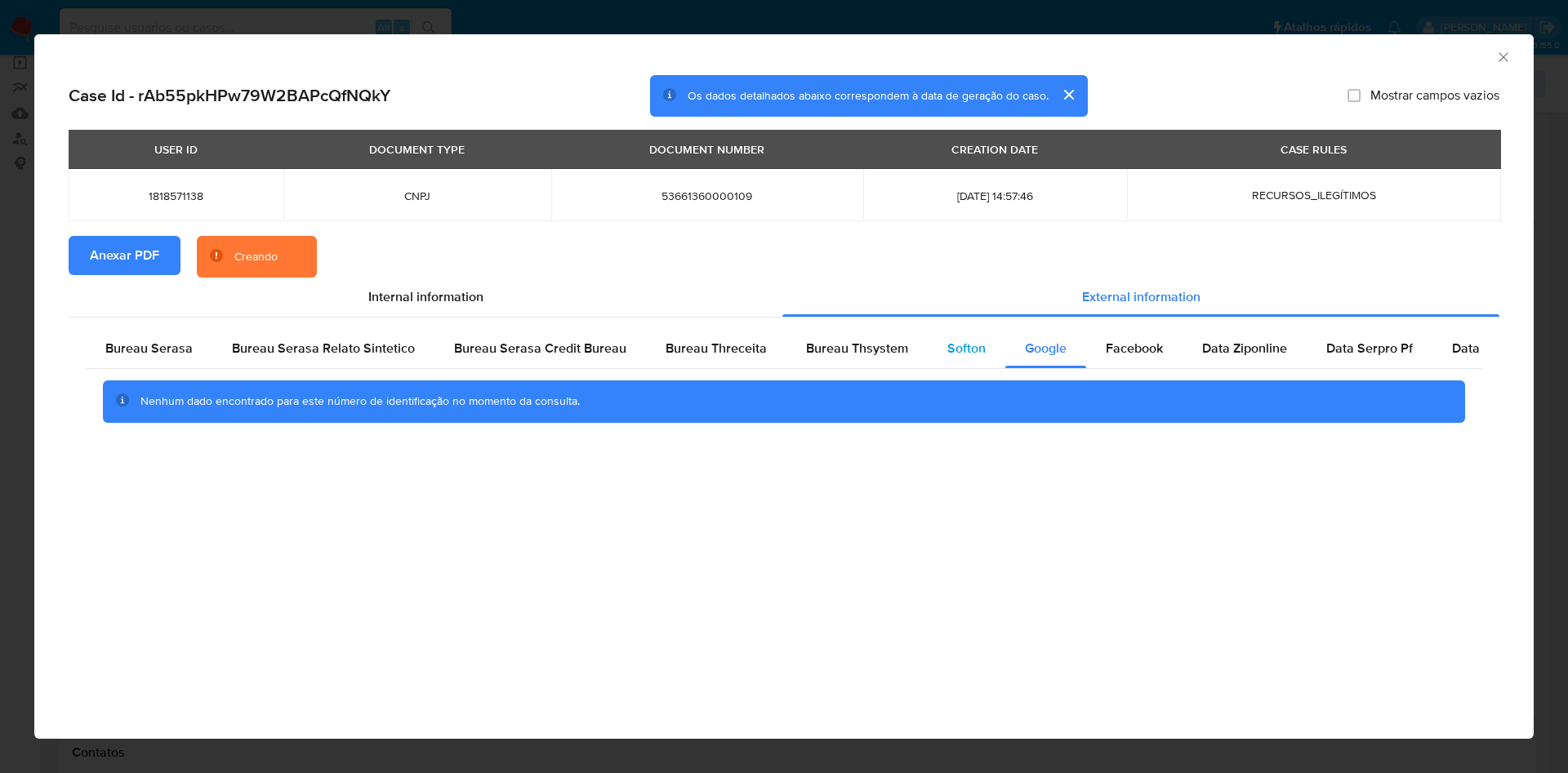
click at [947, 339] on span "Softon" at bounding box center [966, 349] width 38 height 19
click at [880, 349] on span "Bureau Thsystem" at bounding box center [857, 349] width 102 height 19
click at [737, 349] on span "Bureau Threceita" at bounding box center [716, 349] width 101 height 19
click at [869, 355] on span "Bureau Thsystem" at bounding box center [857, 349] width 102 height 19
click at [152, 336] on div "Bureau Serasa" at bounding box center [149, 349] width 127 height 39
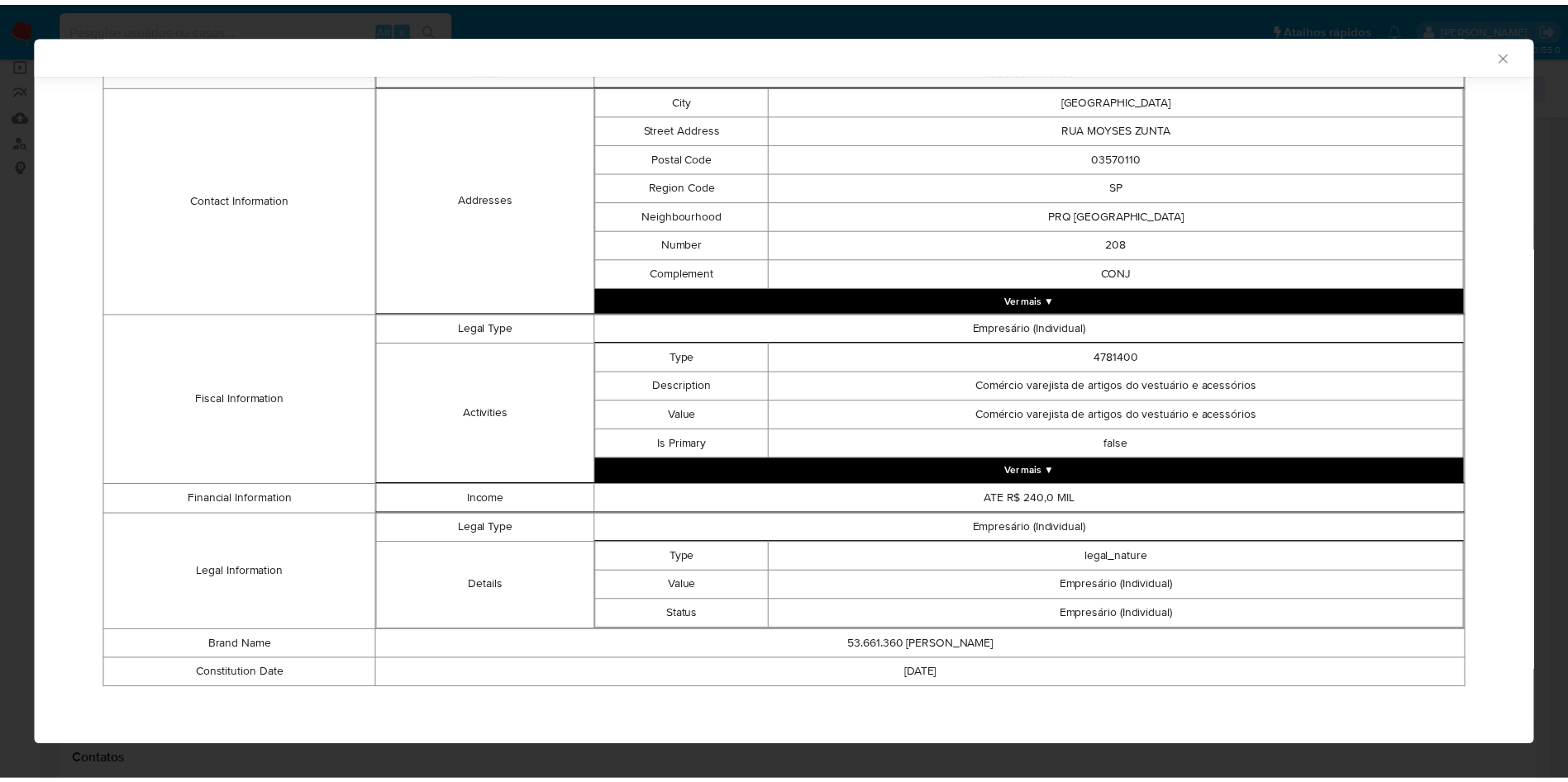
scroll to position [382, 0]
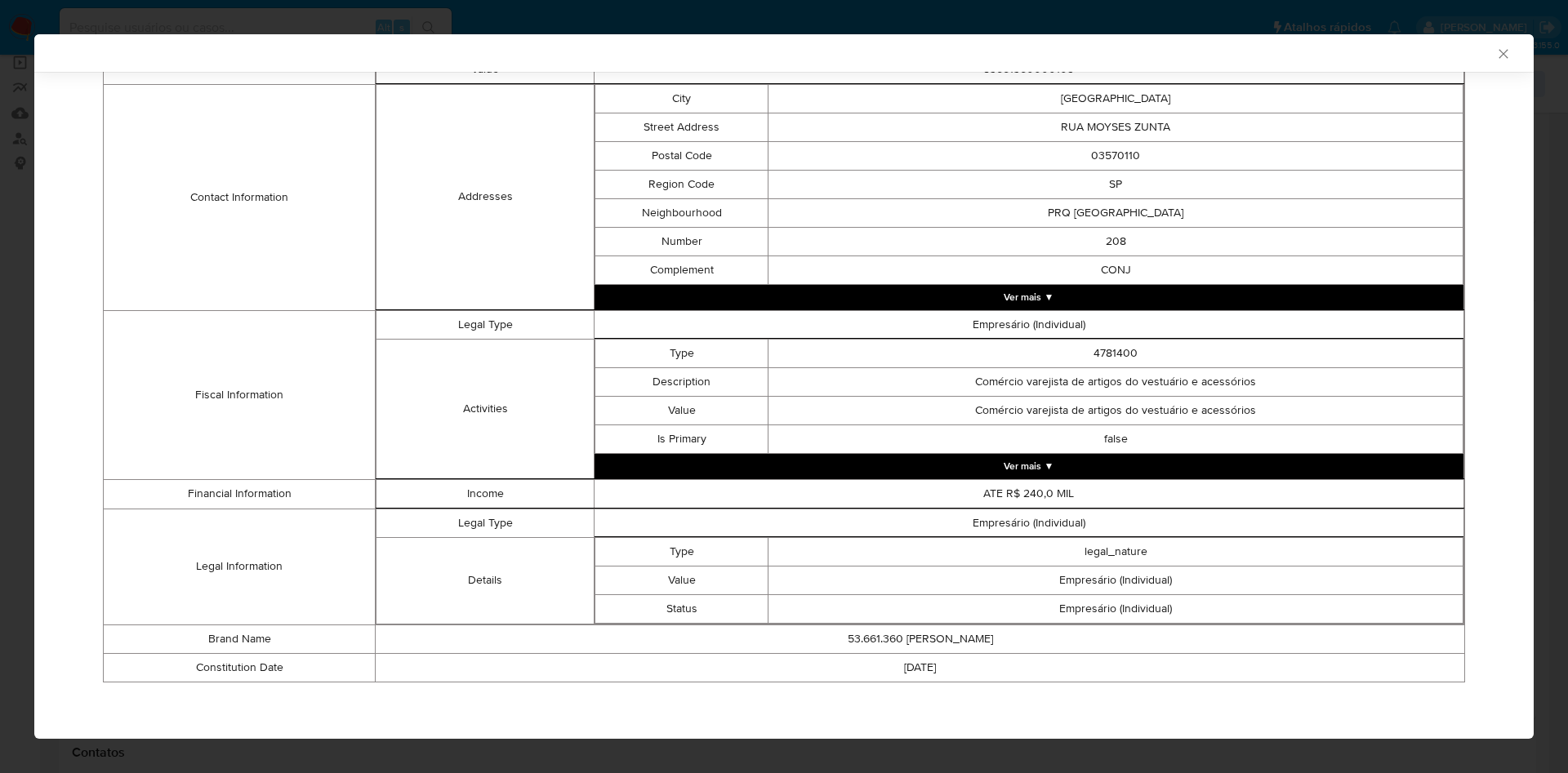
click at [9, 320] on div "AML Data Collector Case Id - rAb55pkHPw79W2BAPcQfNQkY Os dados detalhados abaix…" at bounding box center [784, 386] width 1568 height 773
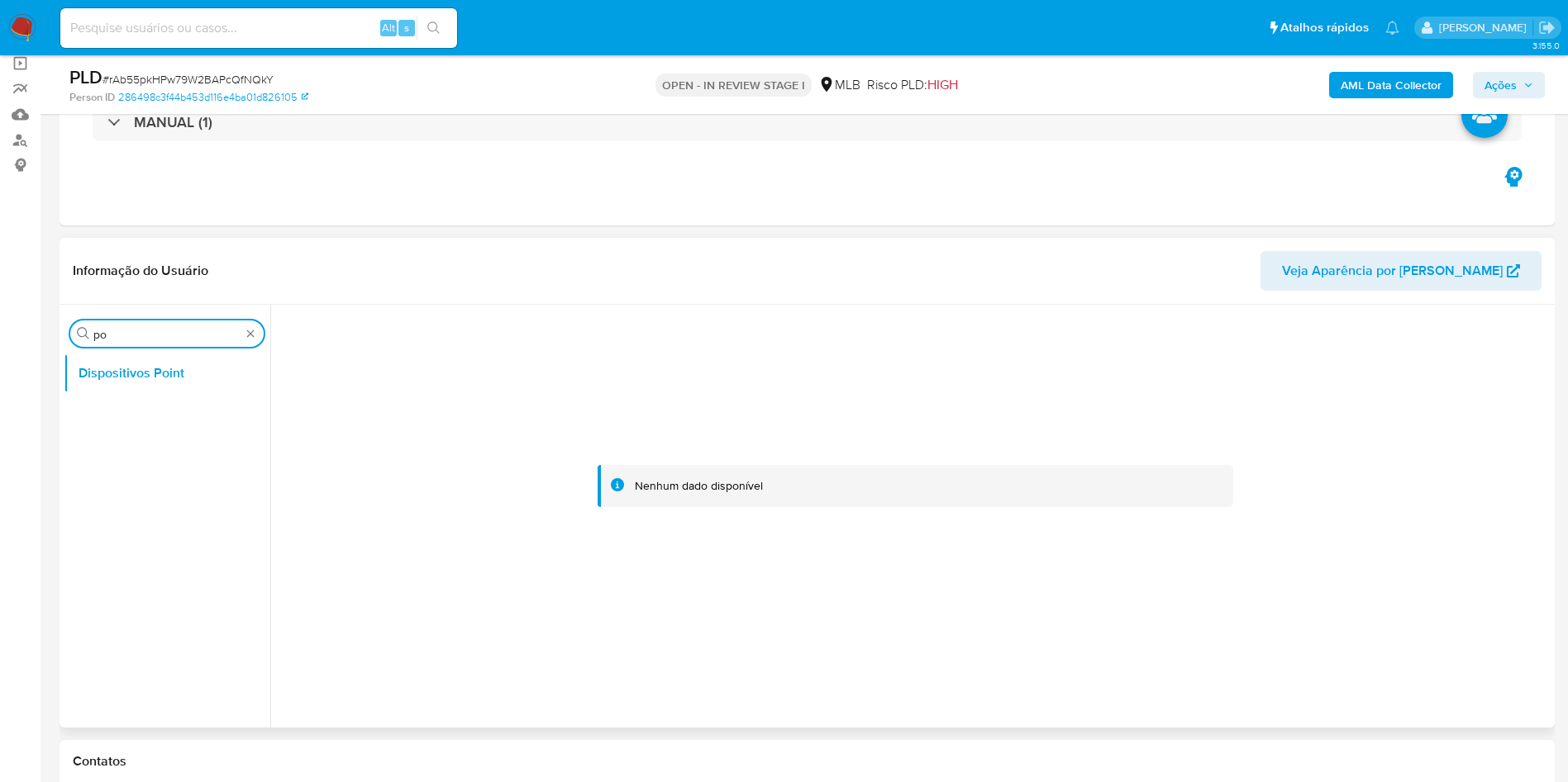
click at [134, 341] on input "po" at bounding box center [166, 334] width 147 height 15
click at [133, 341] on input "po" at bounding box center [166, 334] width 147 height 15
type input "ane"
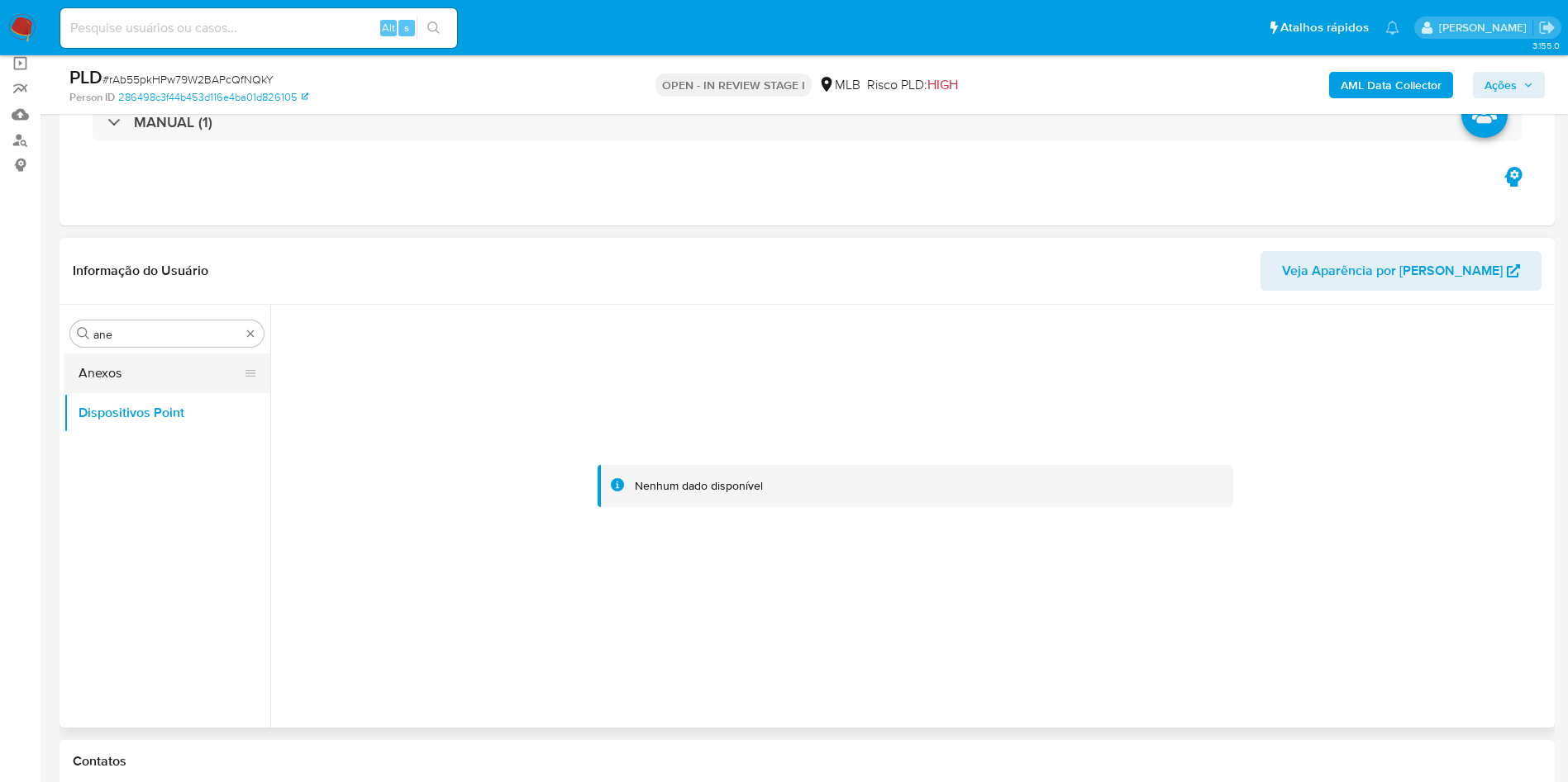
click at [122, 361] on button "Anexos" at bounding box center [160, 373] width 193 height 40
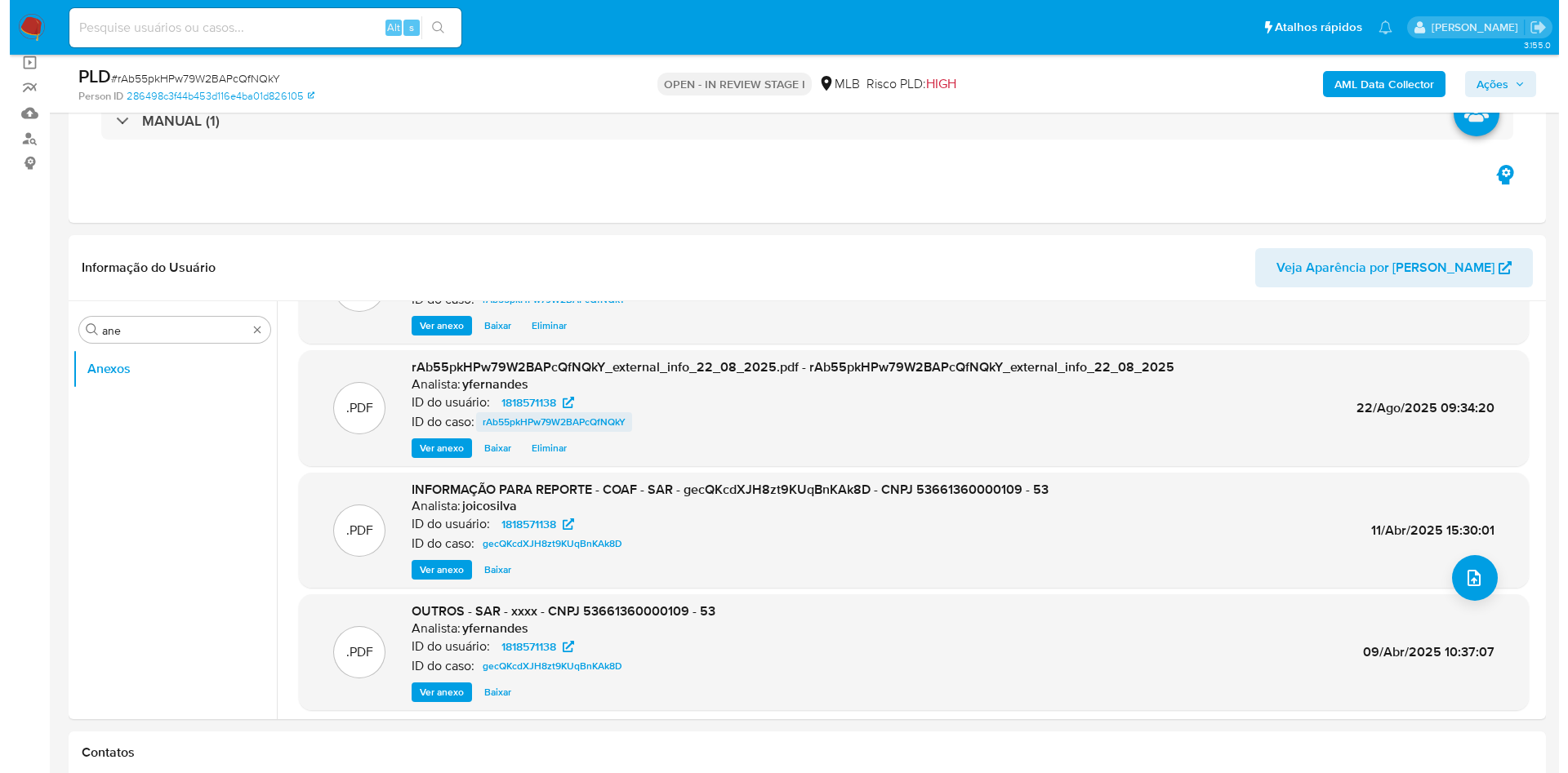
scroll to position [123, 0]
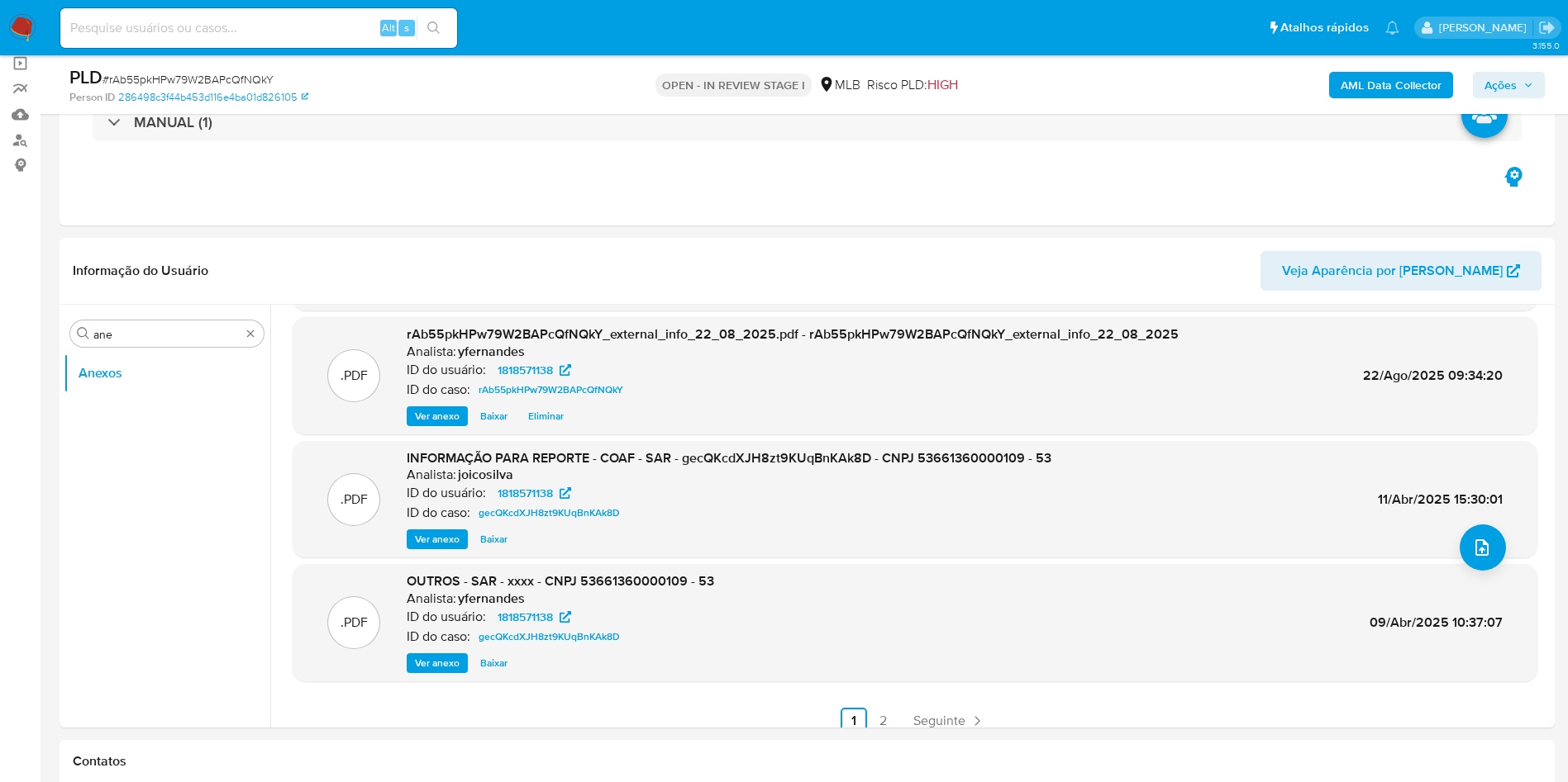
click at [418, 535] on span "Ver anexo" at bounding box center [437, 539] width 45 height 16
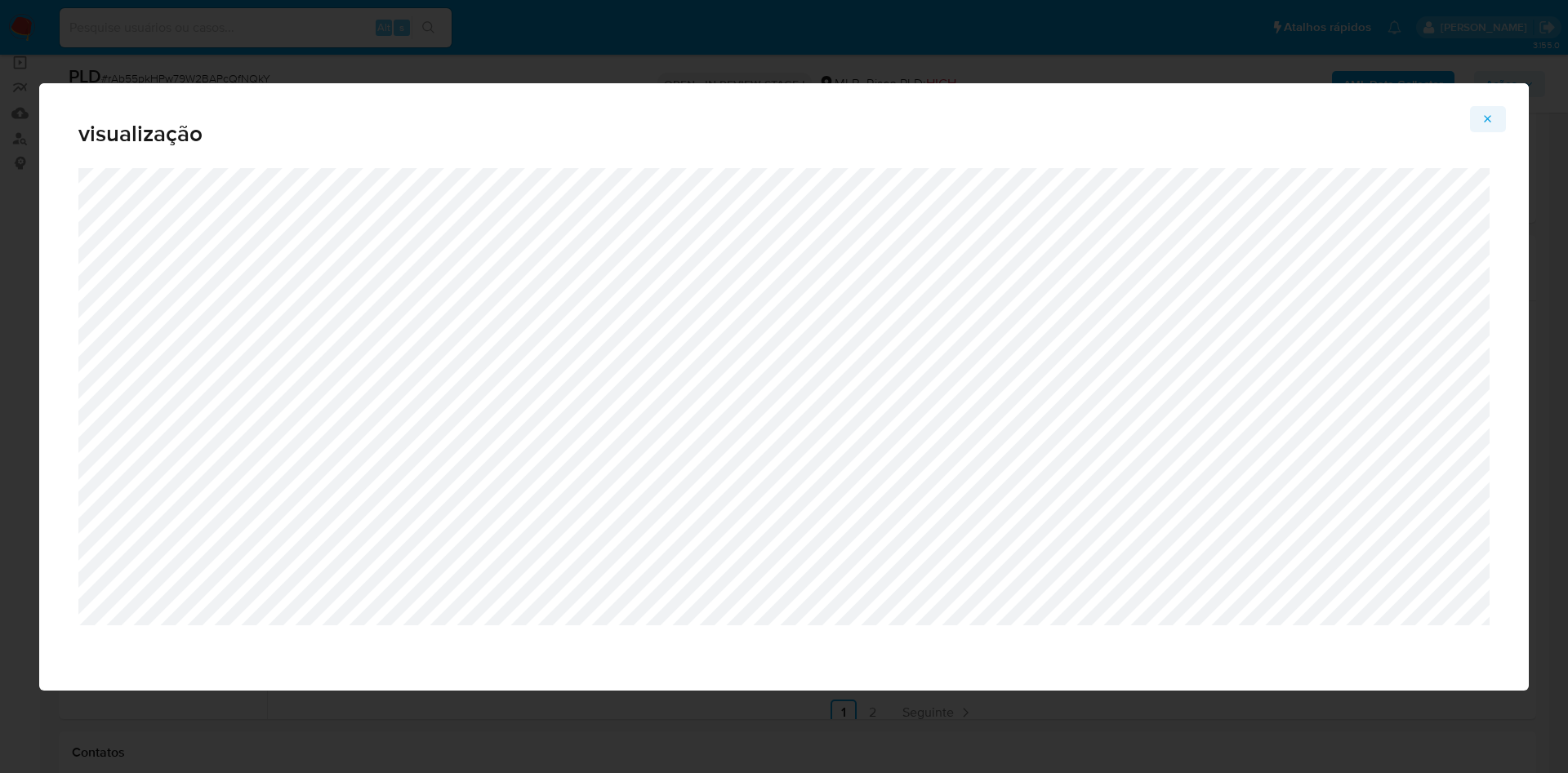
click at [1486, 118] on icon "Attachment preview" at bounding box center [1487, 118] width 13 height 13
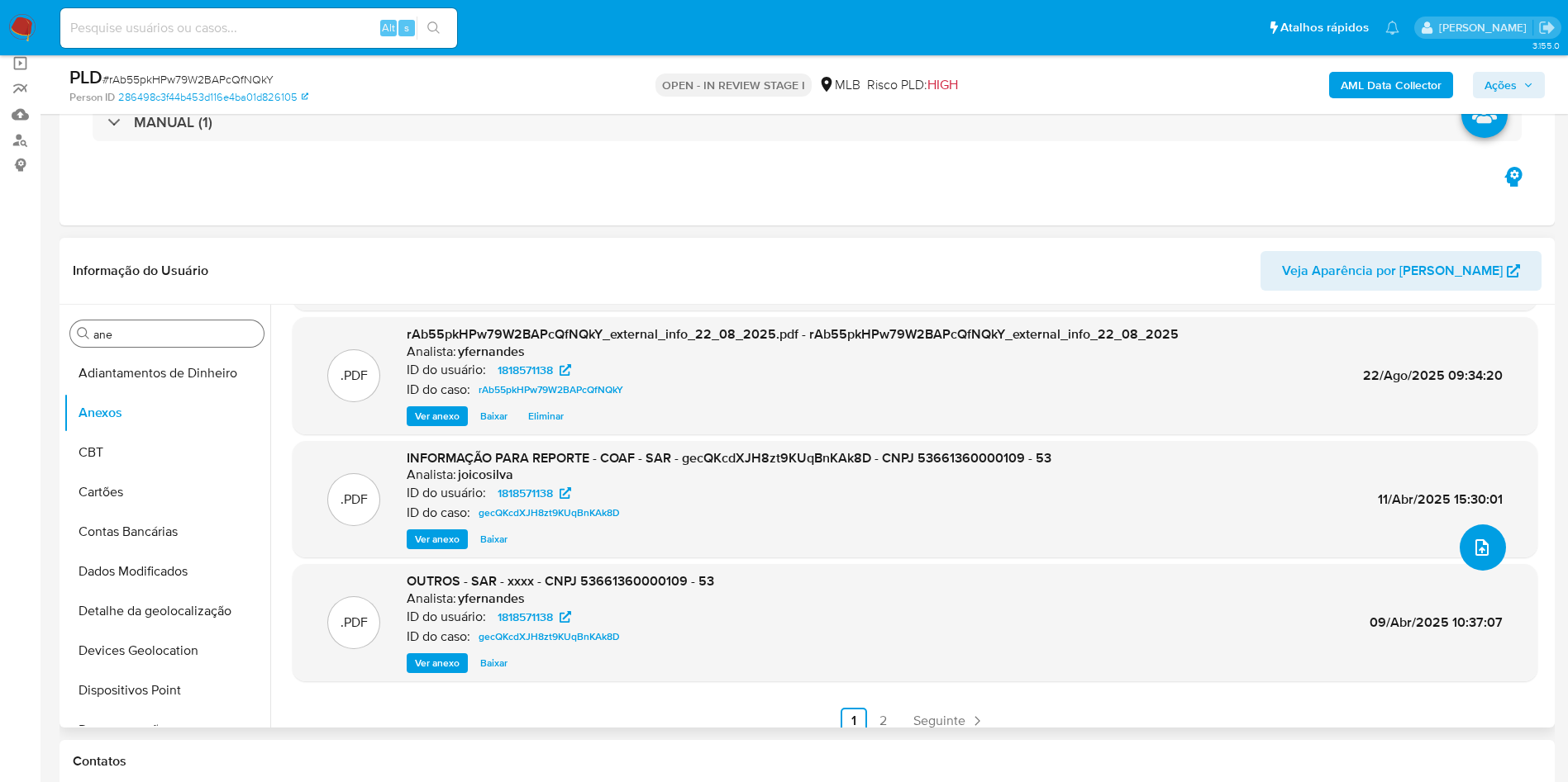
click at [1487, 541] on button "upload-file" at bounding box center [1483, 547] width 47 height 47
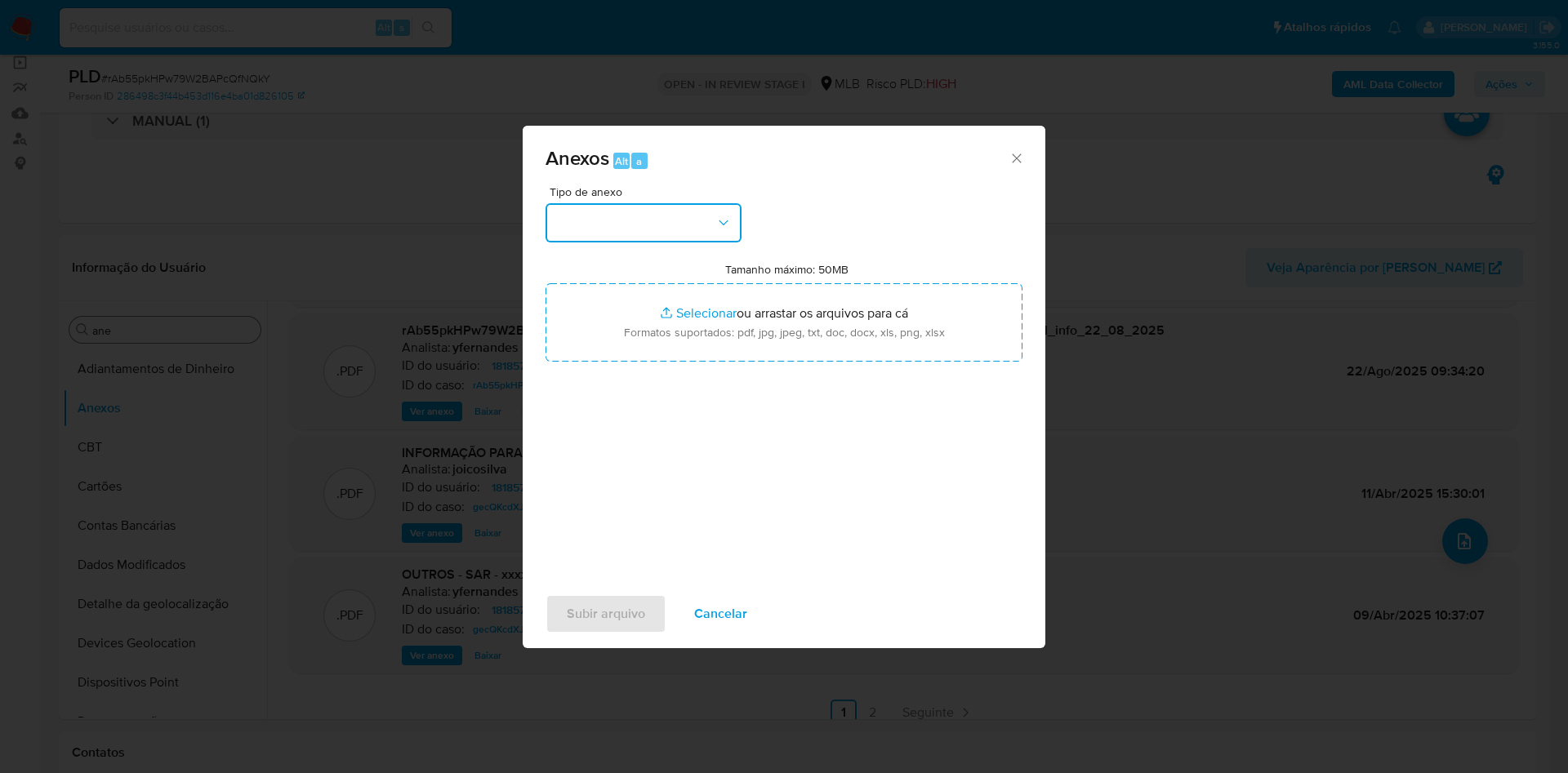
click at [591, 213] on button "button" at bounding box center [643, 223] width 196 height 39
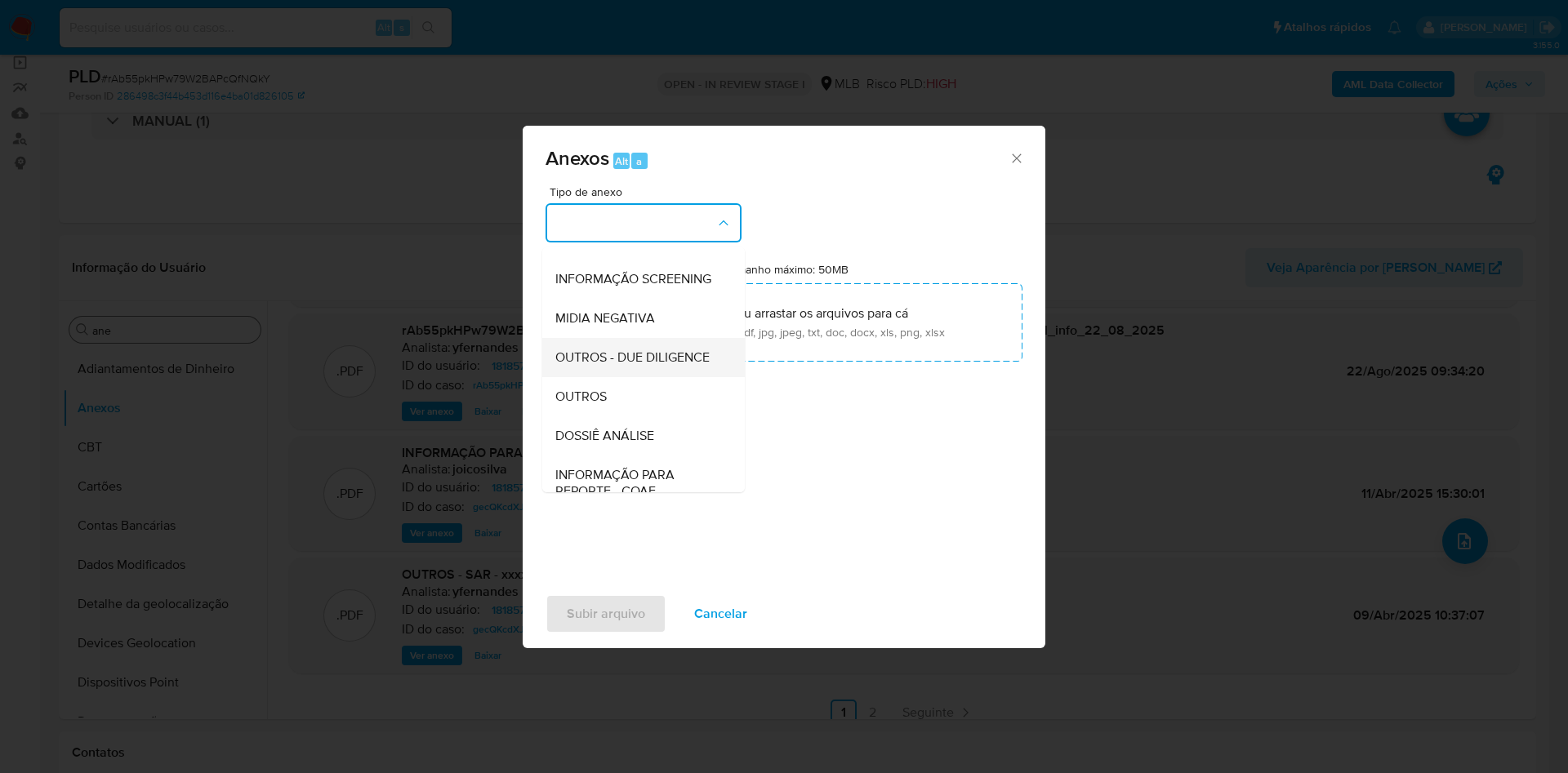
scroll to position [251, 0]
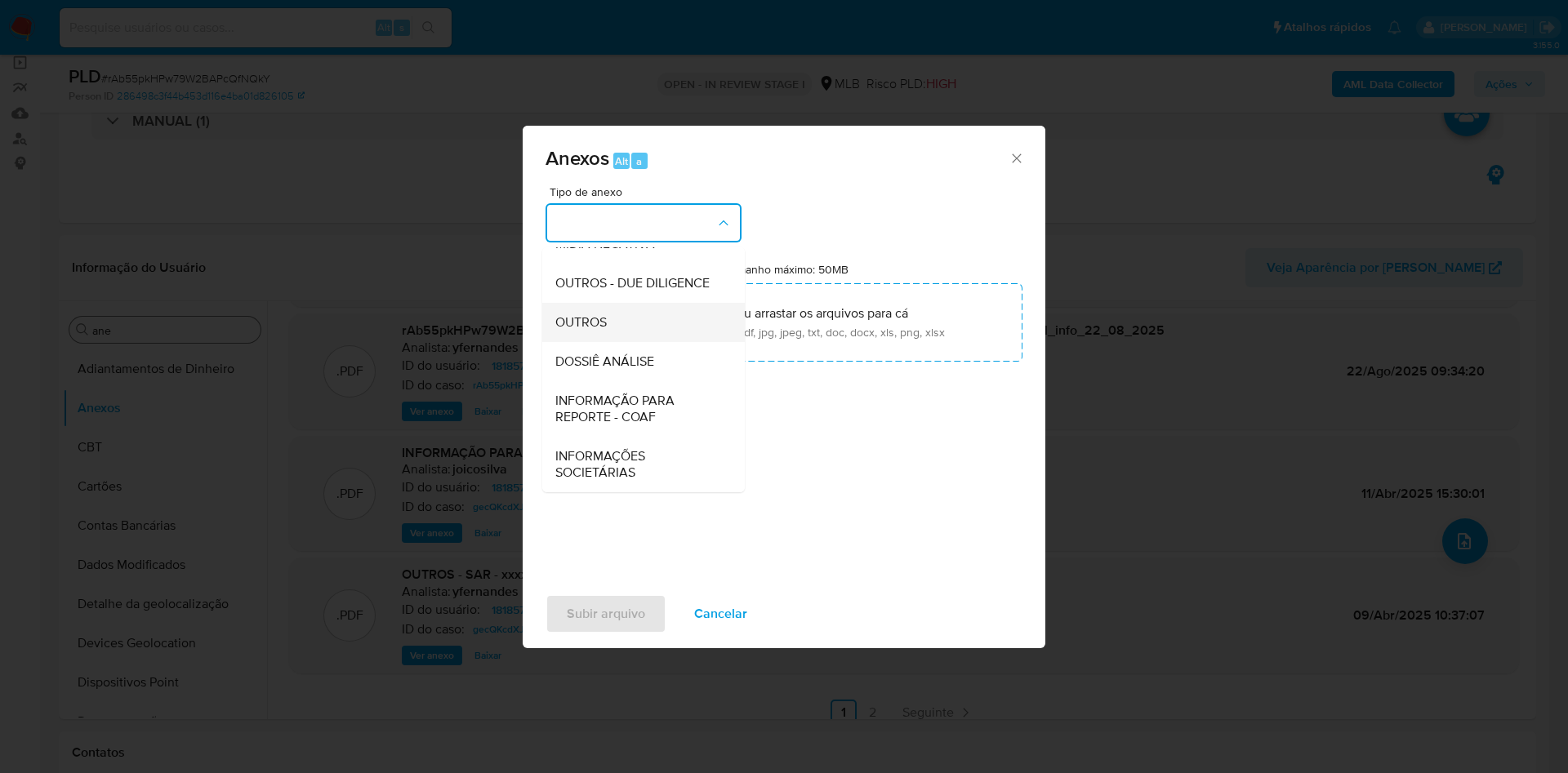
click at [623, 309] on div "OUTROS" at bounding box center [638, 322] width 166 height 39
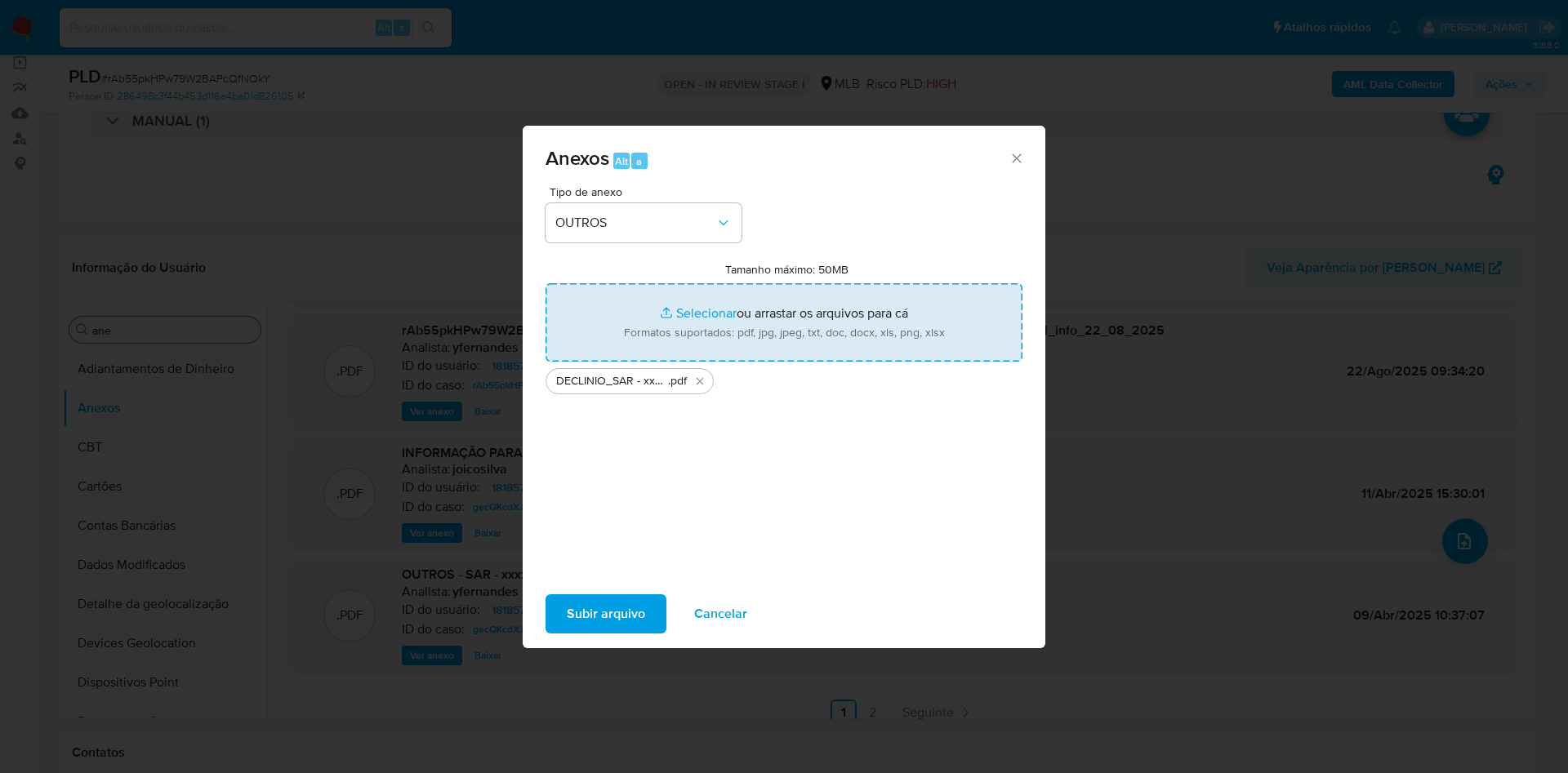
type input "C:\fakepath\Mulan 1818571138_2025_08_21_13_47_51.xlsx"
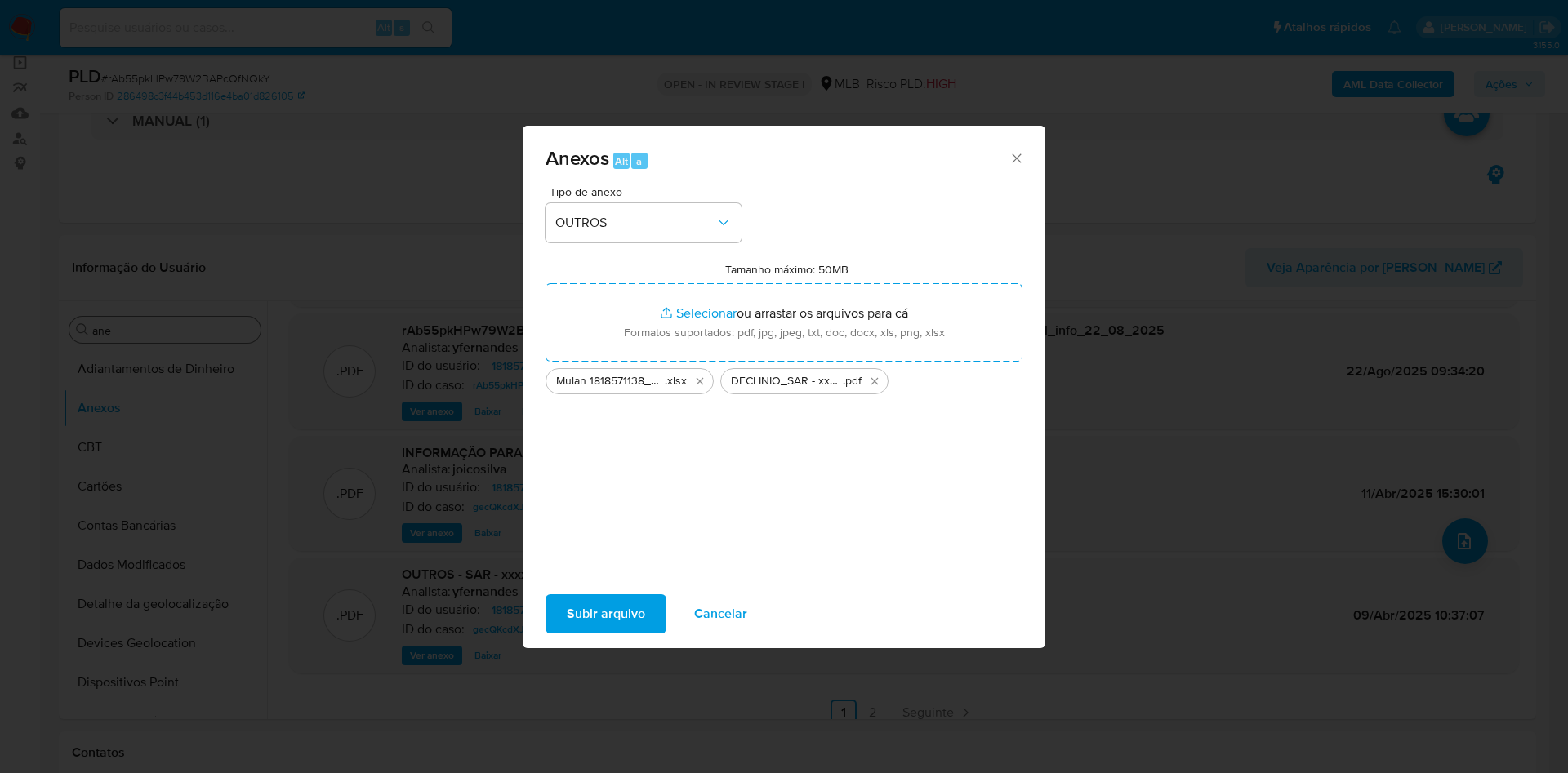
click at [602, 614] on span "Subir arquivo" at bounding box center [606, 614] width 78 height 36
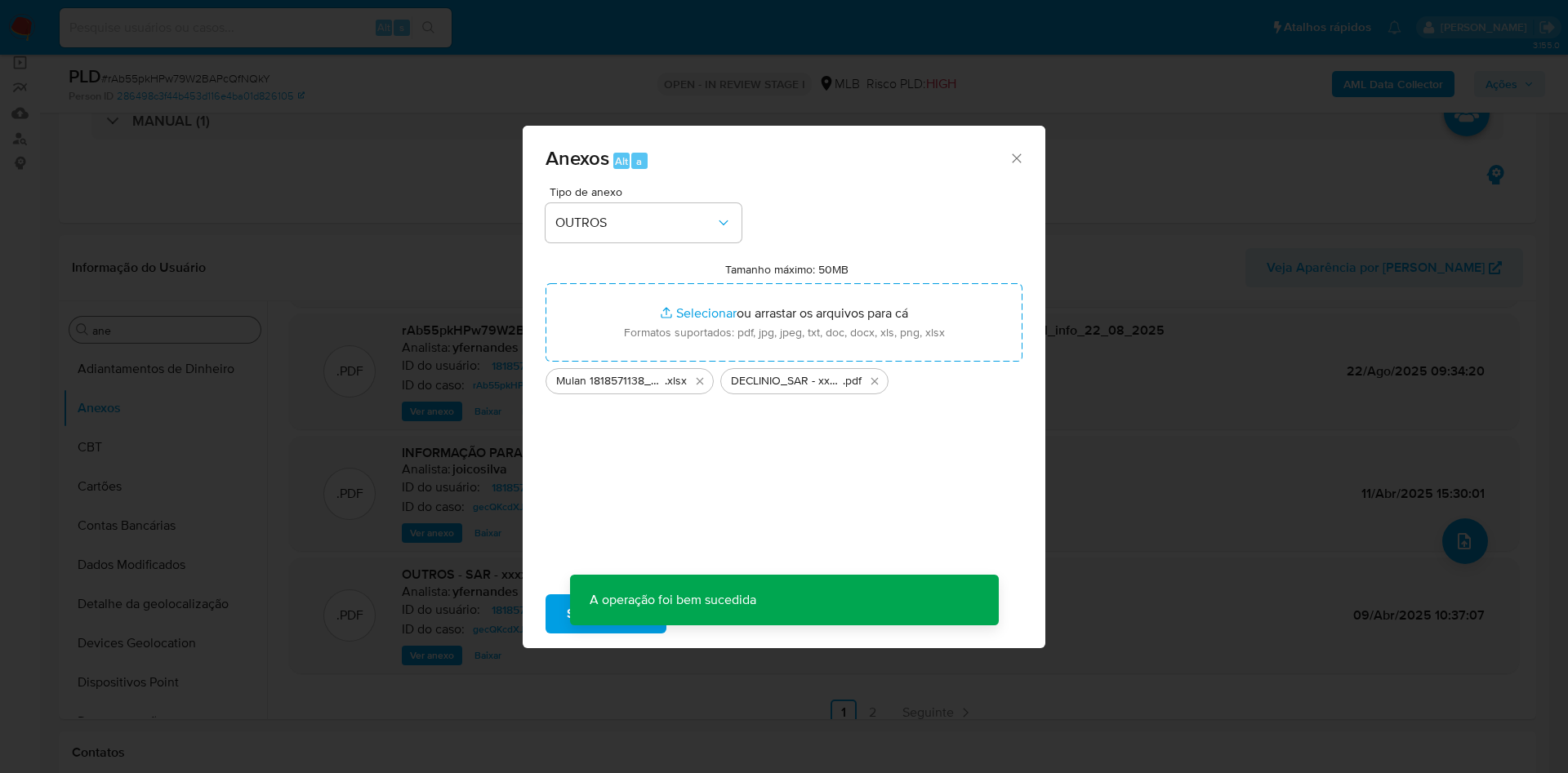
click at [251, 338] on div "Anexos Alt a Tipo de anexo OUTROS Tamanho máximo: 50MB Selecionar arquivos Sele…" at bounding box center [784, 386] width 1568 height 773
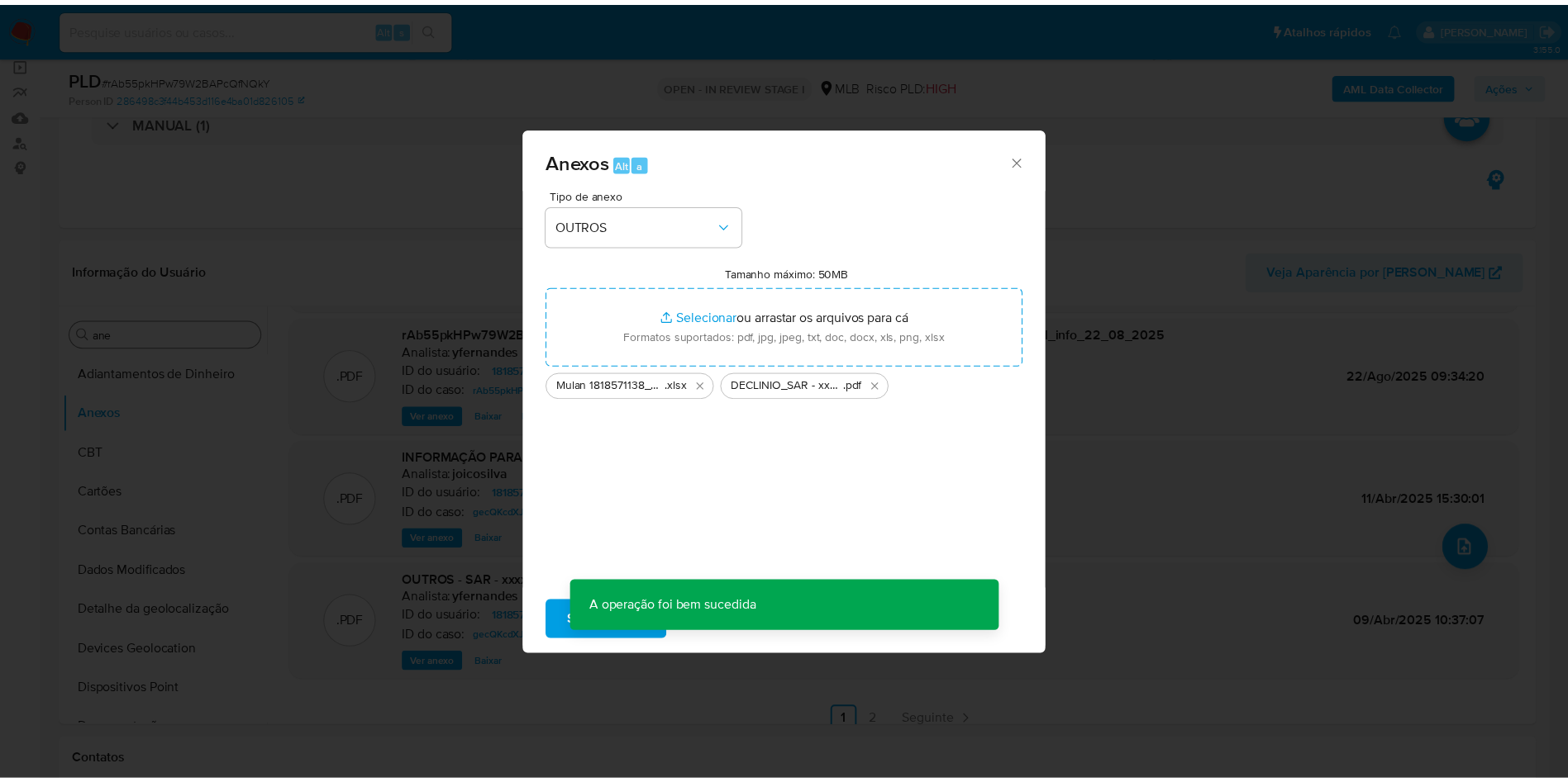
scroll to position [99, 0]
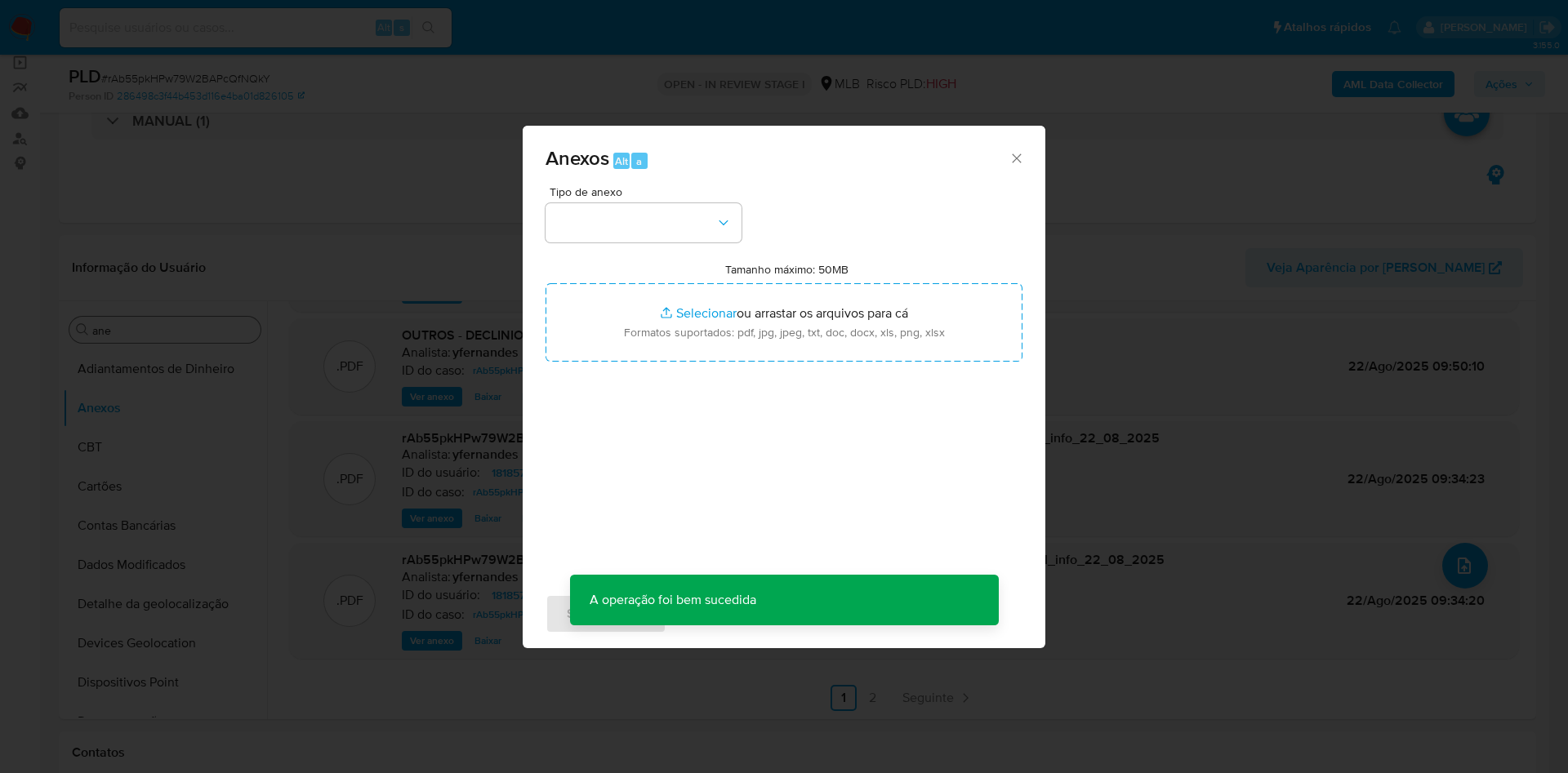
click at [112, 446] on div "Anexos Alt a Tipo de anexo Tamanho máximo: 50MB Selecionar arquivos Selecionar …" at bounding box center [784, 386] width 1568 height 773
click at [107, 447] on button "CBT" at bounding box center [159, 447] width 191 height 39
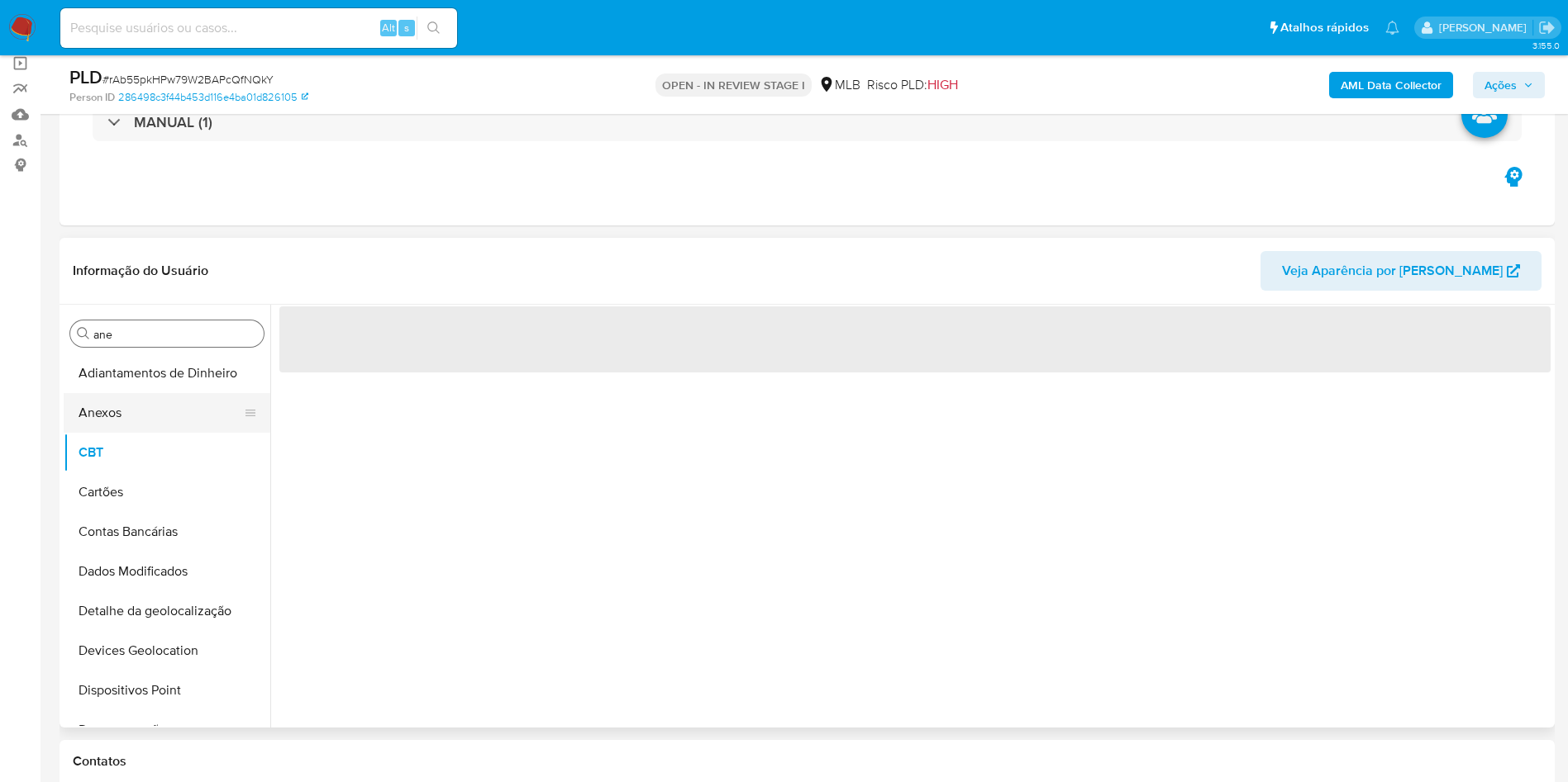
click at [112, 417] on button "Anexos" at bounding box center [160, 413] width 193 height 40
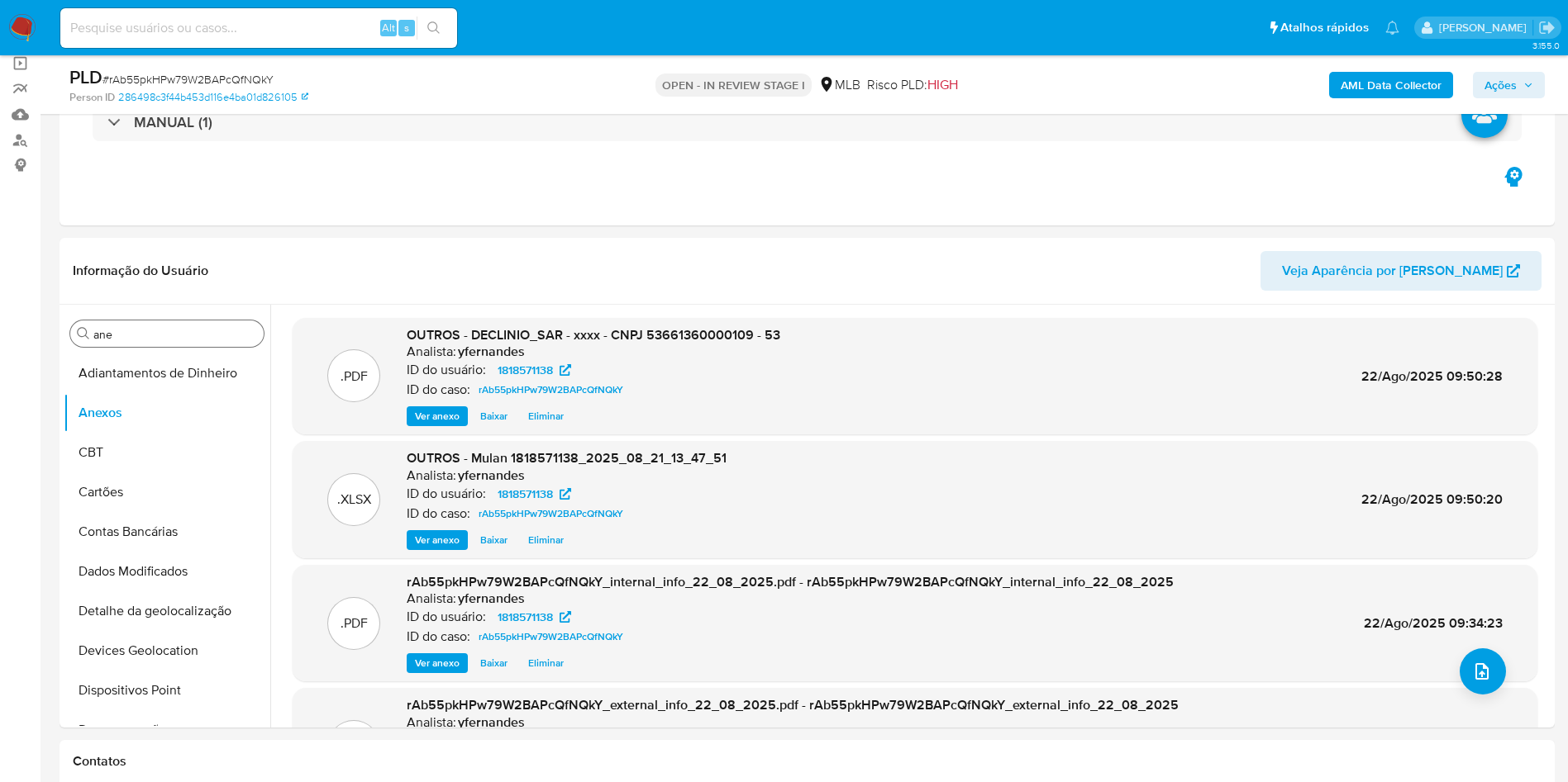
click at [1516, 83] on span "Ações" at bounding box center [1508, 84] width 49 height 23
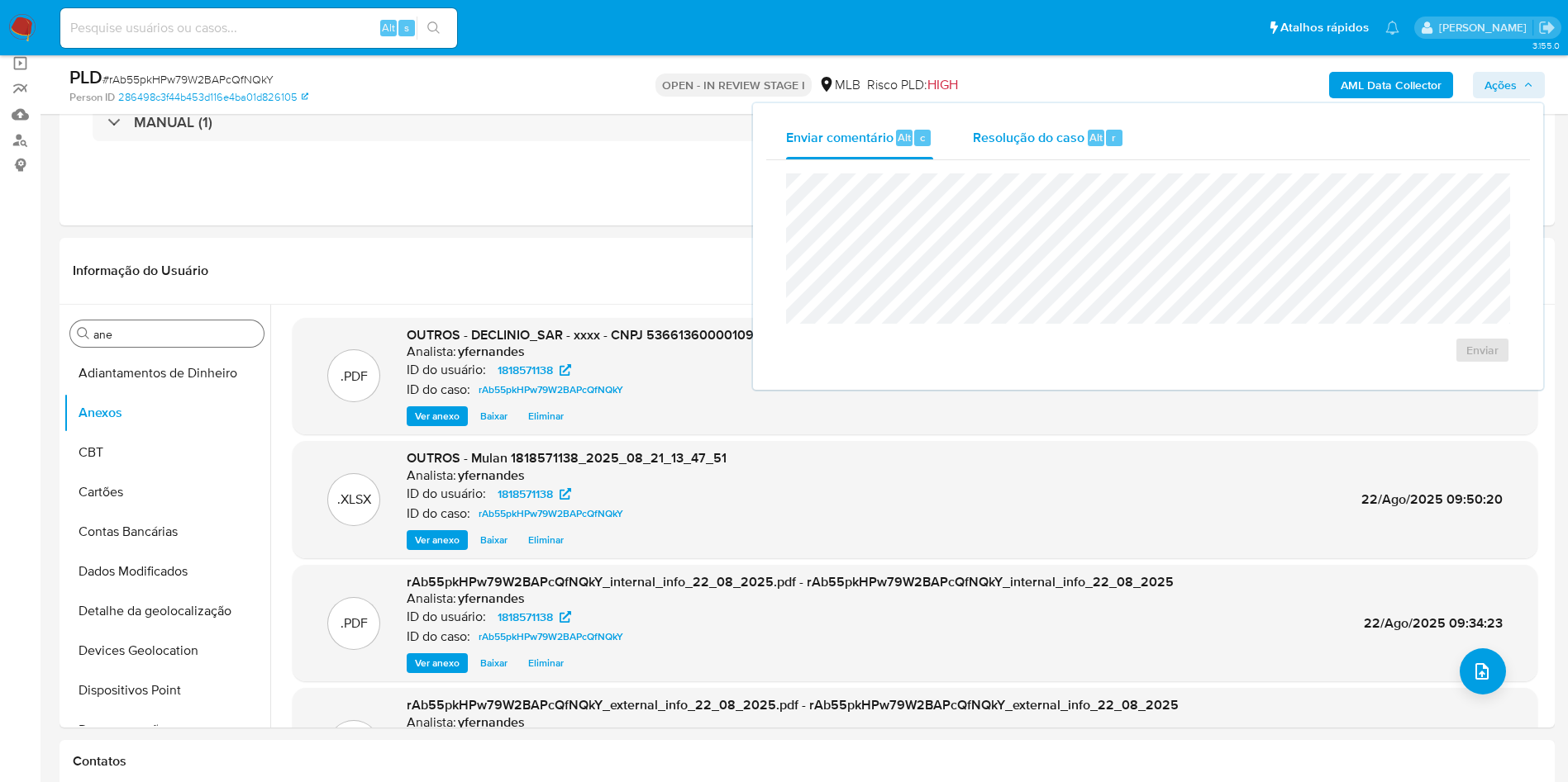
click at [1075, 152] on div "Resolução do caso Alt r" at bounding box center [1048, 138] width 151 height 43
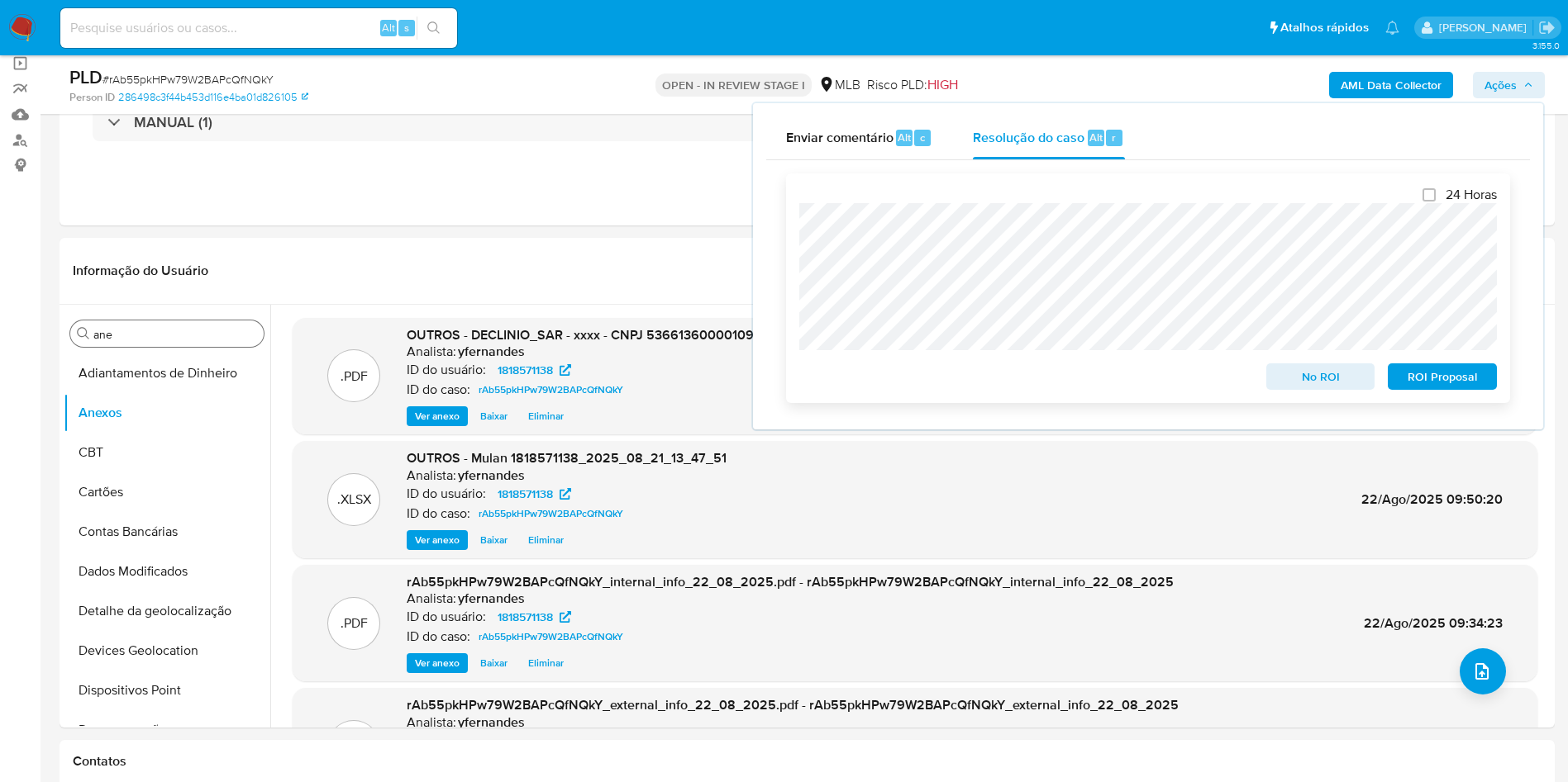
click at [1313, 382] on span "No ROI" at bounding box center [1320, 377] width 86 height 23
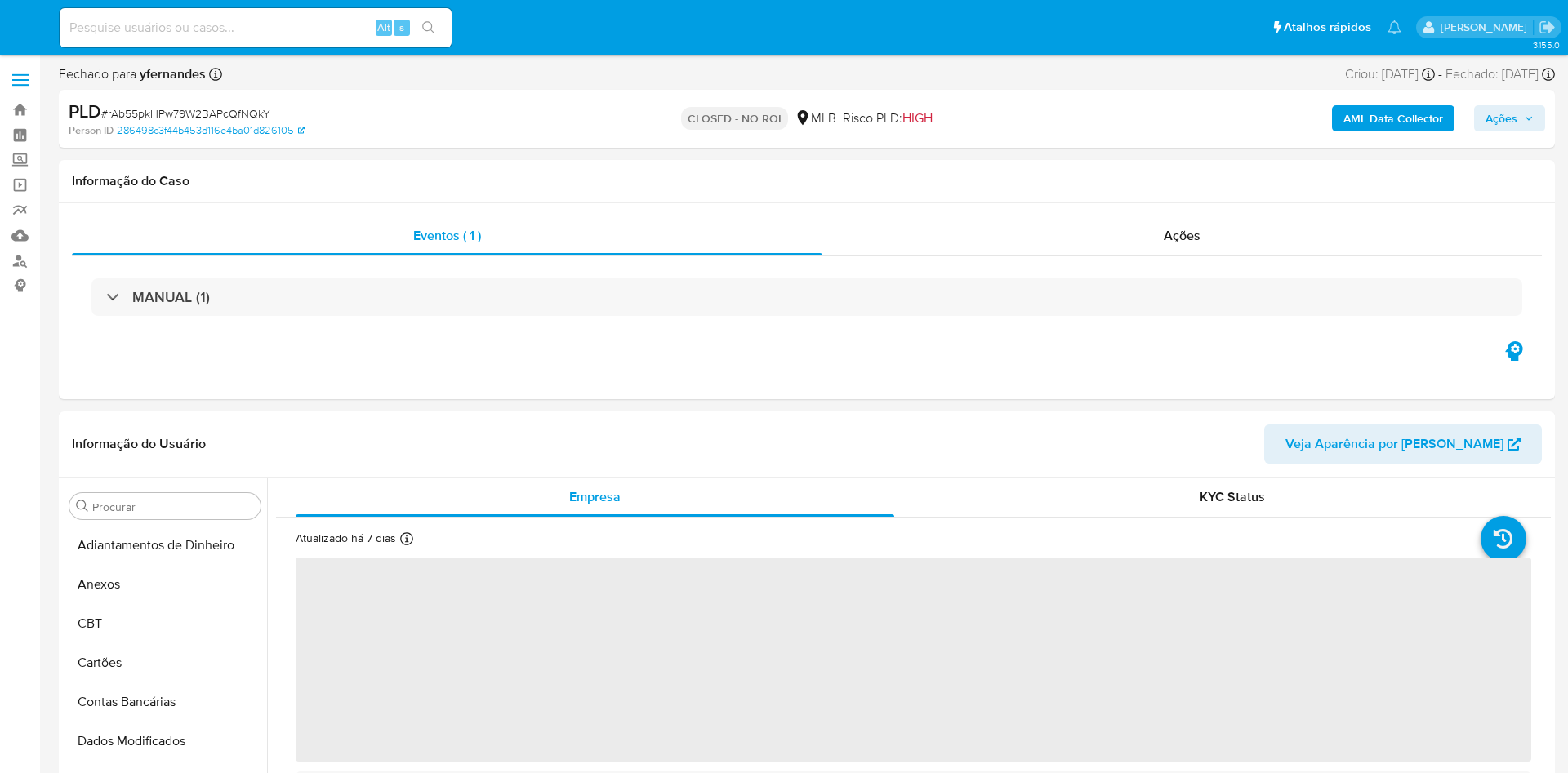
select select "10"
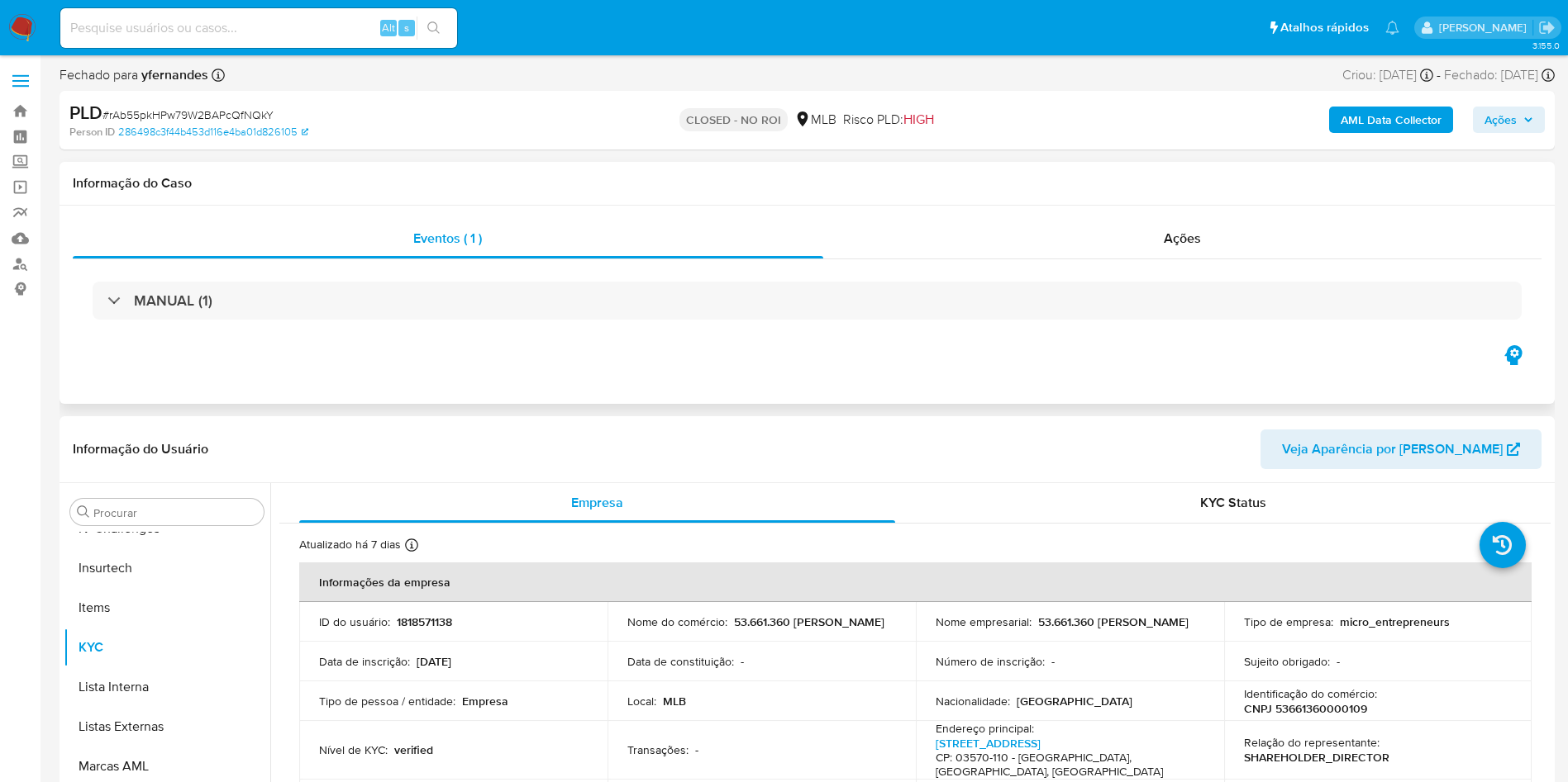
scroll to position [738, 0]
click at [998, 243] on div "Ações" at bounding box center [1182, 239] width 719 height 40
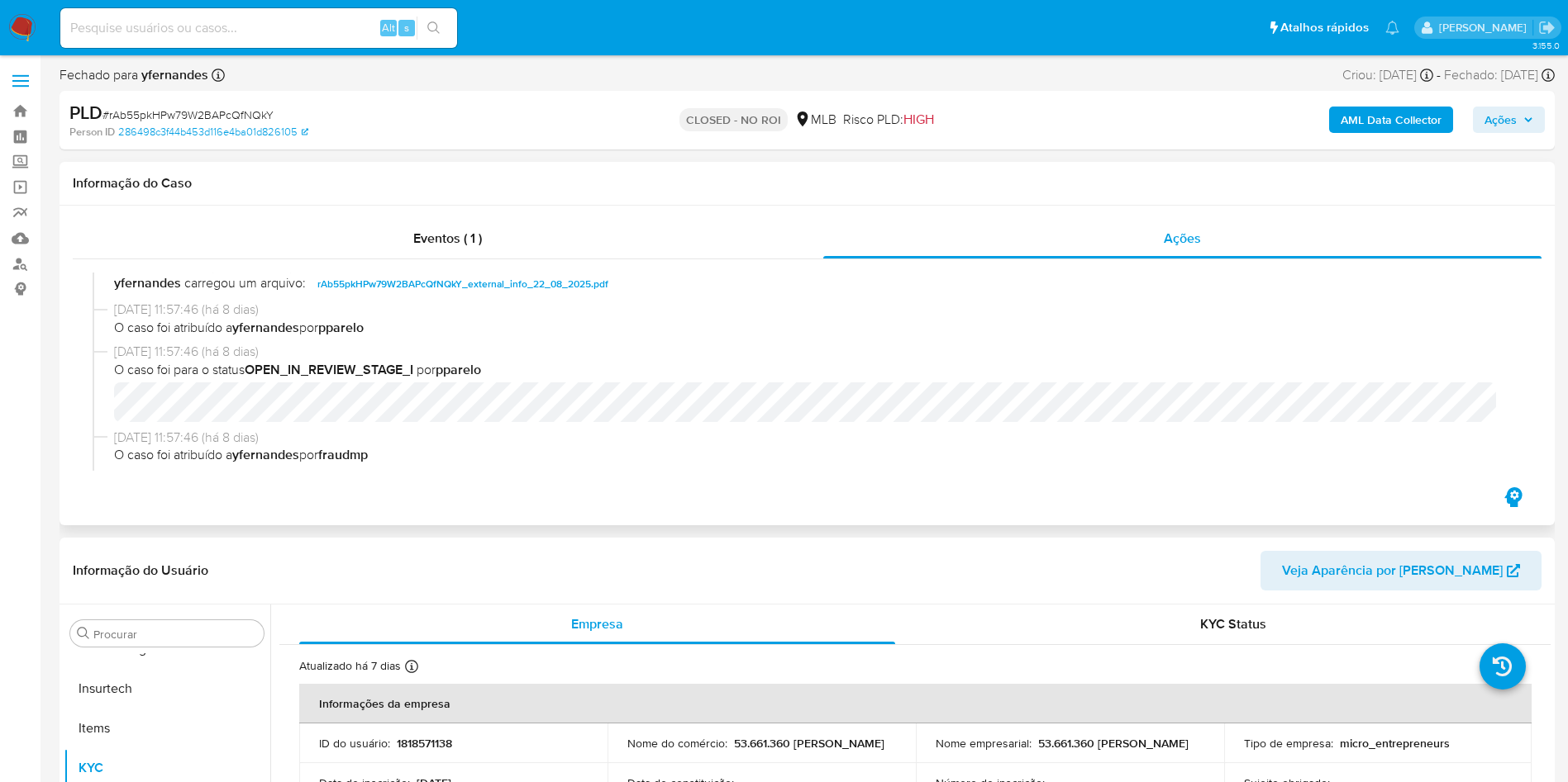
scroll to position [347, 0]
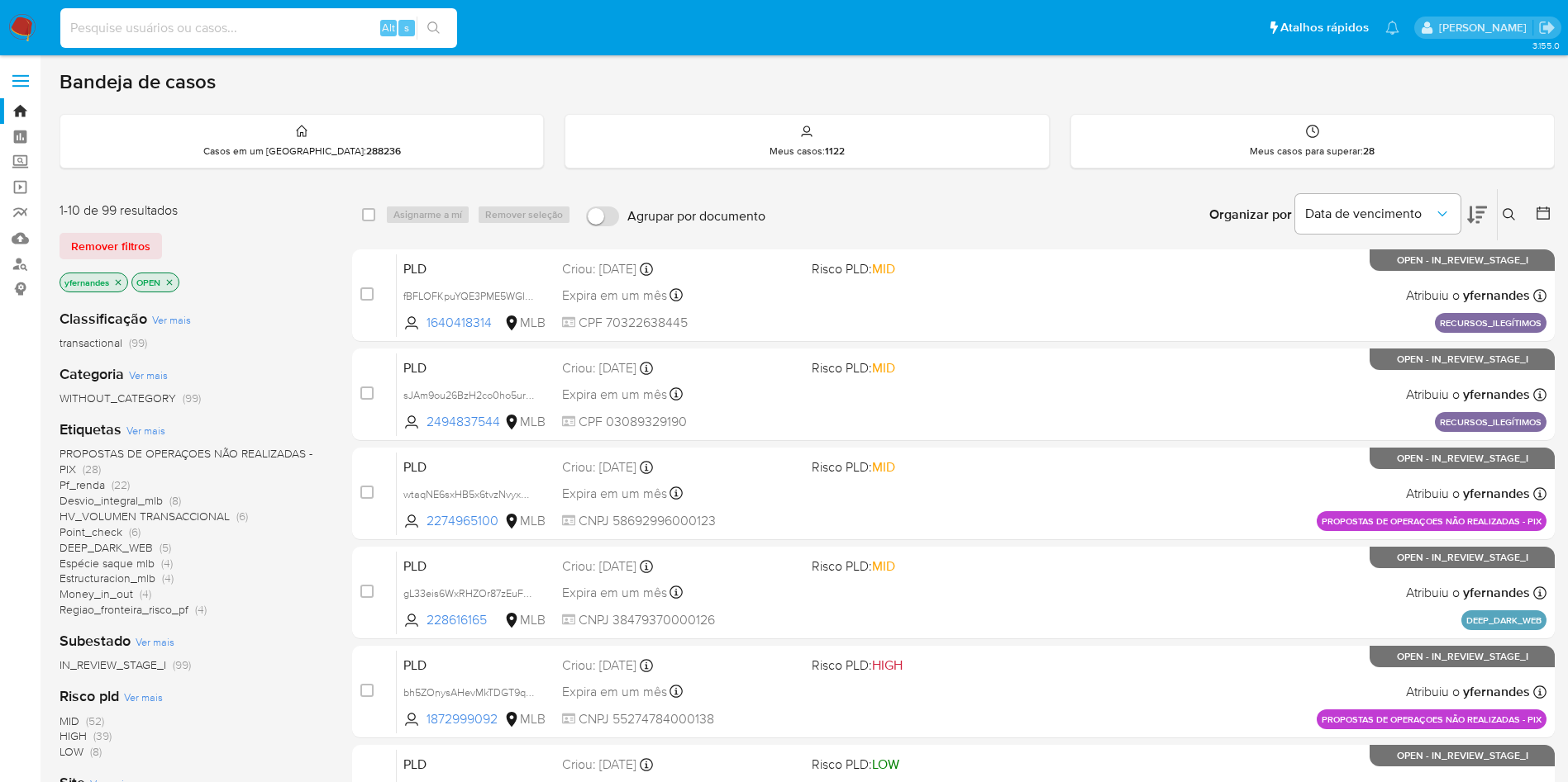
click at [195, 36] on input at bounding box center [259, 28] width 397 height 22
paste input "693710670"
type input "693710670"
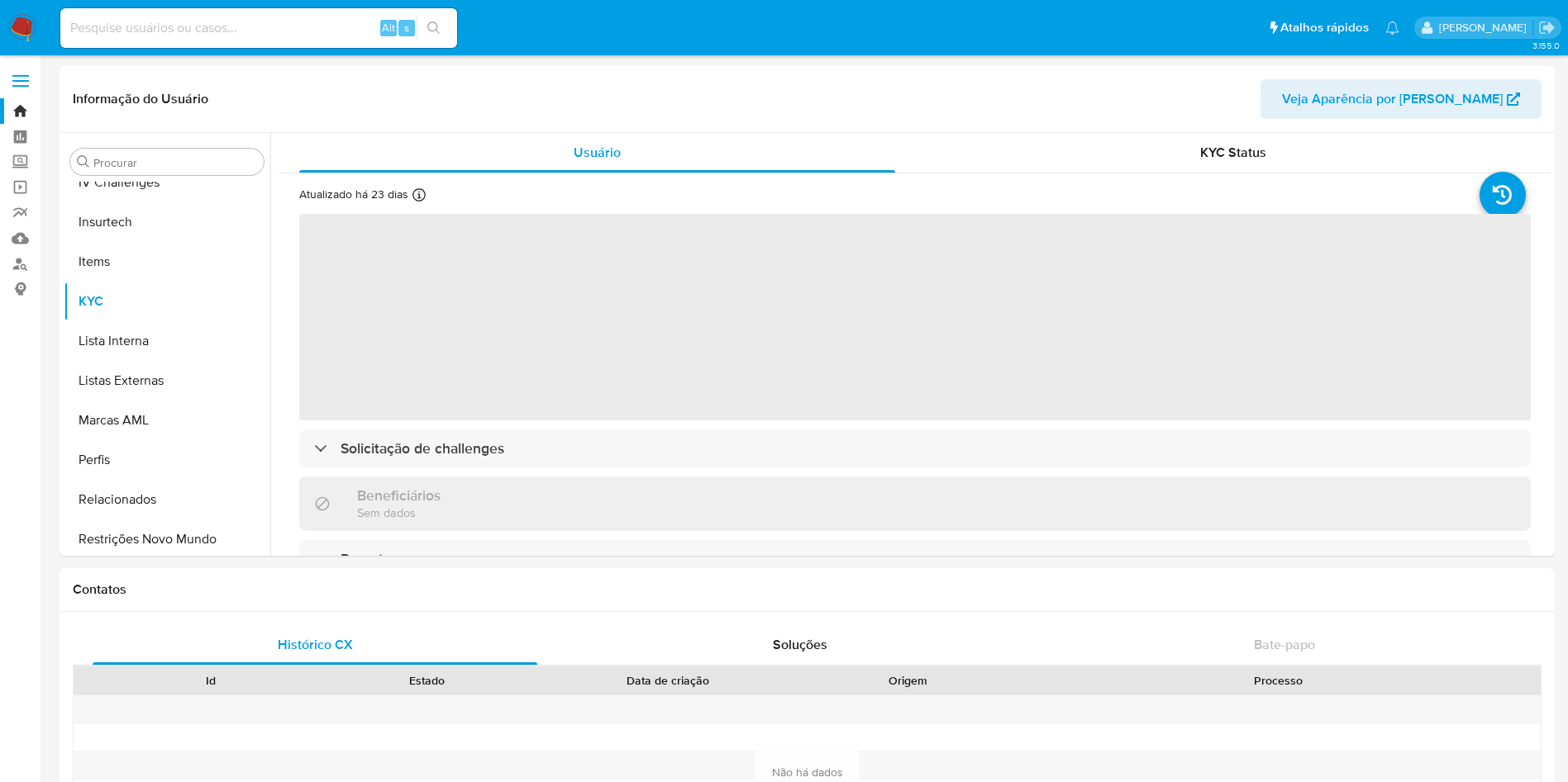
scroll to position [738, 0]
click at [148, 165] on input "Procurar" at bounding box center [175, 162] width 164 height 15
type input "cas"
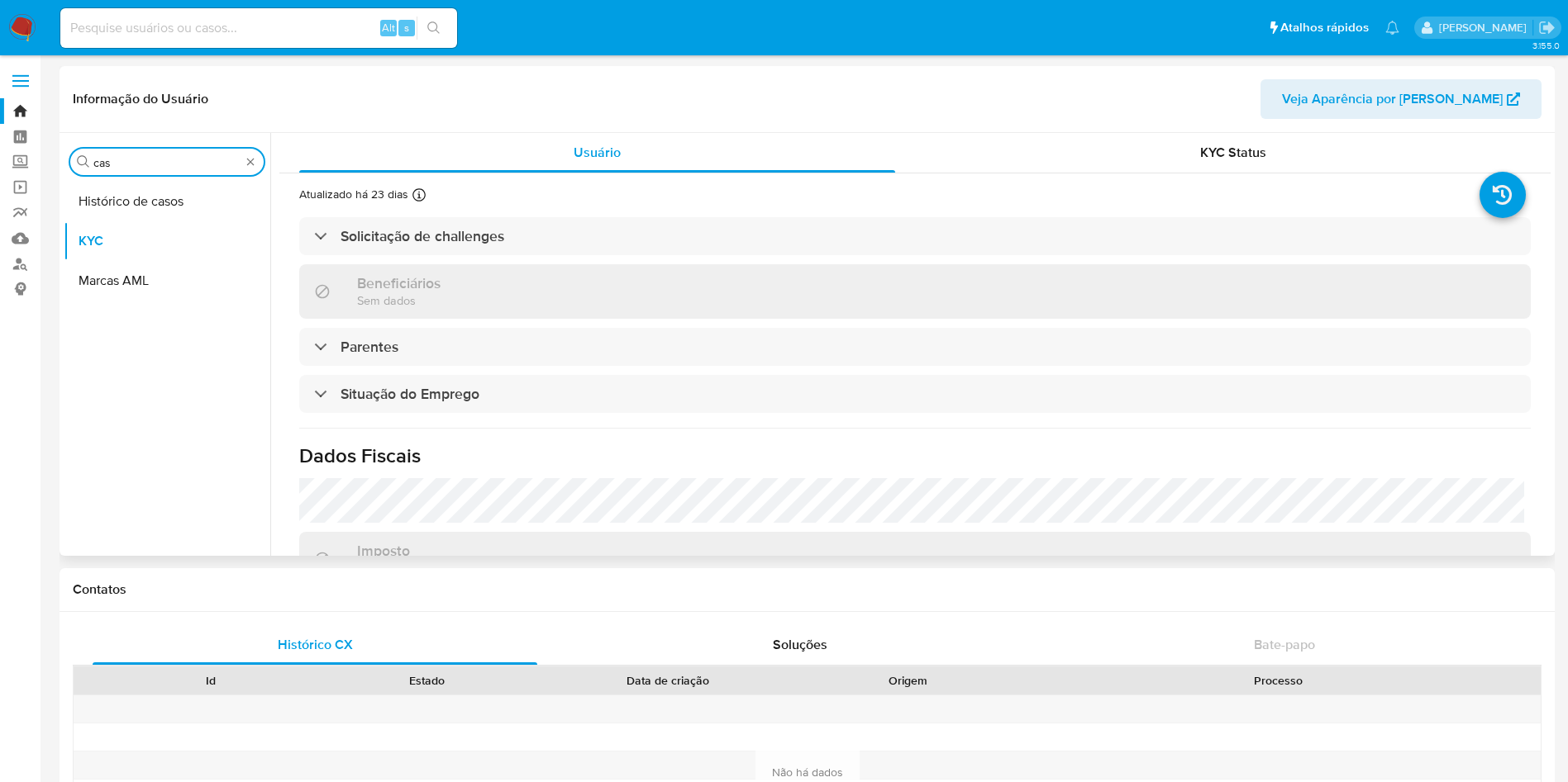
scroll to position [0, 0]
select select "10"
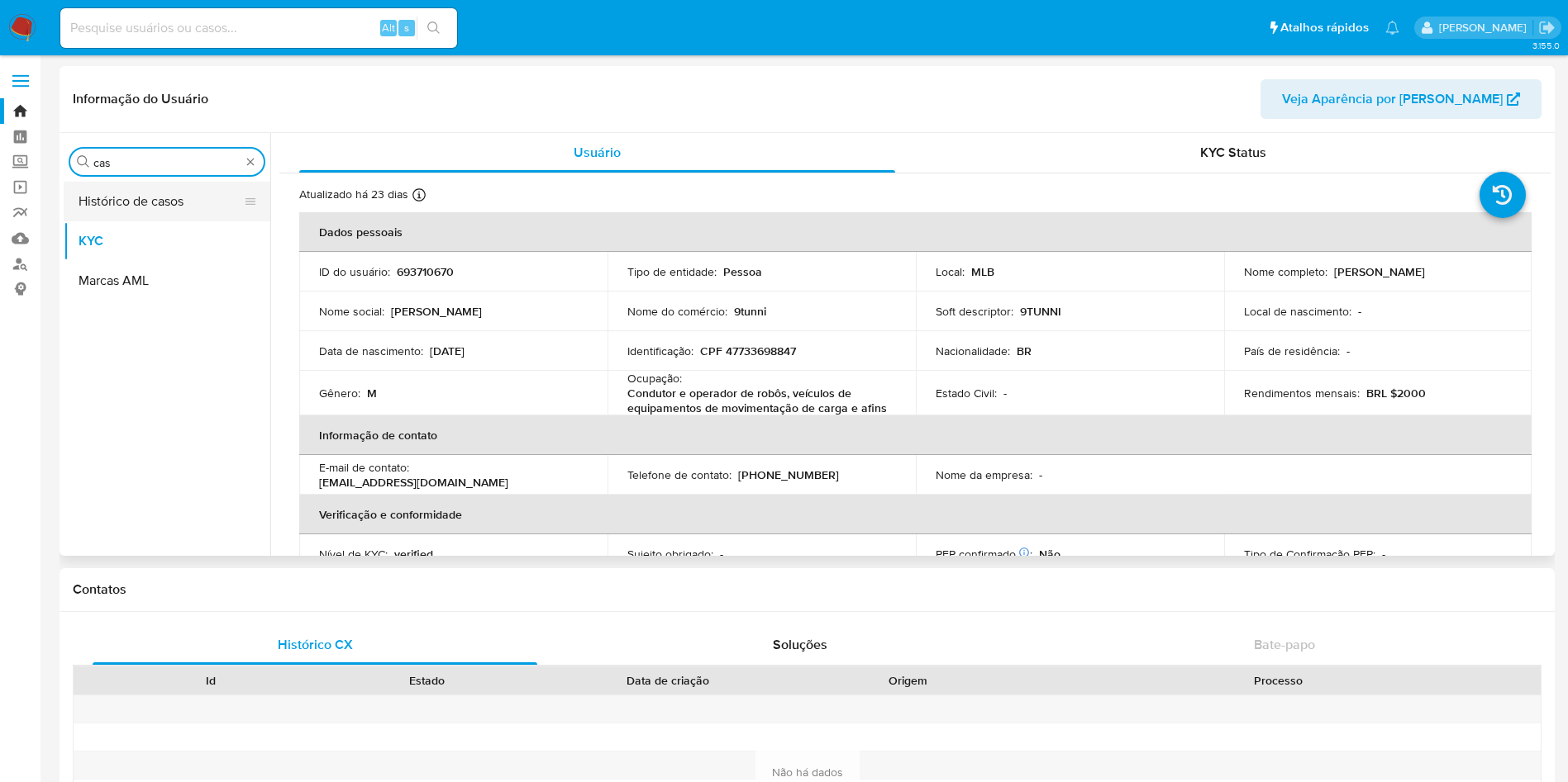
type input "cas"
click at [173, 203] on button "Histórico de casos" at bounding box center [160, 202] width 193 height 40
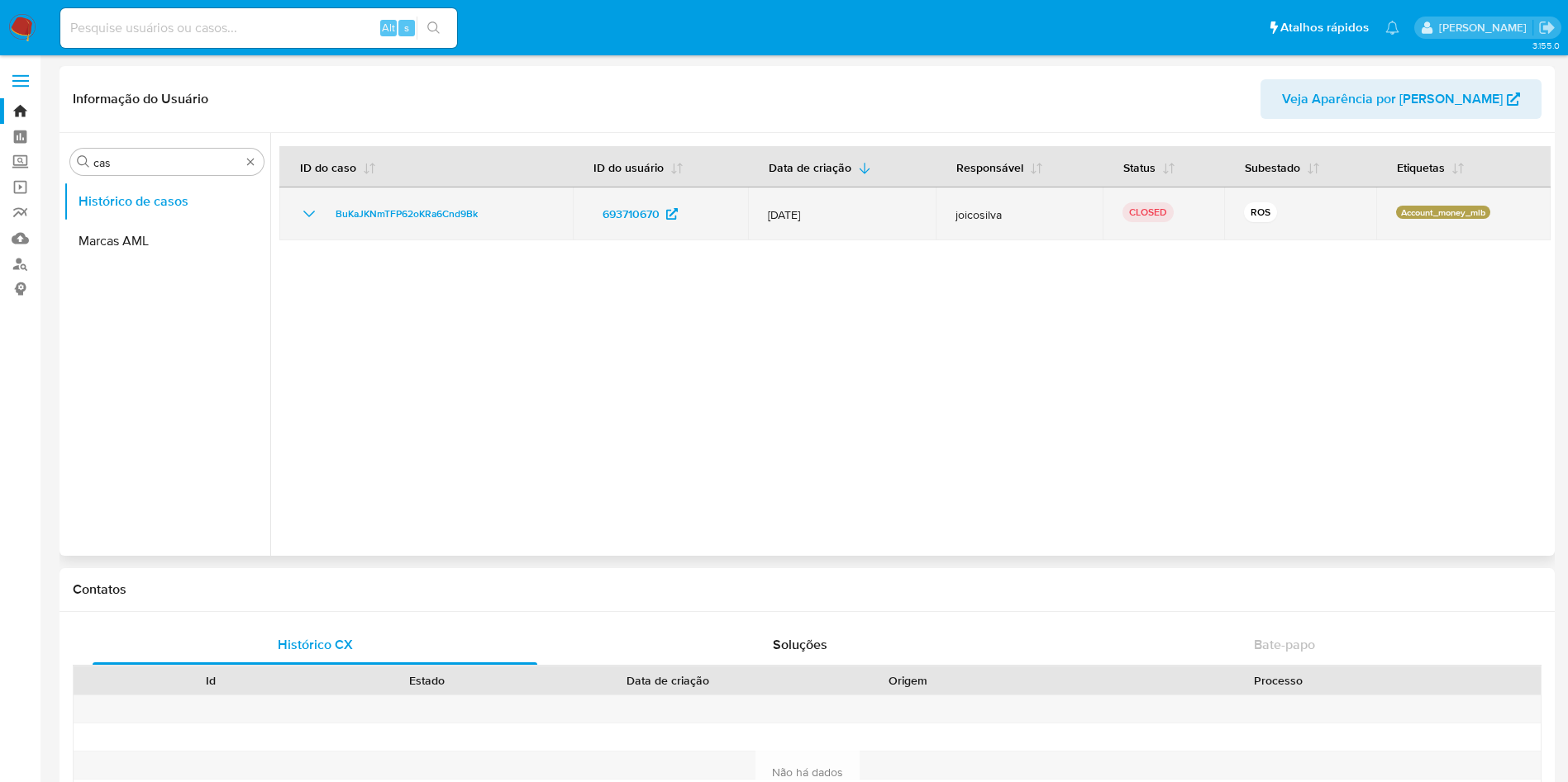
click at [317, 215] on icon "Mostrar/Ocultar" at bounding box center [309, 214] width 20 height 20
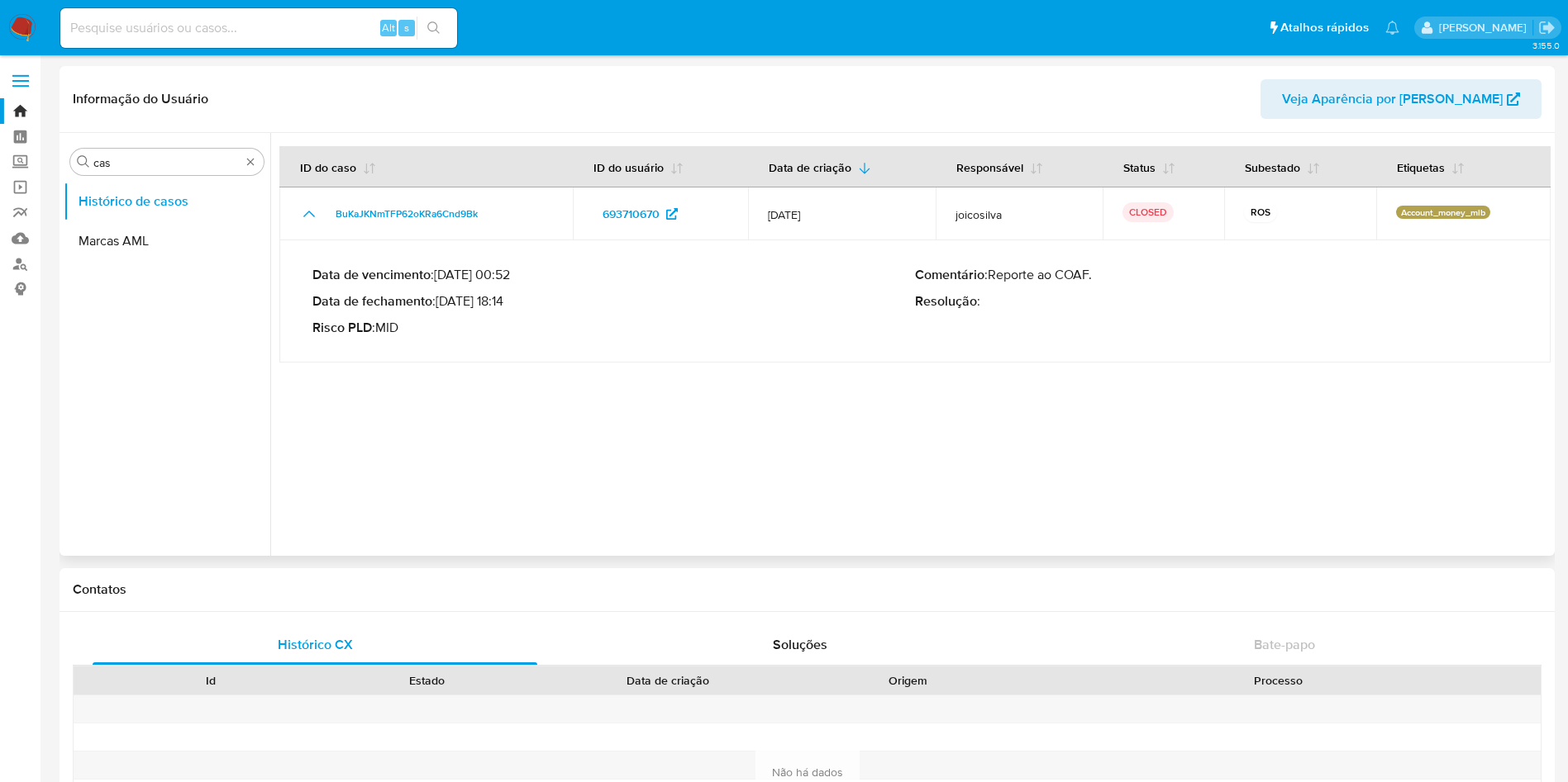
drag, startPoint x: 461, startPoint y: 301, endPoint x: 512, endPoint y: 305, distance: 51.2
click at [512, 305] on p "Data de fechamento : [DATE] 18:14" at bounding box center [613, 301] width 603 height 16
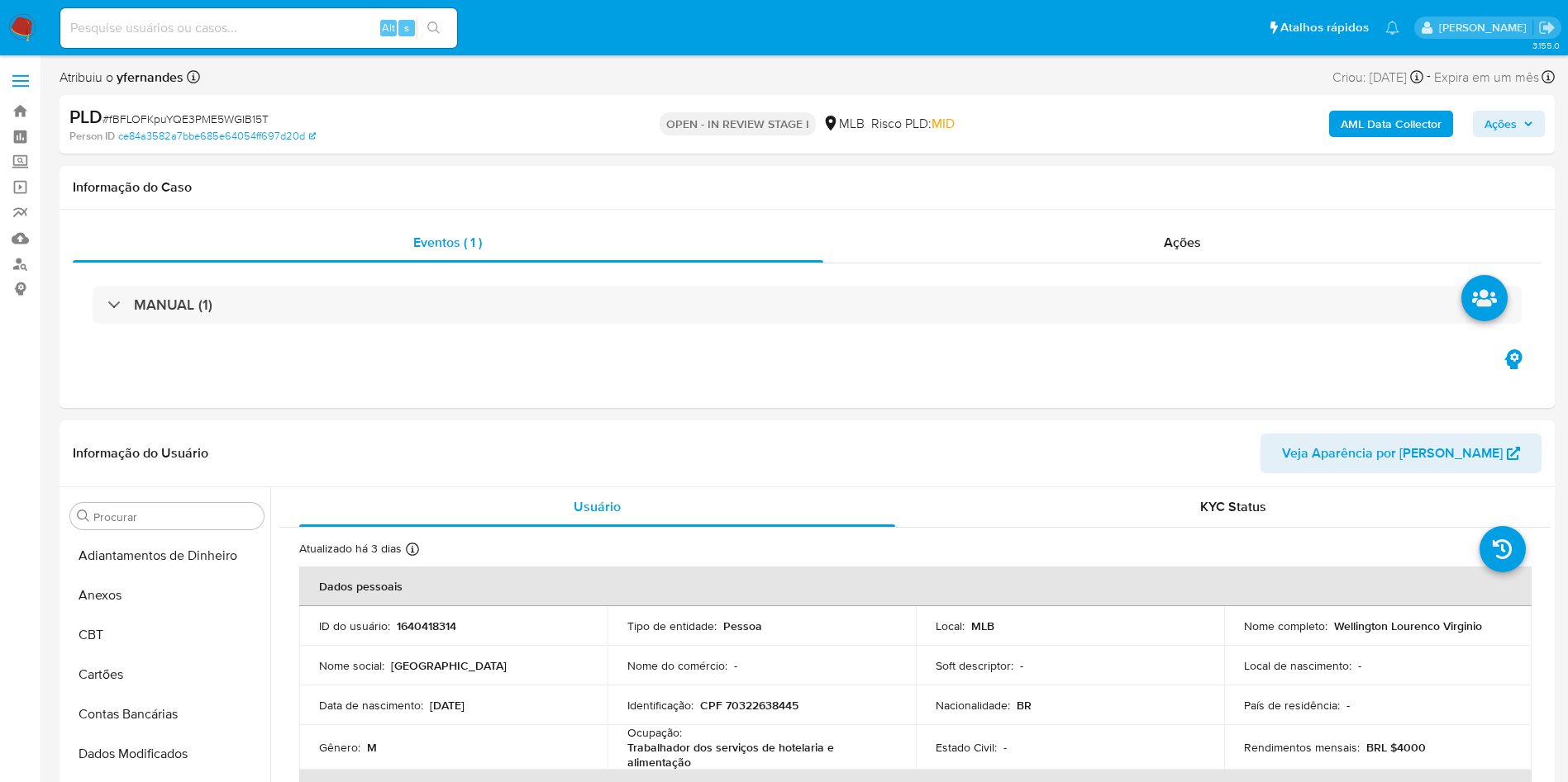
select select "10"
click at [223, 120] on span "# fBFLOFKpuYQE3PME5WGIB15T" at bounding box center [185, 118] width 166 height 16
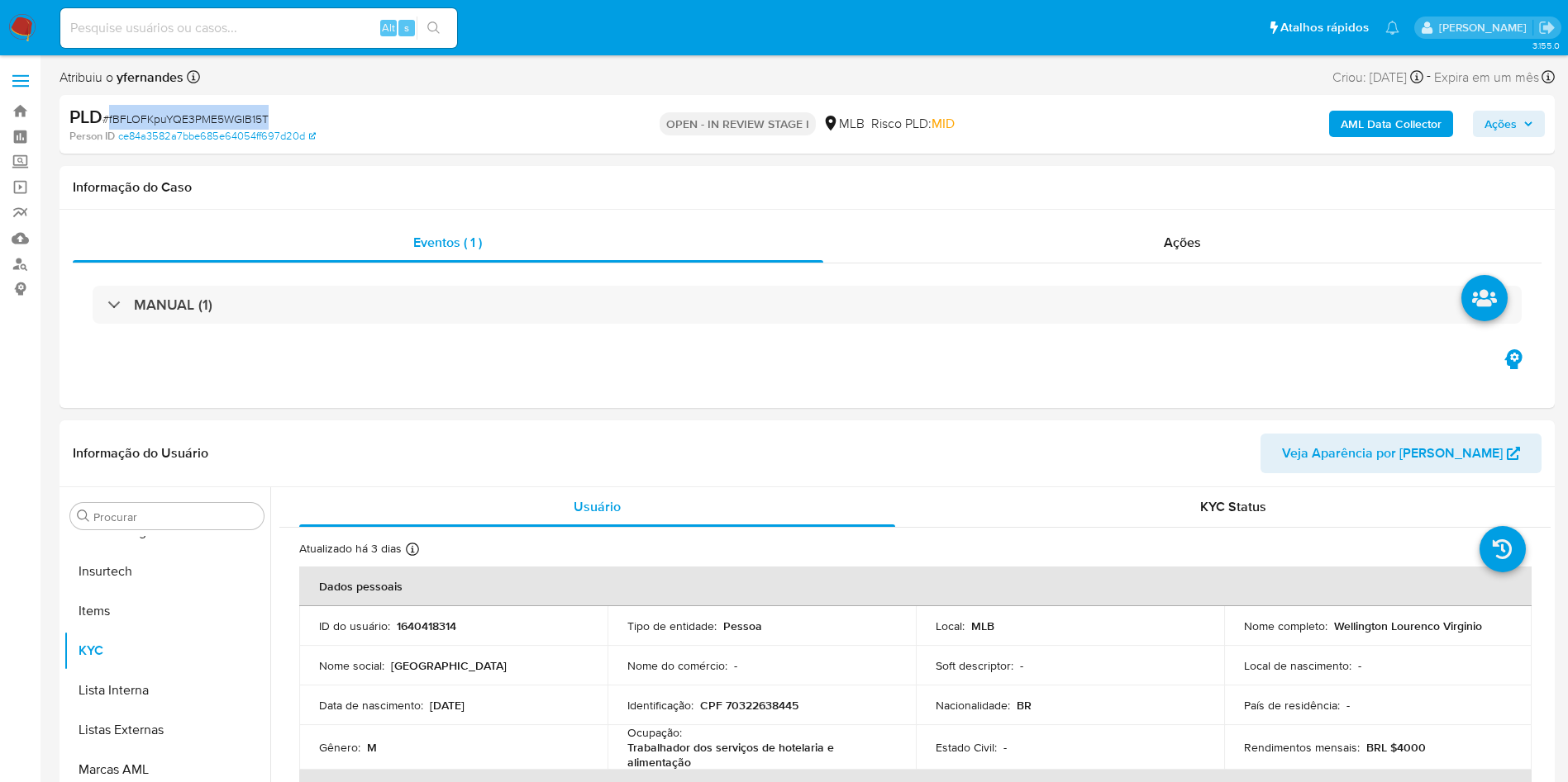
click at [223, 120] on span "# fBFLOFKpuYQE3PME5WGIB15T" at bounding box center [185, 118] width 166 height 16
copy span "fBFLOFKpuYQE3PME5WGIB15T"
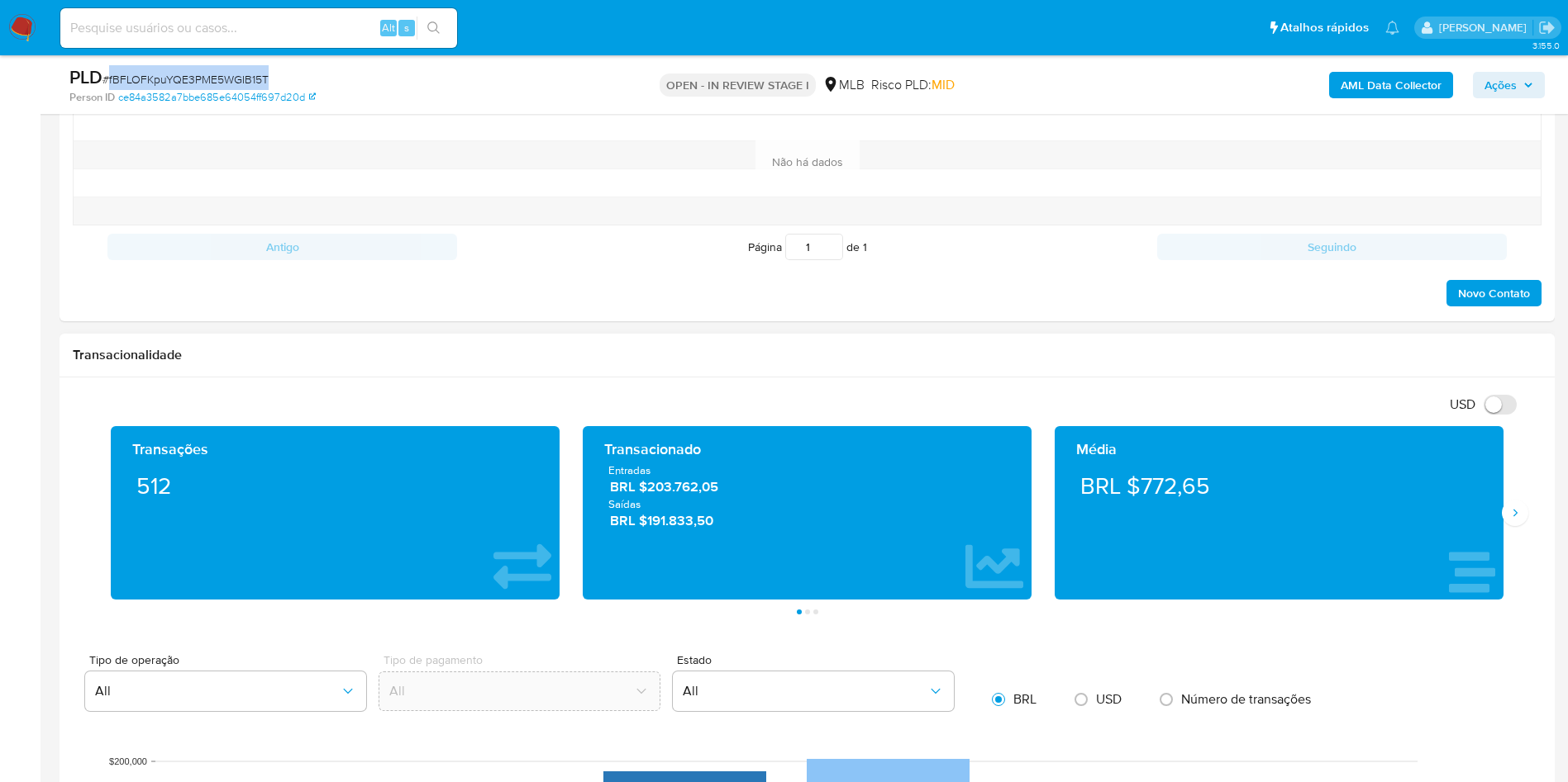
scroll to position [867, 0]
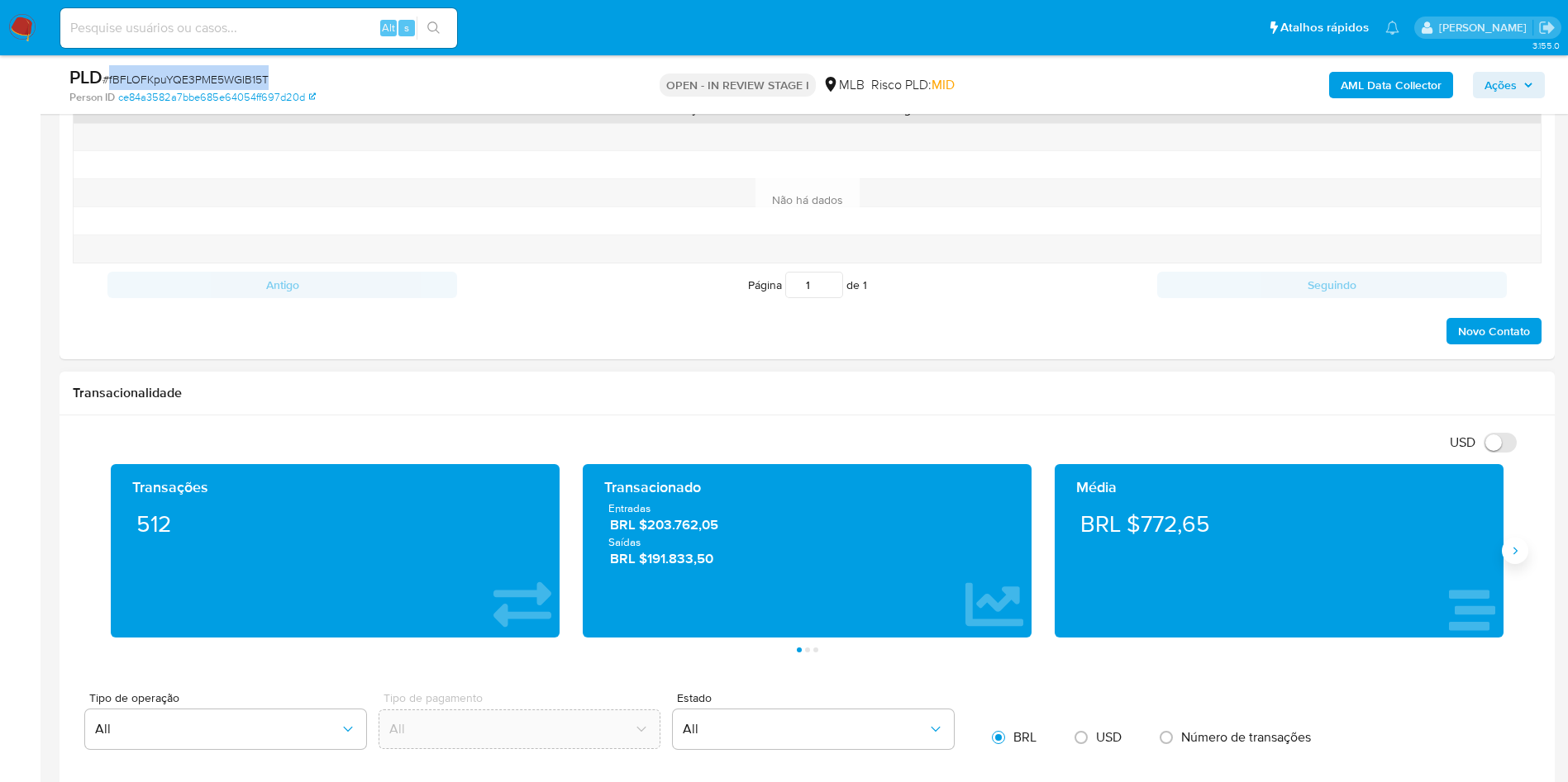
click at [1508, 557] on icon "Siguiente" at bounding box center [1515, 550] width 13 height 13
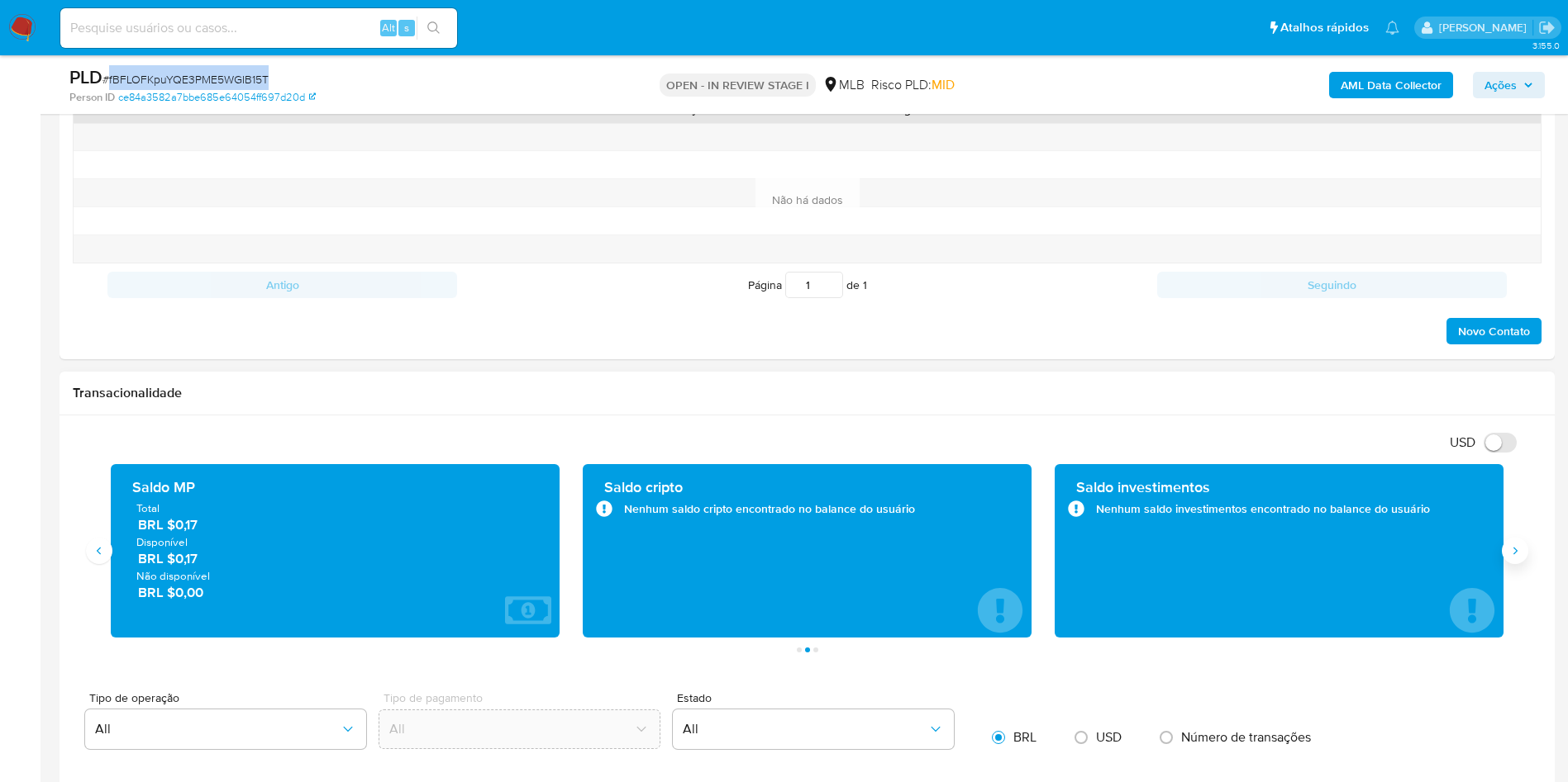
click at [1508, 557] on icon "Siguiente" at bounding box center [1515, 550] width 13 height 13
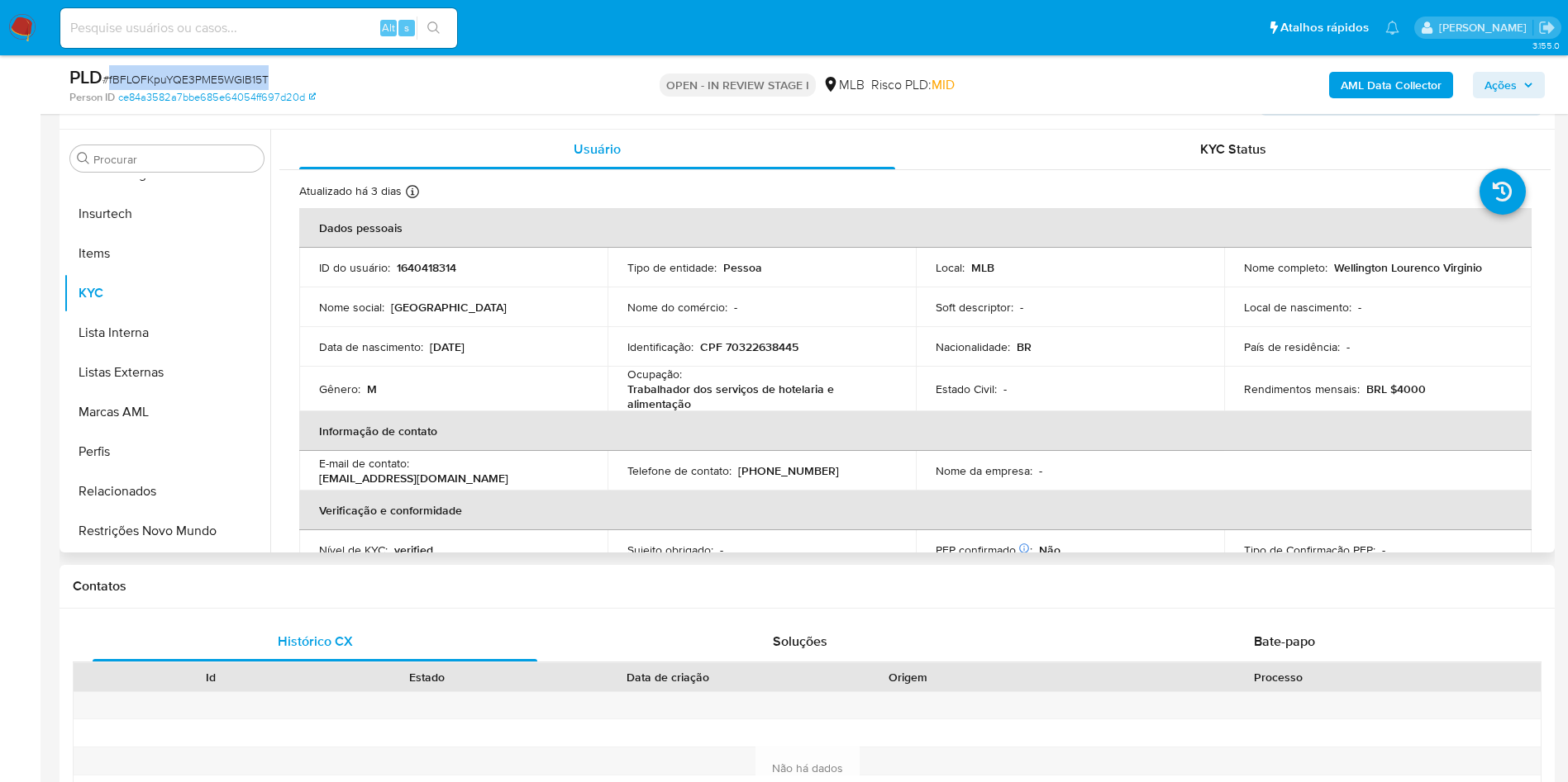
scroll to position [247, 0]
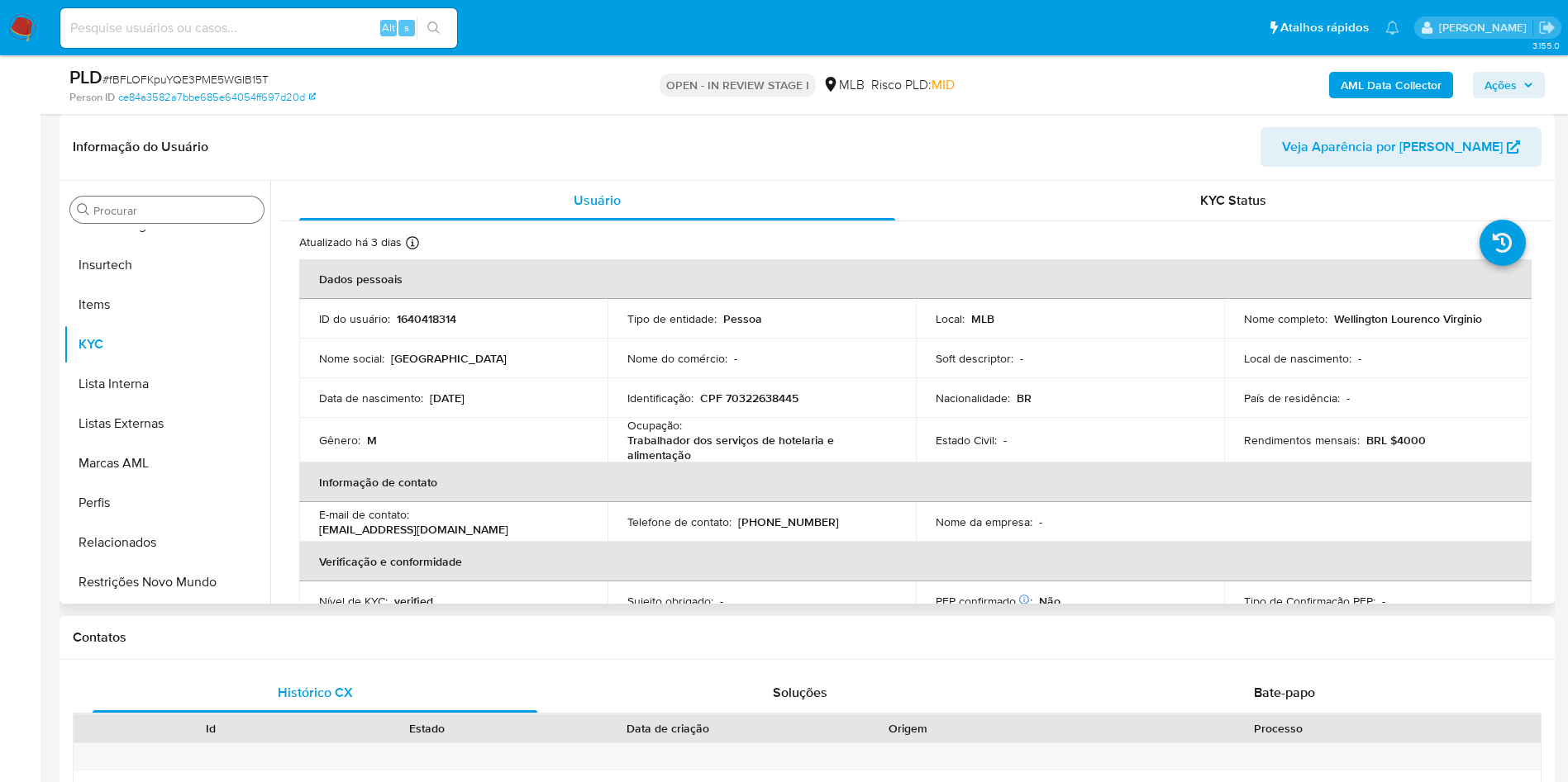
click at [98, 205] on input "Procurar" at bounding box center [175, 210] width 164 height 15
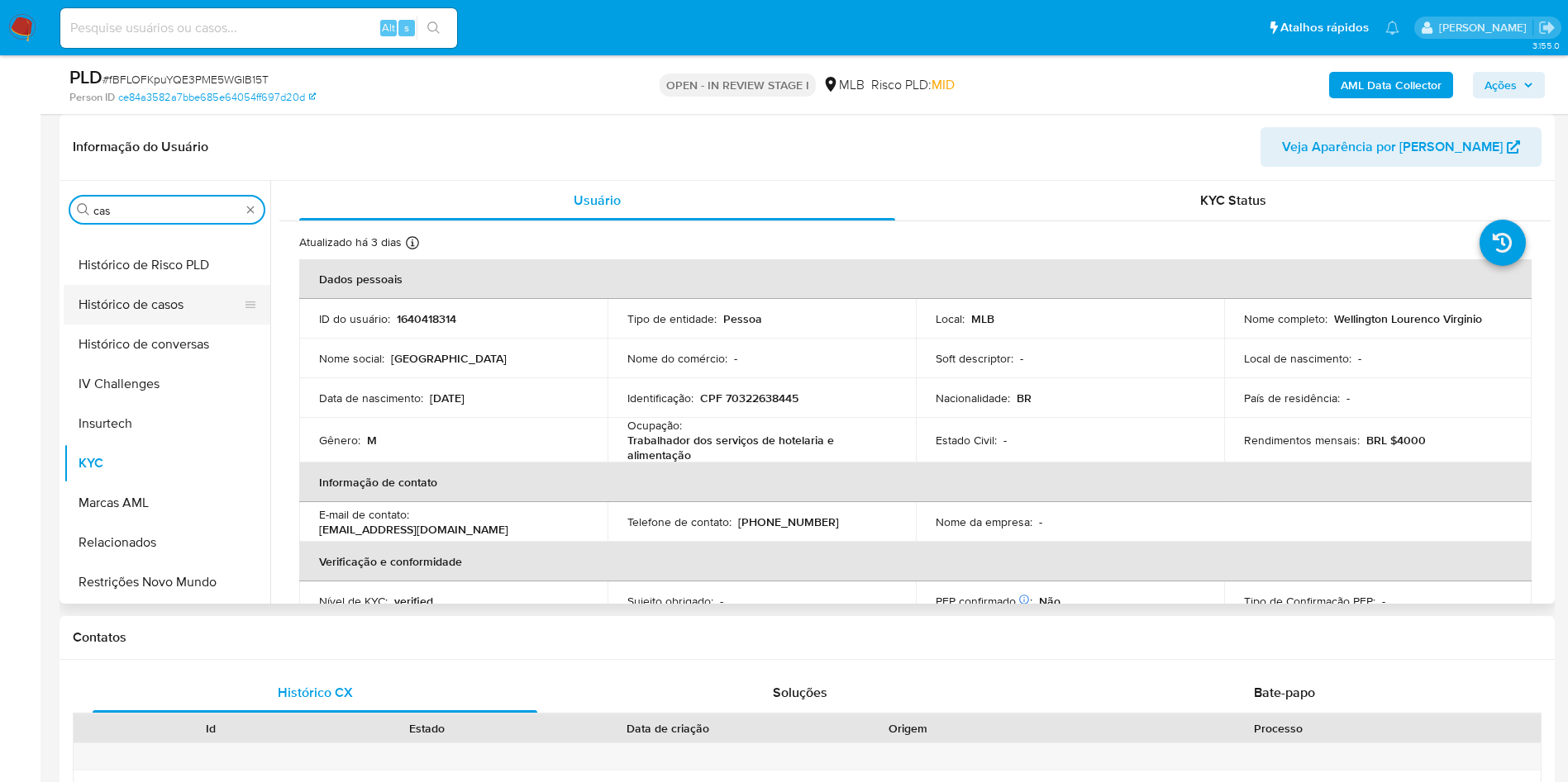
scroll to position [0, 0]
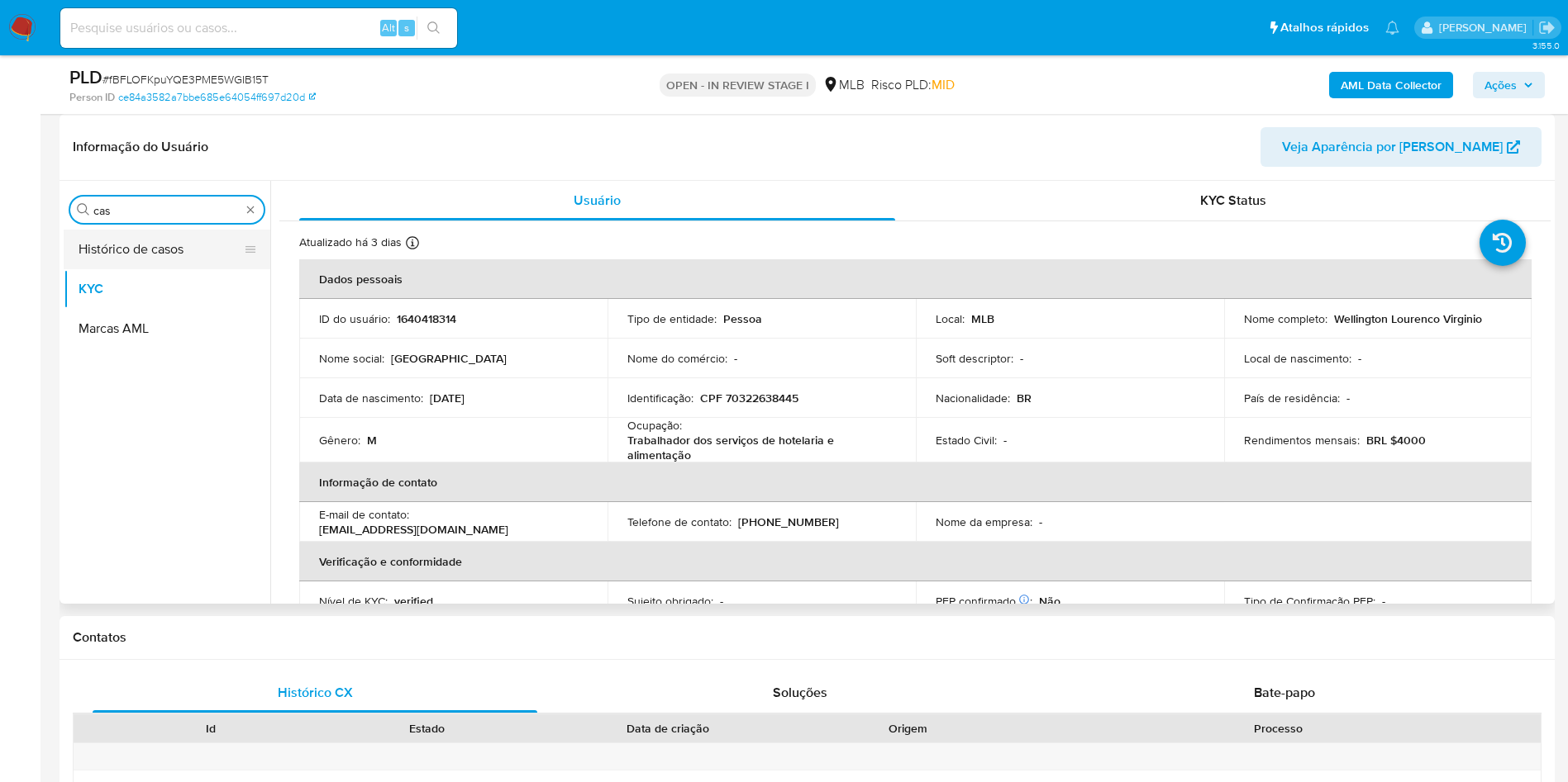
click at [151, 266] on button "Histórico de casos" at bounding box center [160, 249] width 193 height 40
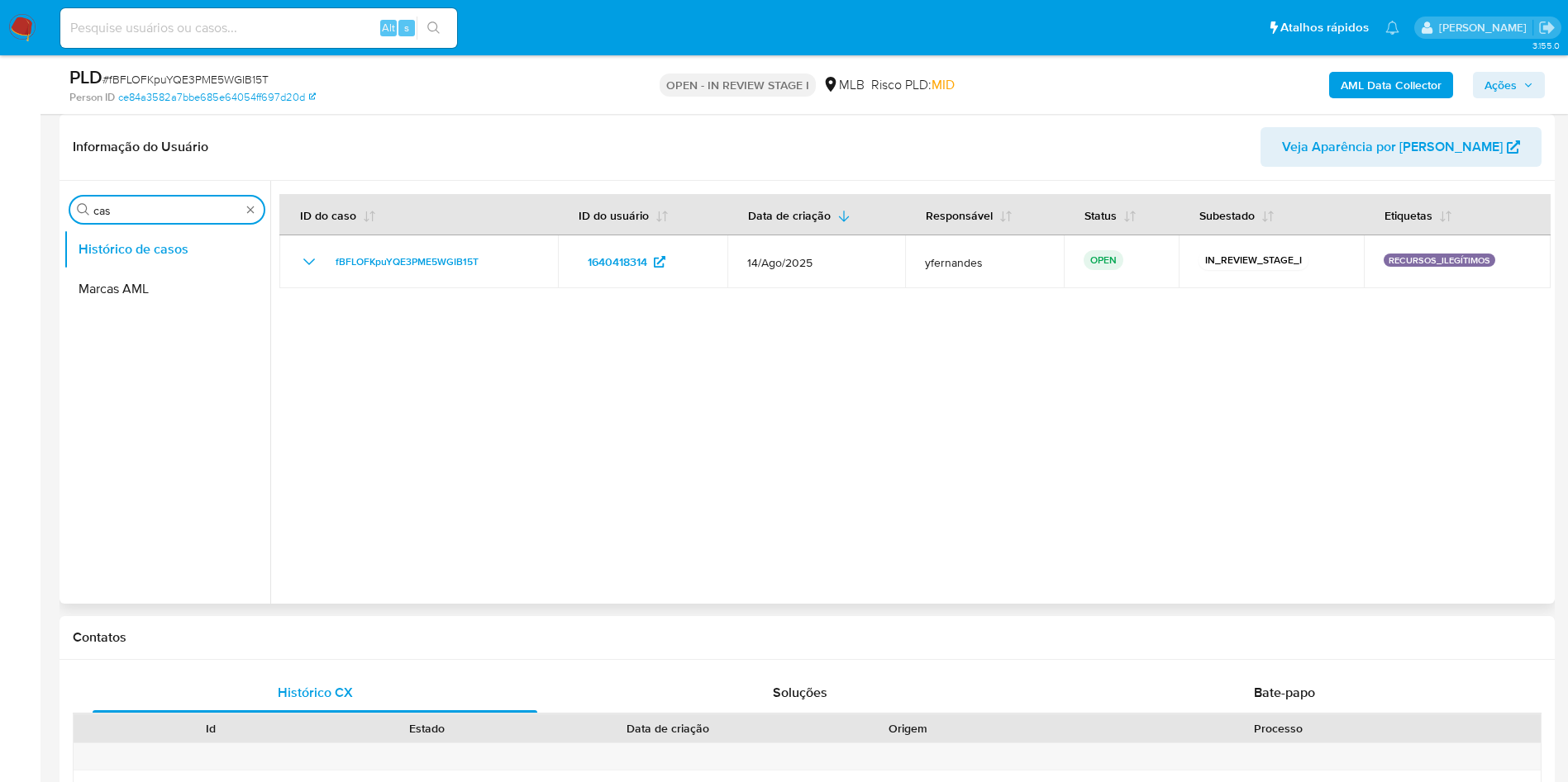
click at [130, 208] on input "cas" at bounding box center [166, 210] width 147 height 15
type input "ger"
click at [122, 240] on button "Geral" at bounding box center [160, 249] width 193 height 40
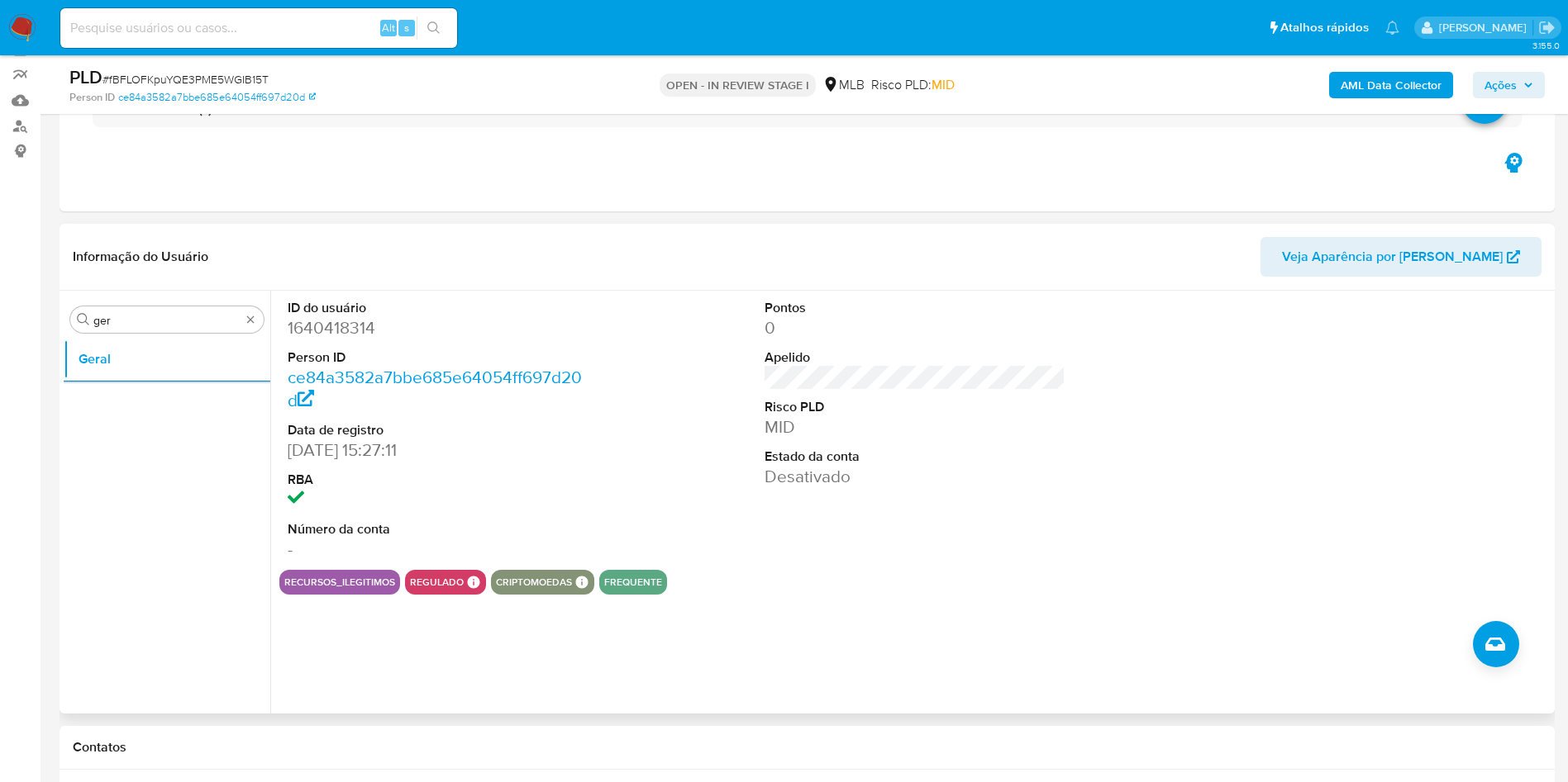
scroll to position [124, 0]
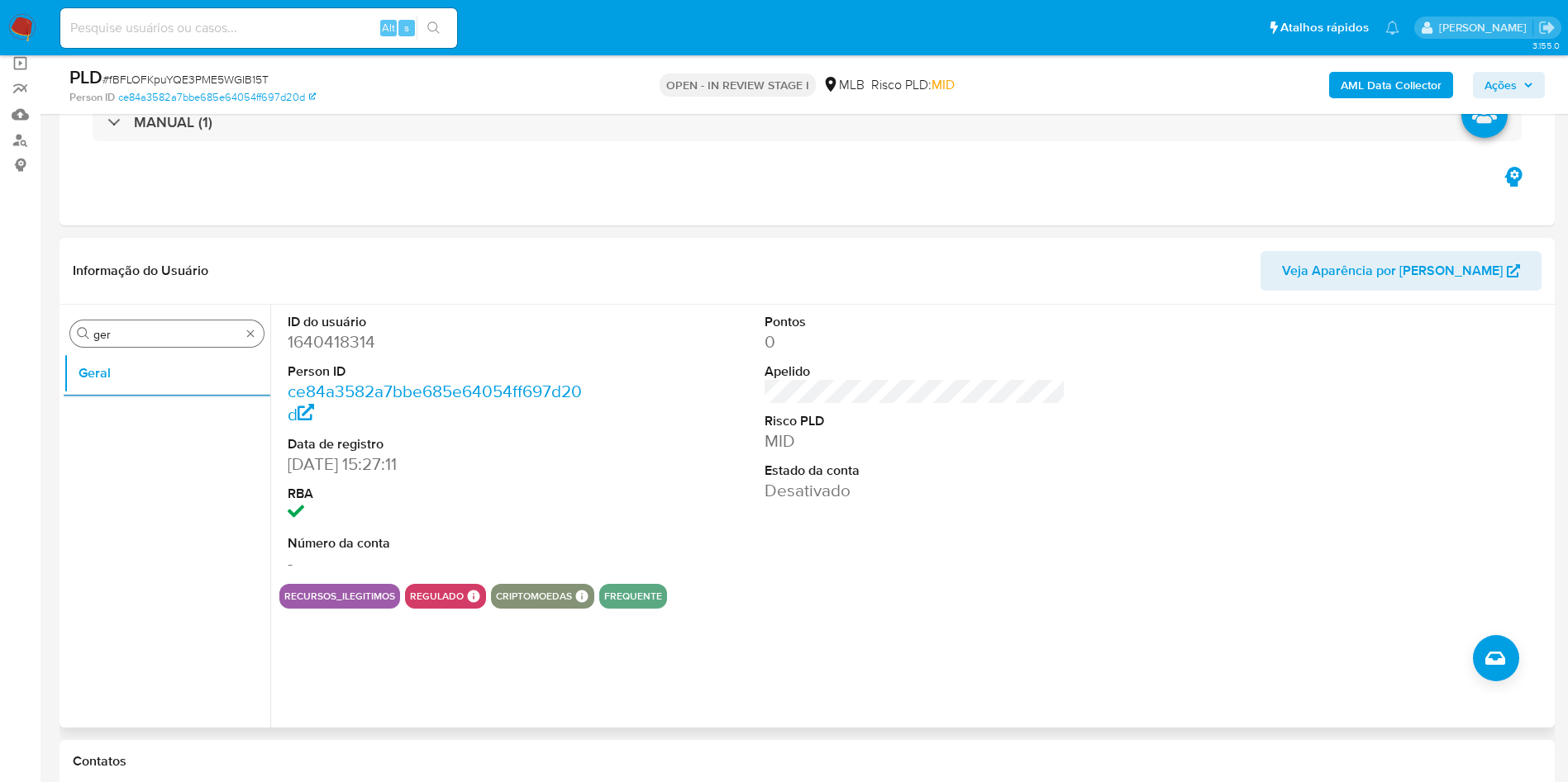
click at [158, 329] on input "ger" at bounding box center [166, 334] width 147 height 15
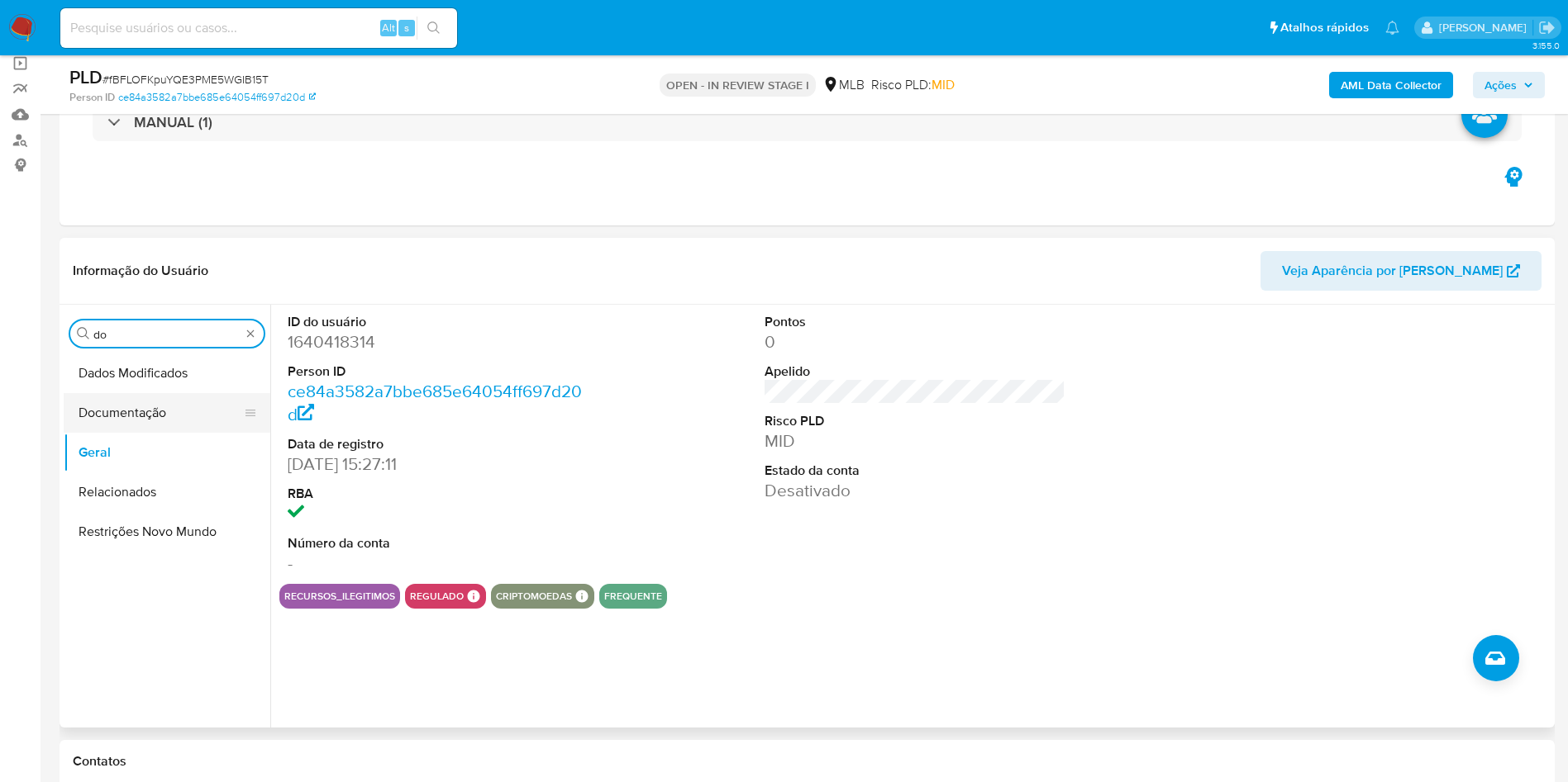
type input "do"
click at [109, 413] on button "Documentação" at bounding box center [160, 413] width 193 height 40
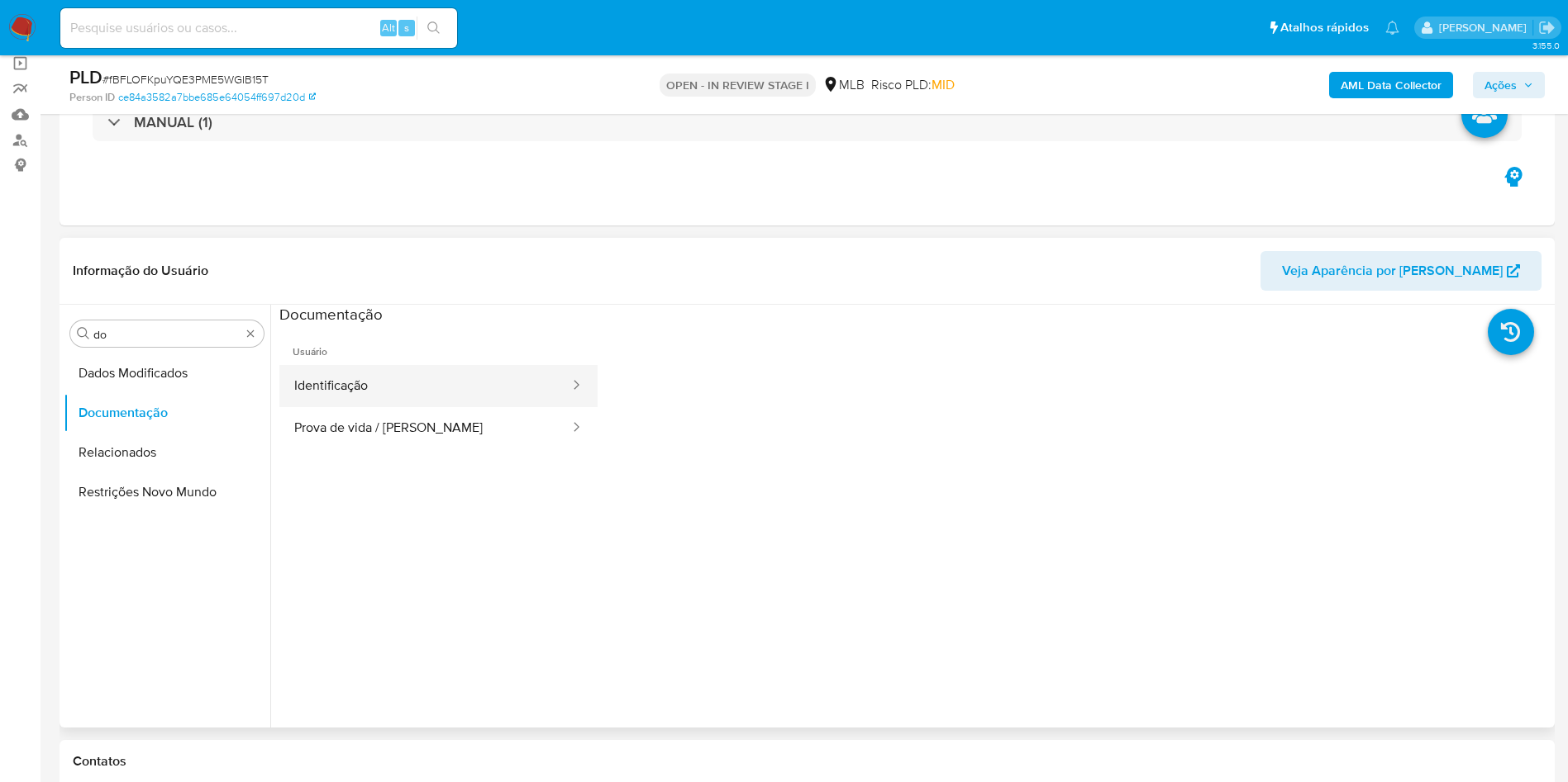
click at [360, 396] on button "Identificação" at bounding box center [425, 386] width 292 height 42
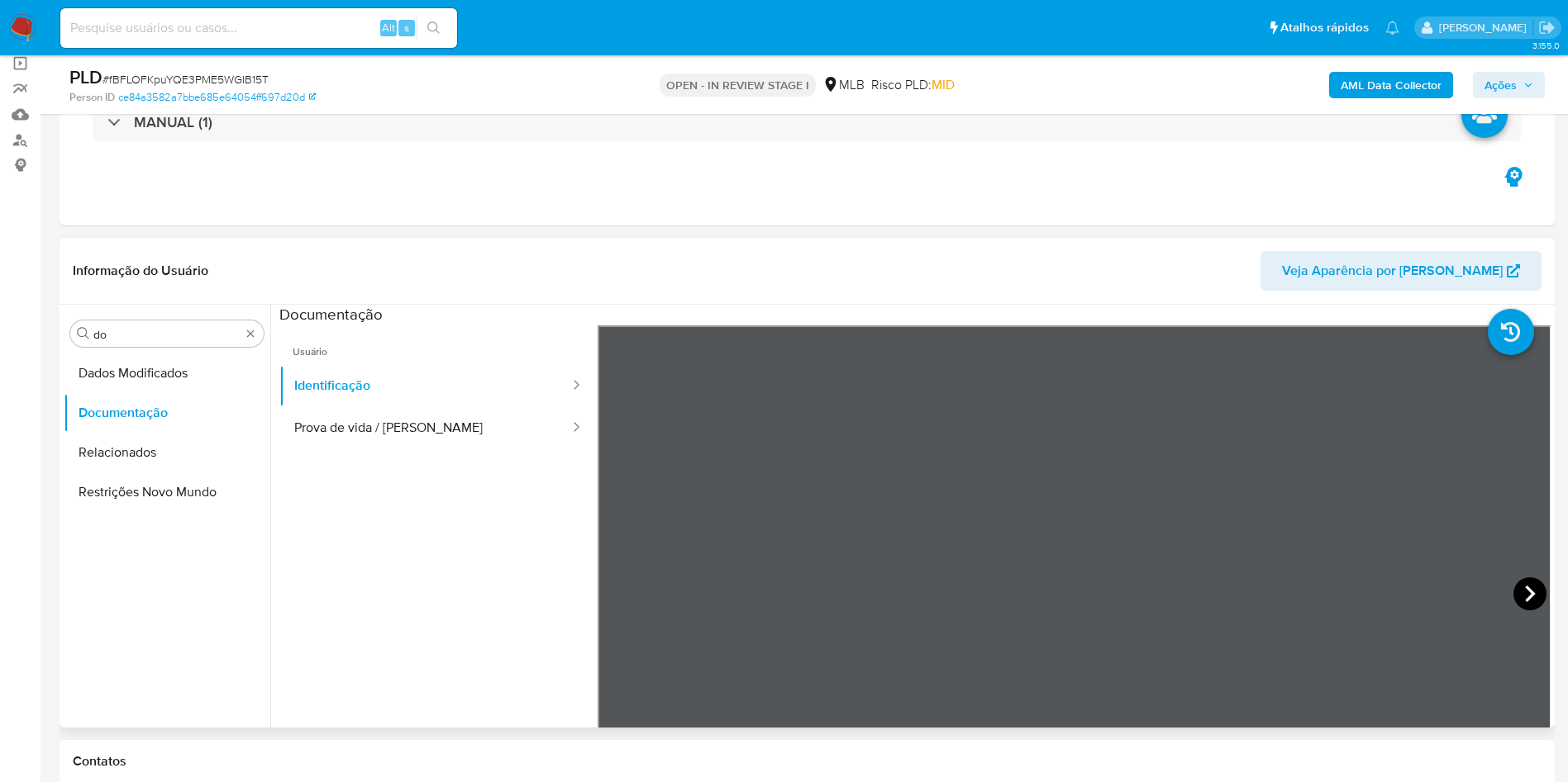
click at [1525, 586] on icon at bounding box center [1529, 593] width 9 height 16
click at [483, 435] on button "Prova de vida / [PERSON_NAME]" at bounding box center [425, 428] width 292 height 42
click at [174, 327] on input "do" at bounding box center [166, 334] width 147 height 15
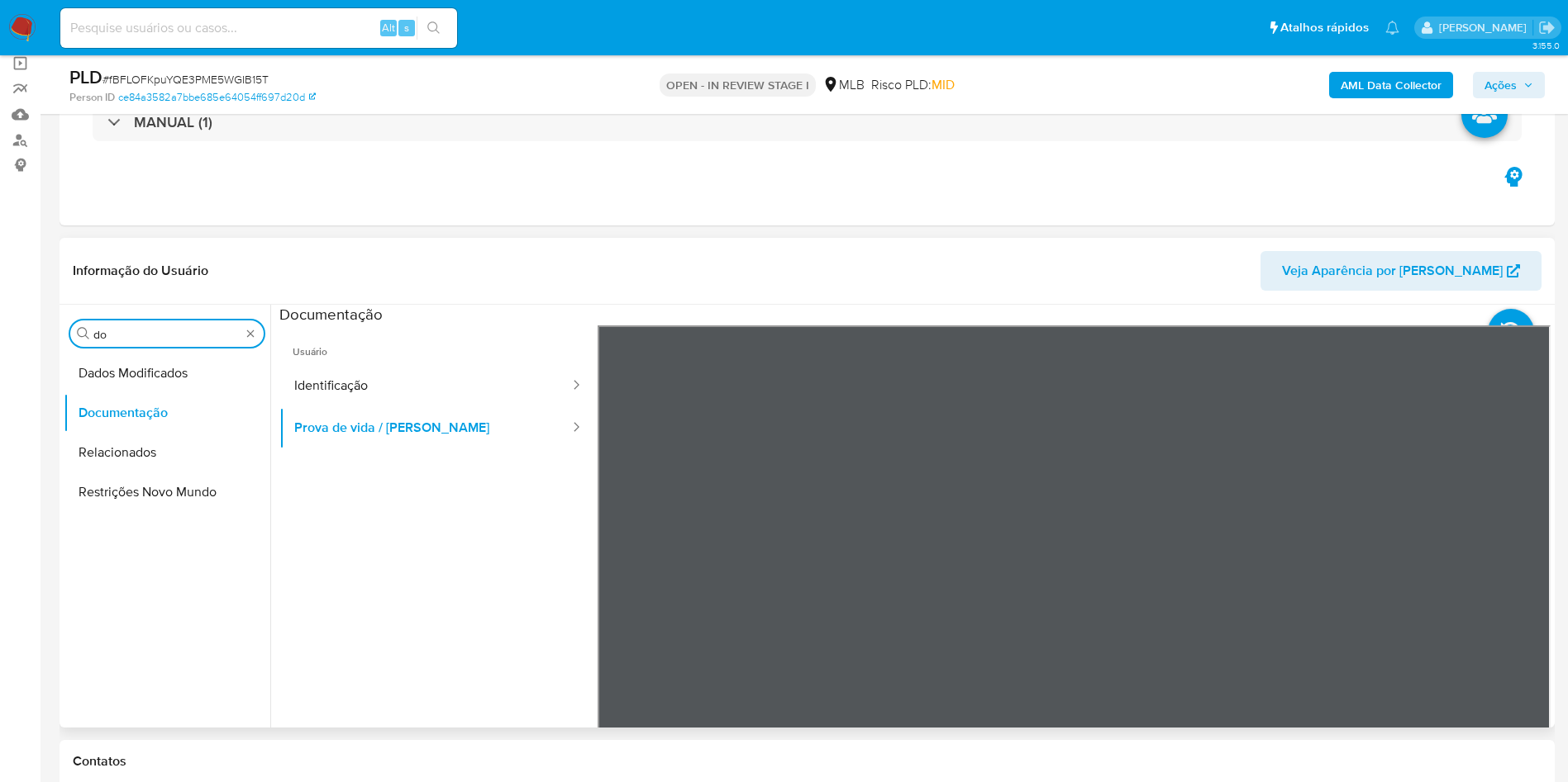
click at [174, 327] on input "do" at bounding box center [166, 334] width 147 height 15
click at [173, 327] on input "do" at bounding box center [166, 334] width 147 height 15
click at [149, 412] on button "KYC" at bounding box center [160, 413] width 193 height 40
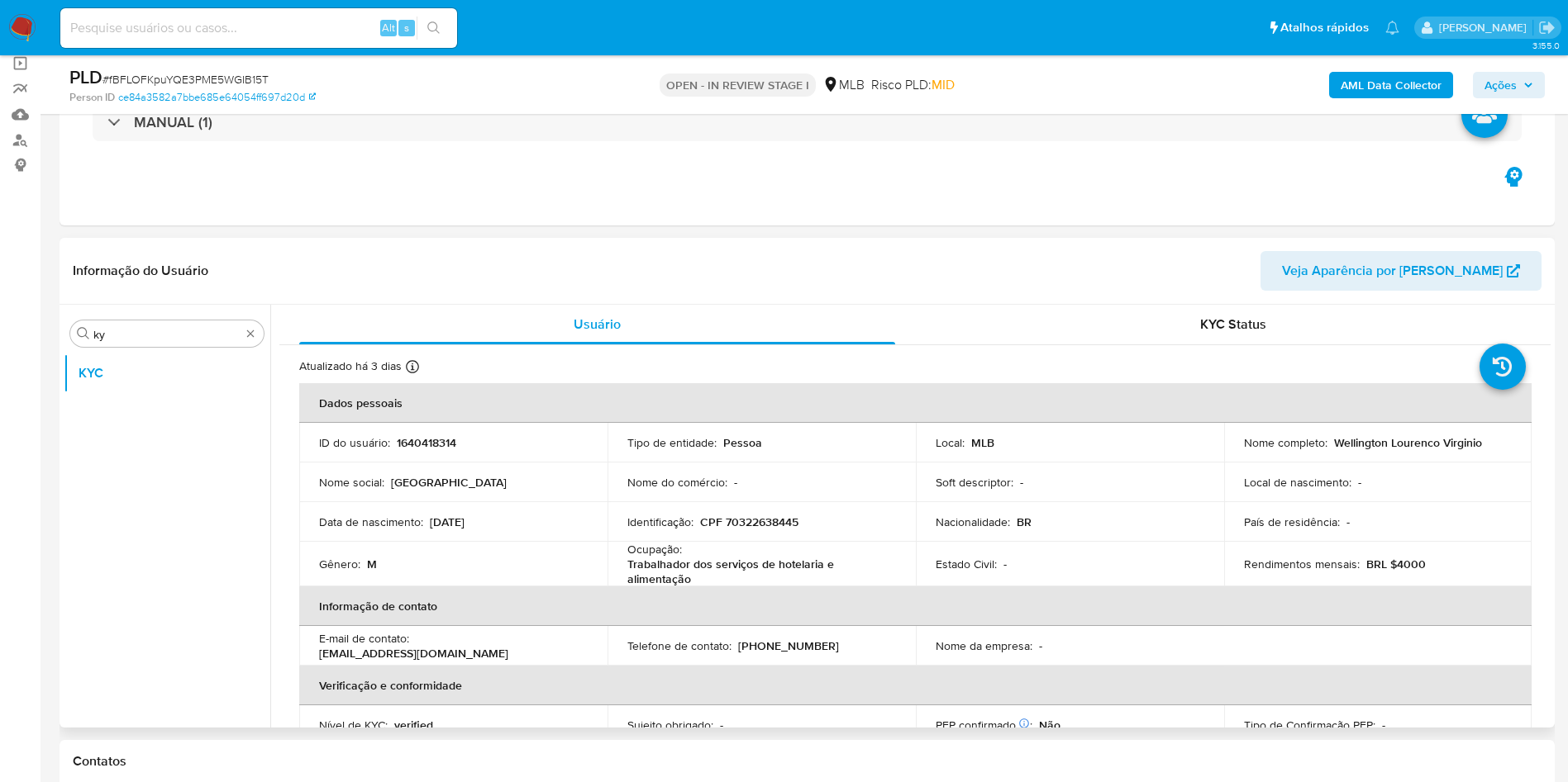
drag, startPoint x: 1551, startPoint y: 330, endPoint x: 1550, endPoint y: 348, distance: 18.0
click at [1550, 348] on div "Procurar ky KYC Usuário KYC Status Atualizado há 3 [PERSON_NAME] [PERSON_NAME]:…" at bounding box center [806, 516] width 1495 height 423
click at [1177, 366] on div "Atualizado há 3 [PERSON_NAME] [PERSON_NAME]: [DATE] 16:27:30 Atualizado: [DATE]…" at bounding box center [894, 369] width 1190 height 22
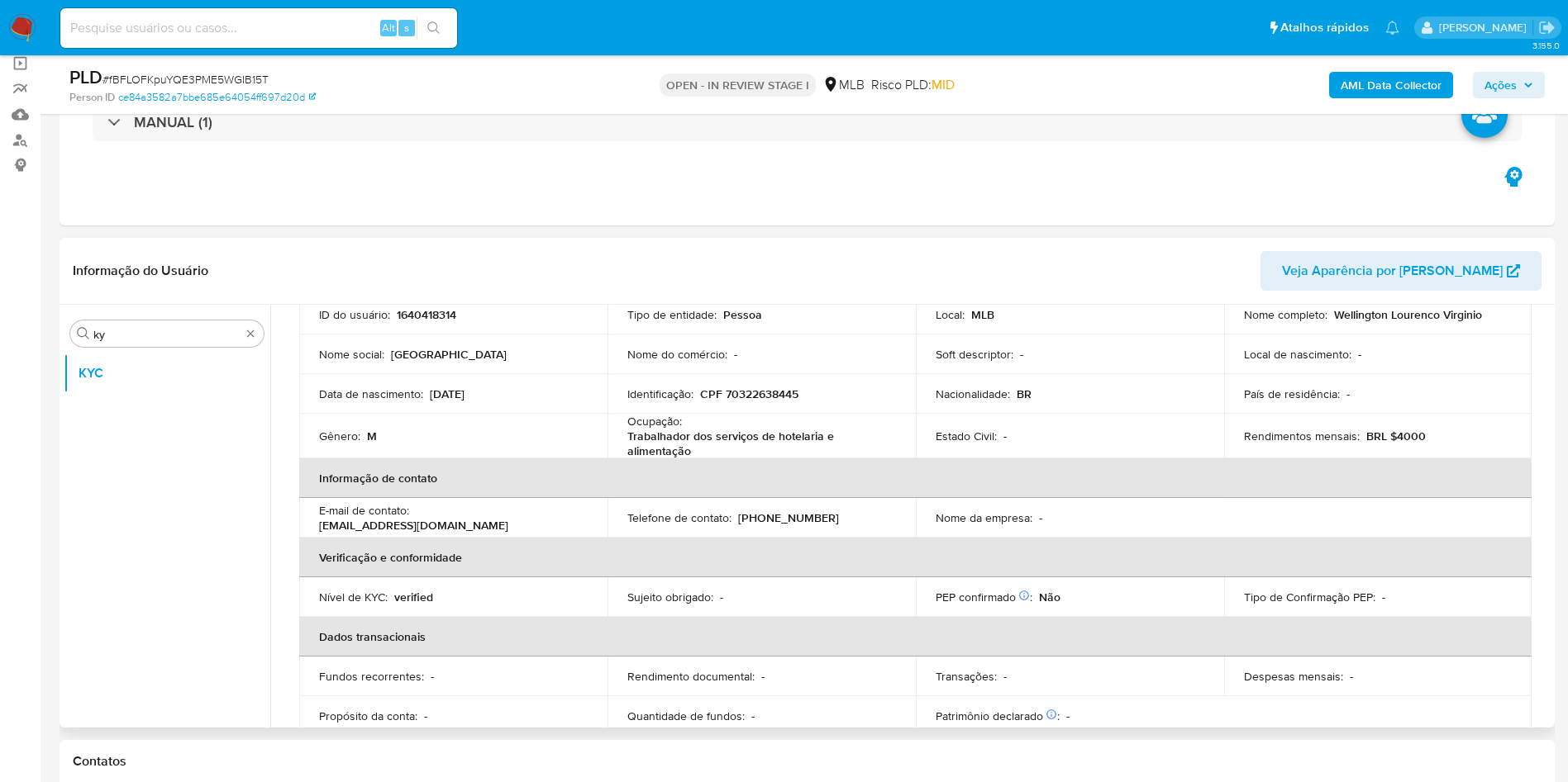
scroll to position [128, 0]
click at [636, 431] on p "Trabalhador dos serviços de hotelaria e alimentação" at bounding box center [758, 442] width 262 height 29
copy div "Ocupação : Trabalhador dos serviços de hotelaria e alimentação"
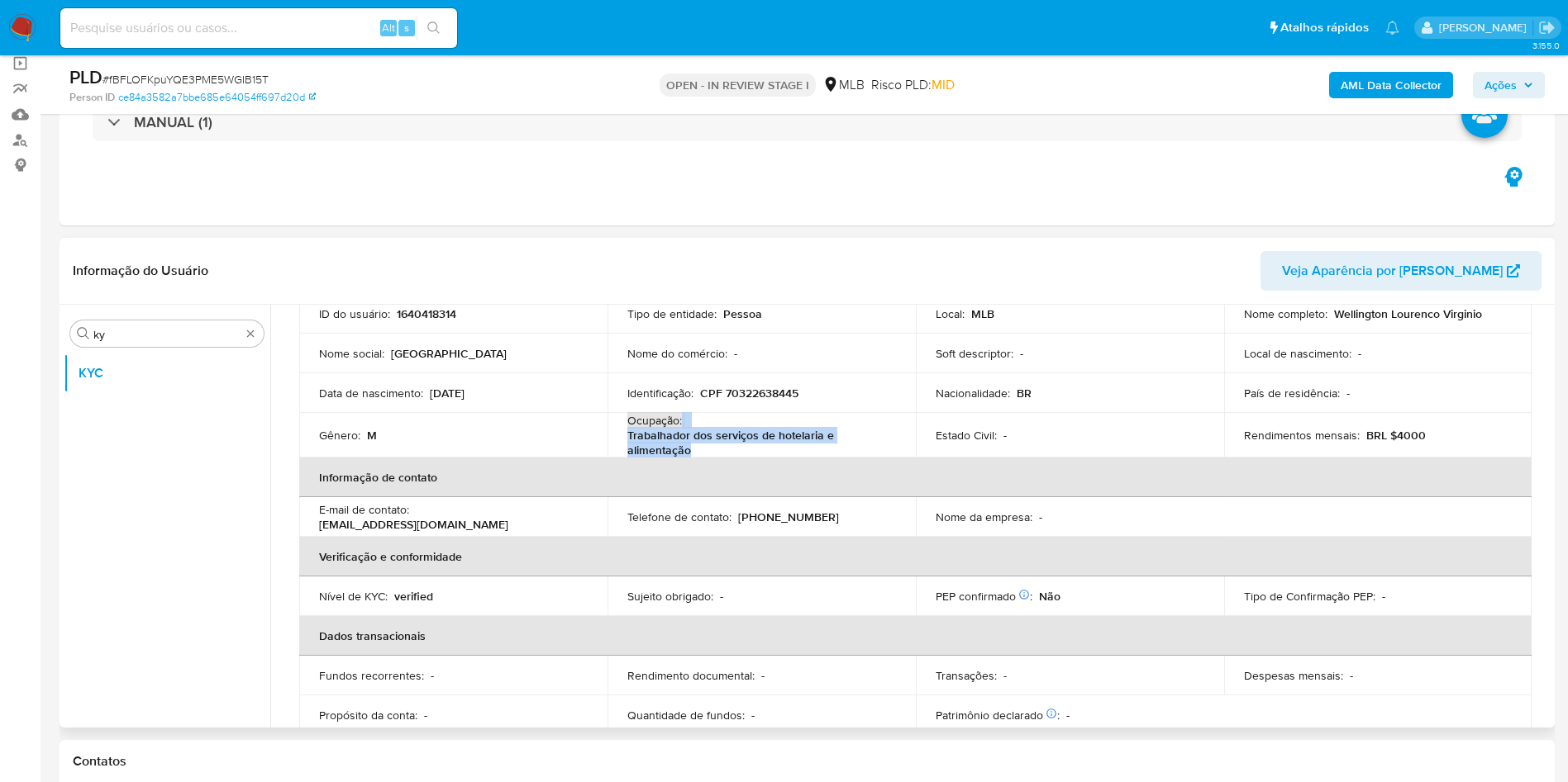
click at [793, 484] on th "Informação de contato" at bounding box center [915, 478] width 1232 height 40
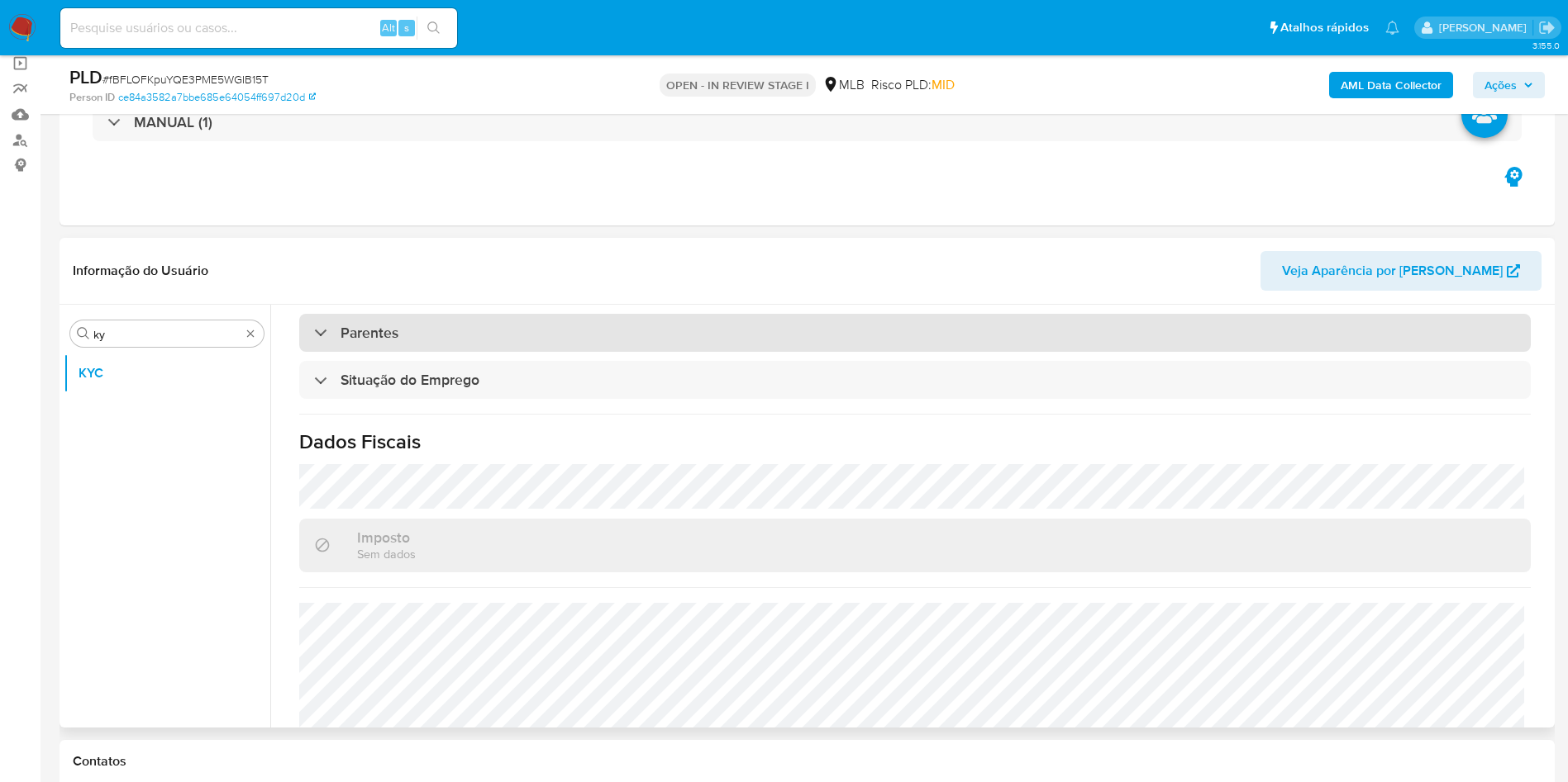
scroll to position [693, 0]
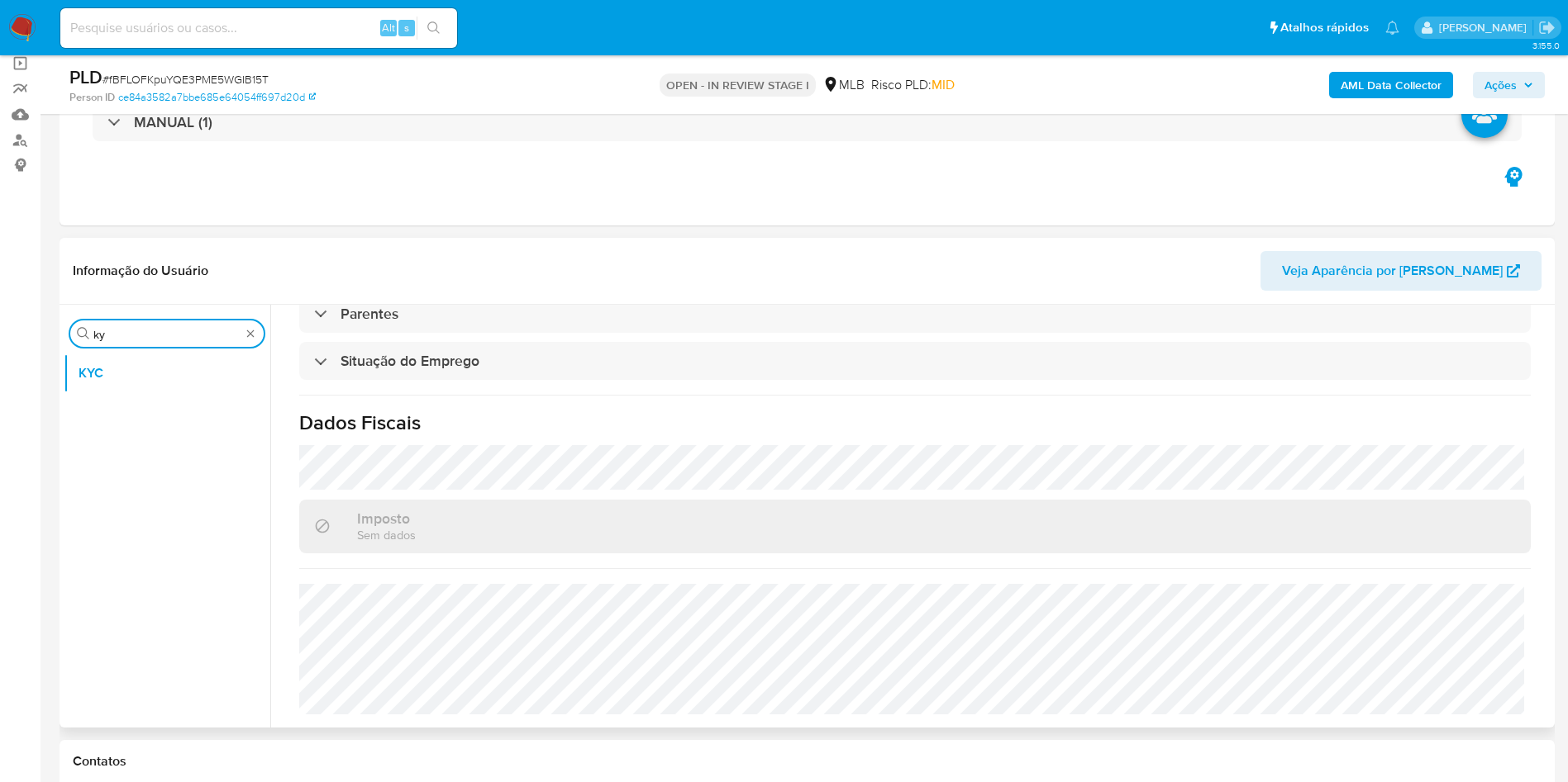
click at [151, 333] on input "ky" at bounding box center [166, 334] width 147 height 15
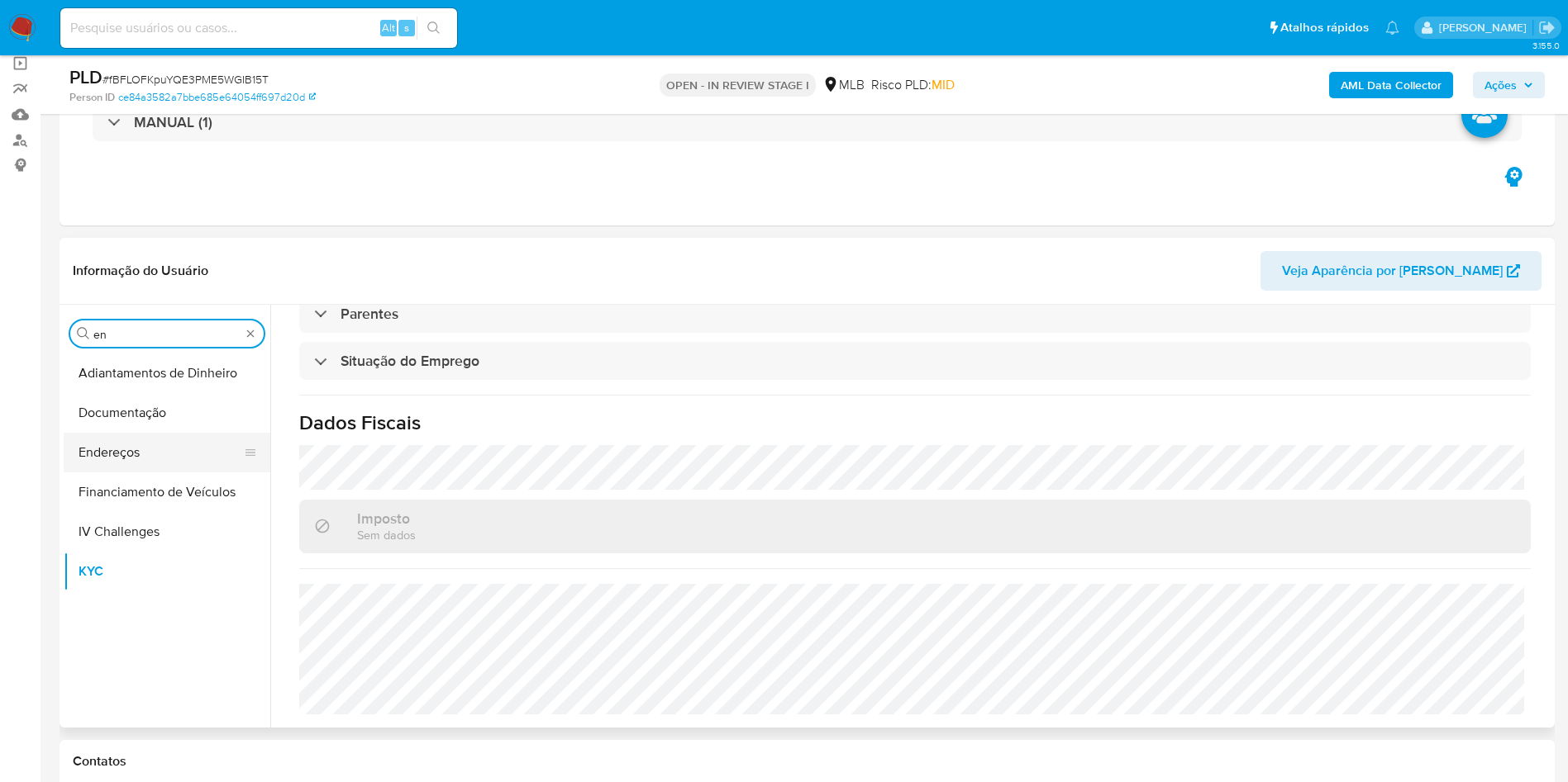
type input "en"
click at [127, 443] on button "Endereços" at bounding box center [160, 453] width 193 height 40
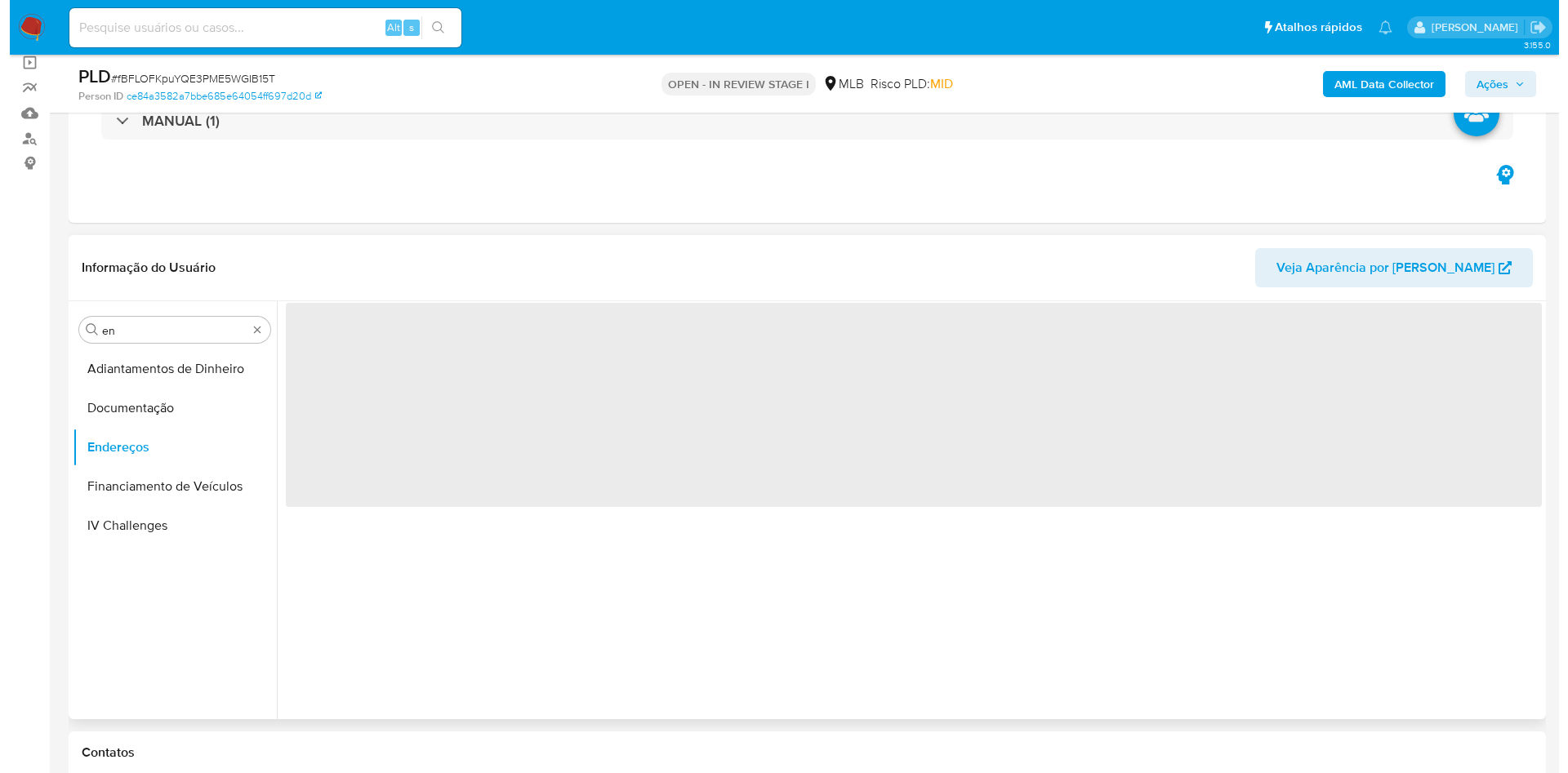
scroll to position [0, 0]
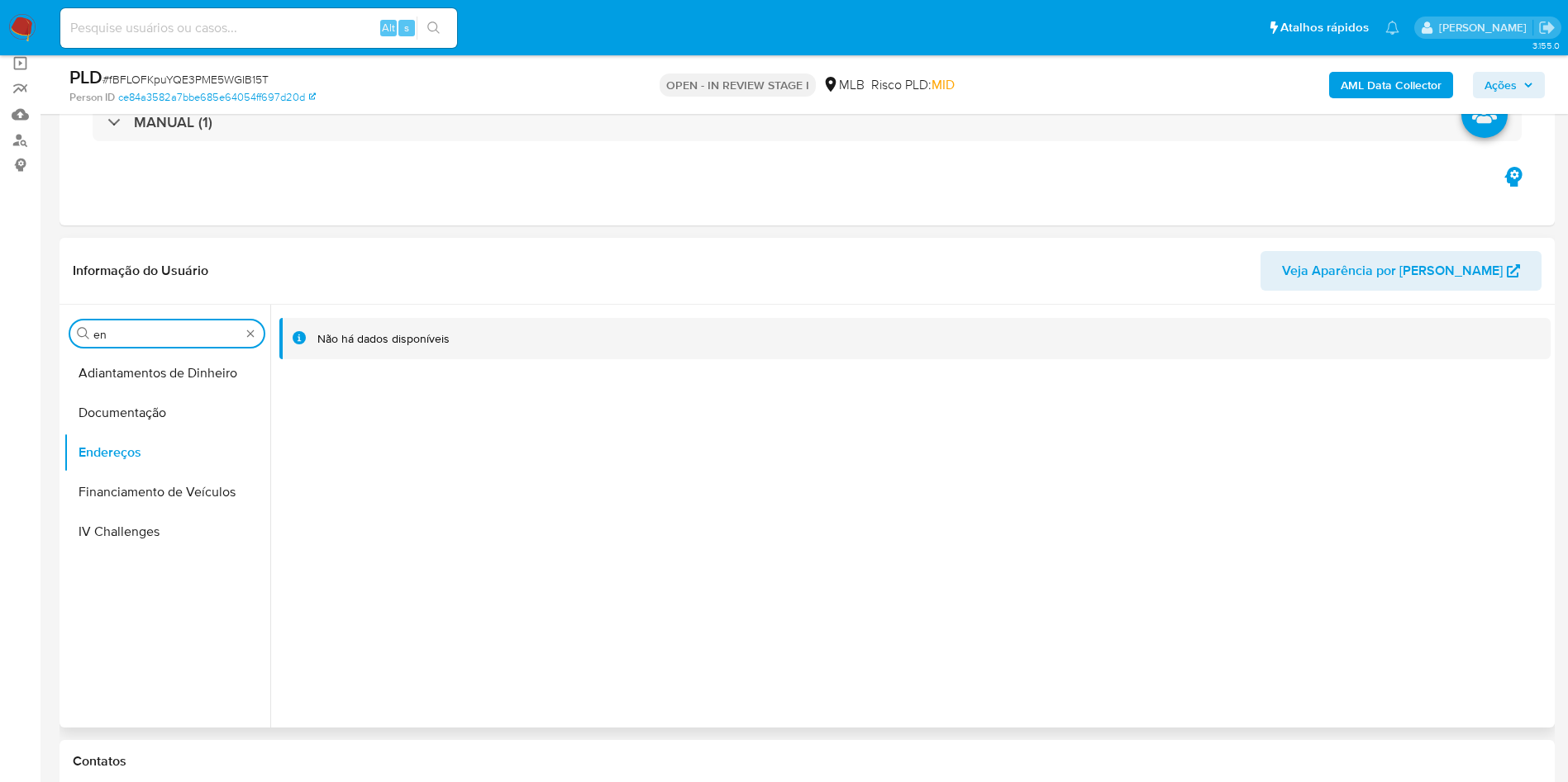
click at [110, 335] on input "en" at bounding box center [166, 334] width 147 height 15
type input "ge"
click at [129, 385] on button "Detalhe da geolocalização" at bounding box center [160, 373] width 193 height 40
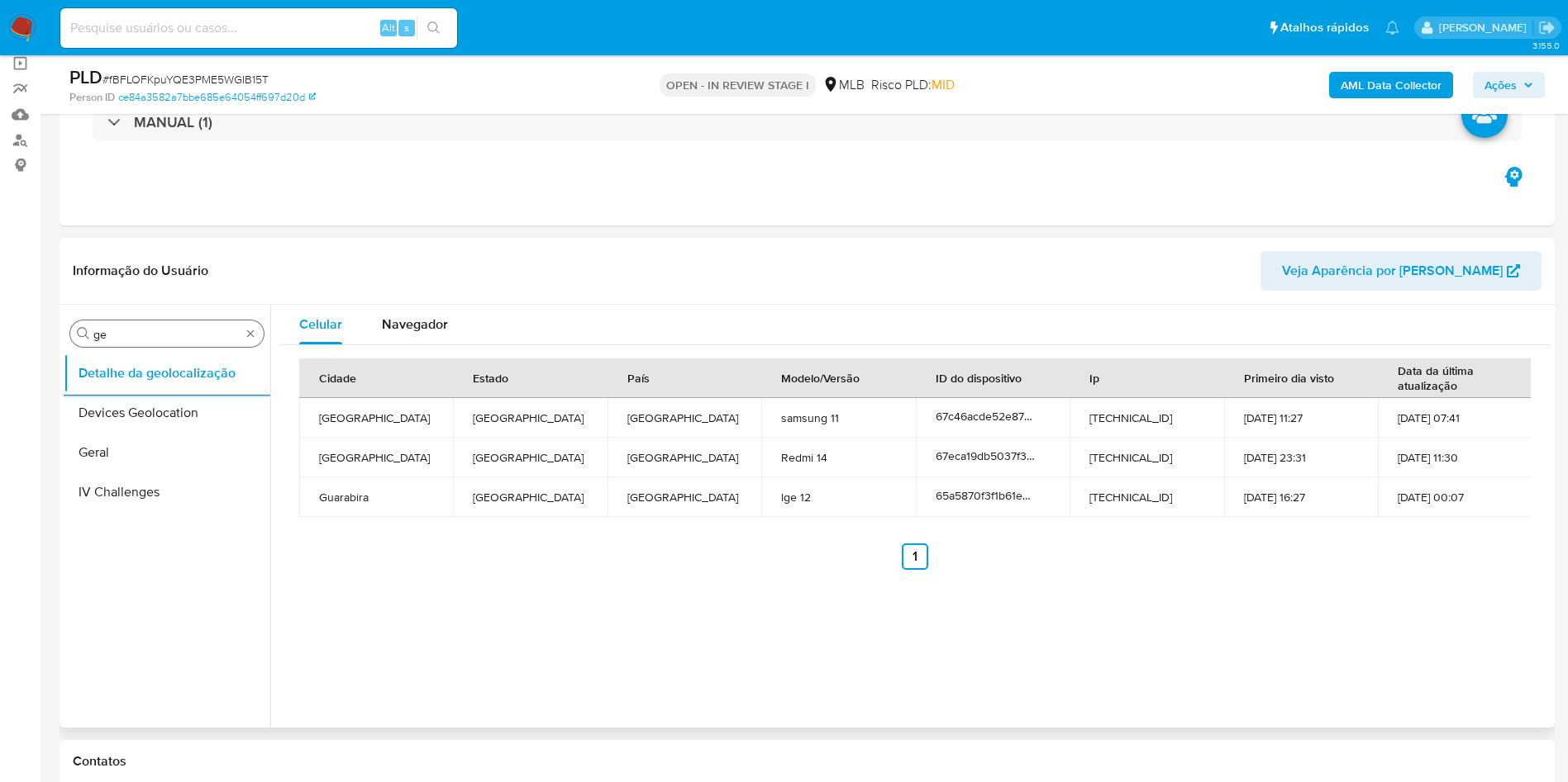
click at [118, 331] on input "ge" at bounding box center [166, 334] width 147 height 15
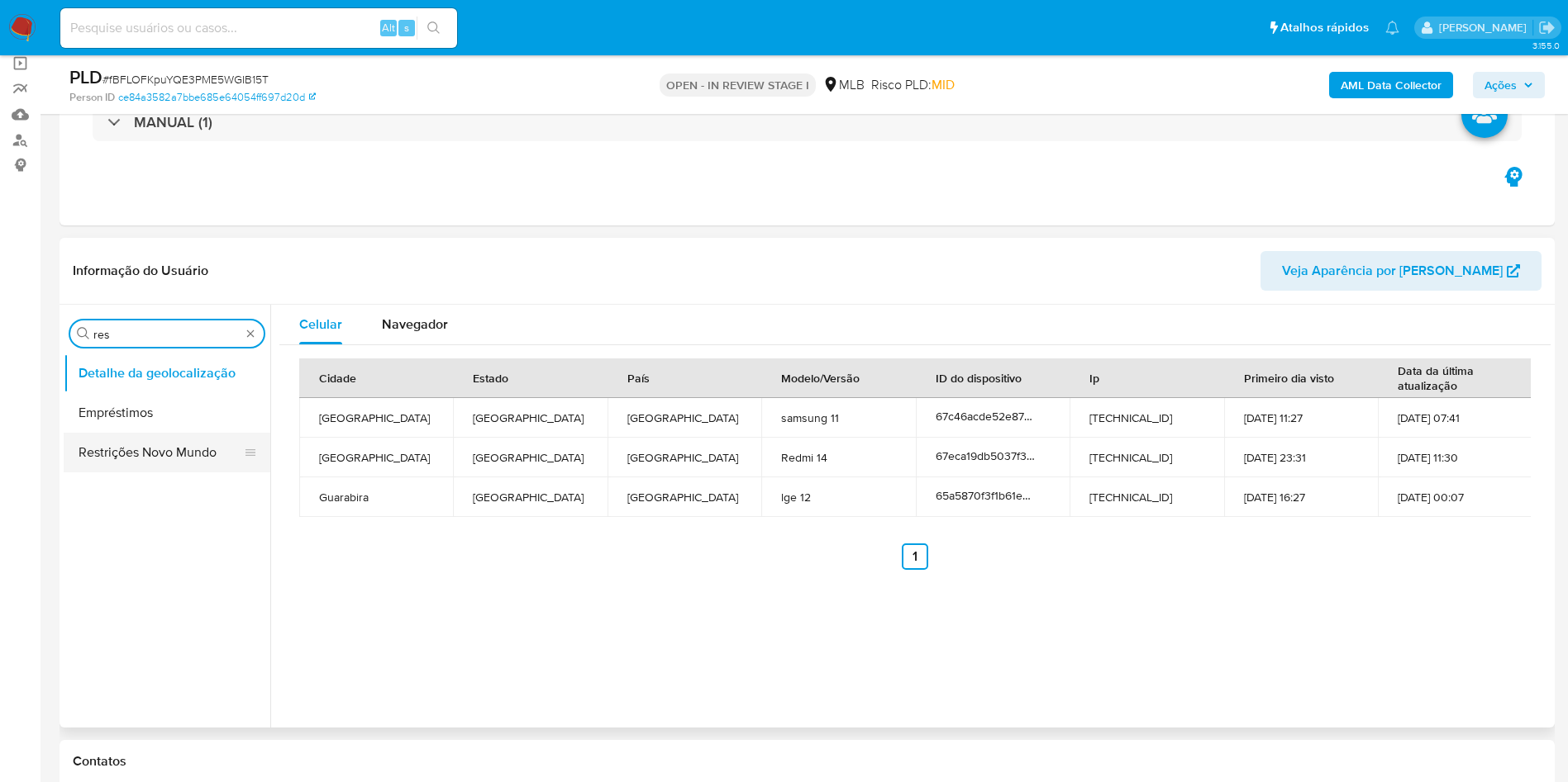
type input "res"
click at [116, 444] on button "Restrições Novo Mundo" at bounding box center [160, 453] width 193 height 40
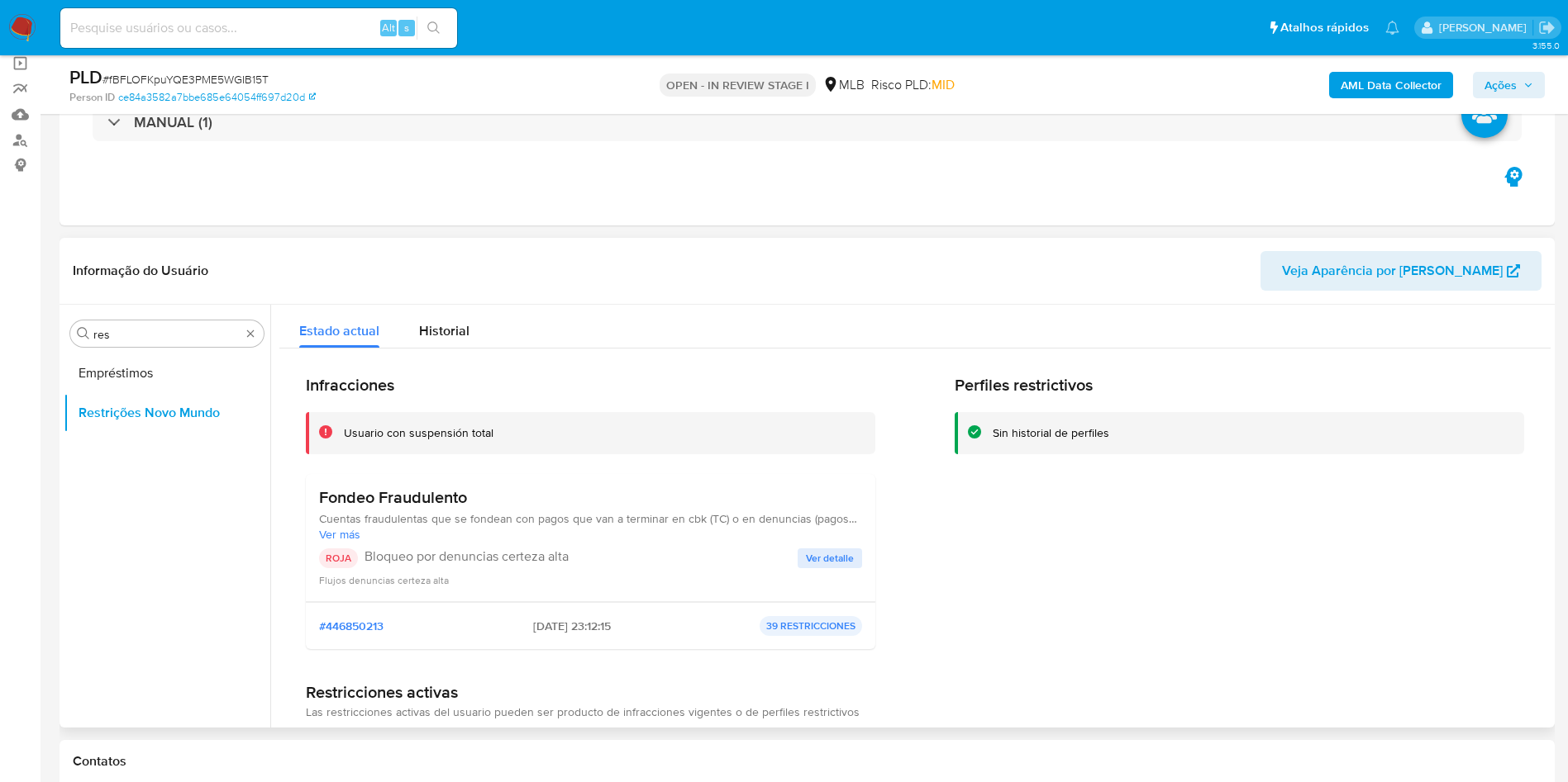
click at [367, 498] on h3 "Fondeo Fraudulento" at bounding box center [591, 497] width 543 height 21
click at [367, 498] on h3 "Fondeo Fraudulento" at bounding box center [591, 497] width 543 height 21
click at [405, 557] on p "Bloqueo por denuncias certeza alta" at bounding box center [581, 556] width 433 height 16
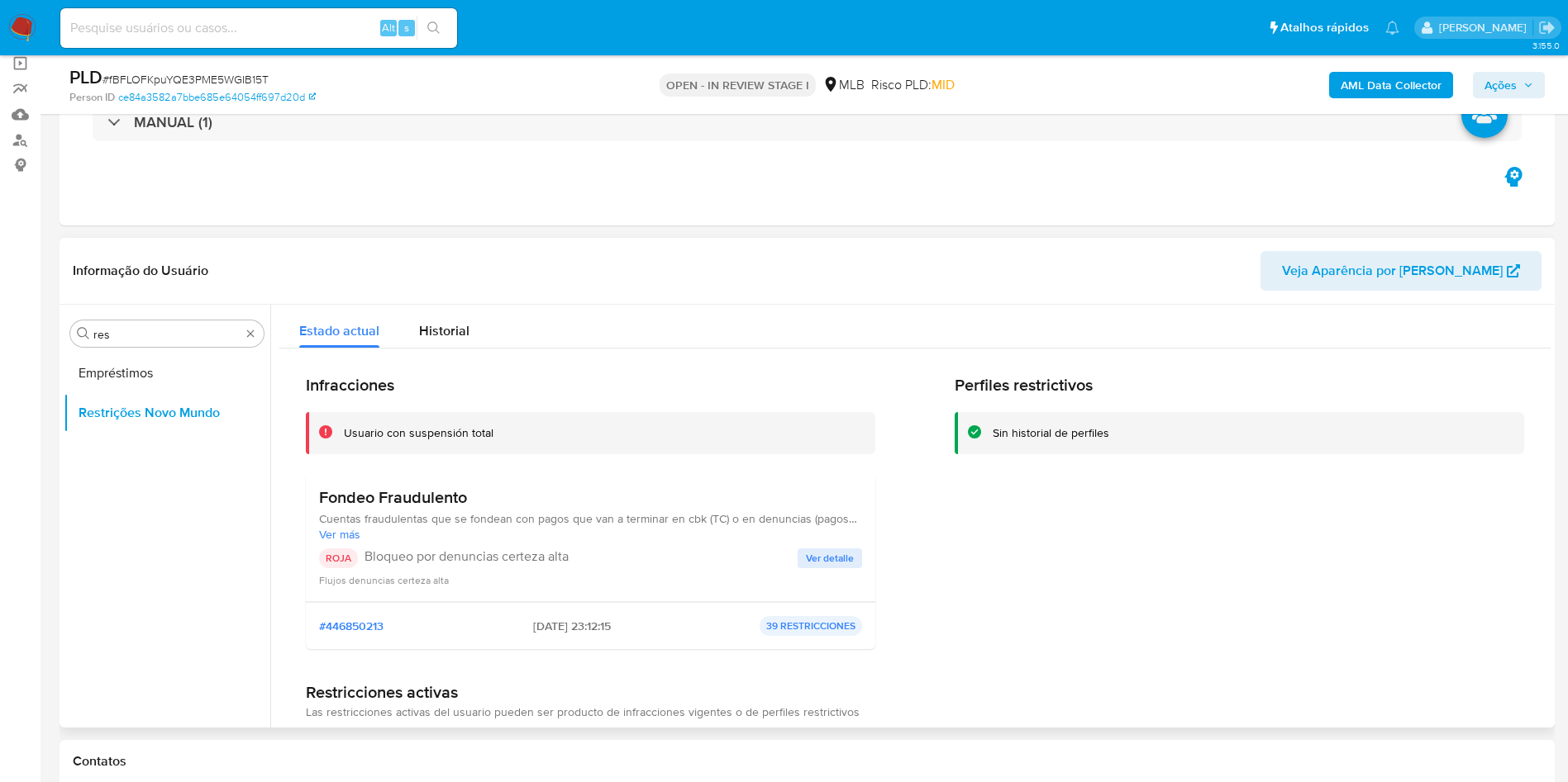
click at [405, 557] on p "Bloqueo por denuncias certeza alta" at bounding box center [581, 556] width 433 height 16
click at [818, 562] on span "Ver detalle" at bounding box center [830, 558] width 48 height 16
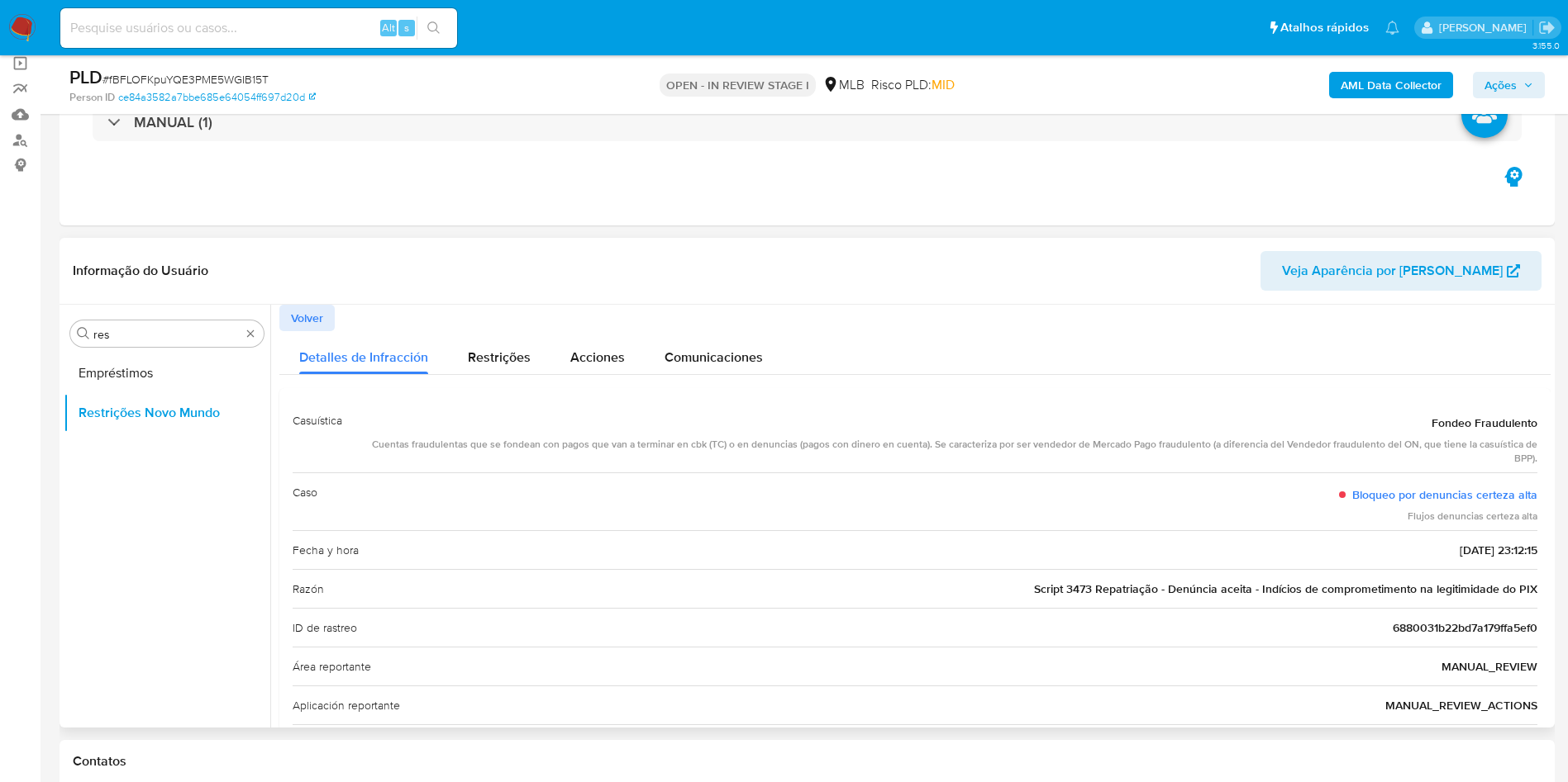
click at [1240, 579] on div "Razón Script 3473 Repatriação - Denúncia aceita - Indícios de comprometimento n…" at bounding box center [914, 588] width 1245 height 39
drag, startPoint x: 596, startPoint y: 560, endPoint x: 889, endPoint y: 21, distance: 613.5
click at [594, 560] on div "Fecha y hora [DATE] 23:12:15" at bounding box center [914, 549] width 1245 height 39
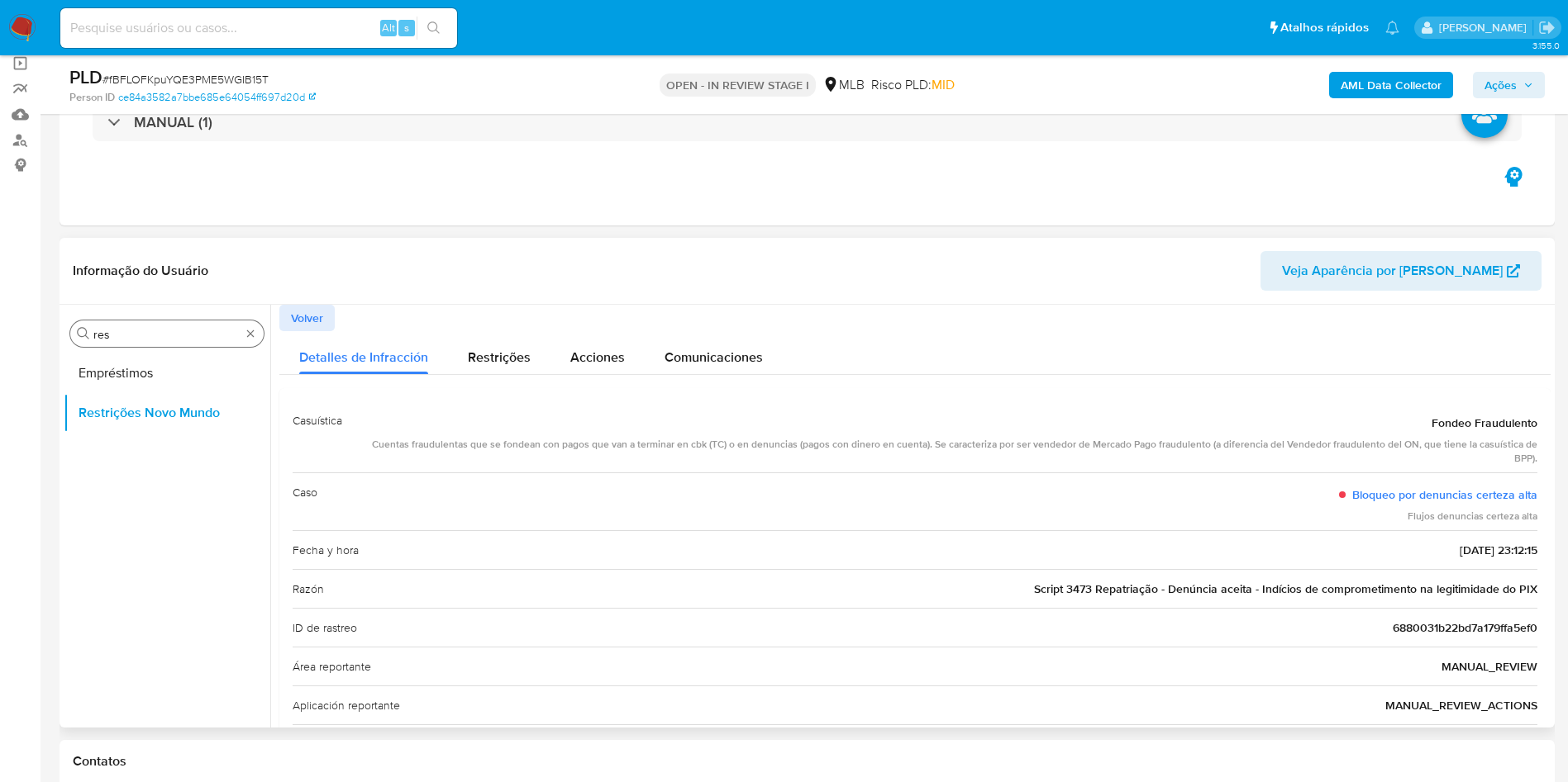
click at [172, 333] on input "res" at bounding box center [166, 334] width 147 height 15
type input "po"
click at [172, 365] on button "Dispositivos Point" at bounding box center [160, 373] width 193 height 40
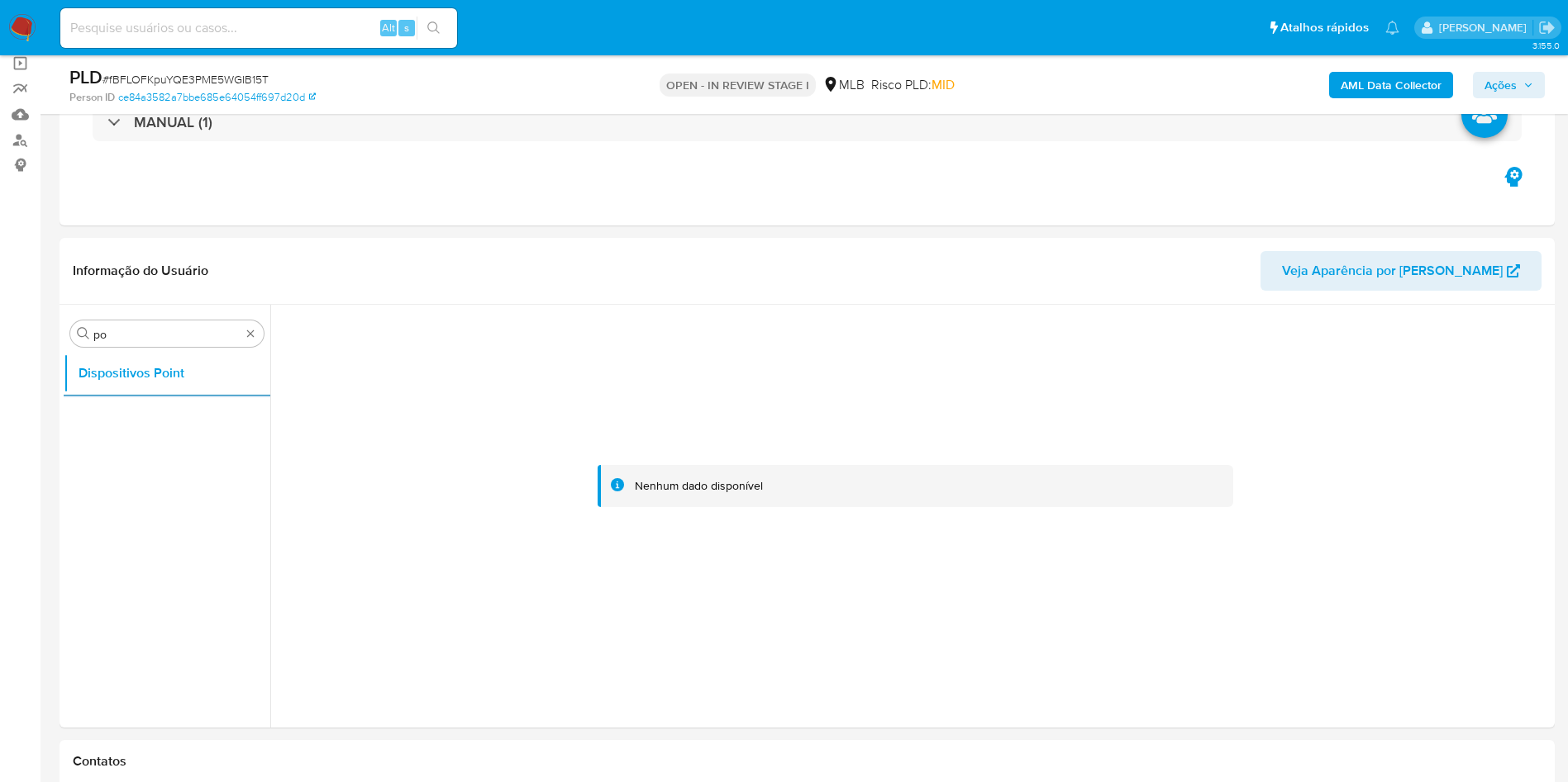
click at [1375, 81] on b "AML Data Collector" at bounding box center [1390, 84] width 101 height 27
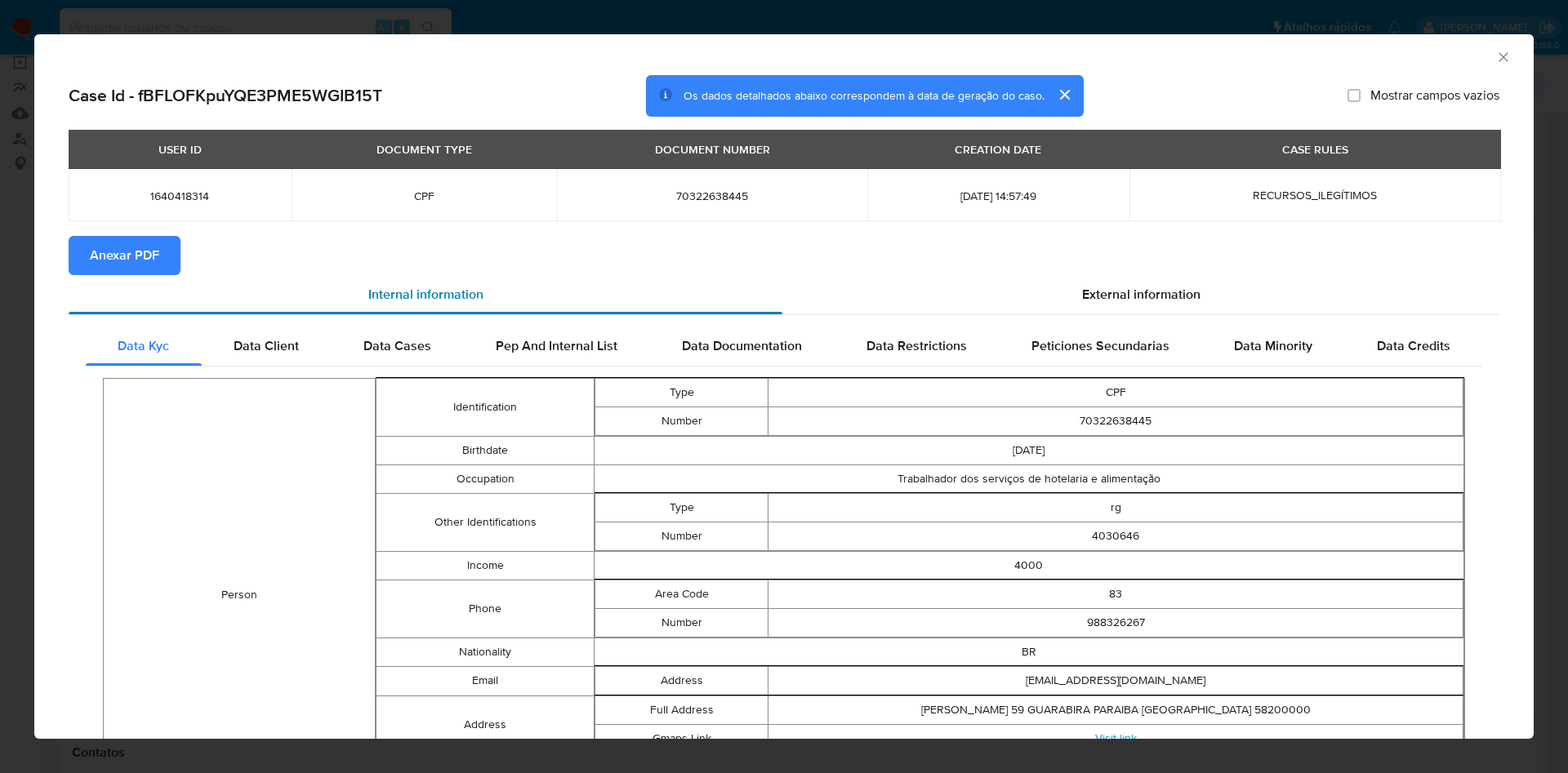
click at [127, 275] on div "Internal information" at bounding box center [424, 295] width 713 height 39
click at [156, 262] on span "Anexar PDF" at bounding box center [124, 256] width 69 height 36
drag, startPoint x: 1098, startPoint y: 291, endPoint x: 1086, endPoint y: 338, distance: 48.5
click at [1098, 290] on span "External information" at bounding box center [1141, 297] width 118 height 19
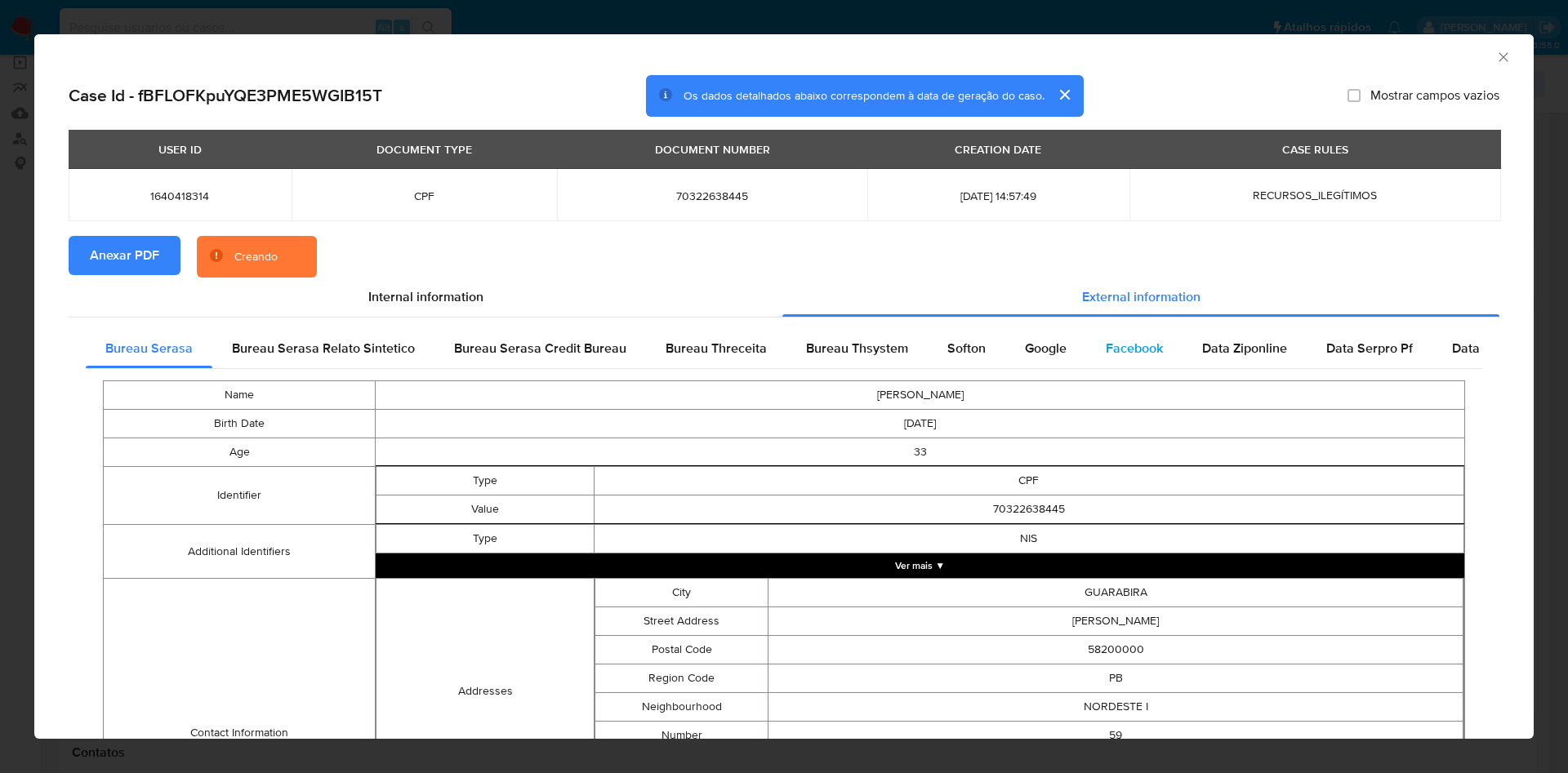
click at [1086, 341] on div "Facebook" at bounding box center [1133, 349] width 96 height 39
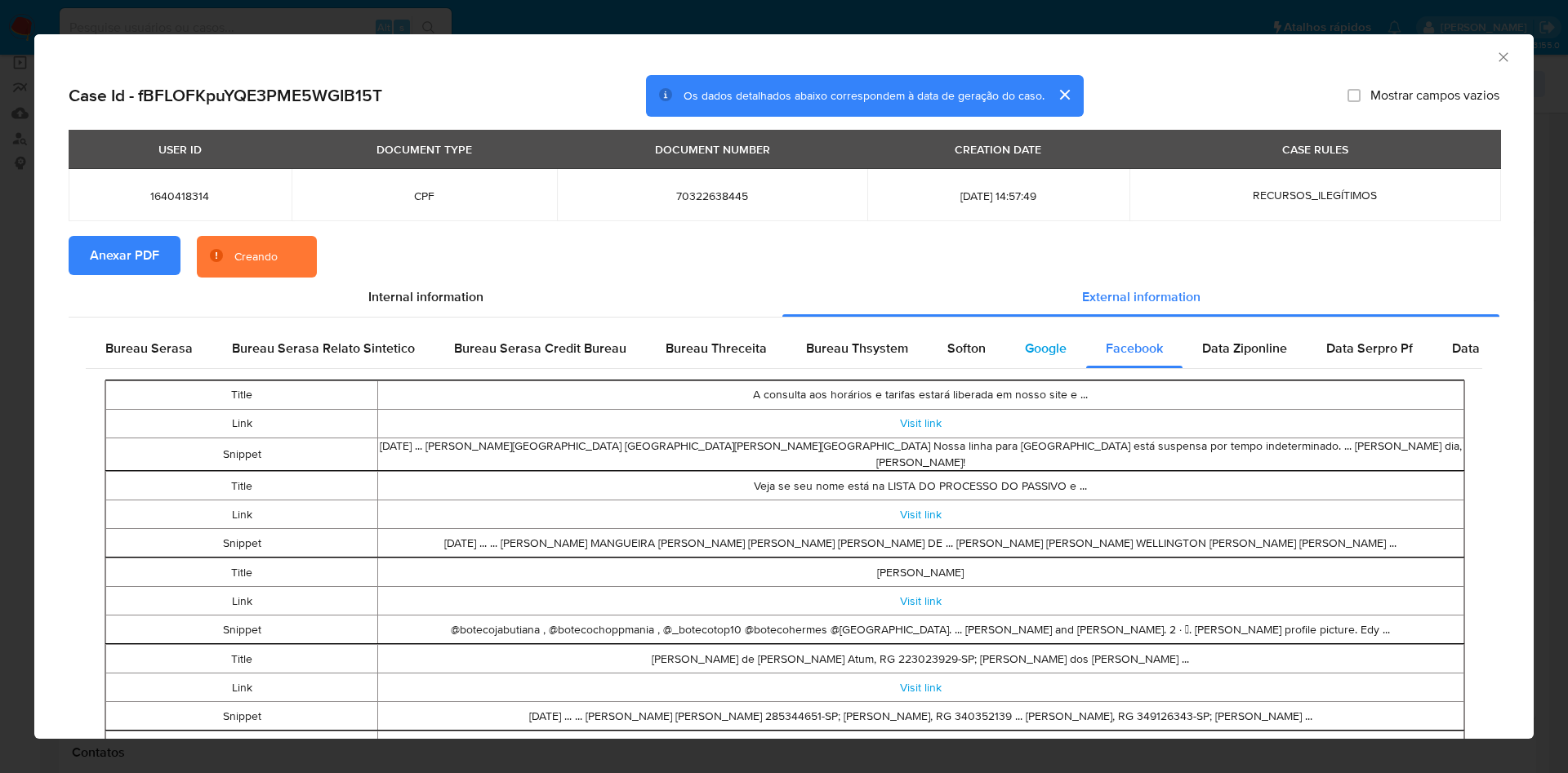
click at [1027, 340] on span "Google" at bounding box center [1046, 349] width 42 height 19
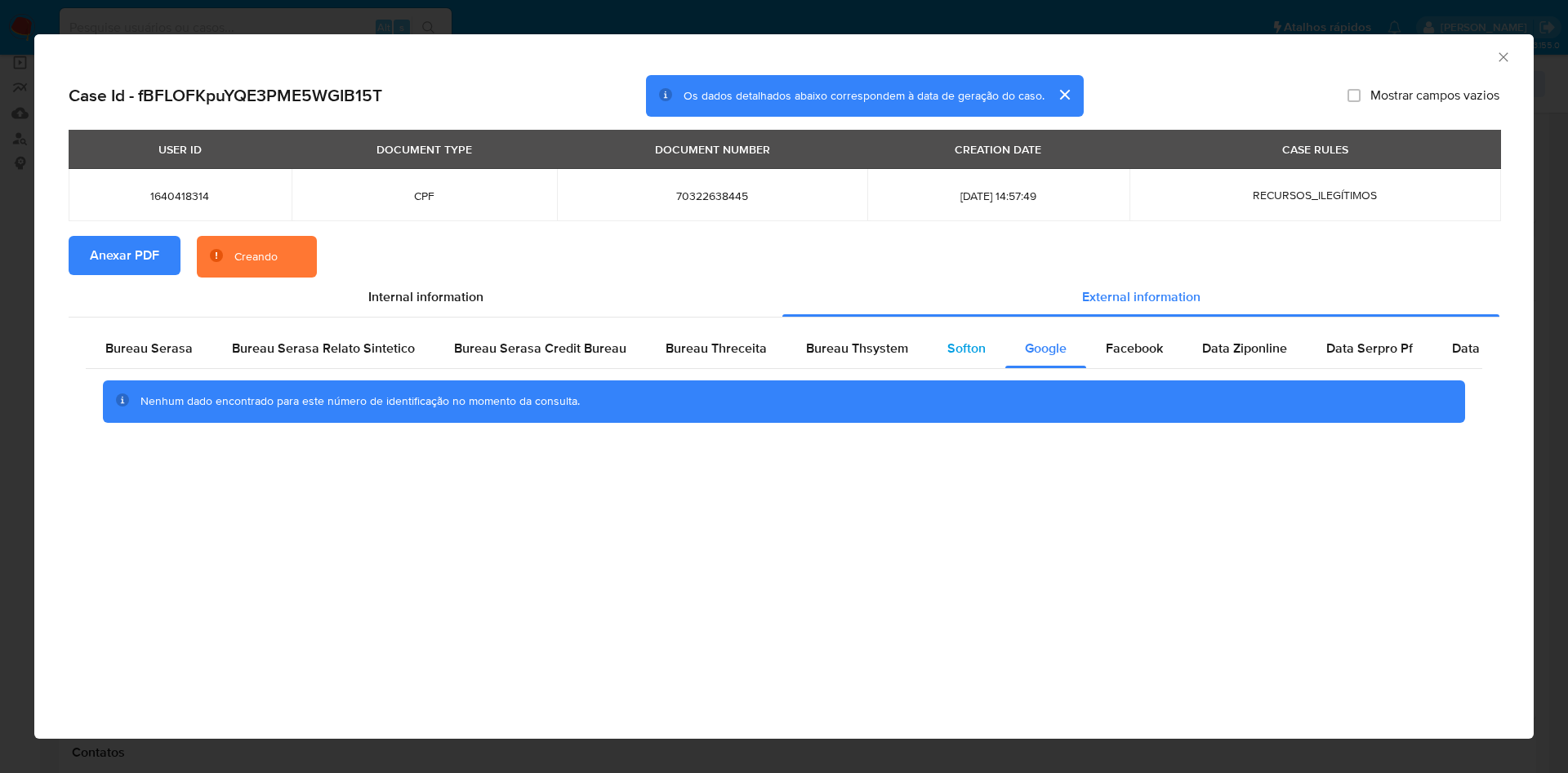
click at [947, 349] on span "Softon" at bounding box center [966, 349] width 38 height 19
click at [861, 349] on span "Bureau Thsystem" at bounding box center [857, 349] width 102 height 19
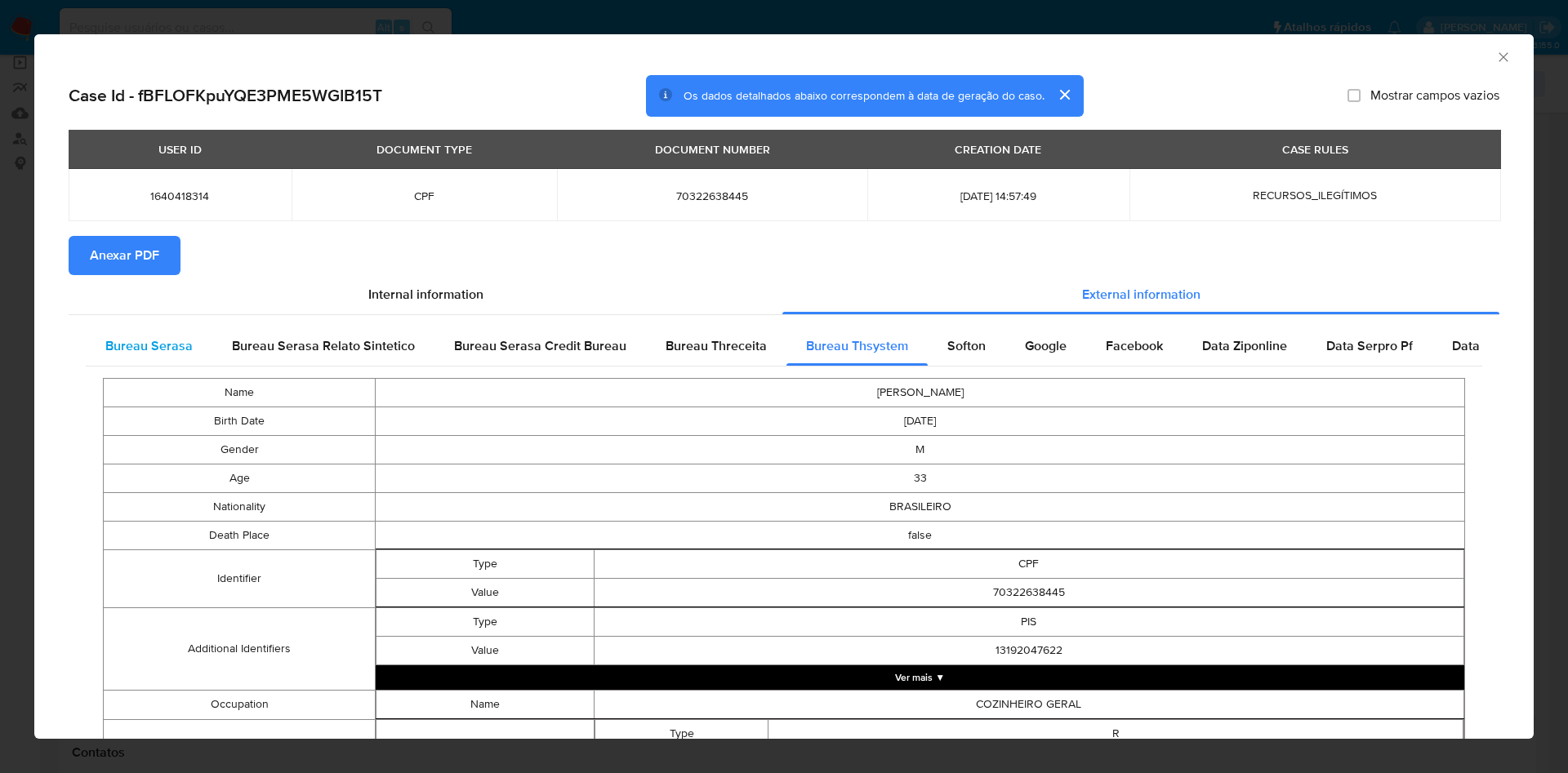
click at [184, 347] on span "Bureau Serasa" at bounding box center [149, 346] width 88 height 19
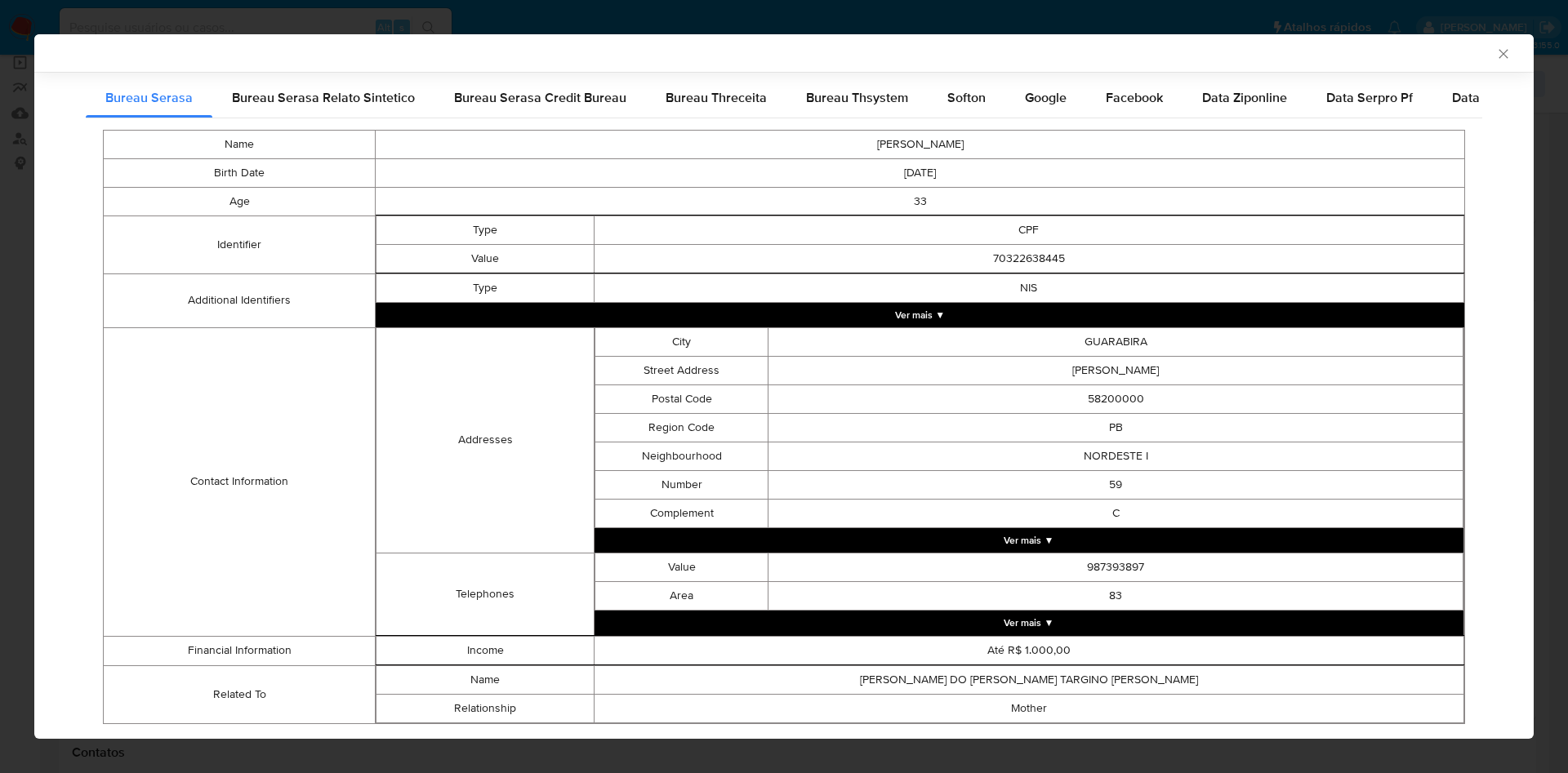
scroll to position [286, 0]
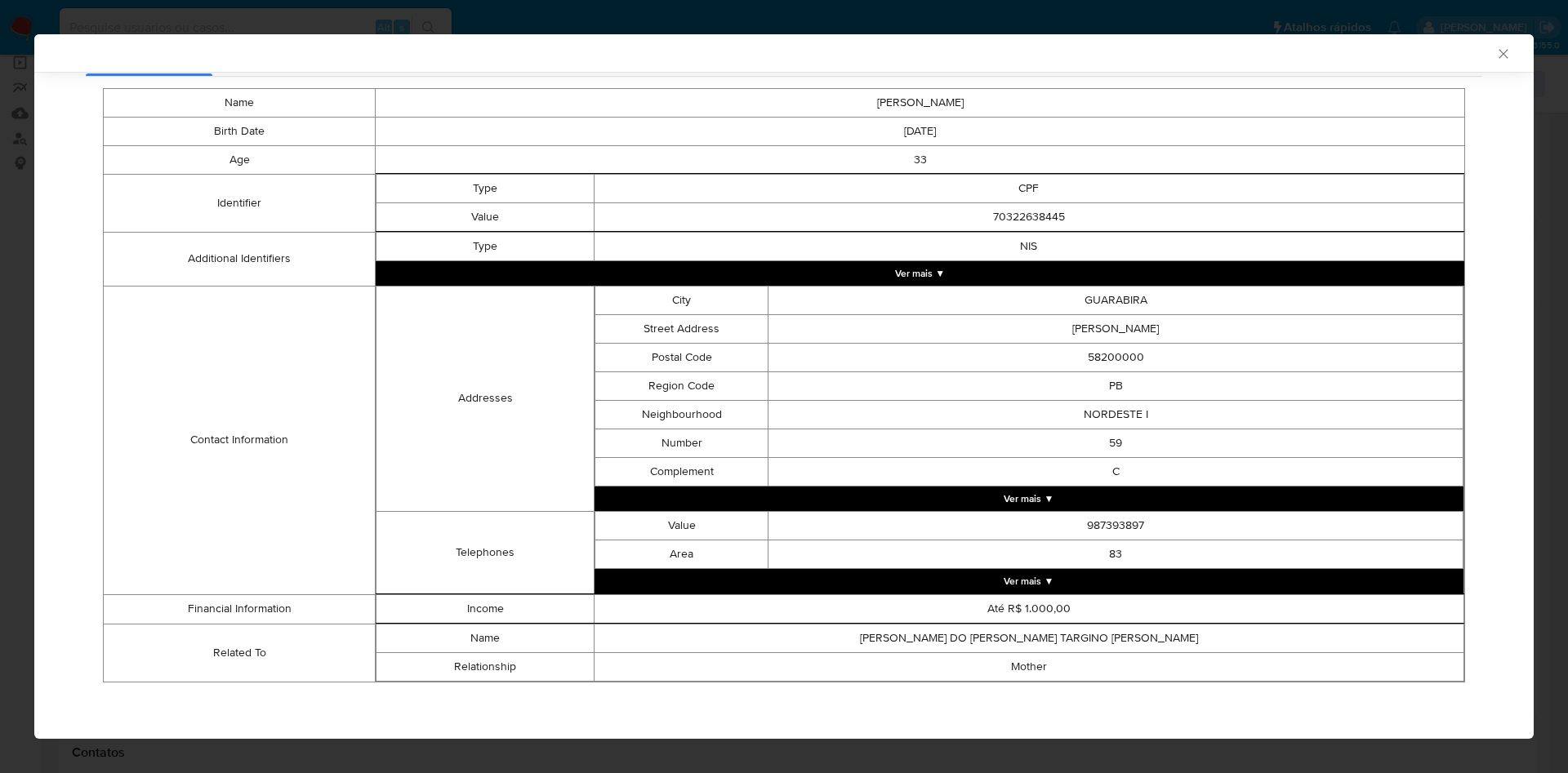
click at [15, 322] on div "AML Data Collector Case Id - fBFLOFKpuYQE3PME5WGIB15T Os dados detalhados abaix…" at bounding box center [784, 386] width 1568 height 773
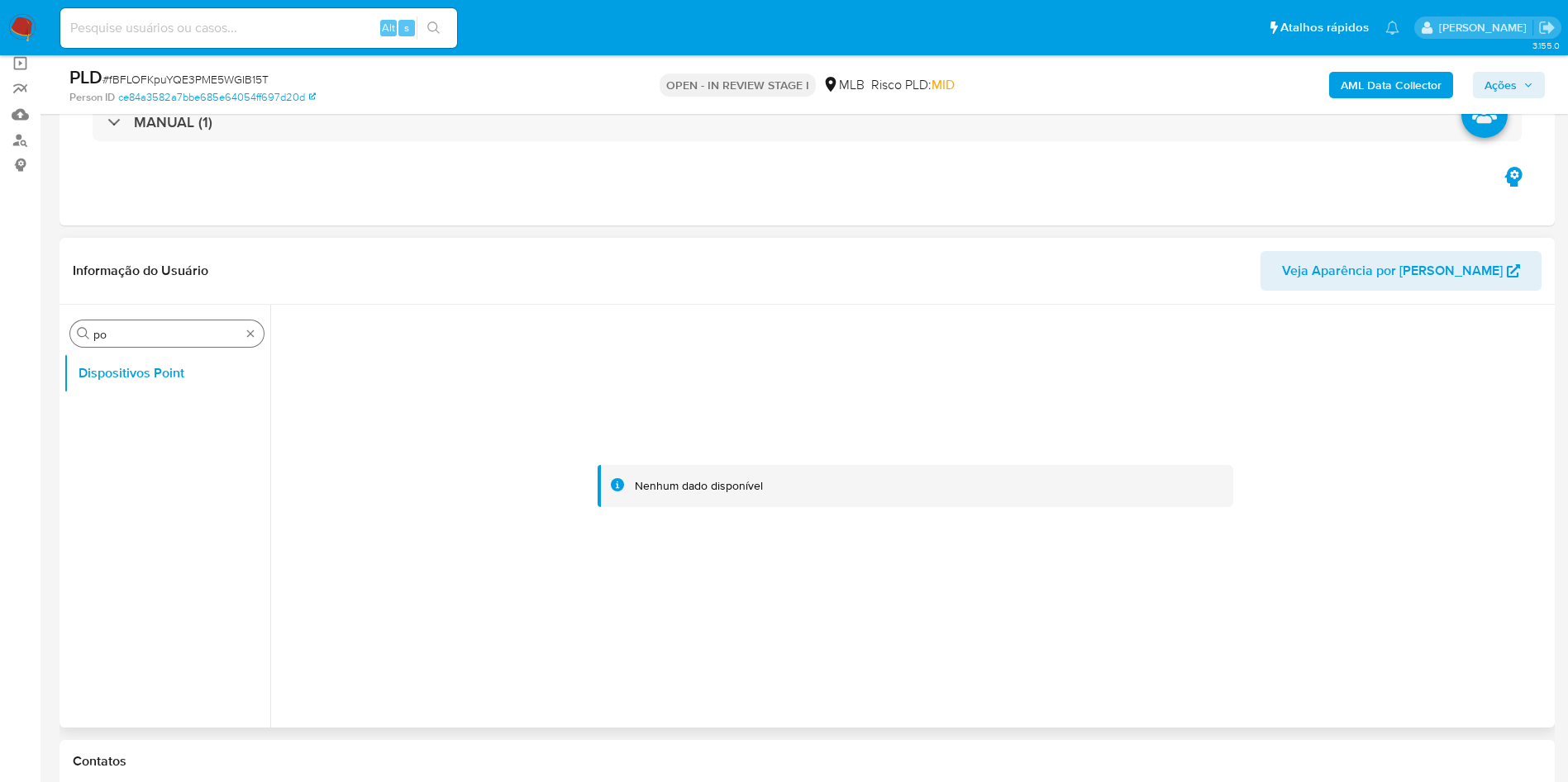
click at [142, 341] on input "po" at bounding box center [166, 334] width 147 height 15
type input "res"
click at [166, 451] on button "Restrições Novo Mundo" at bounding box center [160, 453] width 193 height 40
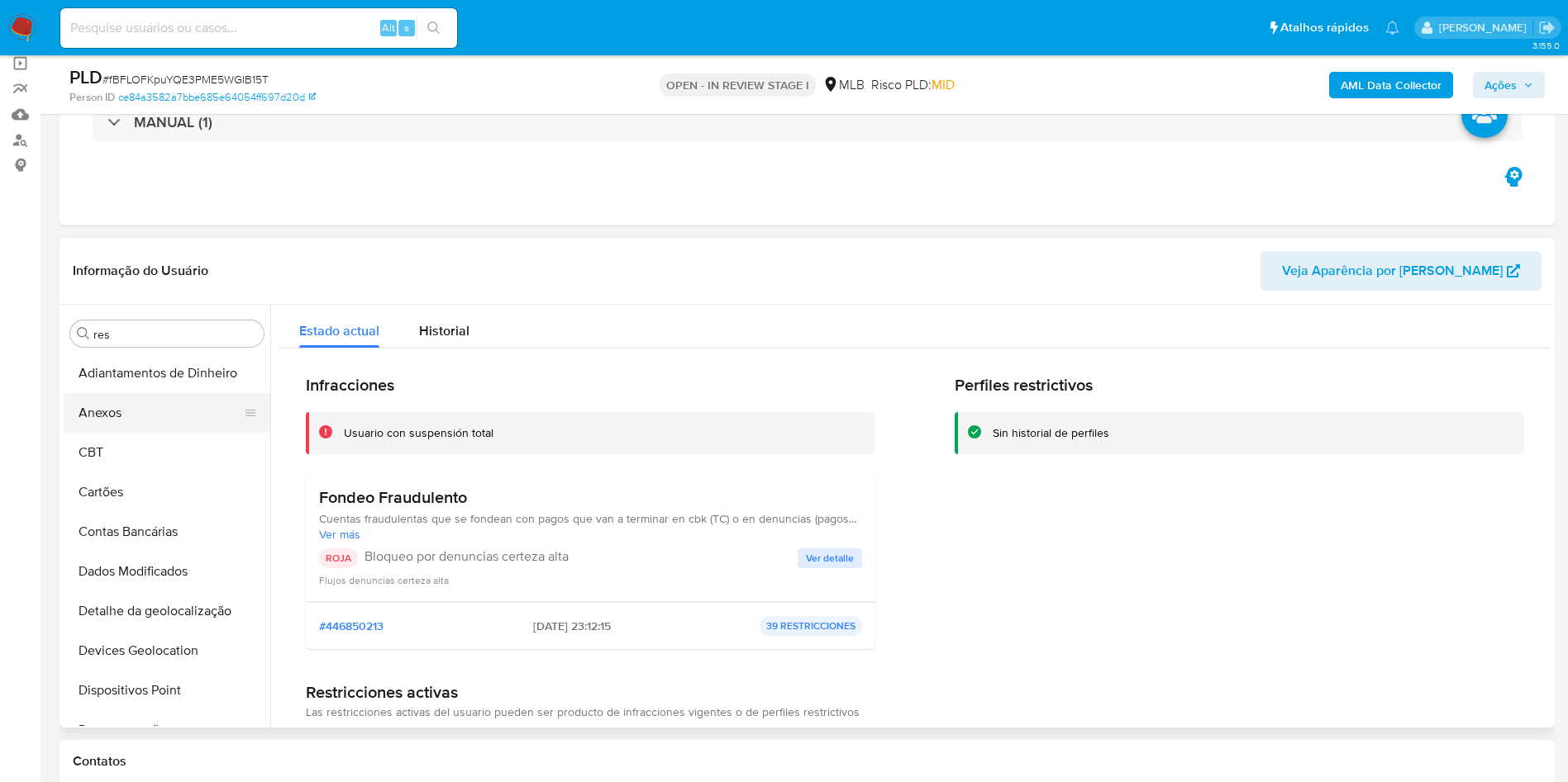
click at [140, 402] on button "Anexos" at bounding box center [160, 413] width 193 height 40
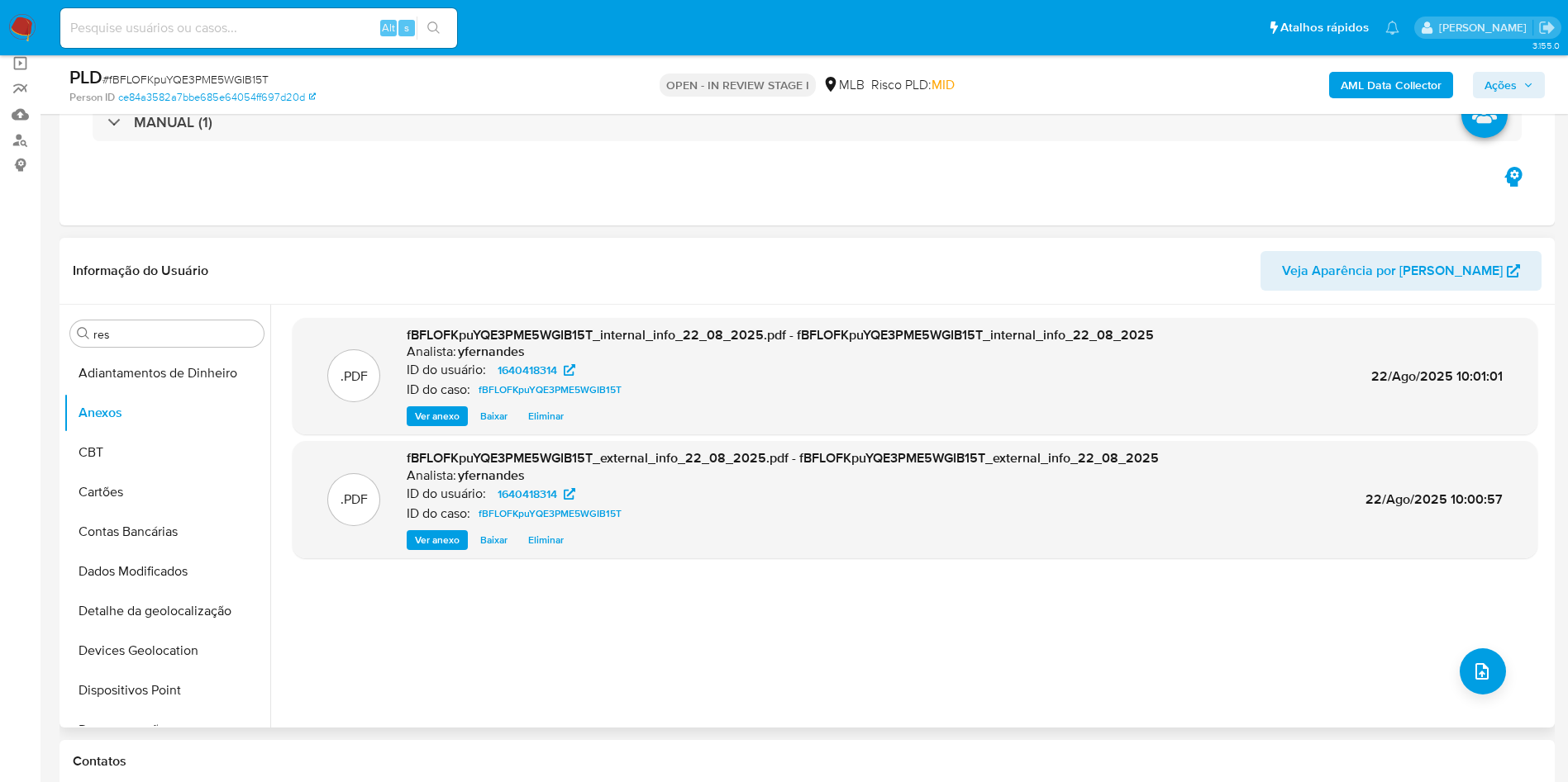
click at [1510, 663] on div ".PDF fBFLOFKpuYQE3PME5WGIB15T_internal_info_22_08_2025.pdf - fBFLOFKpuYQE3PME5W…" at bounding box center [914, 516] width 1245 height 397
click at [1483, 666] on icon "upload-file" at bounding box center [1482, 672] width 20 height 20
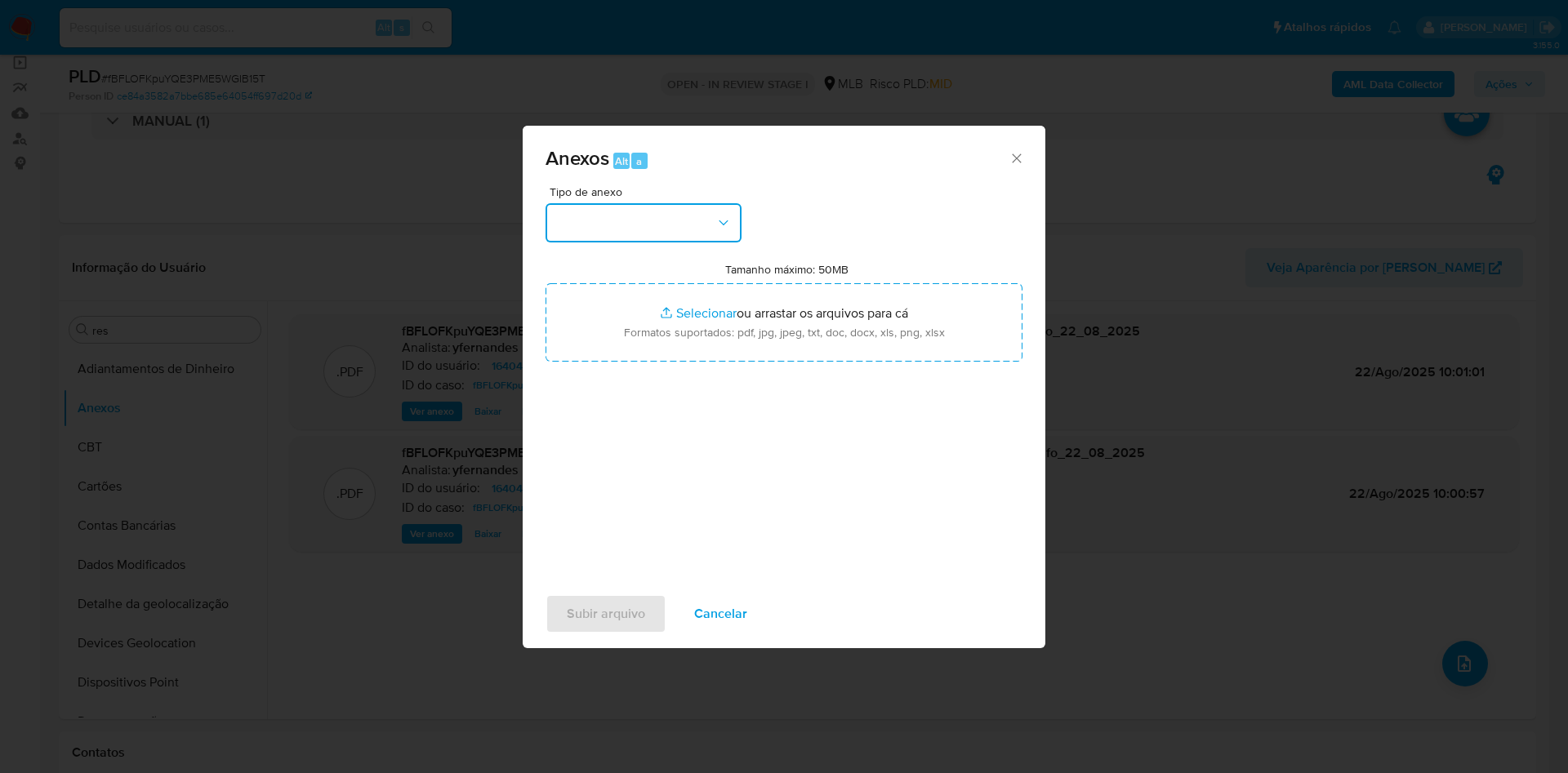
click at [600, 213] on button "button" at bounding box center [643, 223] width 196 height 39
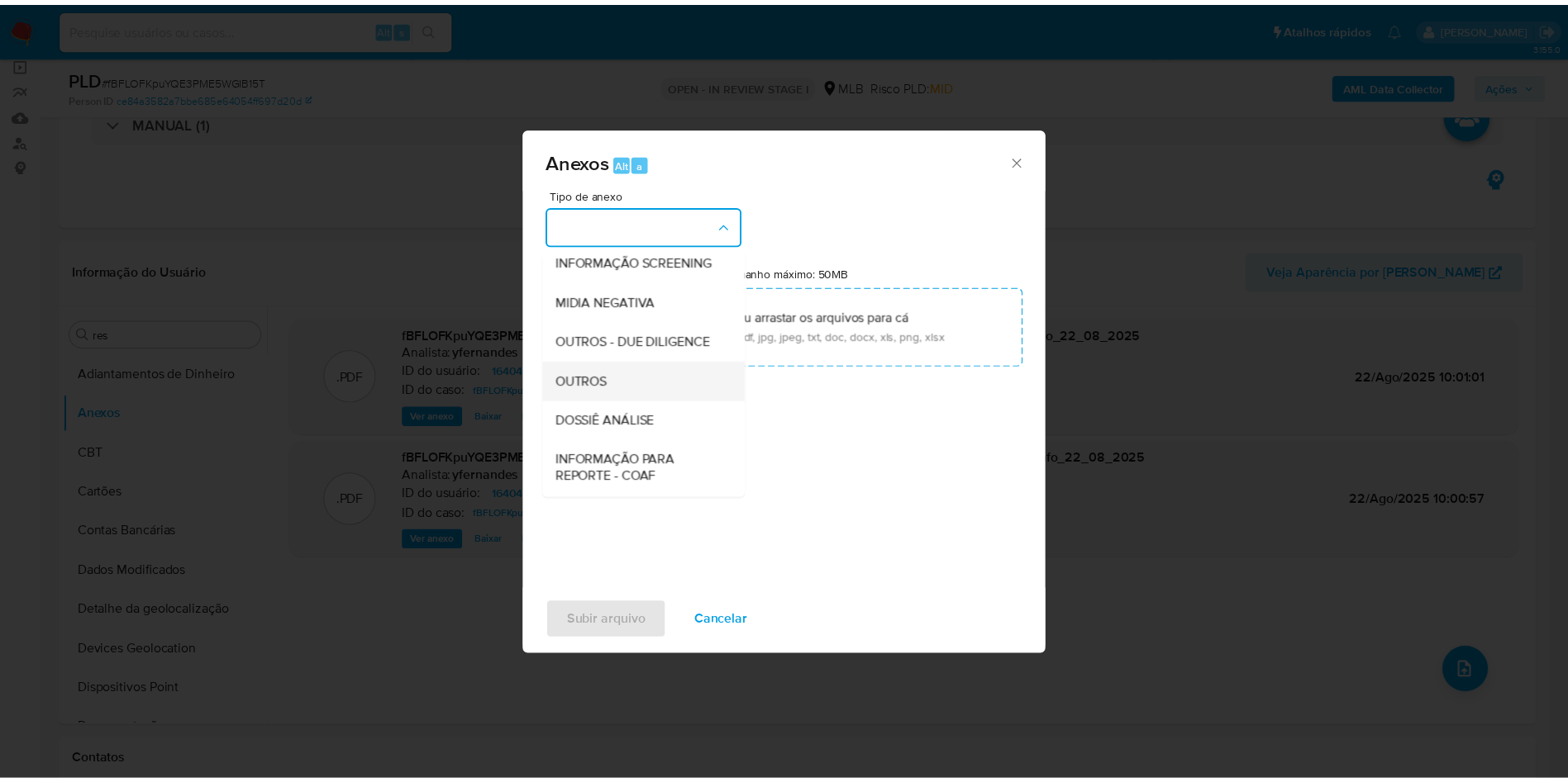
scroll to position [254, 0]
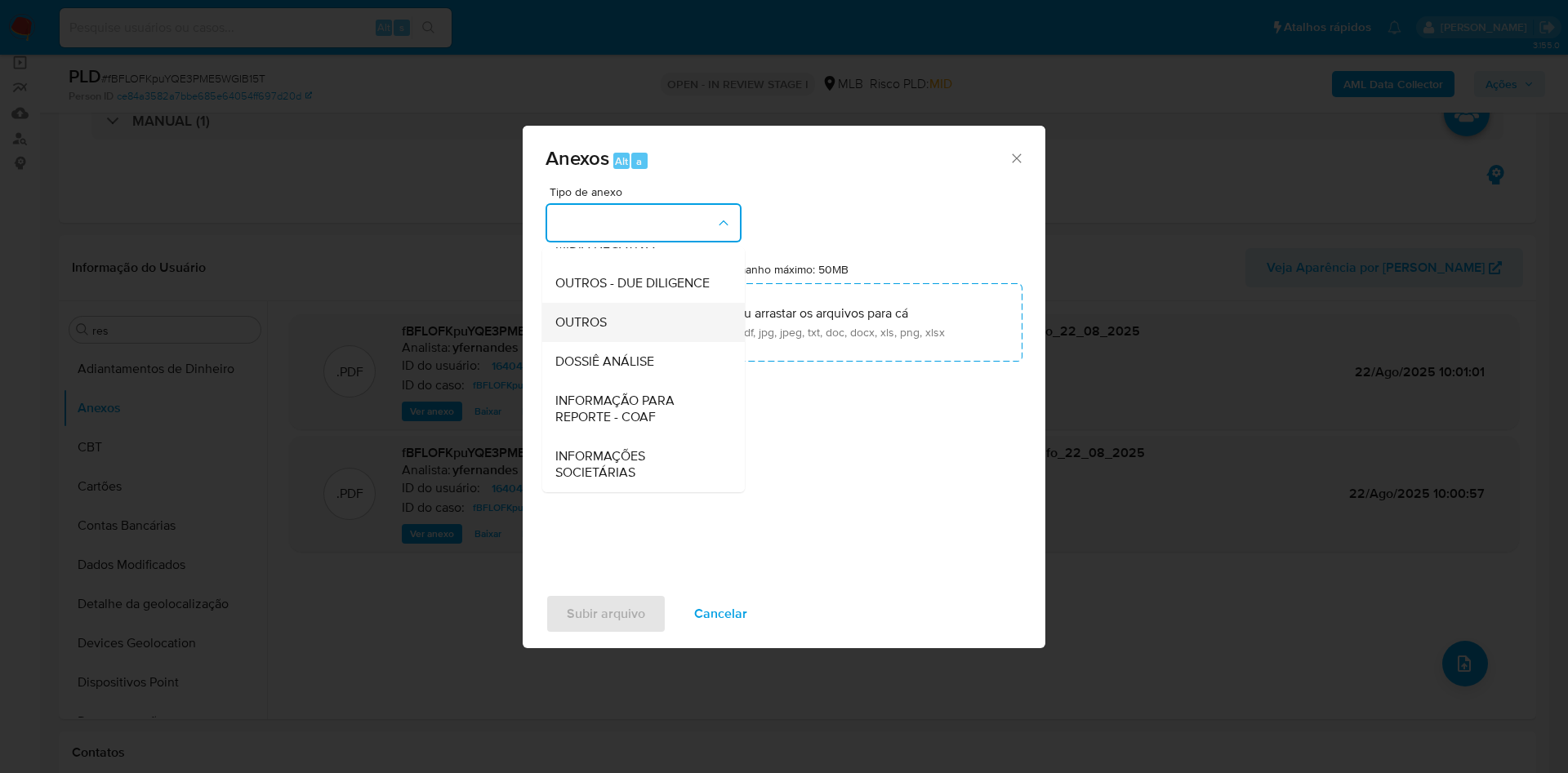
click at [609, 308] on div "OUTROS" at bounding box center [638, 322] width 166 height 39
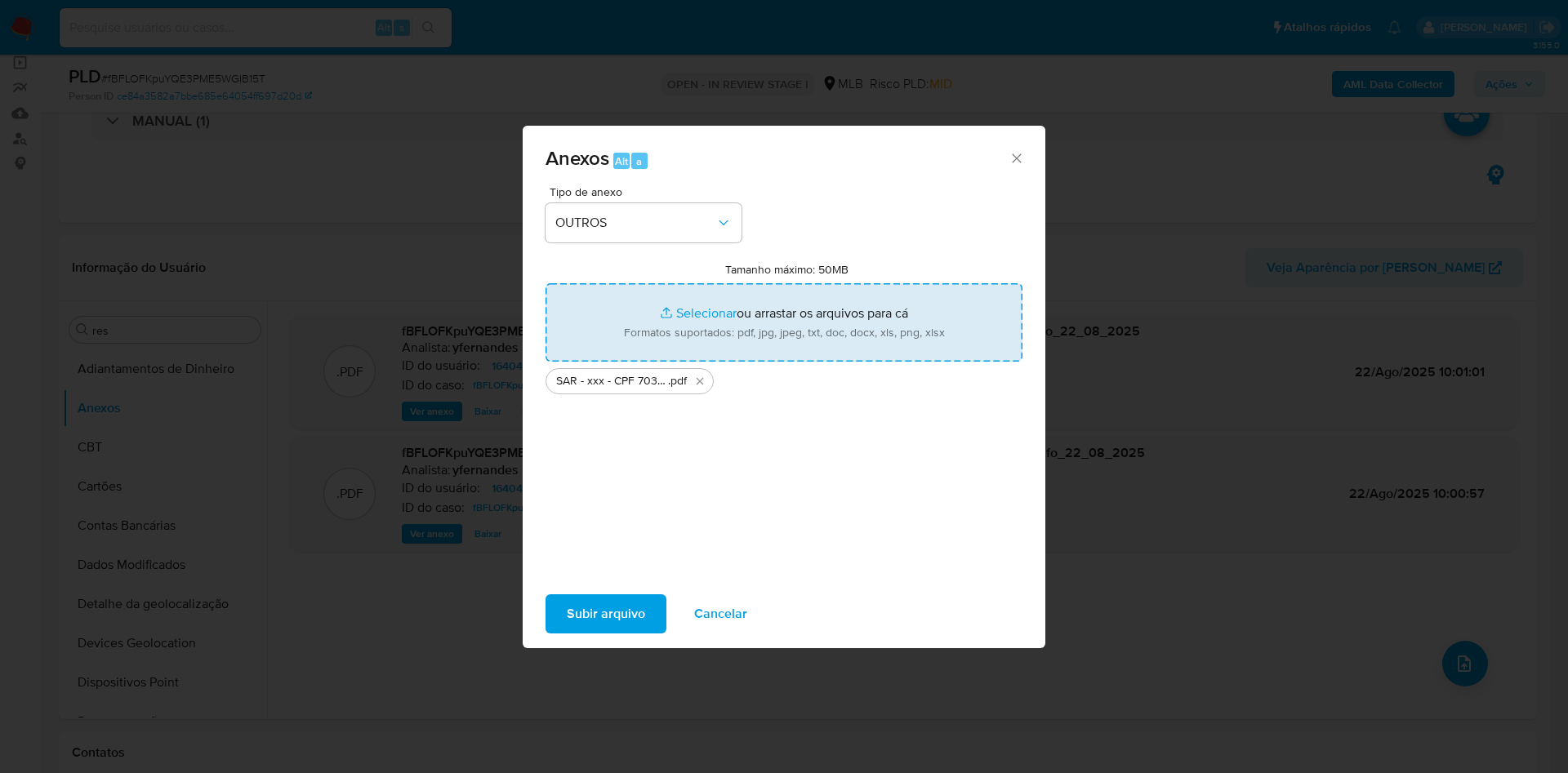
type input "C:\fakepath\Mulan 1640418314_2025_08_21_13_47_37.xlsx"
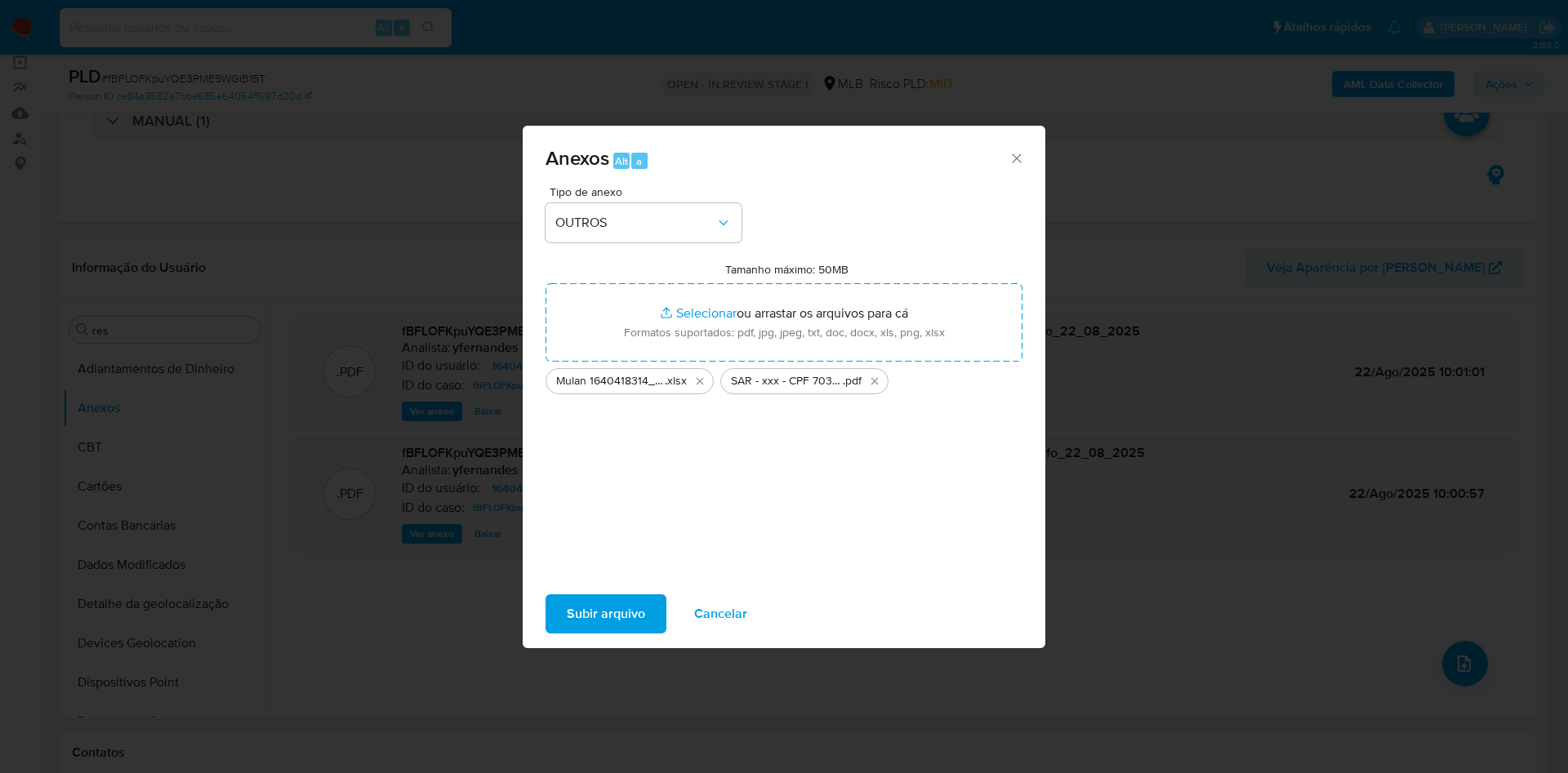
click at [599, 623] on span "Subir arquivo" at bounding box center [606, 614] width 78 height 36
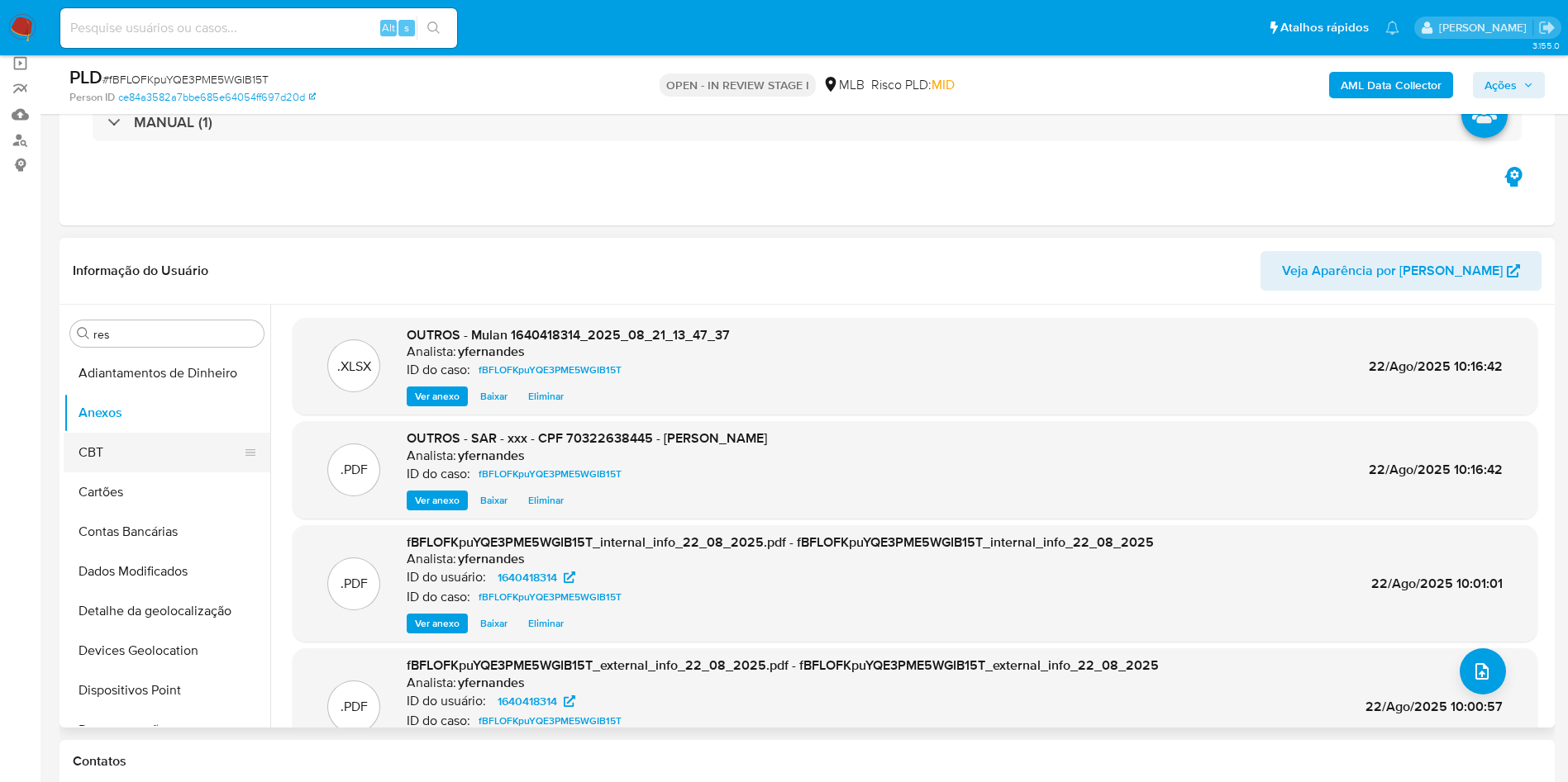
click at [119, 451] on button "CBT" at bounding box center [160, 453] width 193 height 40
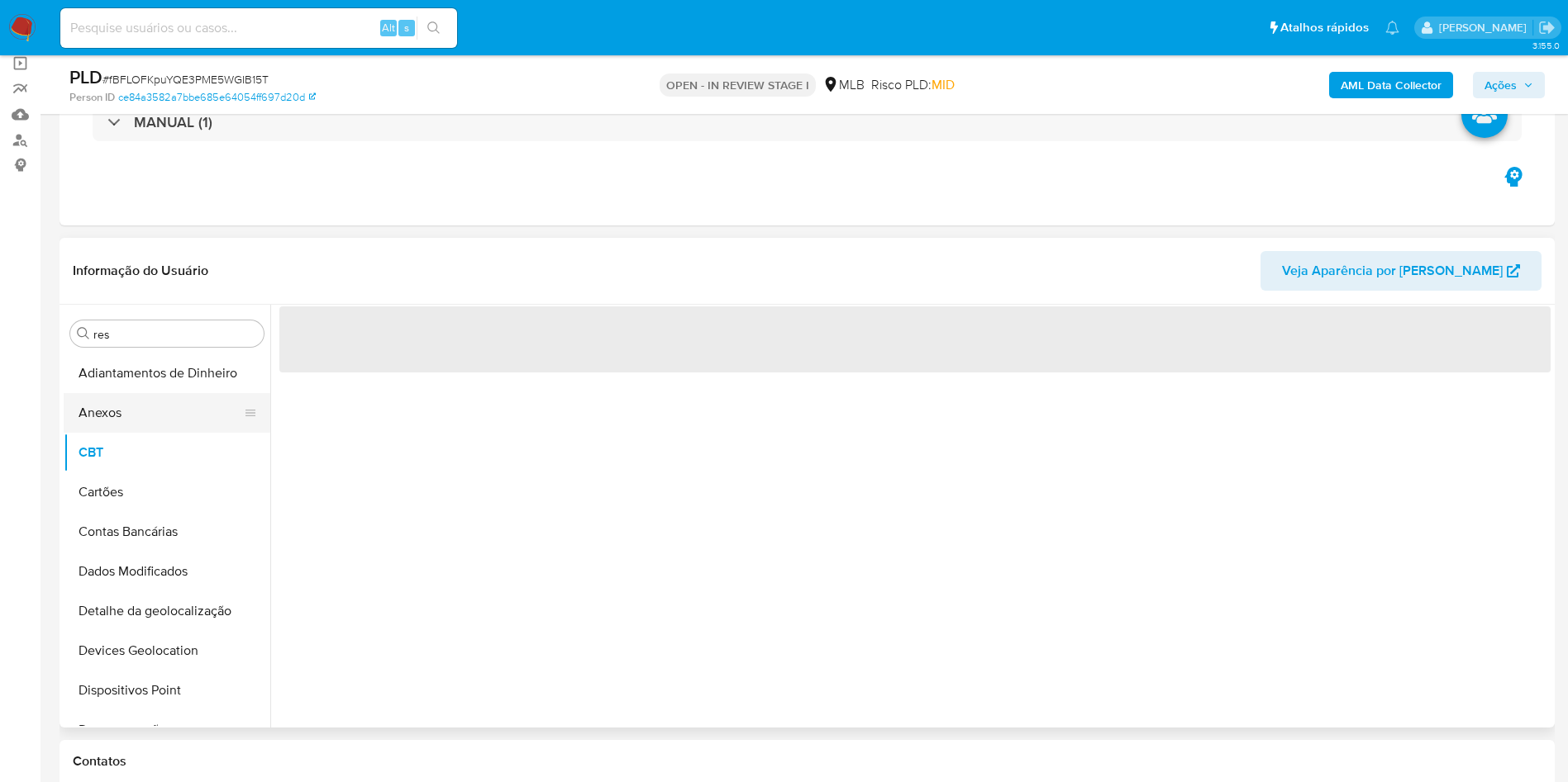
click at [114, 421] on button "Anexos" at bounding box center [160, 413] width 193 height 40
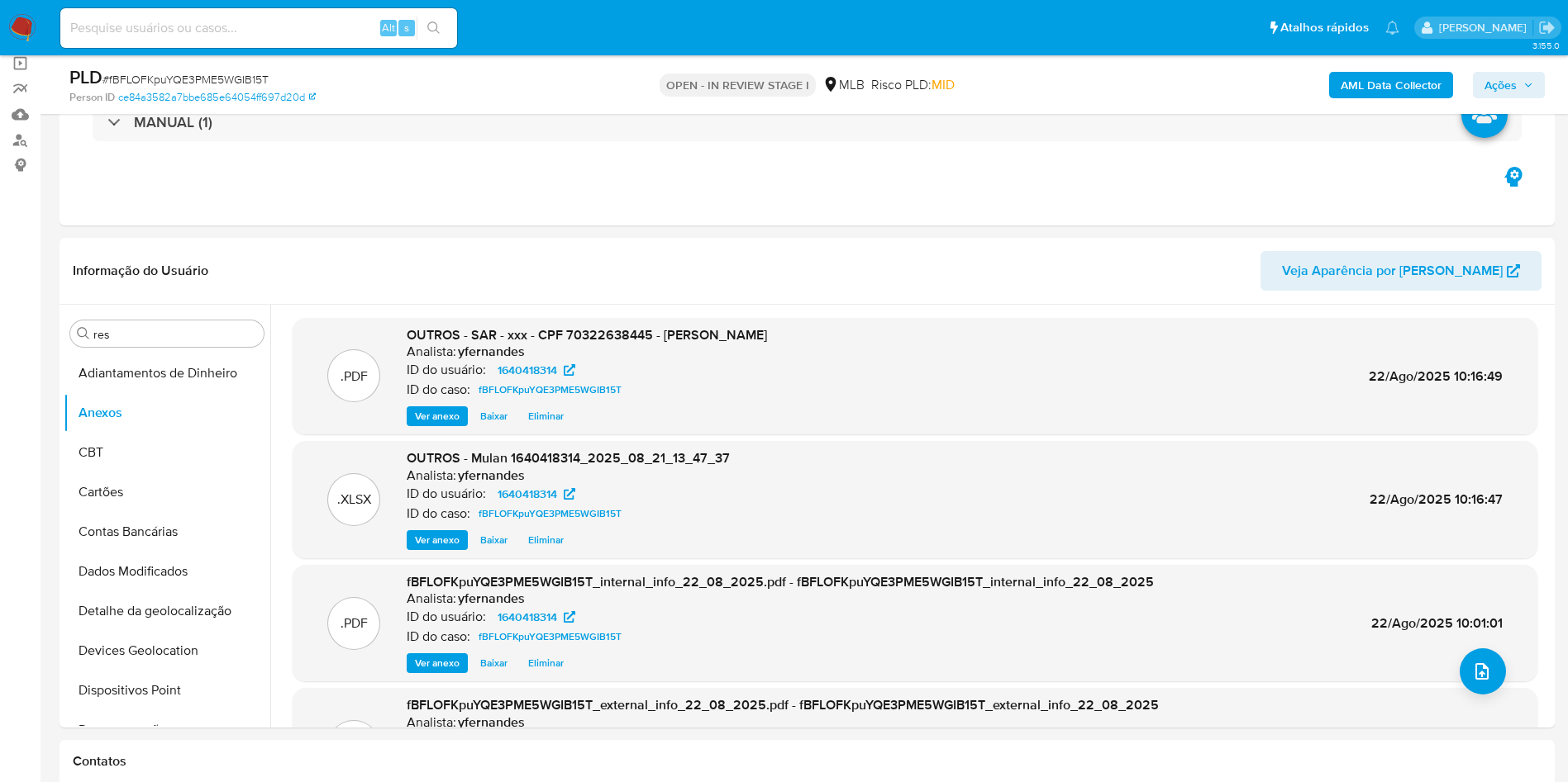
click at [1490, 89] on span "Ações" at bounding box center [1500, 84] width 32 height 27
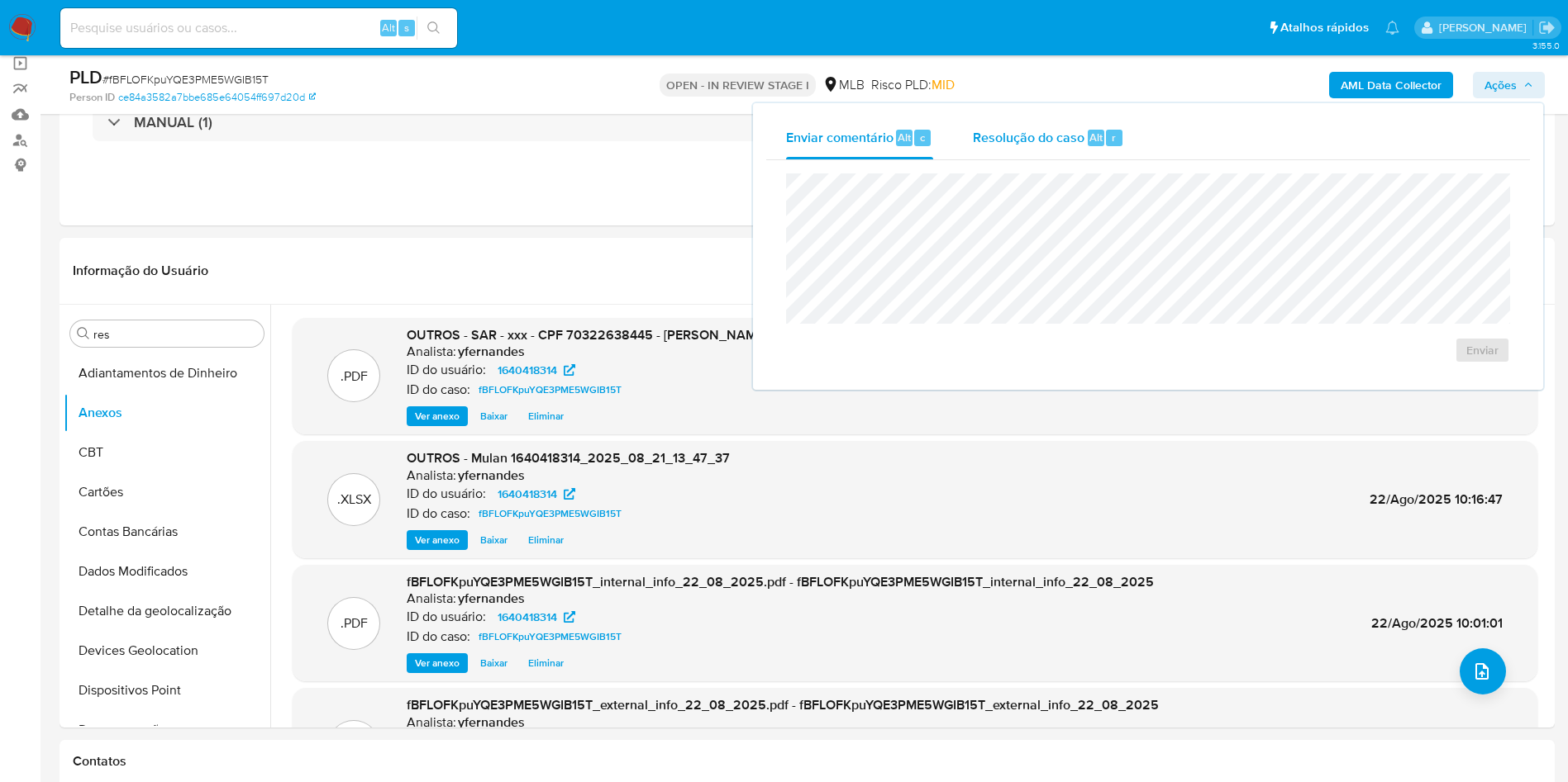
click at [1052, 146] on span "Resolução do caso" at bounding box center [1028, 137] width 111 height 19
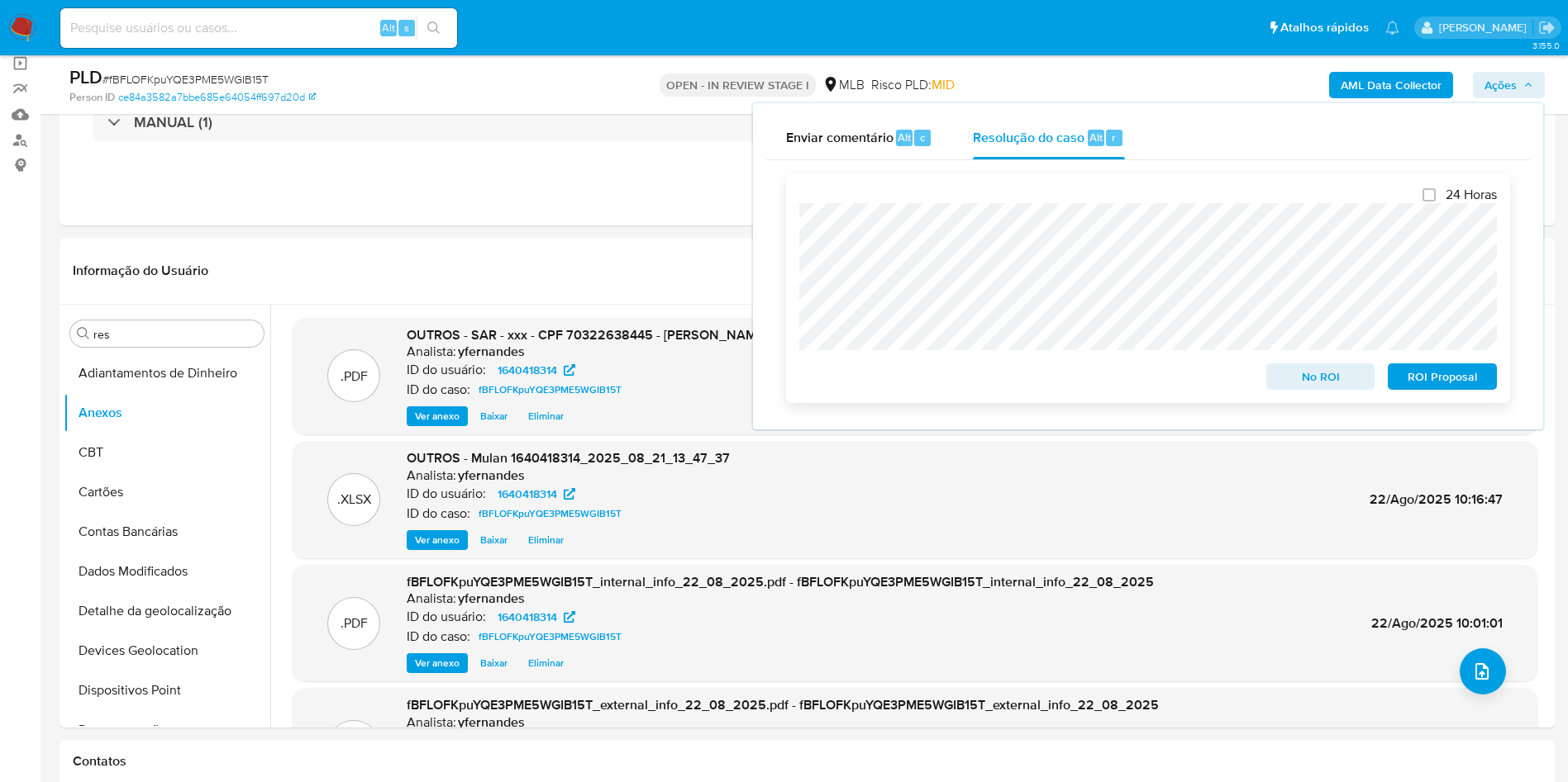
click at [1474, 384] on span "ROI Proposal" at bounding box center [1442, 377] width 86 height 23
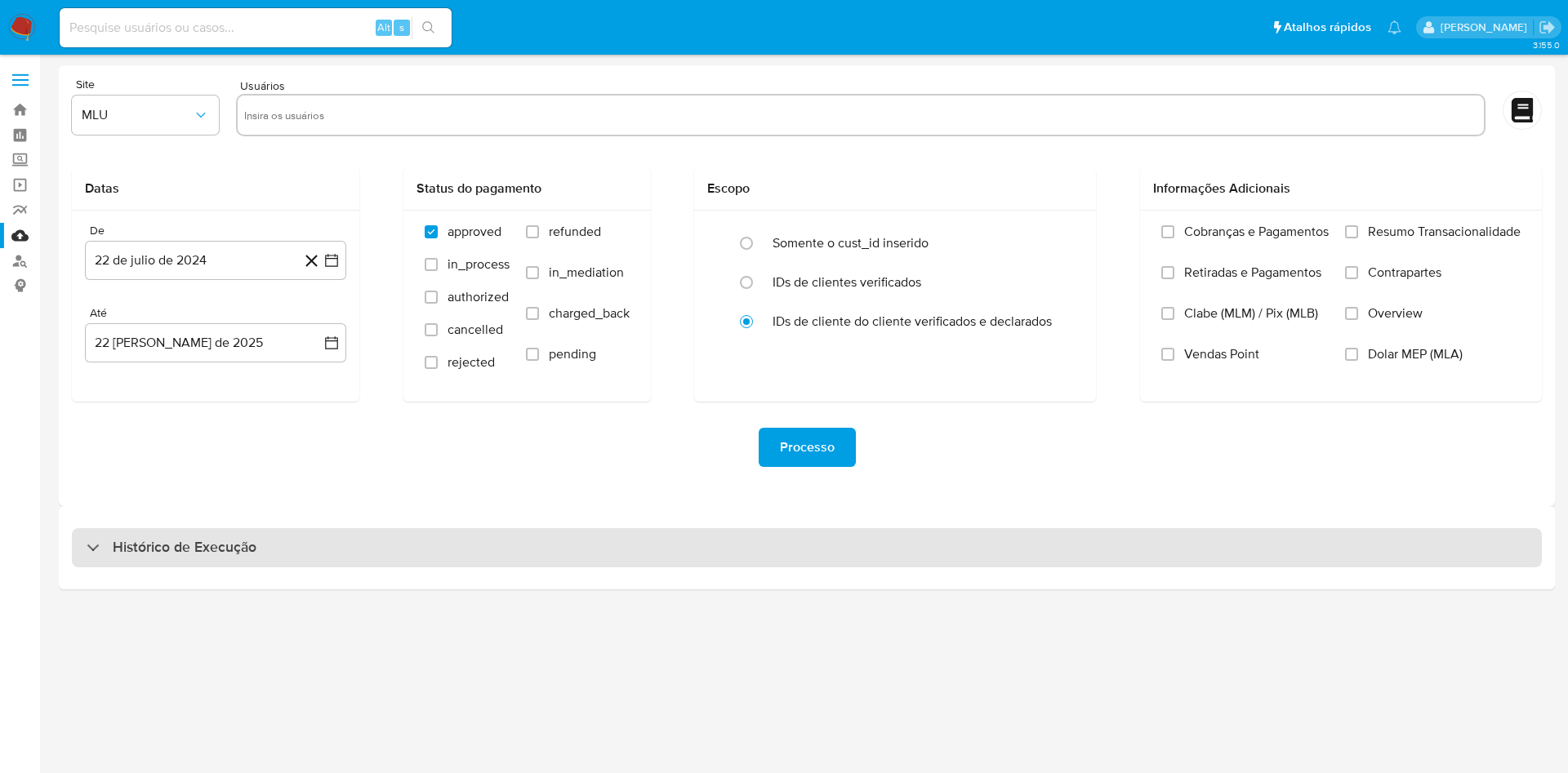
click at [657, 541] on div "Histórico de Execução" at bounding box center [806, 548] width 1470 height 39
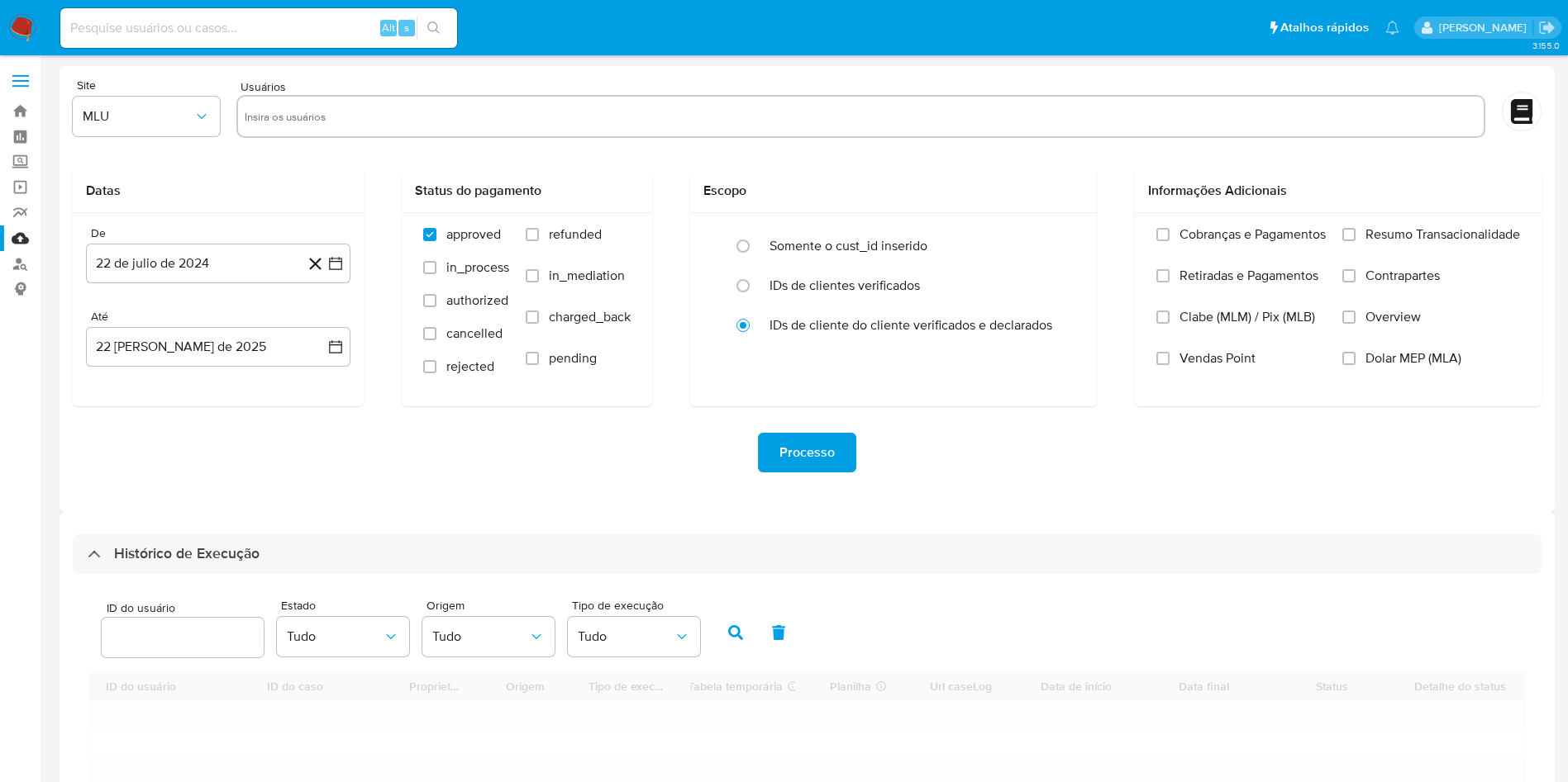
click at [641, 483] on div "Processo" at bounding box center [806, 452] width 1469 height 92
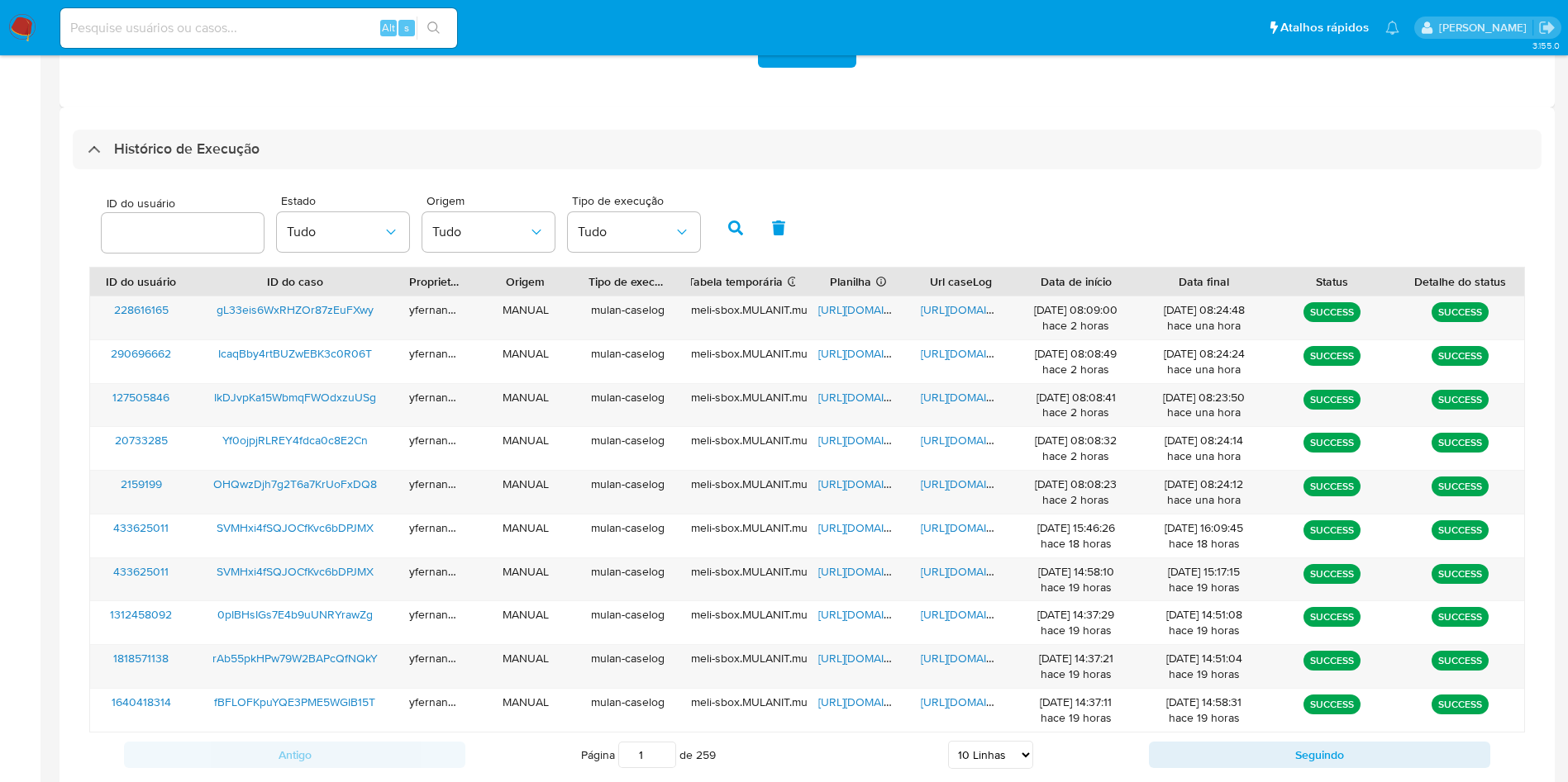
scroll to position [449, 0]
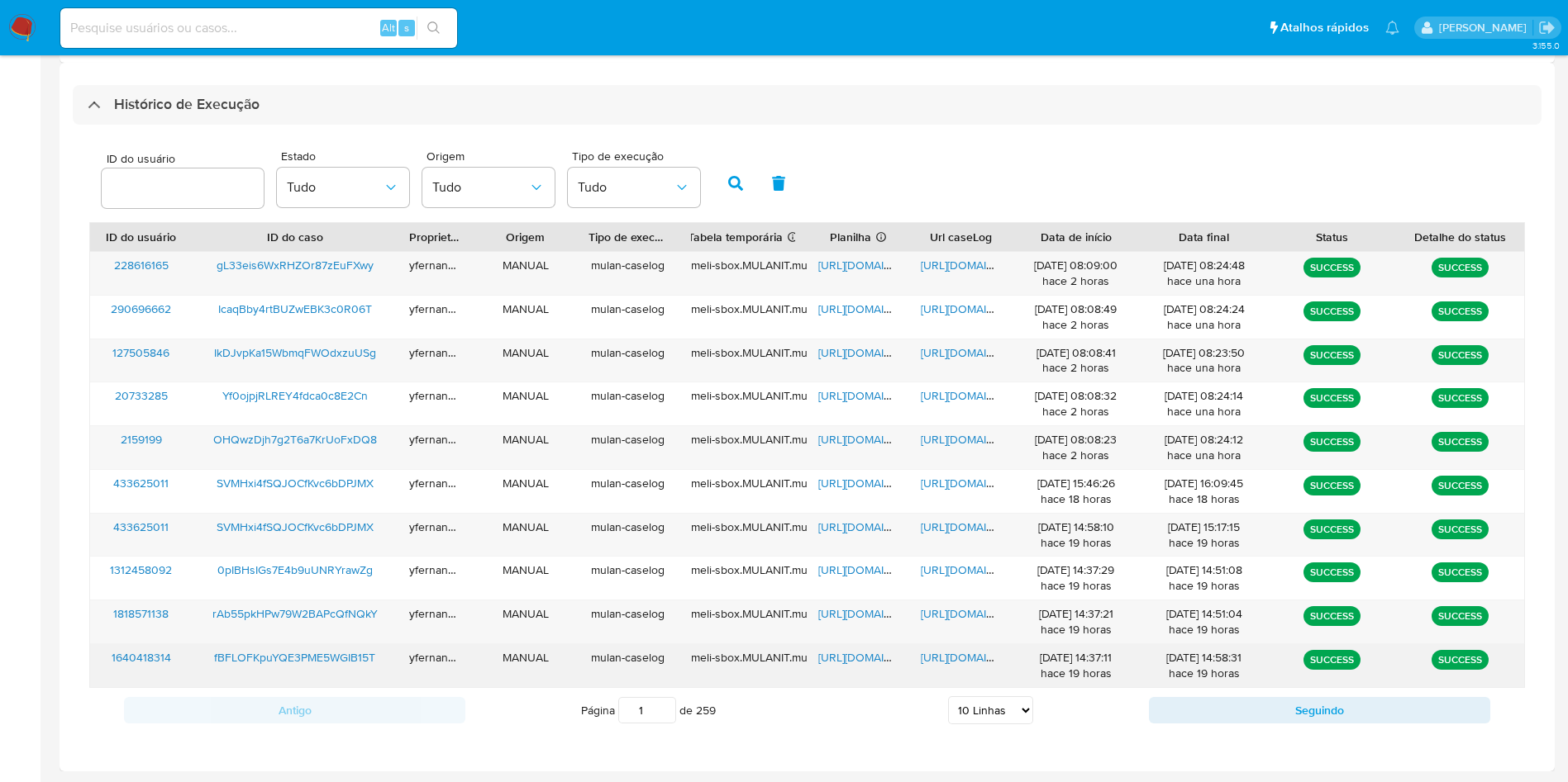
click at [860, 662] on span "[URL][DOMAIN_NAME]" at bounding box center [875, 657] width 114 height 16
click at [940, 655] on span "[URL][DOMAIN_NAME]" at bounding box center [977, 657] width 114 height 16
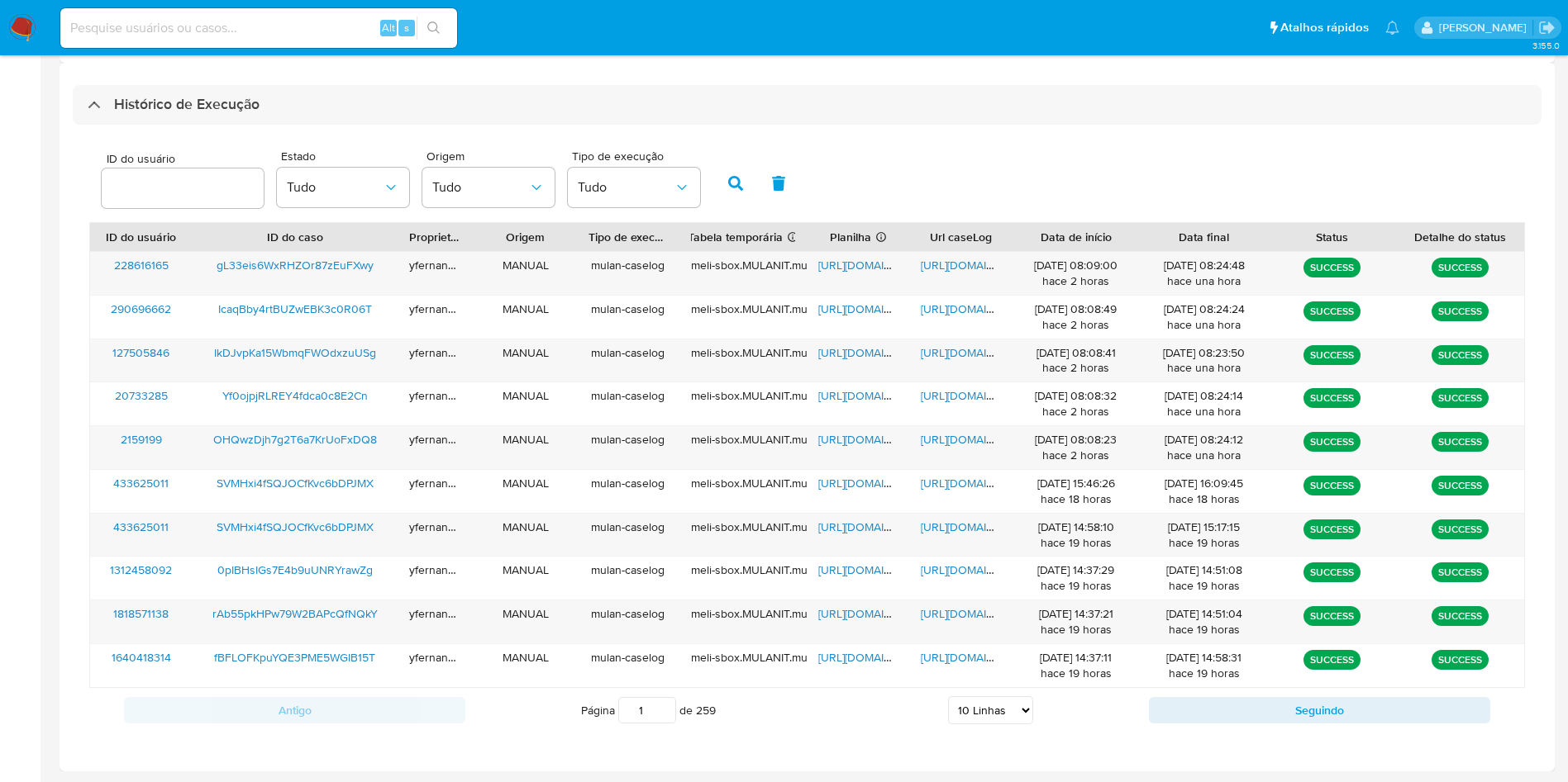
click at [970, 711] on select "5 Linhas 10 Linhas 20 Linhas 25 Linhas 50 Linhas 100 Linhas" at bounding box center [990, 710] width 85 height 28
select select "20"
click at [948, 697] on select "5 Linhas 10 Linhas 20 Linhas 25 Linhas 50 Linhas 100 Linhas" at bounding box center [990, 710] width 85 height 28
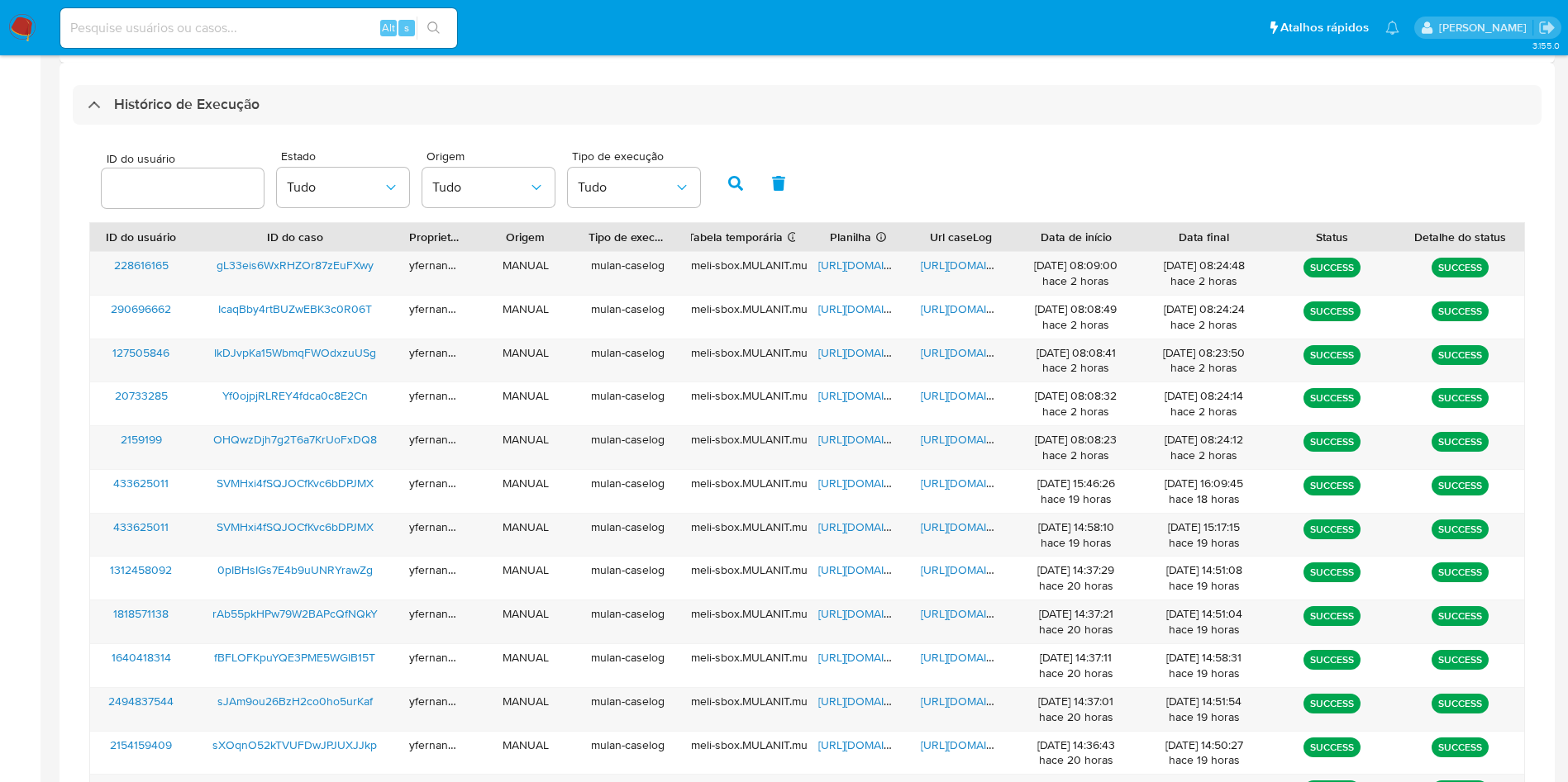
click at [956, 184] on div "ID do usuário Estado Tudo Origem Tudo Tipo de execução Tudo" at bounding box center [806, 182] width 1435 height 81
click at [843, 693] on span "https://docs.google.com/spreadsheets/d/1PLa8bHxDUB1MKoFt29Yf02R2QtMRfdYtxSKigwh…" at bounding box center [875, 701] width 114 height 16
click at [950, 703] on span "https://docs.google.com/document/d/1vHt4mlEN9BcPvnGJZfLGGV8xojaGtVnT9DHG8HFnBvI…" at bounding box center [977, 701] width 114 height 16
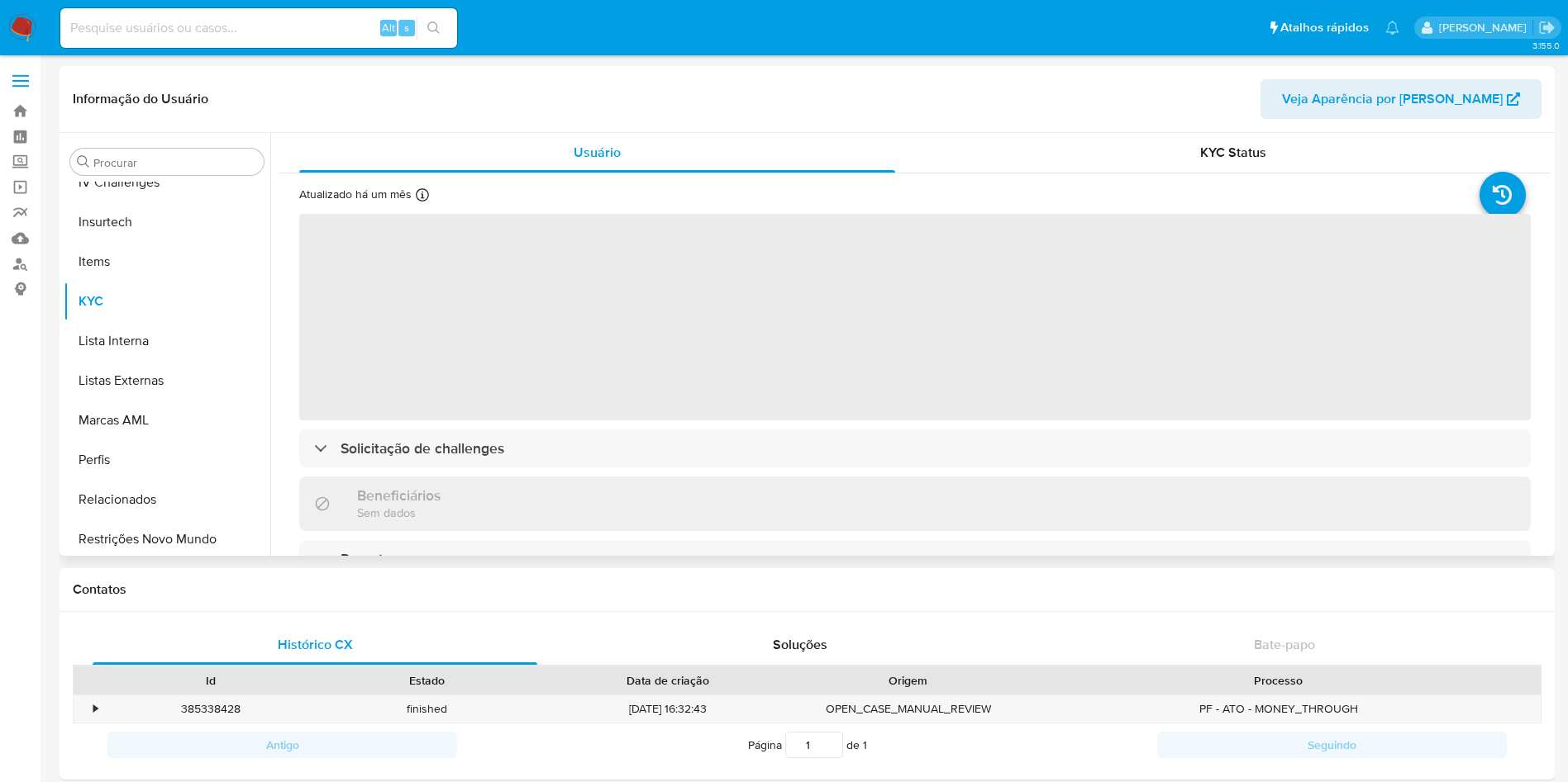
scroll to position [738, 0]
click at [141, 172] on div "Procurar" at bounding box center [166, 161] width 193 height 27
click at [133, 166] on input "Procurar" at bounding box center [175, 162] width 164 height 15
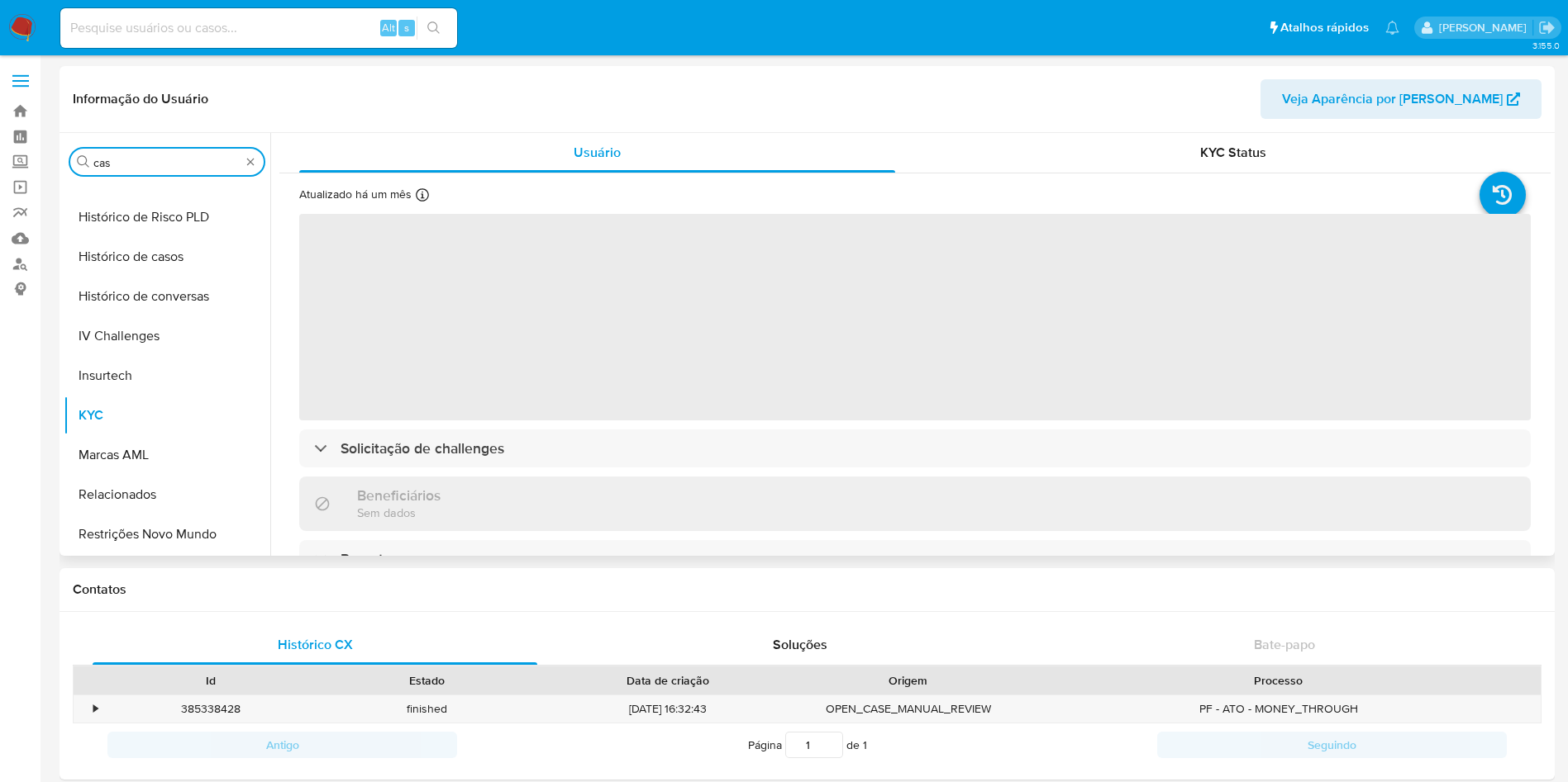
scroll to position [0, 0]
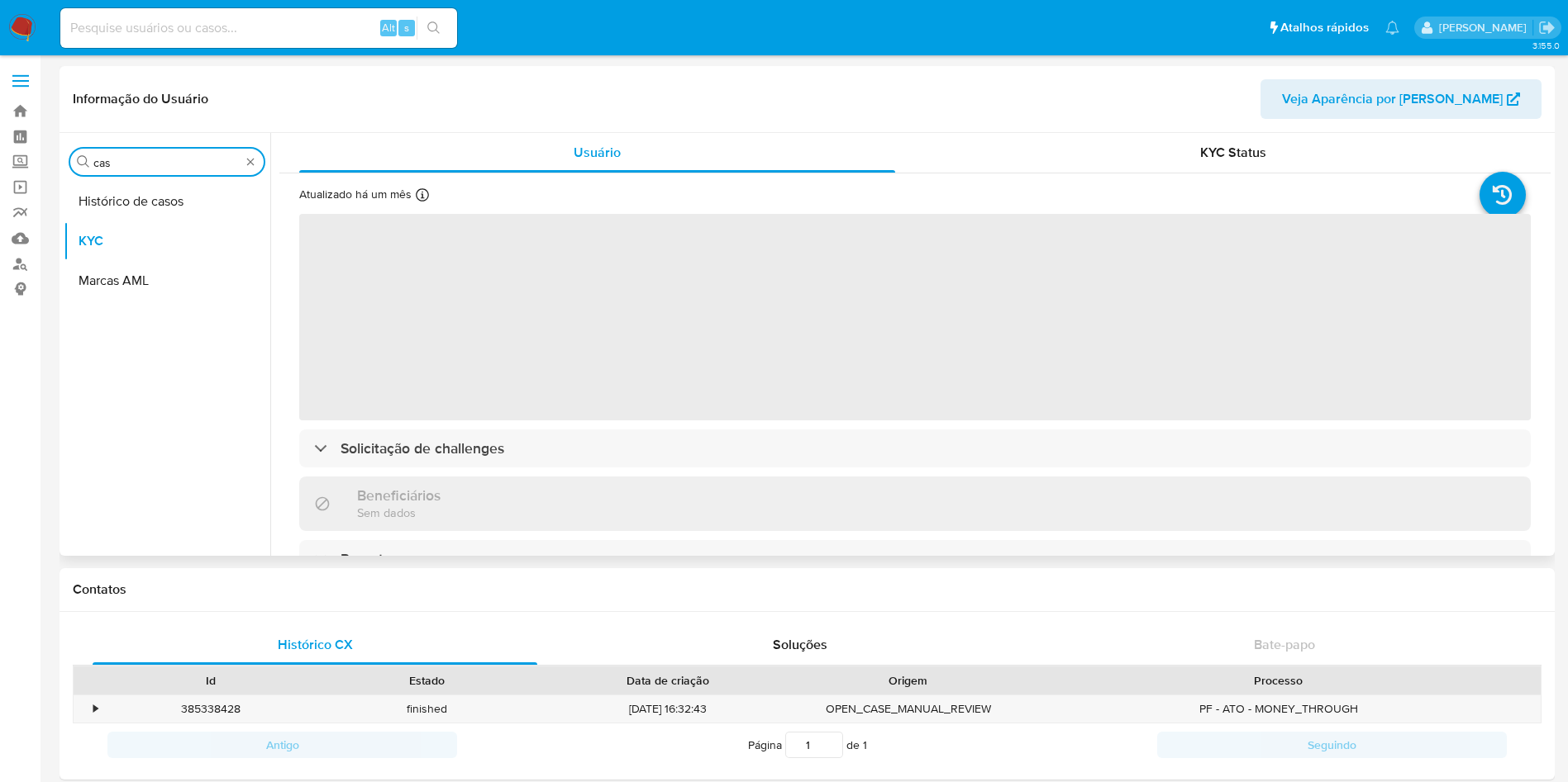
type input "cas"
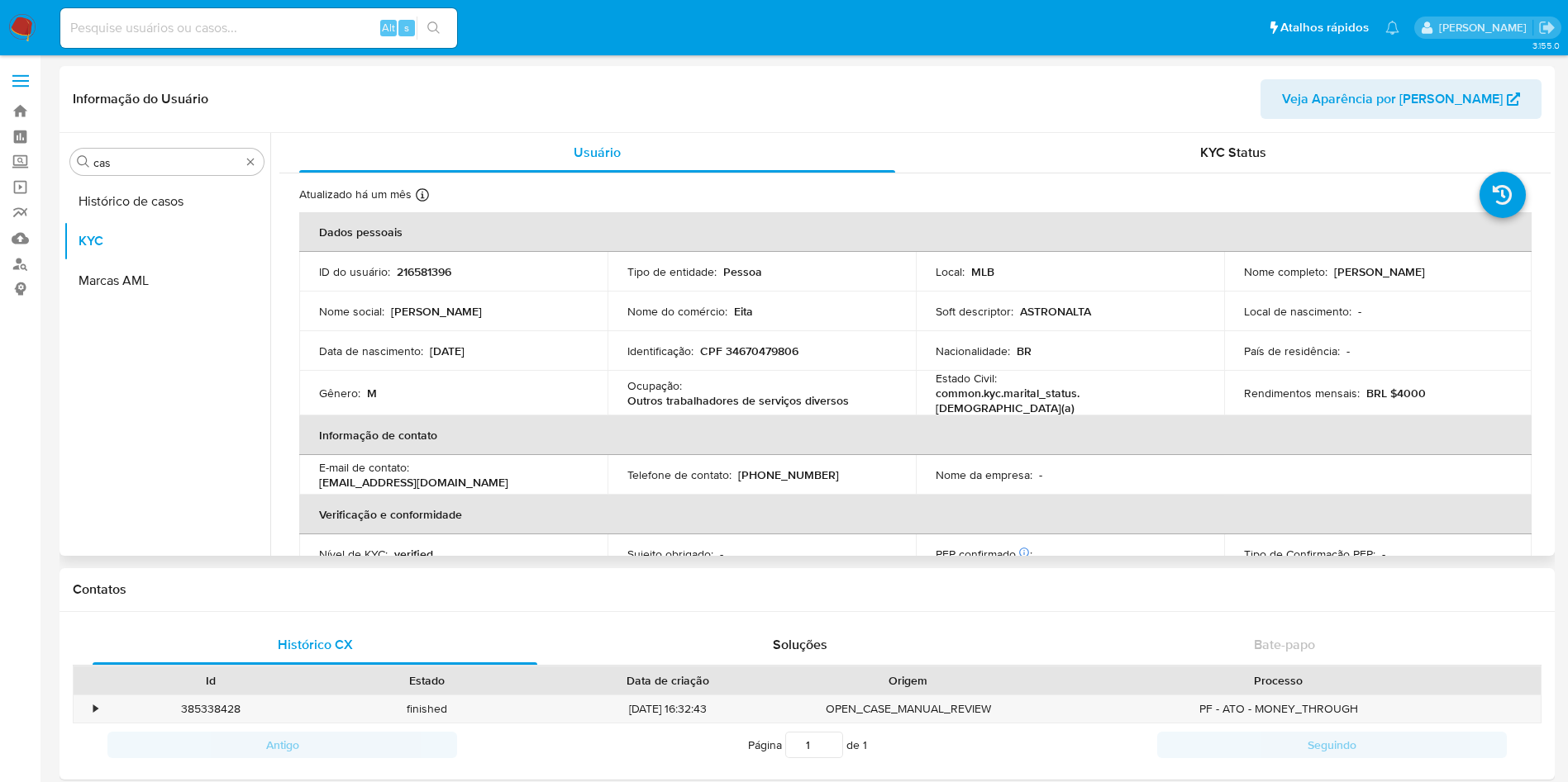
click at [137, 200] on button "Histórico de casos" at bounding box center [167, 202] width 207 height 40
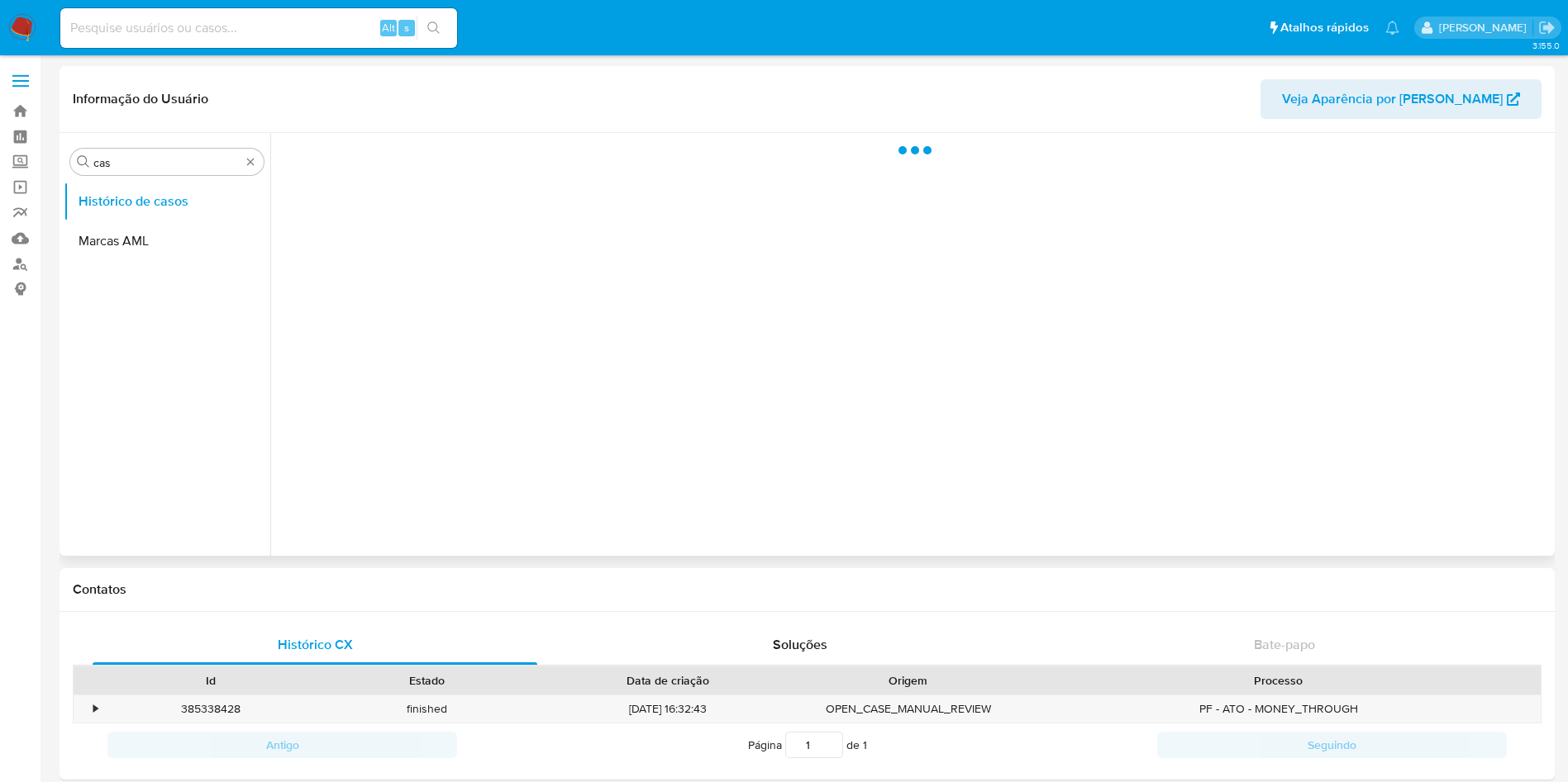
select select "10"
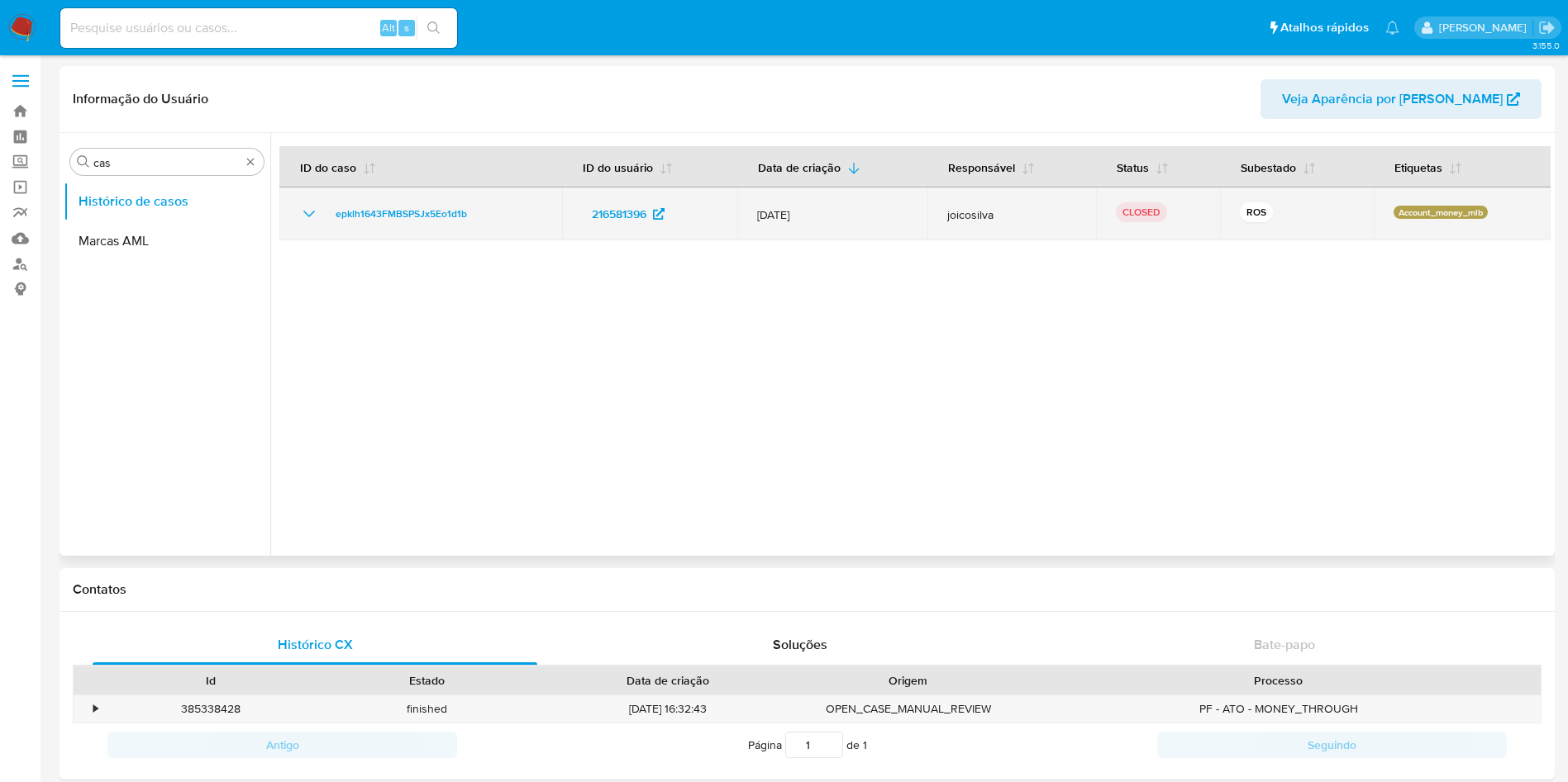
click at [304, 217] on icon "Mostrar/Ocultar" at bounding box center [309, 214] width 20 height 20
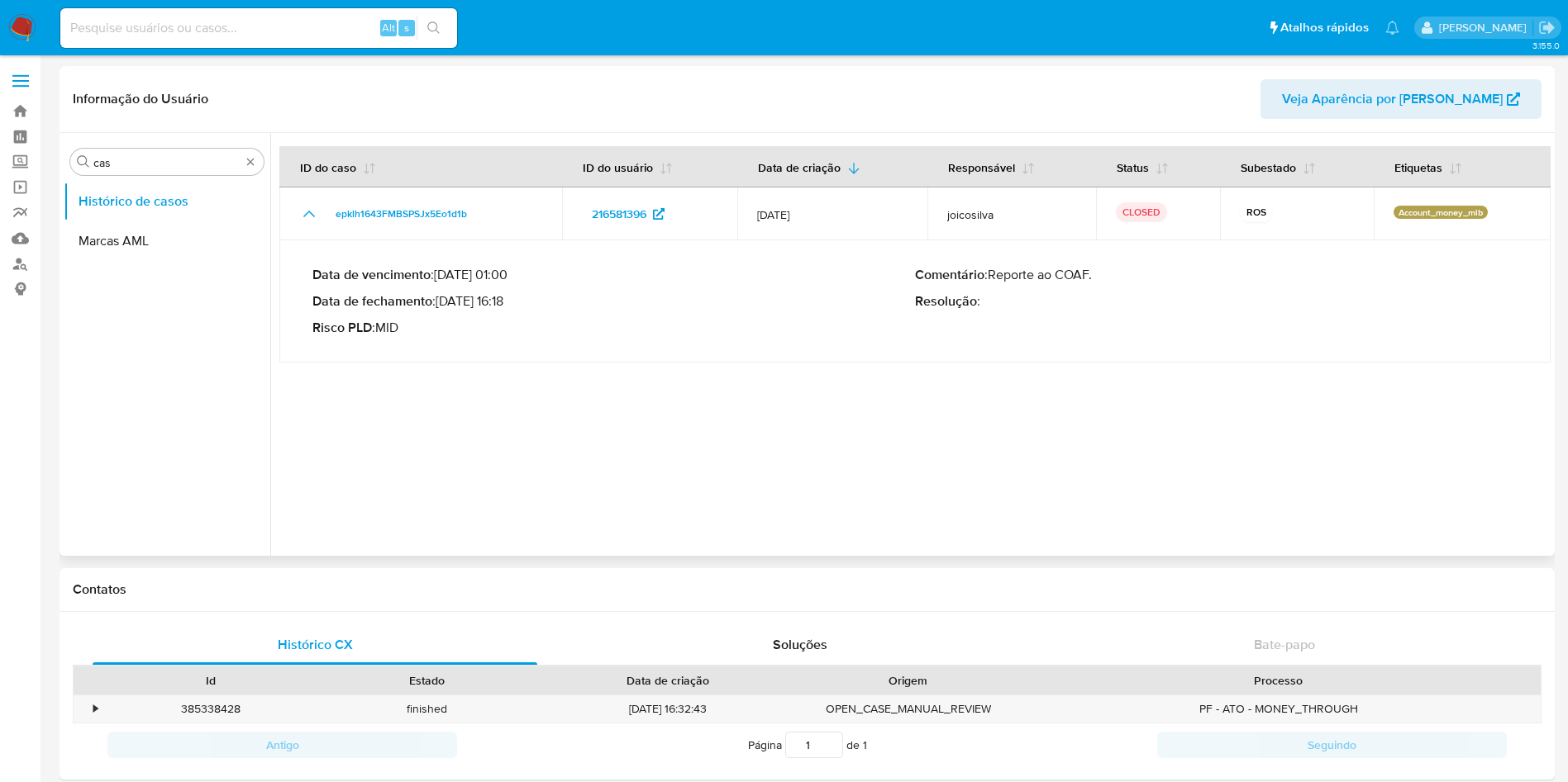
drag, startPoint x: 459, startPoint y: 302, endPoint x: 513, endPoint y: 304, distance: 54.0
click at [513, 304] on p "Data de fechamento : [DATE] 16:18" at bounding box center [613, 301] width 603 height 16
click at [28, 14] on img at bounding box center [22, 28] width 28 height 28
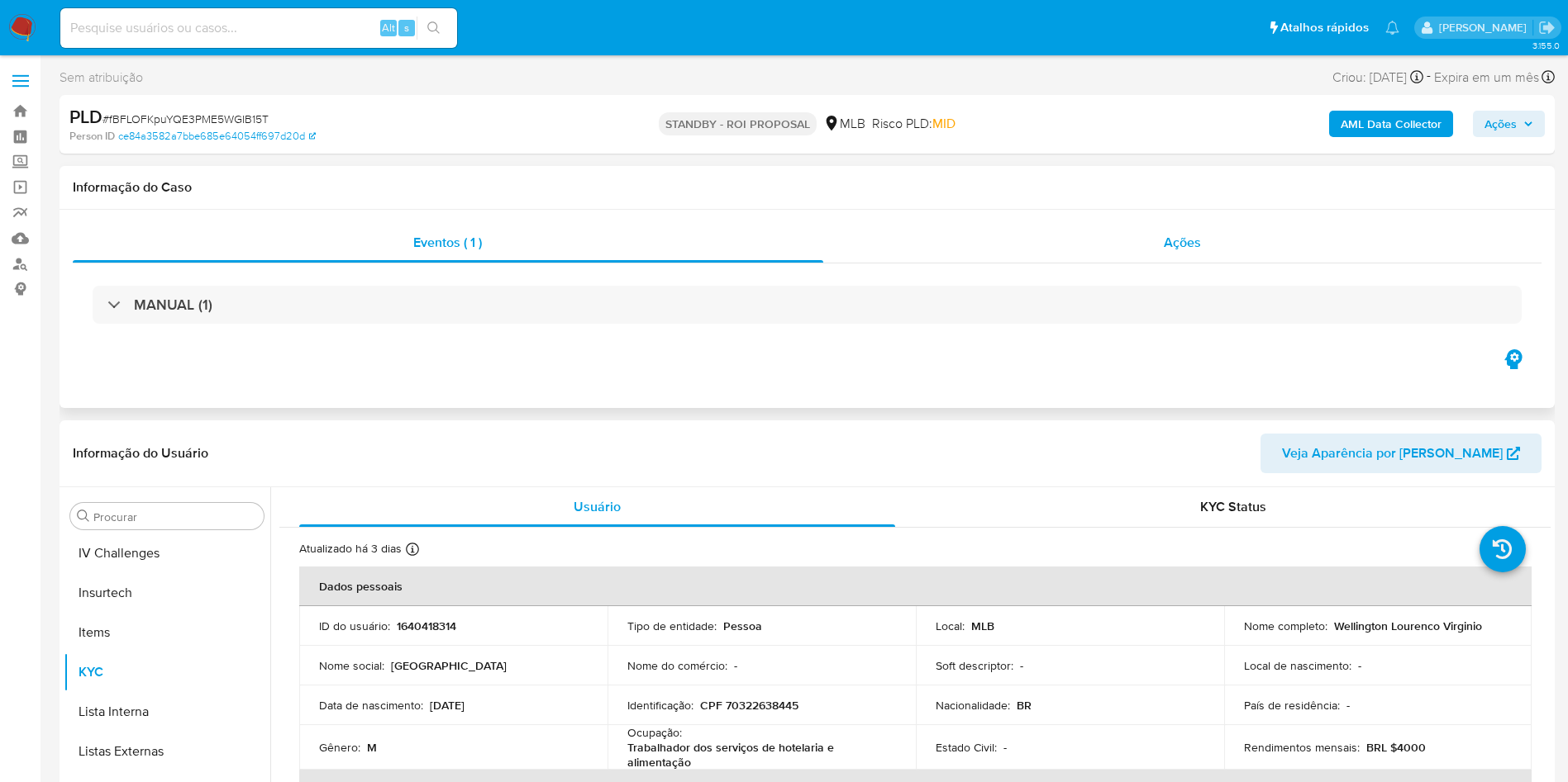
click at [1006, 247] on div "Ações" at bounding box center [1182, 243] width 719 height 40
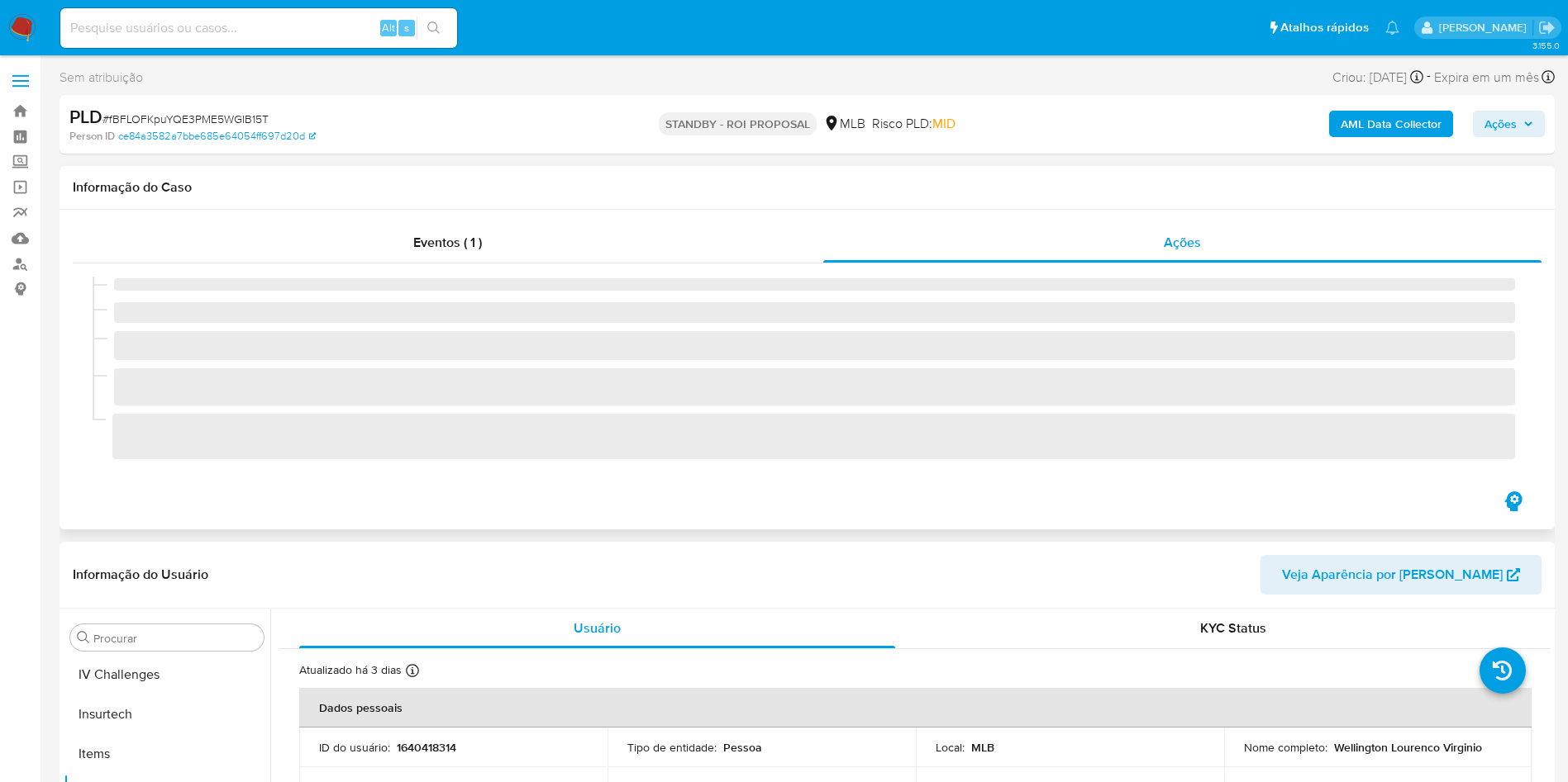
scroll to position [738, 0]
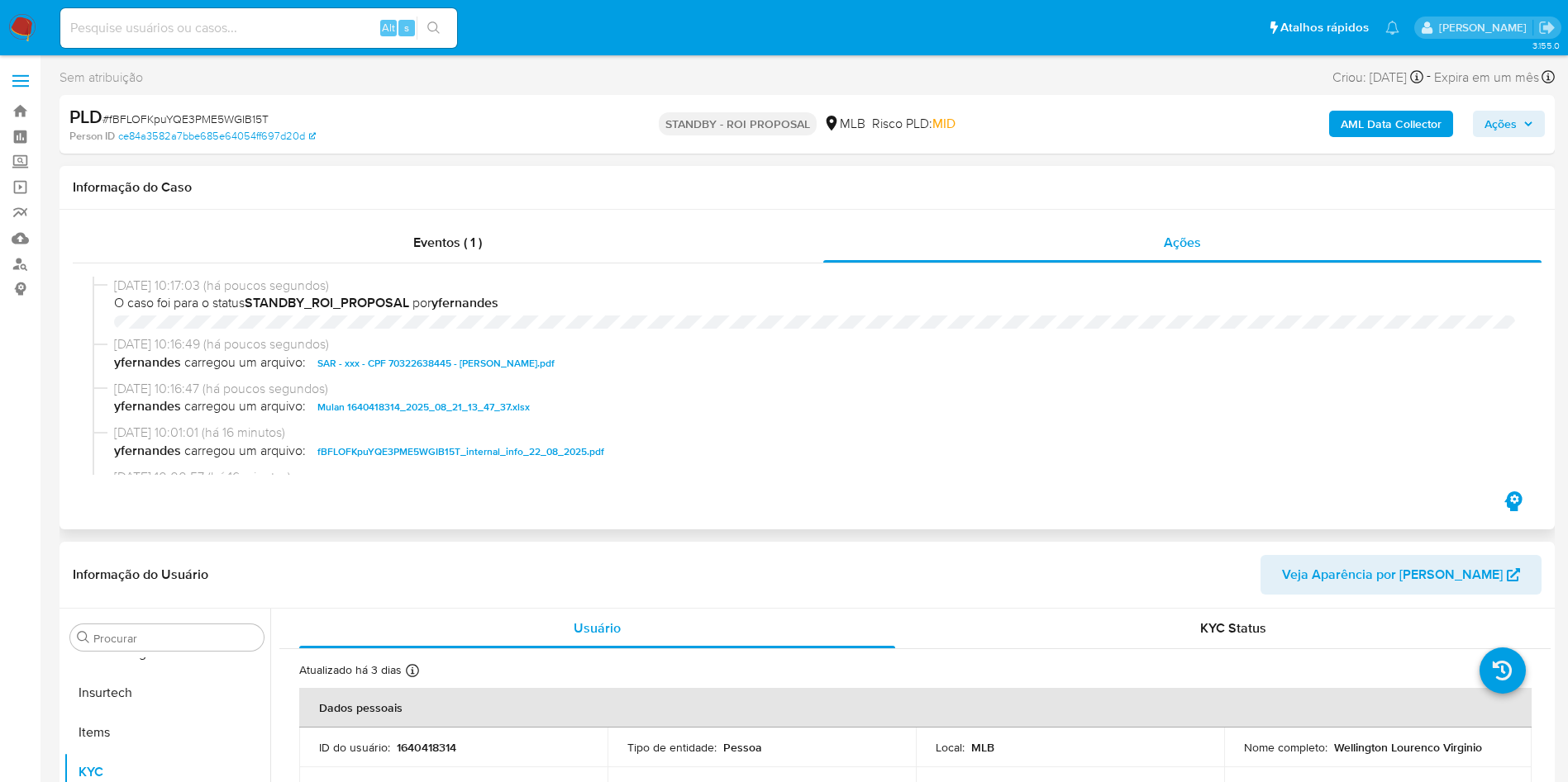
select select "10"
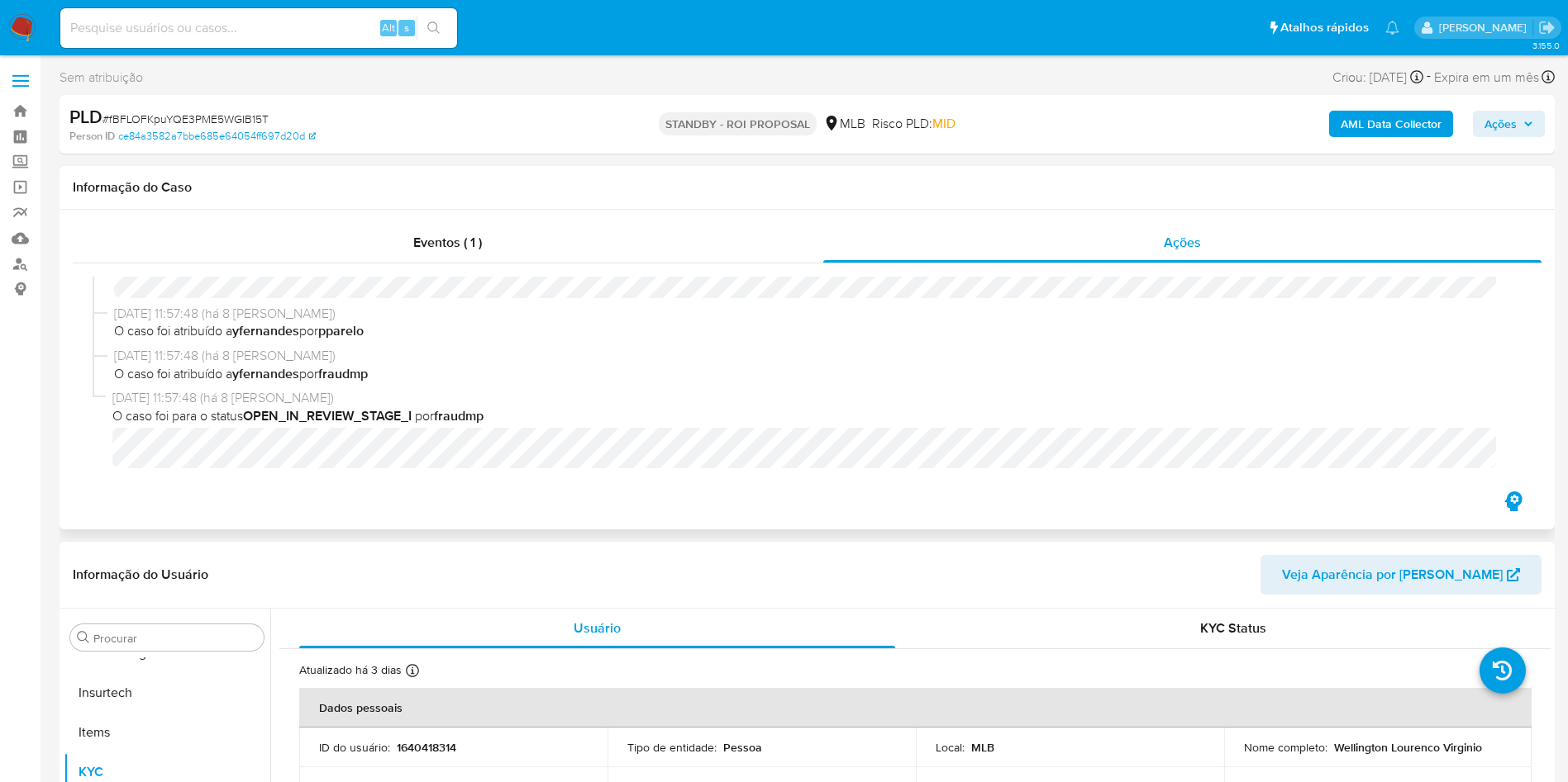
scroll to position [0, 0]
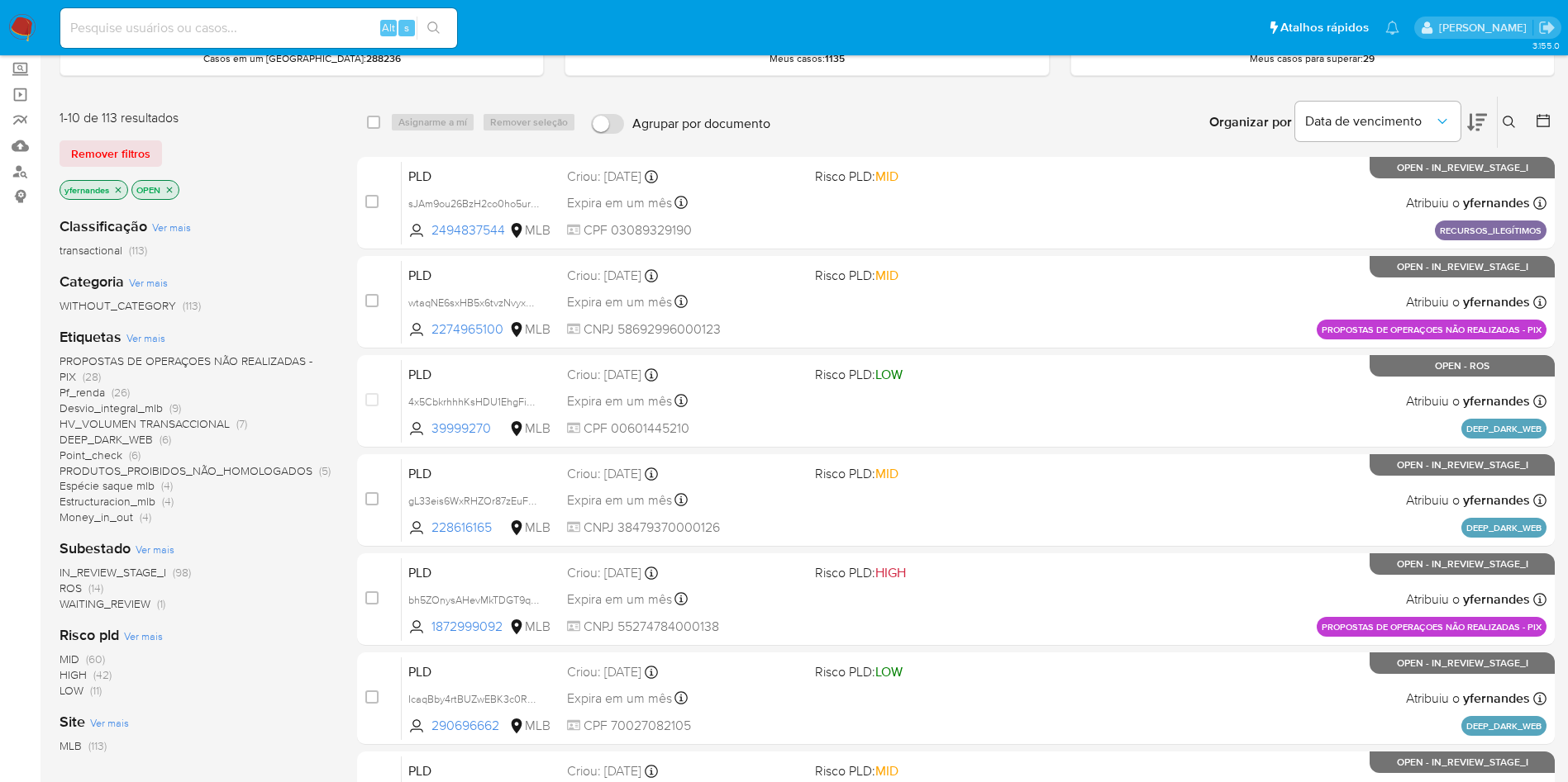
scroll to position [124, 0]
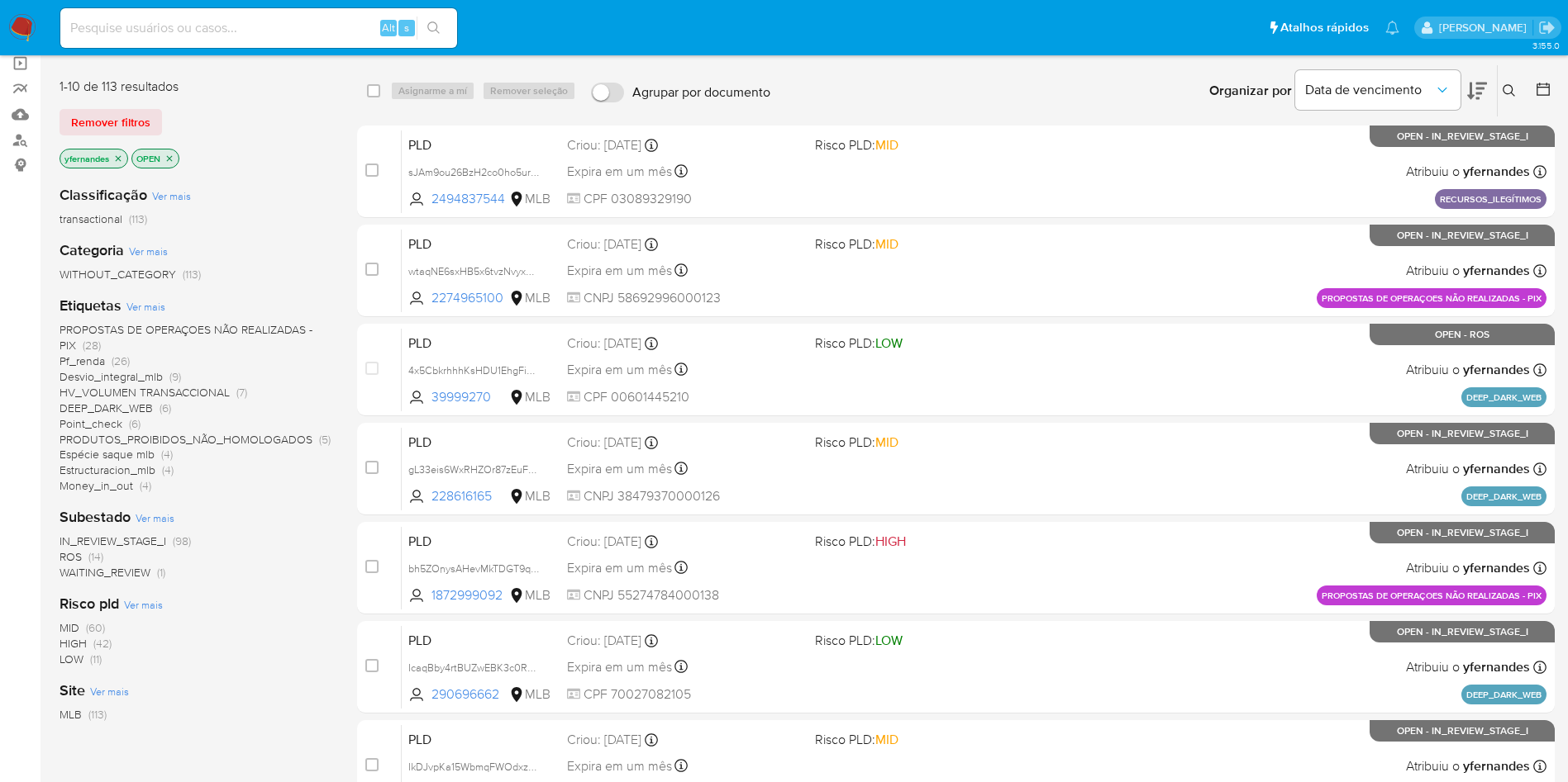
click at [122, 576] on span "WAITING_REVIEW" at bounding box center [104, 572] width 91 height 16
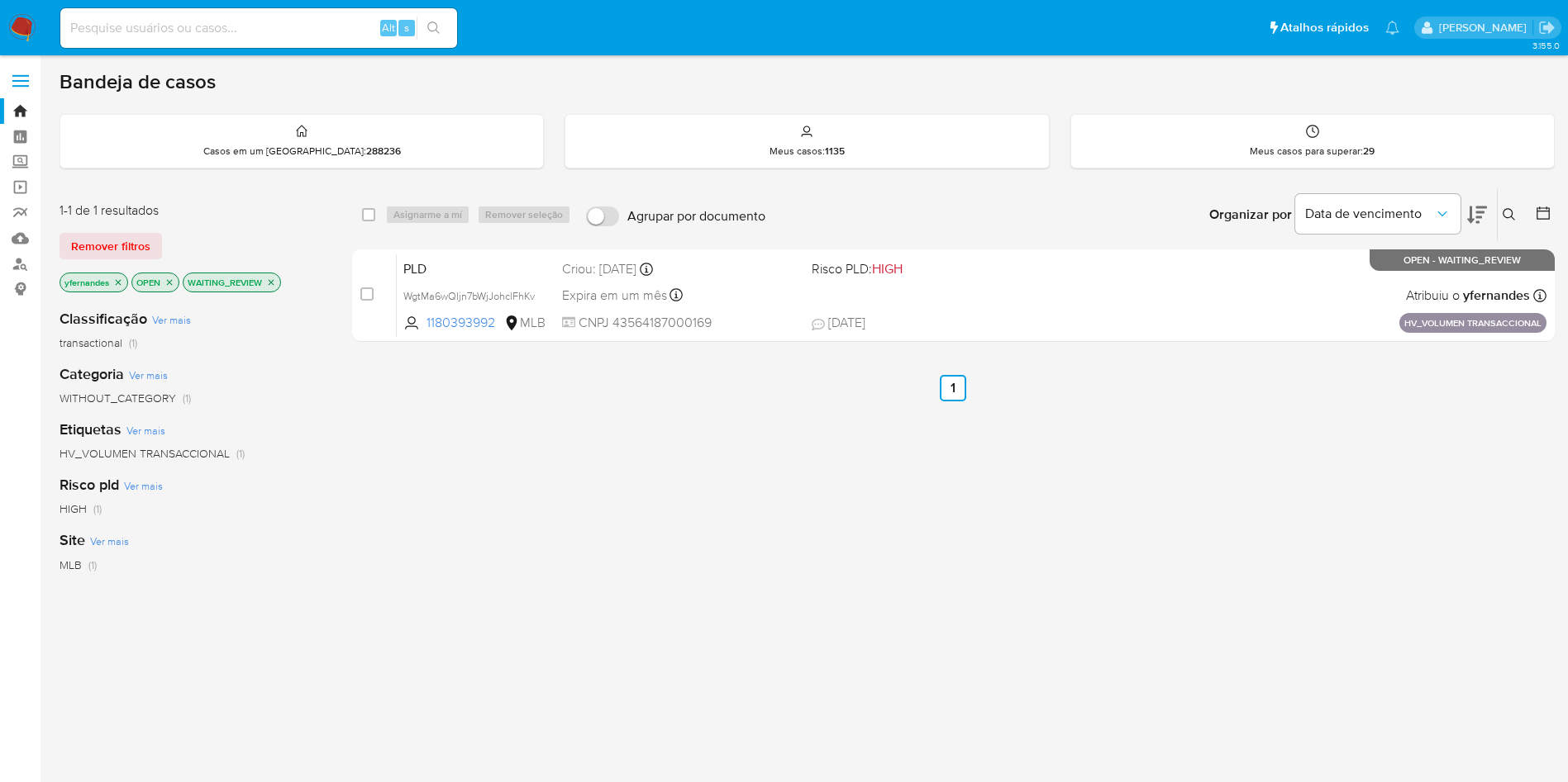
click at [372, 208] on input "checkbox" at bounding box center [368, 214] width 13 height 13
checkbox input "true"
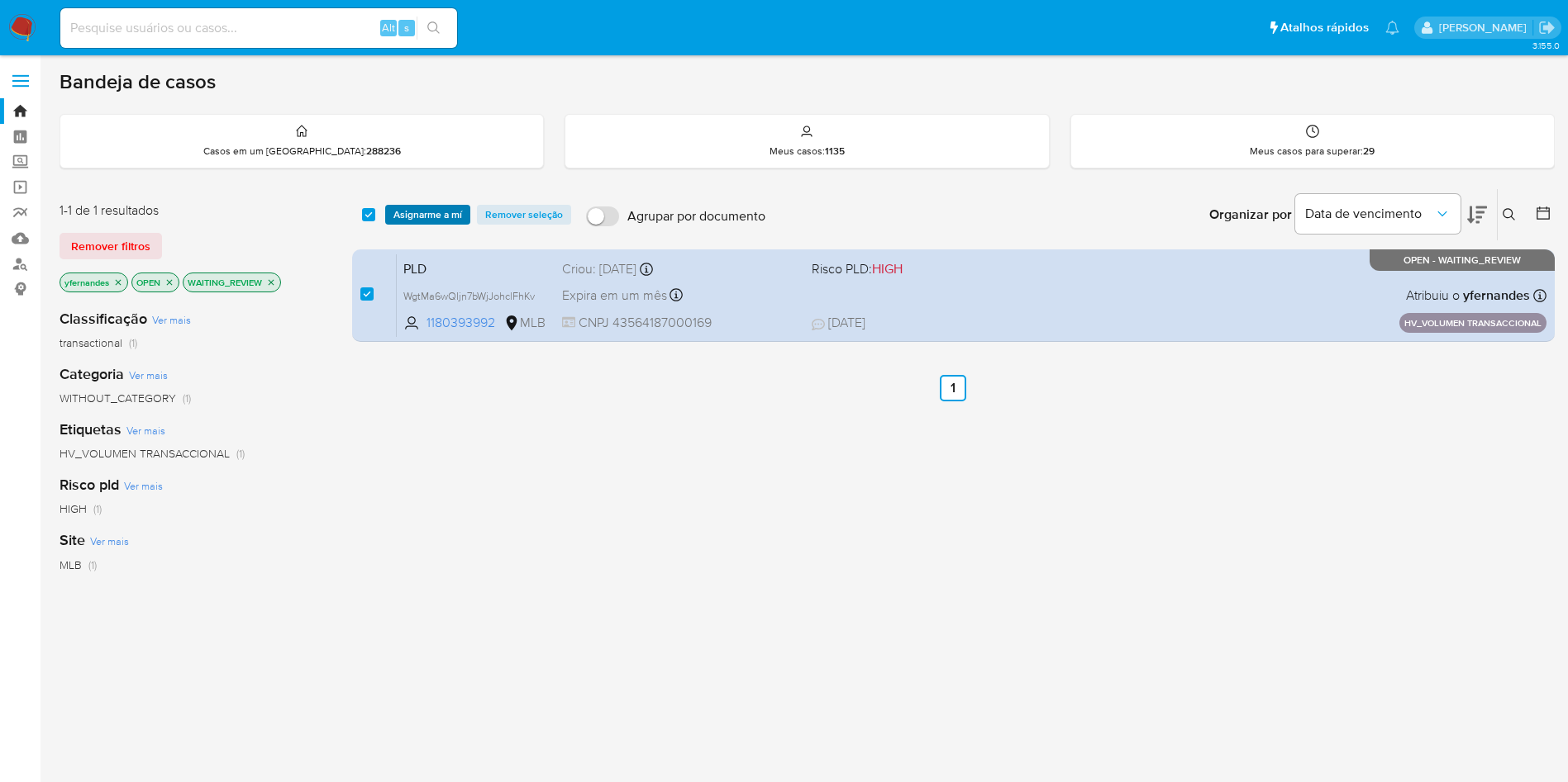
click at [439, 217] on span "Asignarme a mí" at bounding box center [428, 215] width 69 height 16
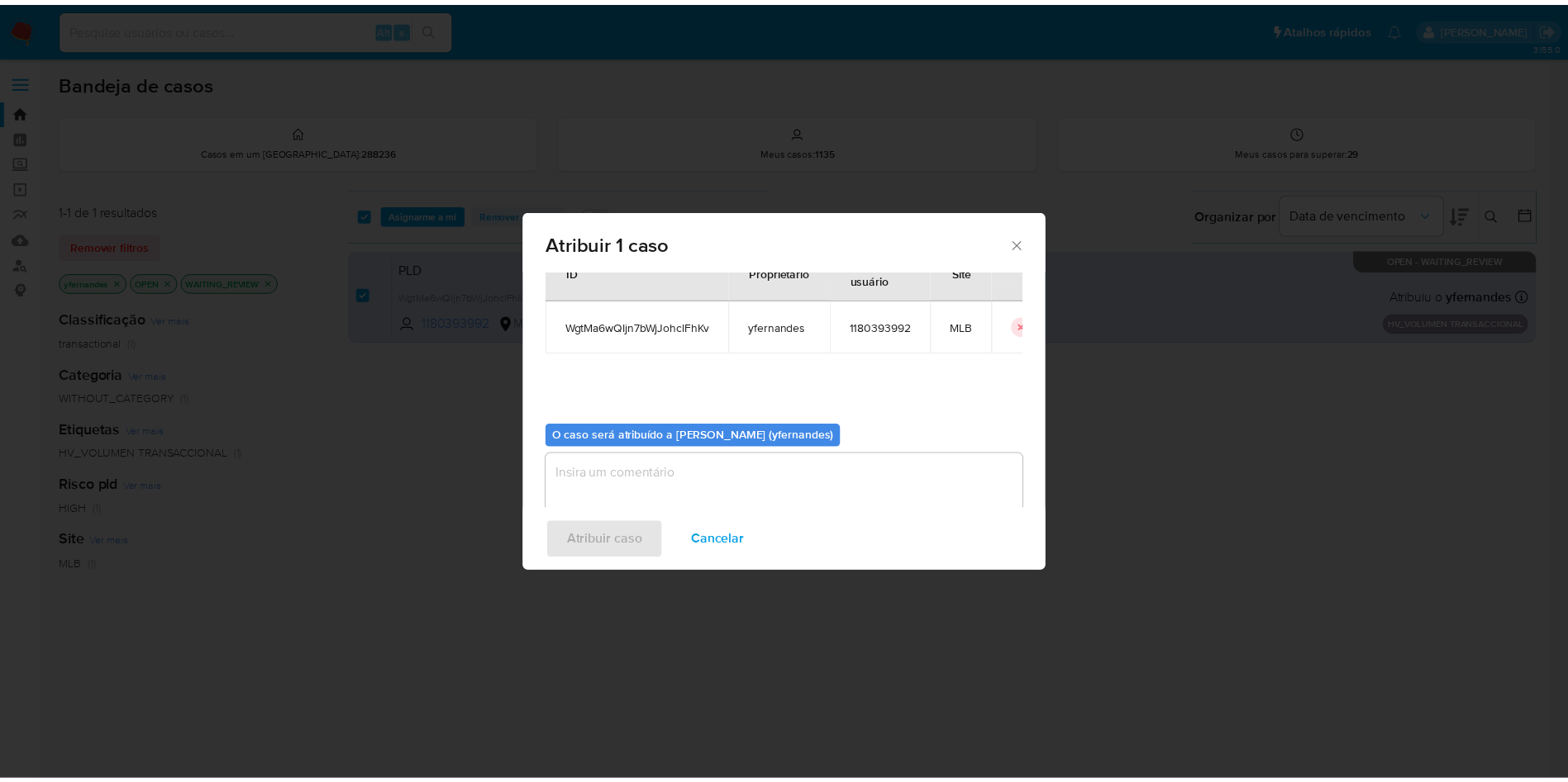
scroll to position [86, 0]
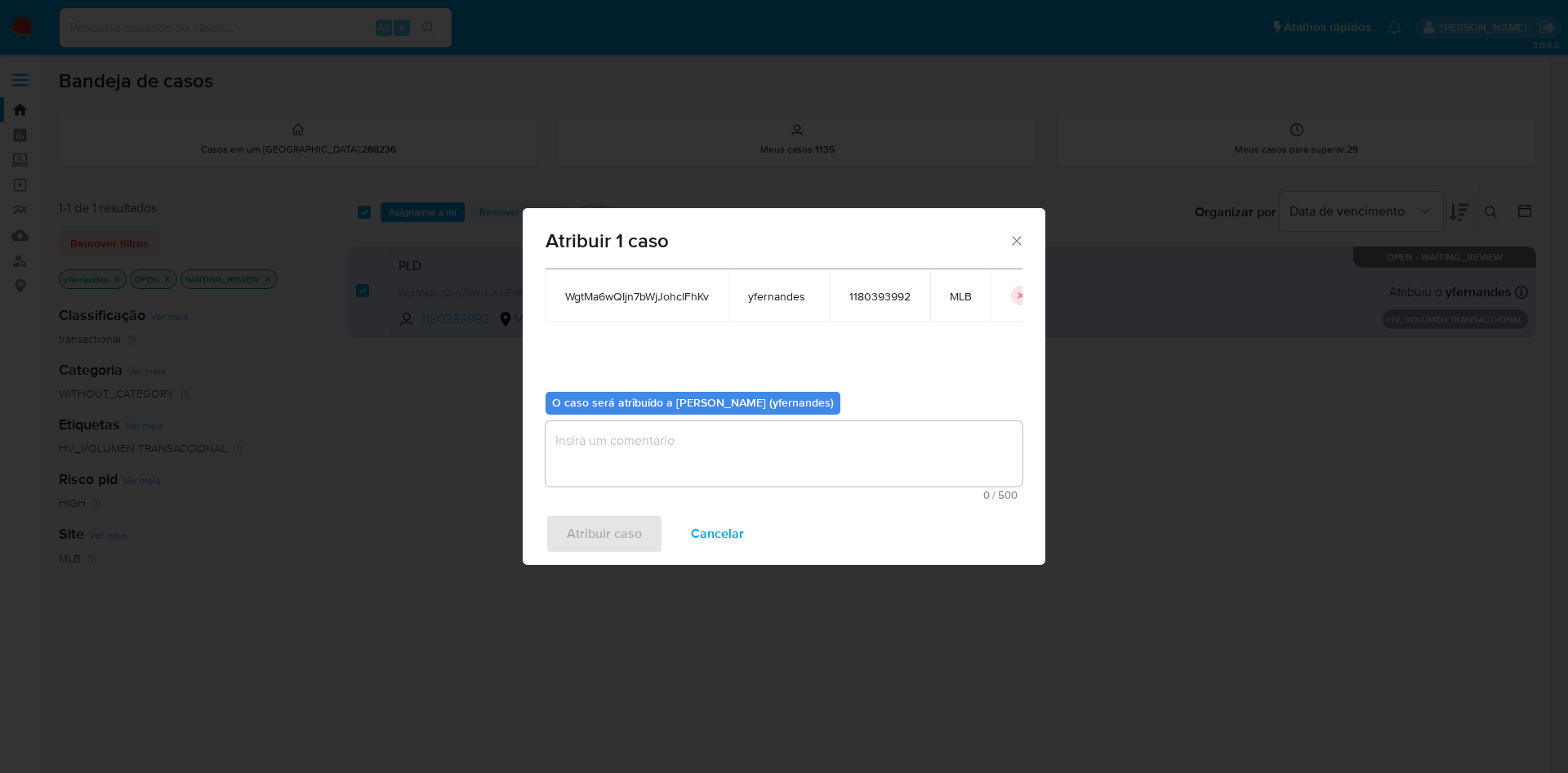
click at [605, 421] on textarea "assign-modal" at bounding box center [784, 453] width 477 height 66
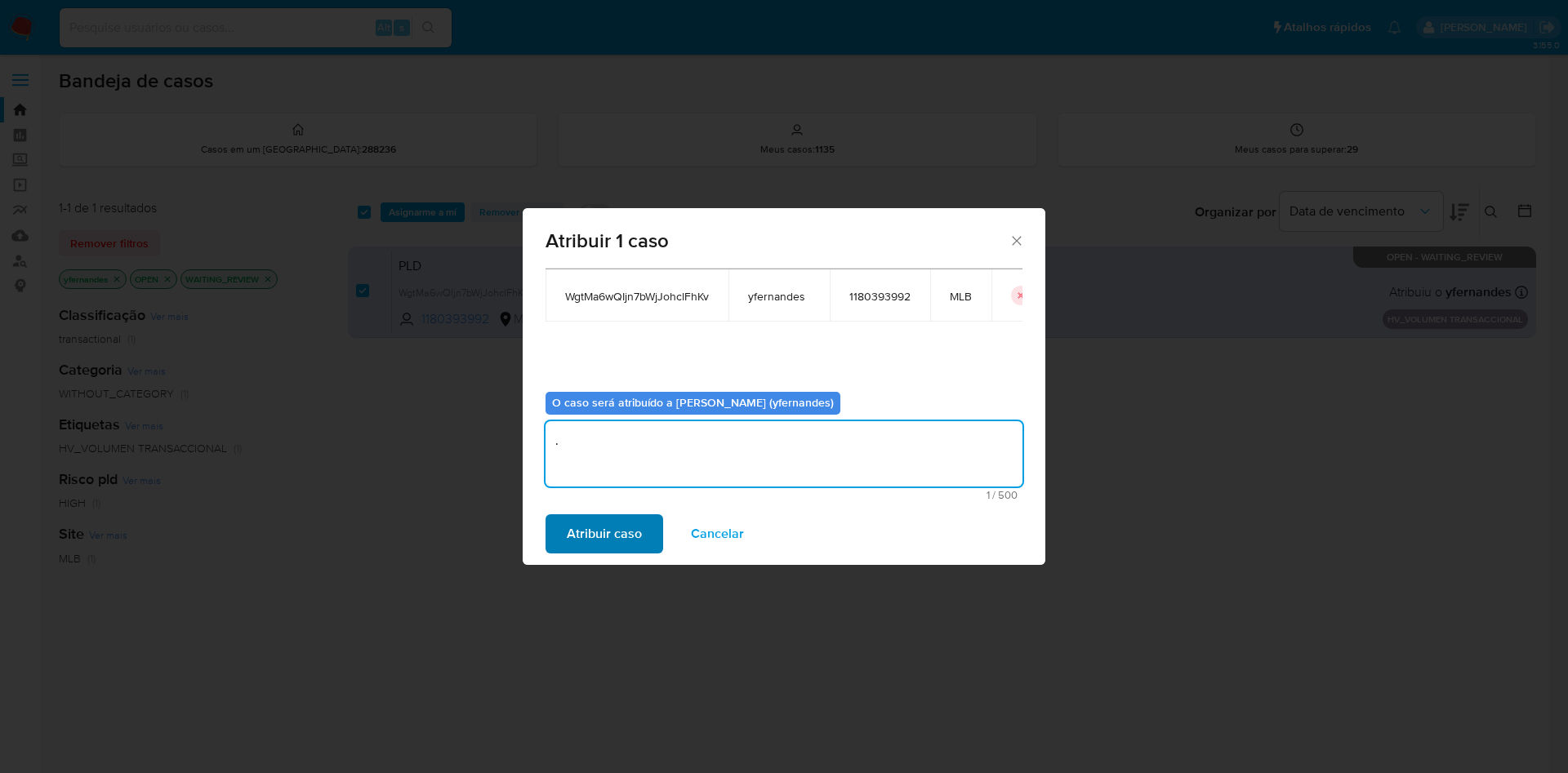
type textarea "."
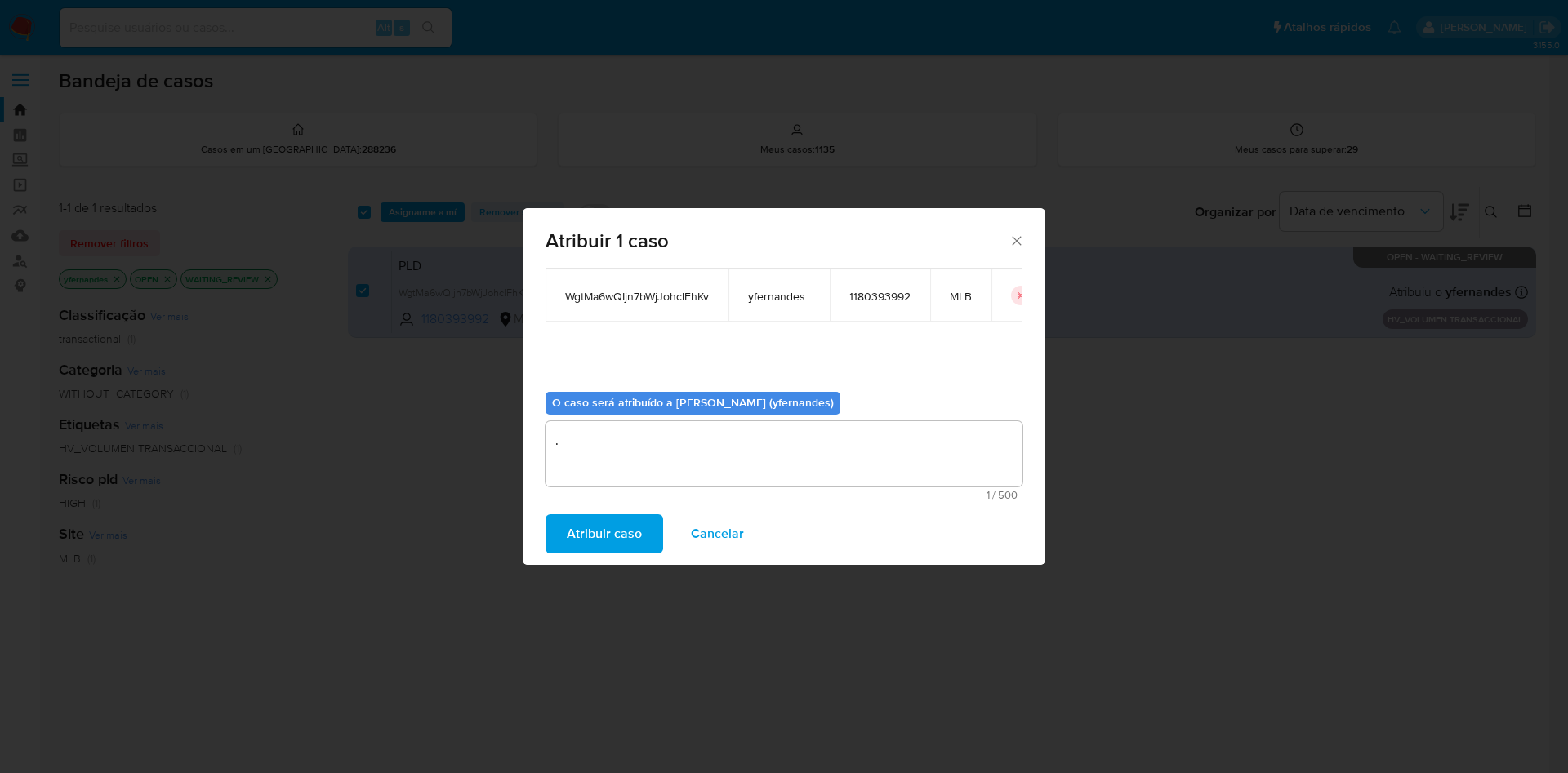
click at [592, 516] on span "Atribuir caso" at bounding box center [604, 534] width 75 height 36
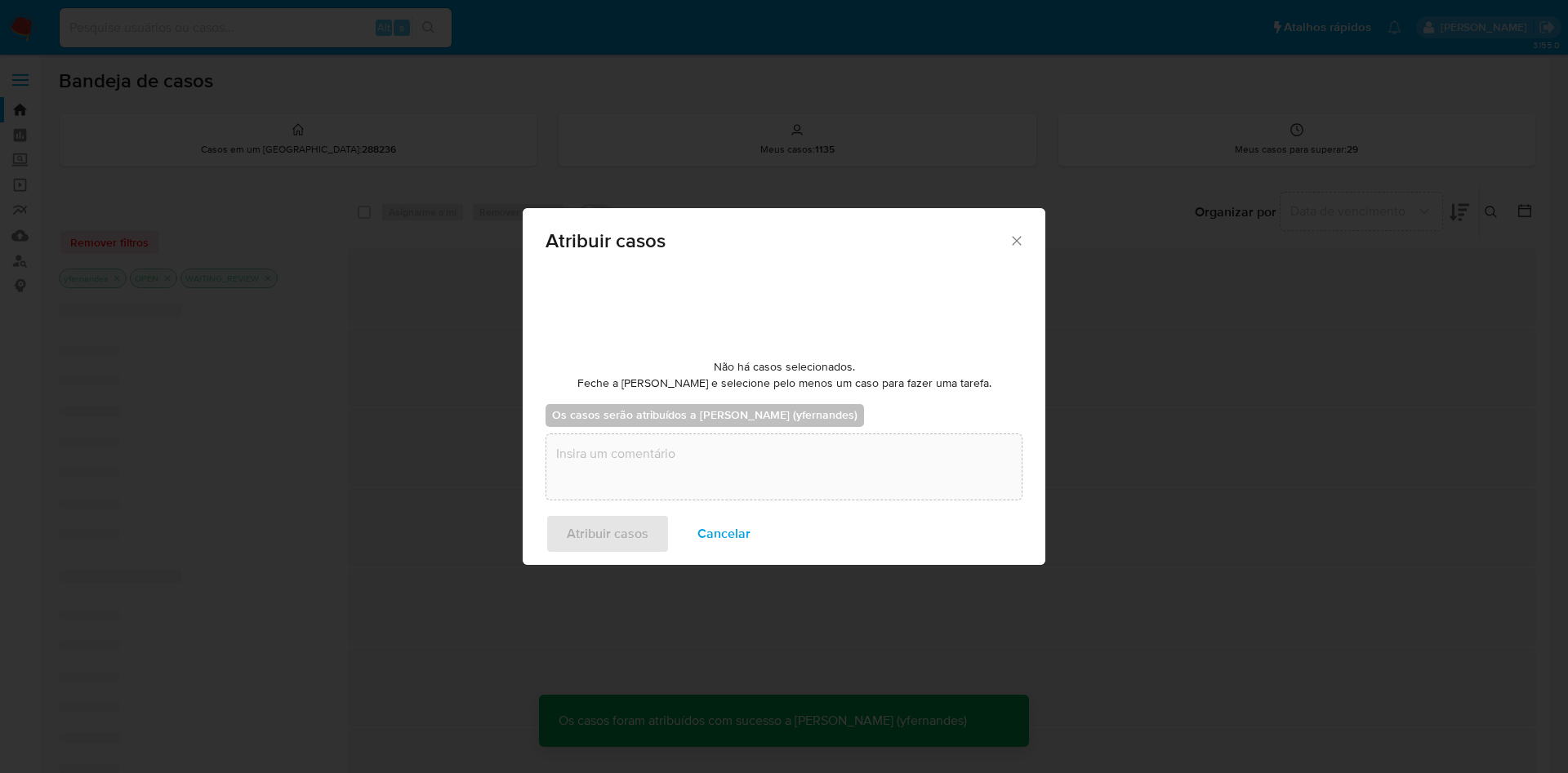
checkbox input "false"
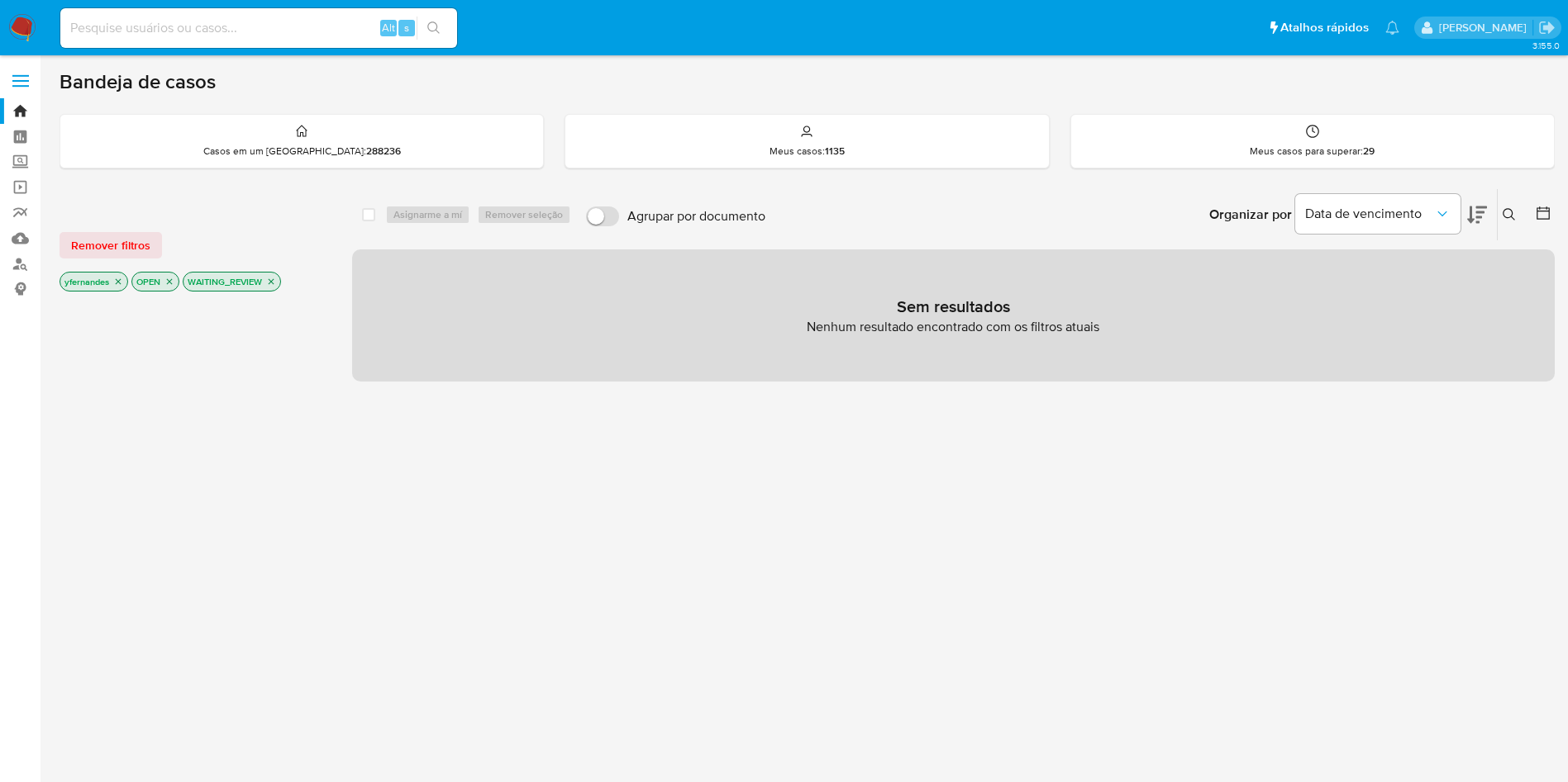
click at [22, 33] on img at bounding box center [22, 28] width 28 height 28
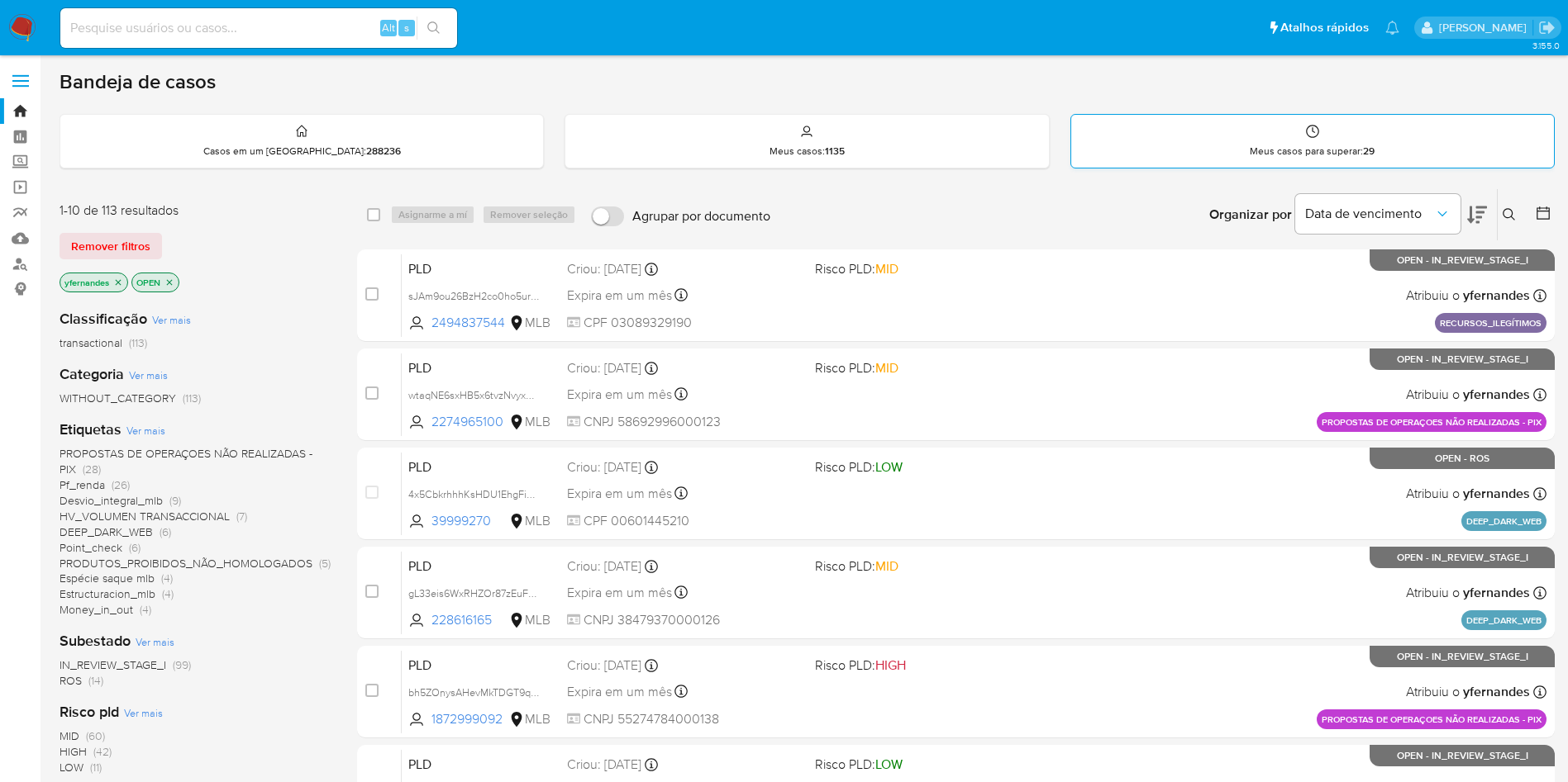
click at [1356, 142] on div "Meus casos para superar : 29" at bounding box center [1313, 141] width 483 height 53
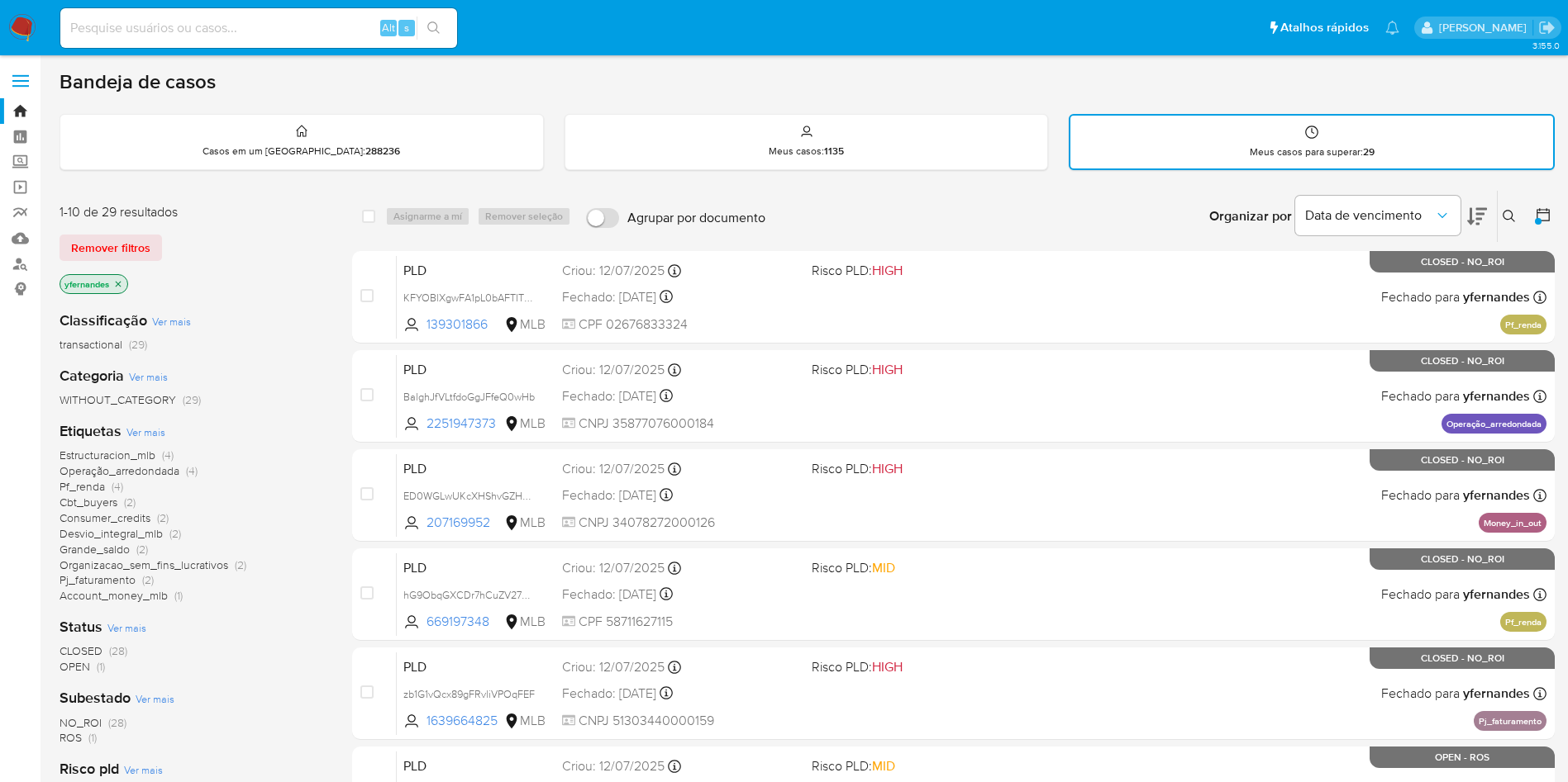
scroll to position [523, 0]
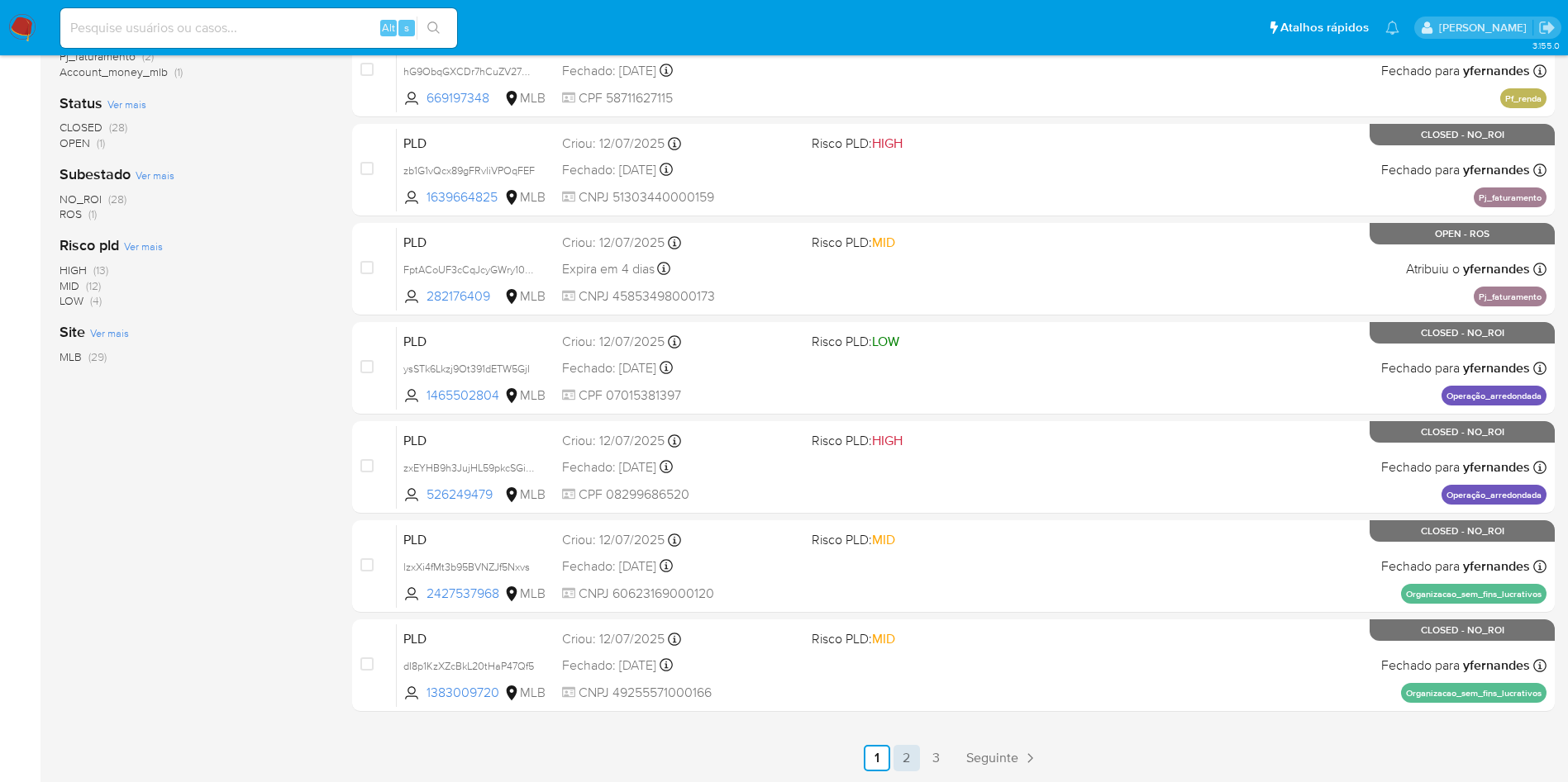
click at [906, 761] on link "2" at bounding box center [906, 758] width 27 height 27
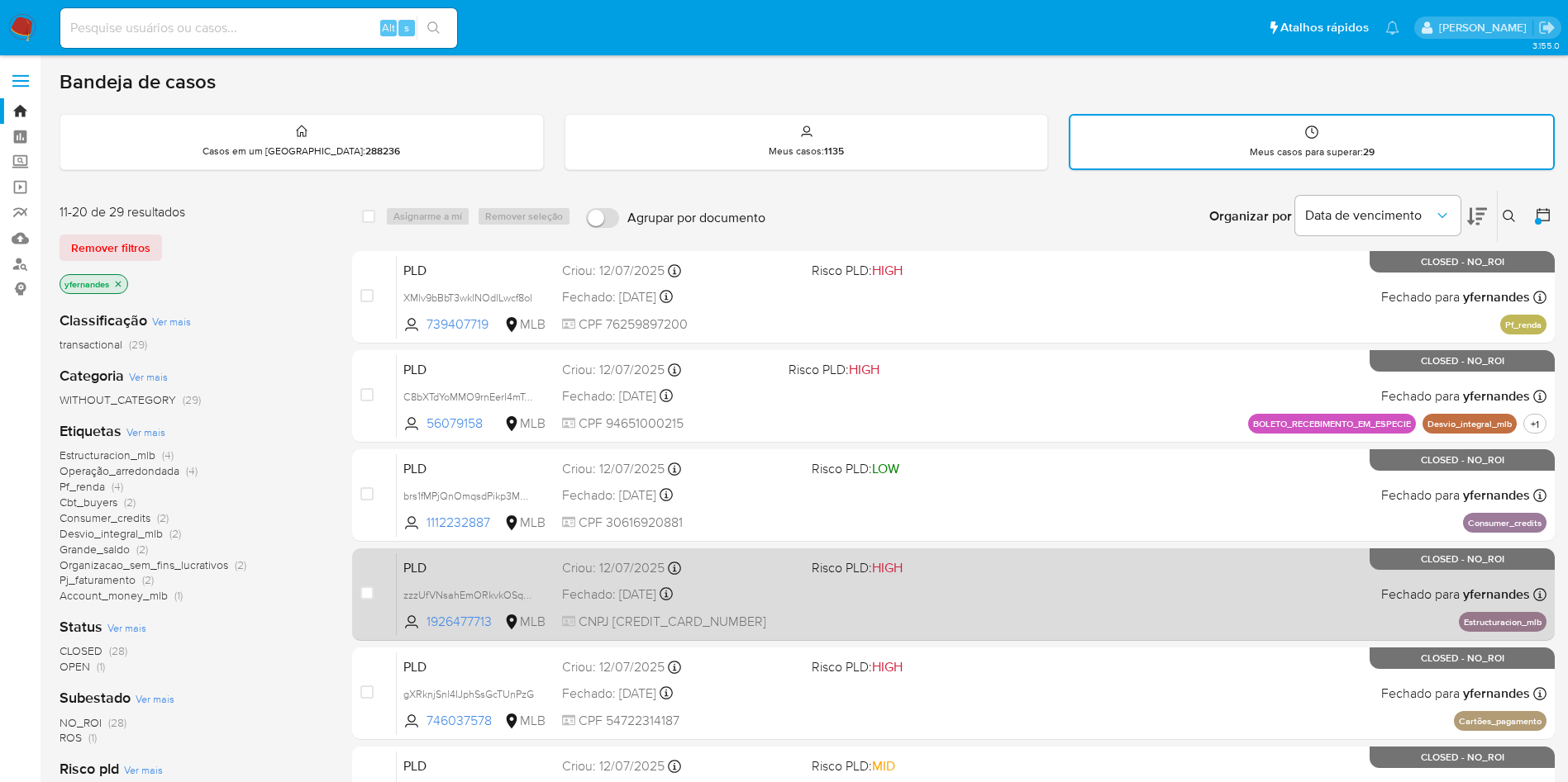
scroll to position [523, 0]
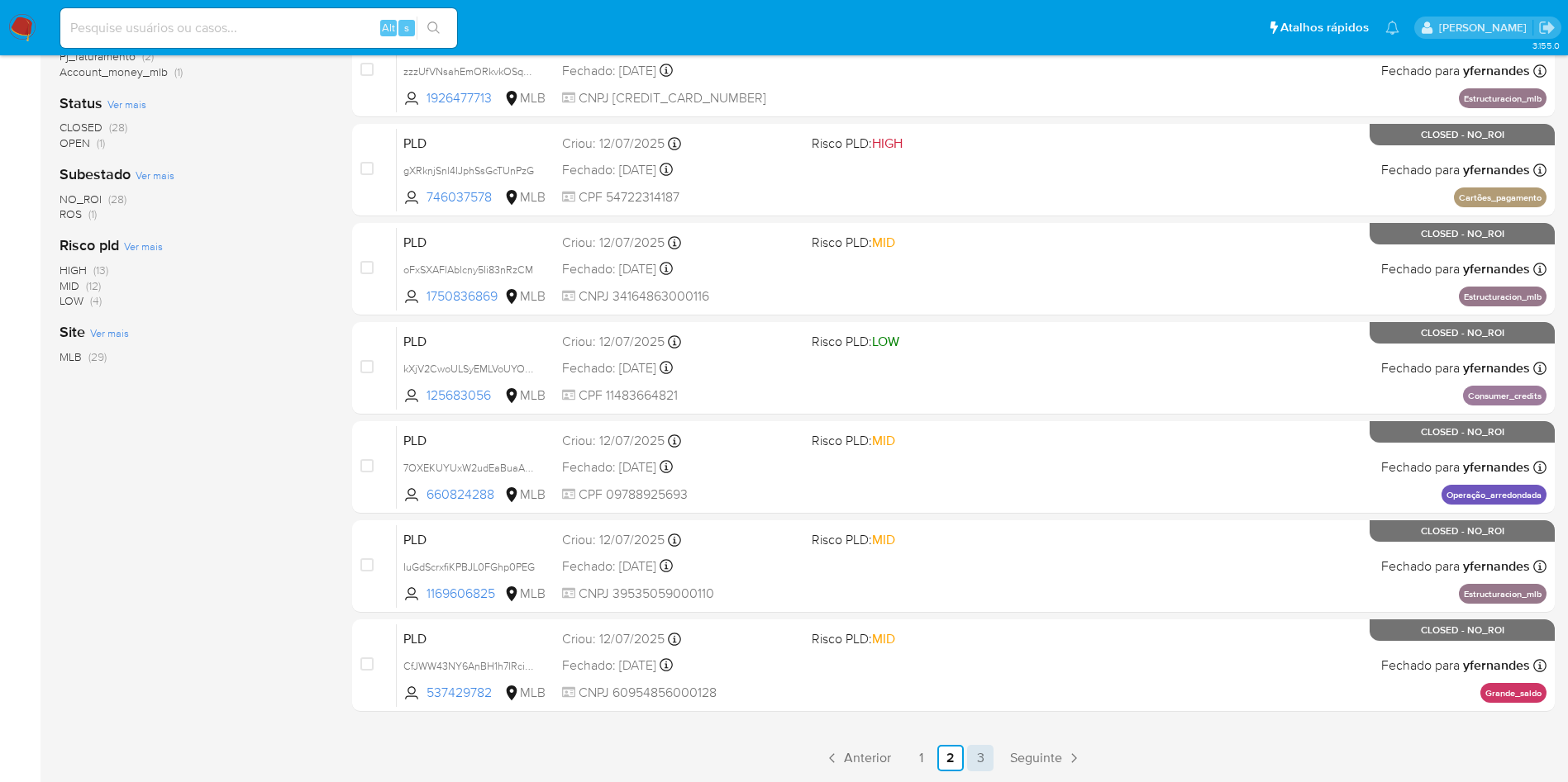
click at [983, 757] on link "3" at bounding box center [980, 758] width 27 height 27
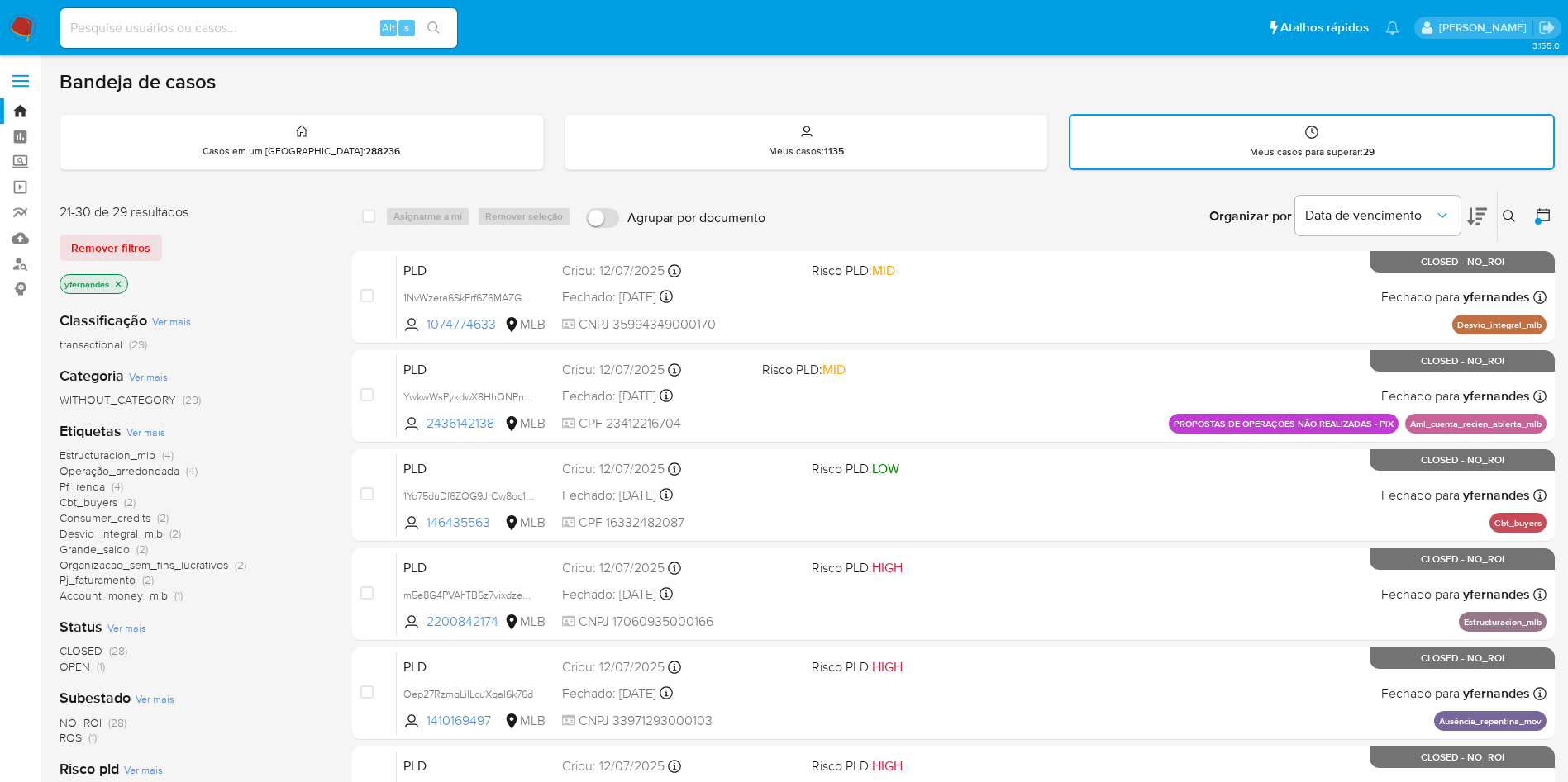
click at [31, 22] on img at bounding box center [22, 28] width 28 height 28
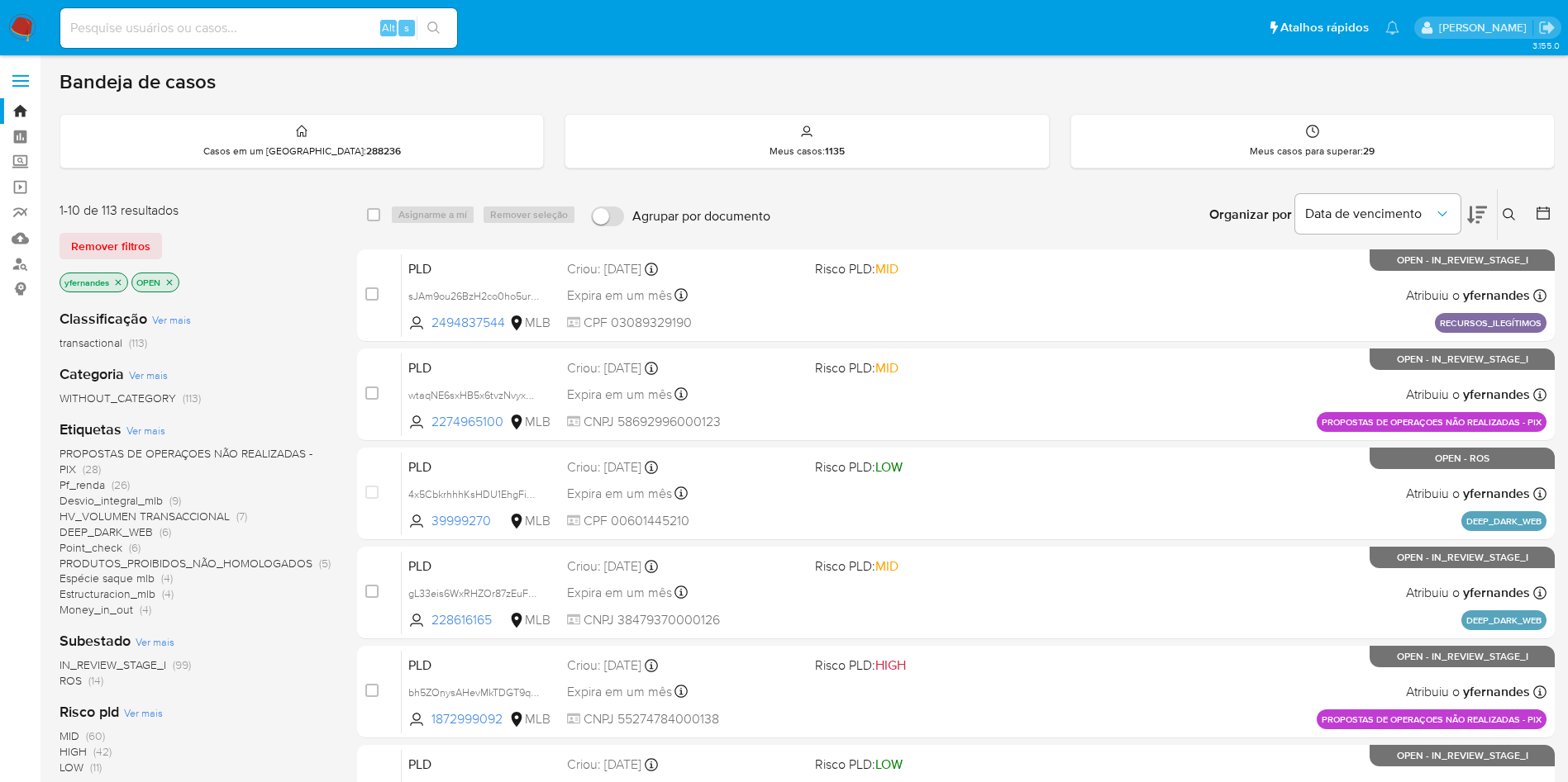
click at [14, 462] on aside "Bandeja Painel Screening Pesquisa em Listas Watchlist Ferramentas Operações em …" at bounding box center [20, 652] width 41 height 1304
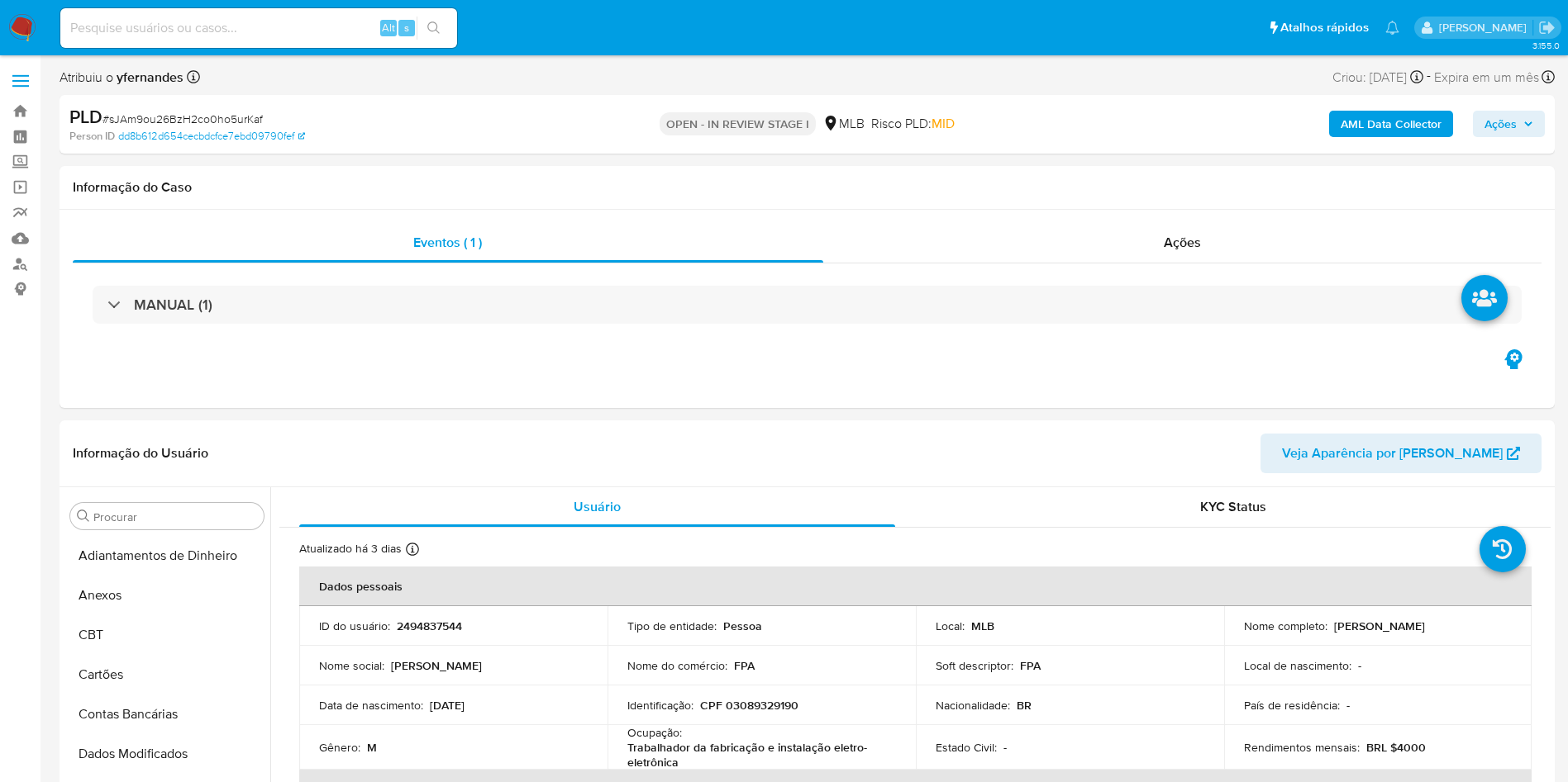
select select "10"
click at [175, 113] on span "# sJAm9ou26BzH2co0ho5urKaf" at bounding box center [183, 118] width 160 height 16
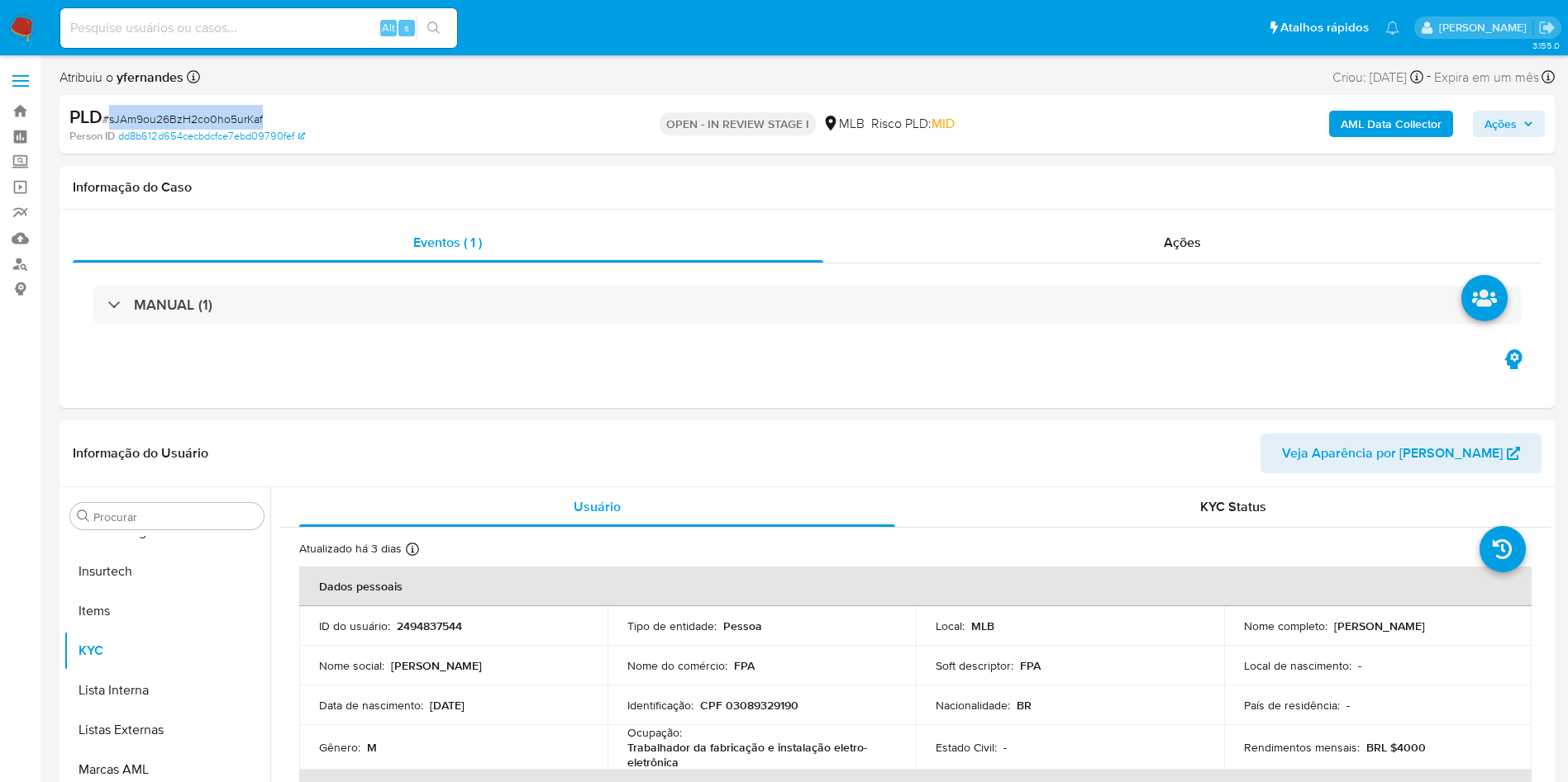
click at [175, 113] on span "# sJAm9ou26BzH2co0ho5urKaf" at bounding box center [183, 118] width 160 height 16
copy span "sJAm9ou26BzH2co0ho5urKaf"
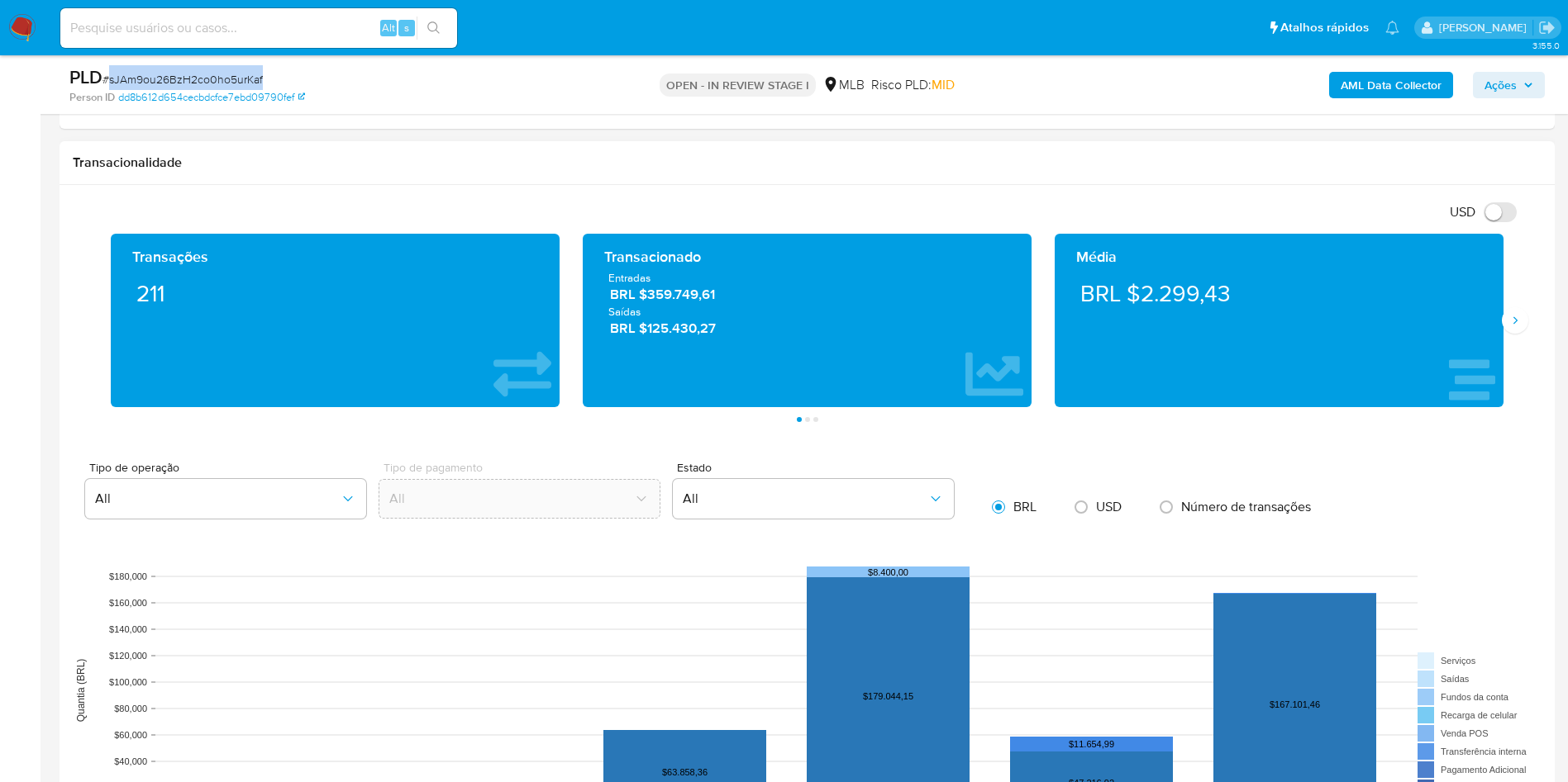
scroll to position [992, 0]
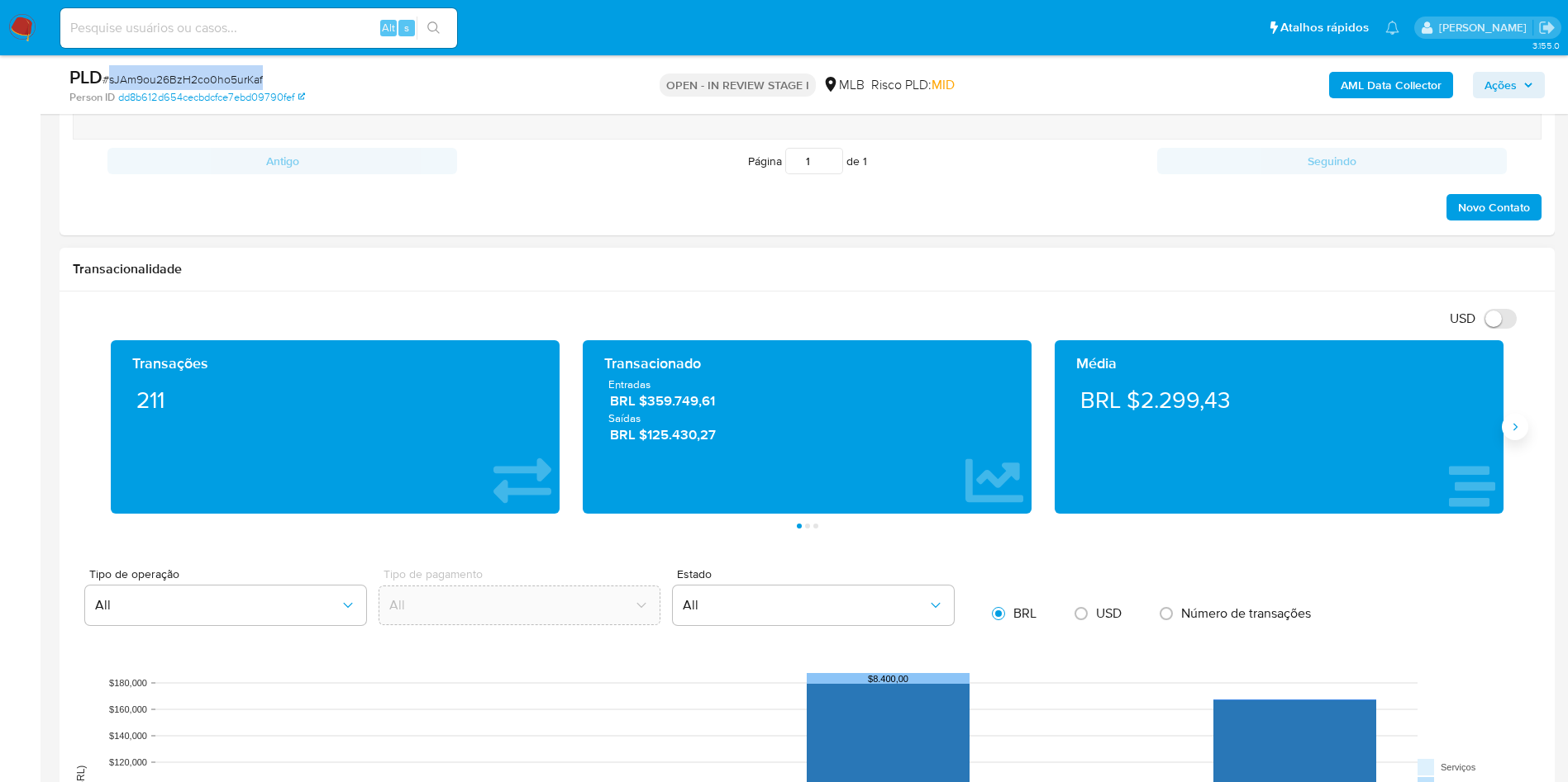
click at [1510, 423] on icon "Siguiente" at bounding box center [1515, 427] width 13 height 13
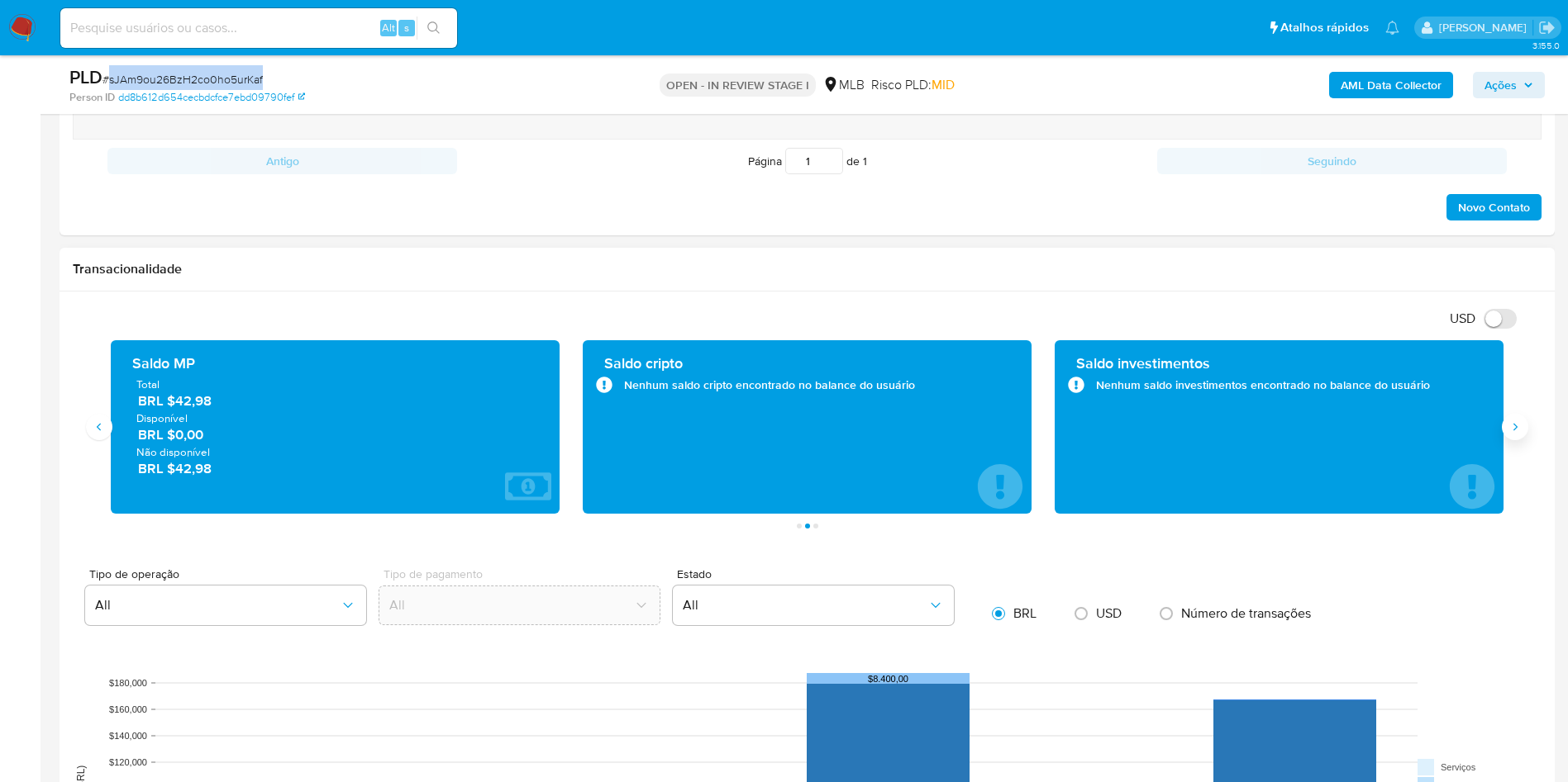
click at [1510, 423] on icon "Siguiente" at bounding box center [1515, 427] width 13 height 13
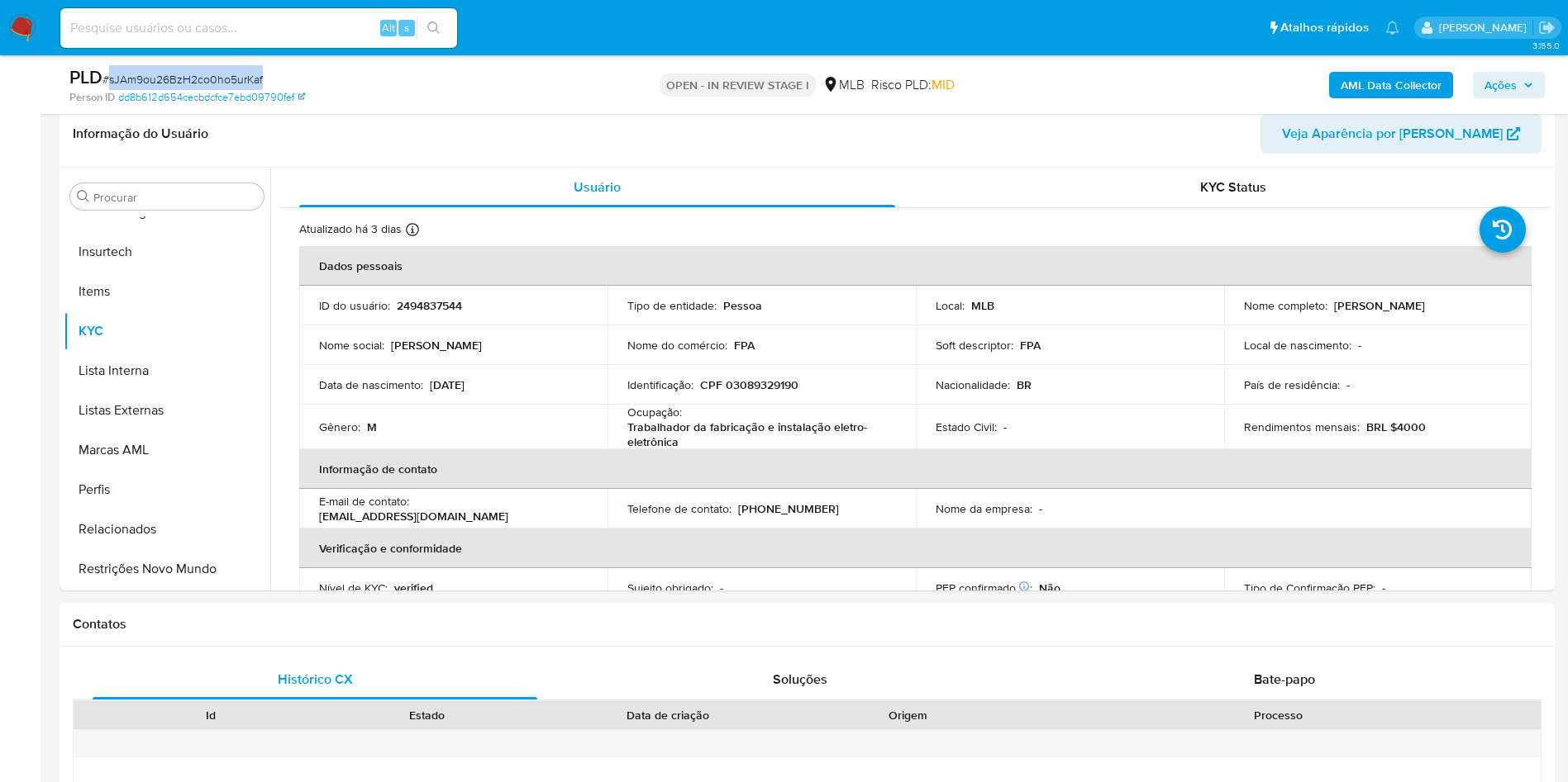
scroll to position [124, 0]
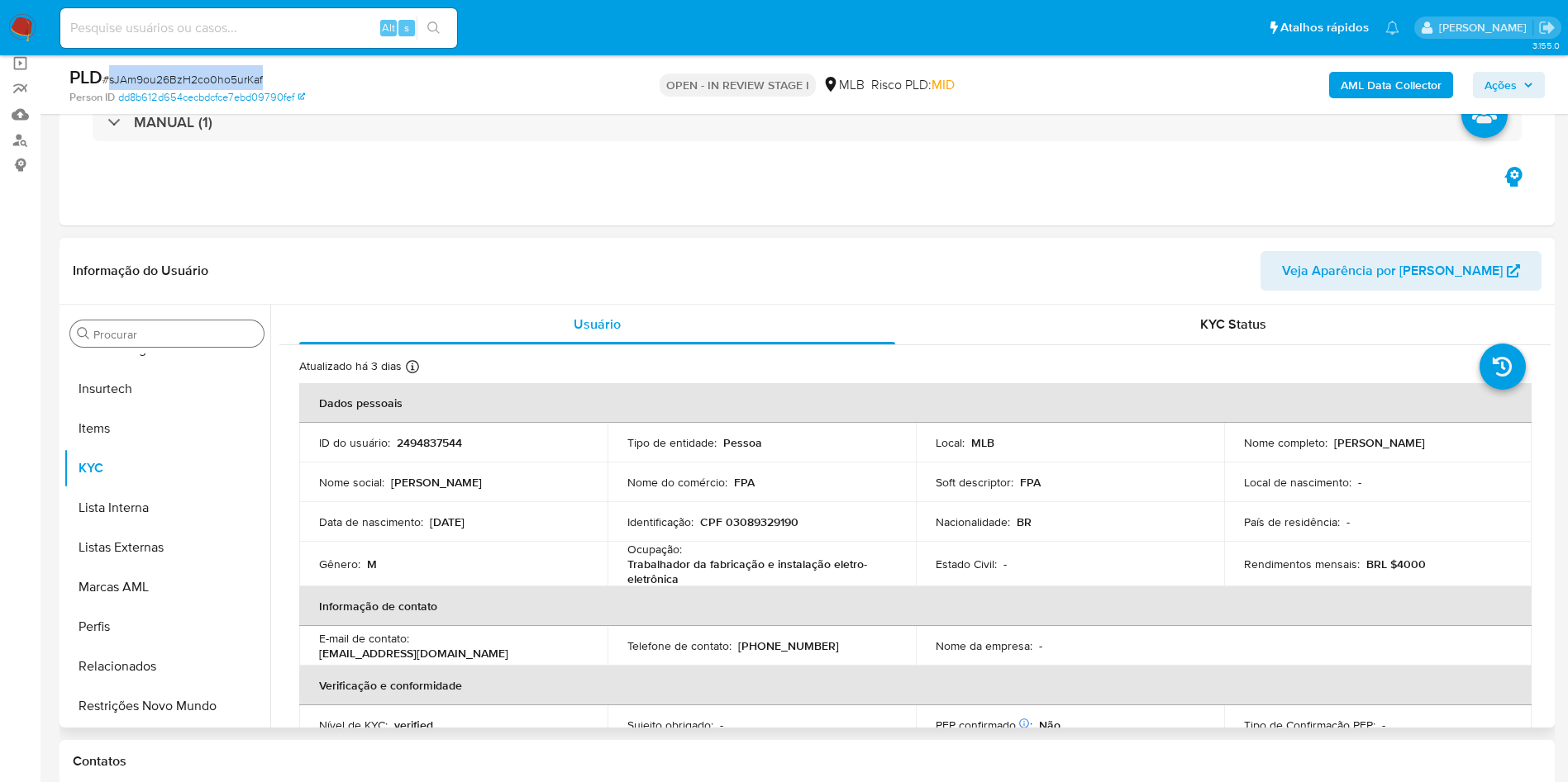
click at [165, 333] on input "Procurar" at bounding box center [175, 334] width 164 height 15
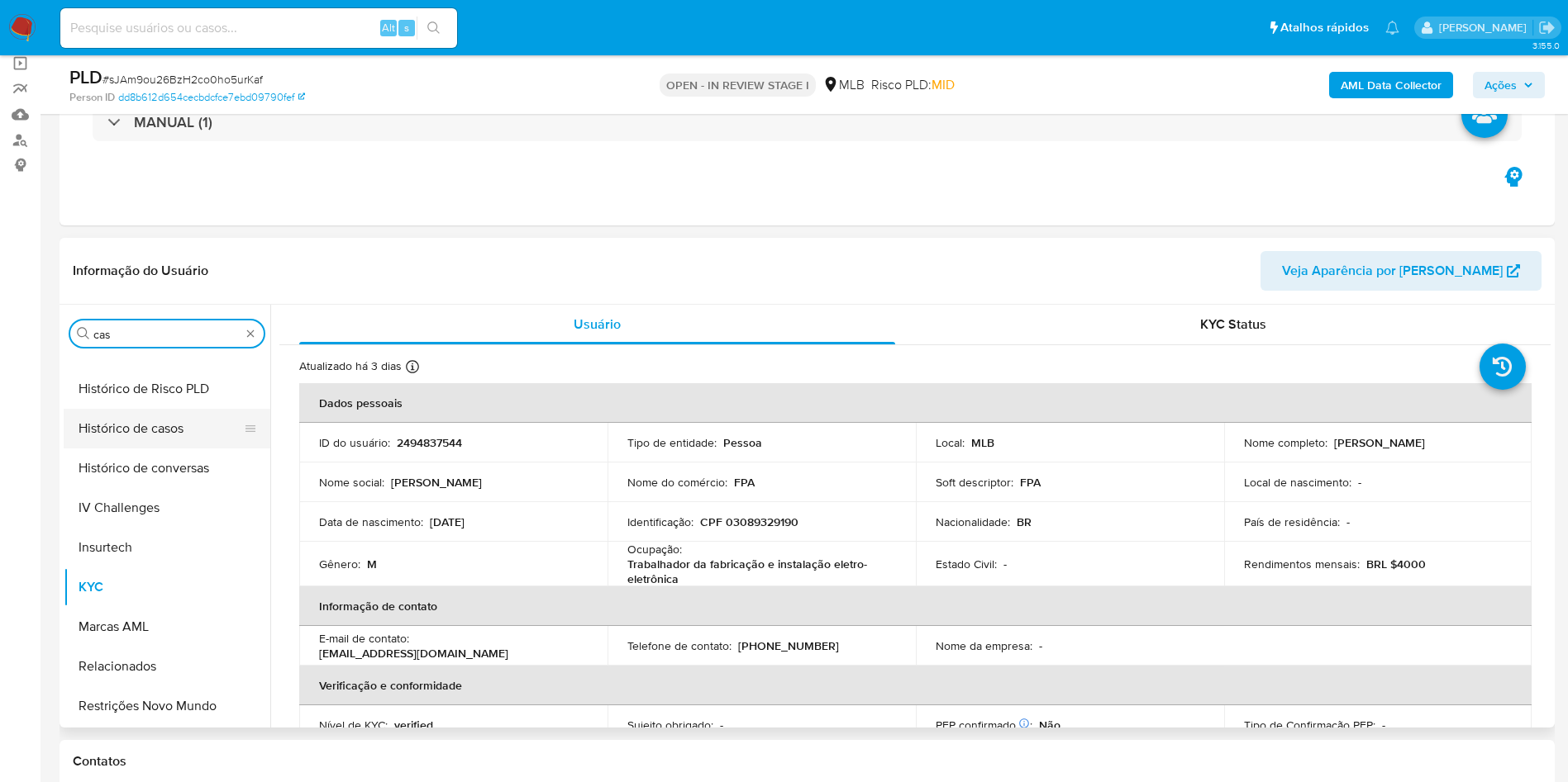
scroll to position [0, 0]
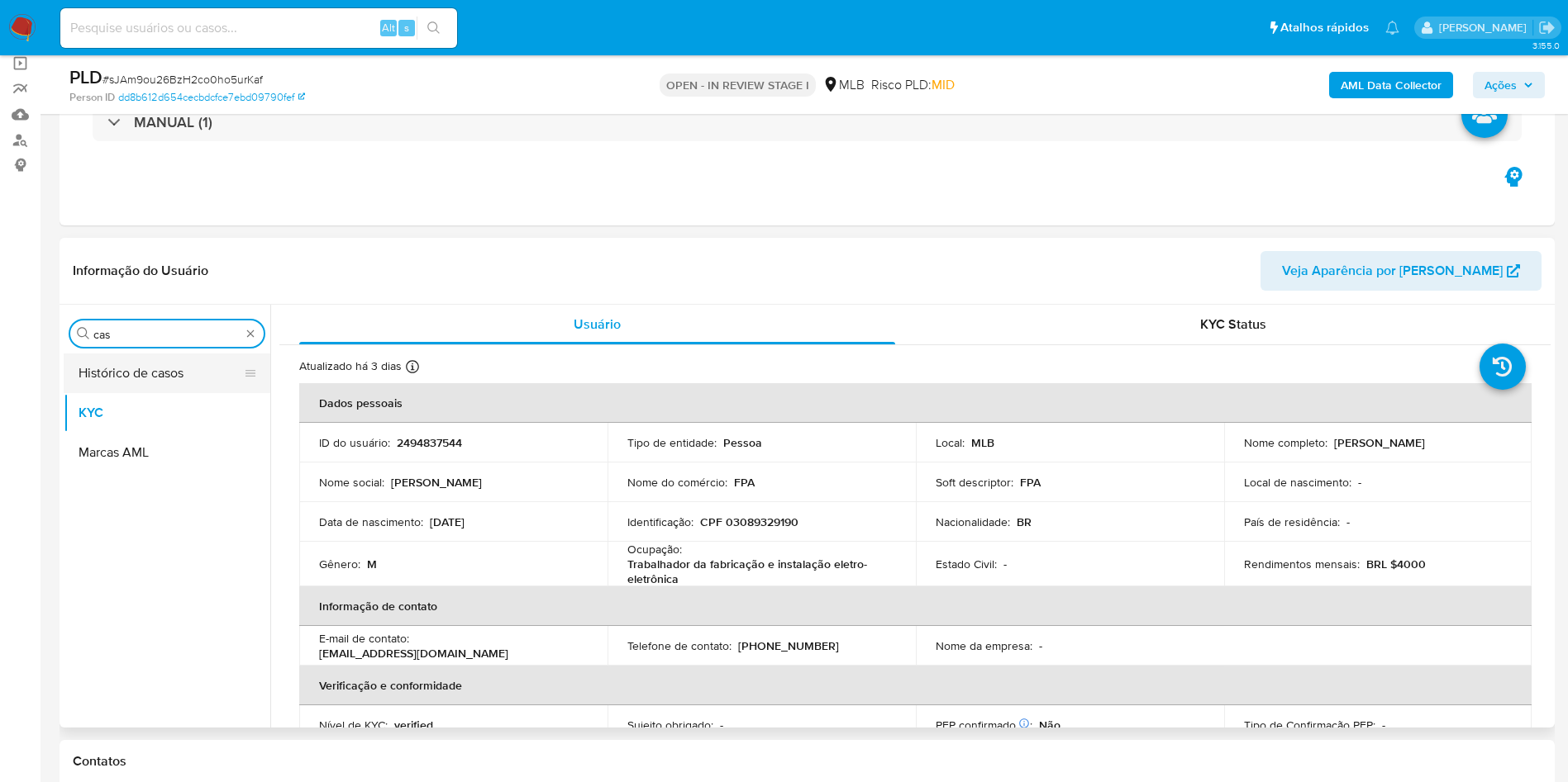
click at [84, 378] on button "Histórico de casos" at bounding box center [160, 373] width 193 height 40
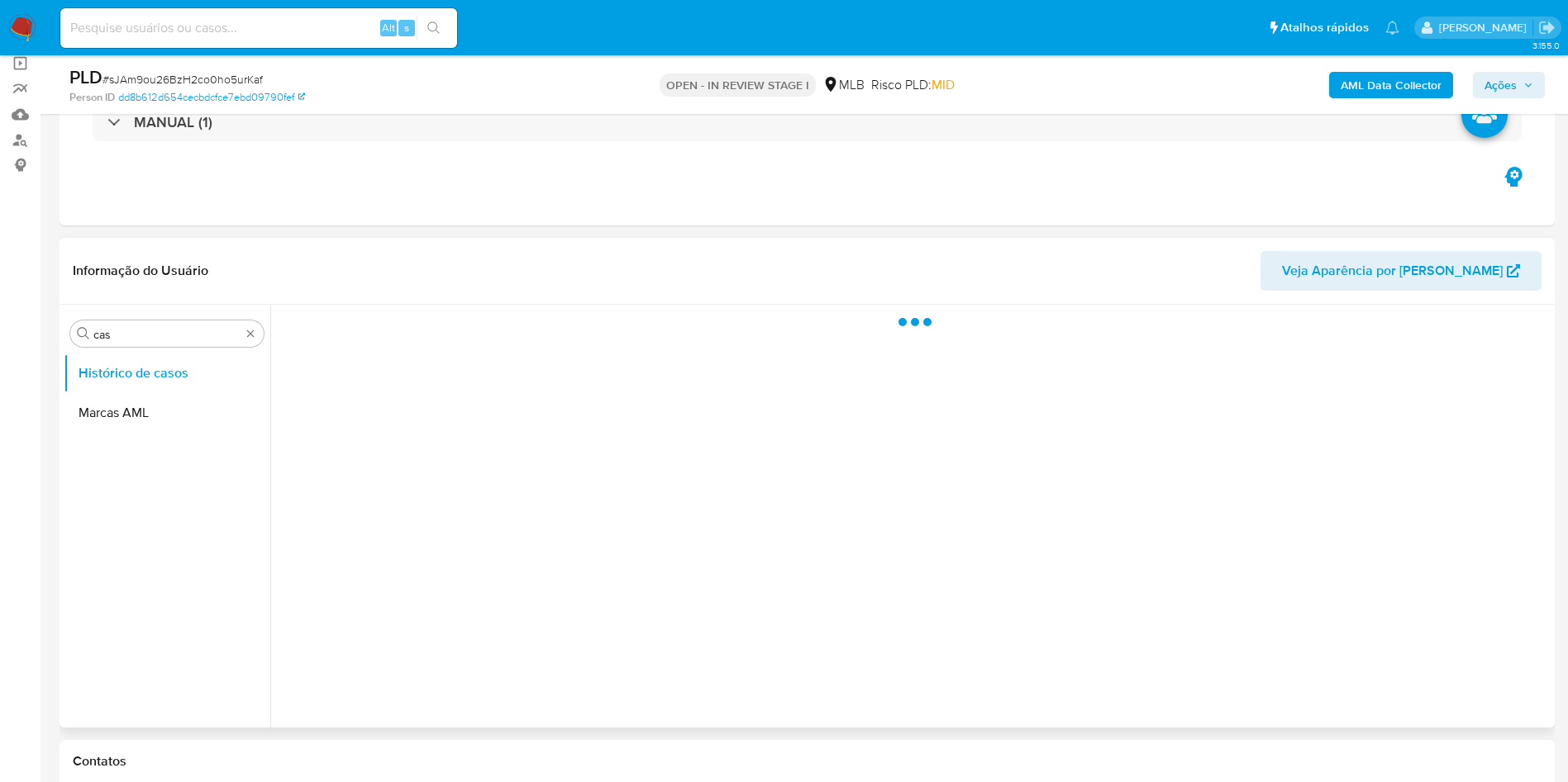
scroll to position [247, 0]
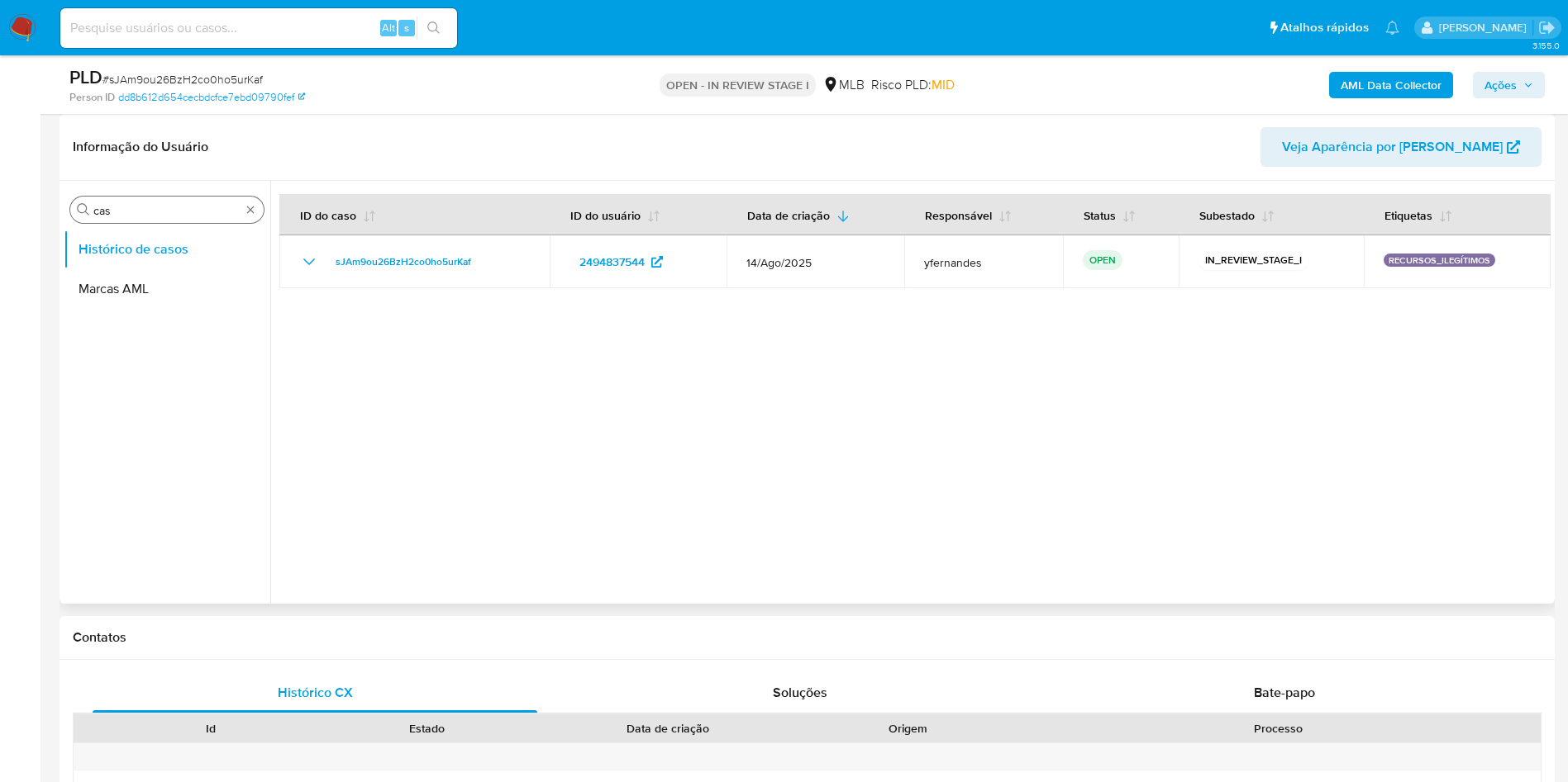
click at [110, 216] on input "cas" at bounding box center [166, 210] width 147 height 15
type input "ger"
click at [112, 247] on button "Geral" at bounding box center [160, 249] width 193 height 40
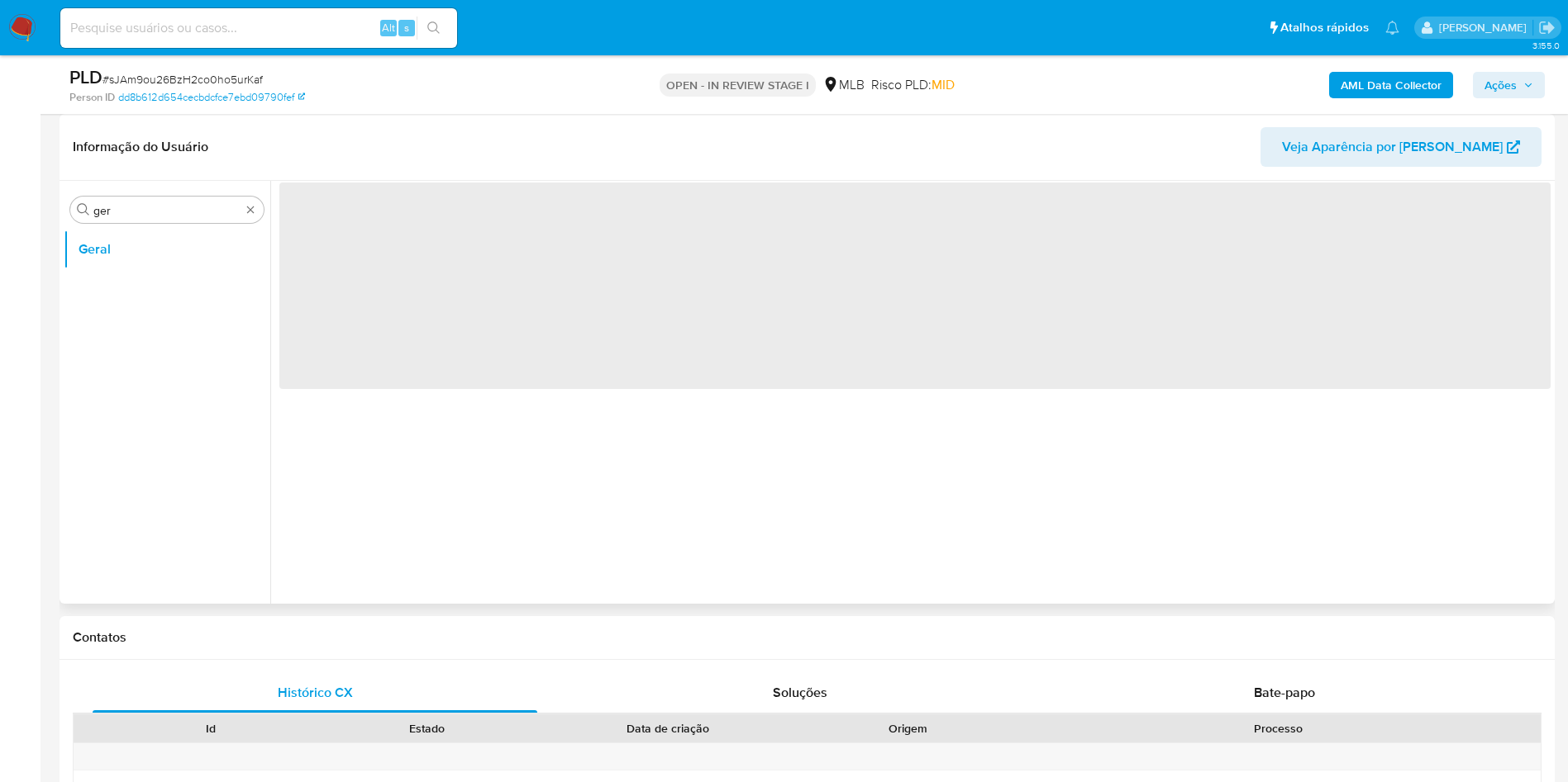
scroll to position [124, 0]
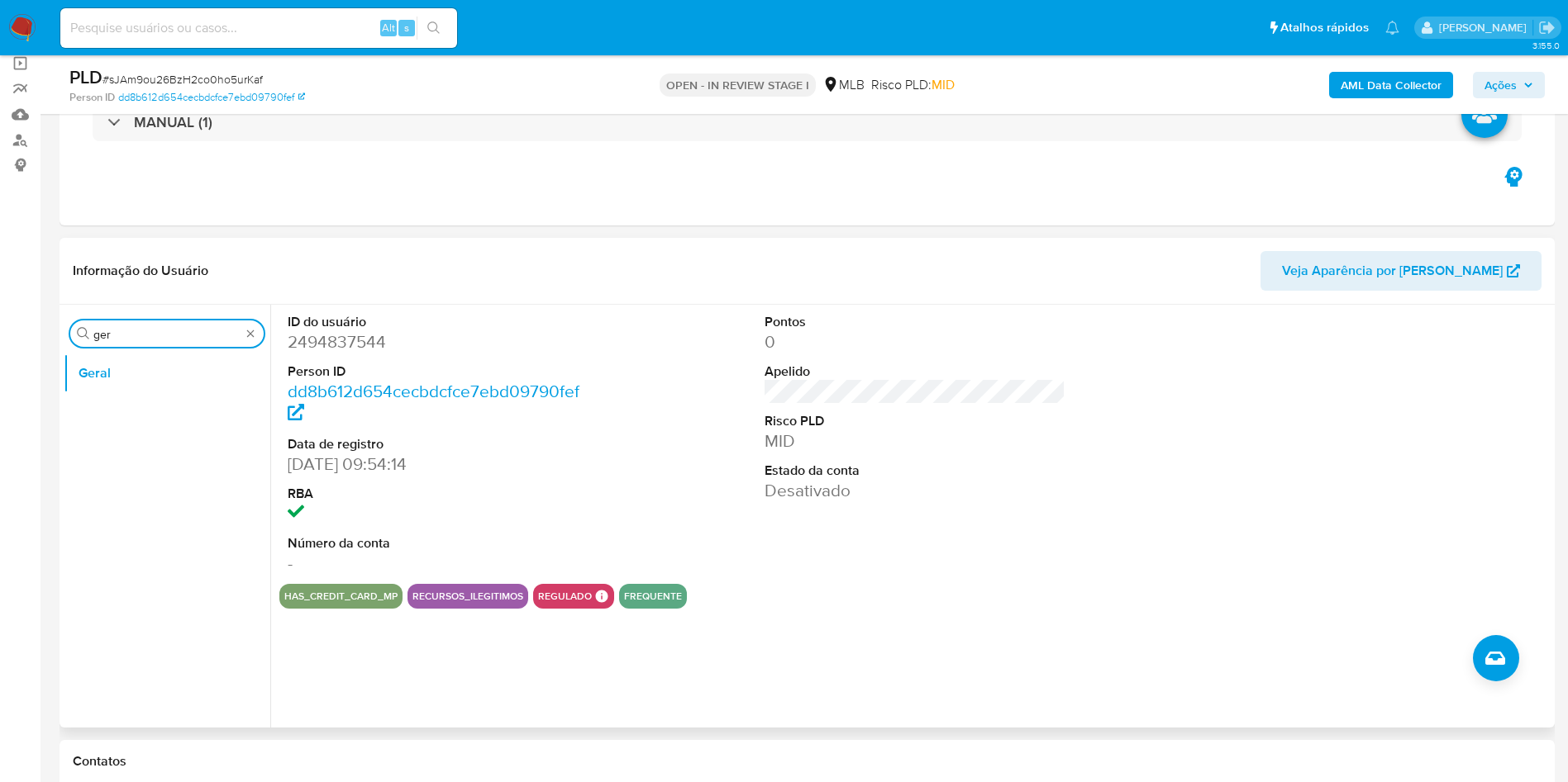
click at [122, 330] on input "ger" at bounding box center [166, 334] width 147 height 15
type input "do"
click at [104, 414] on button "Documentação" at bounding box center [160, 413] width 193 height 40
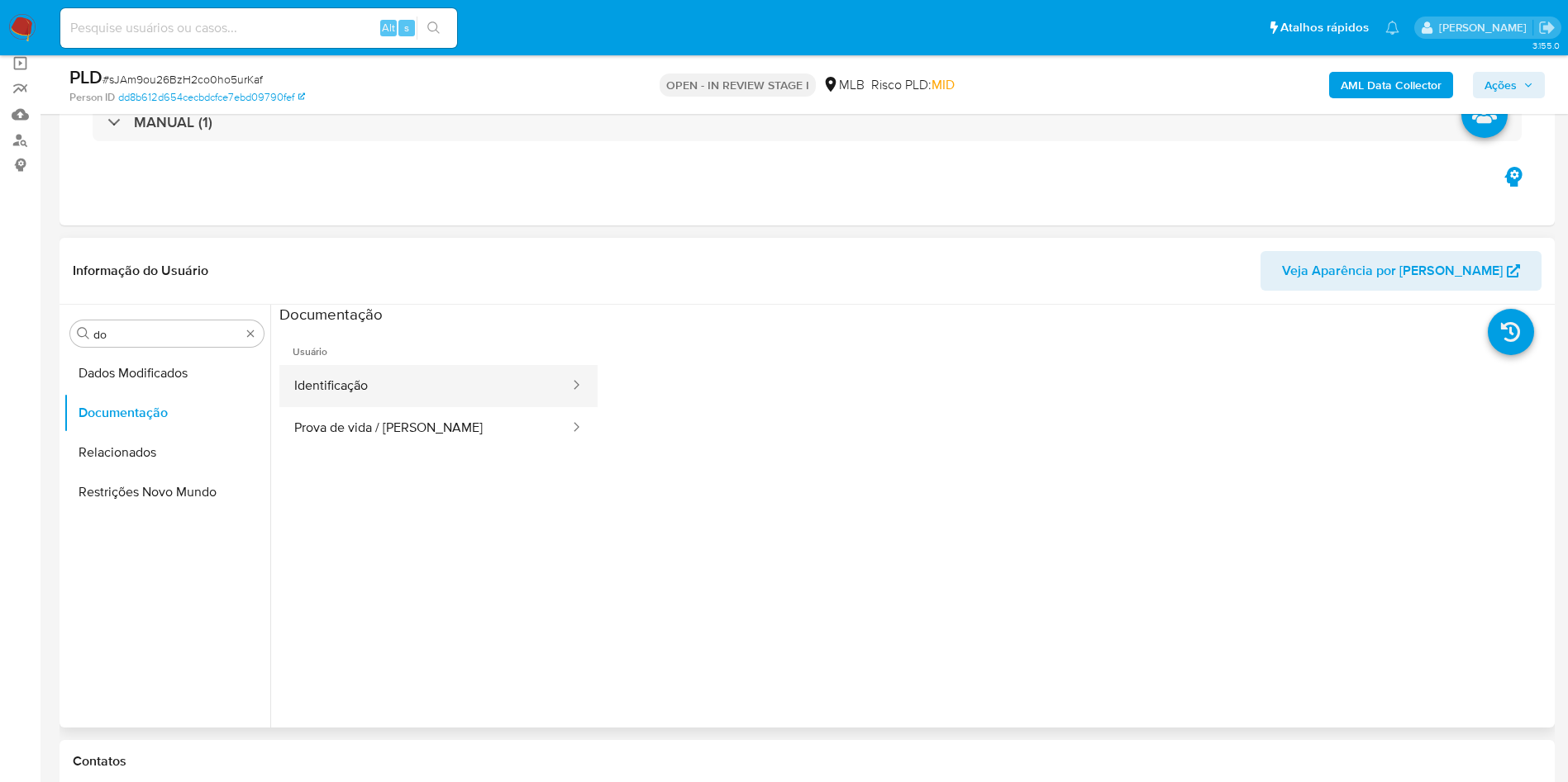
click at [409, 401] on button "Identificação" at bounding box center [425, 386] width 292 height 42
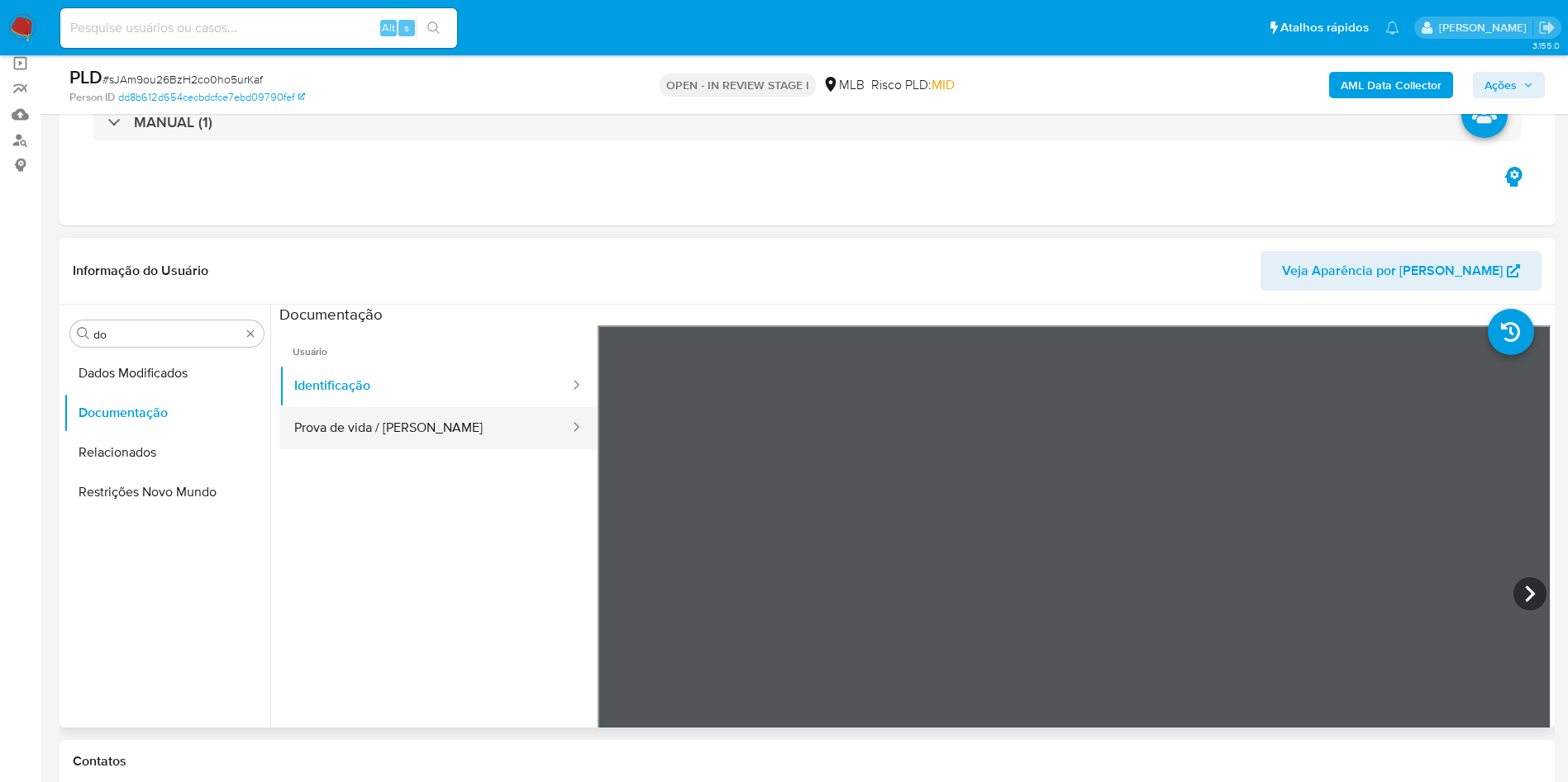
drag, startPoint x: 335, startPoint y: 410, endPoint x: 508, endPoint y: 417, distance: 173.1
click at [335, 410] on button "Prova de vida / [PERSON_NAME]" at bounding box center [425, 428] width 292 height 42
click at [149, 341] on input "do" at bounding box center [166, 334] width 147 height 15
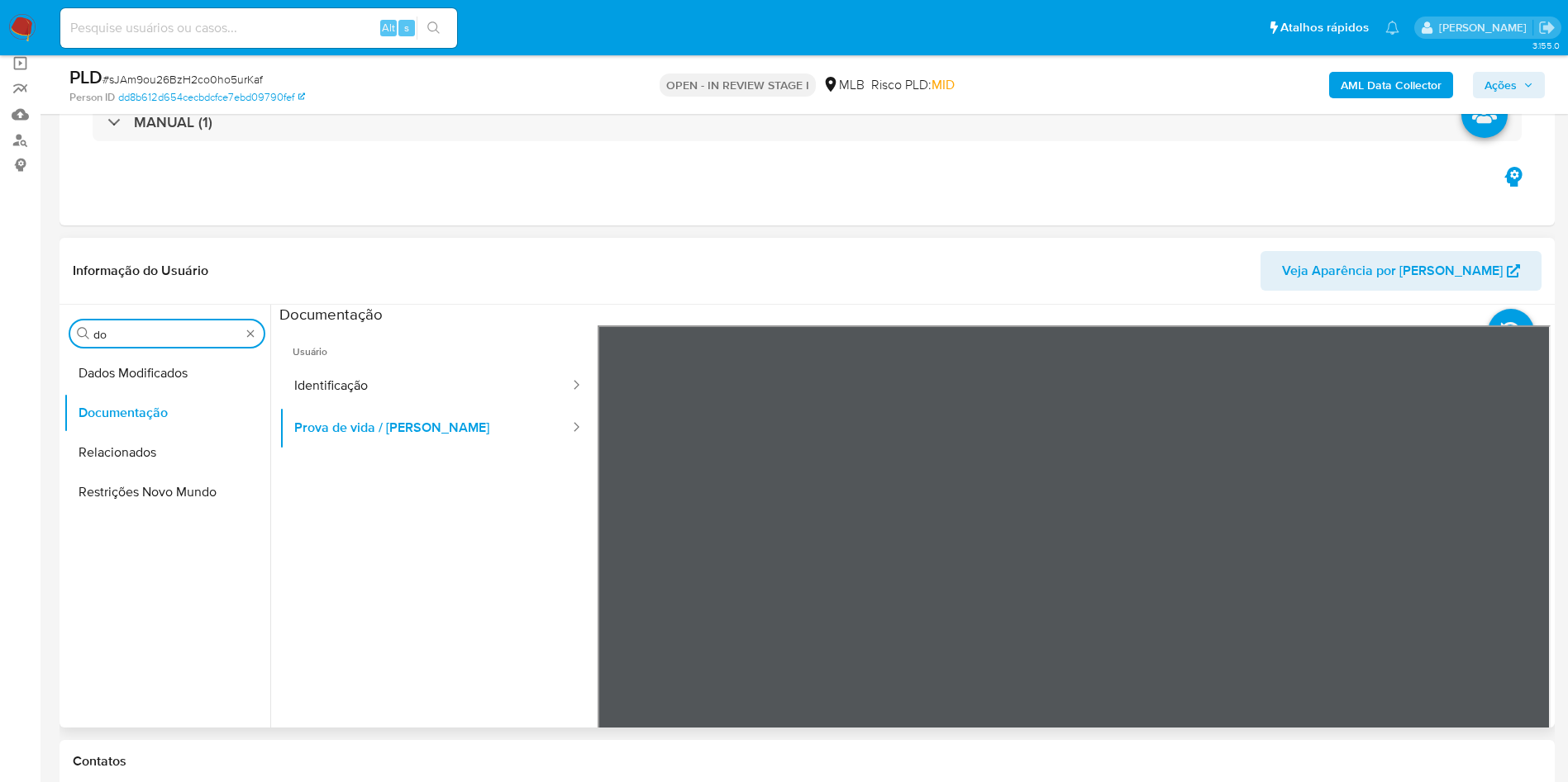
click at [149, 341] on input "do" at bounding box center [166, 334] width 147 height 15
type input "ky"
click at [135, 420] on button "KYC" at bounding box center [160, 413] width 193 height 40
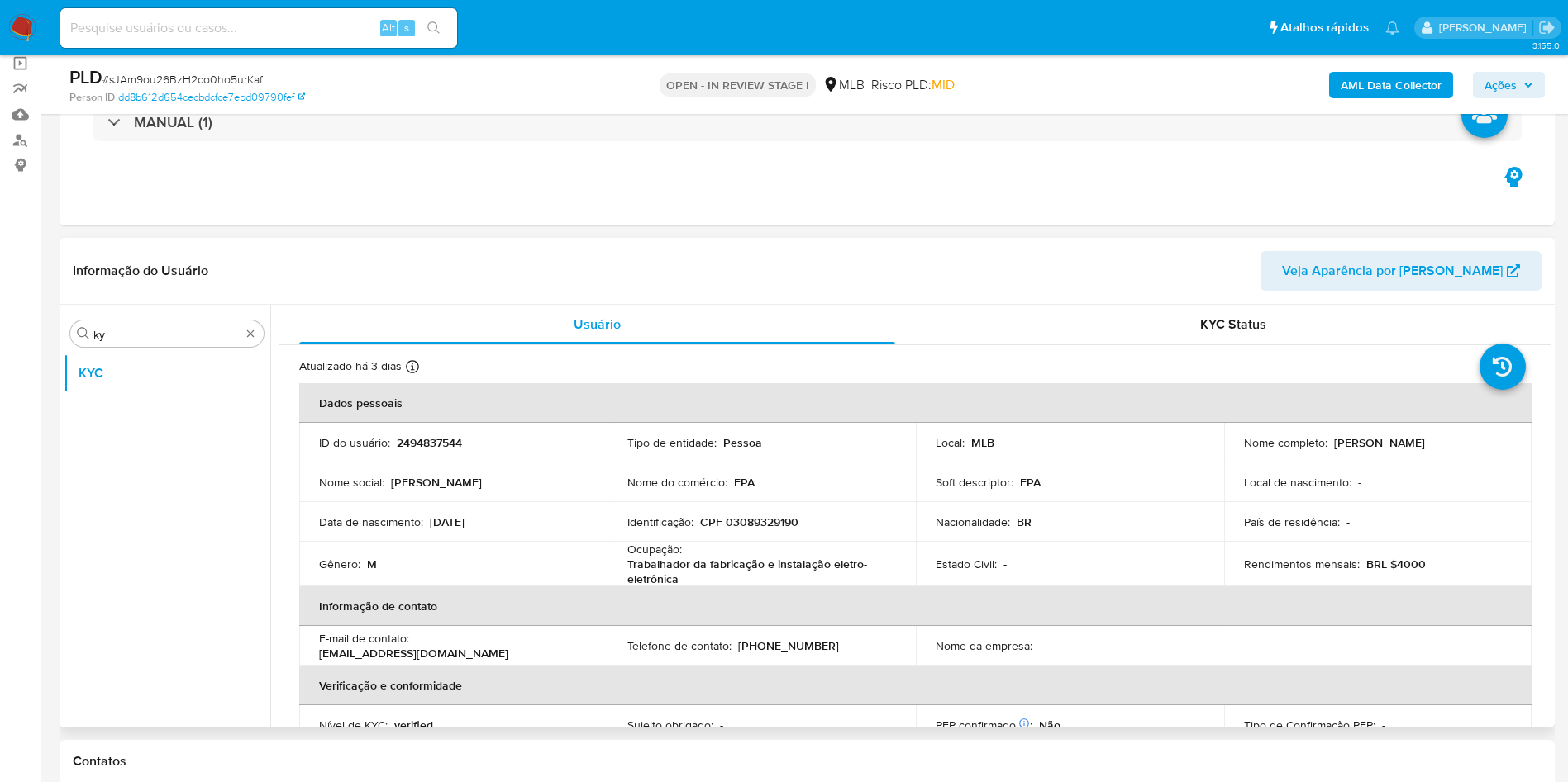
drag, startPoint x: 1539, startPoint y: 331, endPoint x: 1540, endPoint y: 354, distance: 23.0
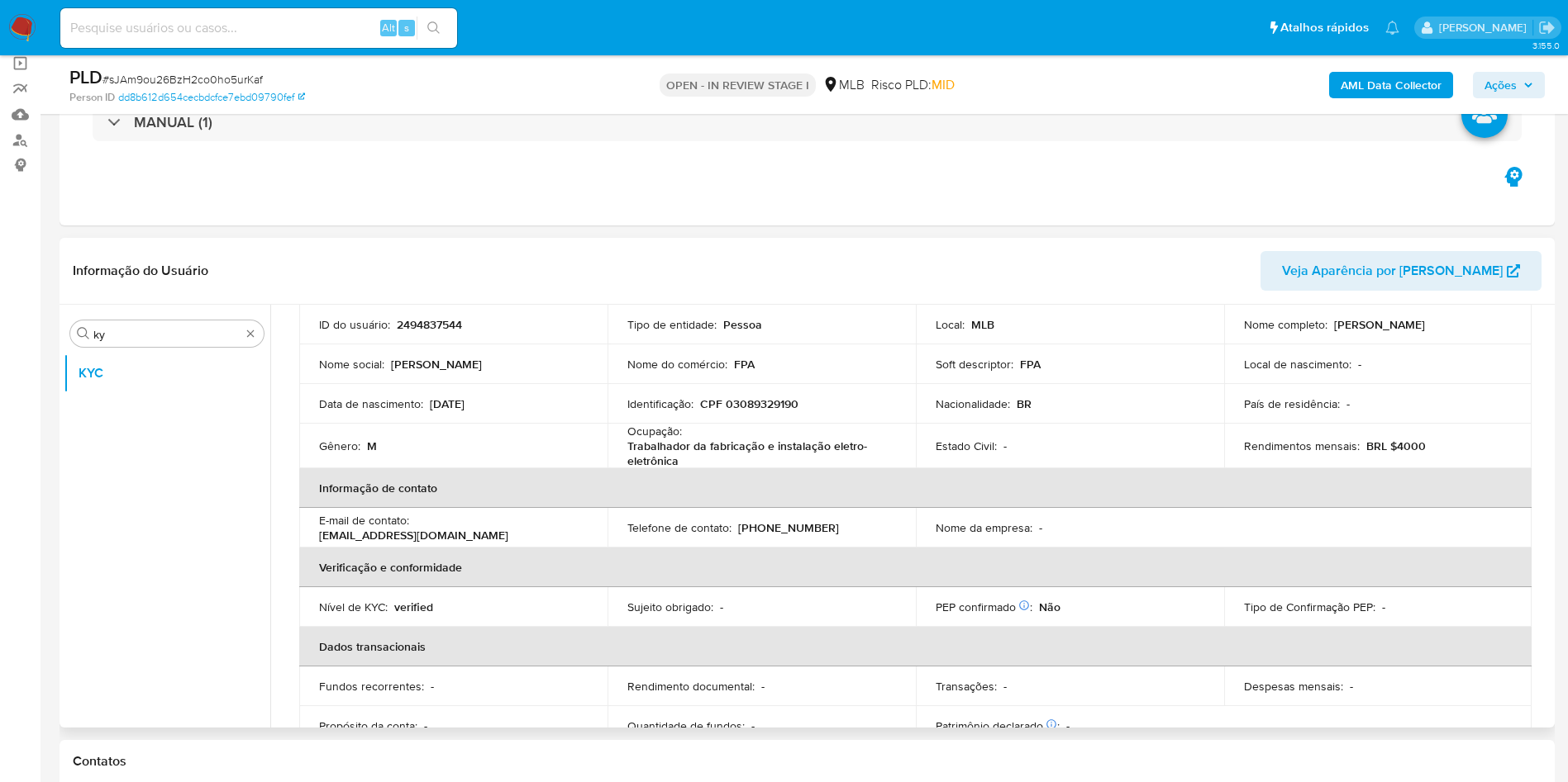
scroll to position [128, 0]
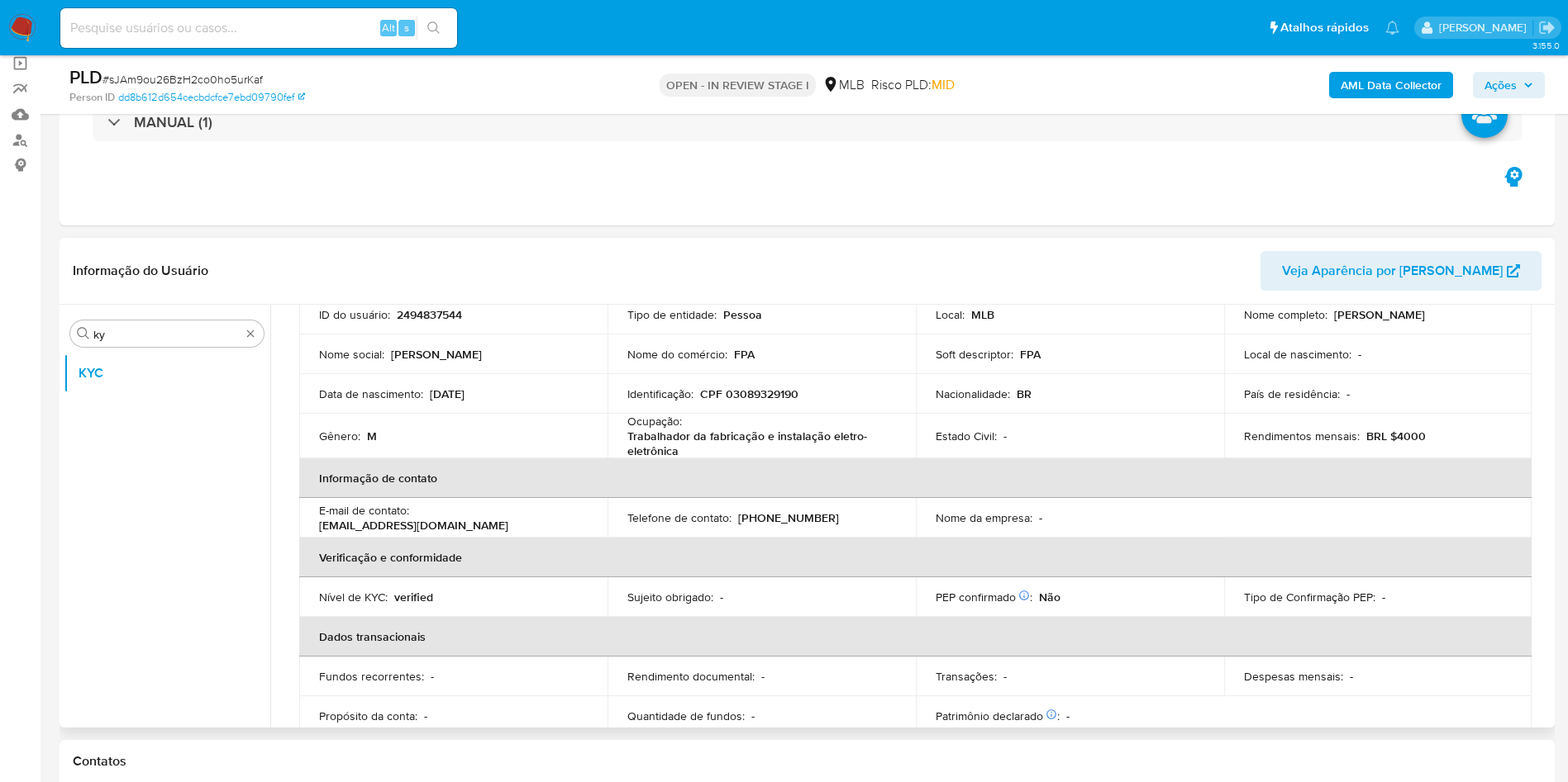
click at [737, 440] on p "Trabalhador da fabricação e instalação eletro-eletrônica" at bounding box center [758, 443] width 262 height 29
click at [737, 439] on p "Trabalhador da fabricação e instalação eletro-eletrônica" at bounding box center [758, 443] width 262 height 29
copy div "Ocupação : Trabalhador da fabricação e instalação eletro-eletrônica"
drag, startPoint x: 764, startPoint y: 414, endPoint x: 836, endPoint y: 412, distance: 72.0
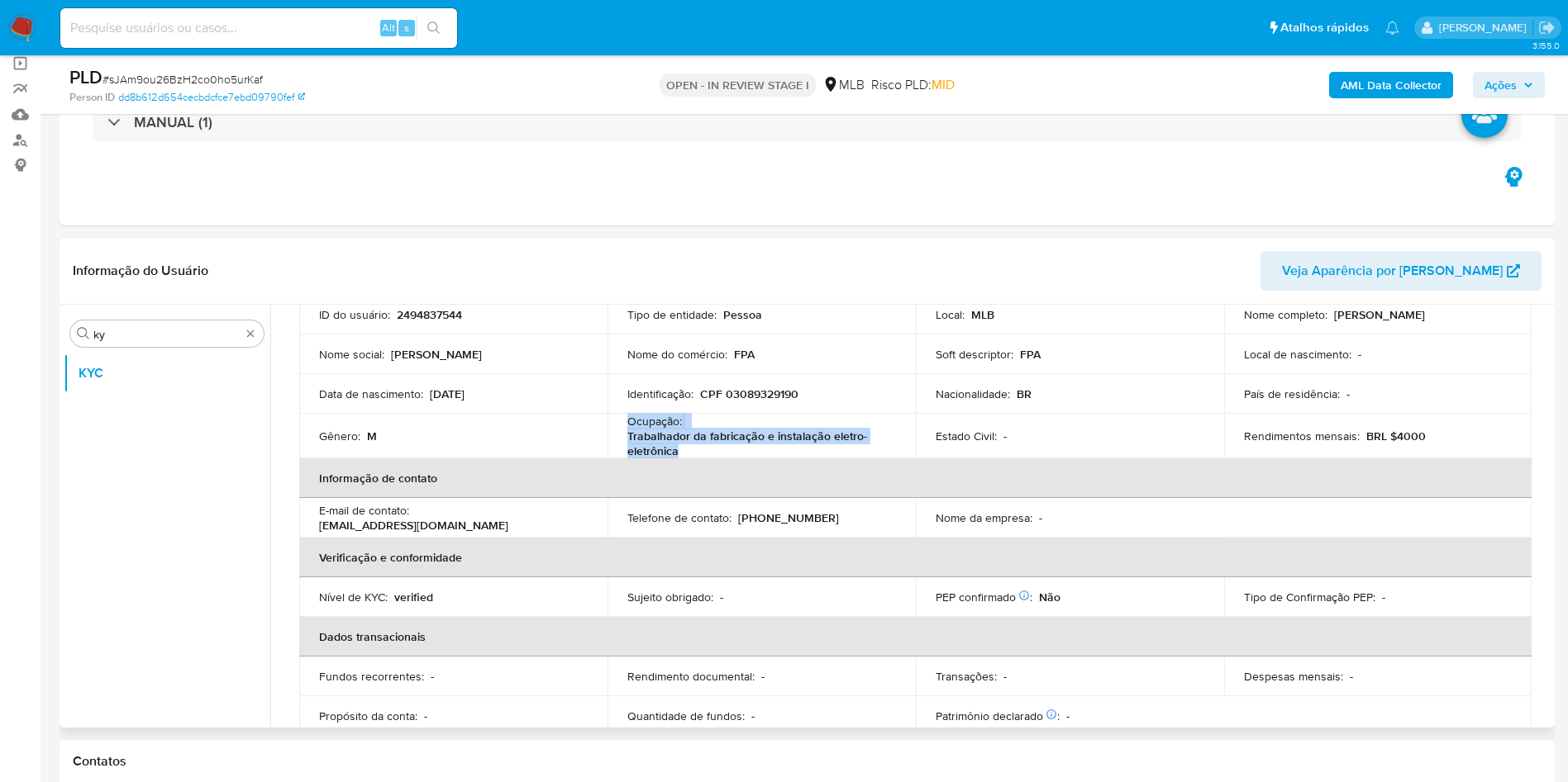
click at [764, 414] on div "Ocupação : Trabalhador da fabricação e instalação eletro-eletrônica" at bounding box center [761, 436] width 268 height 45
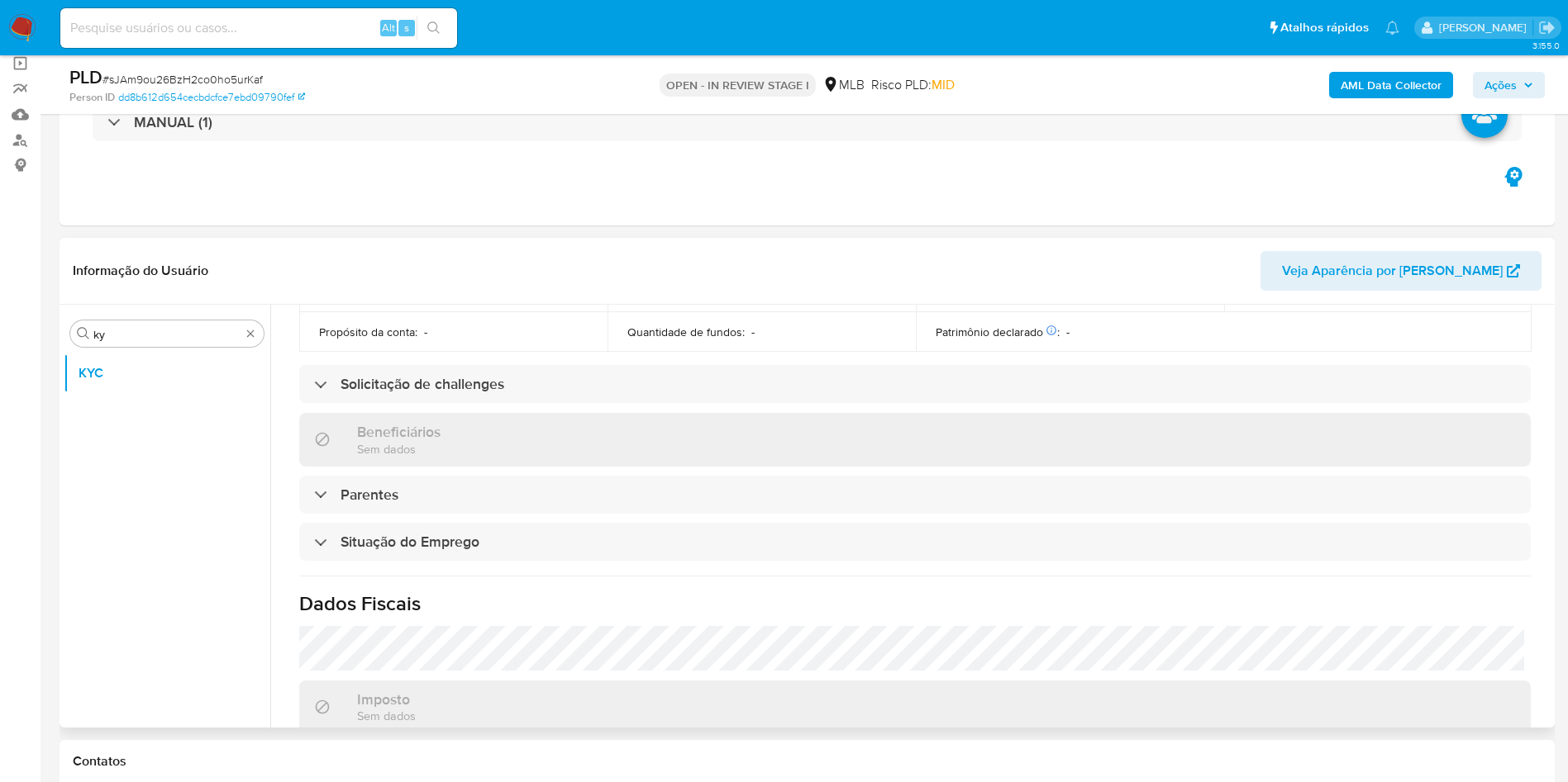
scroll to position [693, 0]
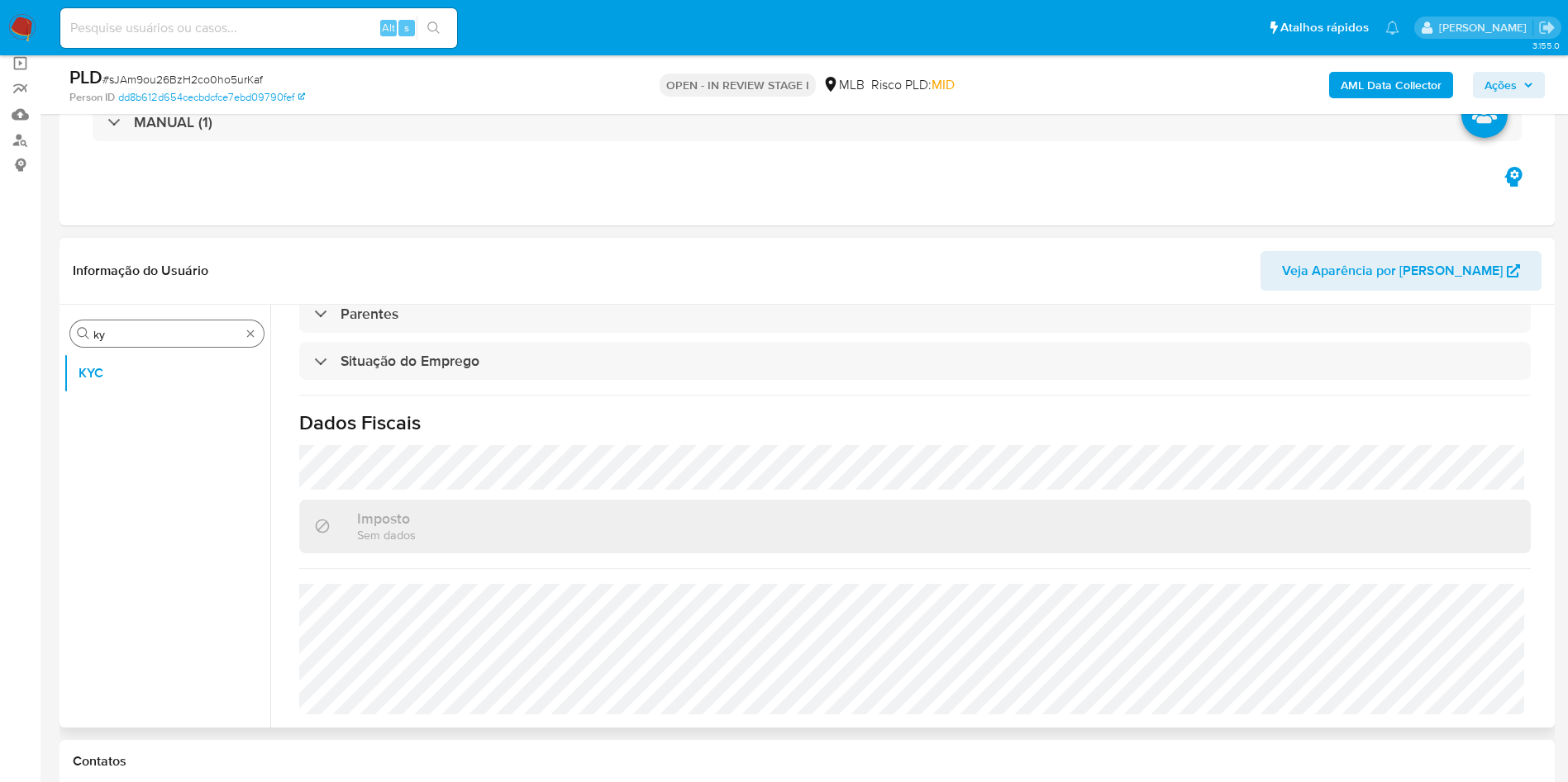
click at [149, 333] on input "ky" at bounding box center [166, 334] width 147 height 15
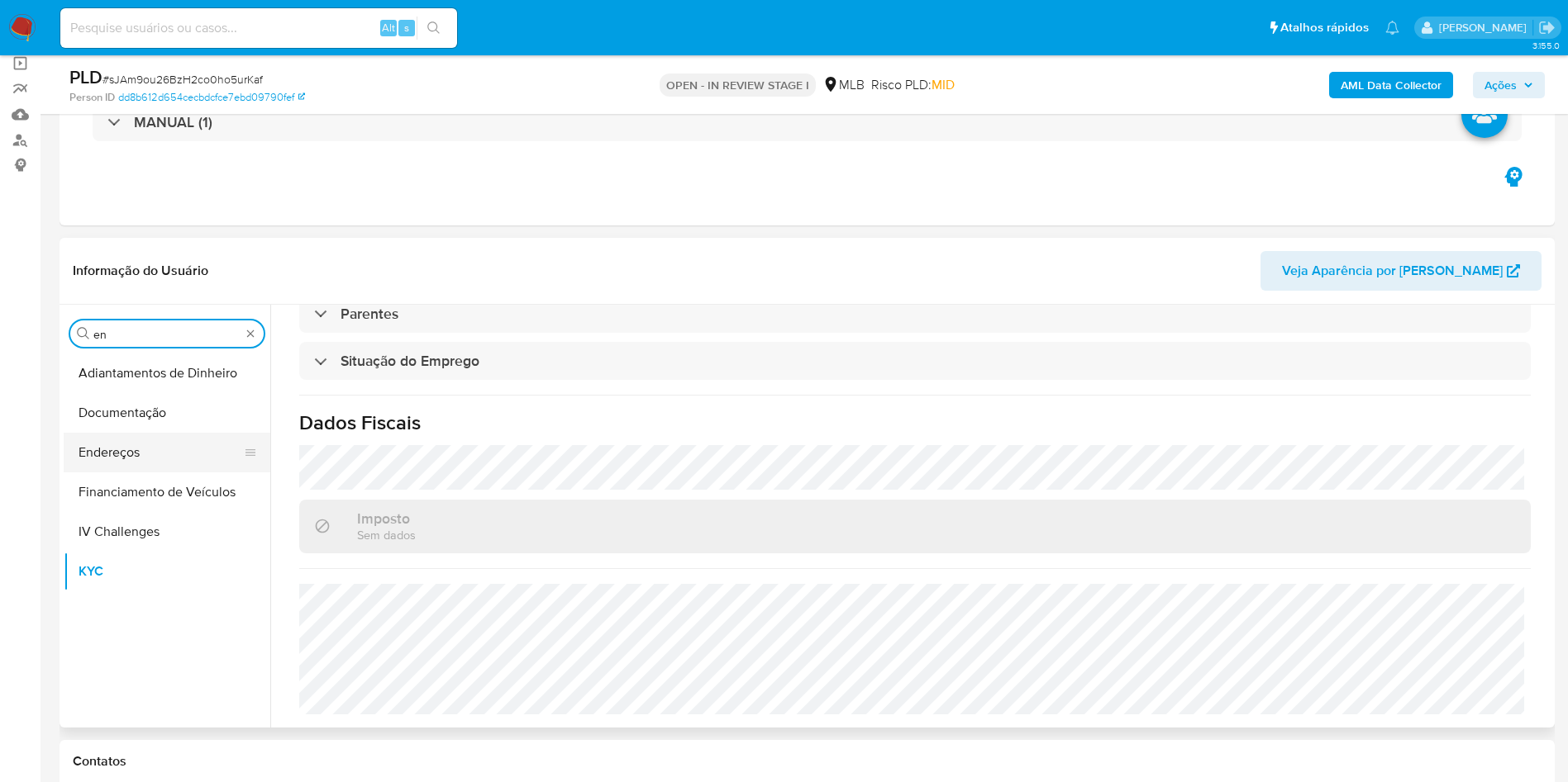
type input "en"
click at [147, 452] on button "Endereços" at bounding box center [160, 453] width 193 height 40
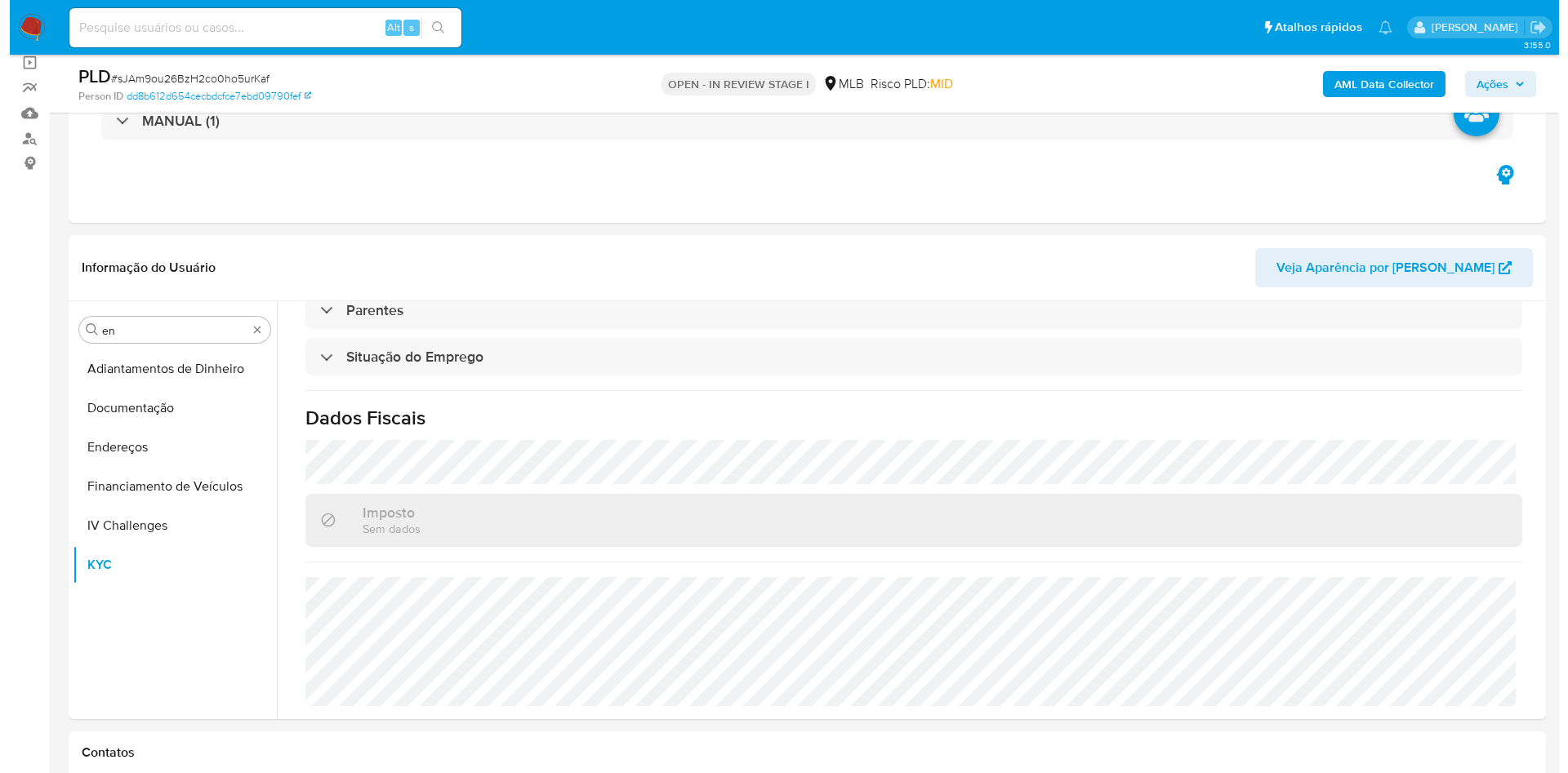
scroll to position [0, 0]
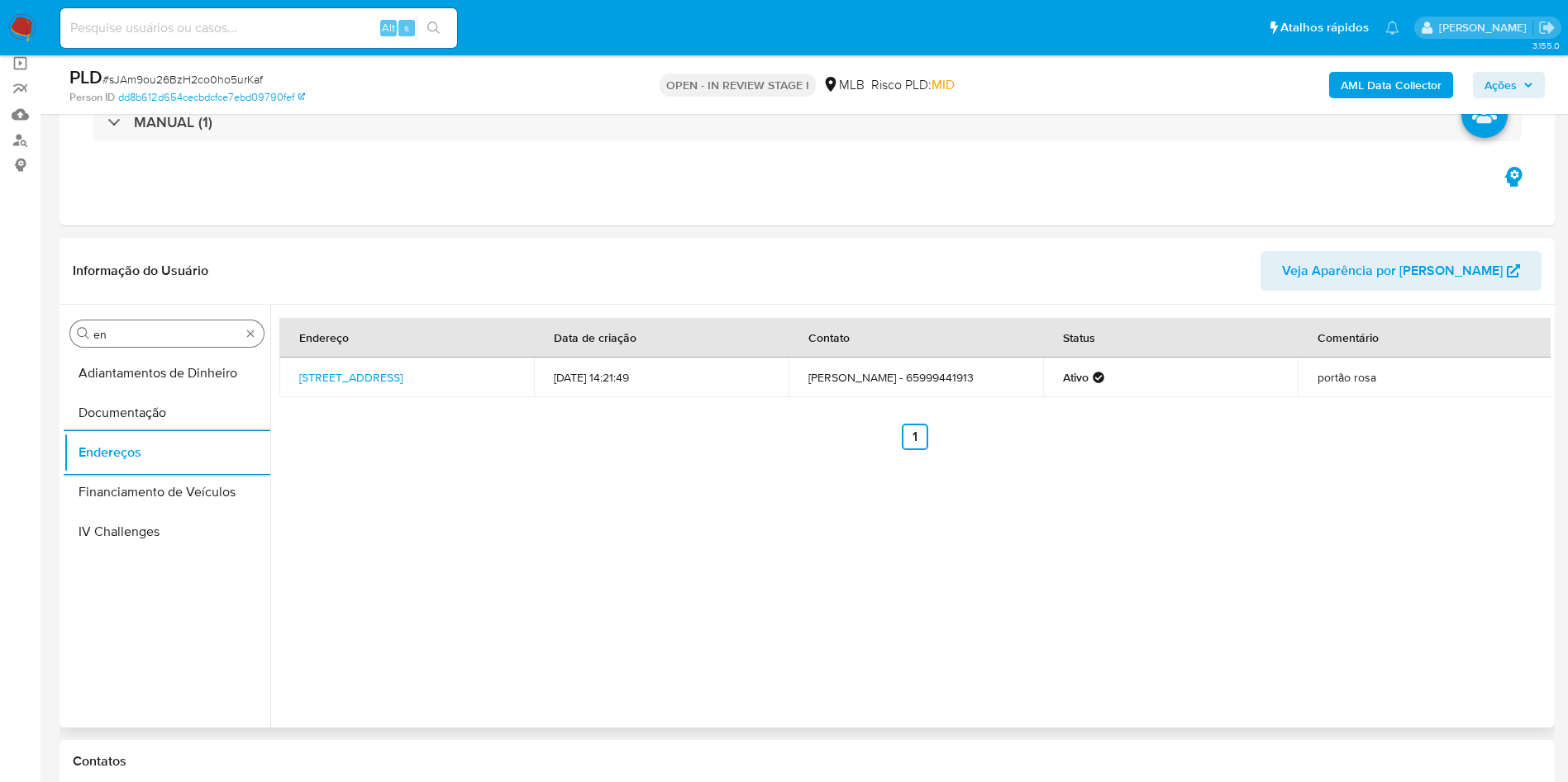
click at [121, 335] on input "en" at bounding box center [166, 334] width 147 height 15
type input "ge"
click at [115, 381] on button "Detalhe da geolocalização" at bounding box center [167, 373] width 207 height 40
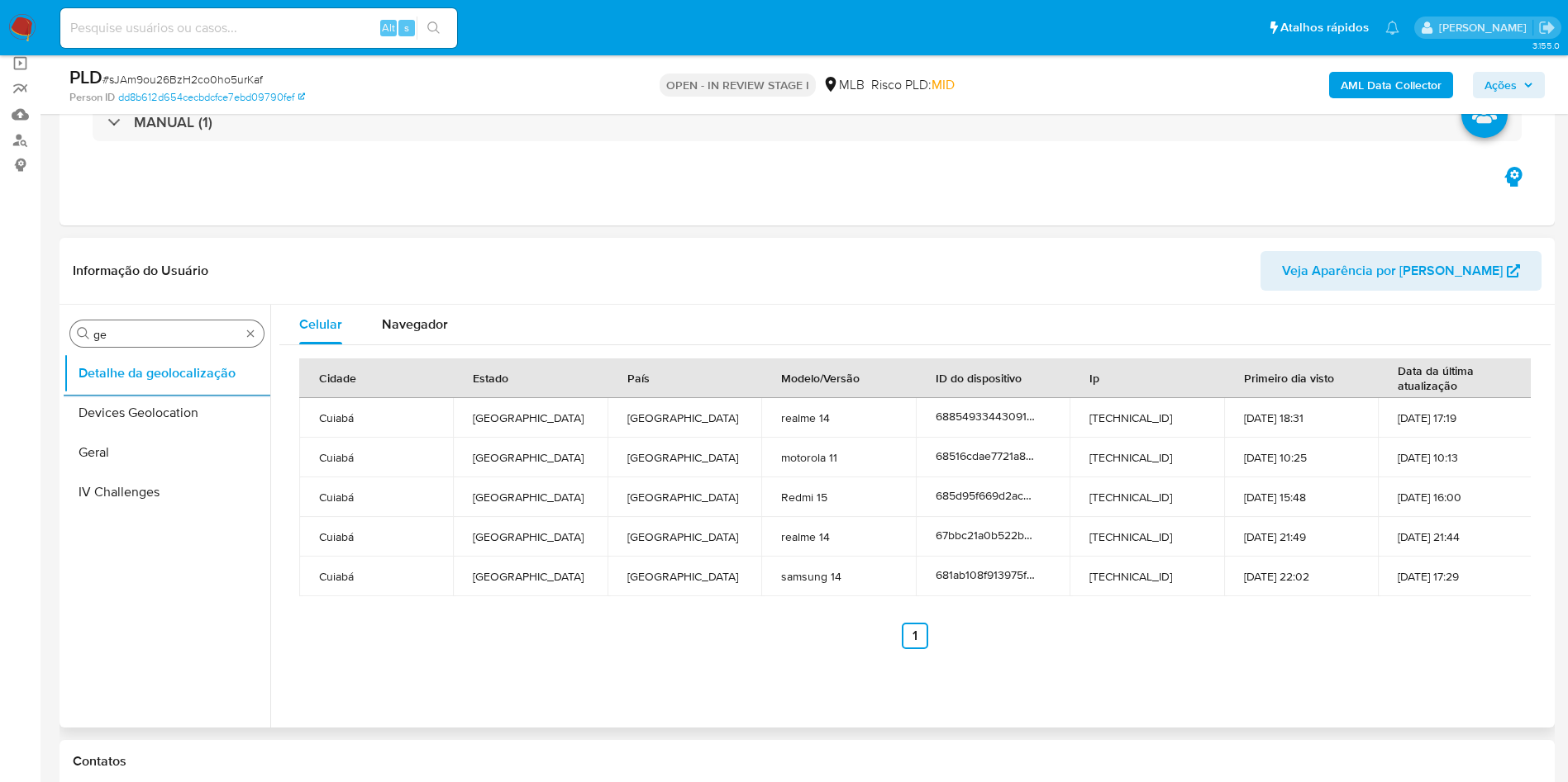
click at [174, 335] on input "ge" at bounding box center [166, 334] width 147 height 15
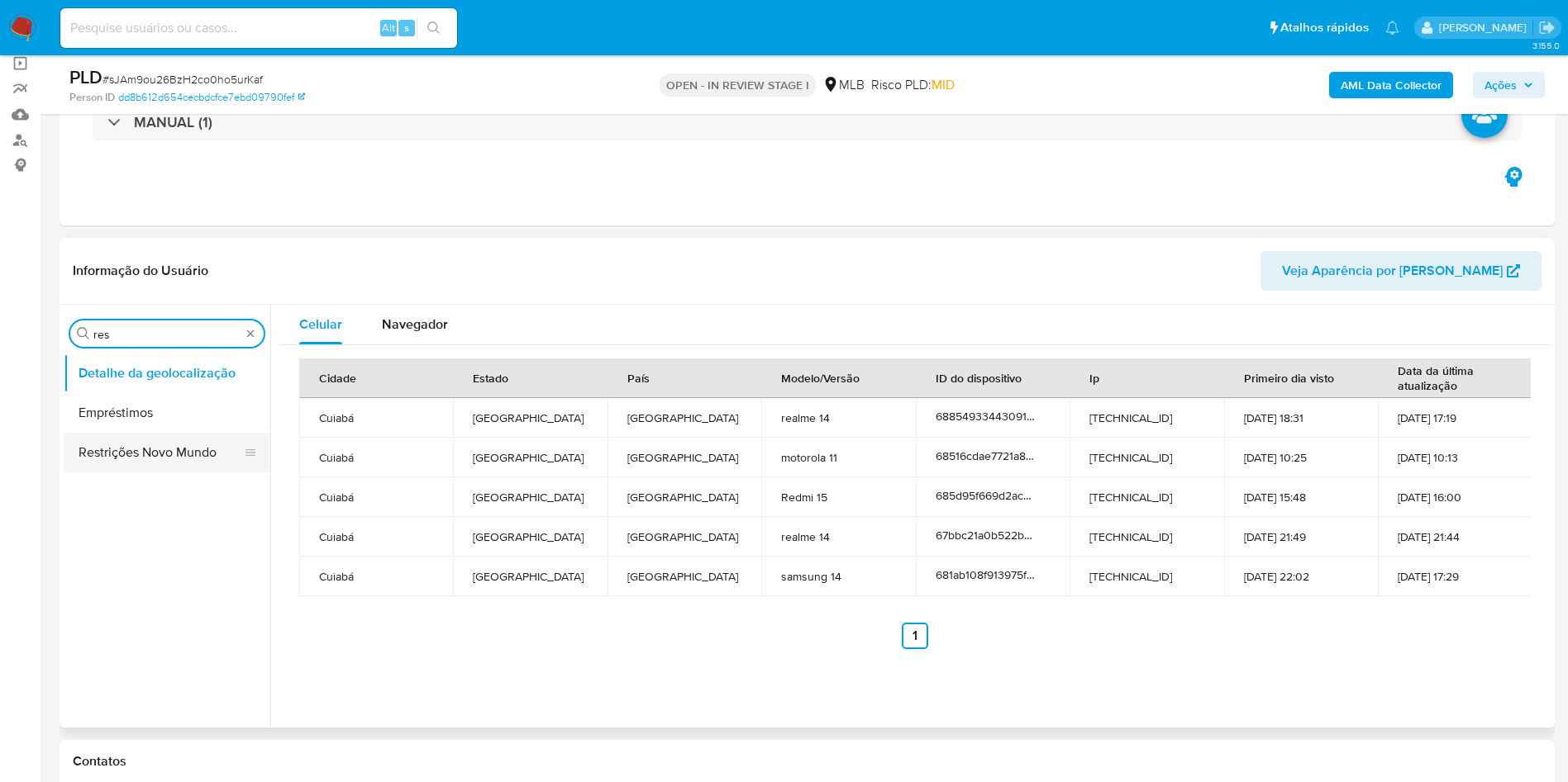
type input "res"
click at [129, 435] on button "Restrições Novo Mundo" at bounding box center [160, 453] width 193 height 40
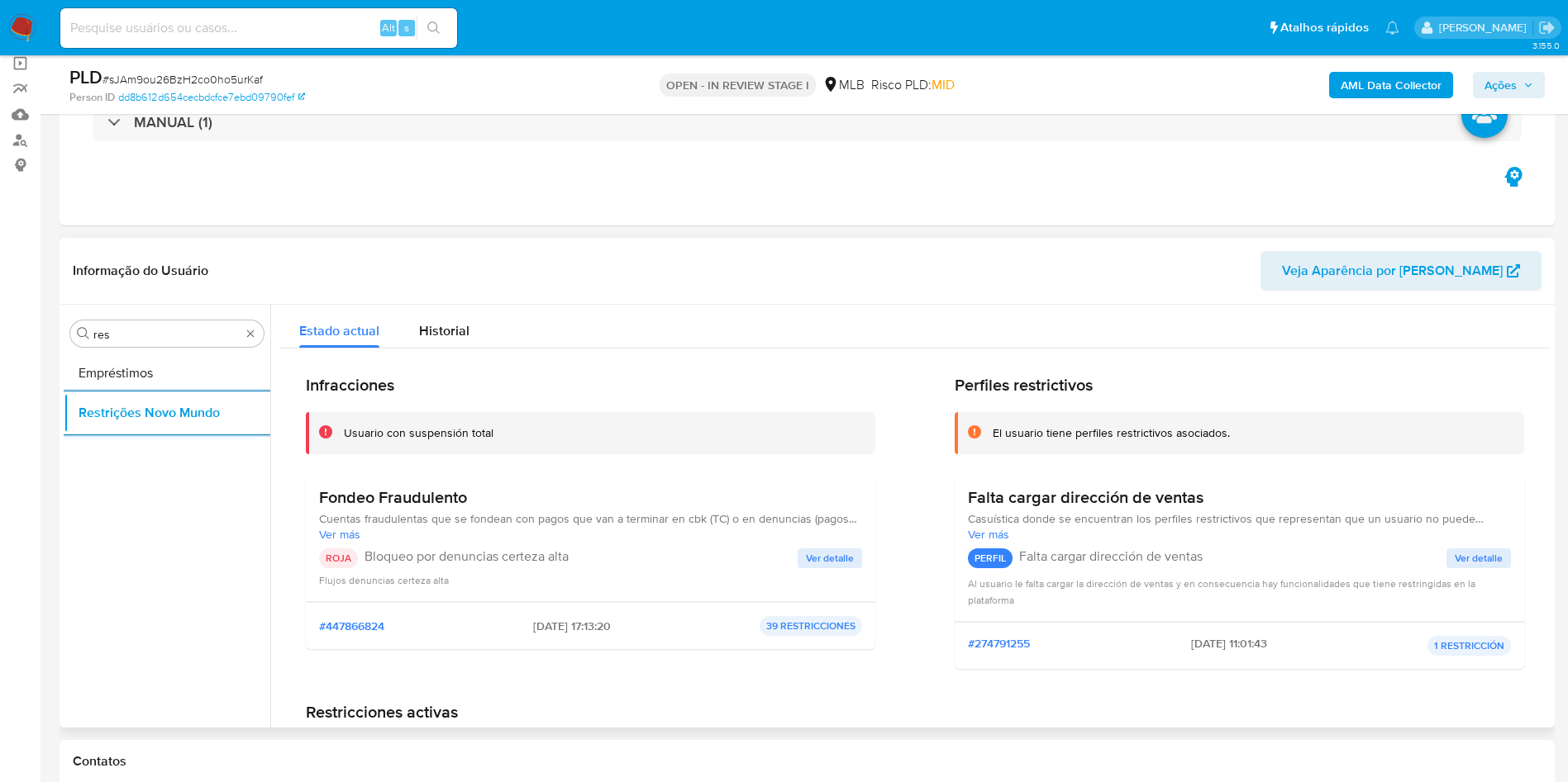
click at [436, 487] on h3 "Fondeo Fraudulento" at bounding box center [591, 497] width 543 height 21
click at [510, 564] on p "Bloqueo por denuncias certeza alta" at bounding box center [581, 556] width 433 height 16
click at [509, 564] on p "Bloqueo por denuncias certeza alta" at bounding box center [581, 556] width 433 height 16
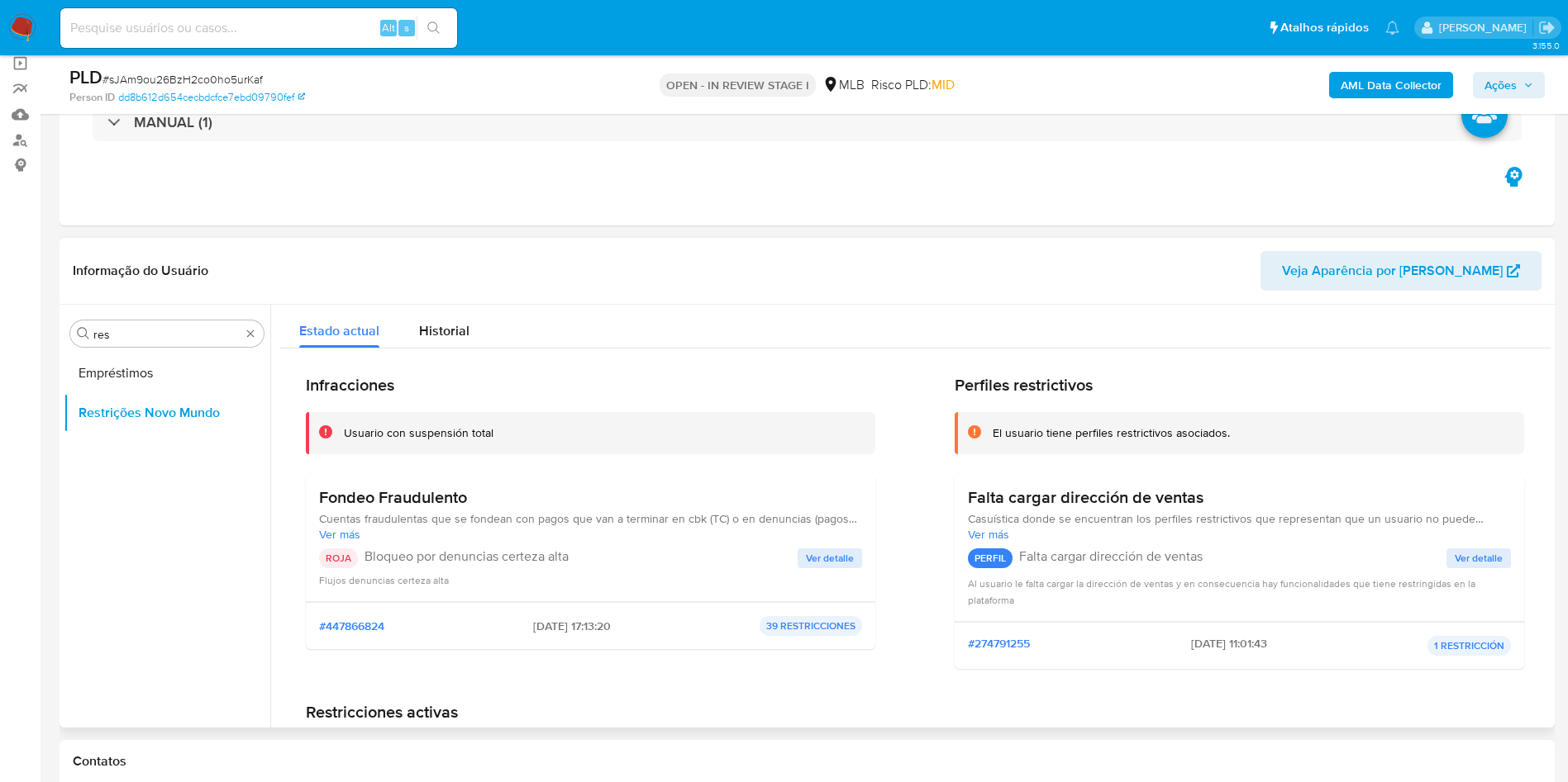
click at [509, 564] on p "Bloqueo por denuncias certeza alta" at bounding box center [581, 556] width 433 height 16
click at [824, 554] on span "Ver detalle" at bounding box center [830, 558] width 48 height 16
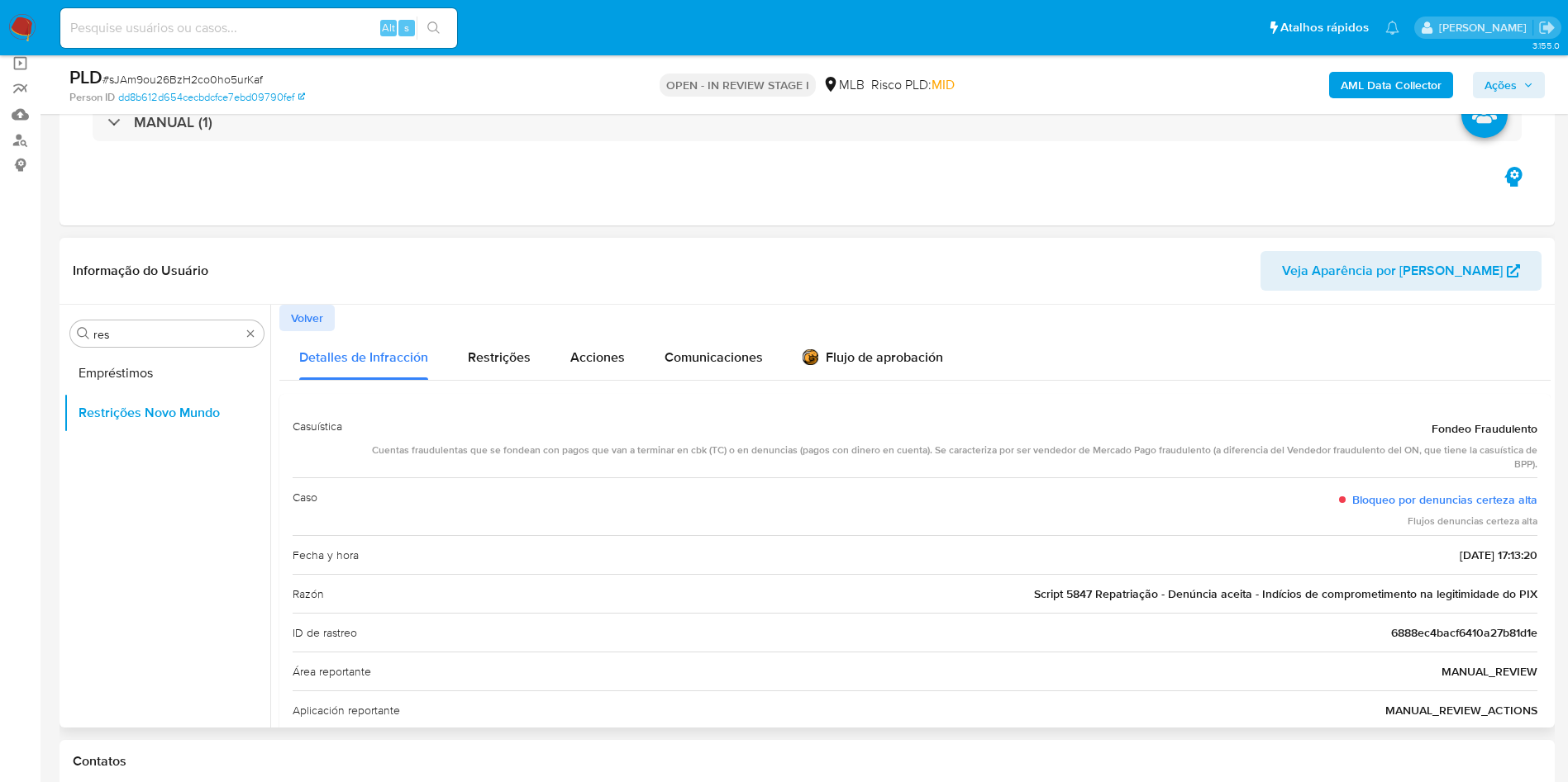
drag, startPoint x: 801, startPoint y: 500, endPoint x: 1152, endPoint y: 614, distance: 369.0
click at [801, 500] on div "Caso Bloqueo por denuncias certeza alta Flujos denuncias certeza alta" at bounding box center [914, 506] width 1245 height 58
click at [1310, 603] on div "Razón Script 5847 Repatriação - Denúncia aceita - Indícios de comprometimento n…" at bounding box center [914, 593] width 1245 height 39
click div "Razón Script 5847 Repatriação - Denúncia aceita - Indícios de comprometimento n…"
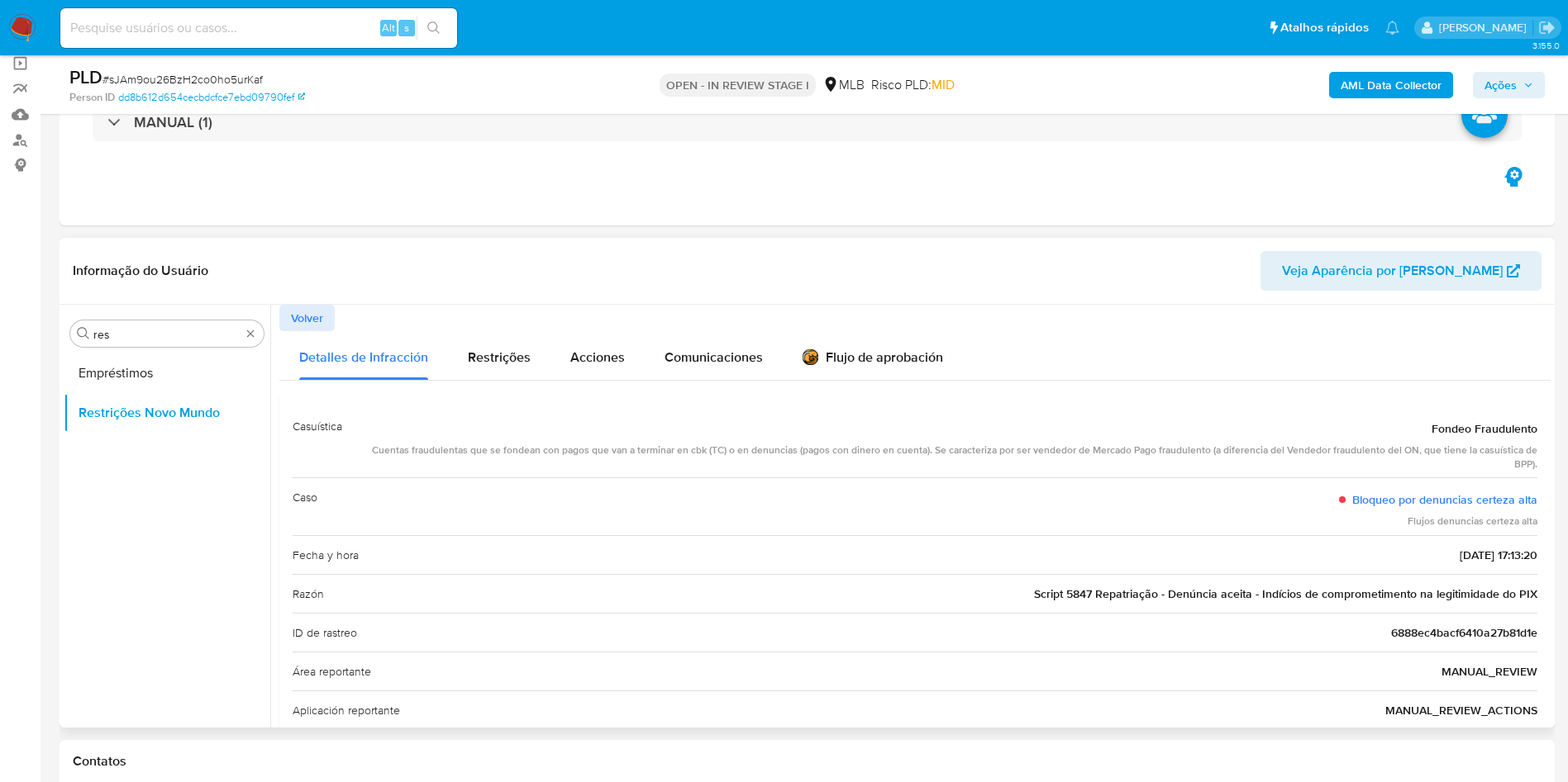
click div "Fecha y hora 2025-07-29 - 17:13:20"
click input "res"
type input "po"
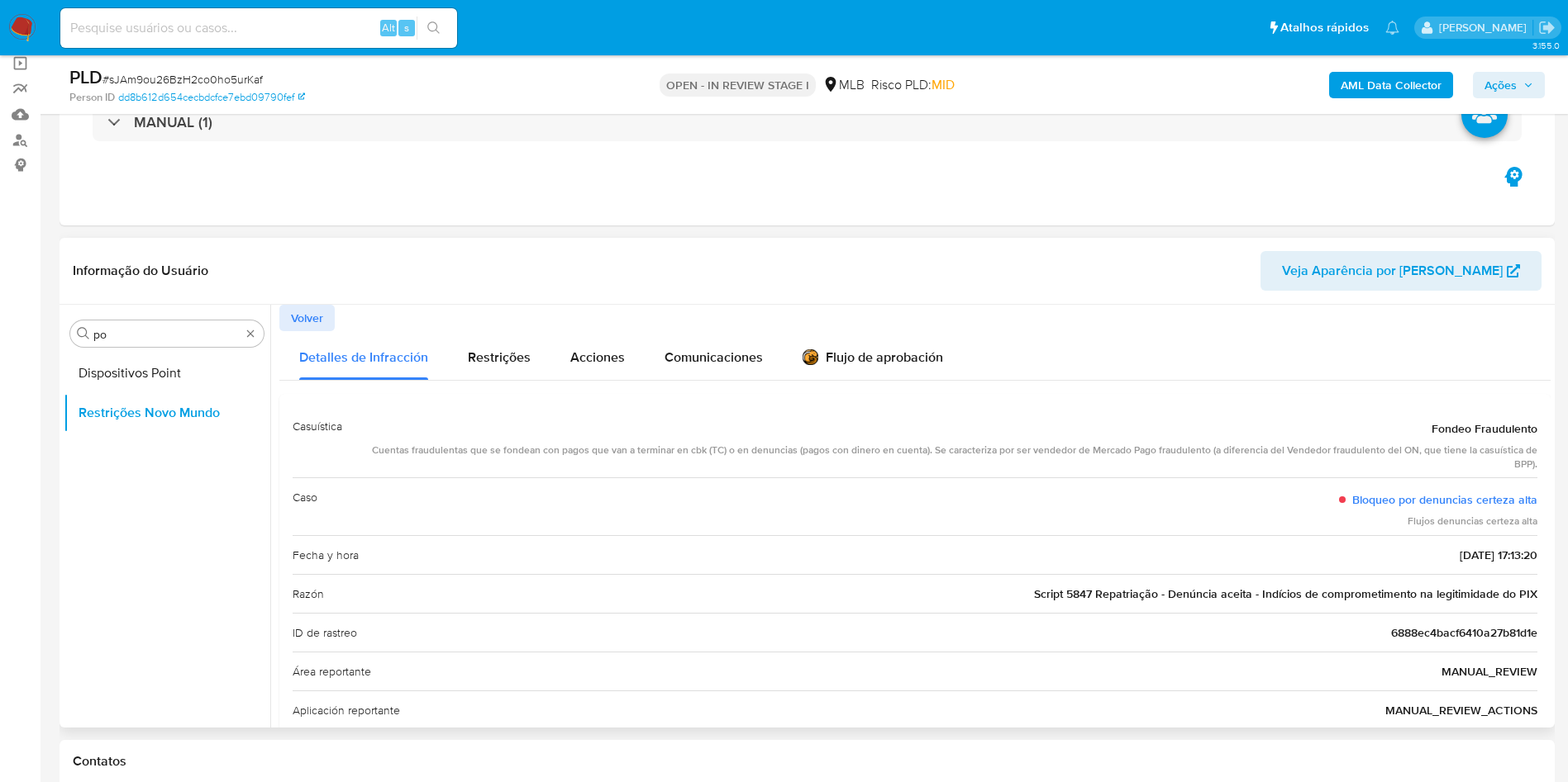
click span "Volver"
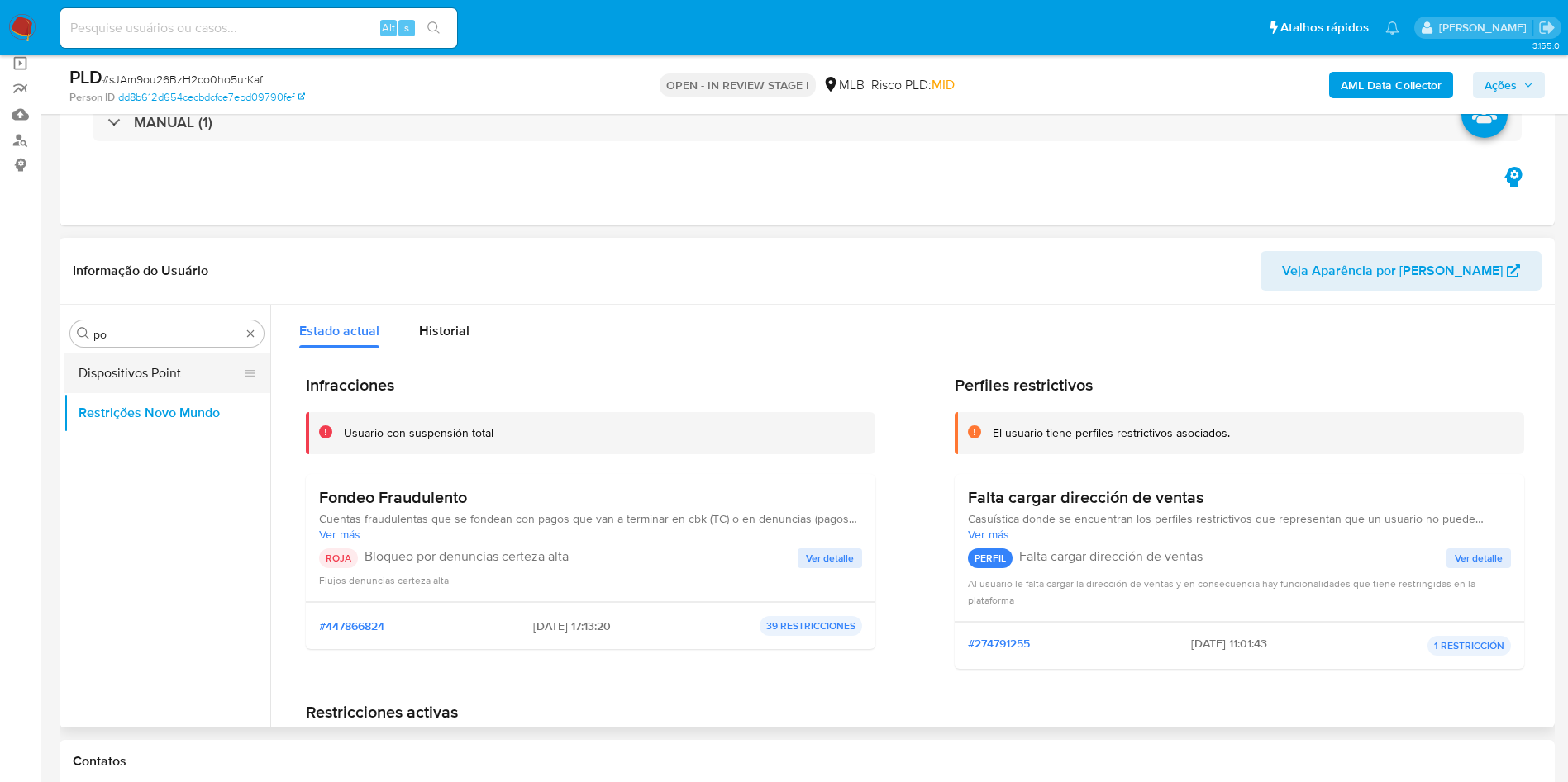
click button "Dispositivos Point"
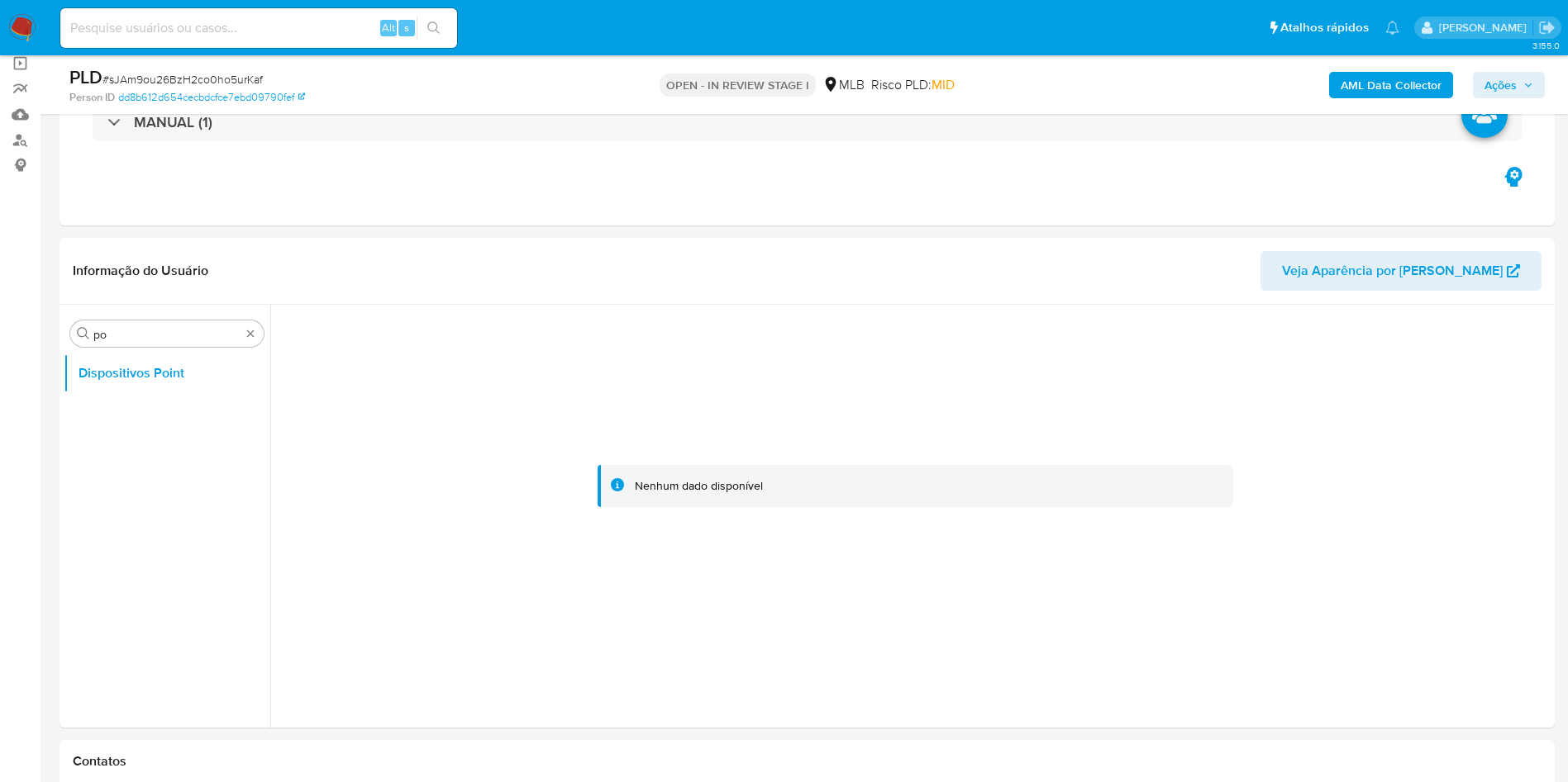
click div
click b "AML Data Collector"
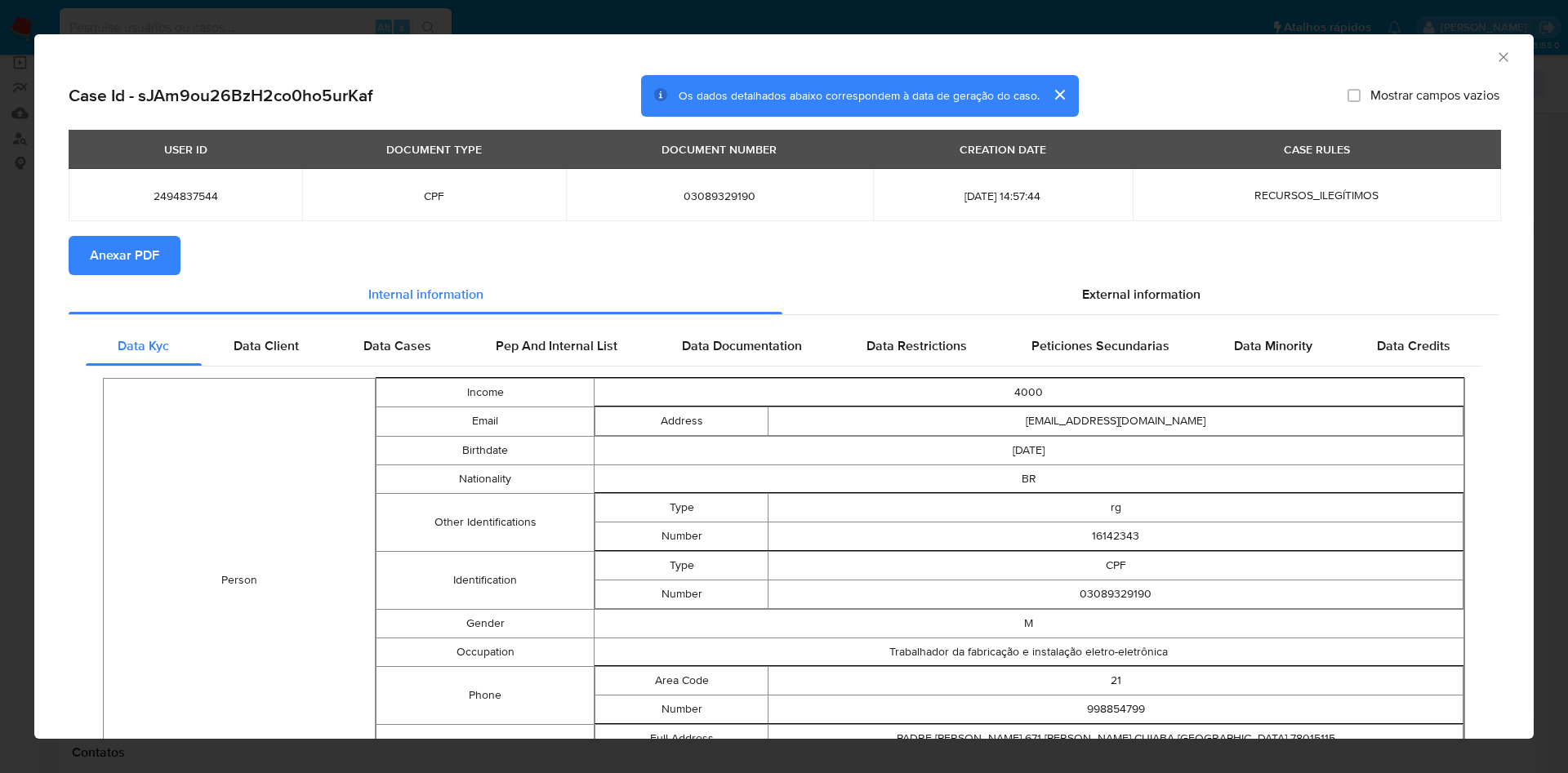
click span "Anexar PDF"
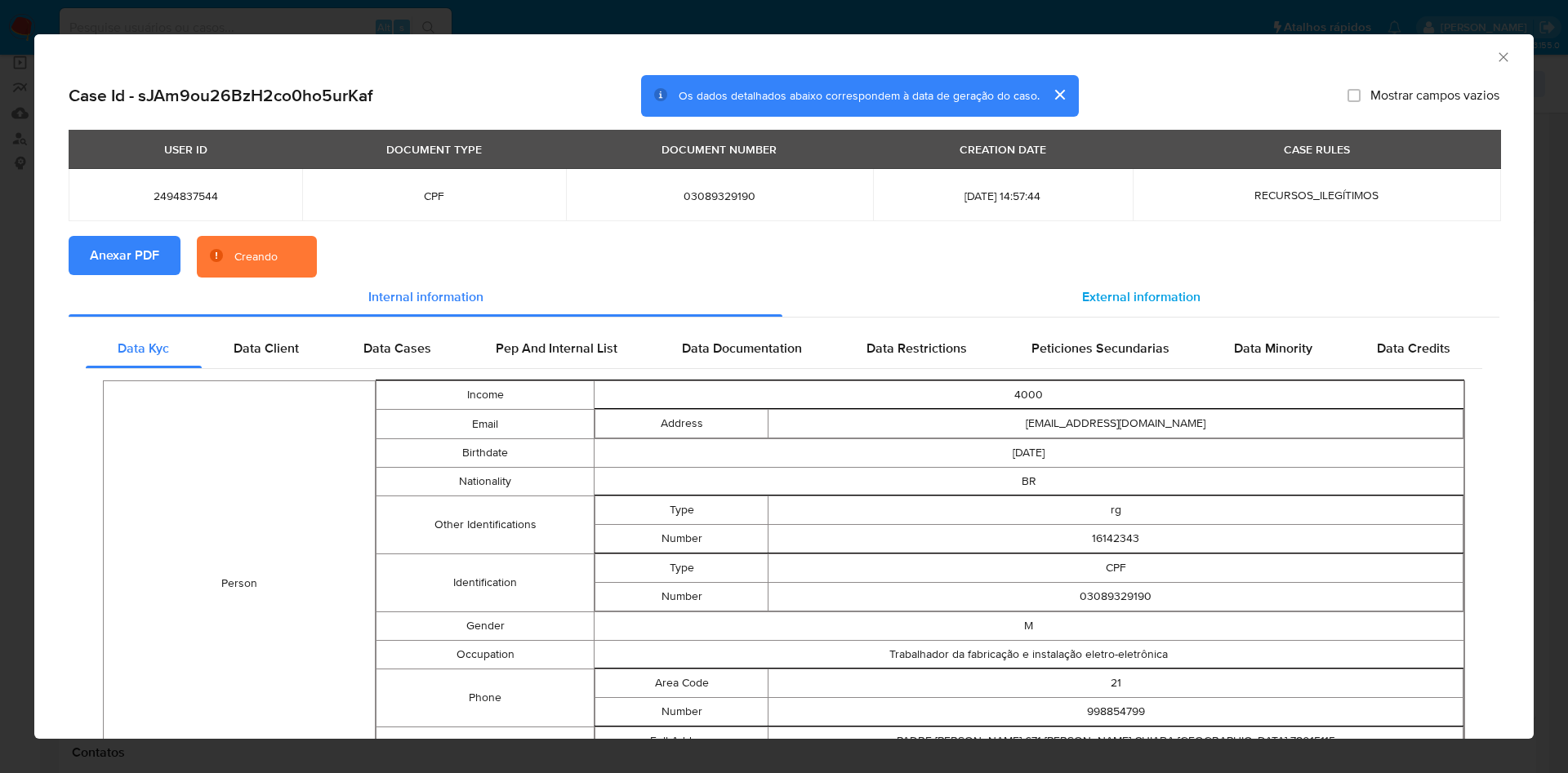
click span "External information"
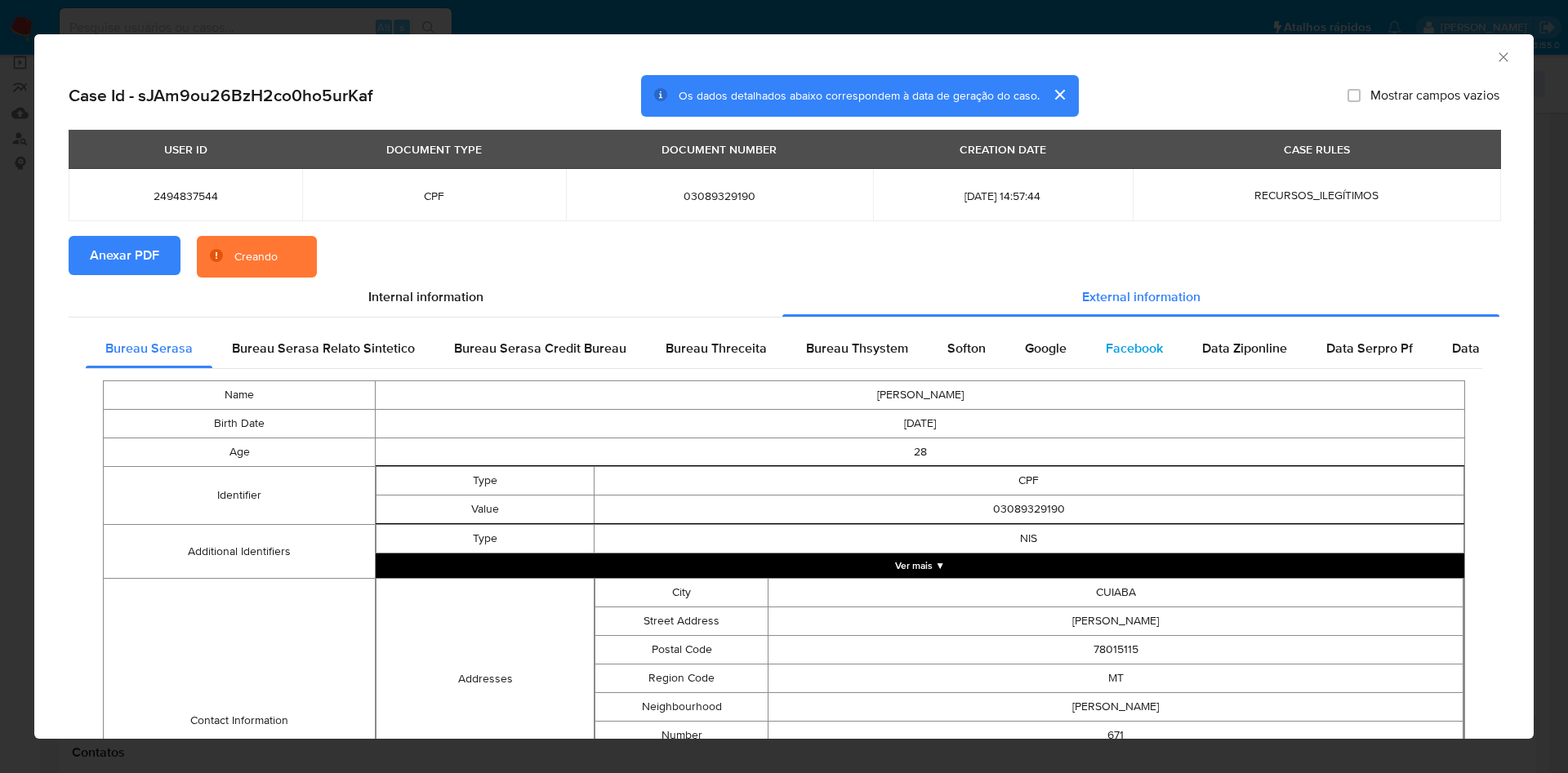
click div "Facebook"
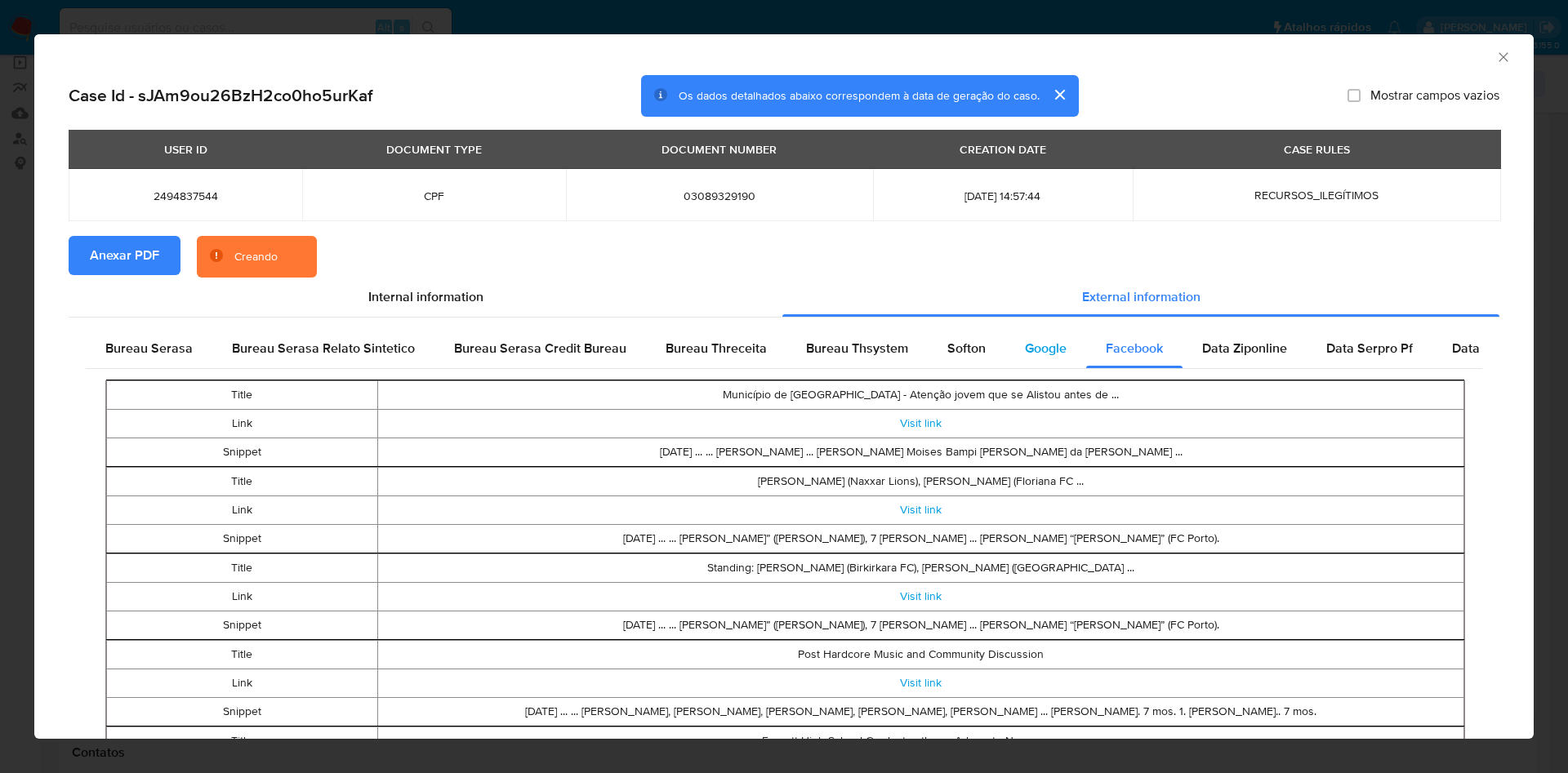
click div "Google"
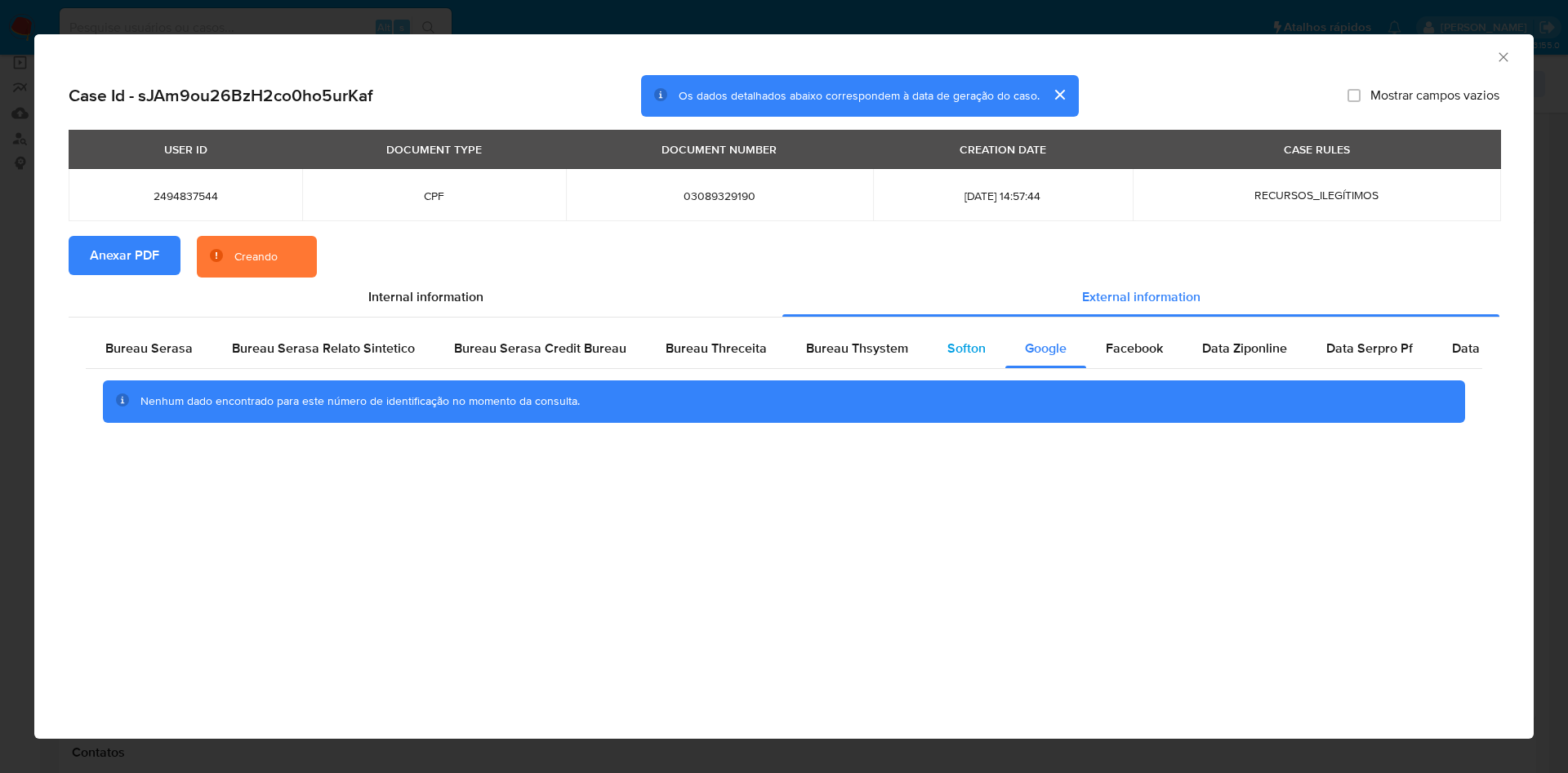
click div "Softon"
click span "Bureau Thsystem"
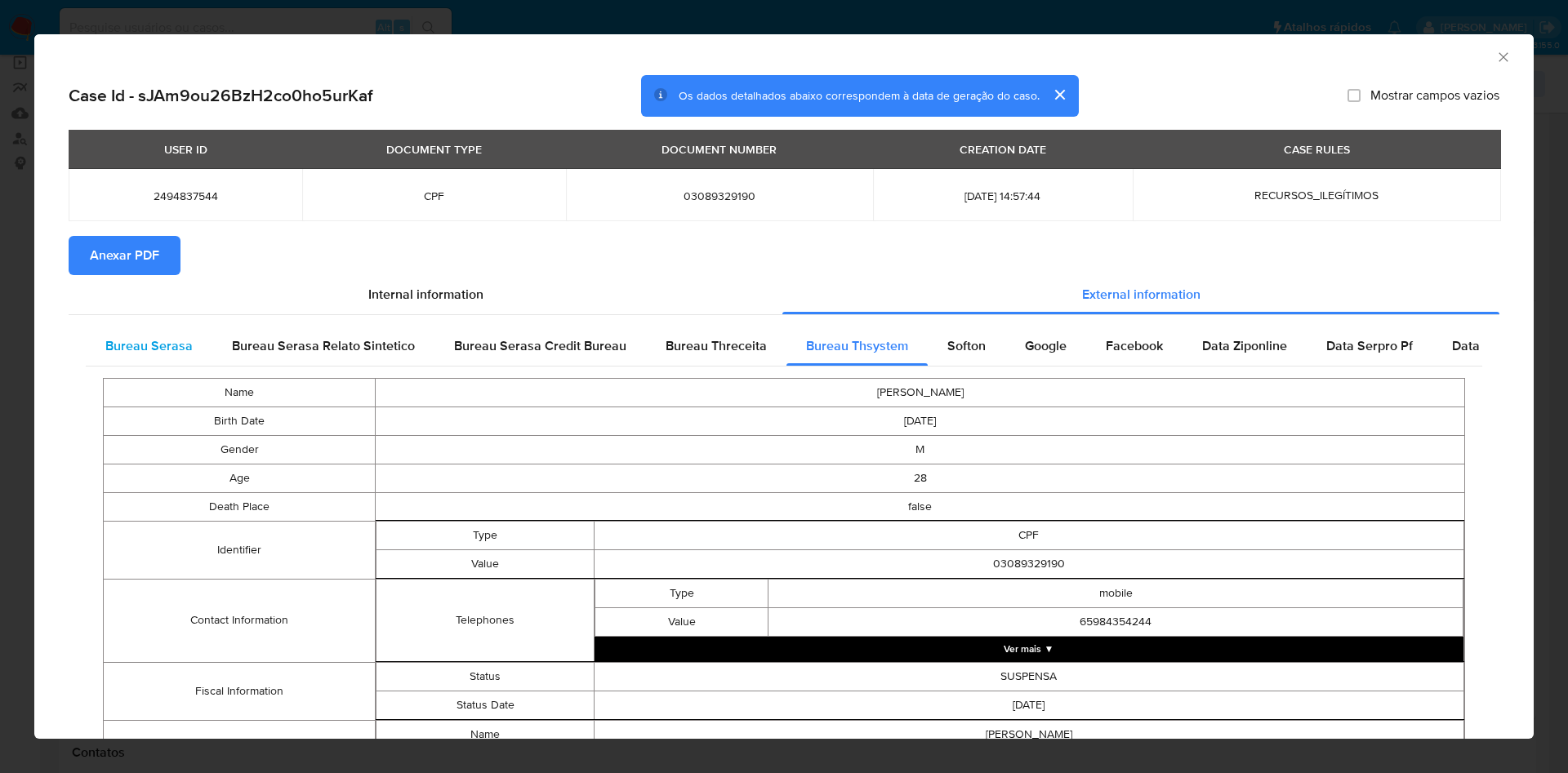
click span "Bureau Serasa"
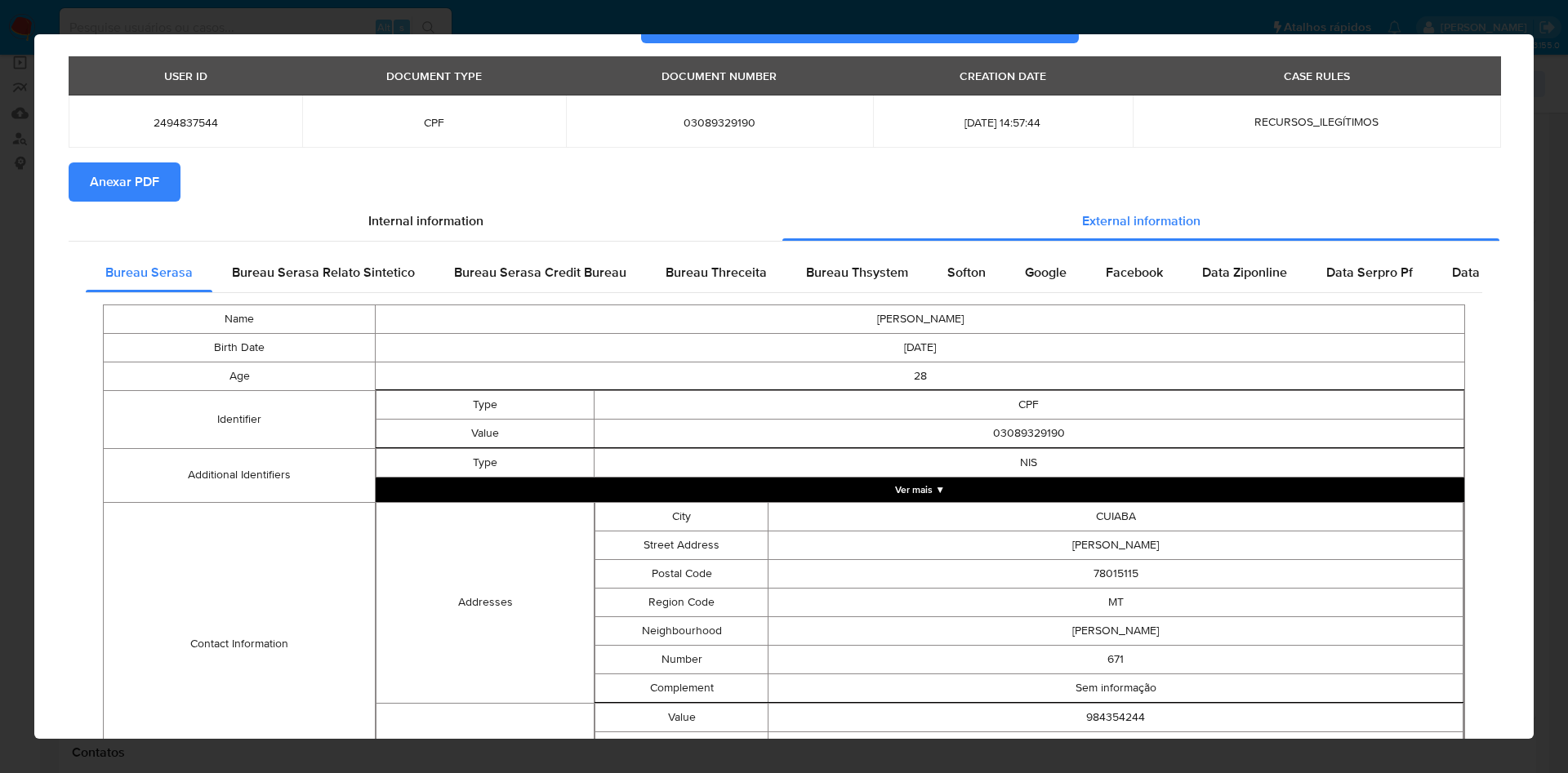
scroll to position [262, 0]
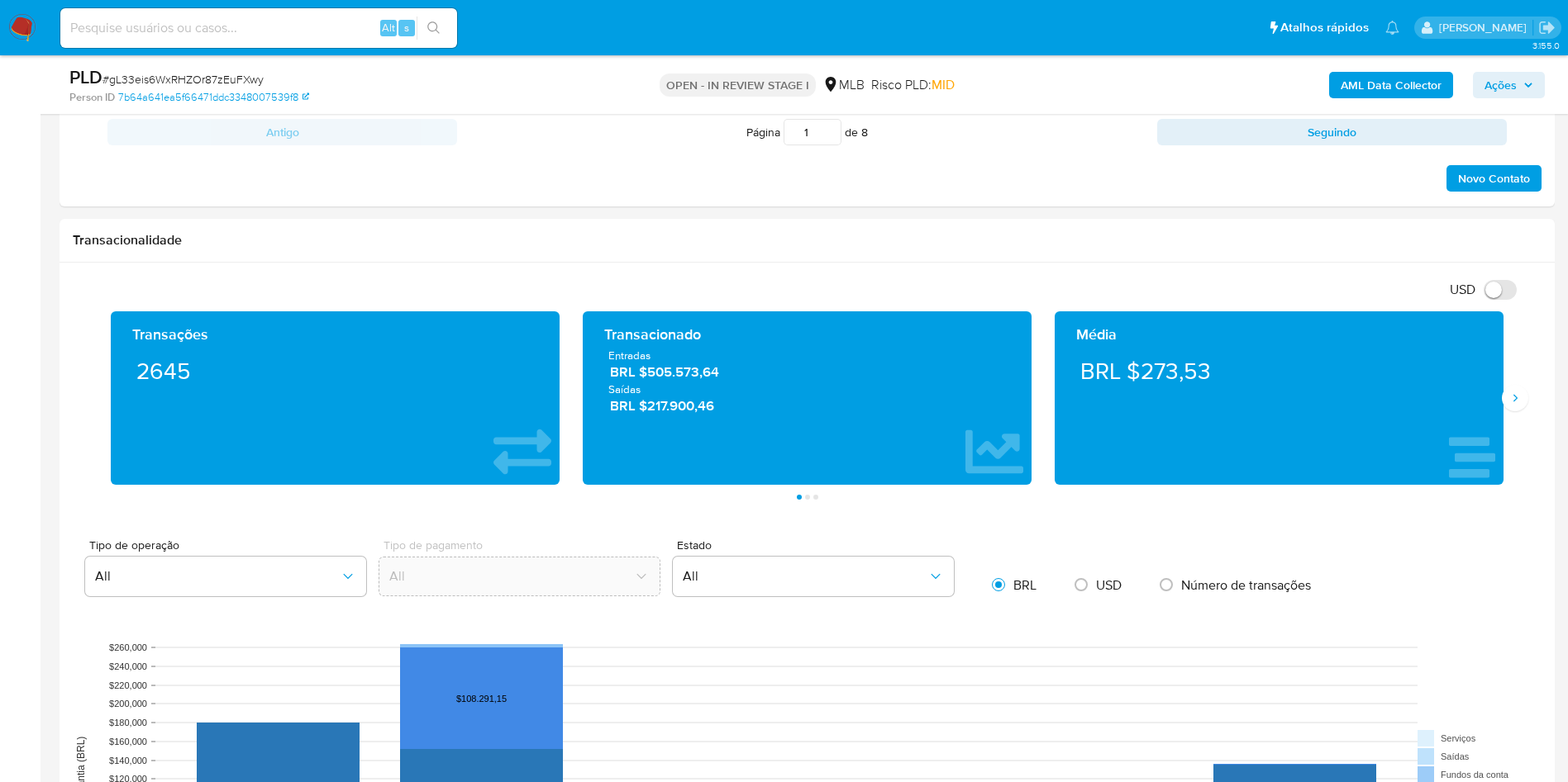
scroll to position [1735, 0]
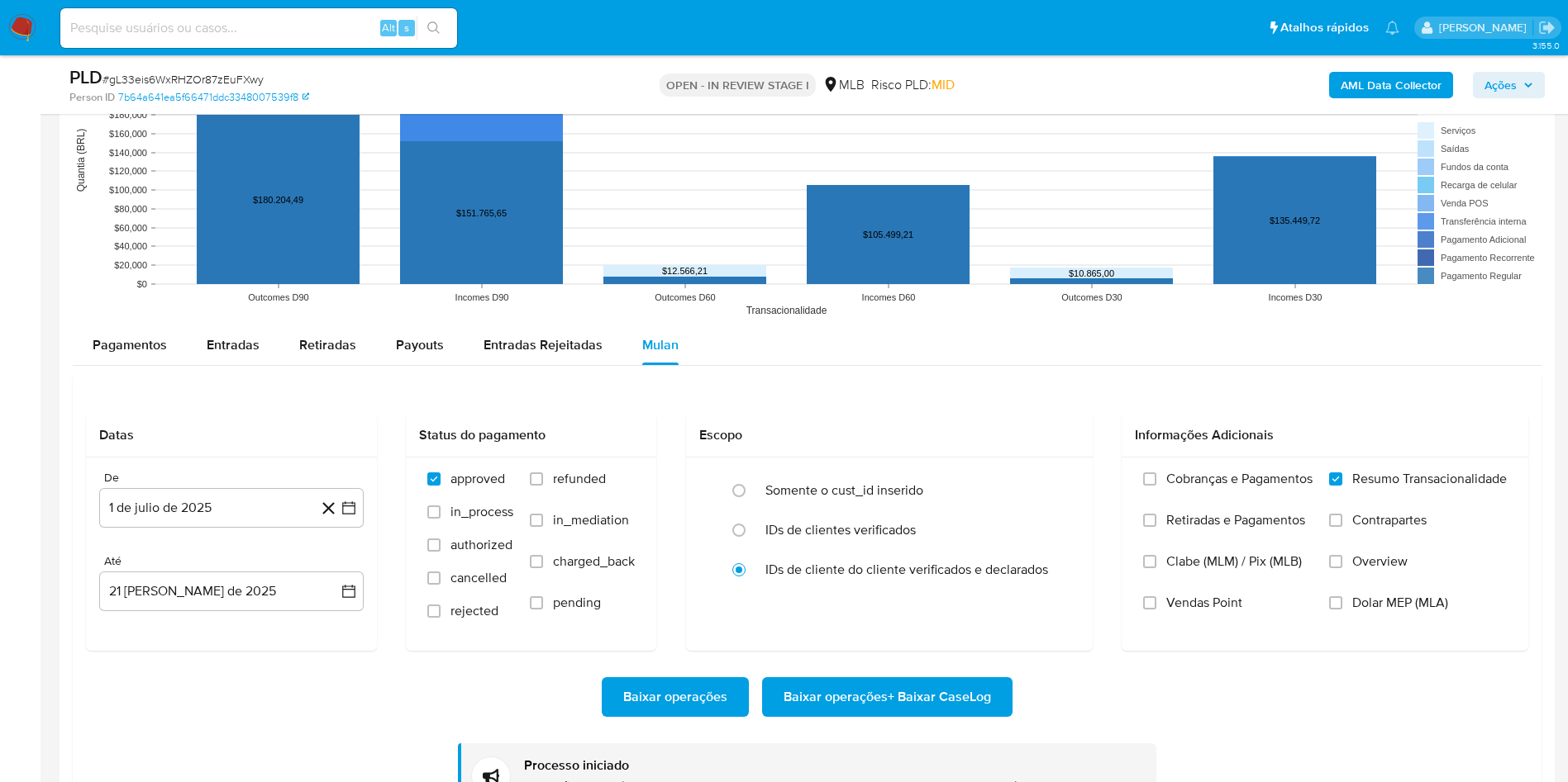
click at [156, 72] on span "# gL33eis6WxRHZOr87zEuFXwy" at bounding box center [183, 78] width 161 height 16
copy span "gL33eis6WxRHZOr87zEuFXwy"
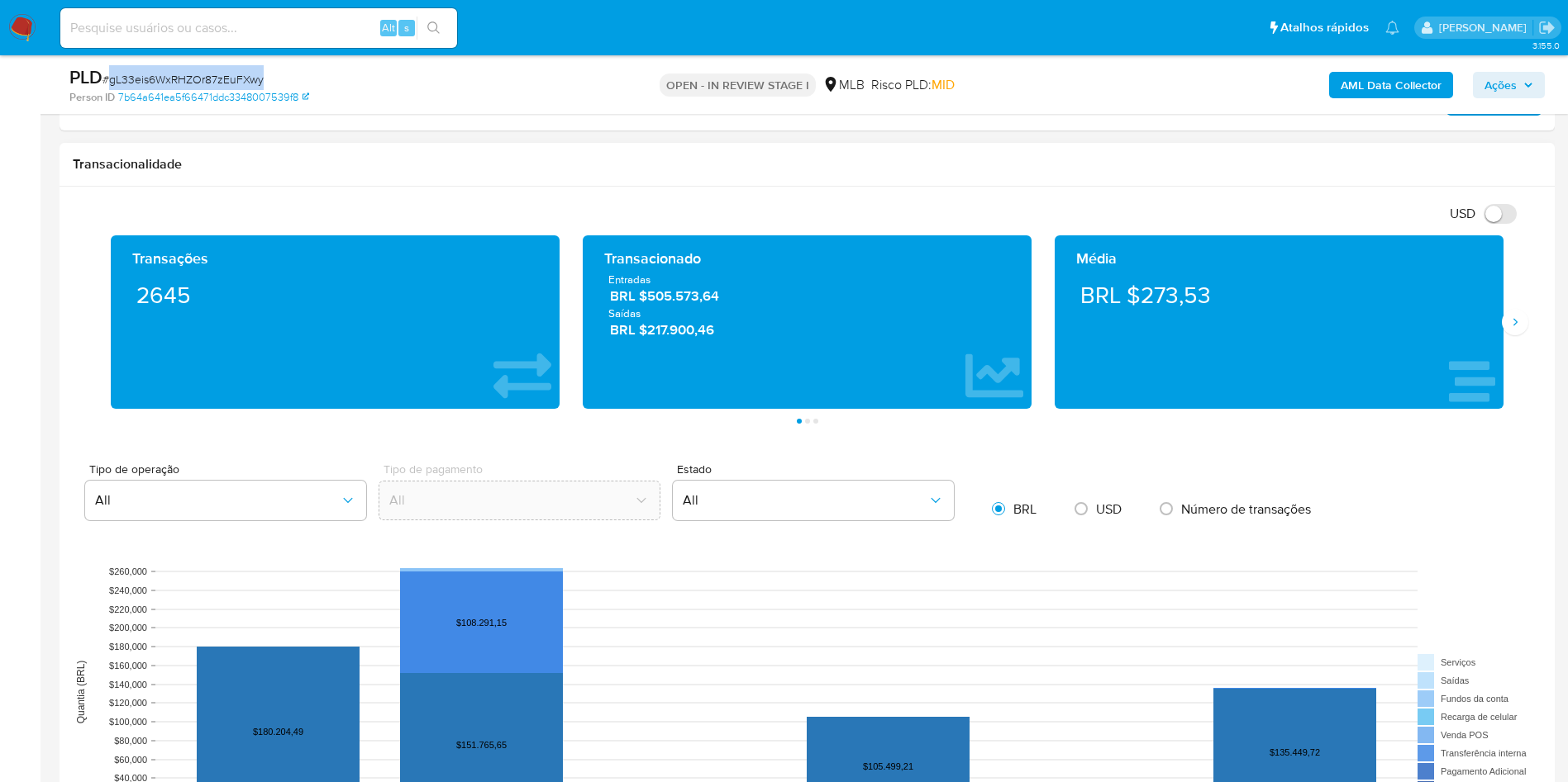
scroll to position [1116, 0]
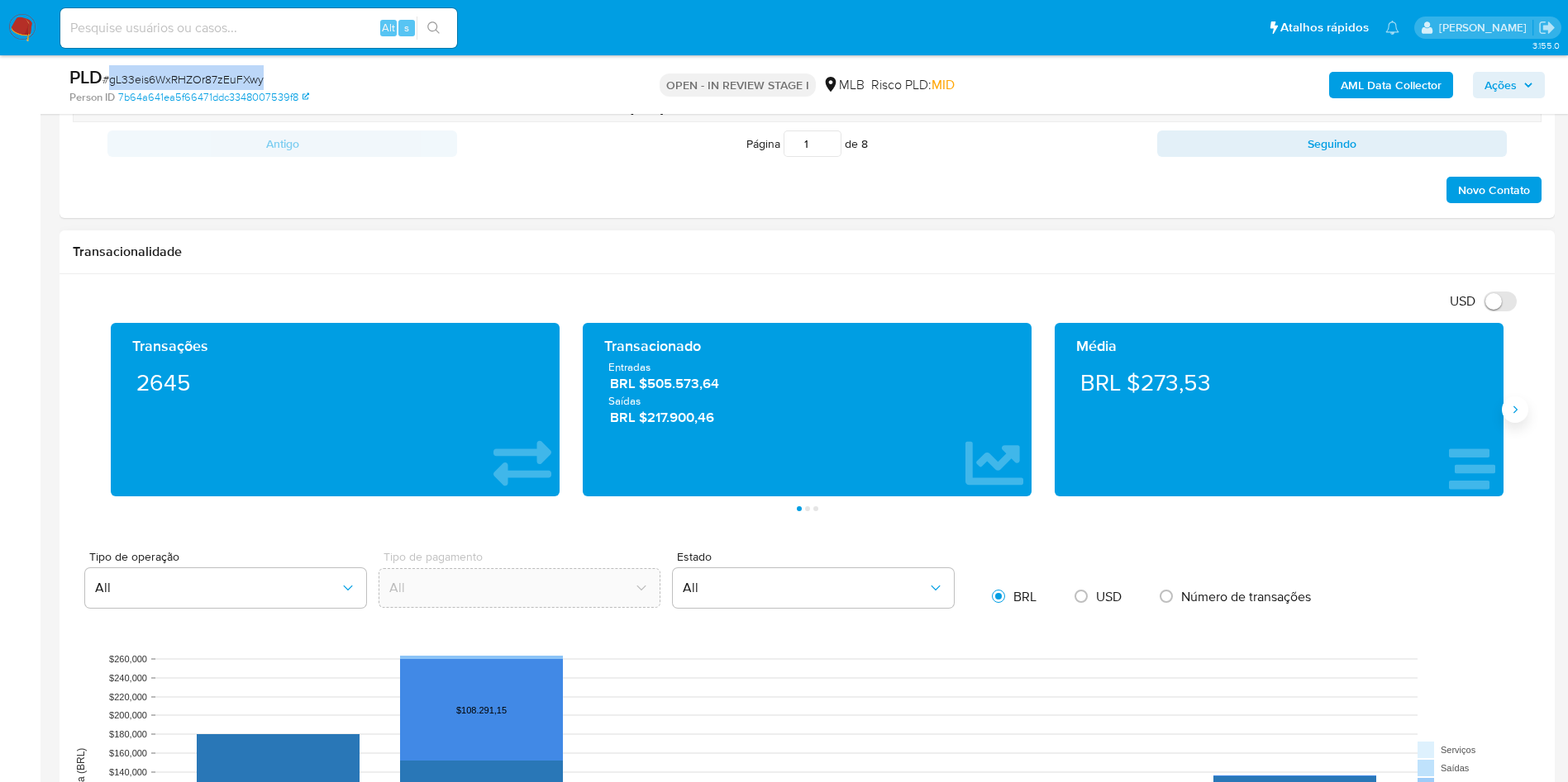
click at [1508, 407] on button "Siguiente" at bounding box center [1515, 410] width 27 height 27
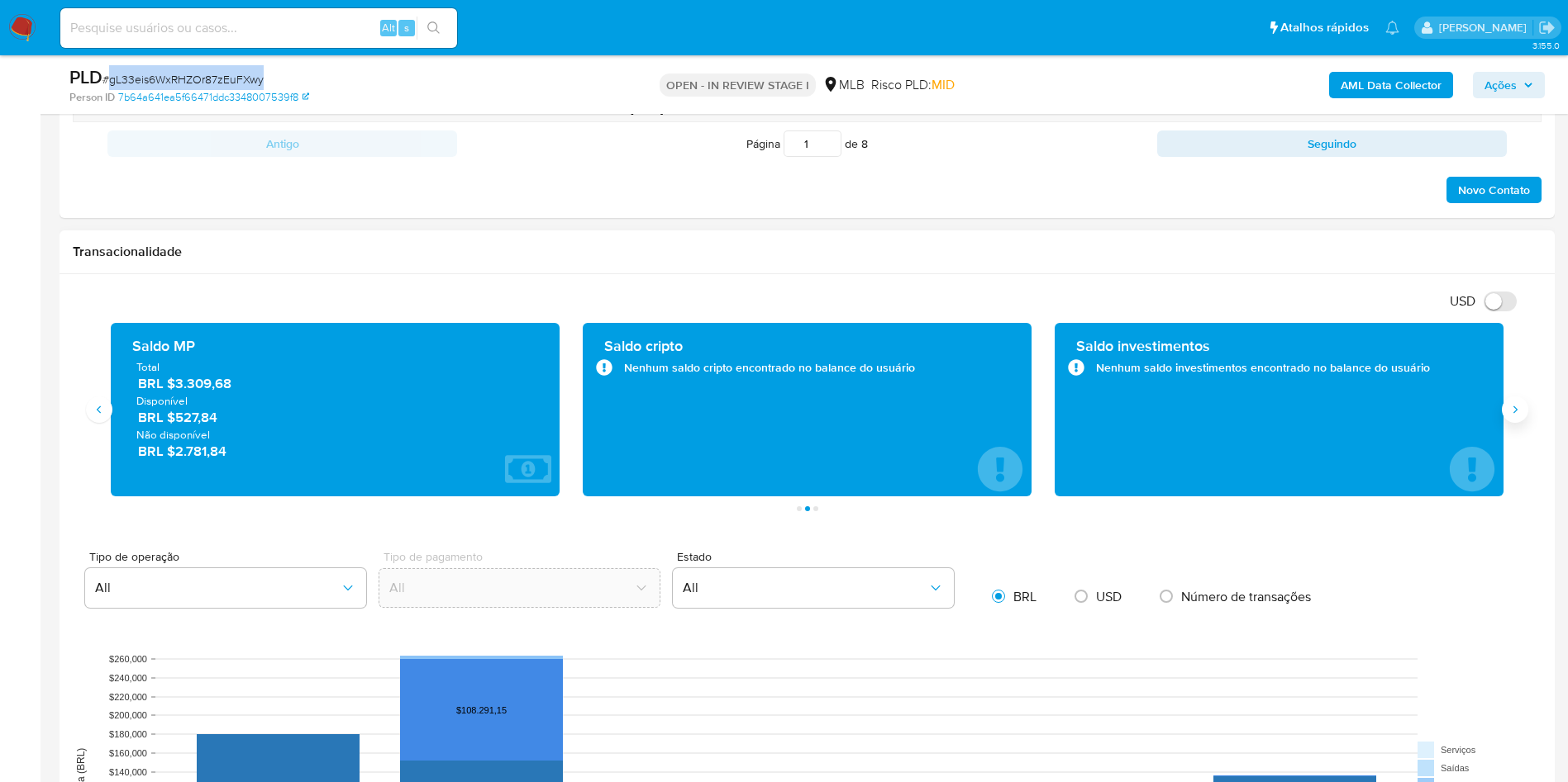
click at [1508, 407] on button "Siguiente" at bounding box center [1515, 410] width 27 height 27
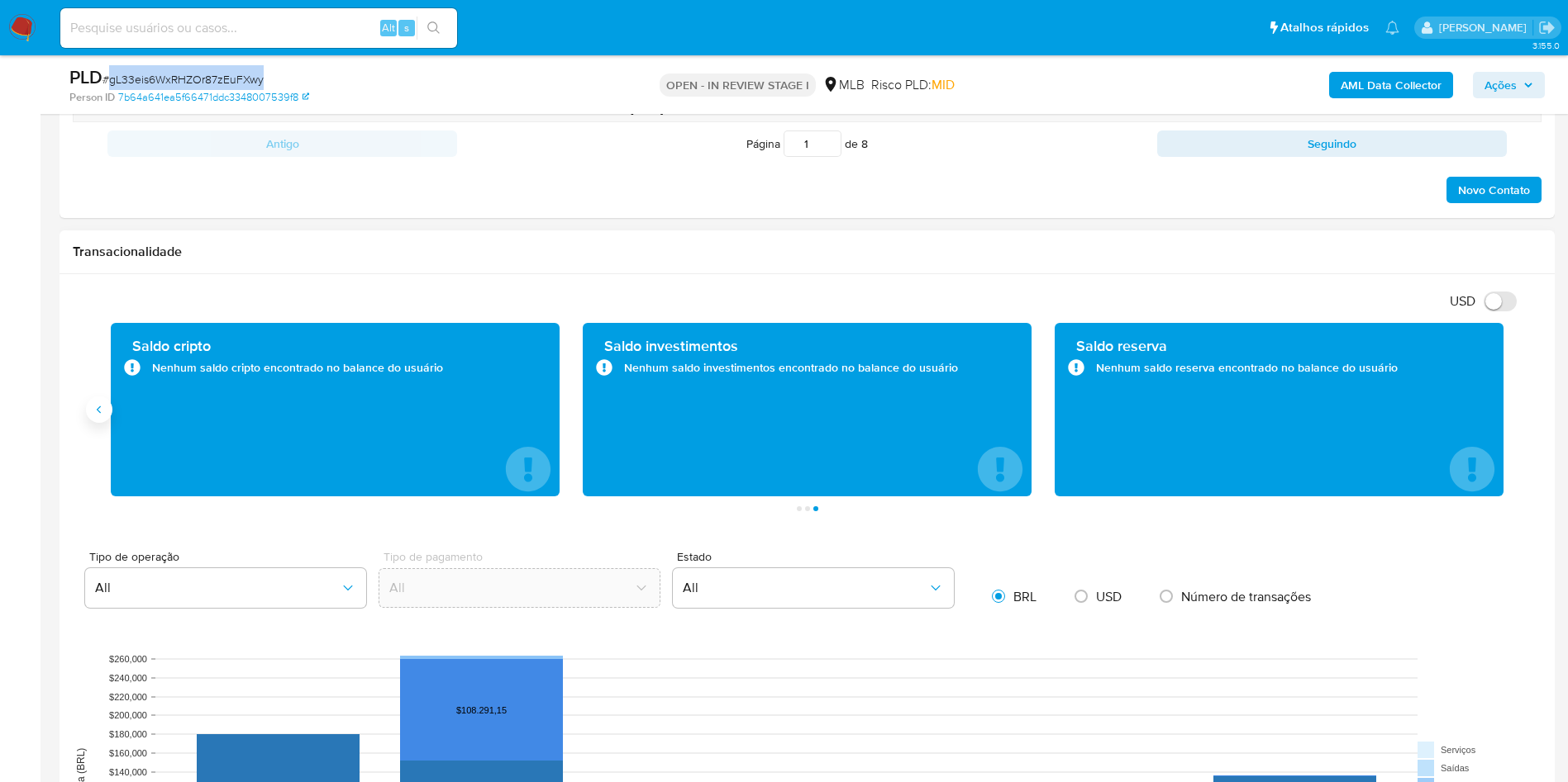
click at [103, 405] on icon "Anterior" at bounding box center [98, 410] width 13 height 13
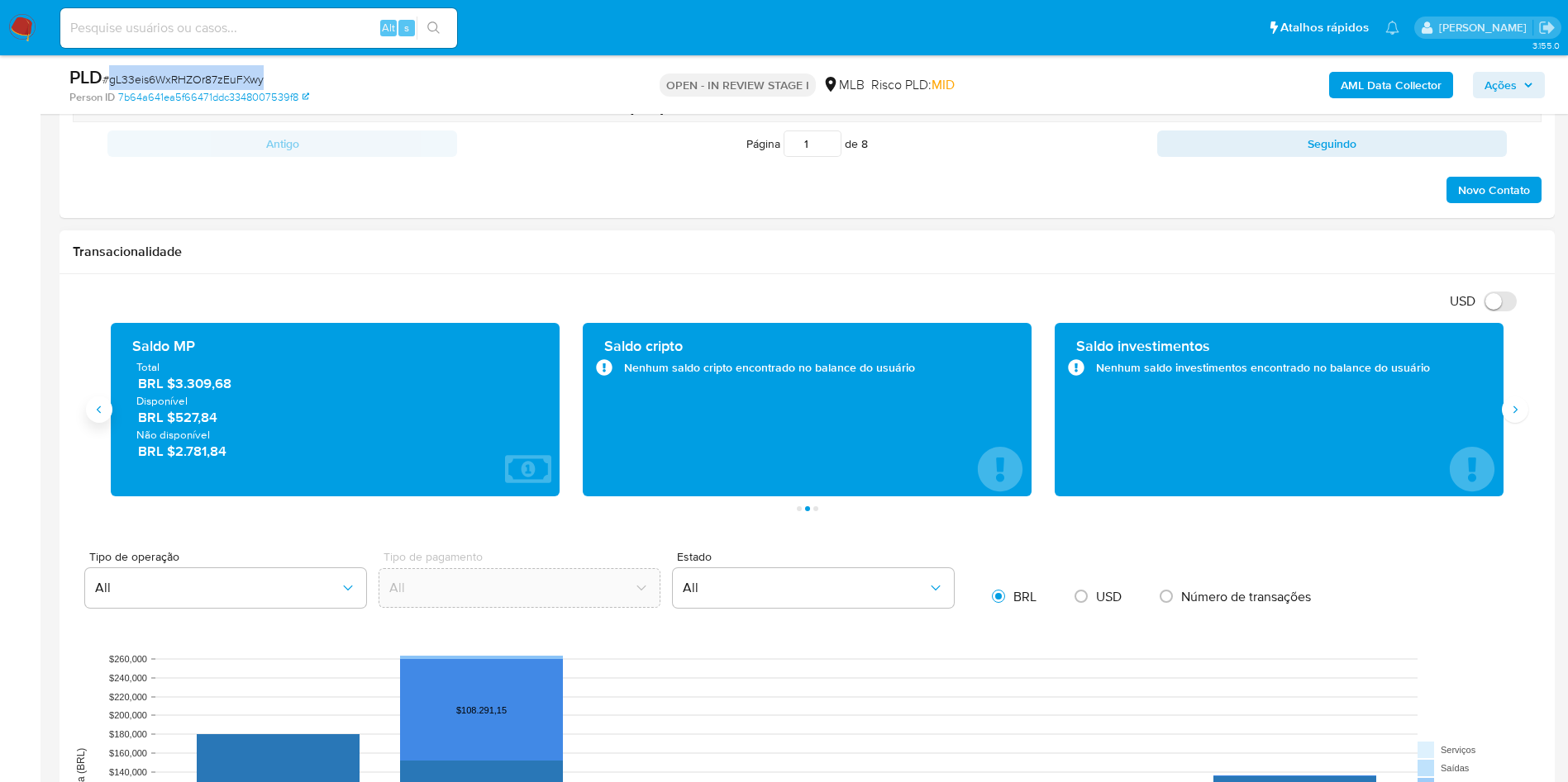
click at [103, 405] on icon "Anterior" at bounding box center [98, 410] width 13 height 13
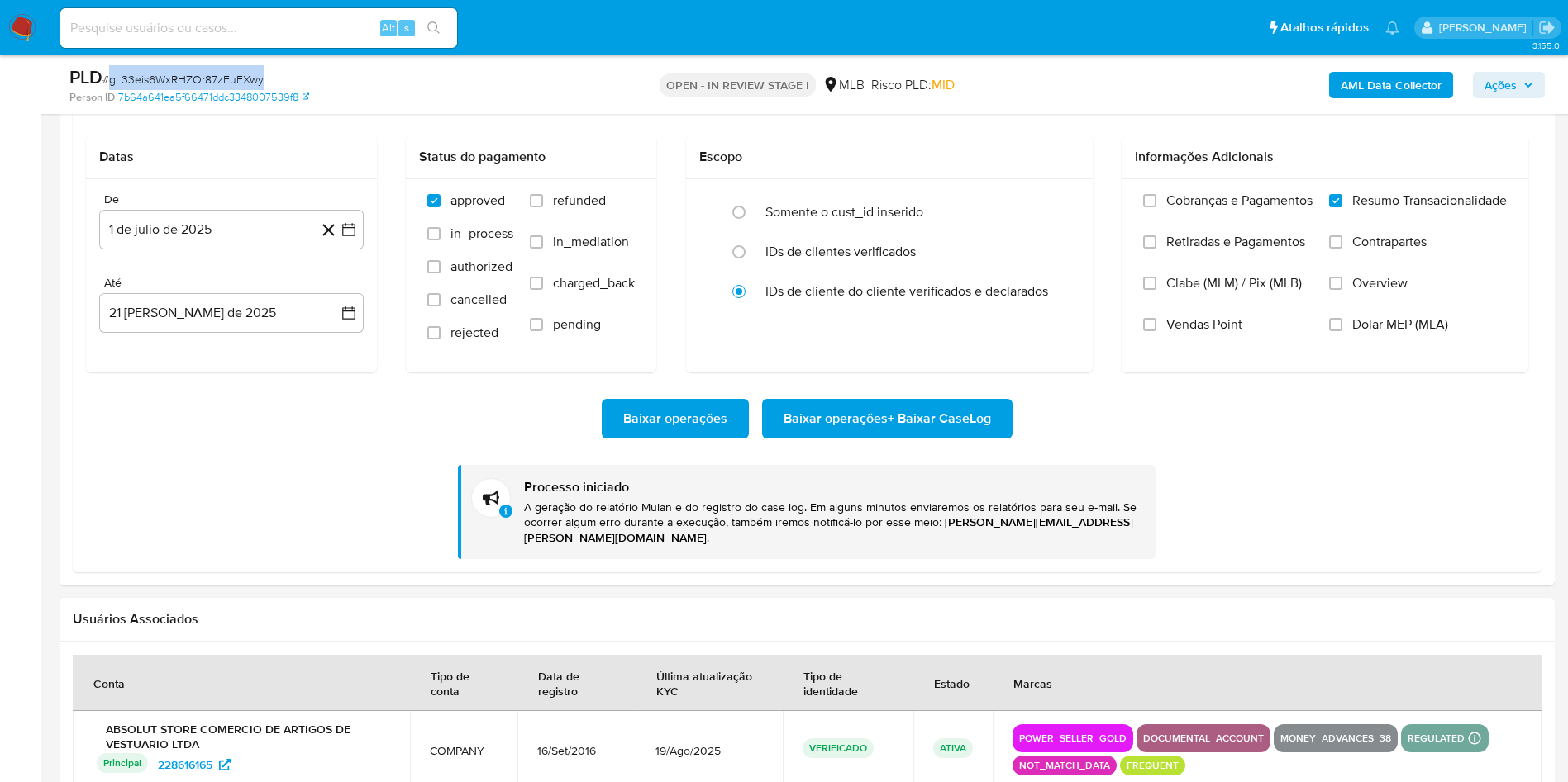
scroll to position [1859, 0]
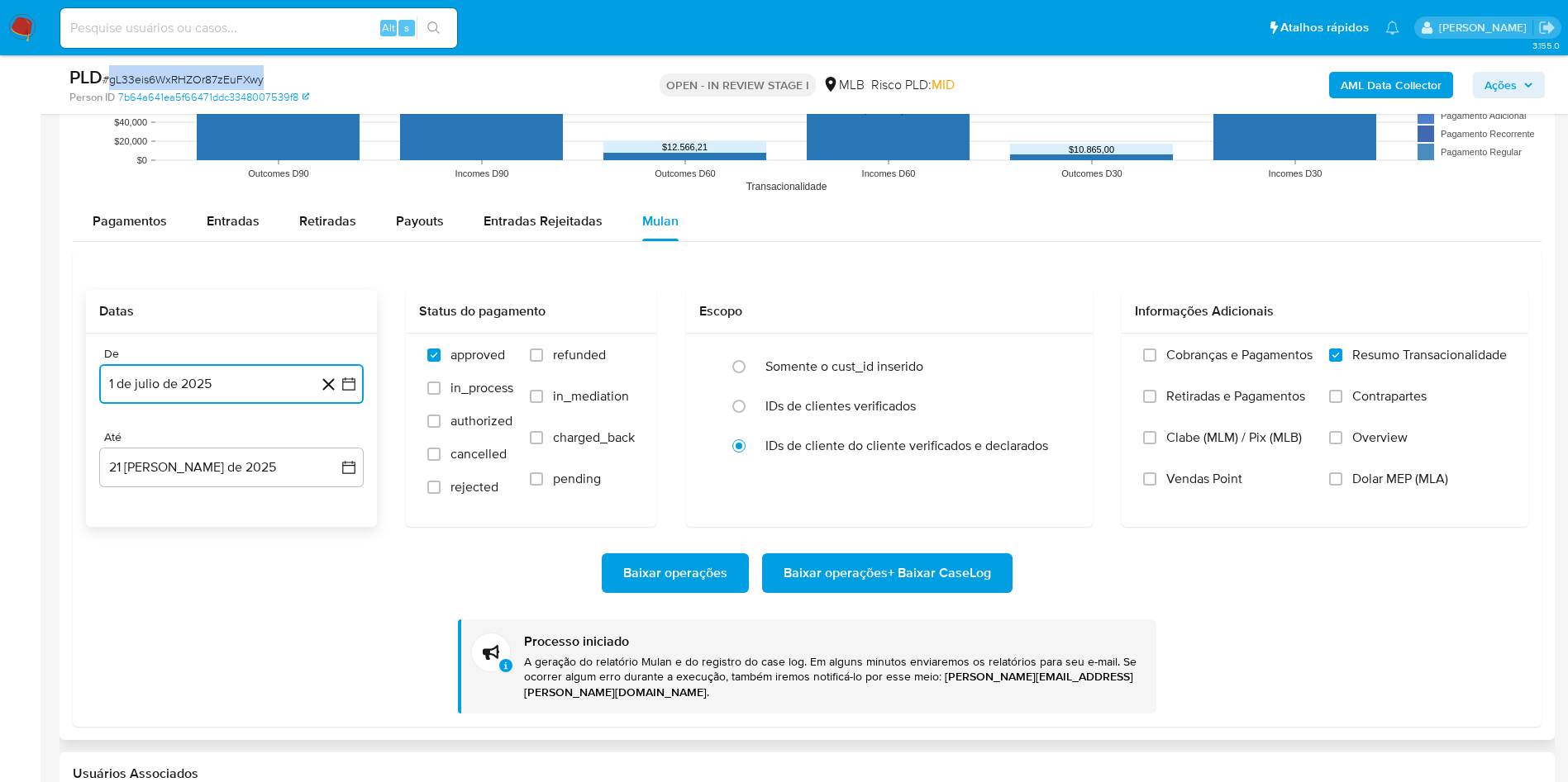
click at [178, 380] on button "1 de julio de 2025" at bounding box center [231, 385] width 265 height 40
click at [127, 445] on icon "Mes anterior" at bounding box center [129, 443] width 20 height 20
click at [124, 444] on icon "Mes anterior" at bounding box center [129, 443] width 20 height 20
click at [226, 501] on button "1" at bounding box center [231, 504] width 27 height 27
click at [267, 479] on button "22 [PERSON_NAME] de 2025" at bounding box center [231, 467] width 265 height 40
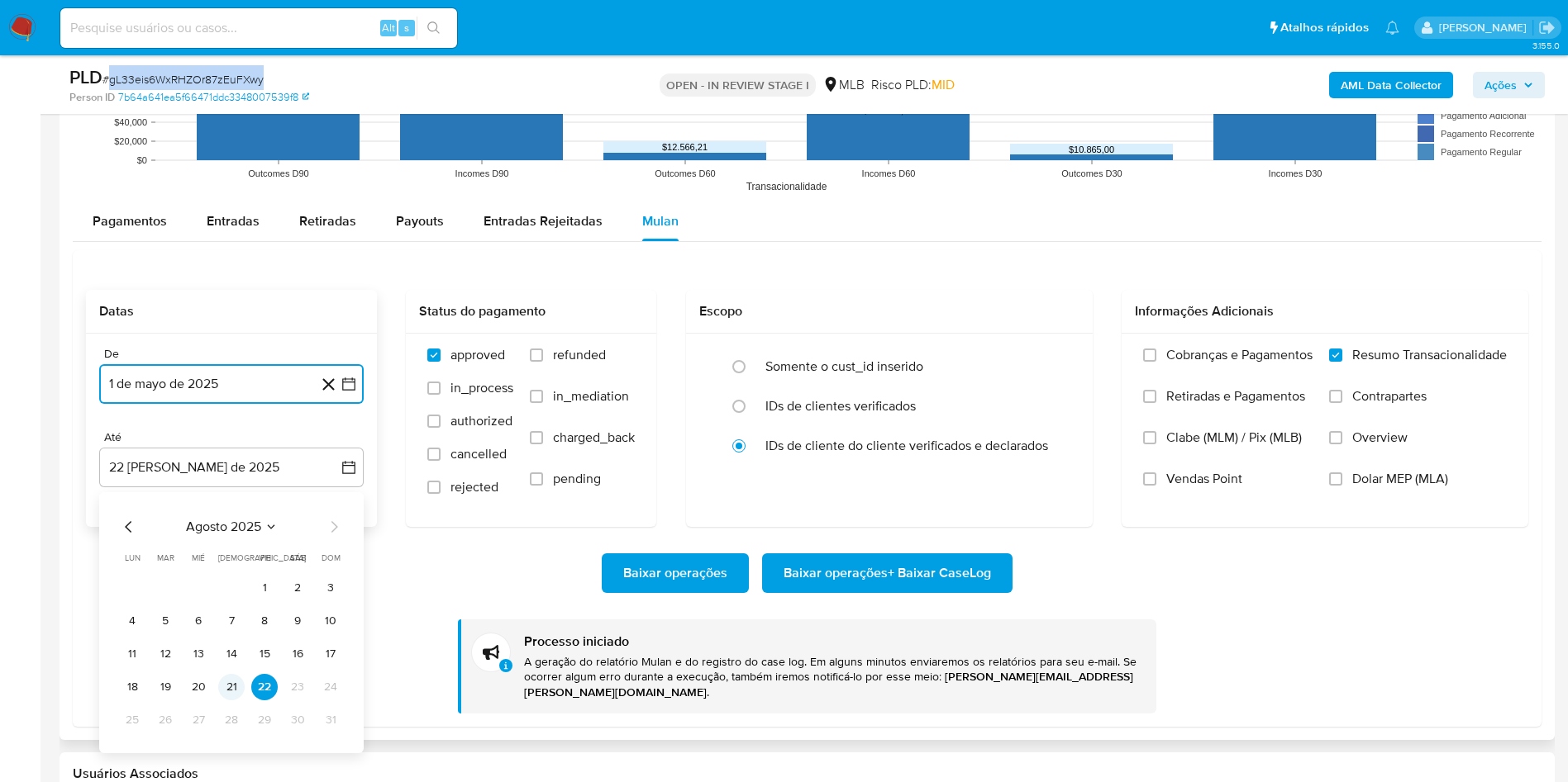
click at [233, 690] on button "21" at bounding box center [231, 687] width 27 height 27
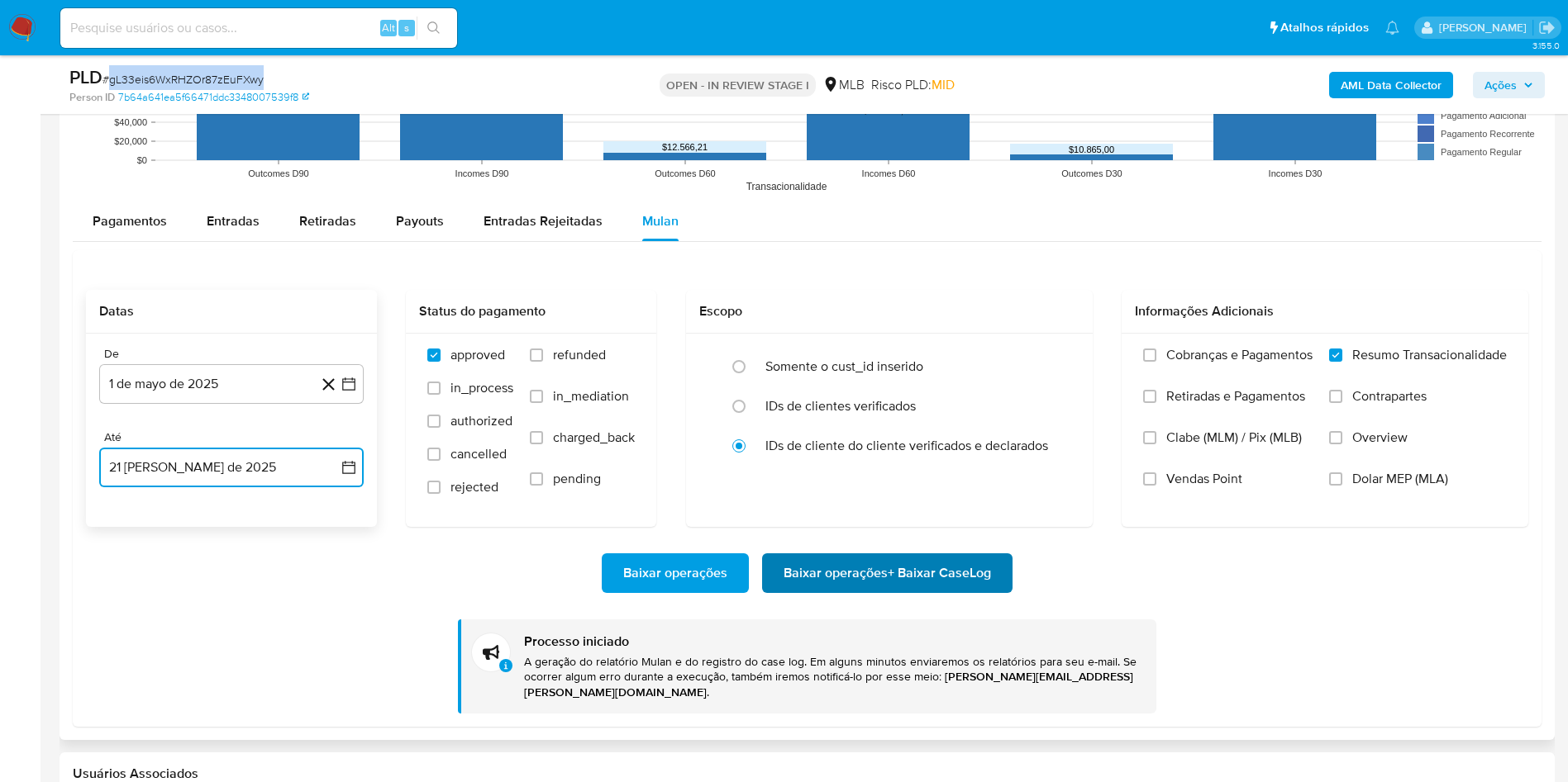
click at [883, 584] on span "Baixar operações + Baixar CaseLog" at bounding box center [887, 573] width 208 height 36
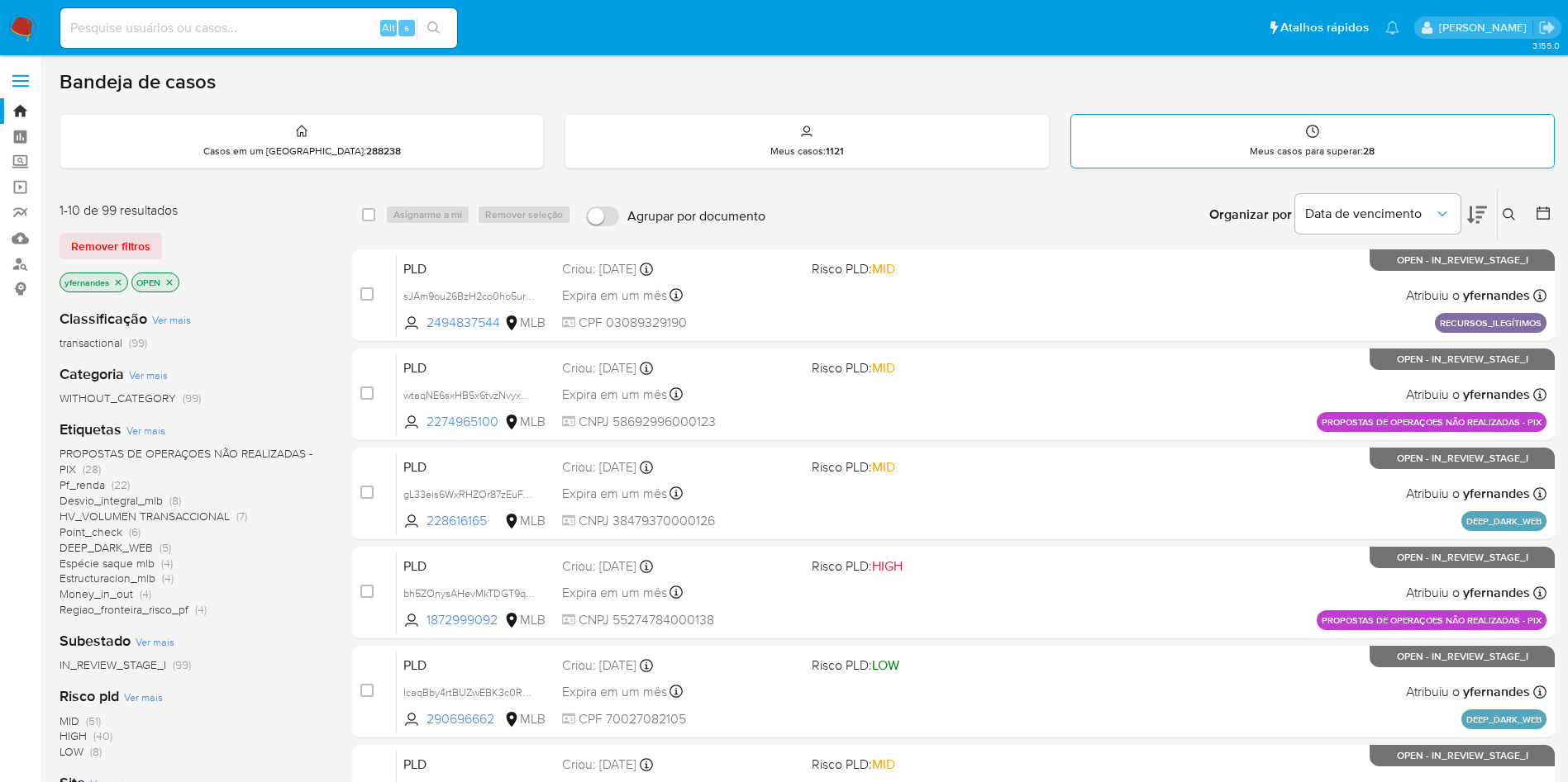
click at [1305, 138] on div "Meus casos para superar : 28" at bounding box center [1313, 141] width 483 height 53
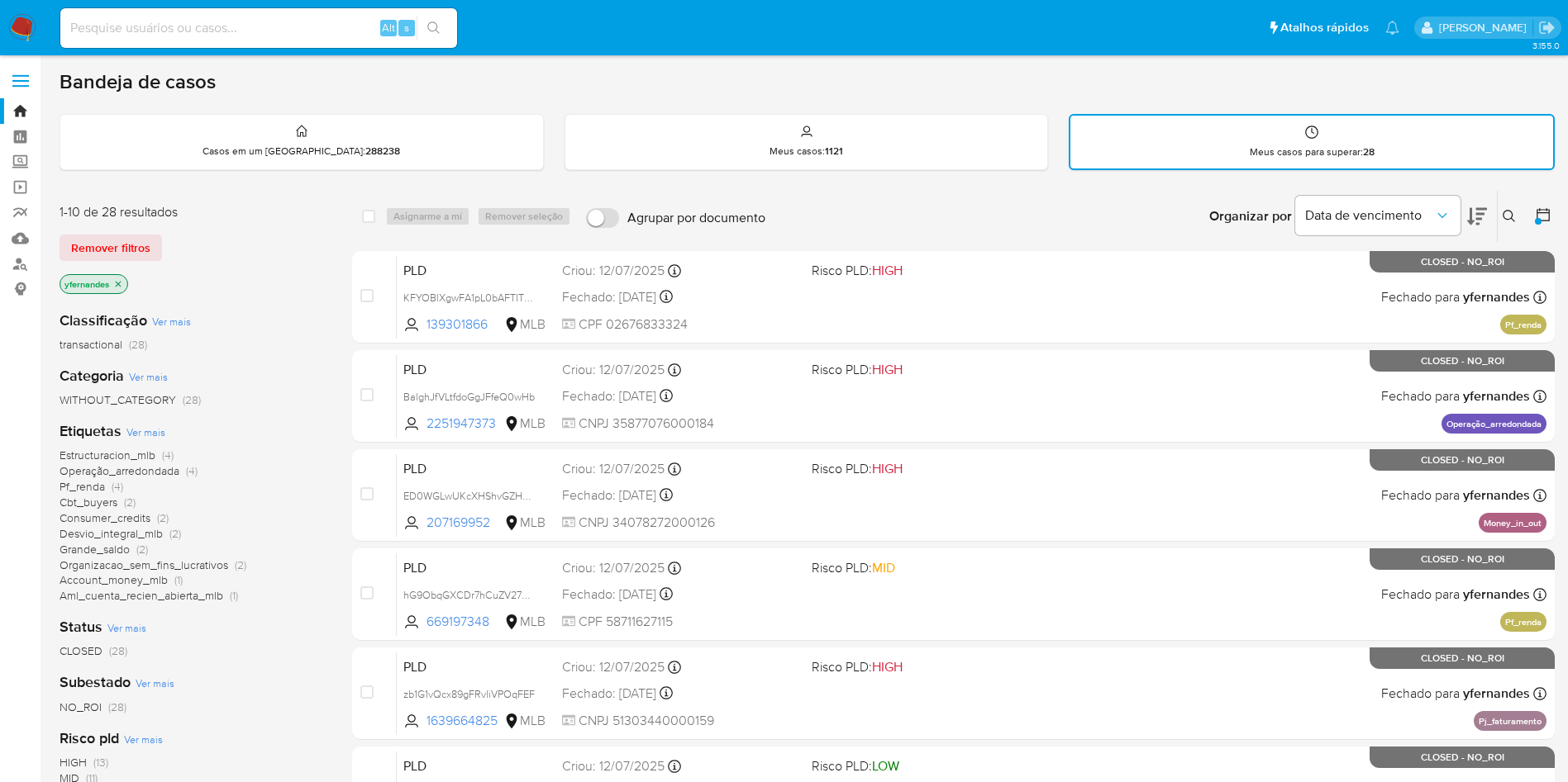
click at [19, 27] on img at bounding box center [22, 28] width 28 height 28
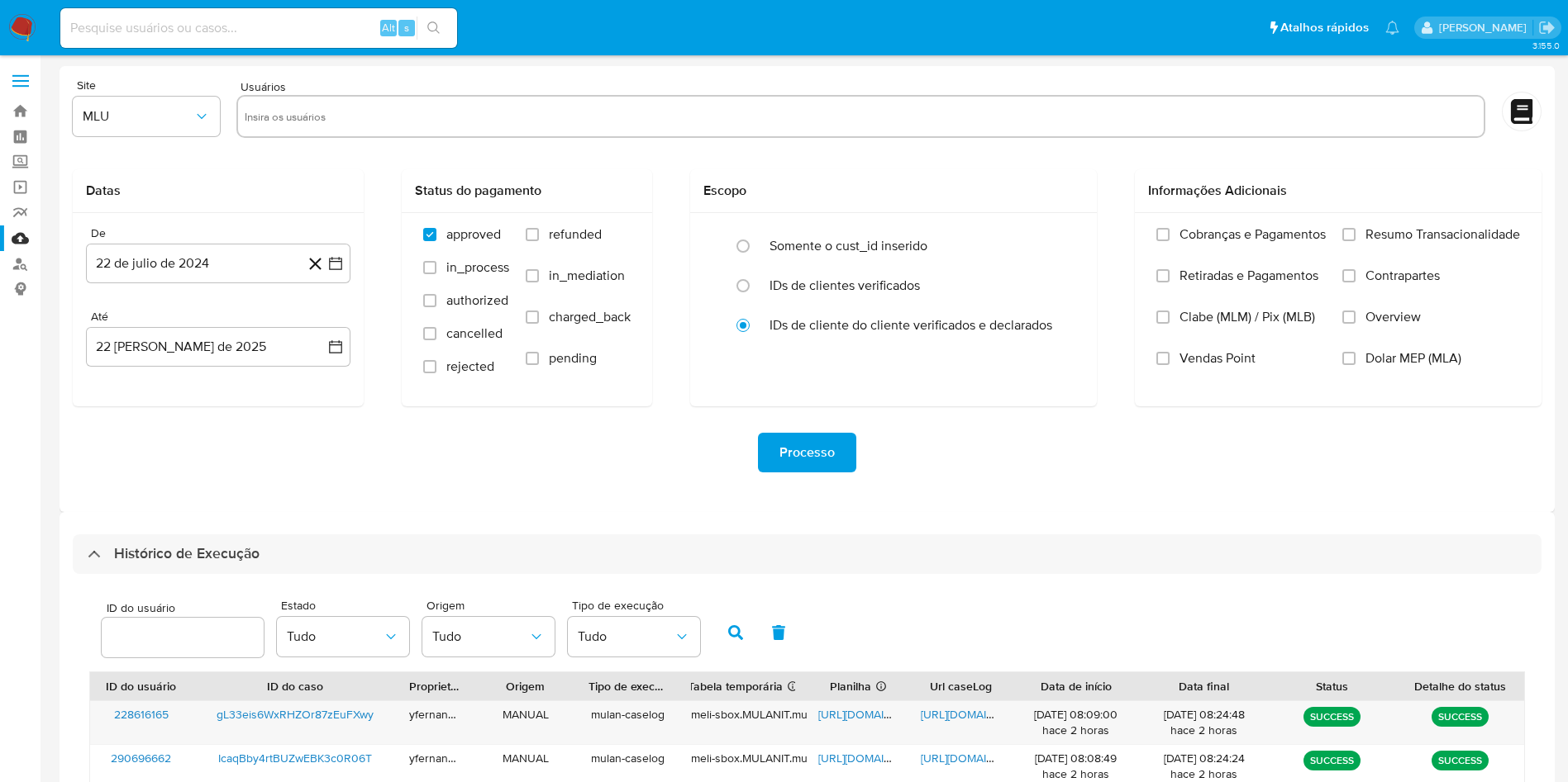
select select "20"
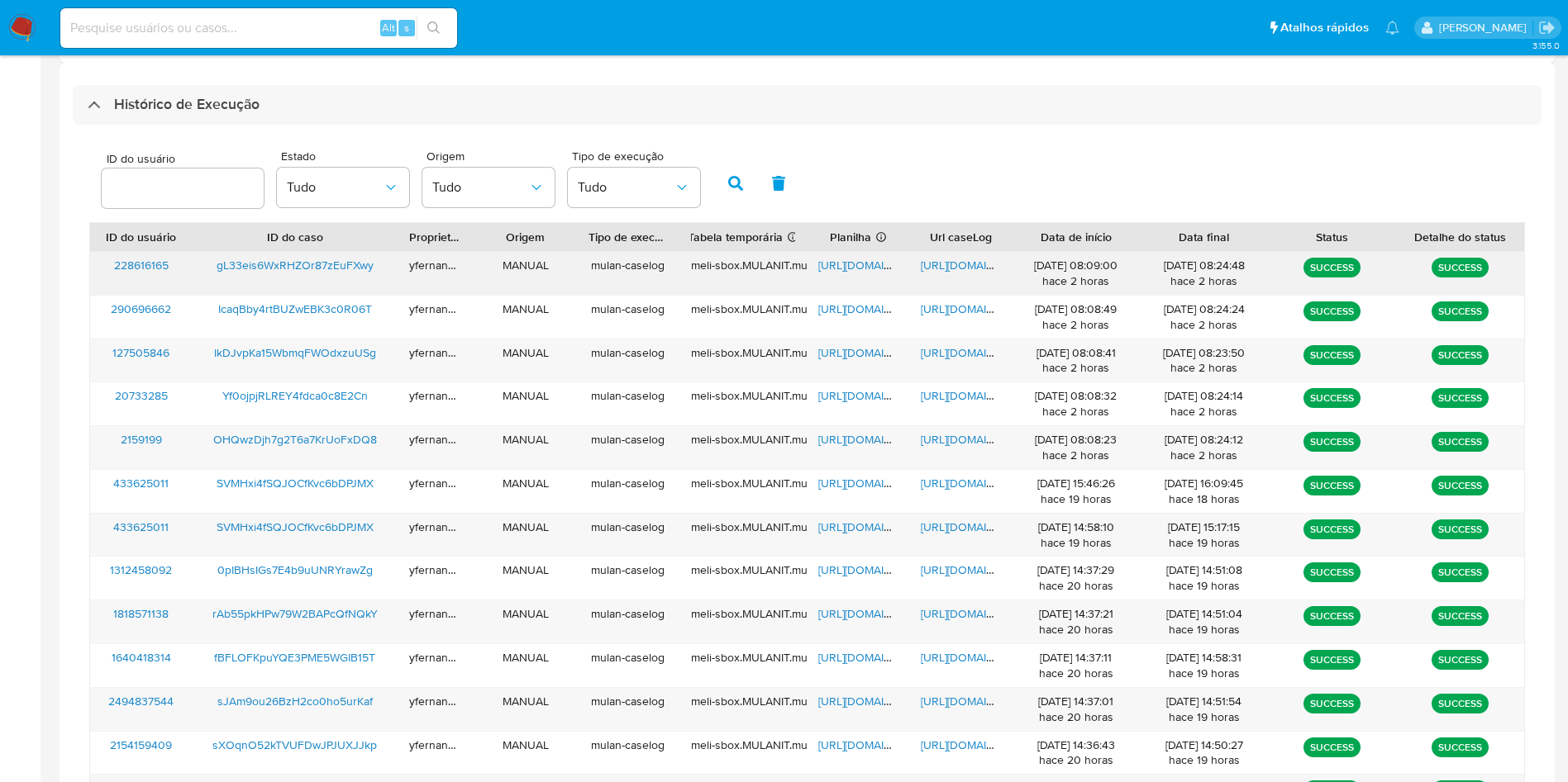
click at [835, 258] on span "[URL][DOMAIN_NAME]" at bounding box center [875, 265] width 114 height 16
click at [956, 262] on span "https://docs.google.com/document/d/1ru7UYlbgLZZZFdT1sFTRC6ql695PKqDvfxA1fMymMOA…" at bounding box center [977, 265] width 114 height 16
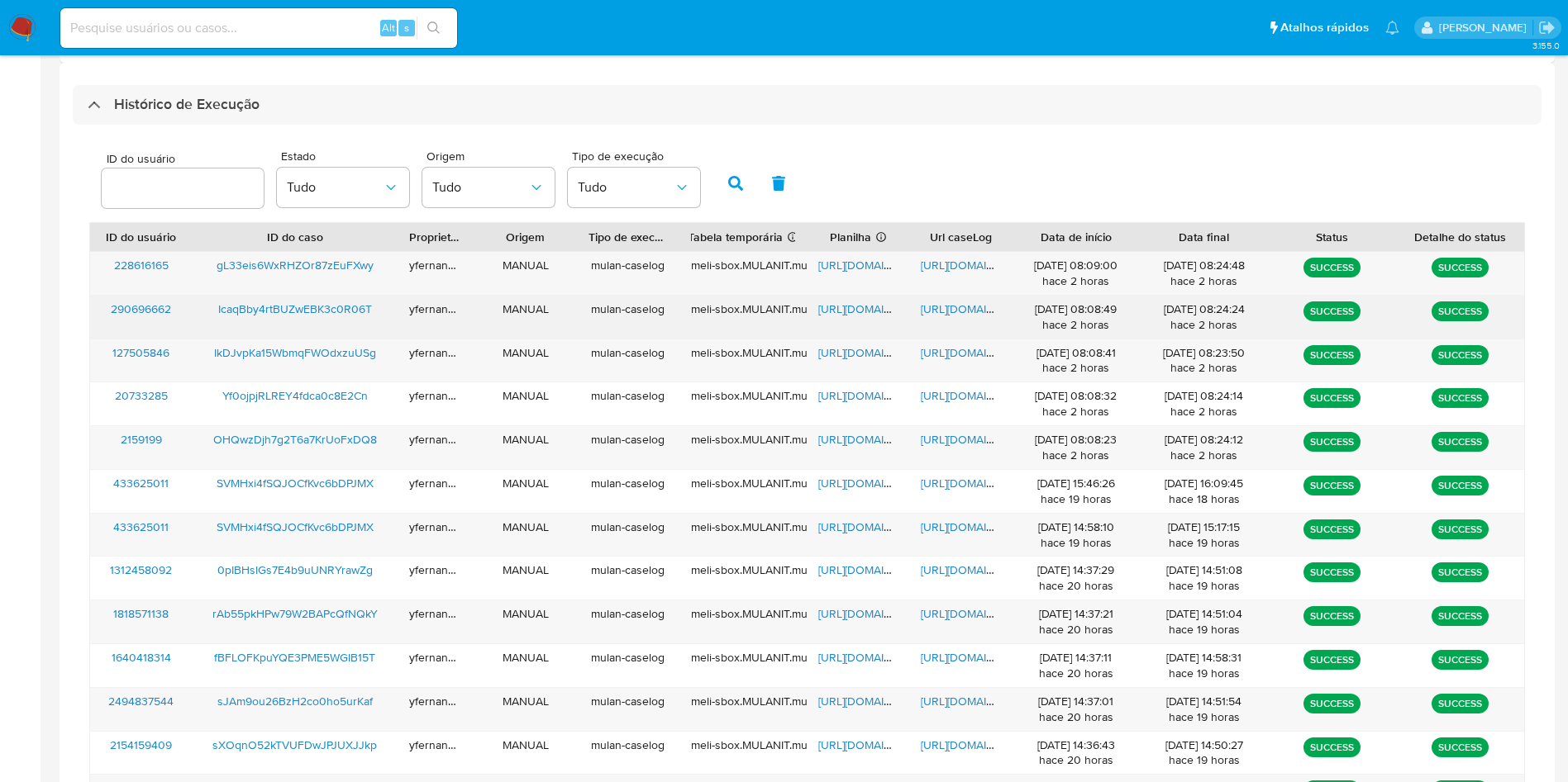
click at [841, 306] on span "https://docs.google.com/spreadsheets/d/16CyvvhpZs9ALKowrDjU1jgzQJwWSYnr7aFmj-sp…" at bounding box center [875, 309] width 114 height 16
click at [978, 306] on span "https://docs.google.com/document/d/1KEMDFRXRFuENDhL-8I9W7iqjNsTiTZFSBf_qPv-H8jU…" at bounding box center [977, 309] width 114 height 16
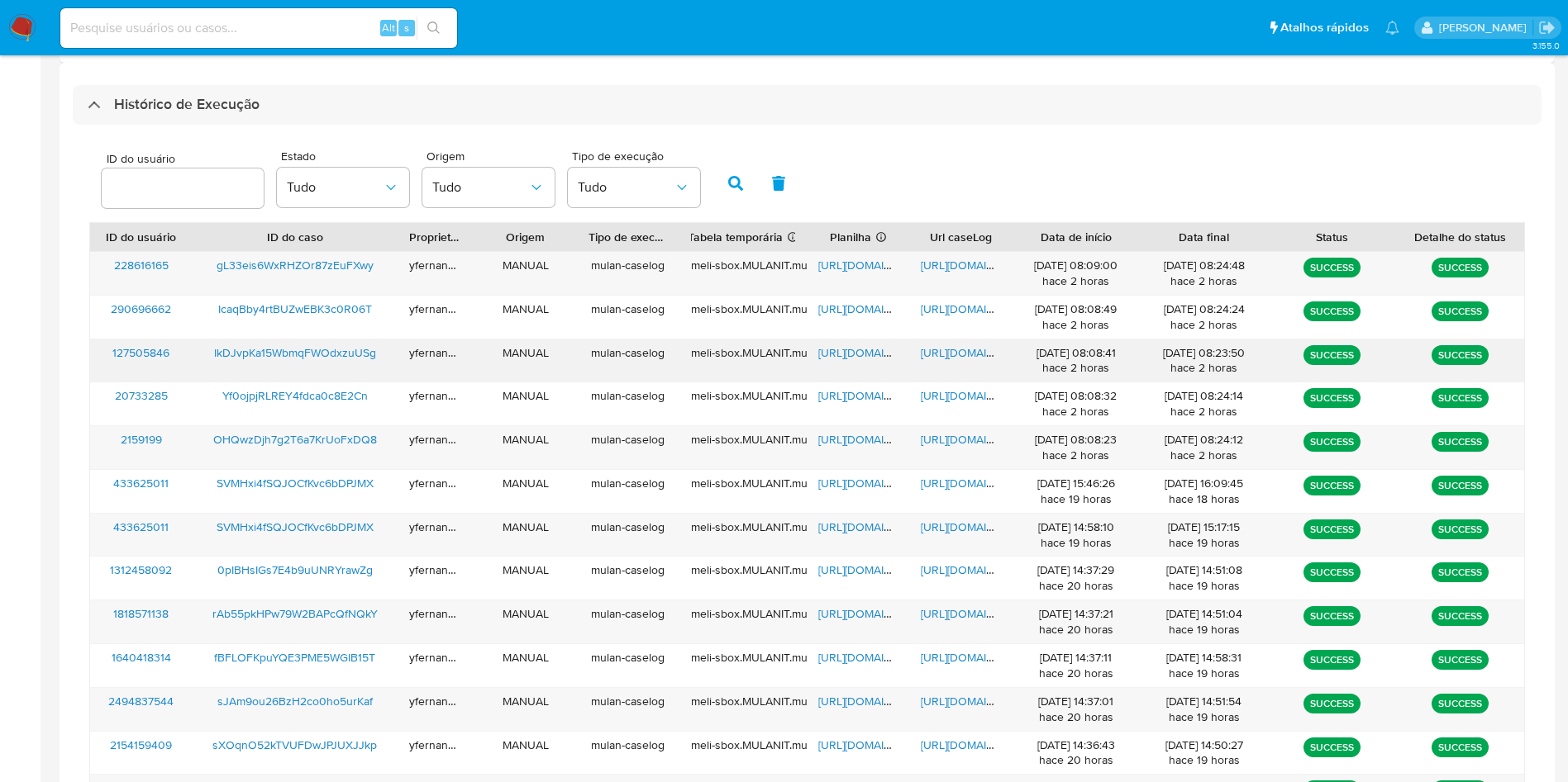
scroll to position [392, 0]
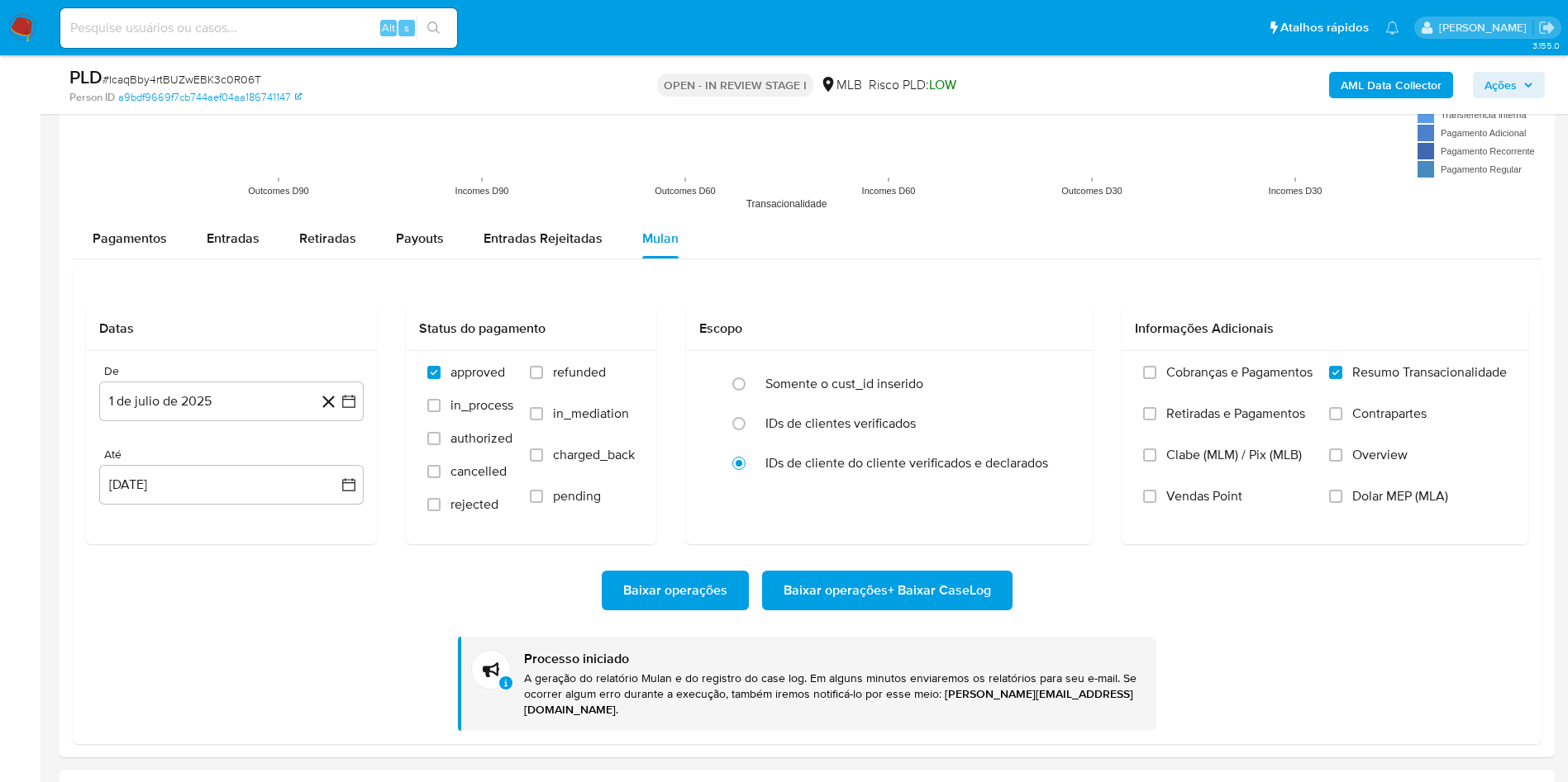
scroll to position [738, 0]
click at [188, 83] on span "# IcaqBby4rtBUZwEBK3c0R06T" at bounding box center [182, 78] width 159 height 16
copy span "IcaqBby4rtBUZwEBK3c0R06T"
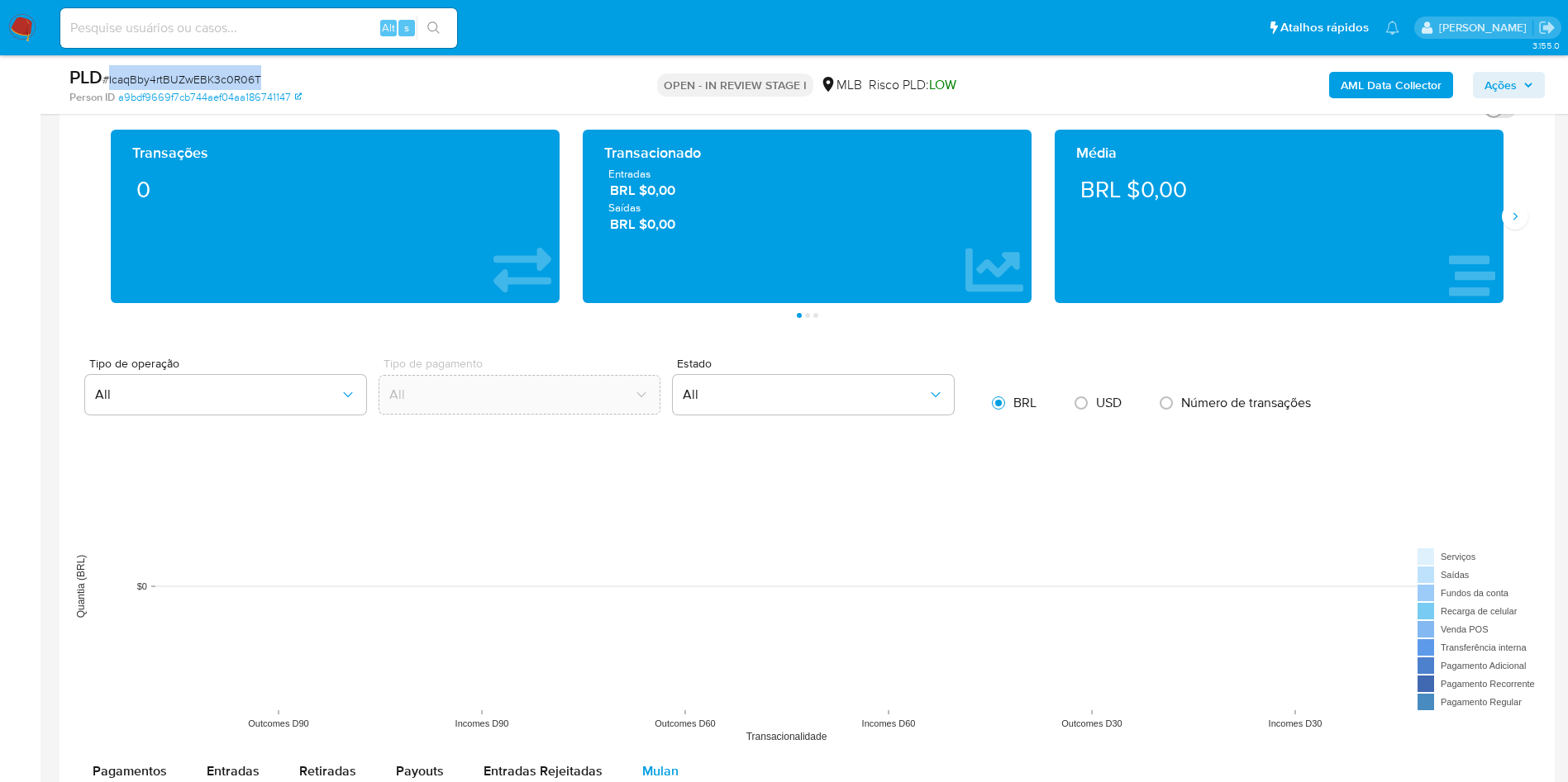
scroll to position [1116, 0]
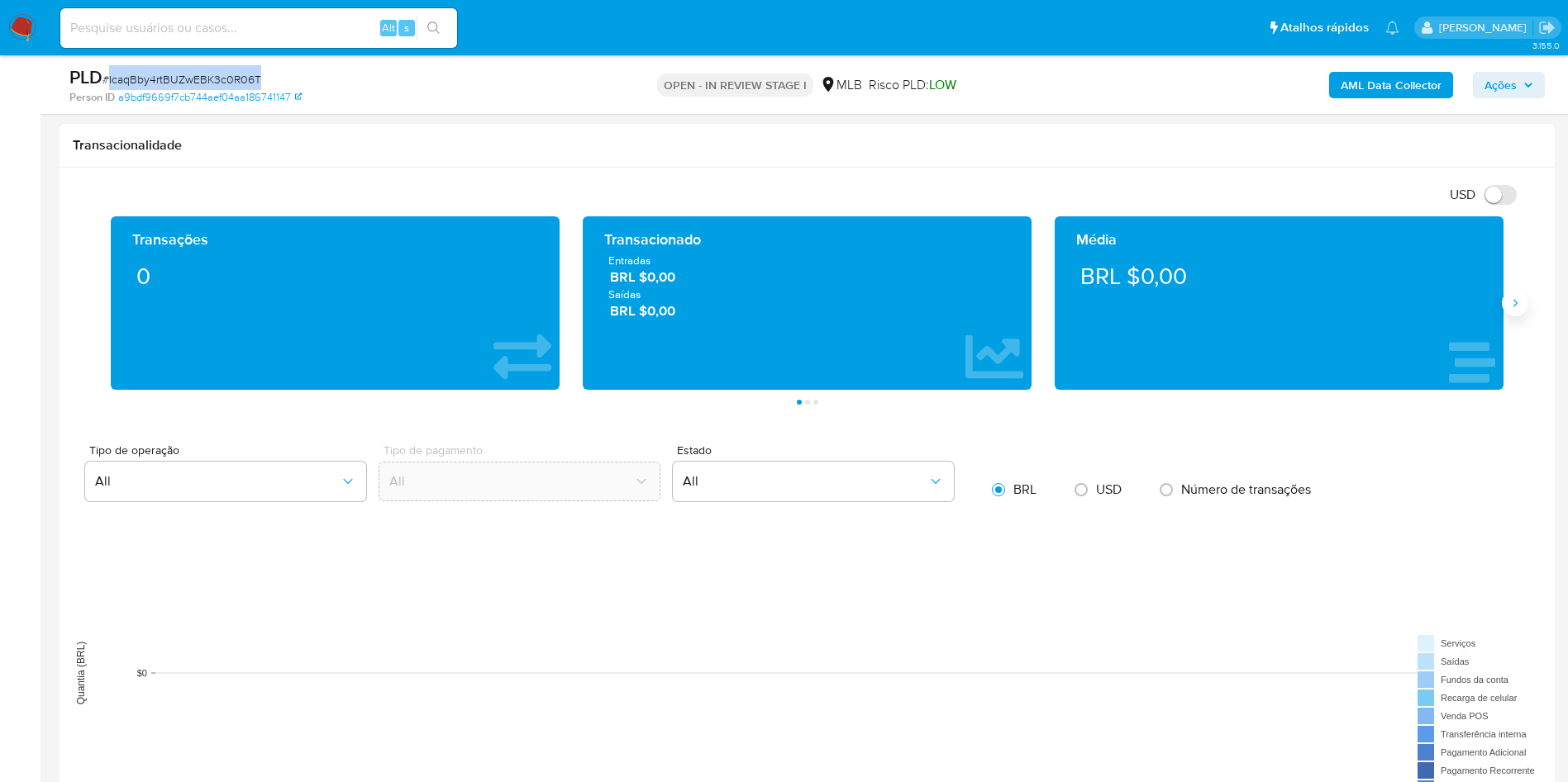
click at [1515, 295] on button "Siguiente" at bounding box center [1515, 303] width 27 height 27
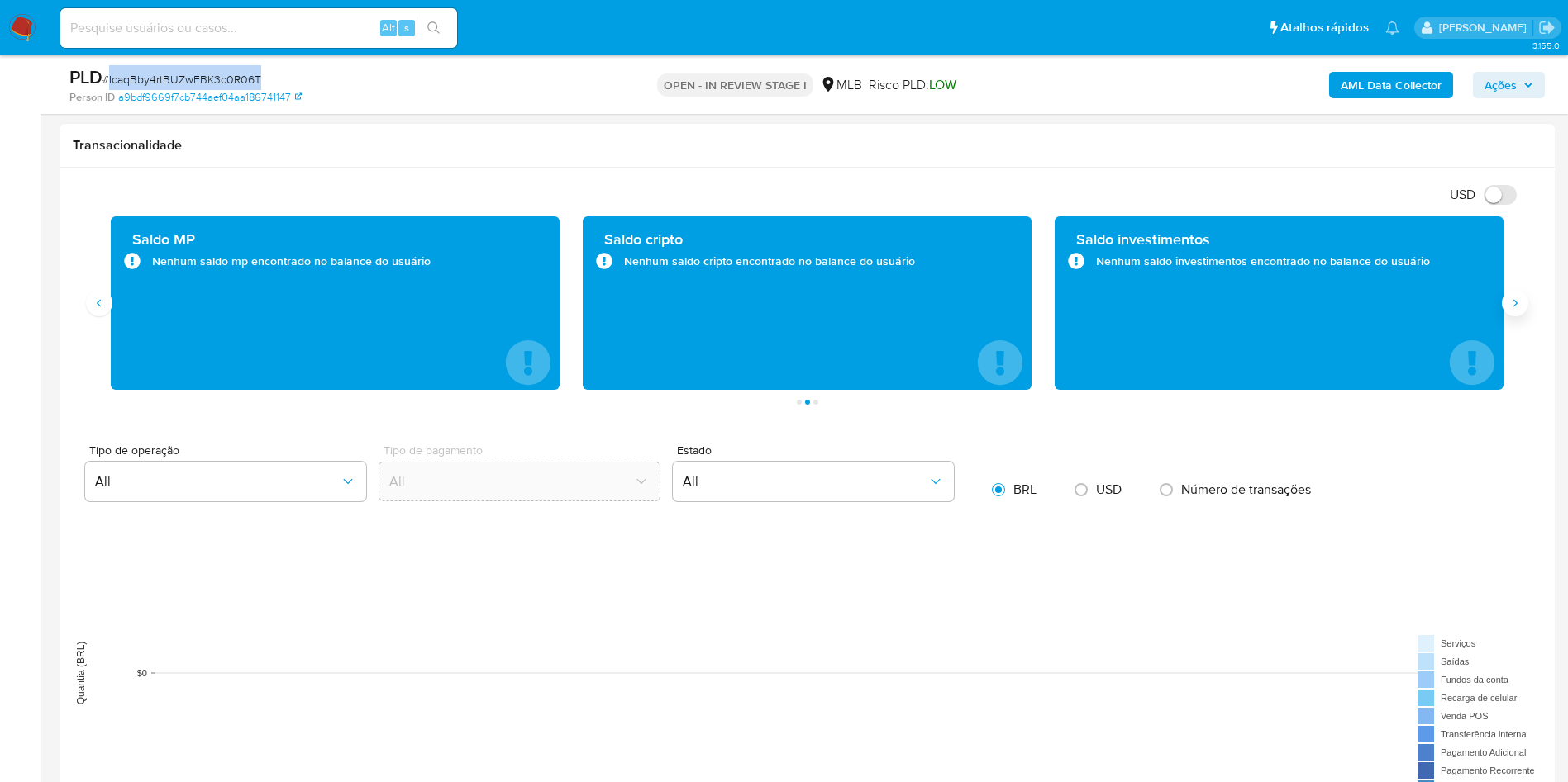
click at [1513, 295] on button "Siguiente" at bounding box center [1515, 303] width 27 height 27
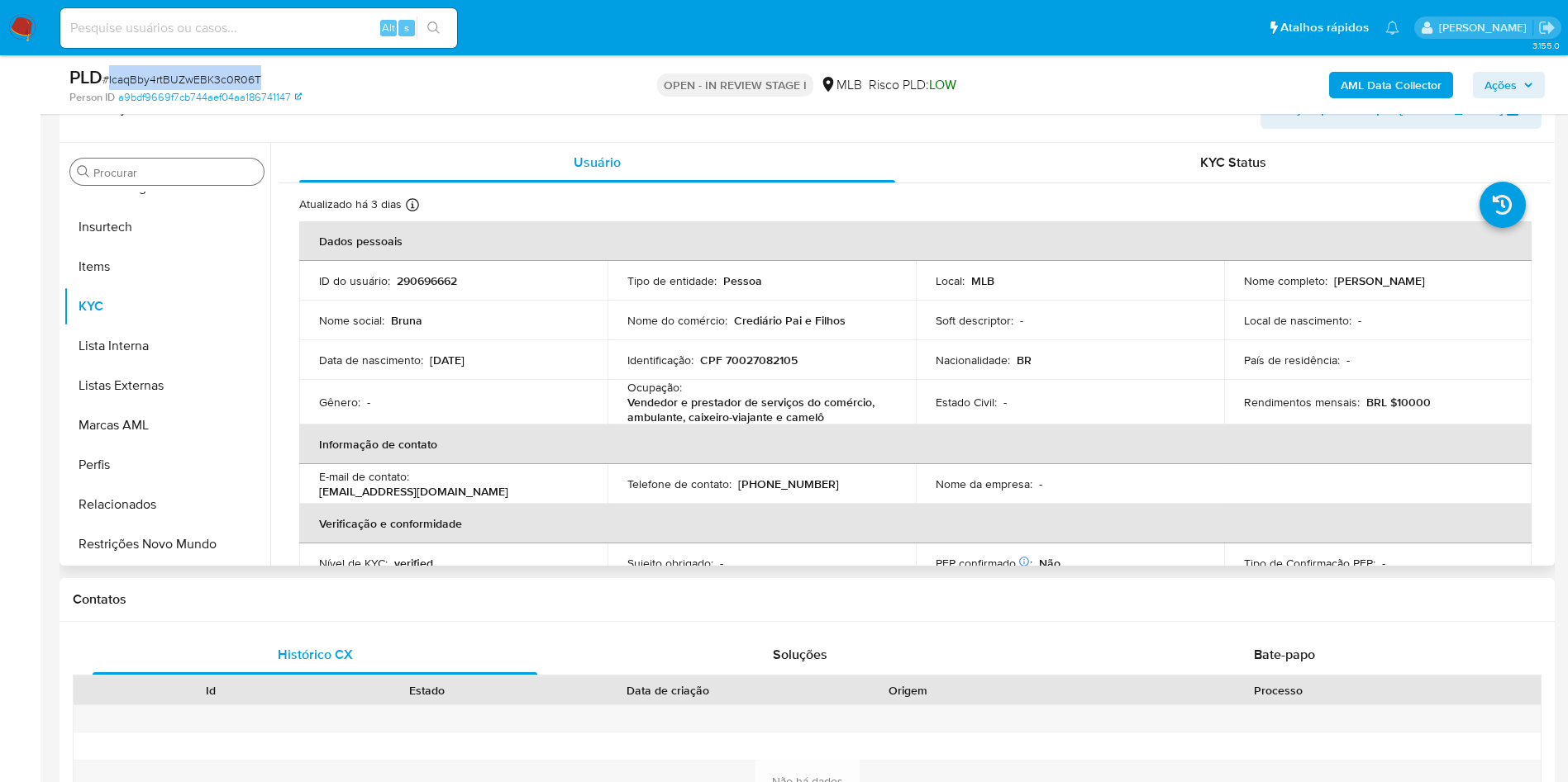
scroll to position [247, 0]
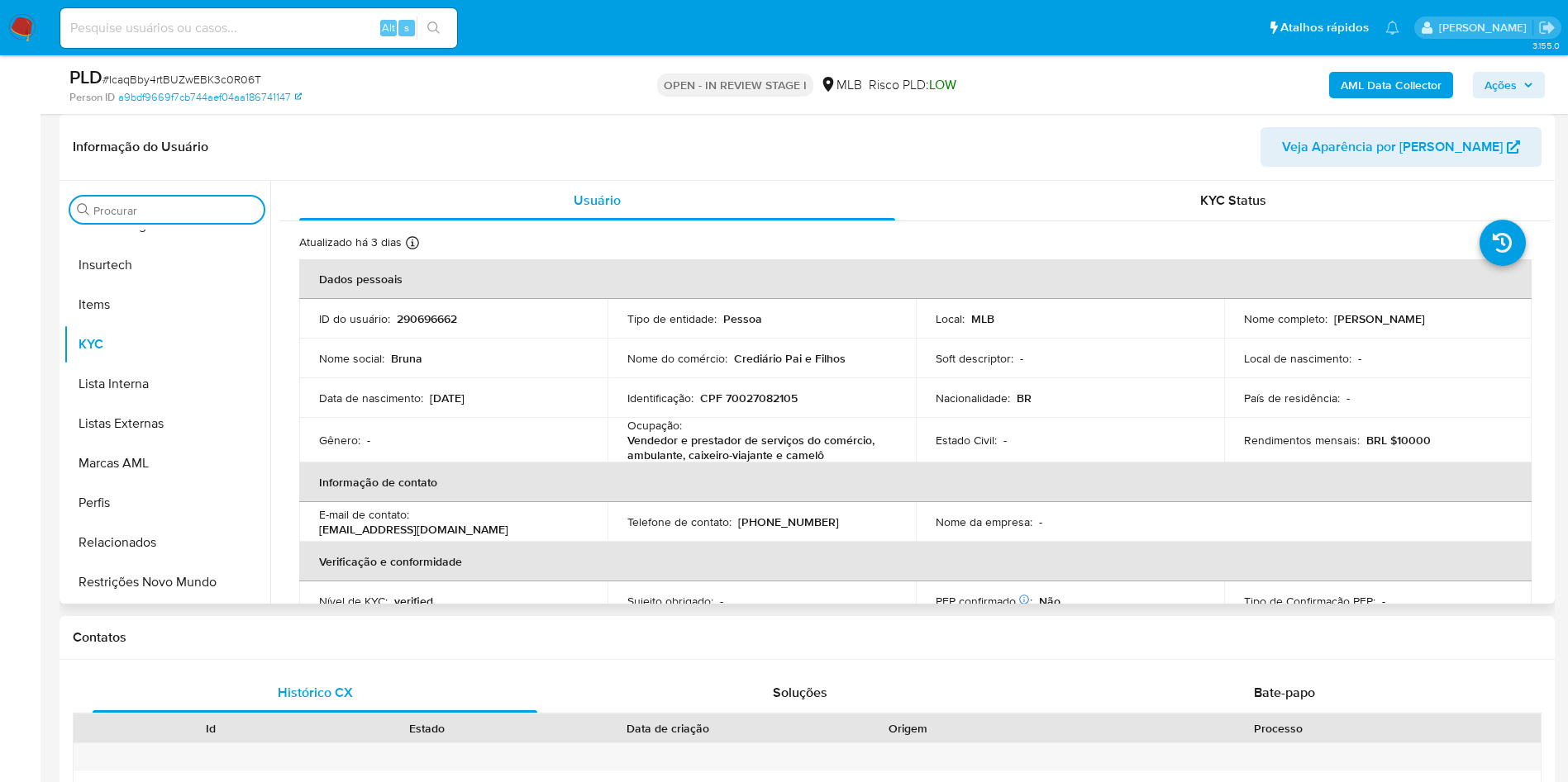
click at [148, 208] on input "Procurar" at bounding box center [175, 210] width 164 height 15
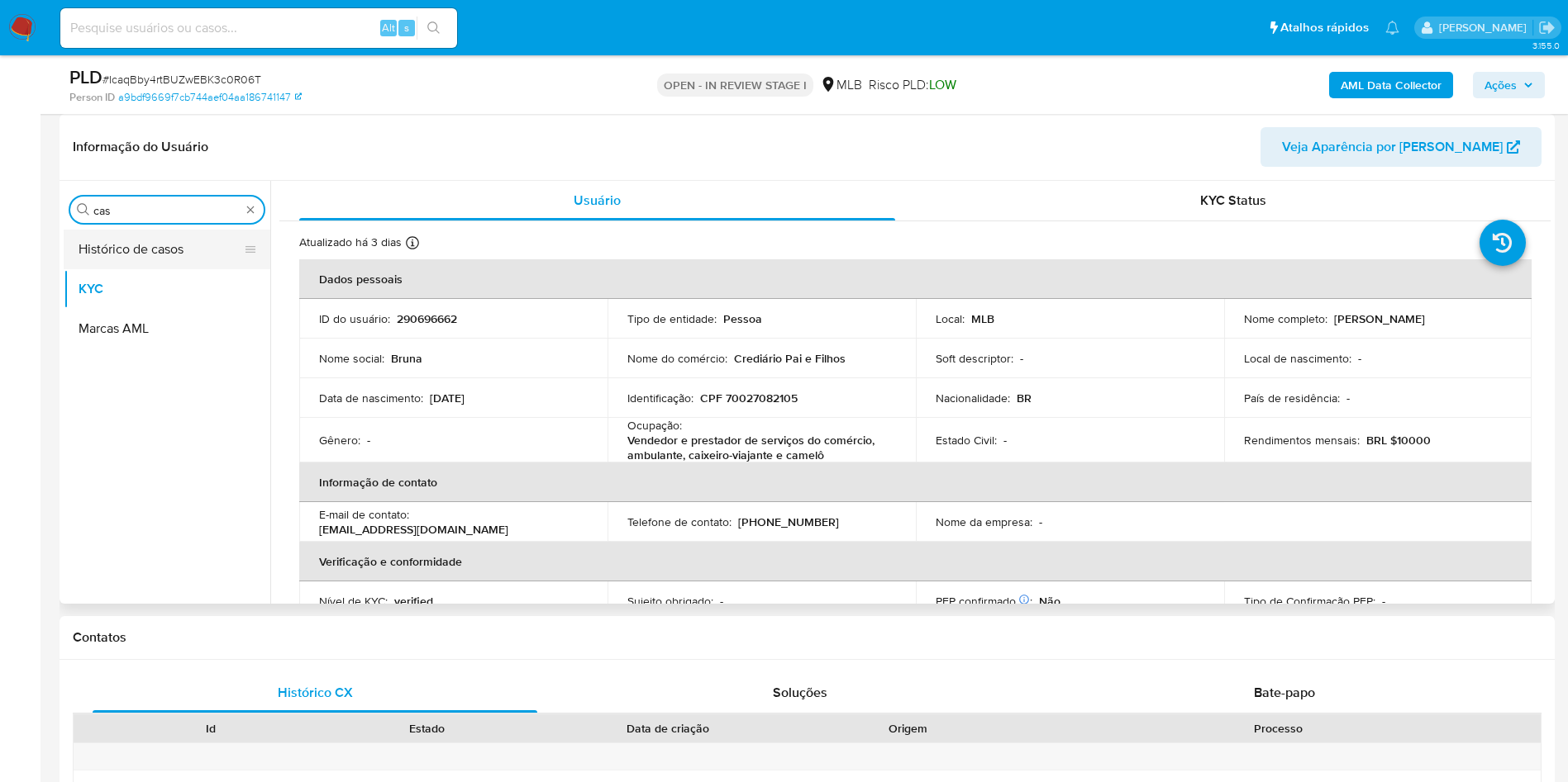
scroll to position [0, 0]
click at [141, 241] on button "Histórico de casos" at bounding box center [160, 249] width 193 height 40
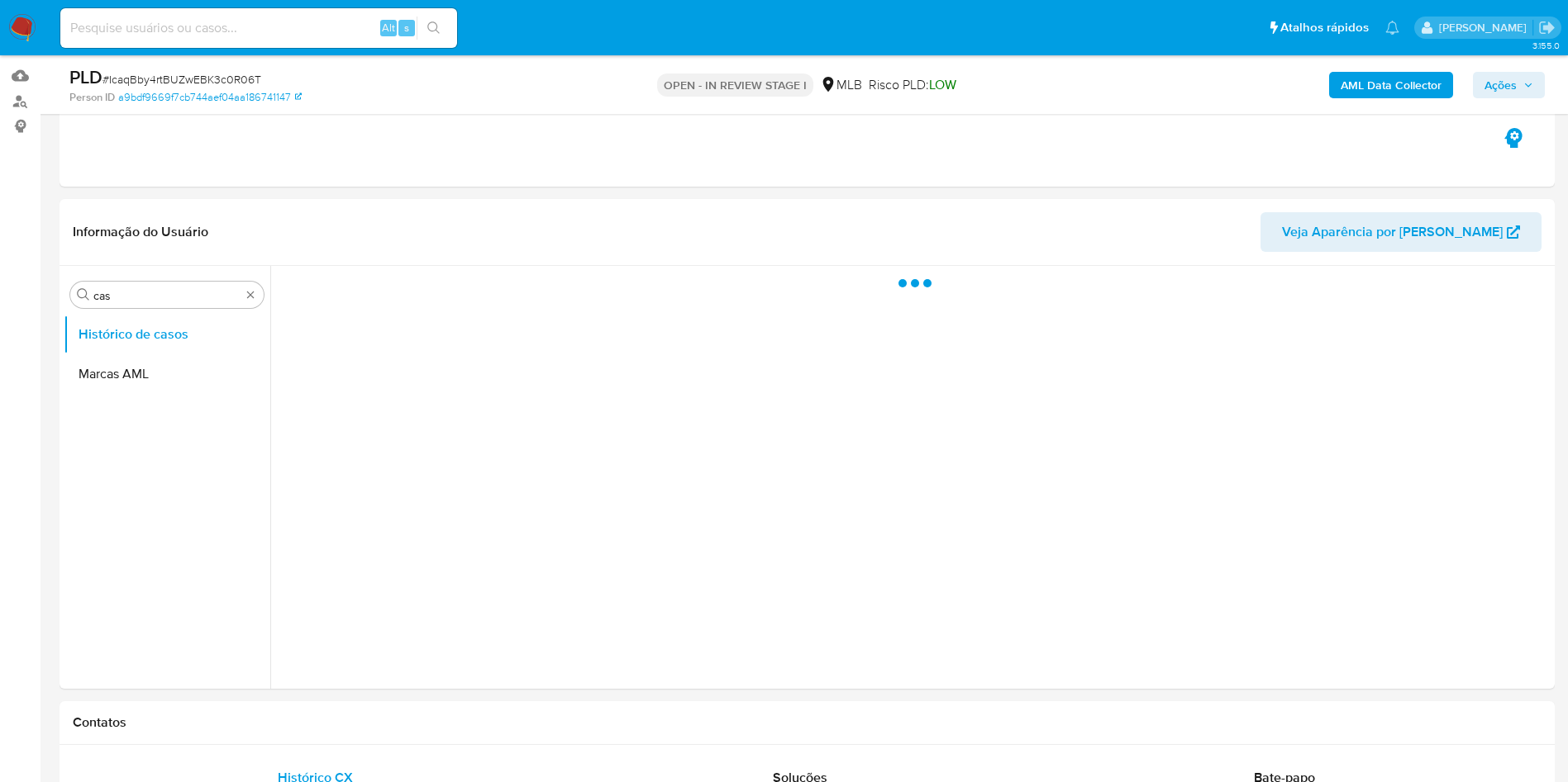
scroll to position [124, 0]
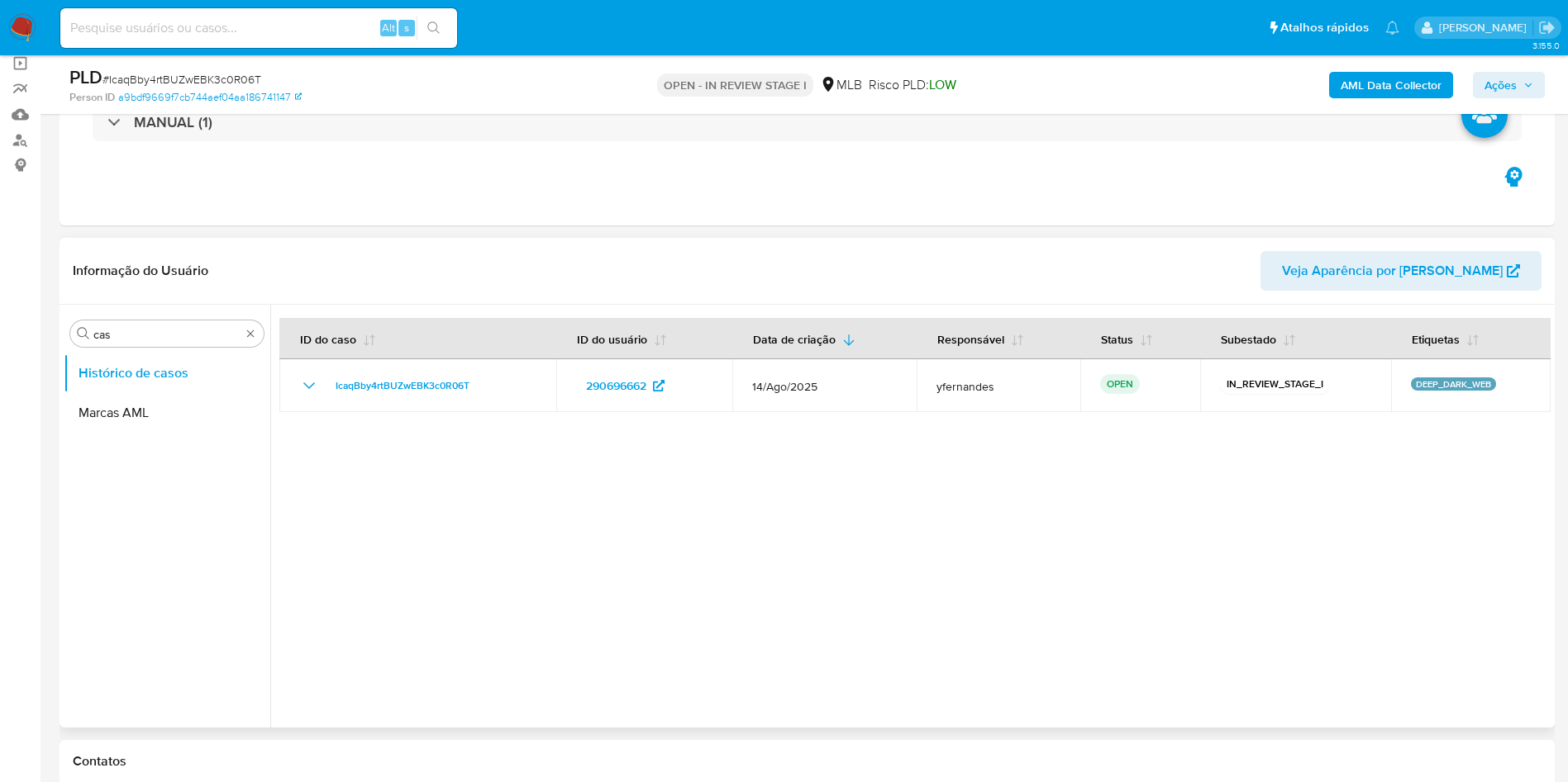
click at [147, 349] on div "Procurar cas Histórico de casos Marcas AML" at bounding box center [167, 517] width 207 height 421
click at [132, 341] on div "Procurar cas" at bounding box center [166, 334] width 193 height 27
click at [132, 341] on input "cas" at bounding box center [166, 334] width 147 height 15
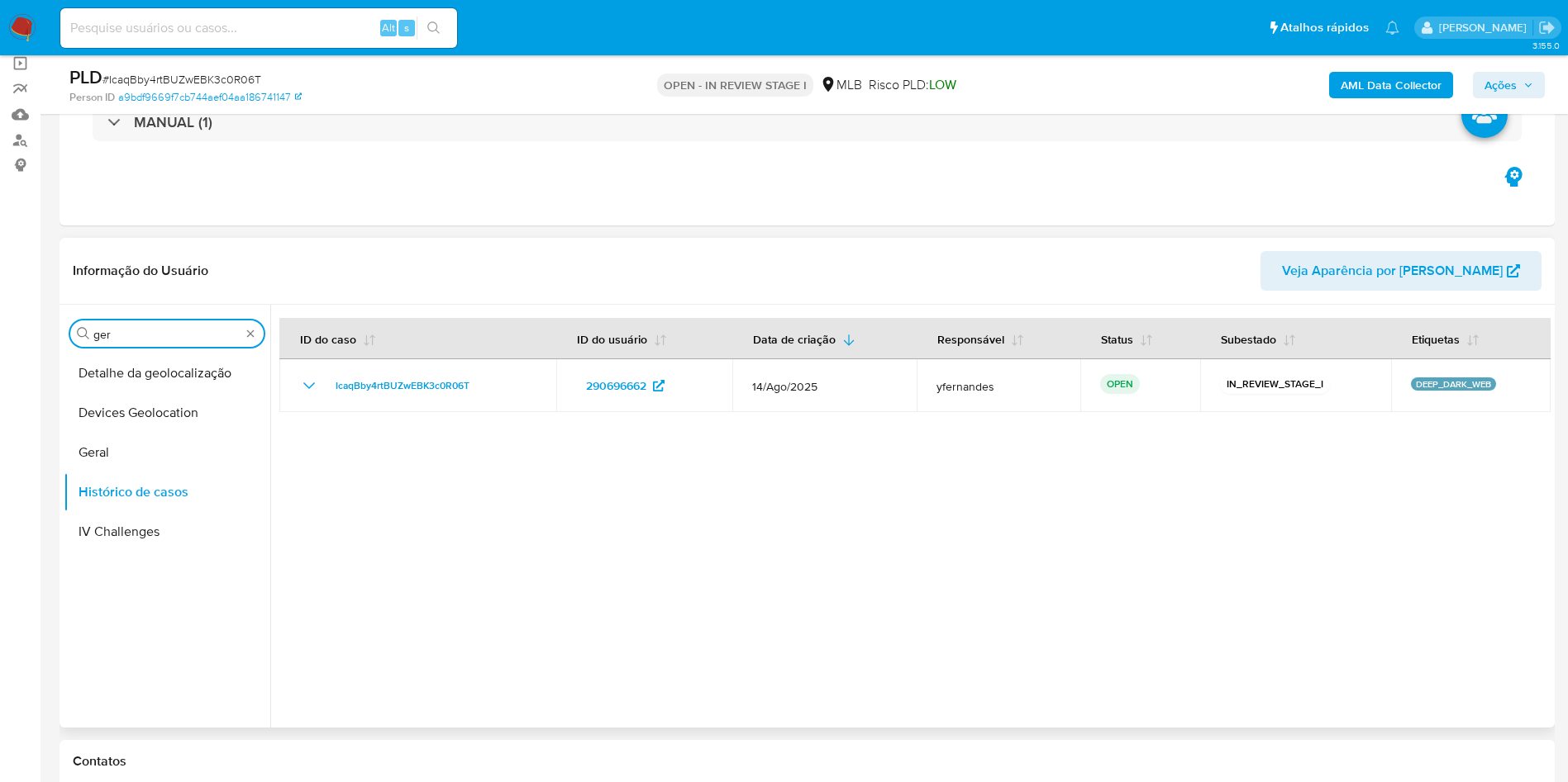
type input "ger"
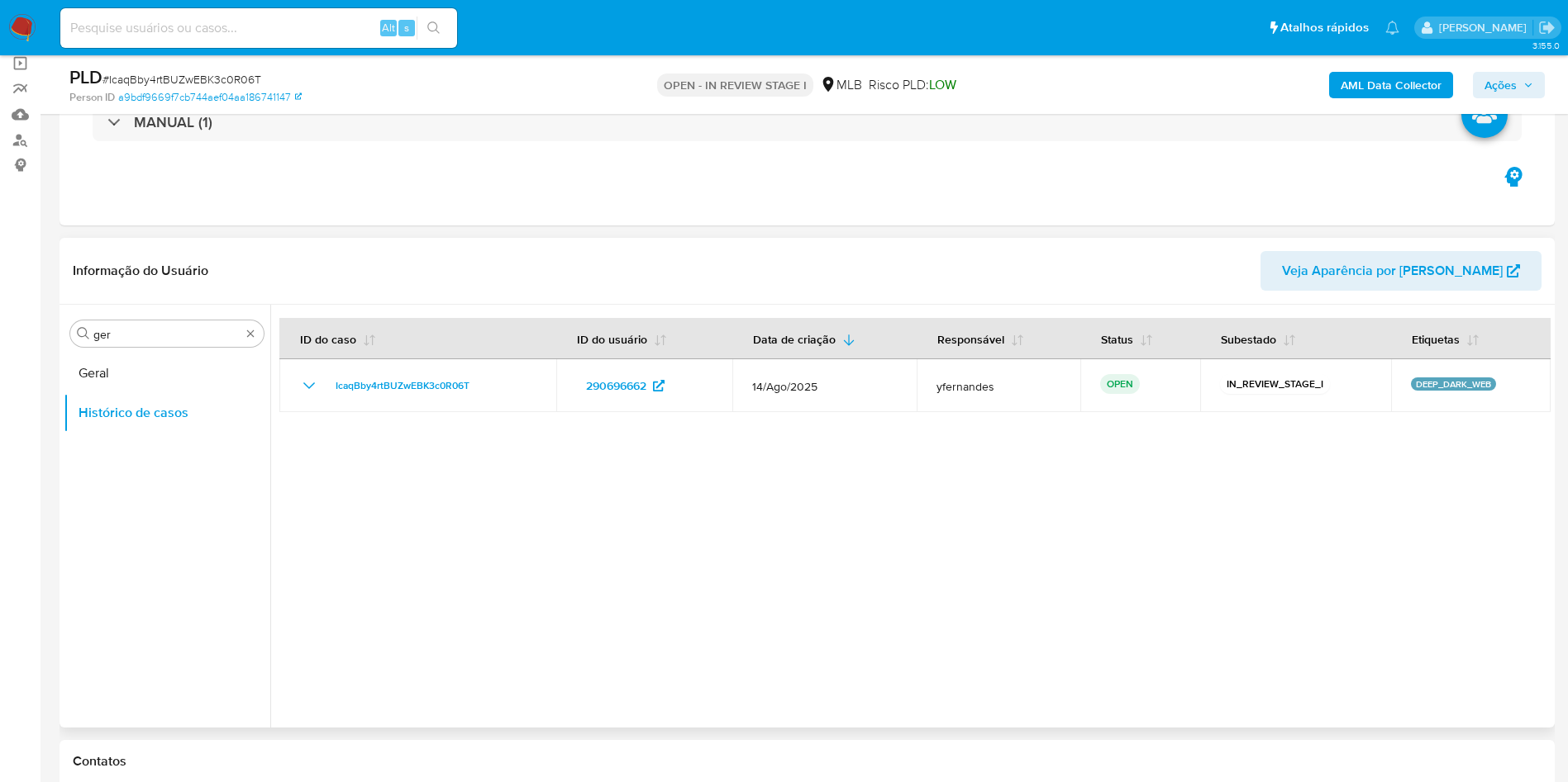
click at [103, 351] on div "Procurar ger Geral Histórico de casos" at bounding box center [167, 517] width 207 height 421
drag, startPoint x: 154, startPoint y: 381, endPoint x: 199, endPoint y: 356, distance: 51.5
click at [153, 379] on button "Geral" at bounding box center [160, 373] width 193 height 40
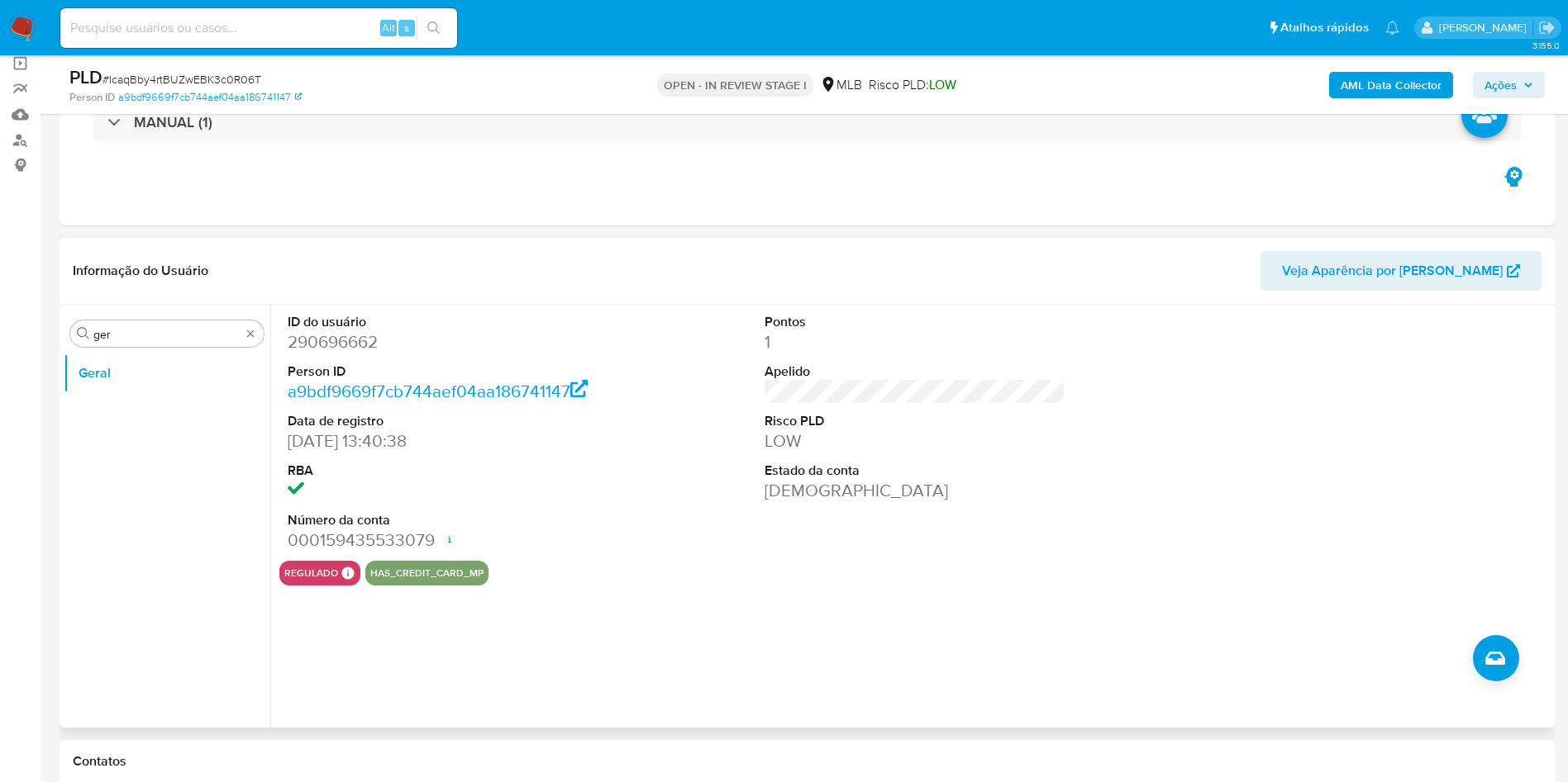
click at [140, 310] on div "Procurar ger Geral" at bounding box center [167, 517] width 207 height 421
click at [114, 336] on input "ger" at bounding box center [166, 334] width 147 height 15
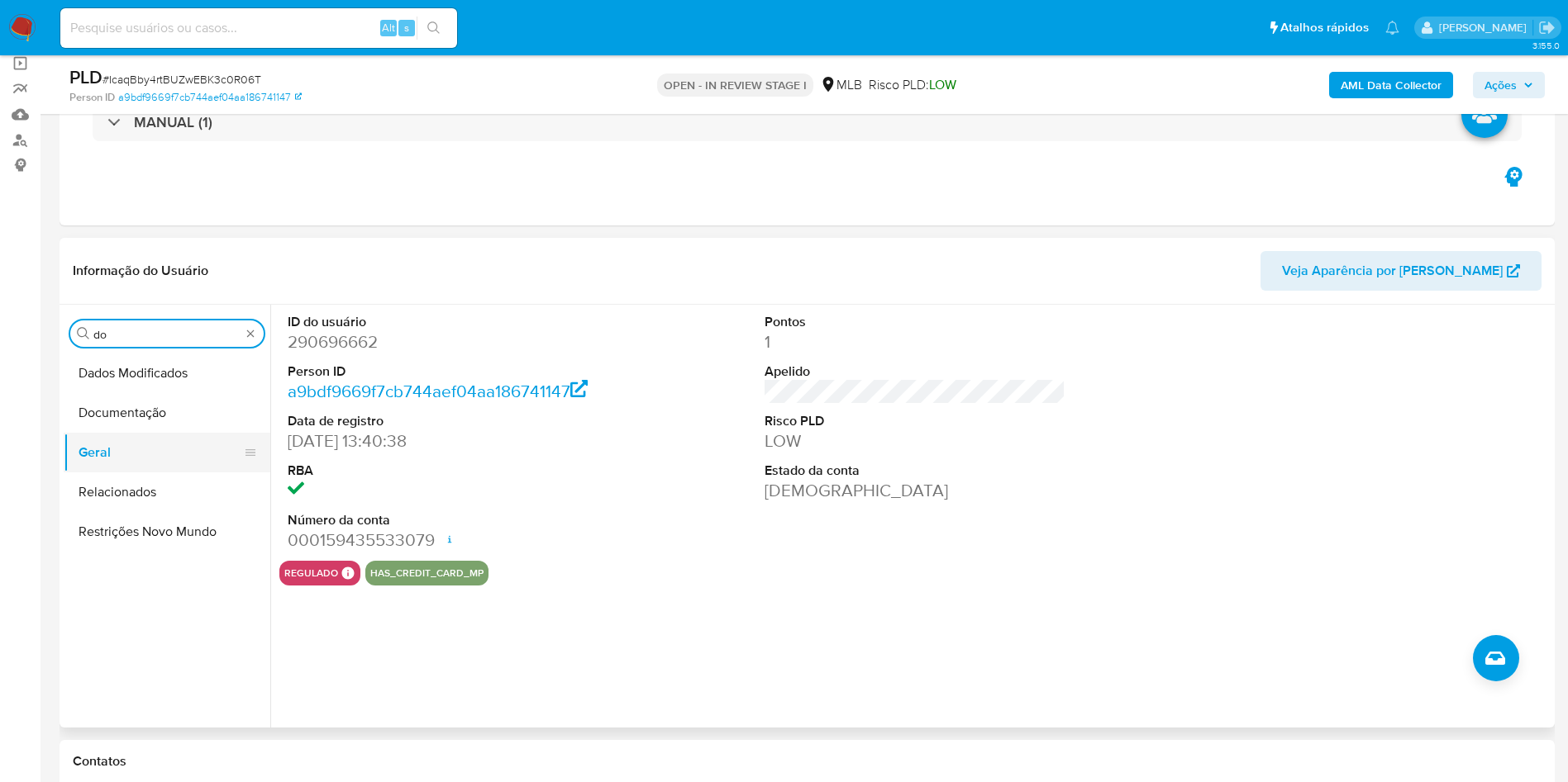
type input "do"
click at [140, 433] on button "Geral" at bounding box center [160, 453] width 193 height 40
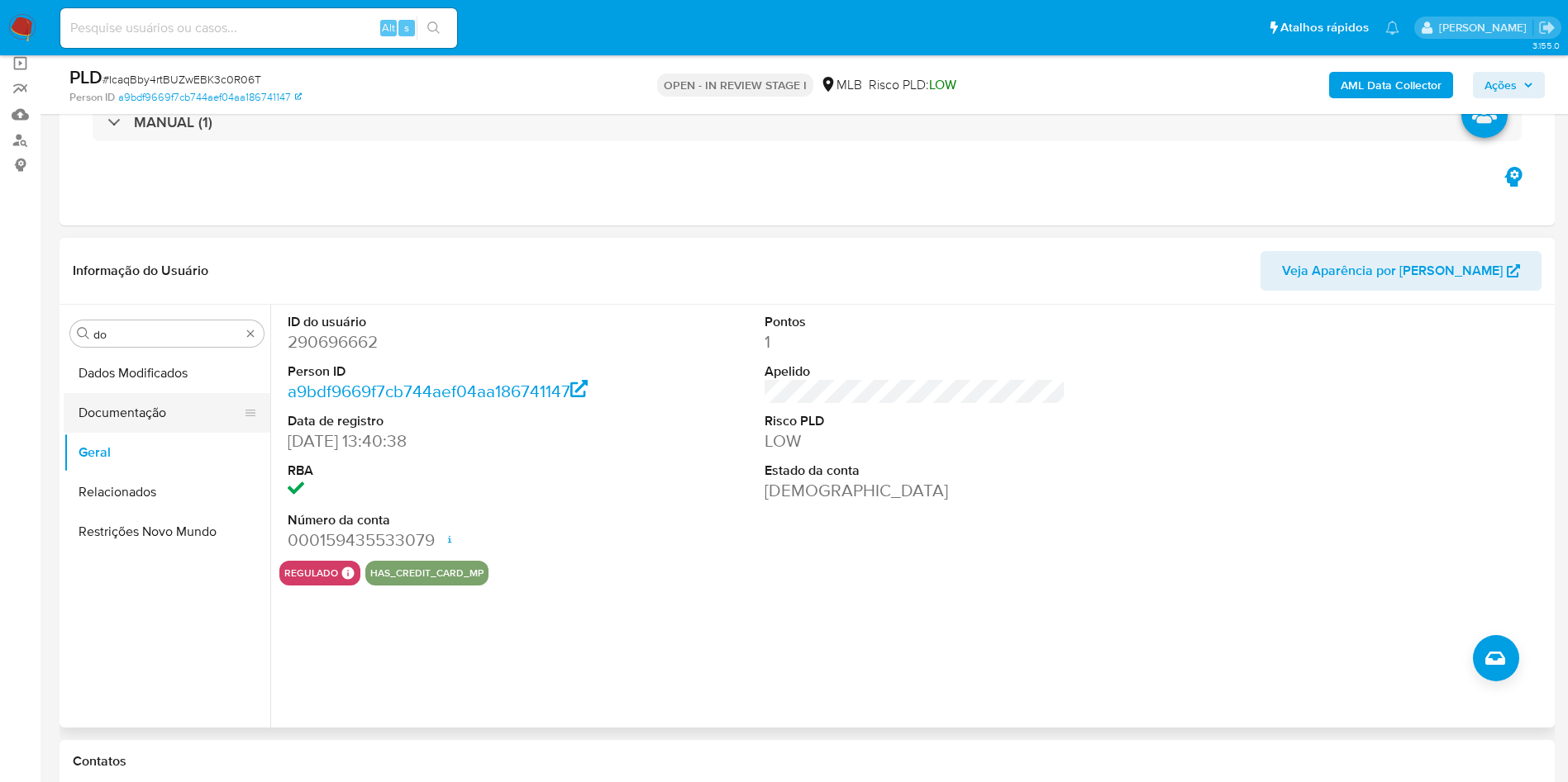
click at [164, 408] on button "Documentação" at bounding box center [160, 413] width 193 height 40
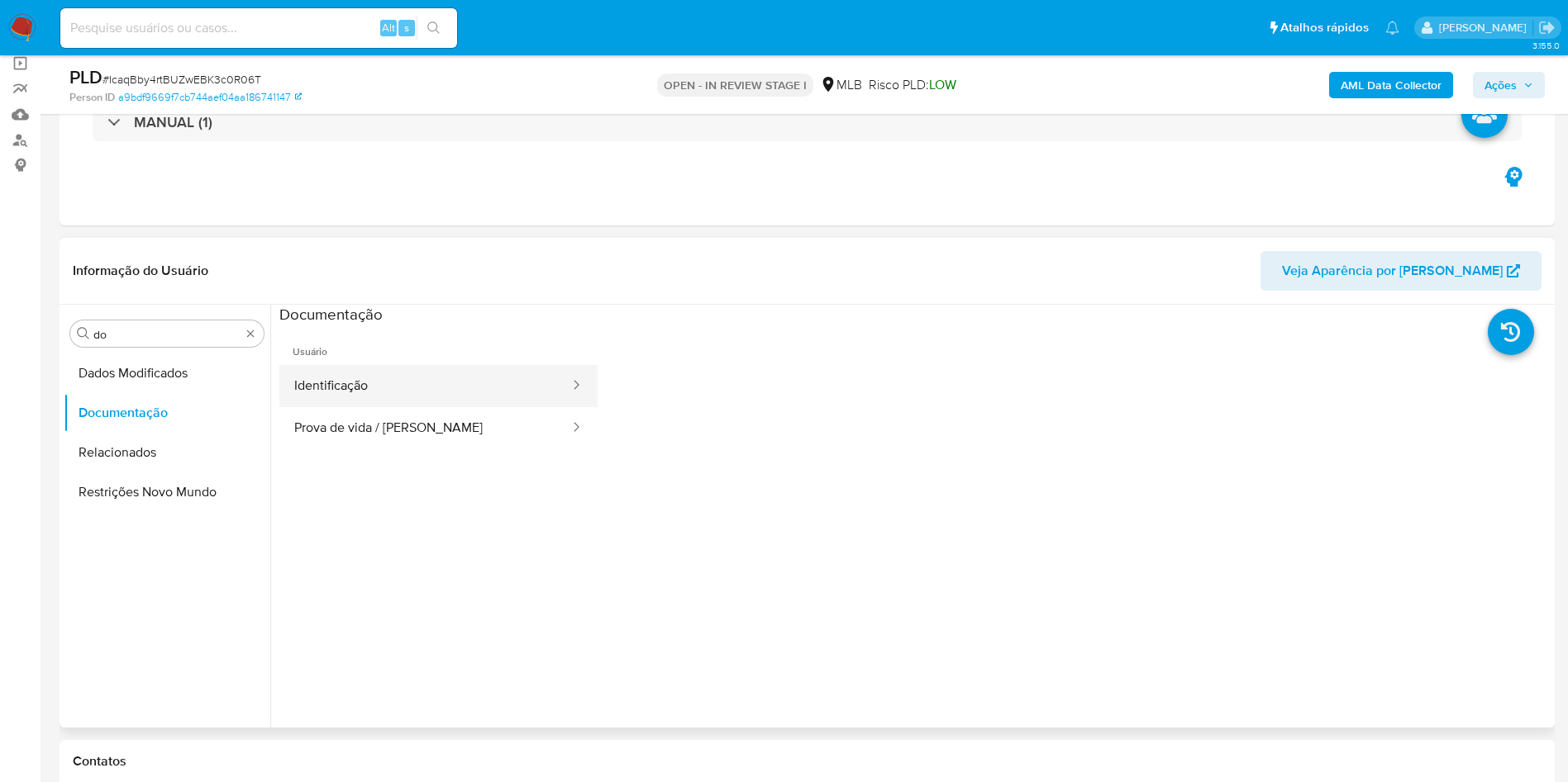
click at [424, 378] on button "Identificação" at bounding box center [425, 386] width 292 height 42
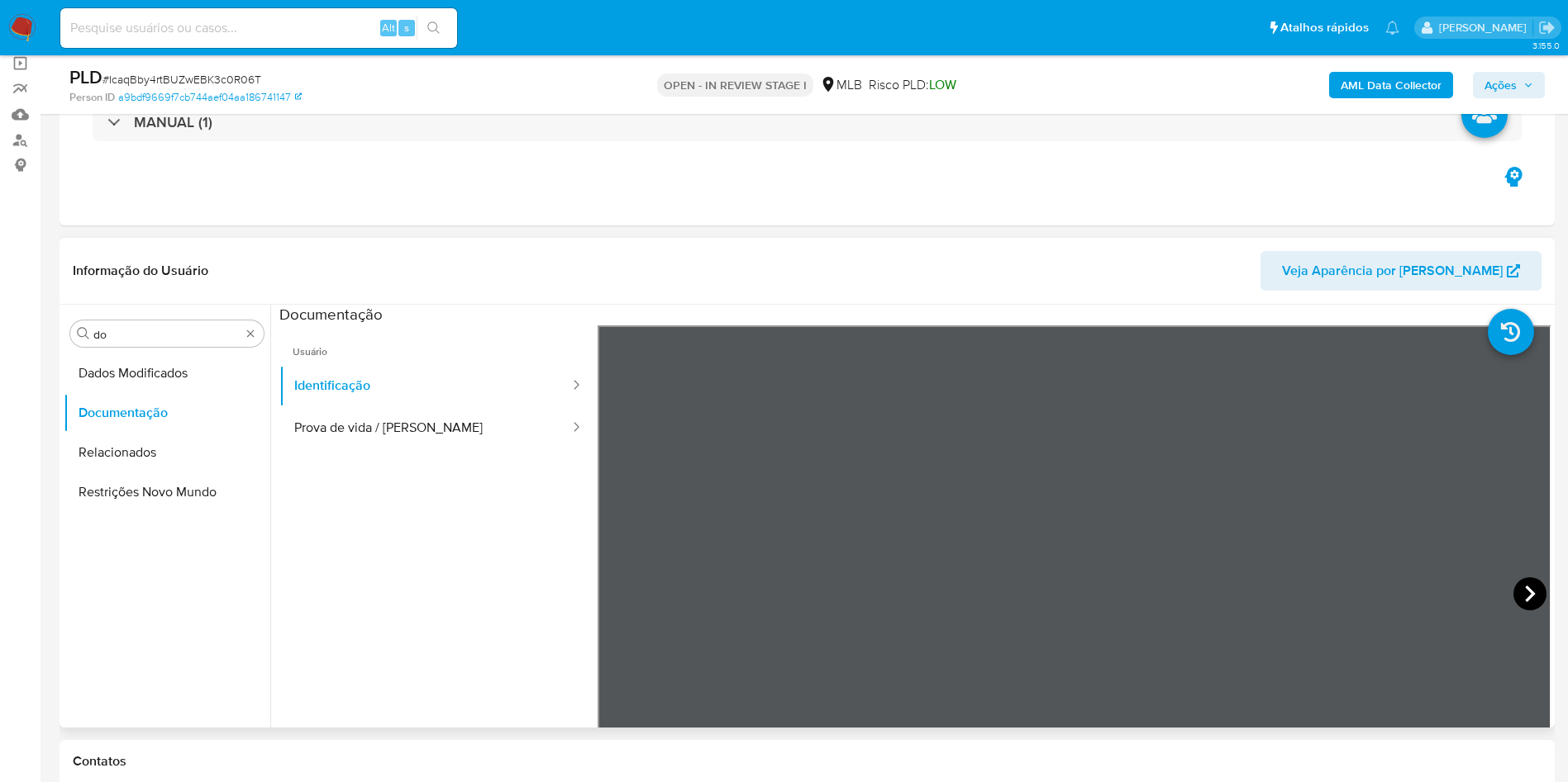
click at [1523, 600] on icon at bounding box center [1529, 594] width 33 height 33
click at [494, 441] on button "Prova de vida / [PERSON_NAME]" at bounding box center [425, 428] width 292 height 42
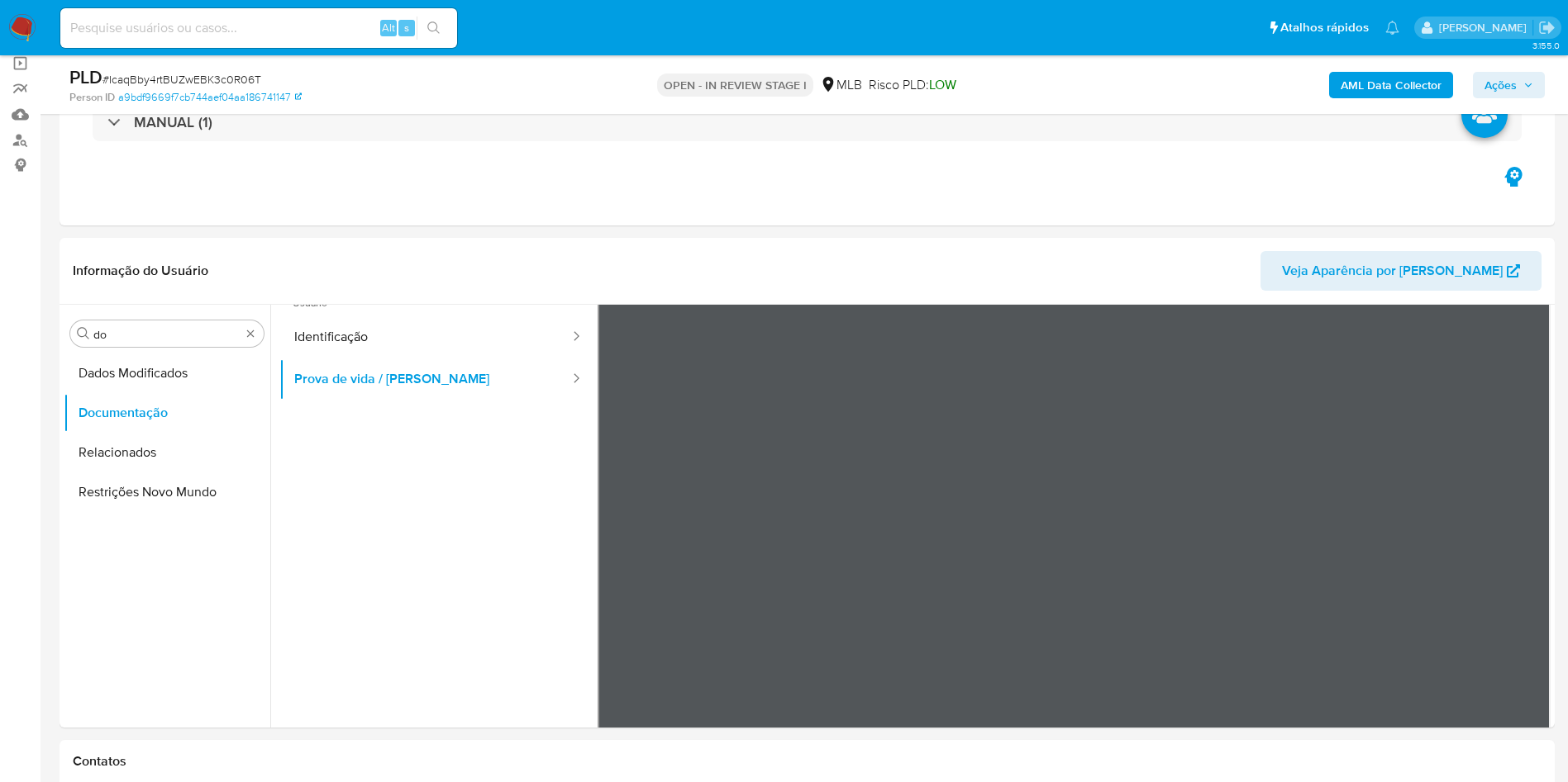
scroll to position [16, 0]
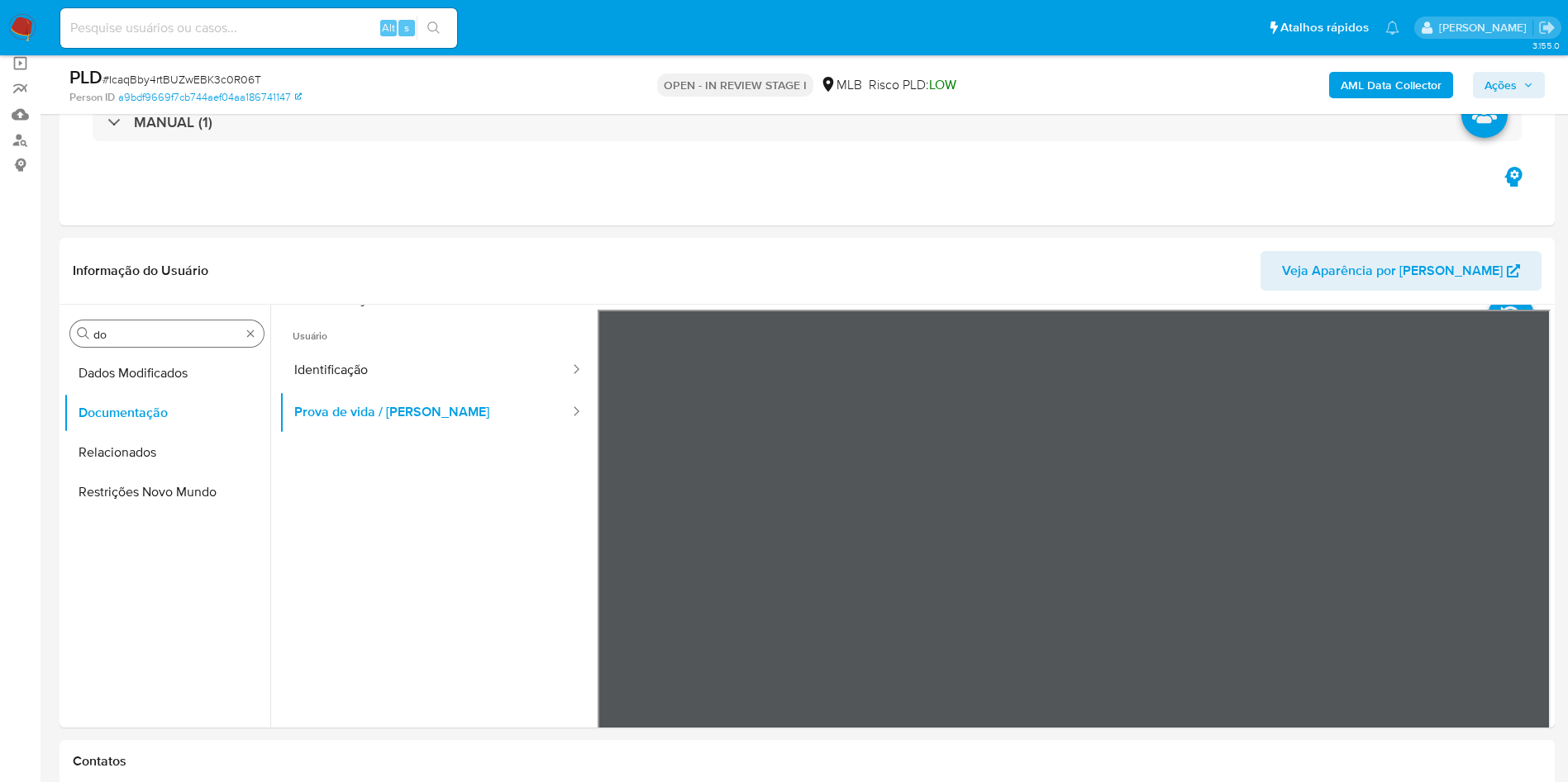
click at [122, 335] on input "do" at bounding box center [166, 334] width 147 height 15
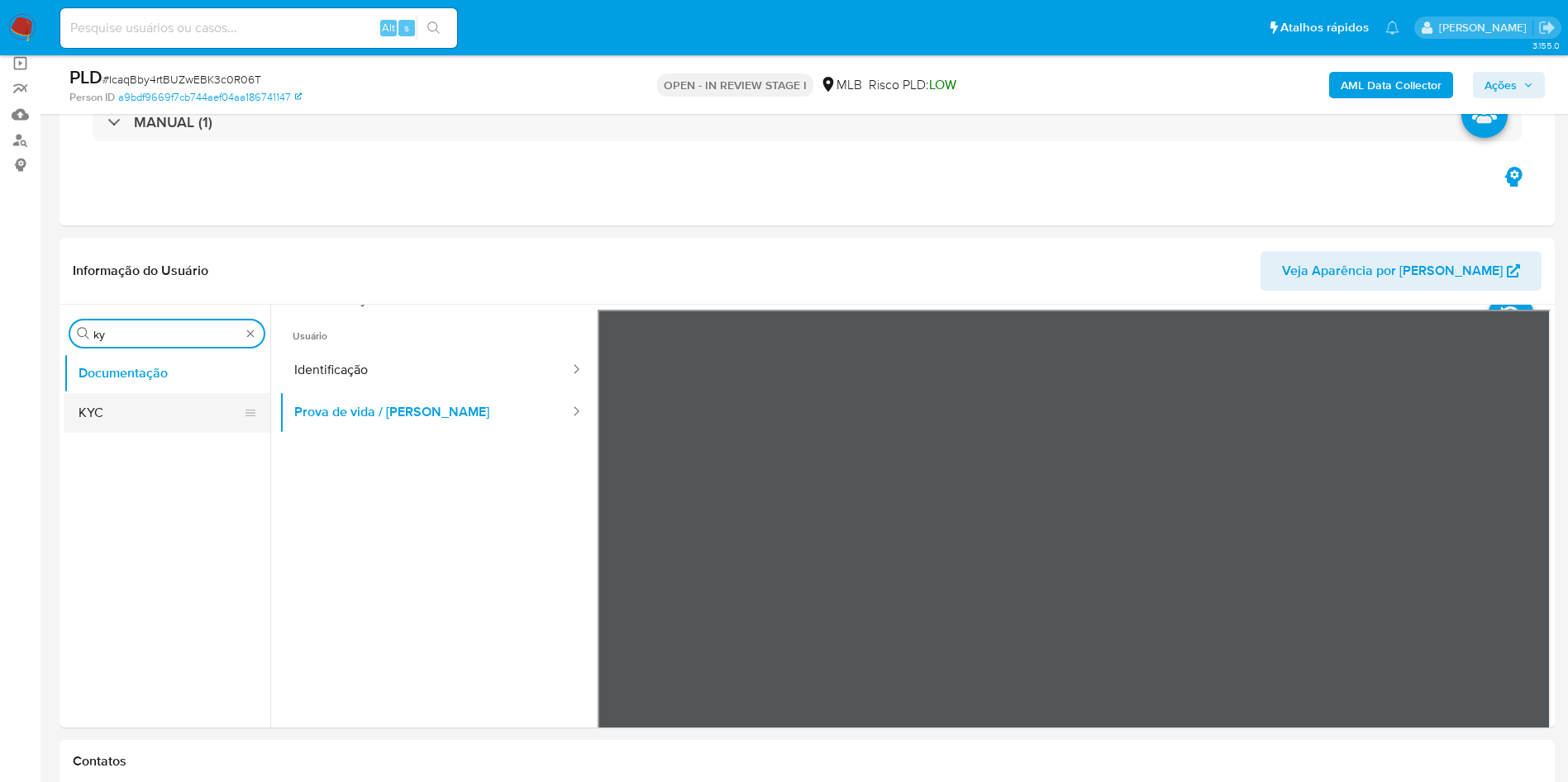
type input "ky"
click at [112, 397] on button "KYC" at bounding box center [160, 413] width 193 height 40
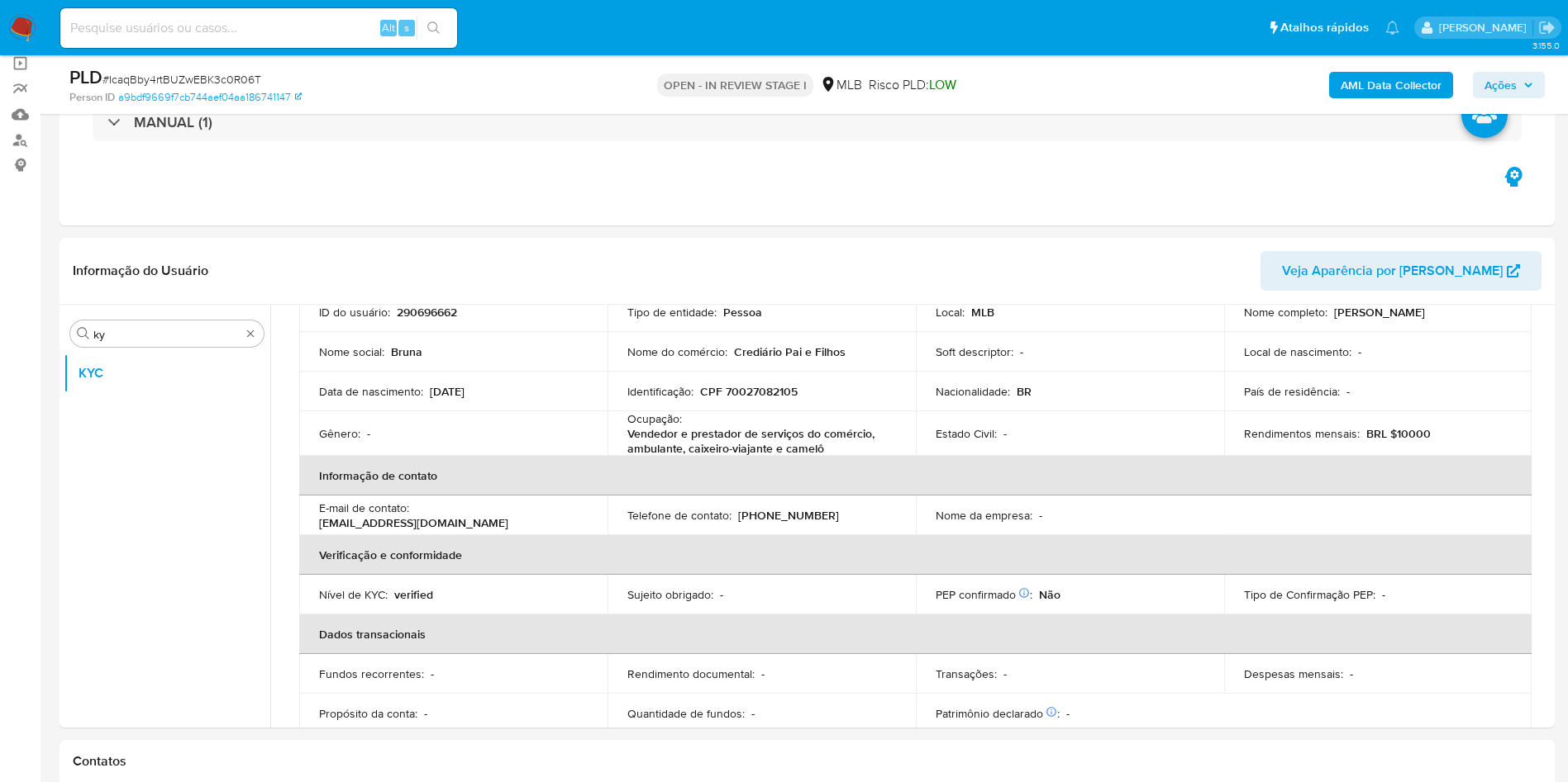
scroll to position [127, 0]
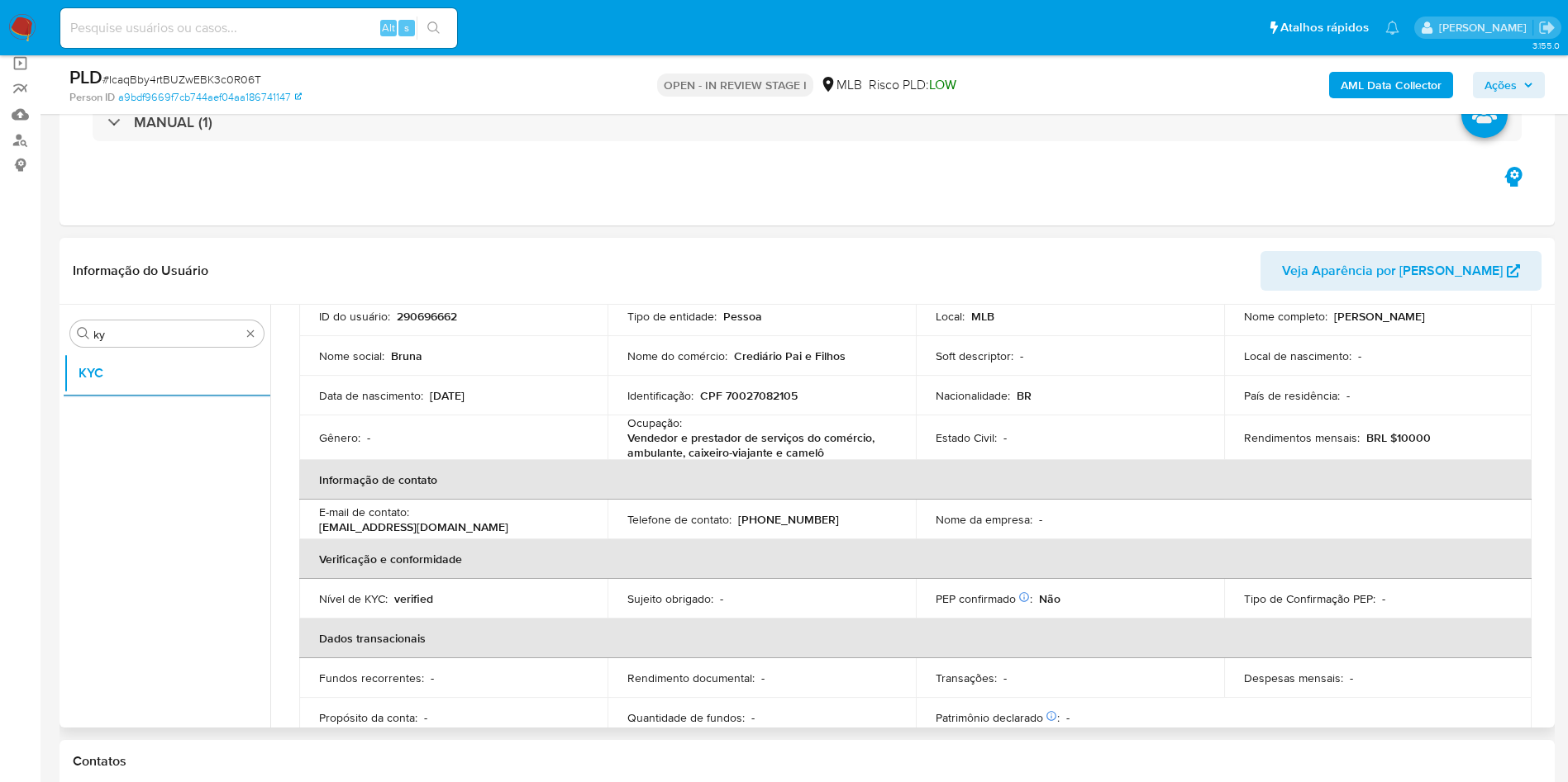
click at [679, 441] on p "Vendedor e prestador de serviços do comércio, ambulante, caixeiro-viajante e ca…" at bounding box center [758, 445] width 262 height 29
click at [682, 437] on p "Vendedor e prestador de serviços do comércio, ambulante, caixeiro-viajante e ca…" at bounding box center [758, 445] width 262 height 29
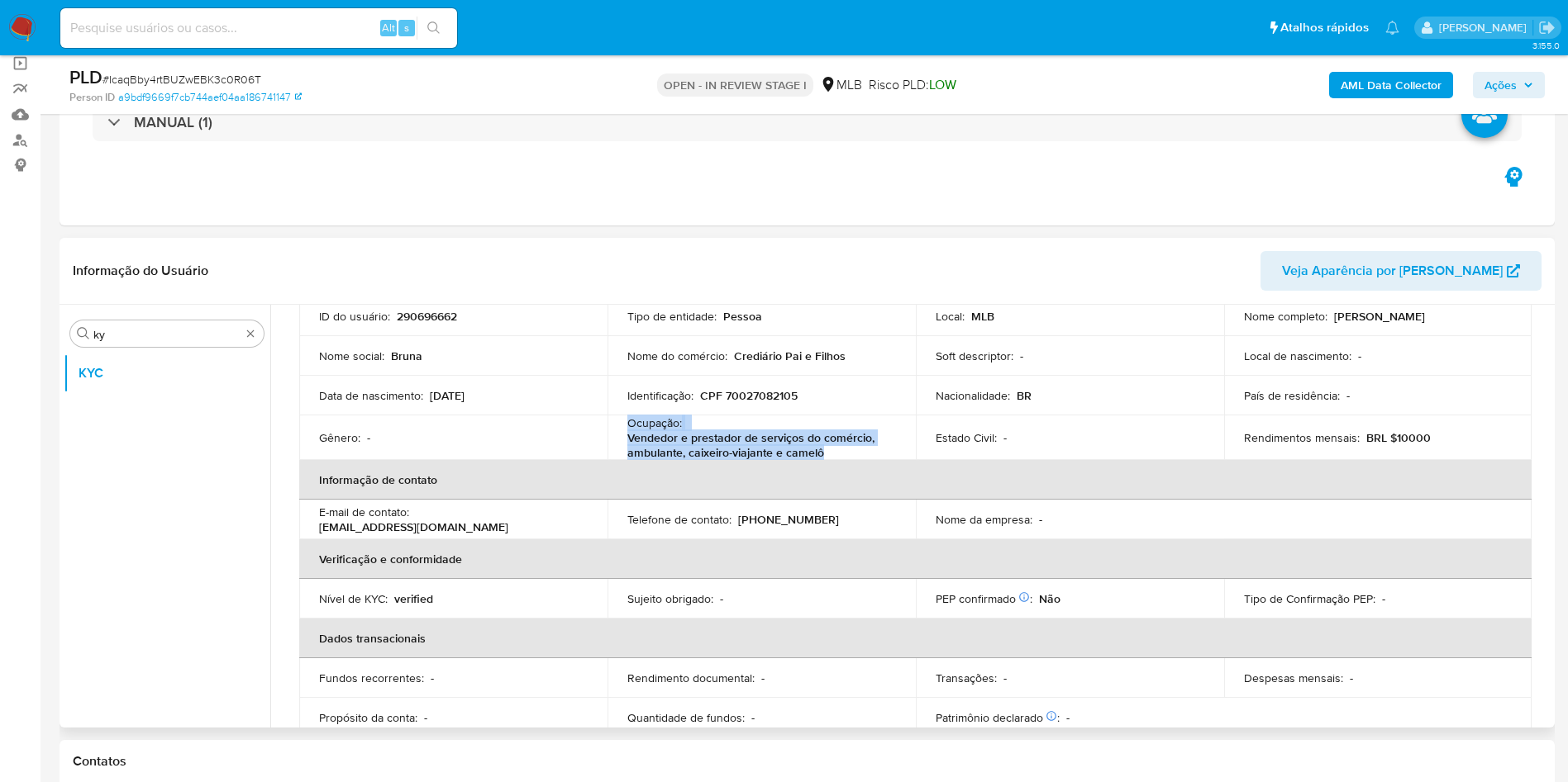
click at [682, 437] on p "Vendedor e prestador de serviços do comércio, ambulante, caixeiro-viajante e ca…" at bounding box center [758, 445] width 262 height 29
copy div "Ocupação : Vendedor e prestador de serviços do comércio, ambulante, caixeiro-vi…"
drag, startPoint x: 678, startPoint y: 467, endPoint x: 823, endPoint y: 432, distance: 149.2
click at [678, 467] on th "Informação de contato" at bounding box center [915, 480] width 1232 height 40
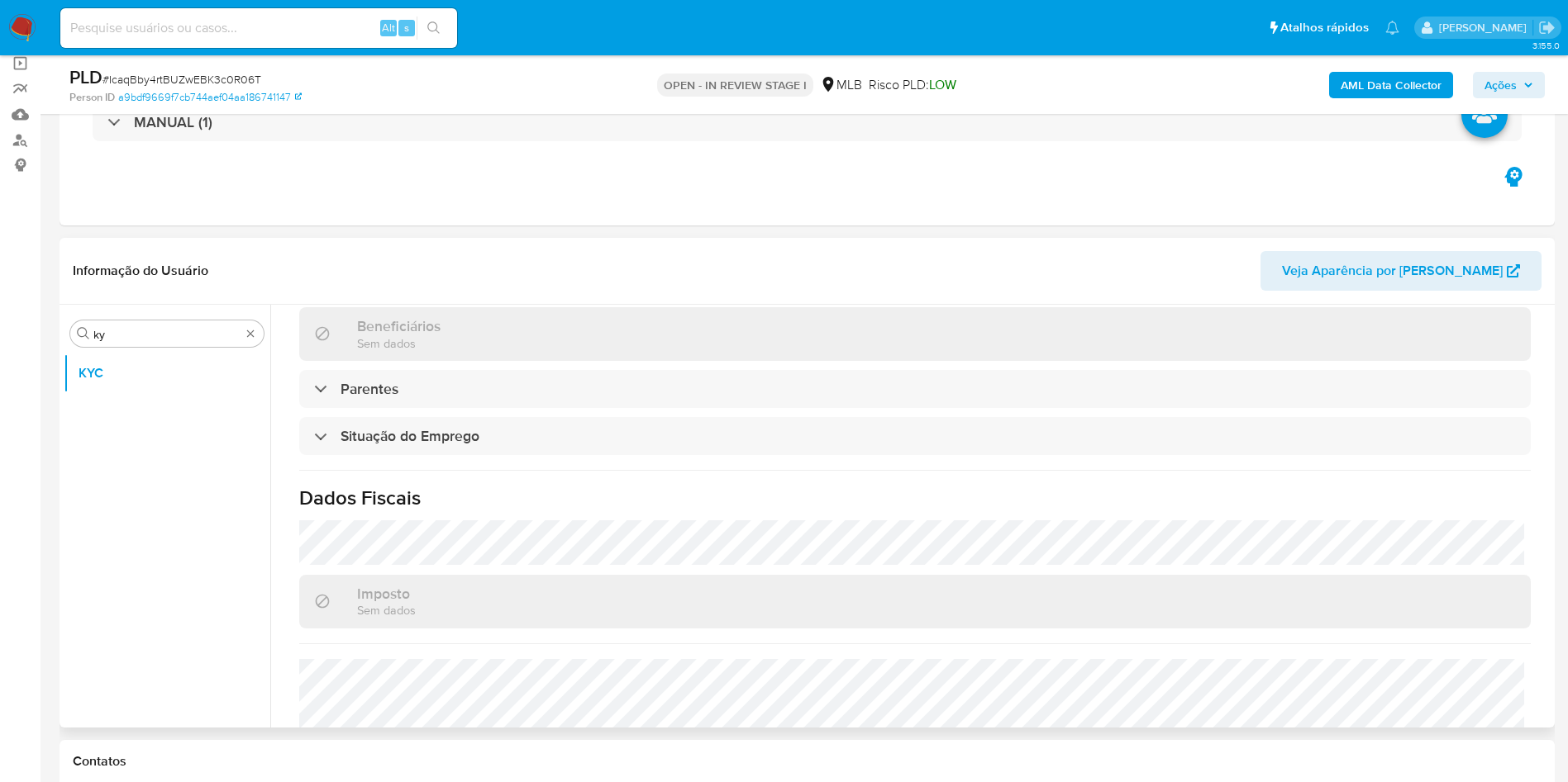
scroll to position [693, 0]
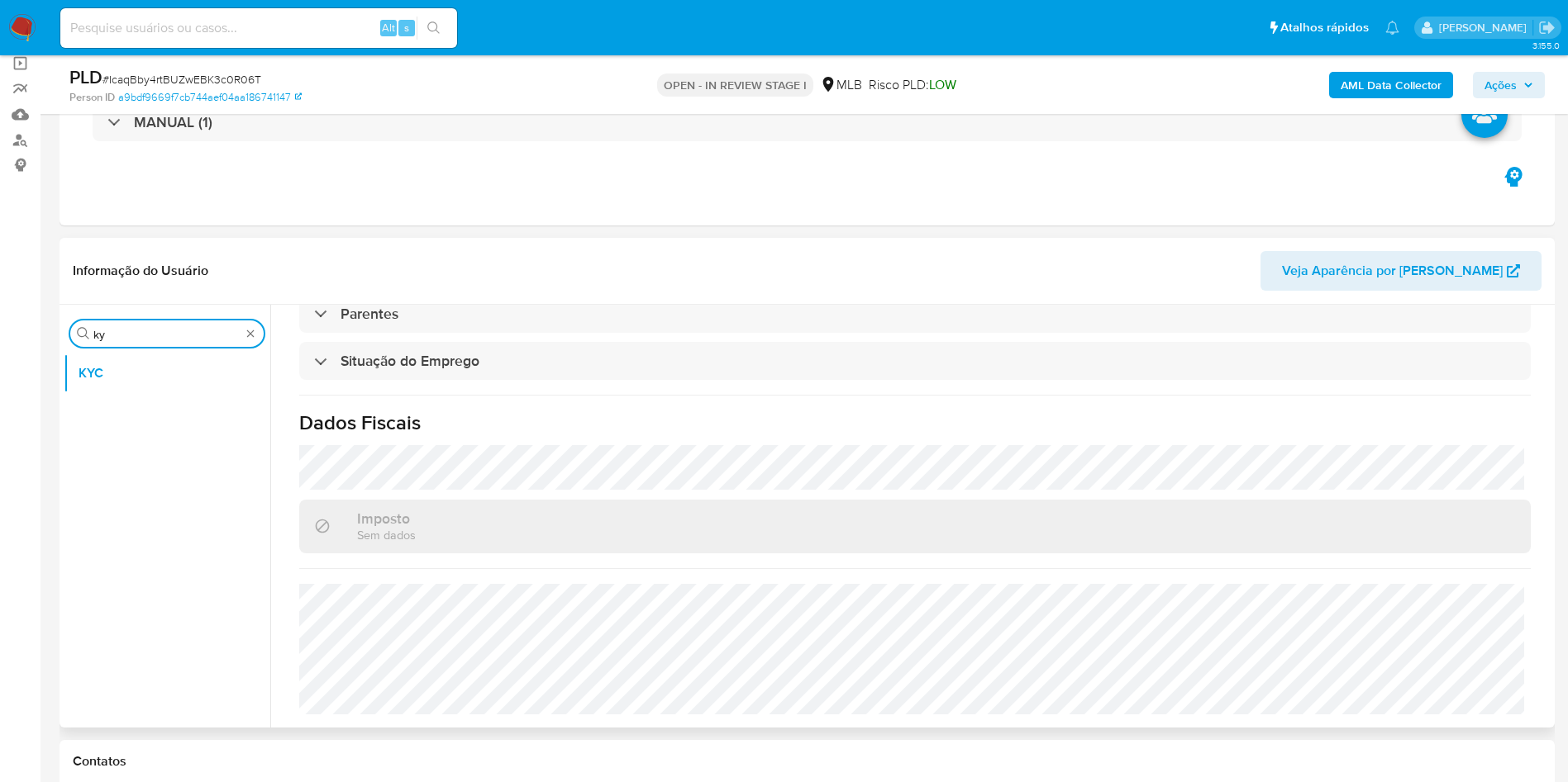
click at [106, 335] on input "ky" at bounding box center [166, 334] width 147 height 15
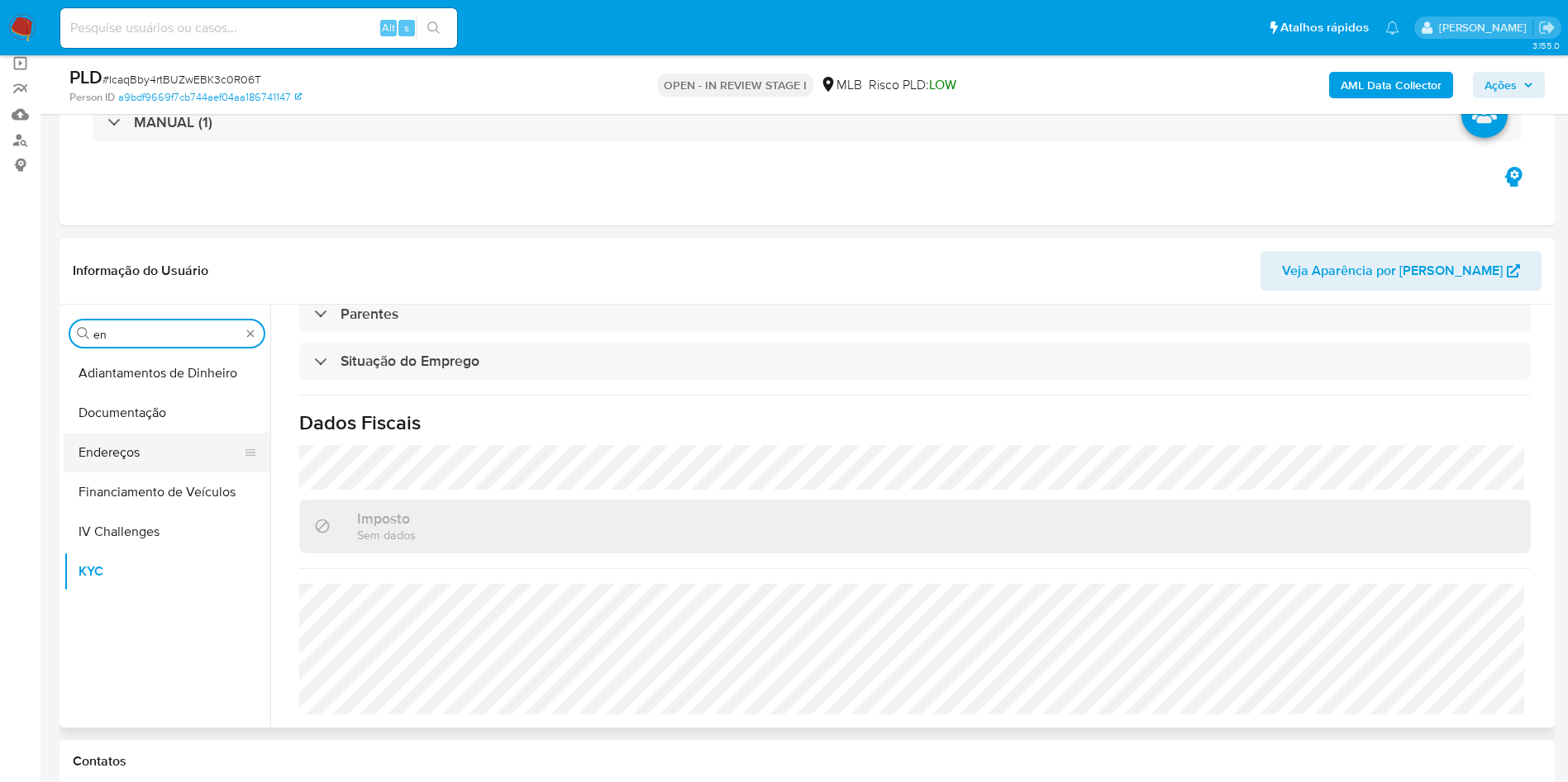
click at [133, 454] on button "Endereços" at bounding box center [160, 453] width 193 height 40
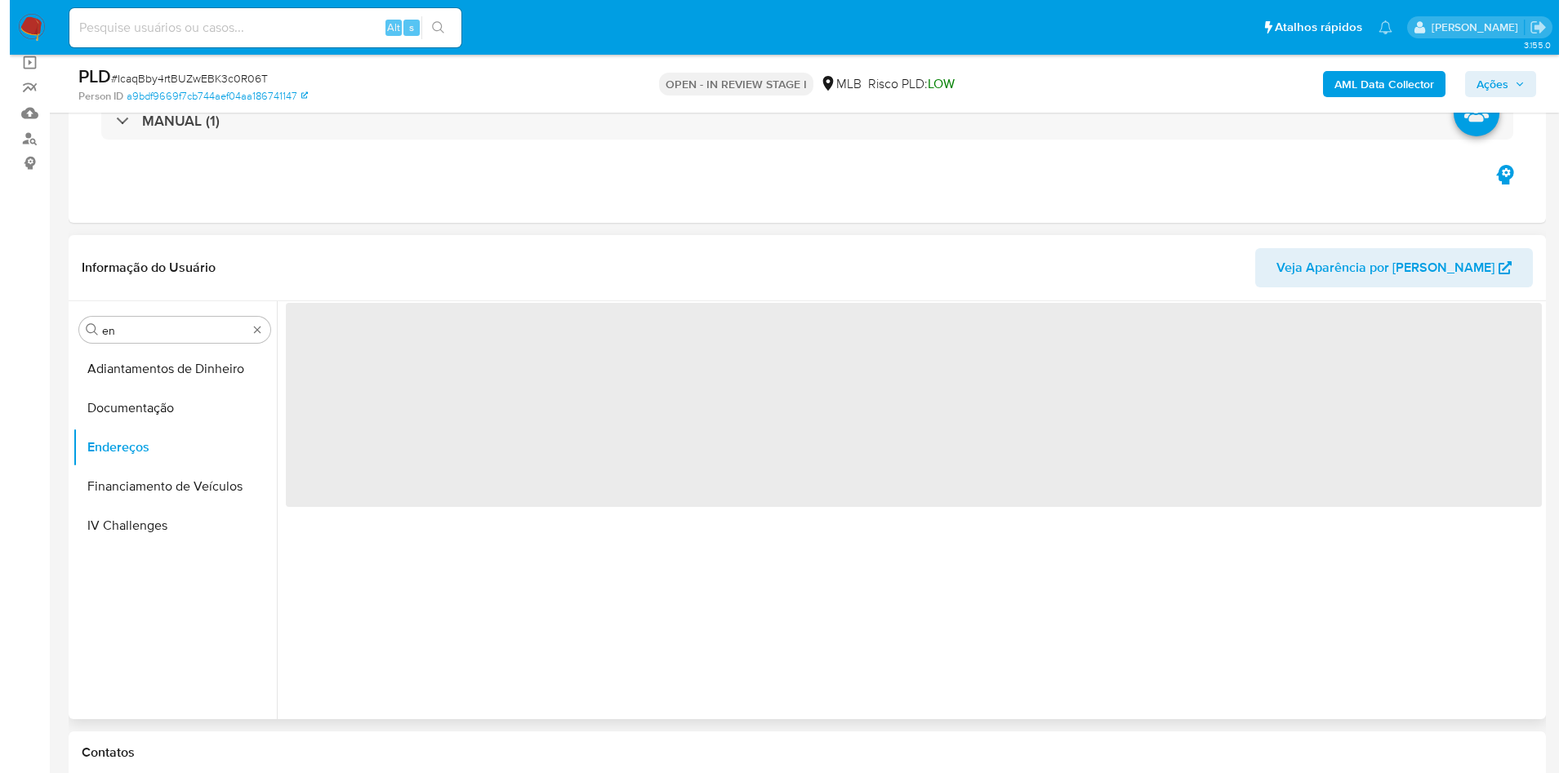
scroll to position [0, 0]
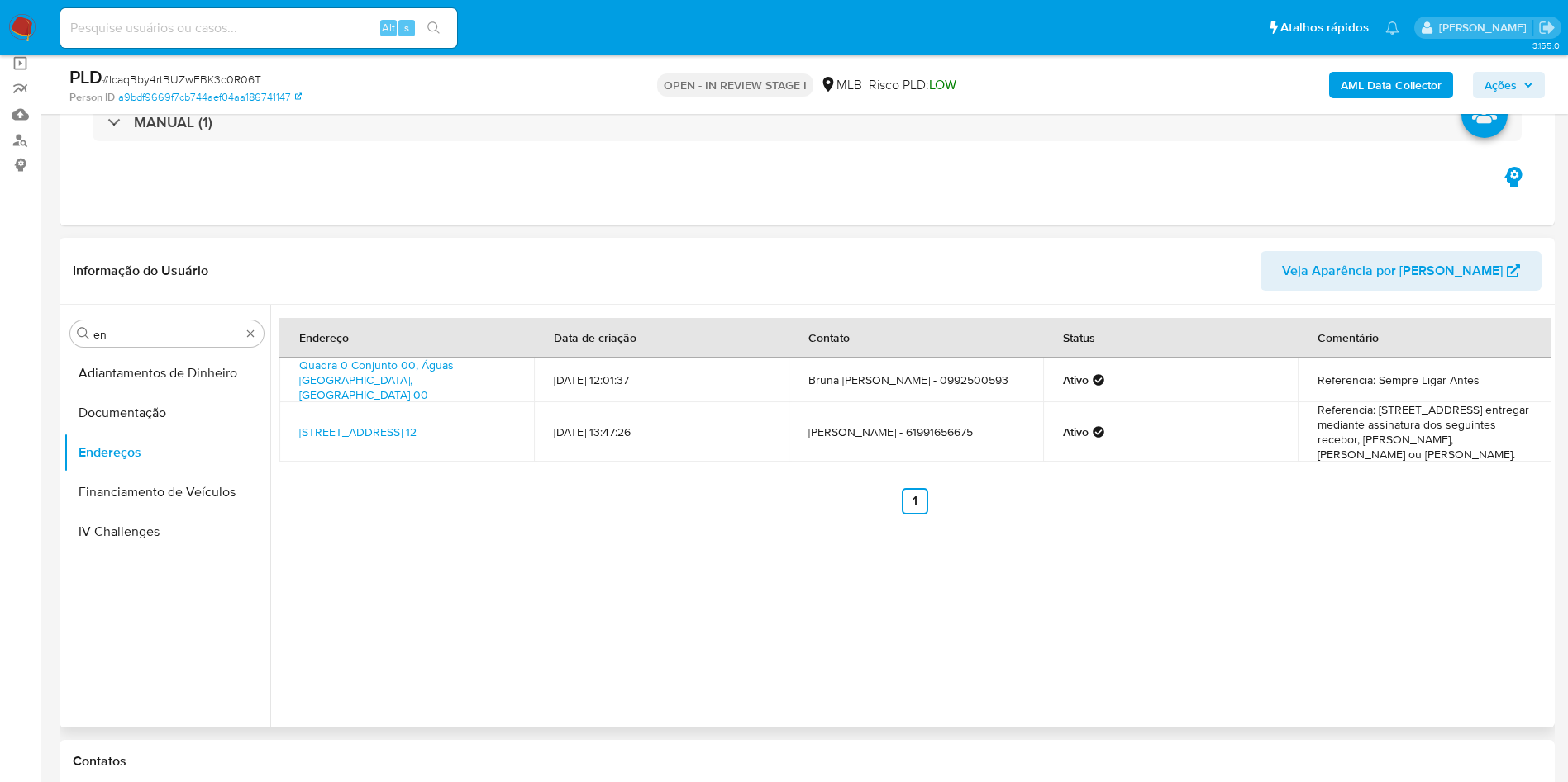
click at [973, 247] on div "Informação do Usuário Veja Aparência por [PERSON_NAME]" at bounding box center [806, 272] width 1495 height 67
click at [125, 338] on input "en" at bounding box center [166, 334] width 147 height 15
click at [125, 337] on input "en" at bounding box center [166, 334] width 147 height 15
type input "ge"
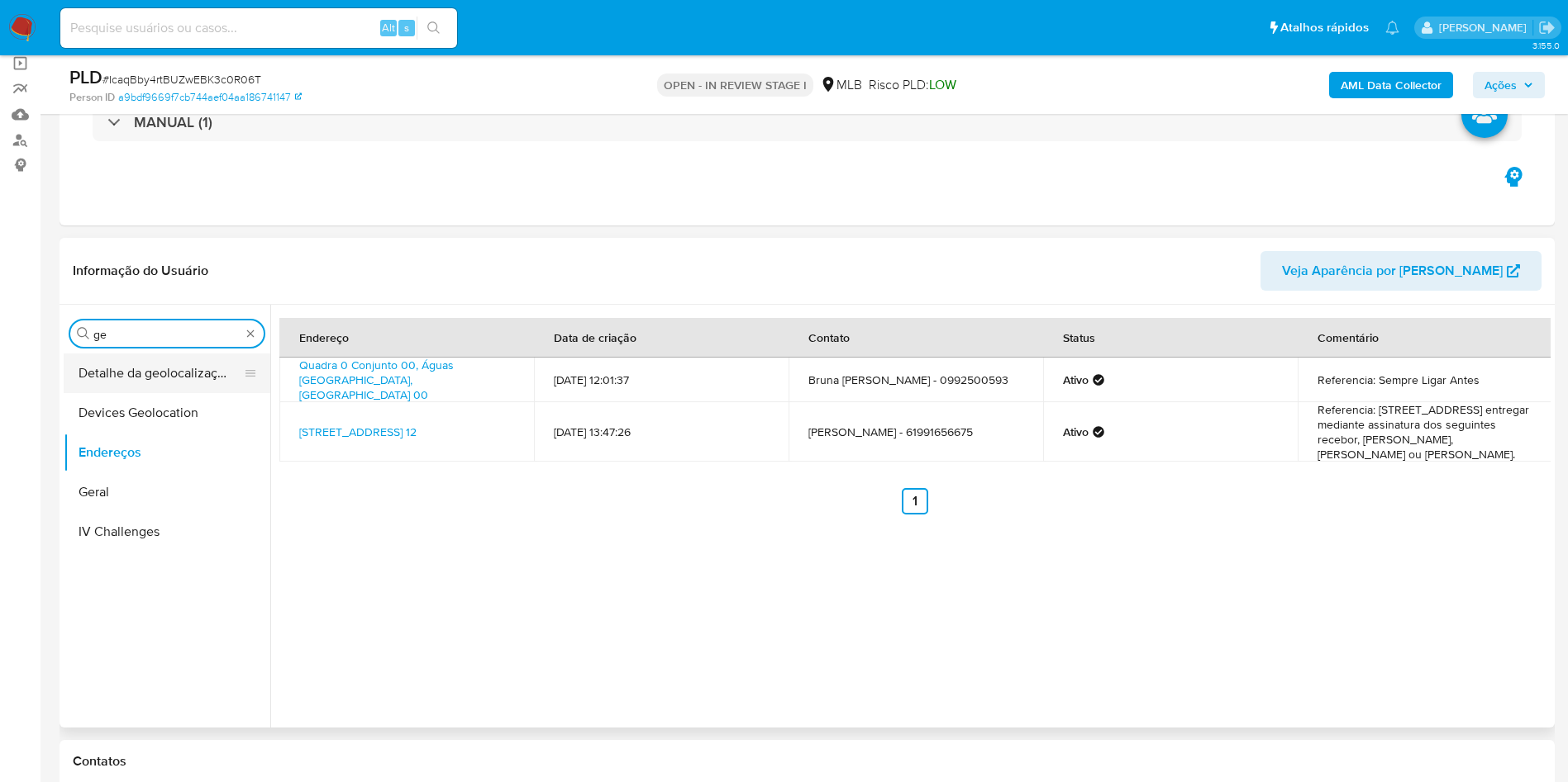
click at [129, 368] on button "Detalhe da geolocalização" at bounding box center [160, 373] width 193 height 40
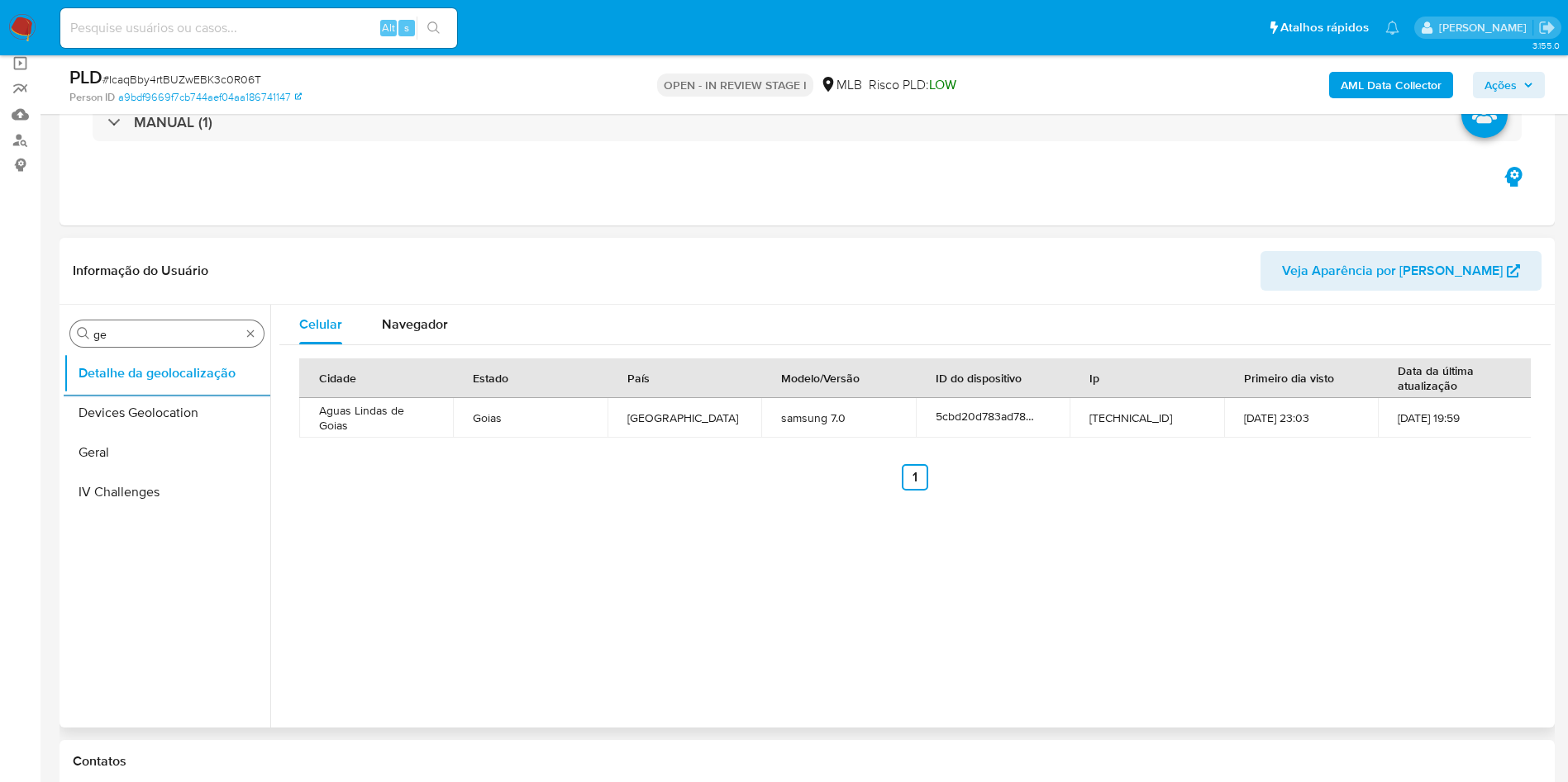
click at [156, 339] on input "ge" at bounding box center [166, 334] width 147 height 15
click at [154, 334] on input "ge" at bounding box center [166, 334] width 147 height 15
type input "res"
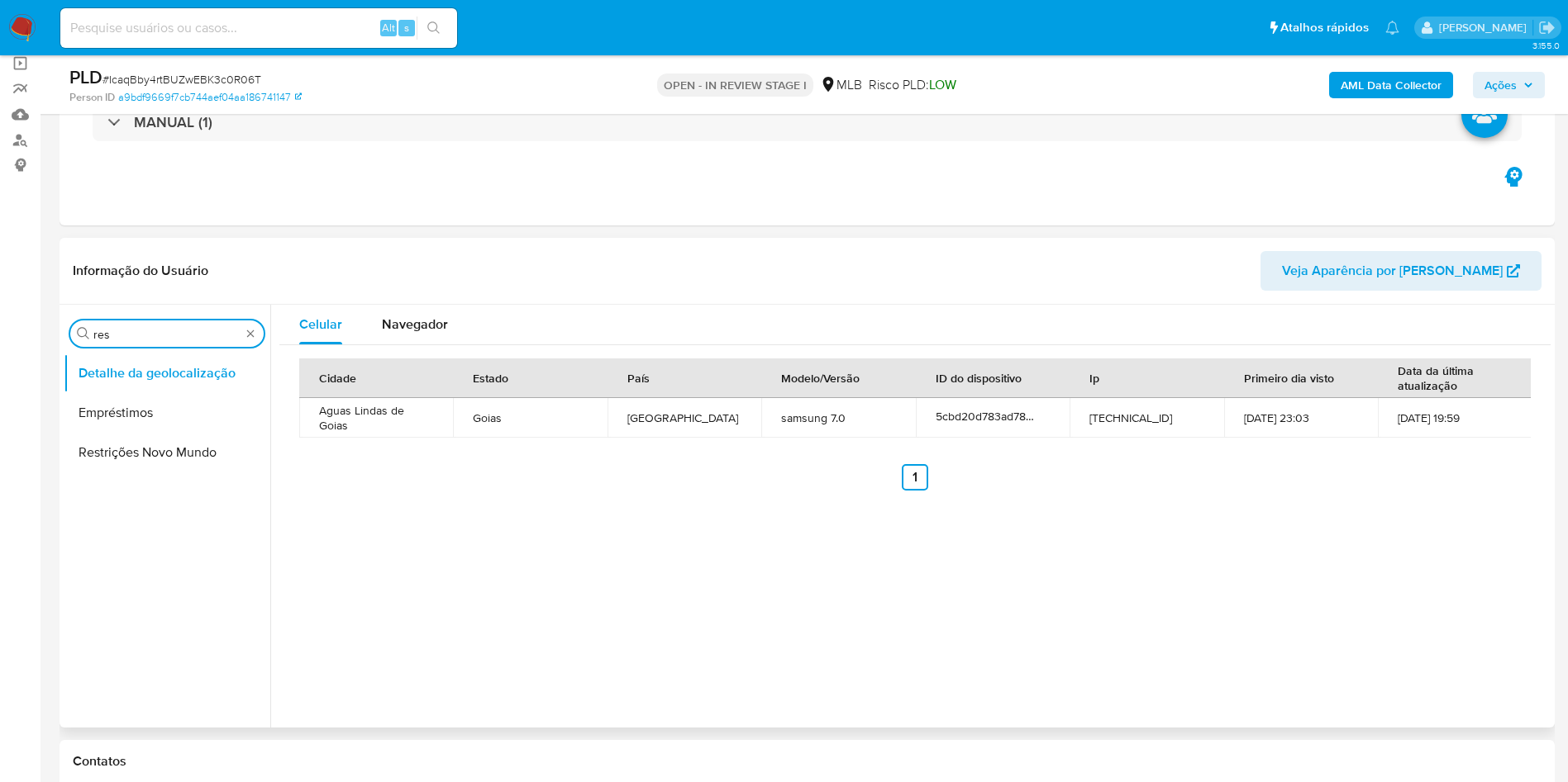
drag, startPoint x: 90, startPoint y: 421, endPoint x: 94, endPoint y: 436, distance: 15.5
click at [88, 422] on button "Empréstimos" at bounding box center [167, 413] width 207 height 40
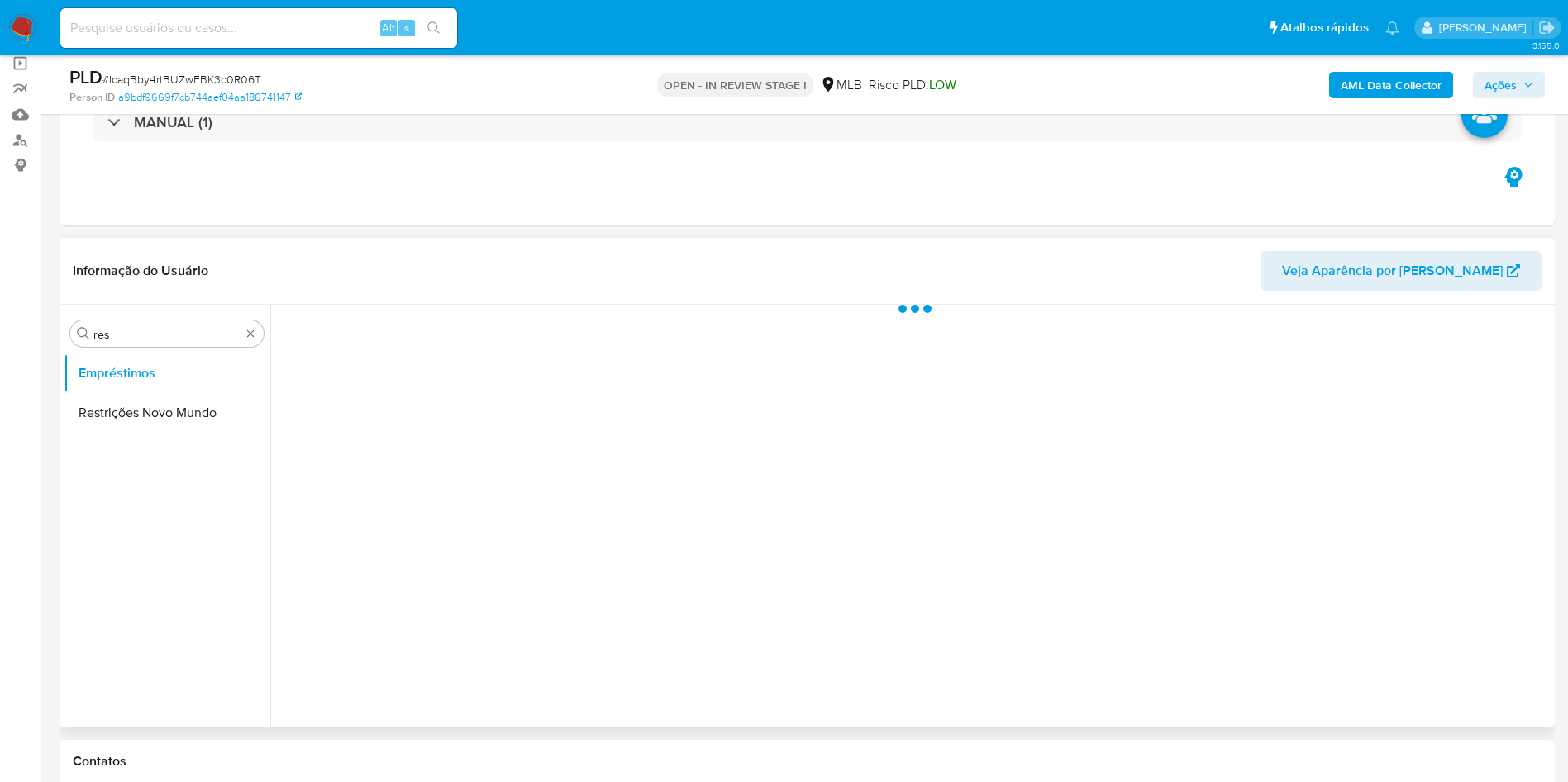
click at [95, 435] on ul "Empréstimos Restrições Novo Mundo" at bounding box center [167, 540] width 207 height 372
click at [94, 423] on button "Restrições Novo Mundo" at bounding box center [160, 413] width 193 height 40
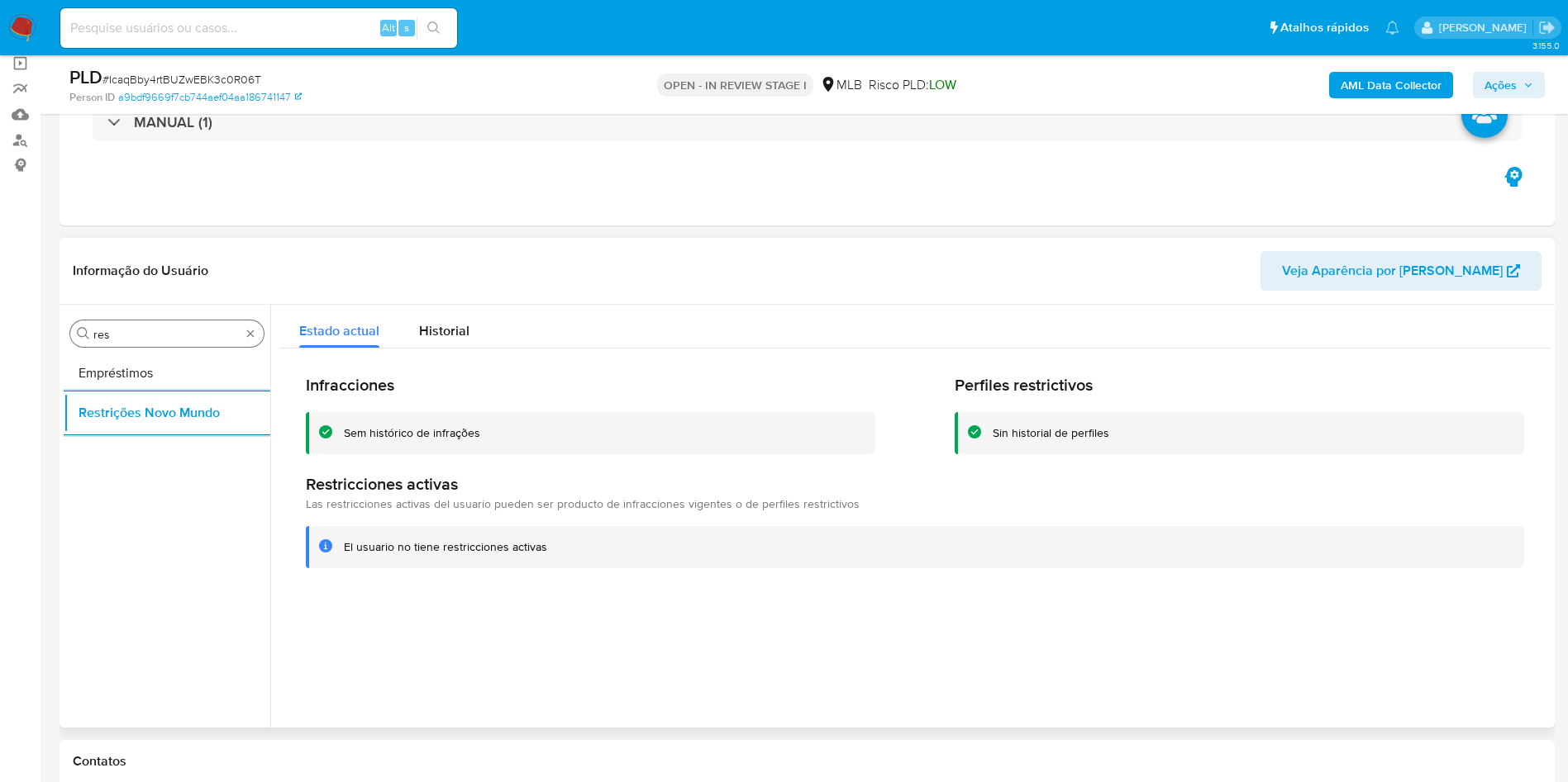
click at [105, 331] on input "res" at bounding box center [166, 334] width 147 height 15
type input "po"
click at [102, 370] on button "Dispositivos Point" at bounding box center [167, 373] width 207 height 40
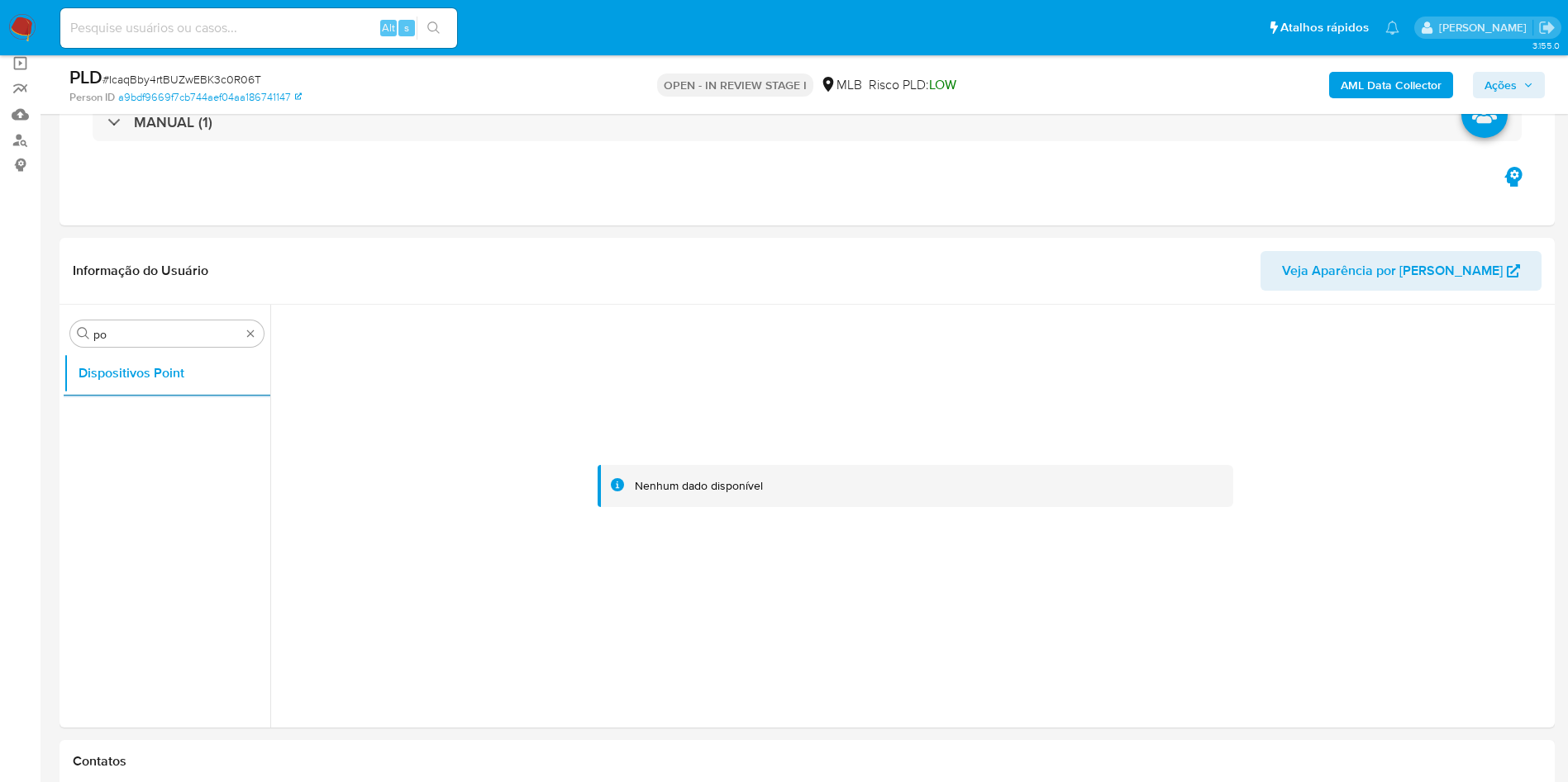
click at [1348, 84] on b "AML Data Collector" at bounding box center [1390, 84] width 101 height 27
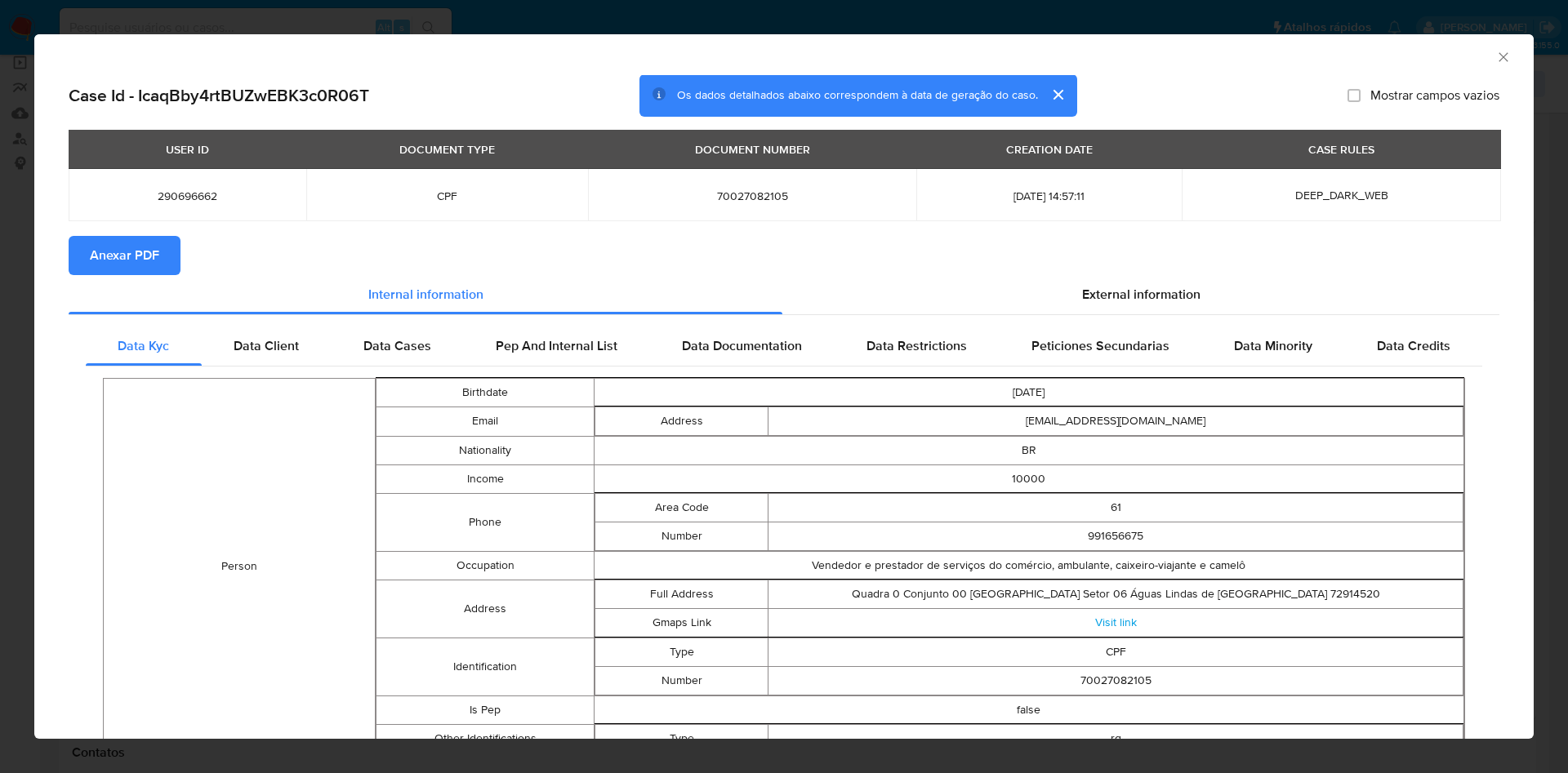
click at [139, 262] on span "Anexar PDF" at bounding box center [124, 256] width 69 height 36
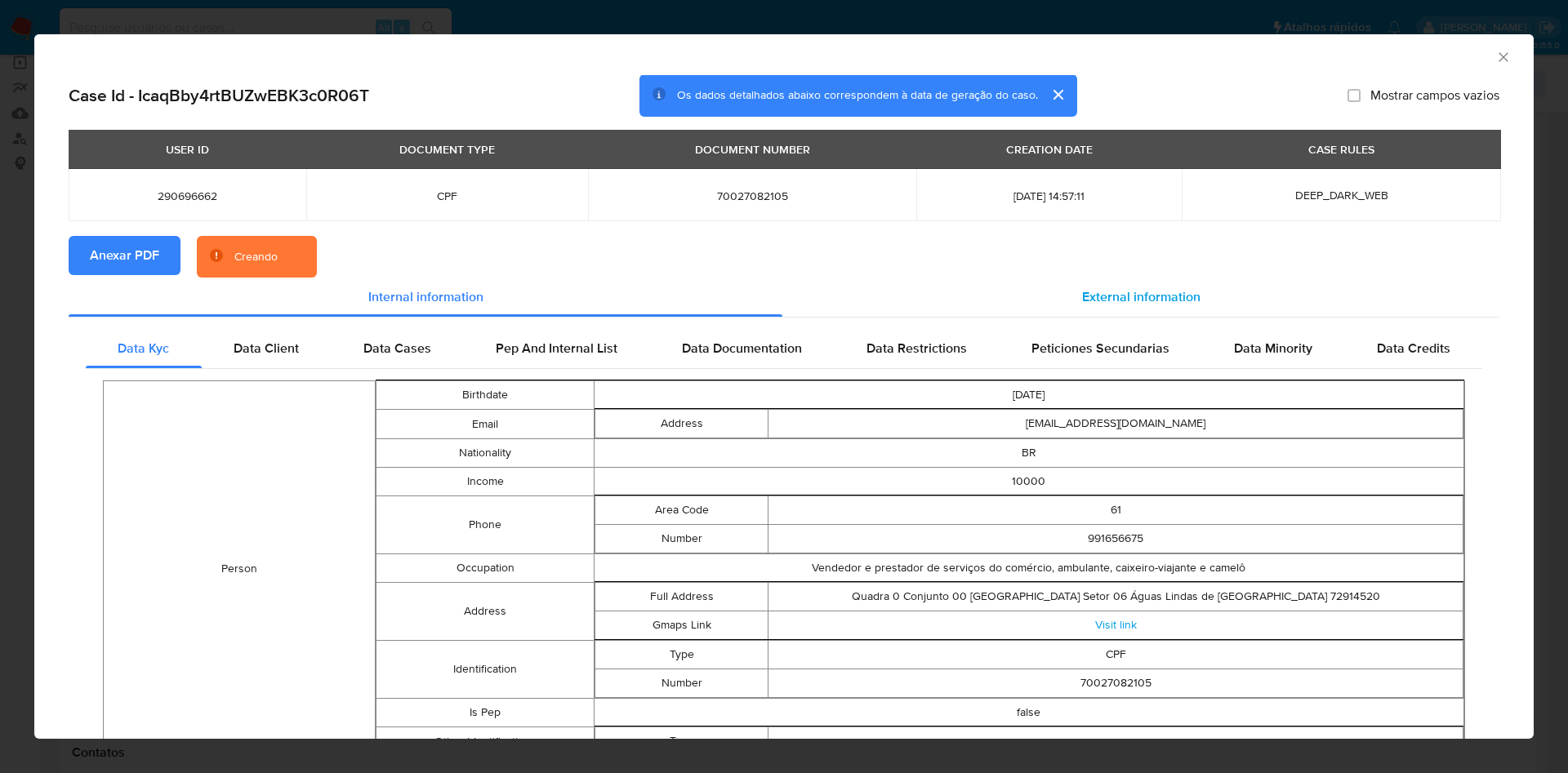
click at [1141, 312] on div "External information" at bounding box center [1140, 297] width 717 height 39
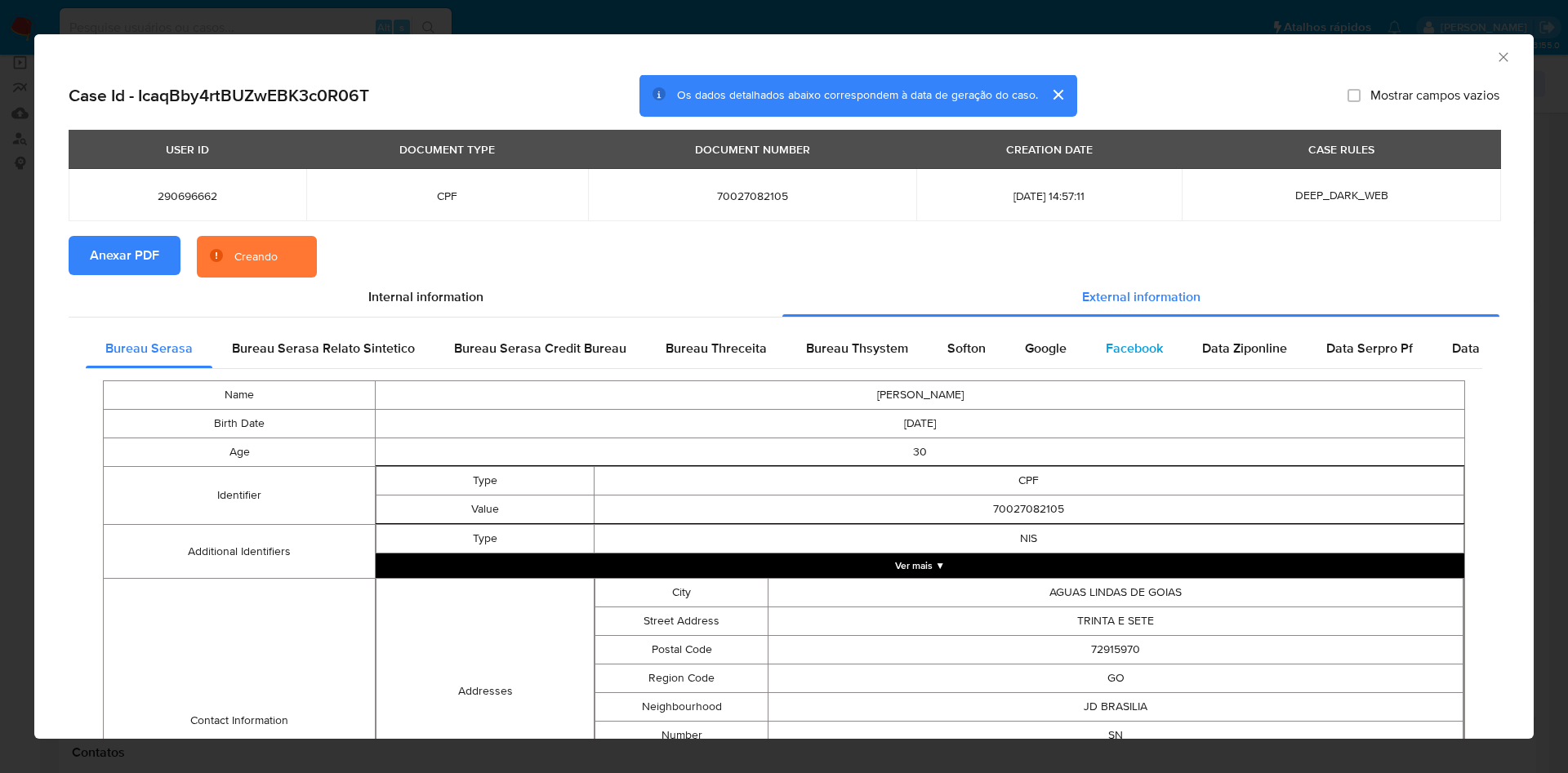
click at [1126, 355] on span "Facebook" at bounding box center [1133, 349] width 57 height 19
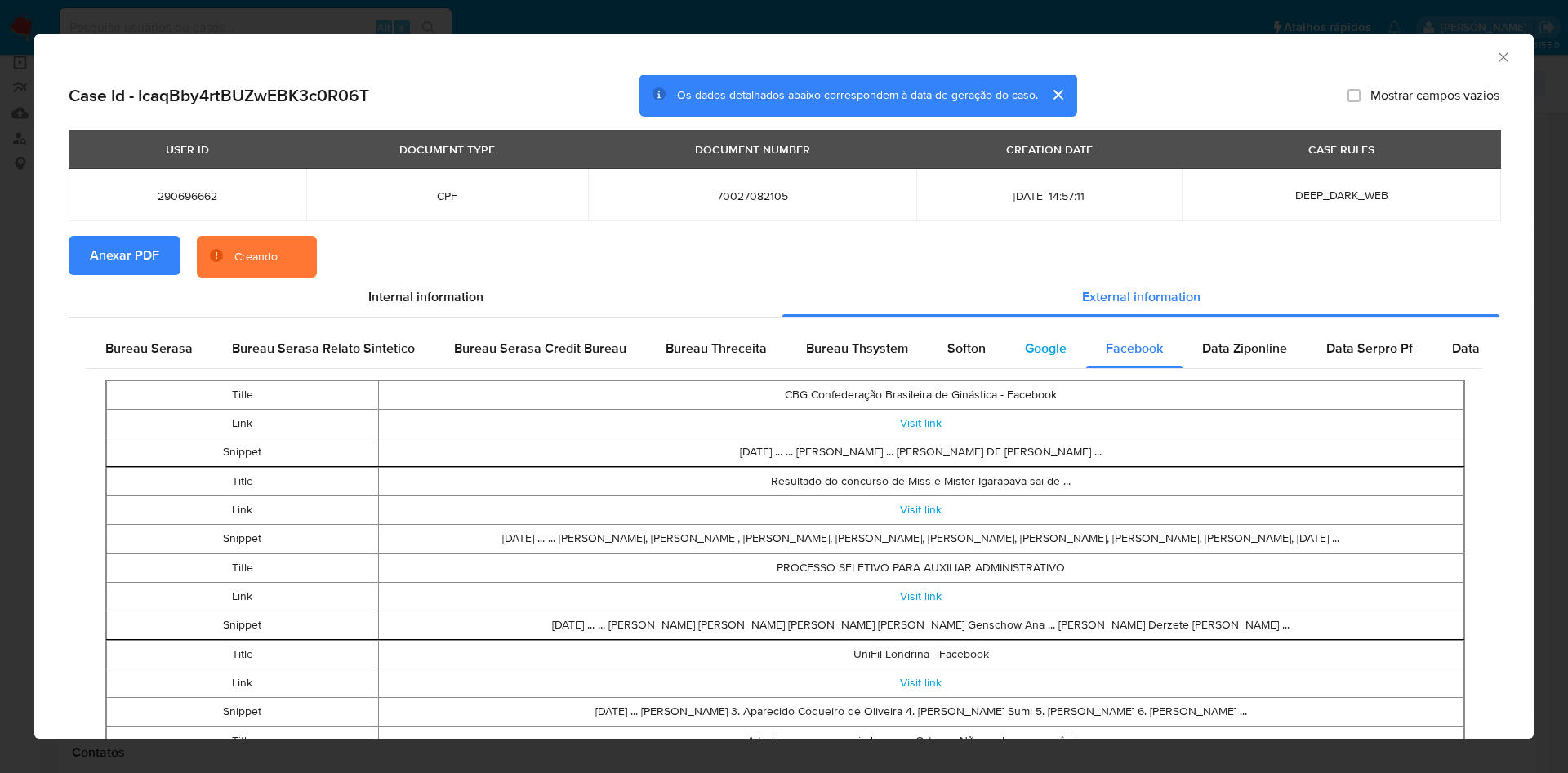
click at [1051, 343] on span "Google" at bounding box center [1046, 349] width 42 height 19
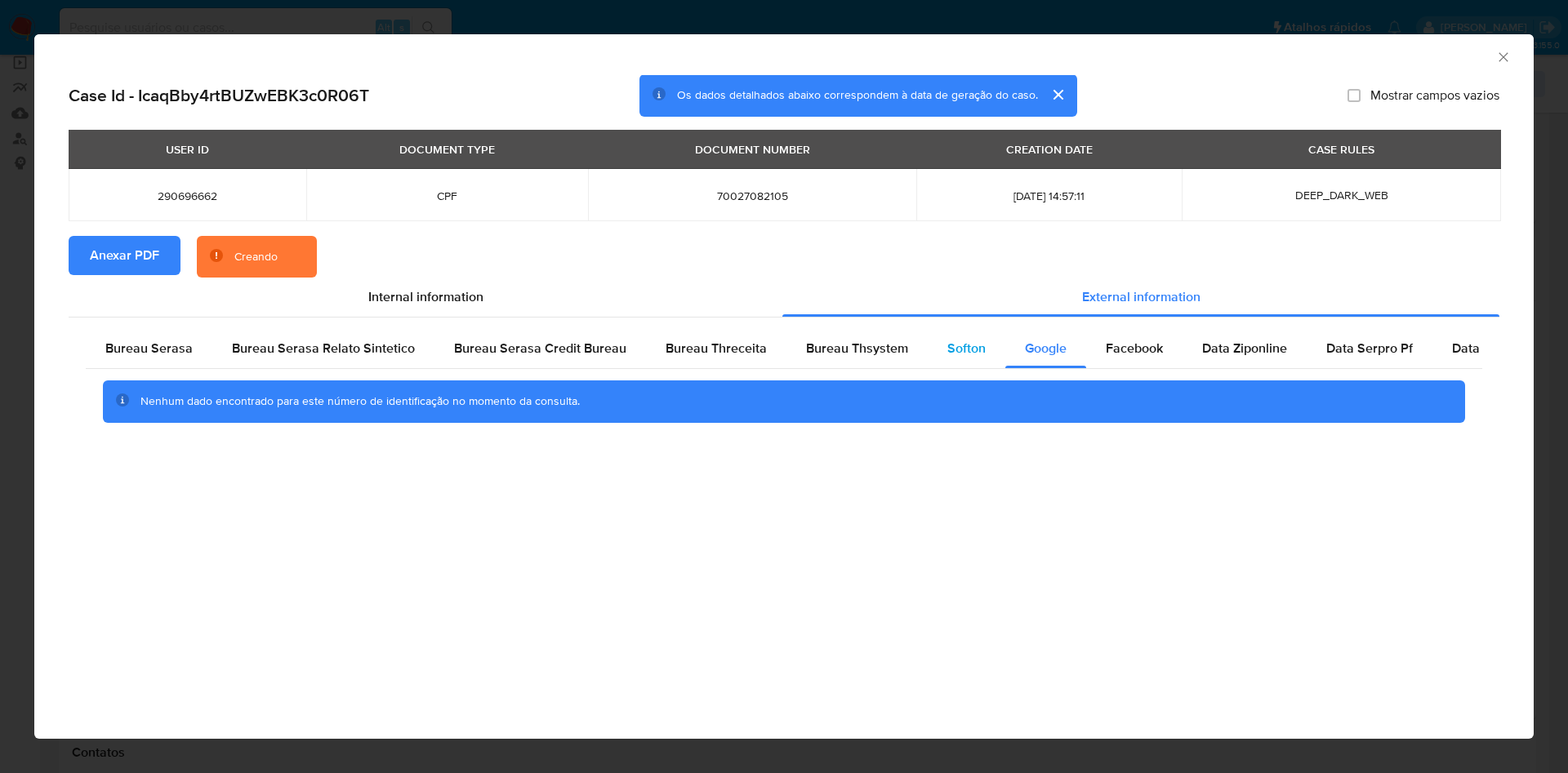
click at [965, 340] on span "Softon" at bounding box center [966, 349] width 38 height 19
click at [891, 343] on span "Bureau Thsystem" at bounding box center [857, 349] width 102 height 19
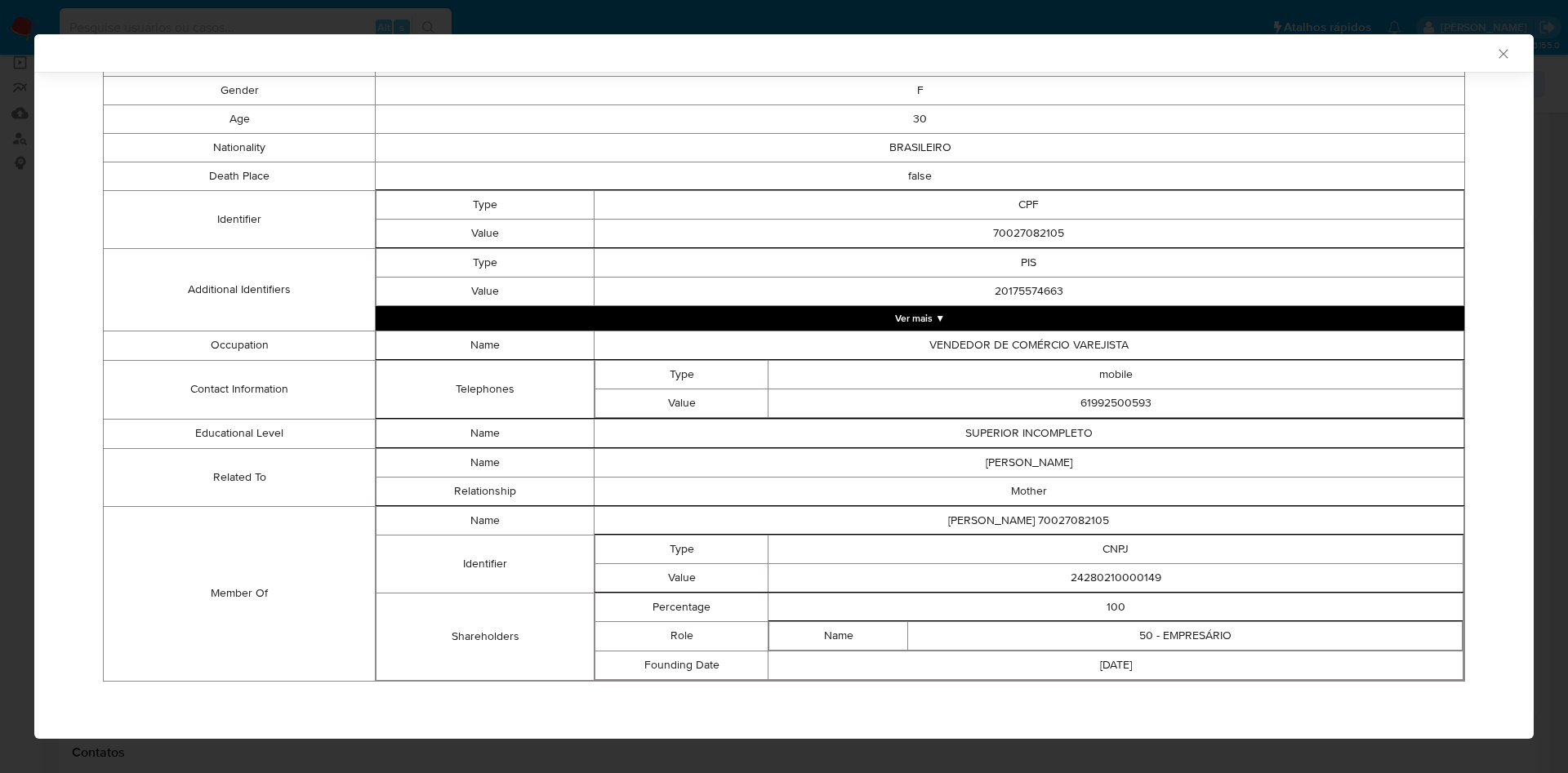
scroll to position [355, 0]
click at [1070, 580] on td "24280210000149" at bounding box center [1115, 579] width 695 height 29
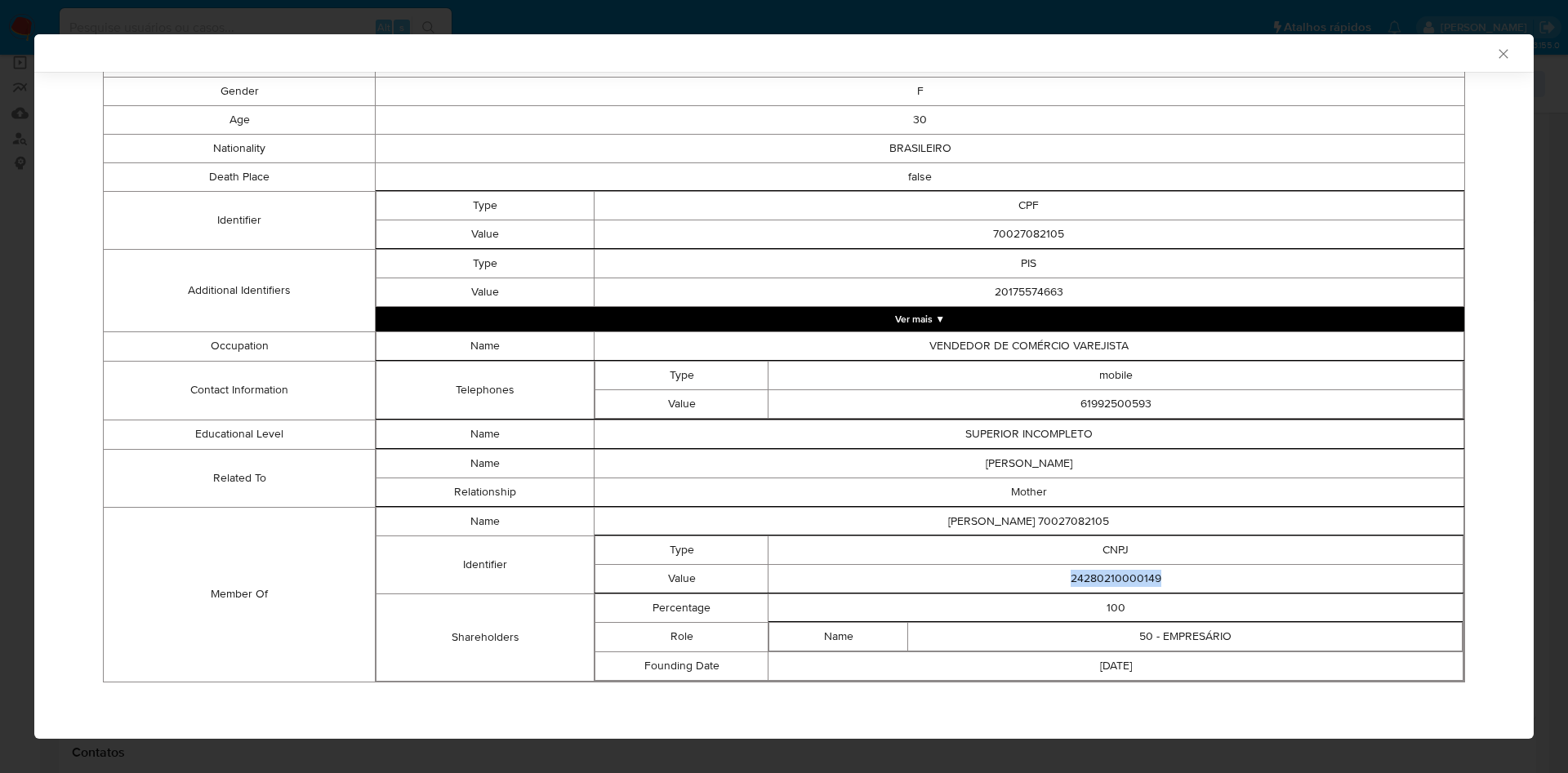
click at [1070, 580] on td "24280210000149" at bounding box center [1115, 579] width 695 height 29
copy td "24280210000149"
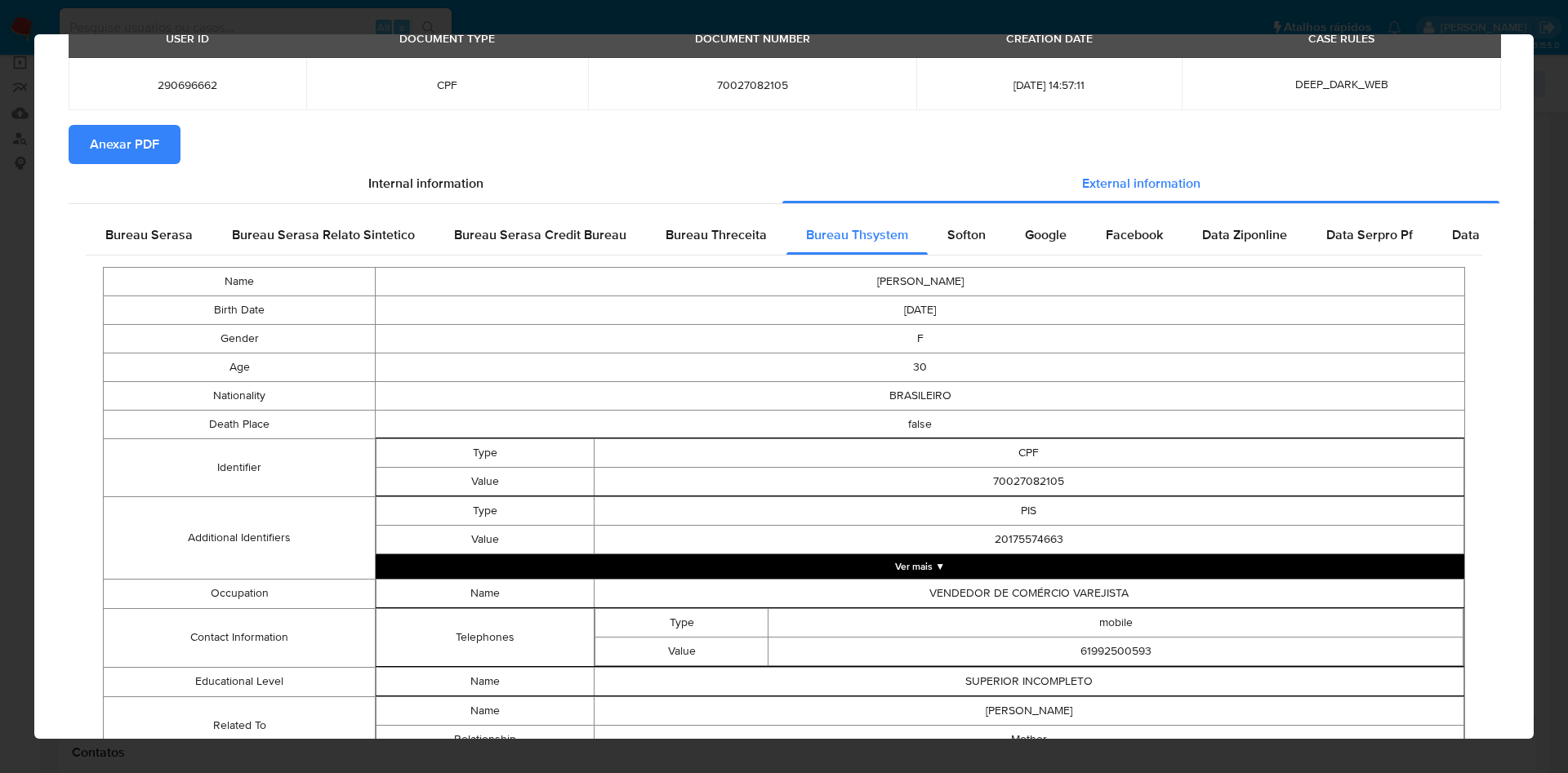
scroll to position [0, 0]
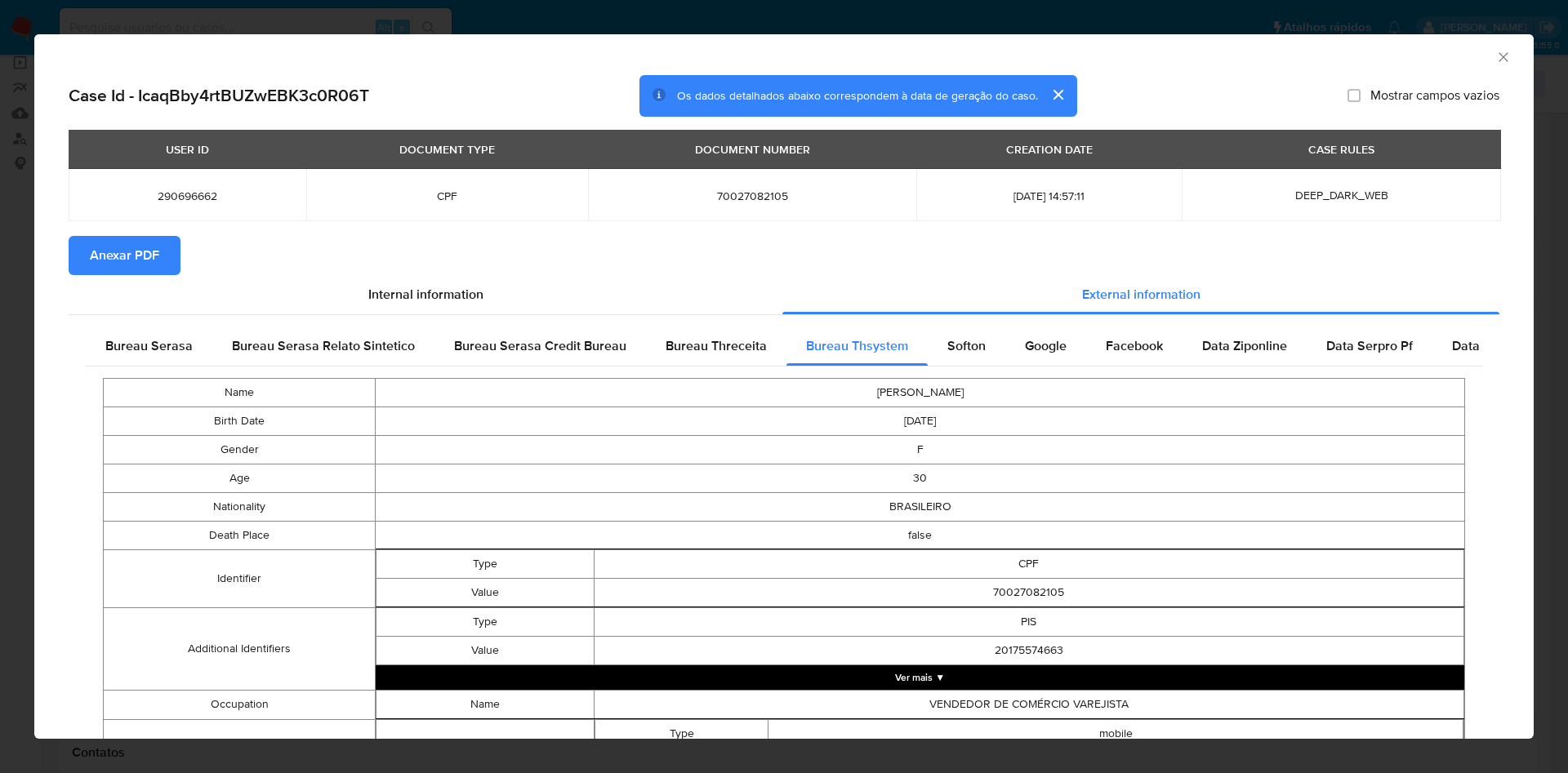
drag, startPoint x: 128, startPoint y: 364, endPoint x: 193, endPoint y: 438, distance: 98.5
click at [124, 365] on div "Bureau Serasa Bureau Serasa Relato Sintetico Bureau Serasa Credit Bureau Bureau…" at bounding box center [784, 689] width 1396 height 726
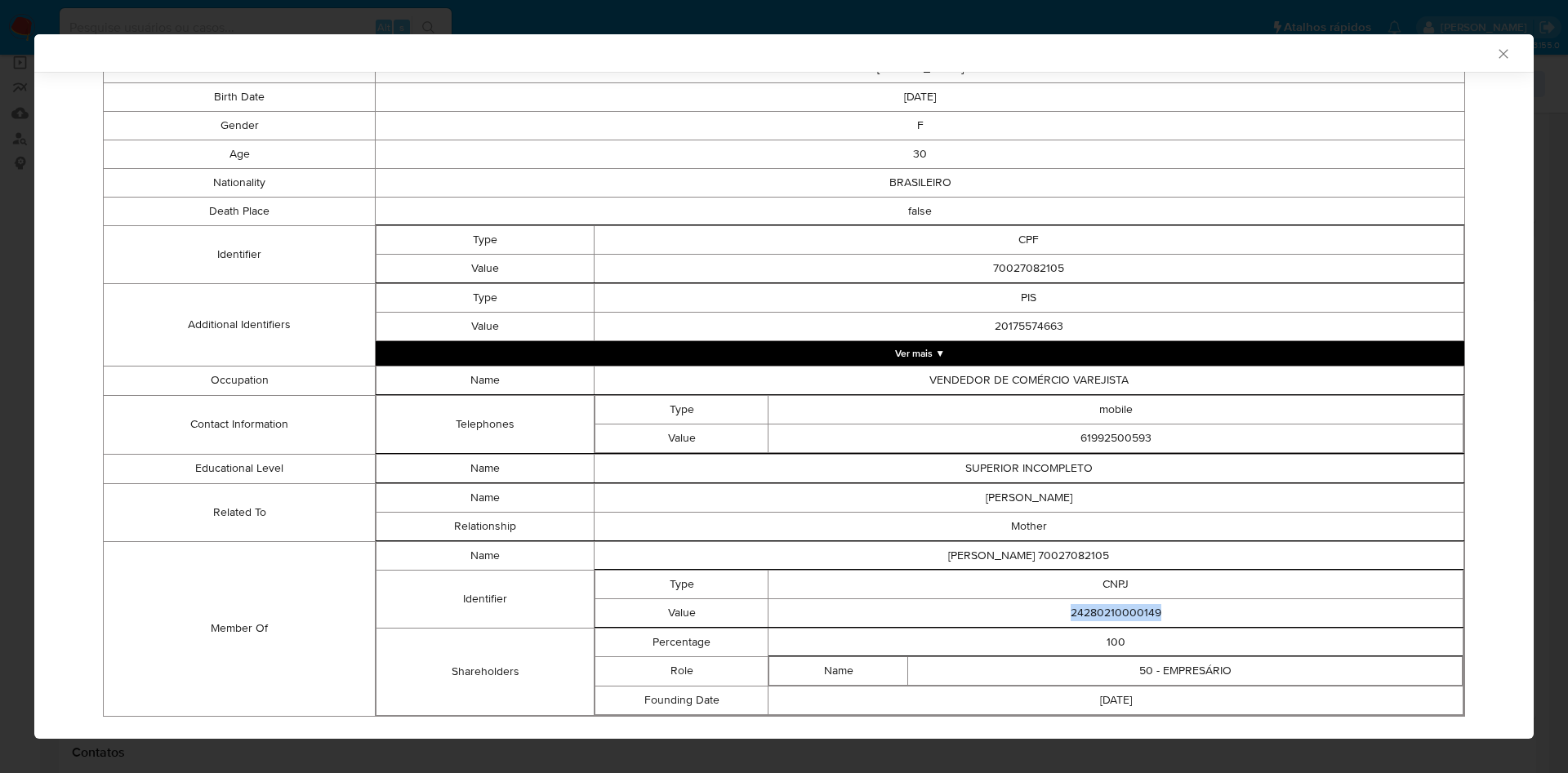
scroll to position [233, 0]
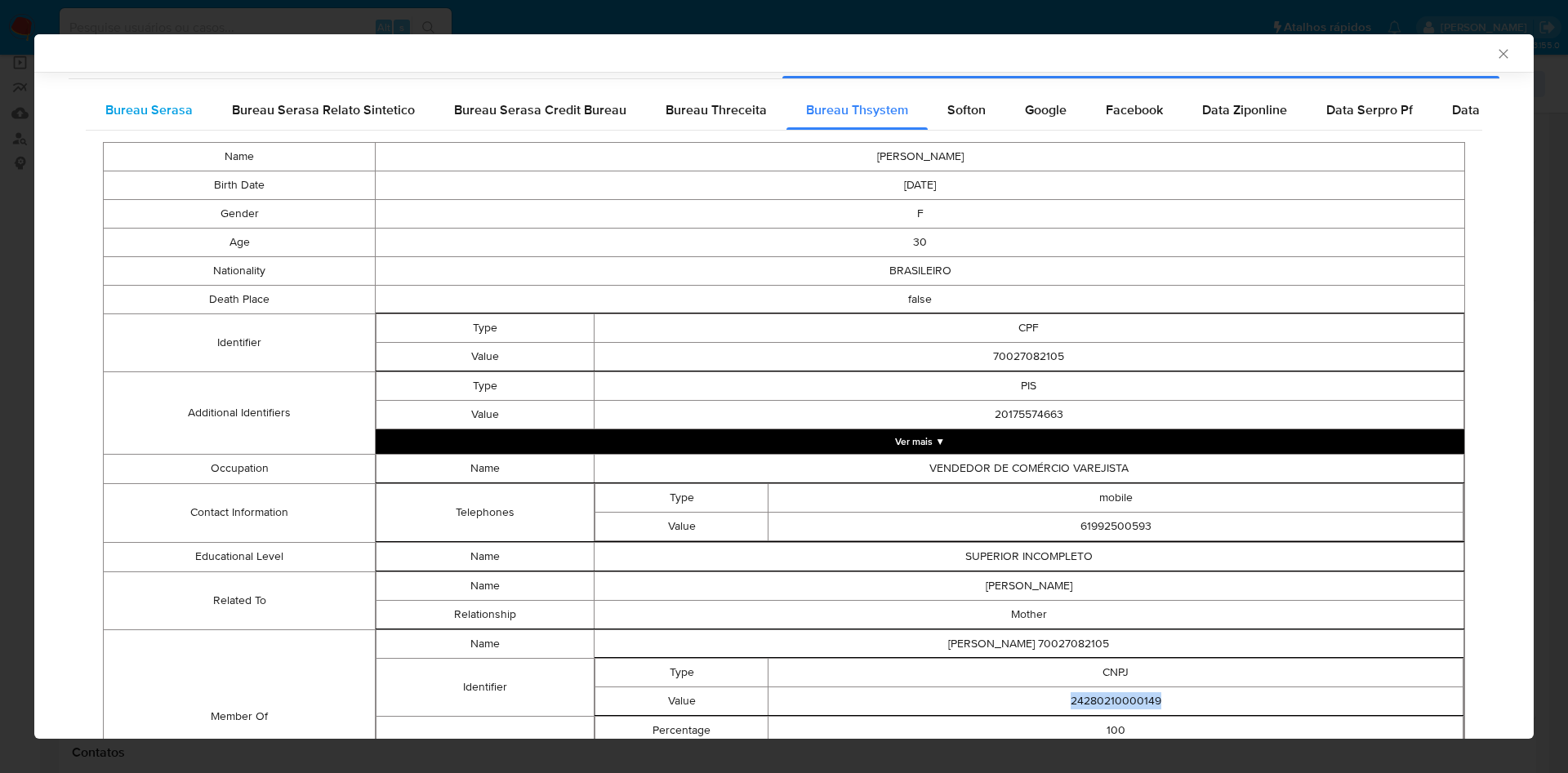
click at [138, 110] on span "Bureau Serasa" at bounding box center [149, 110] width 88 height 19
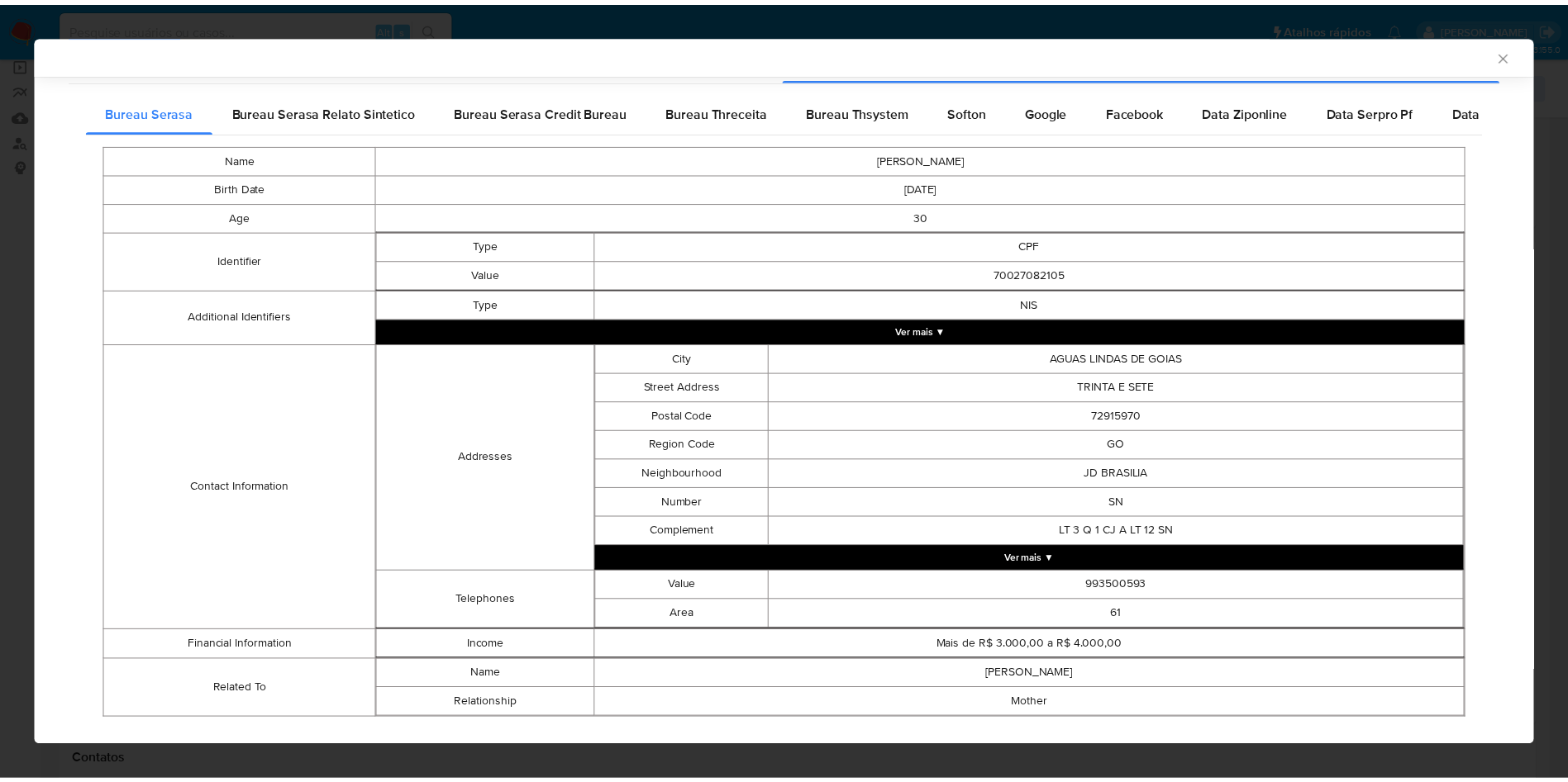
scroll to position [266, 0]
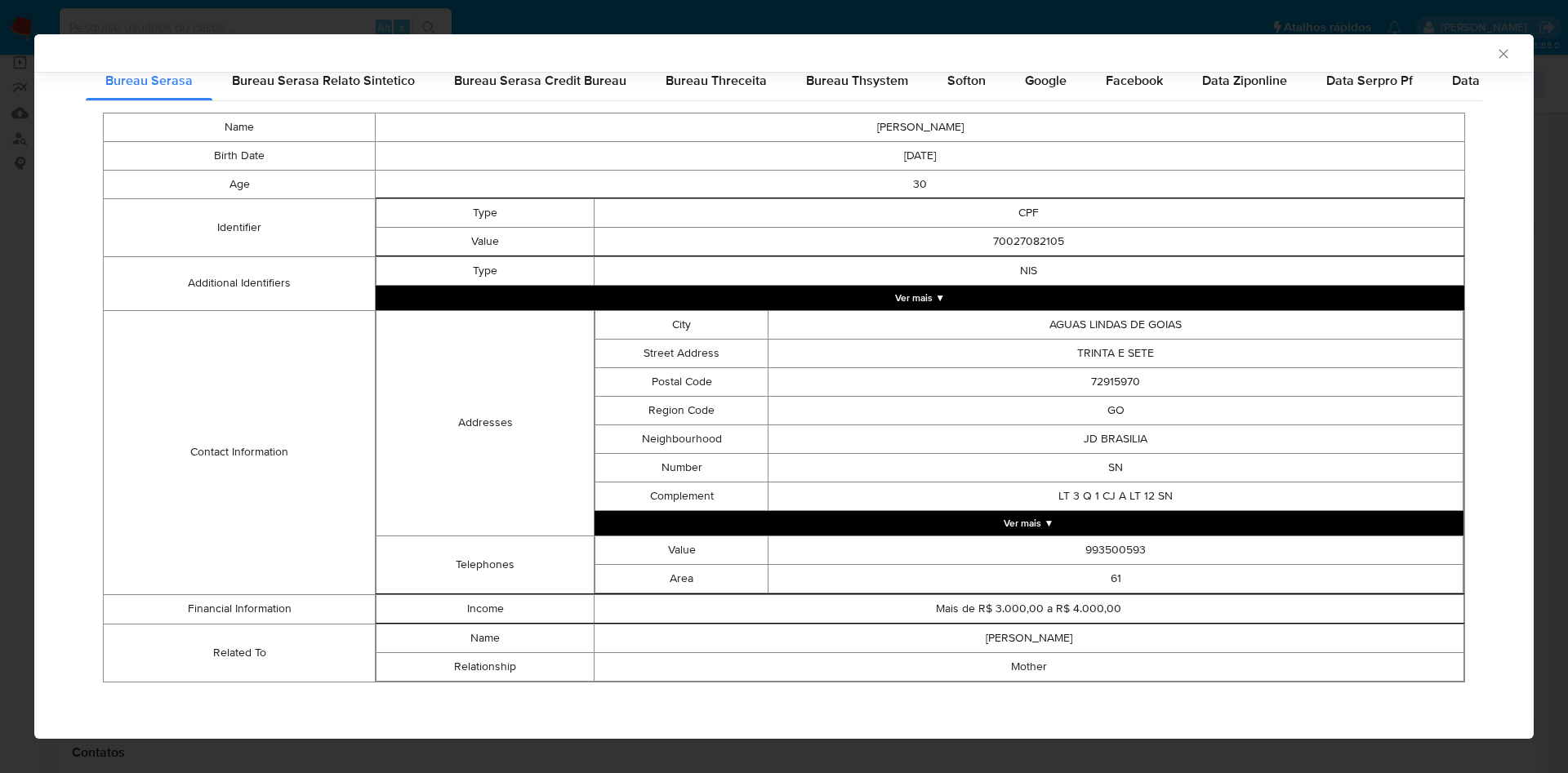
click at [9, 275] on div "AML Data Collector Case Id - IcaqBby4rtBUZwEBK3c0R06T Os dados detalhados abaix…" at bounding box center [784, 386] width 1568 height 773
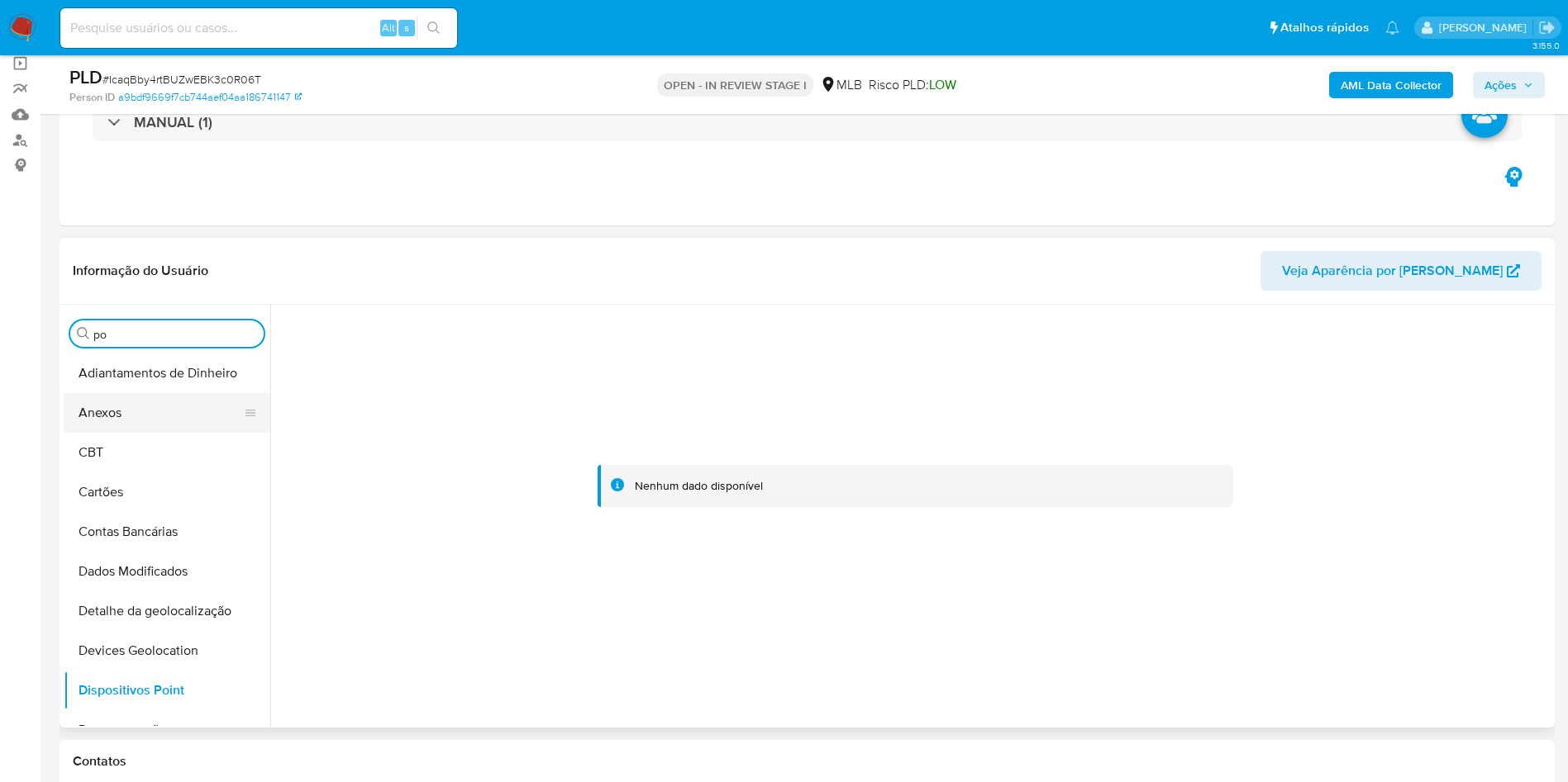
click at [166, 422] on button "Anexos" at bounding box center [160, 413] width 193 height 40
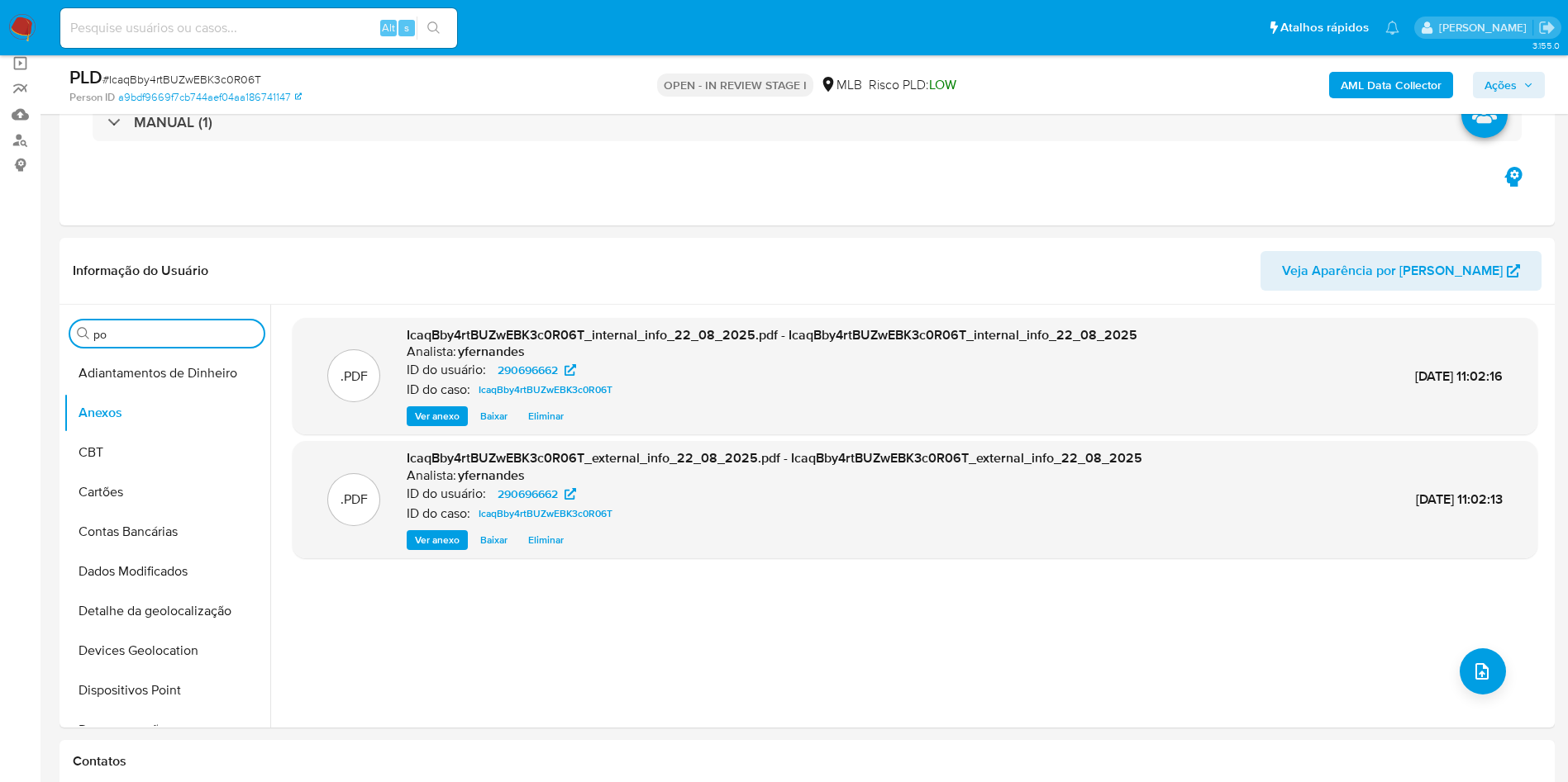
click at [134, 327] on input "po" at bounding box center [175, 334] width 164 height 15
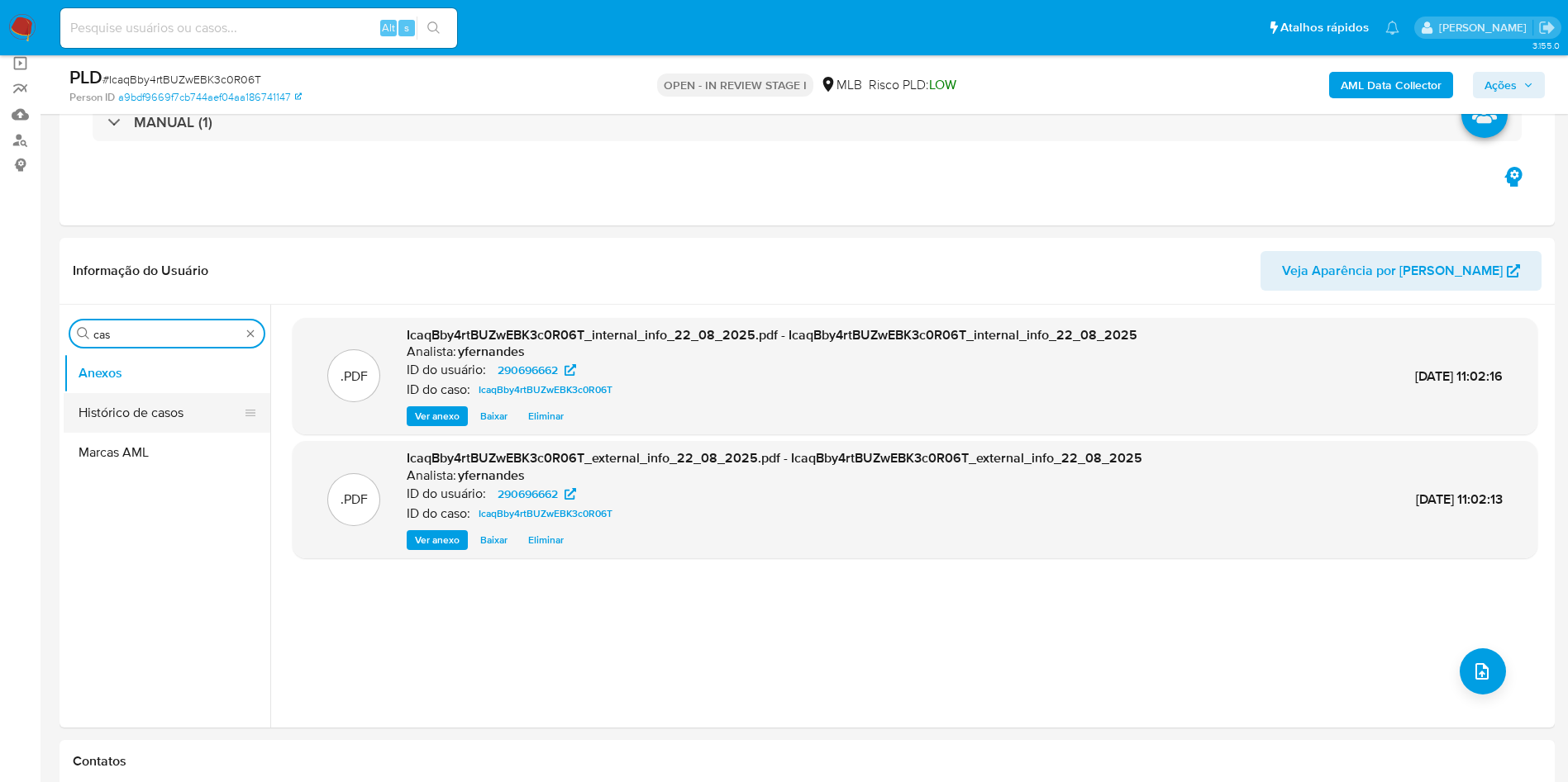
type input "cas"
click at [113, 416] on button "Histórico de casos" at bounding box center [160, 413] width 193 height 40
